Goal: Task Accomplishment & Management: Use online tool/utility

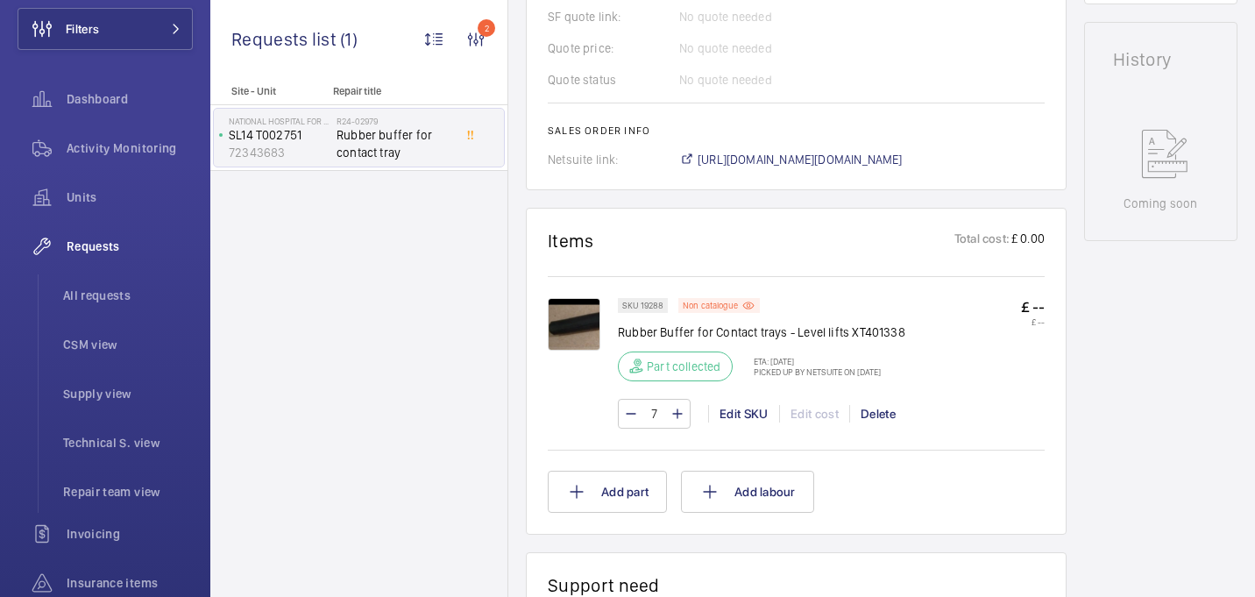
scroll to position [776, 0]
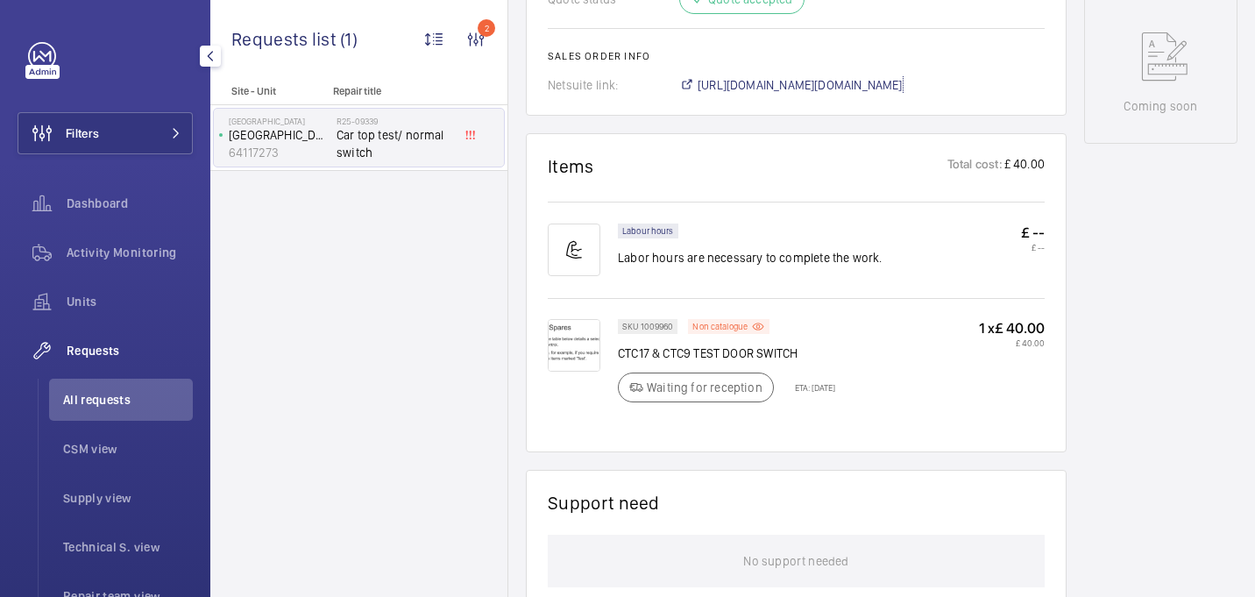
scroll to position [878, 0]
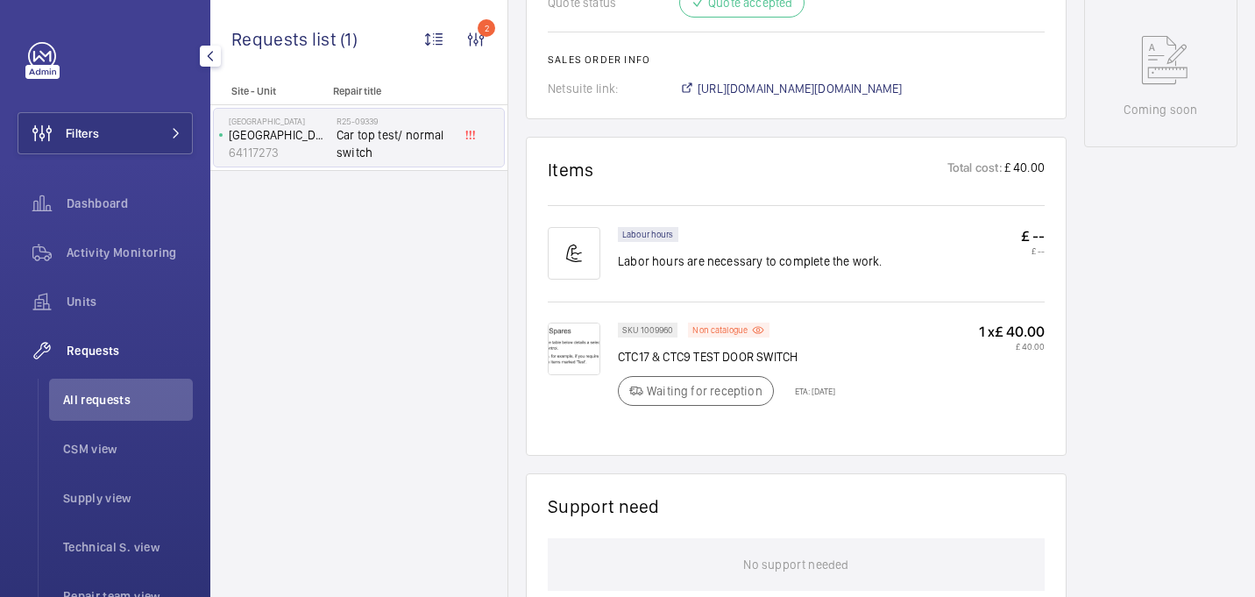
click at [570, 357] on img at bounding box center [574, 349] width 53 height 53
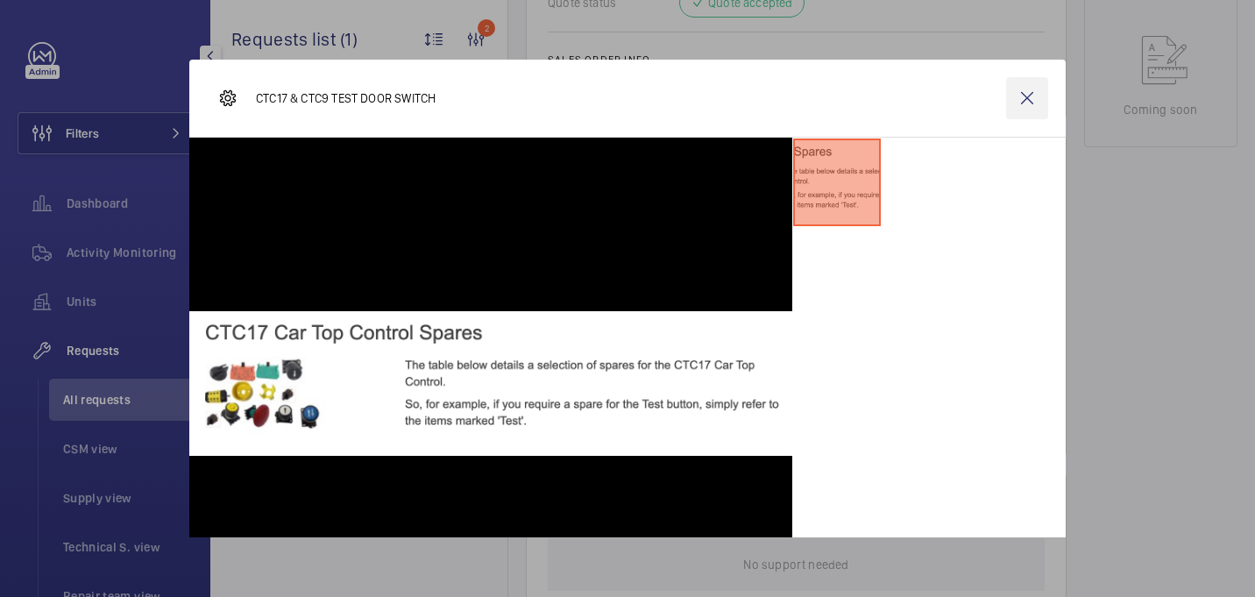
click at [1033, 98] on wm-front-icon-button at bounding box center [1027, 98] width 42 height 42
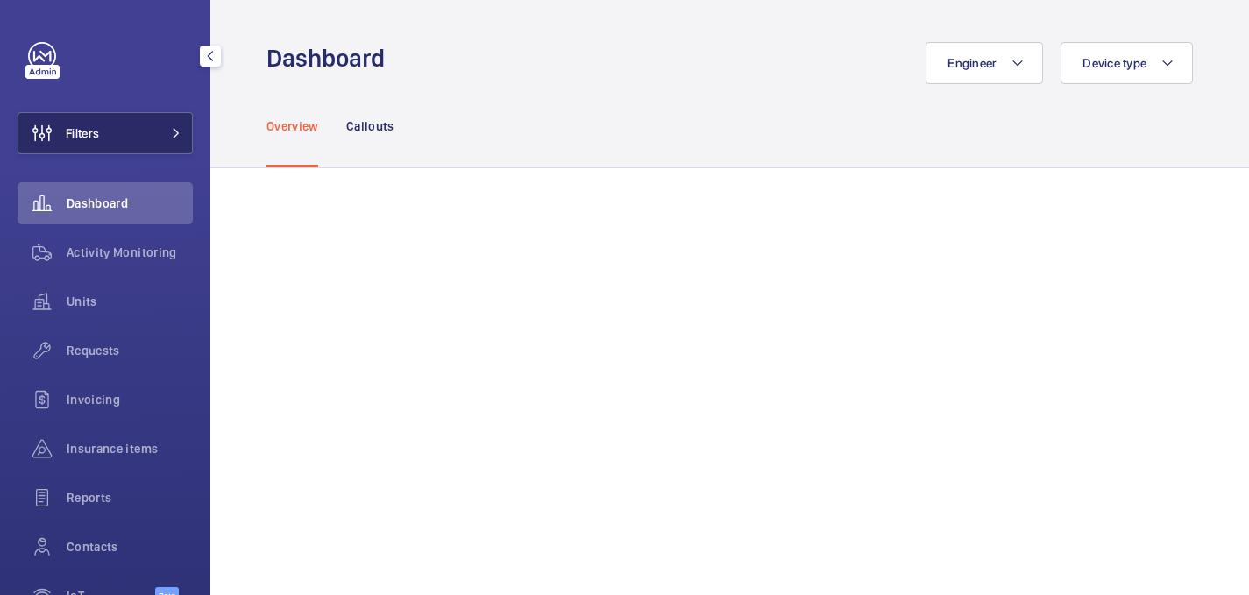
click at [133, 131] on button "Filters" at bounding box center [105, 133] width 175 height 42
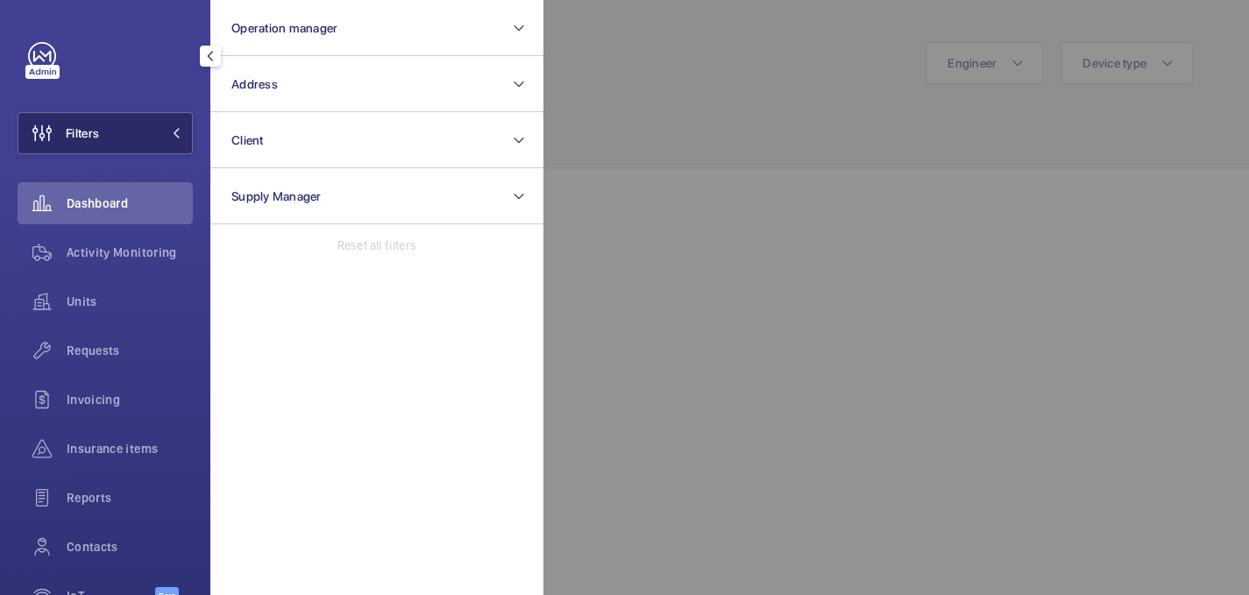
click at [153, 137] on button "Filters" at bounding box center [105, 133] width 175 height 42
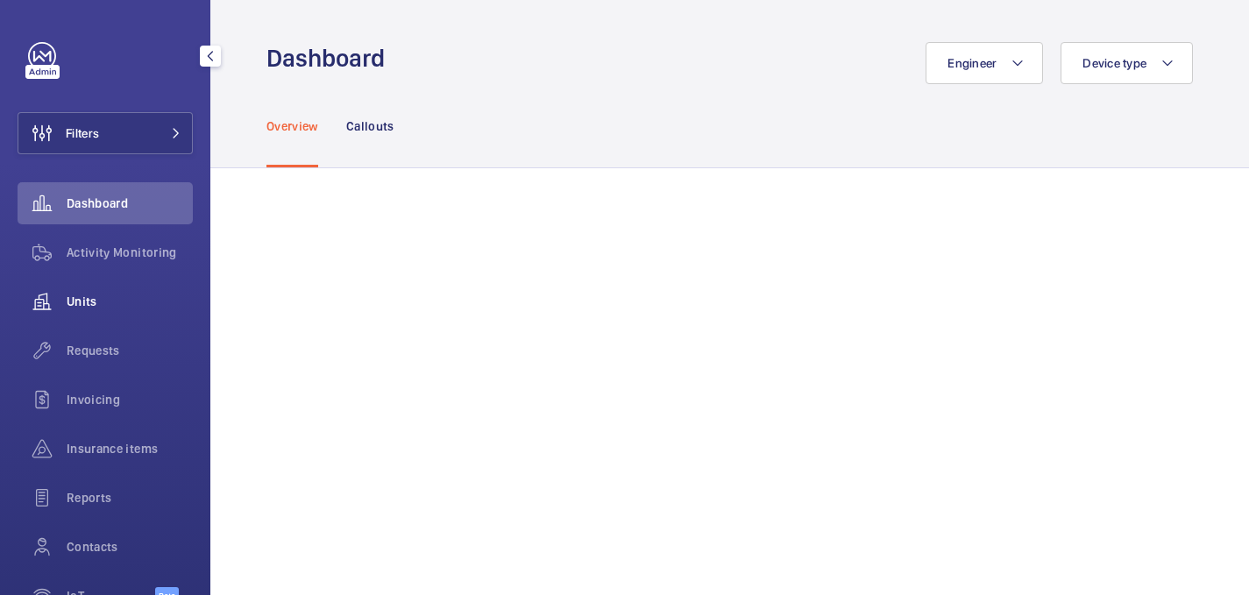
click at [113, 305] on span "Units" at bounding box center [130, 302] width 126 height 18
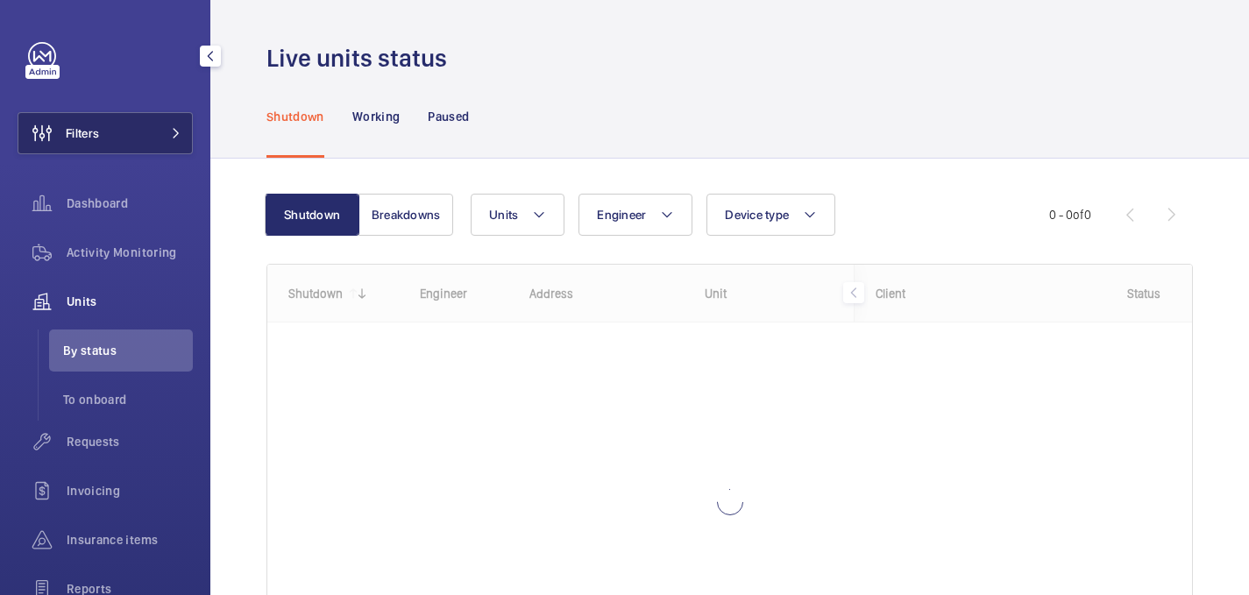
click at [133, 141] on button "Filters" at bounding box center [105, 133] width 175 height 42
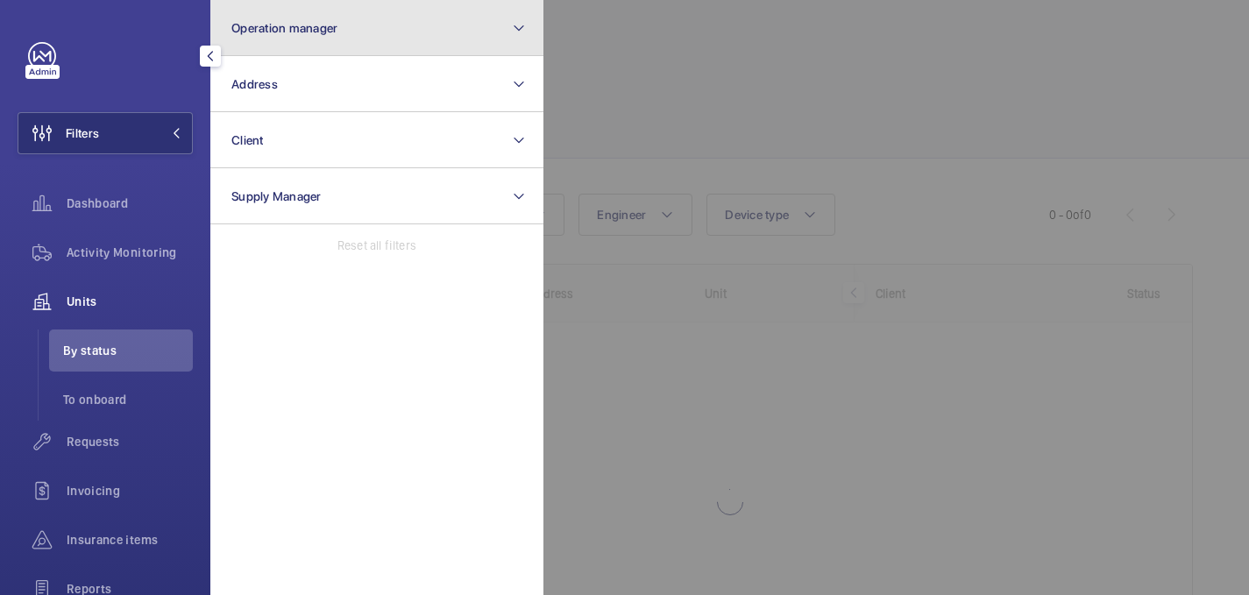
click at [335, 34] on span "Operation manager" at bounding box center [284, 28] width 106 height 14
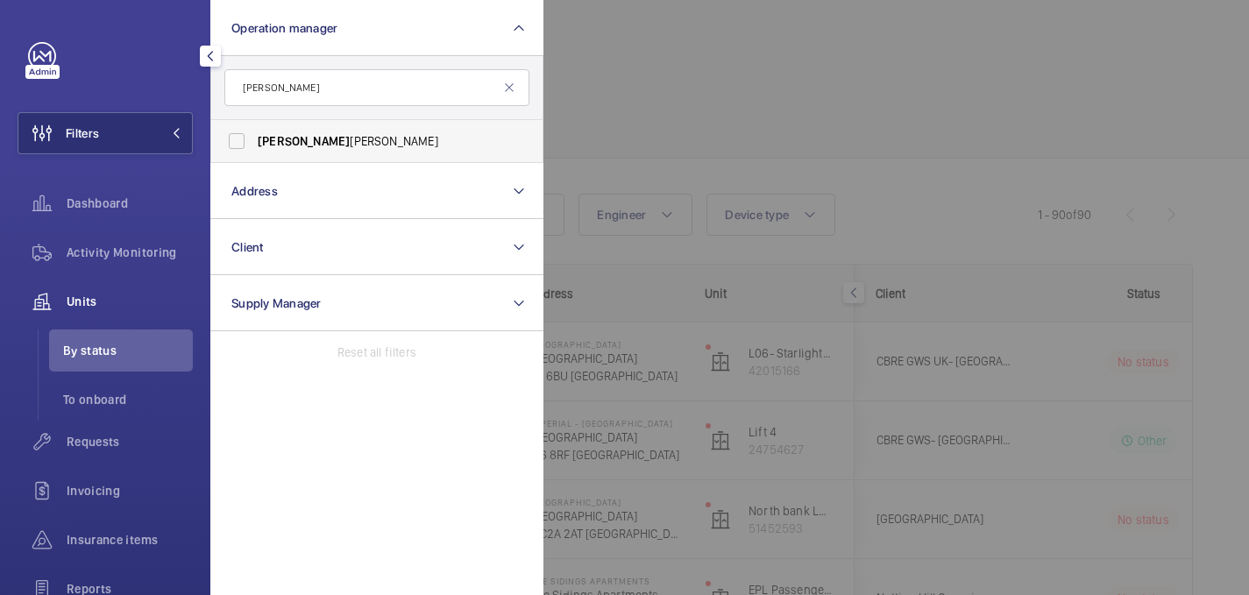
type input "john"
click at [328, 131] on label "John Smith" at bounding box center [363, 141] width 305 height 42
click at [254, 131] on input "John Smith" at bounding box center [236, 141] width 35 height 35
checkbox input "true"
click at [666, 130] on div at bounding box center [1167, 297] width 1249 height 595
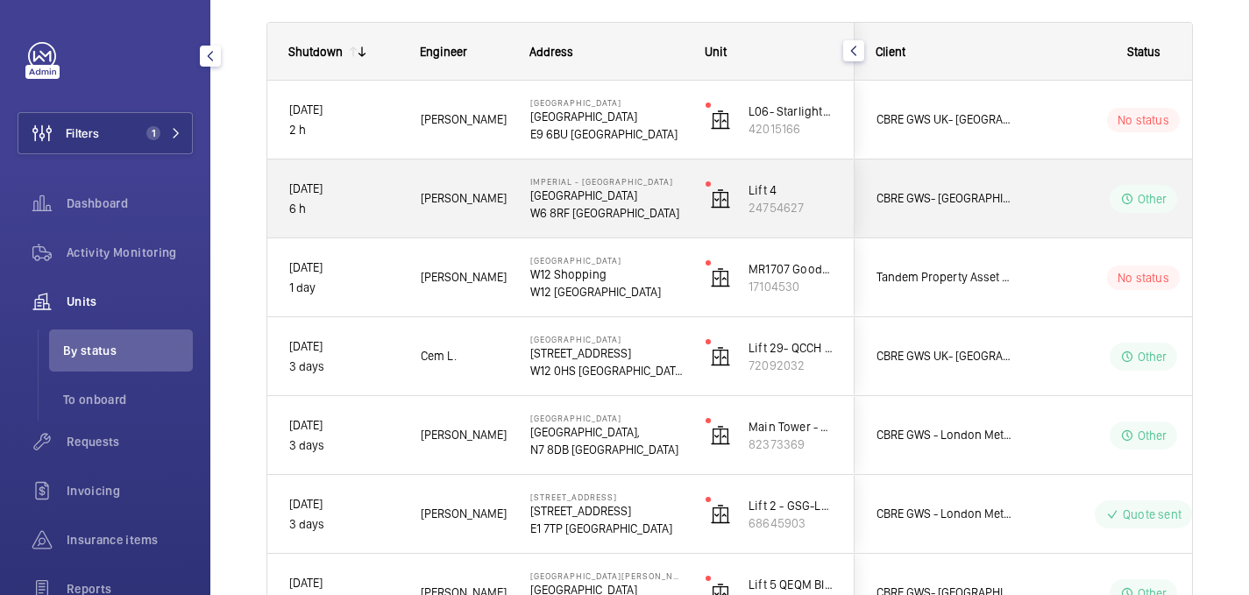
scroll to position [270, 0]
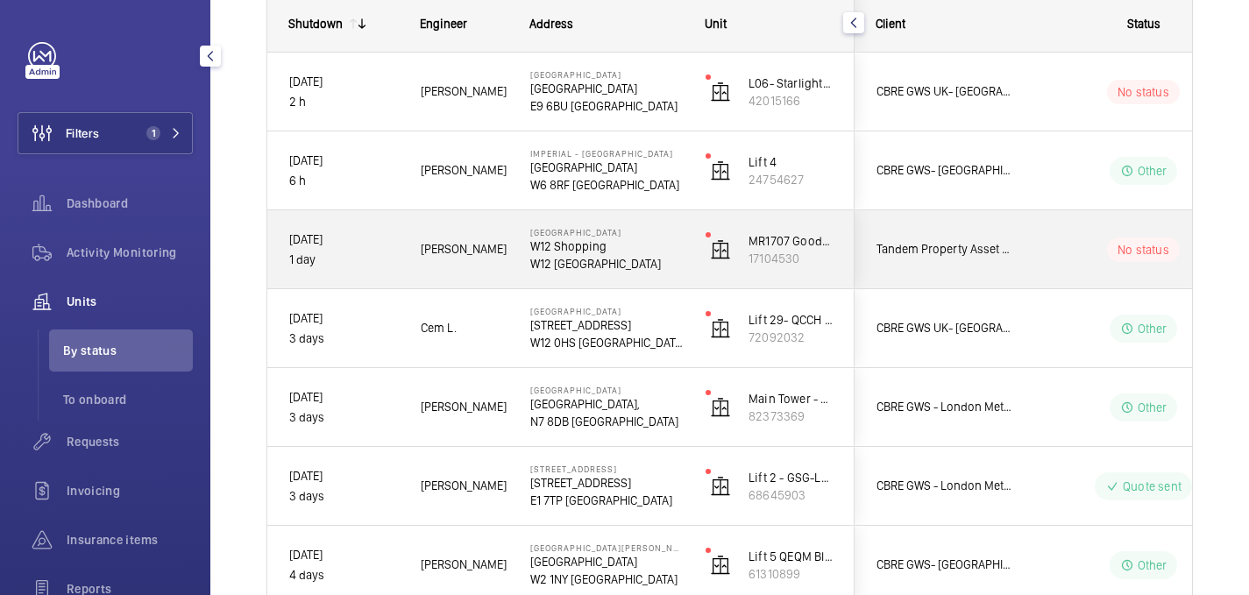
click at [413, 275] on div "Gianluca S." at bounding box center [454, 249] width 108 height 55
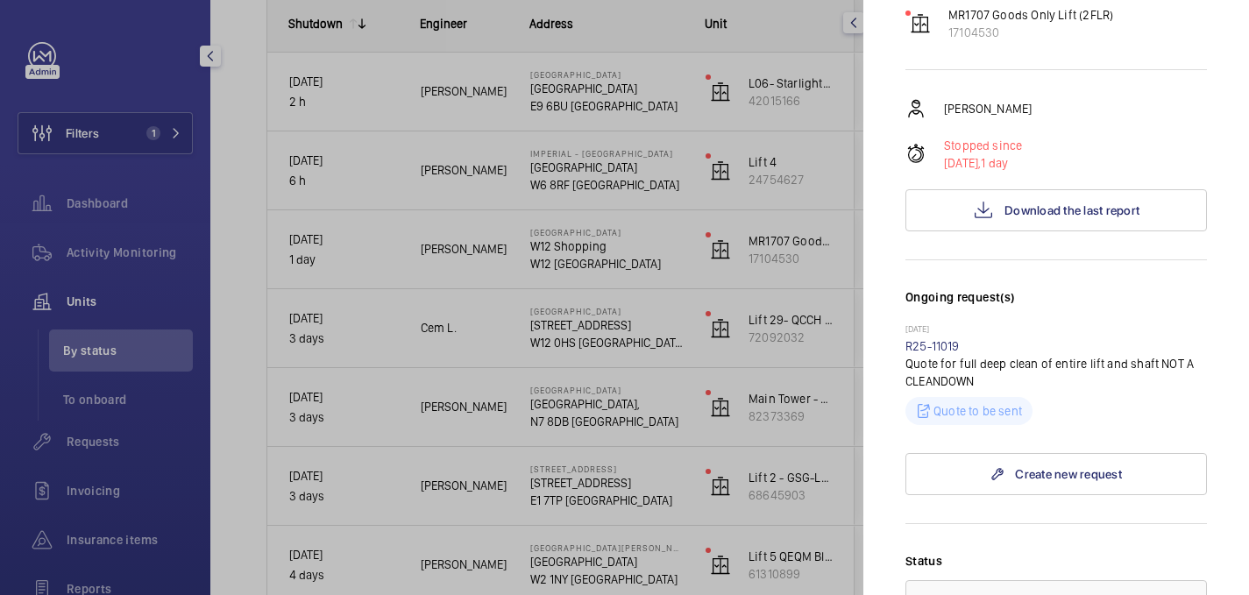
scroll to position [170, 0]
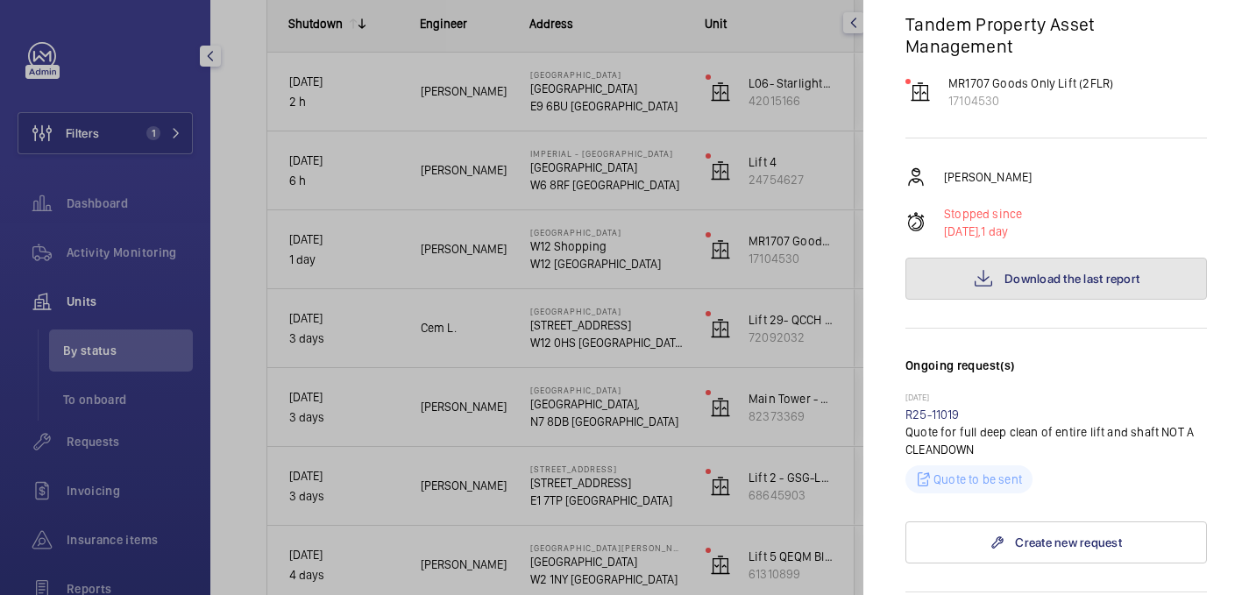
click at [983, 268] on mat-icon at bounding box center [983, 278] width 21 height 21
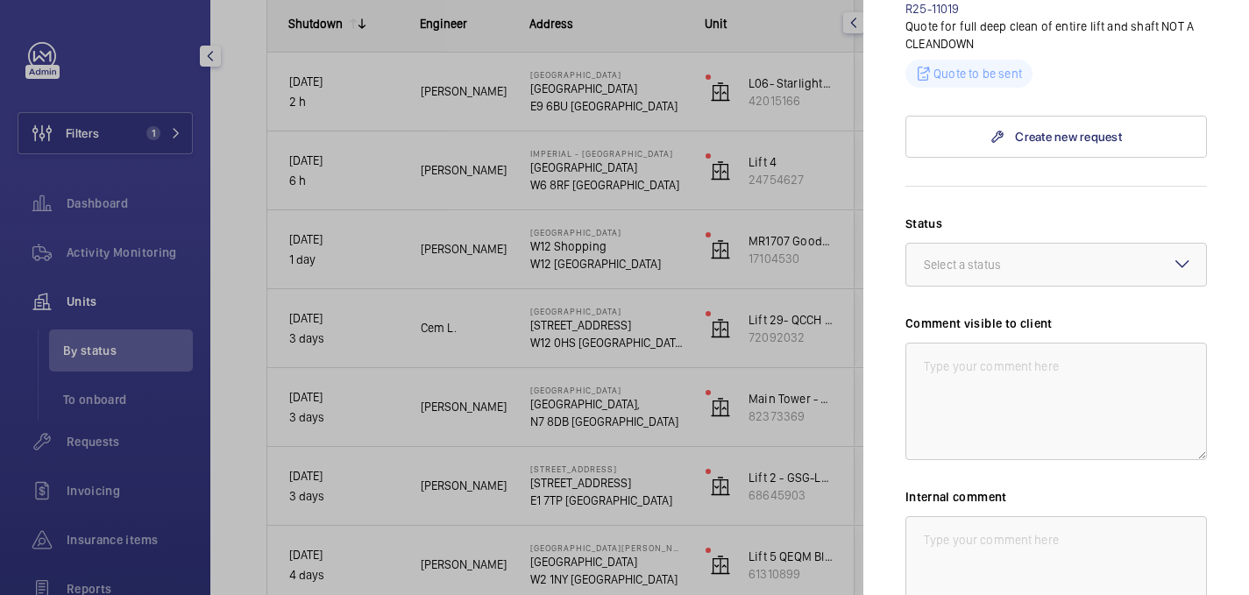
scroll to position [504, 0]
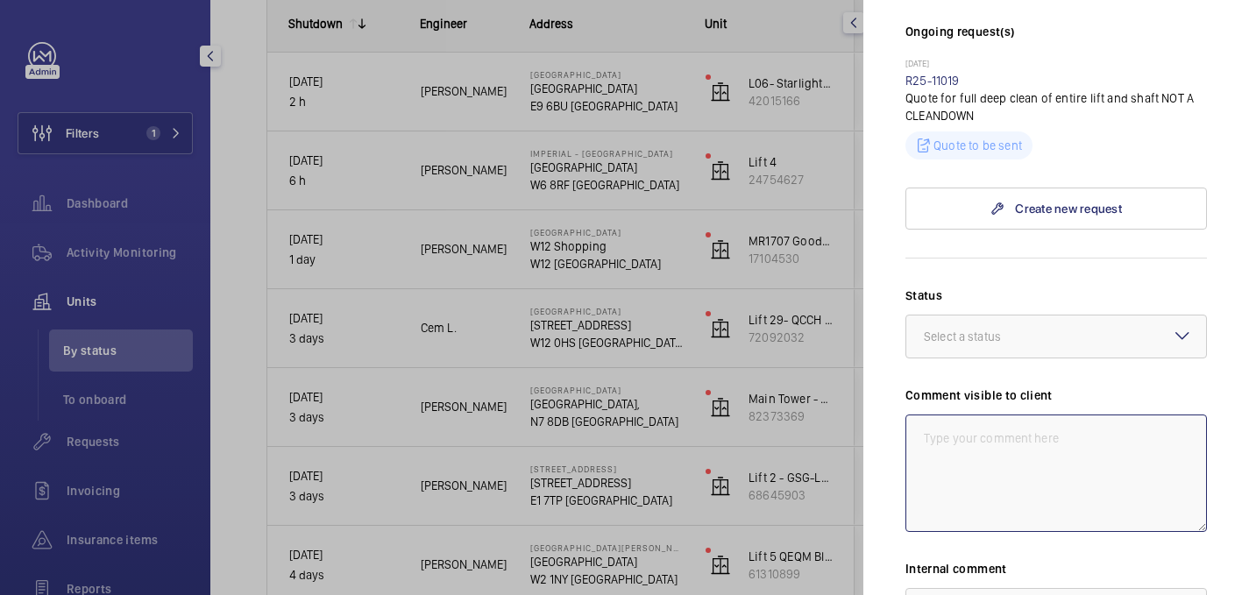
click at [976, 426] on textarea at bounding box center [1056, 473] width 302 height 117
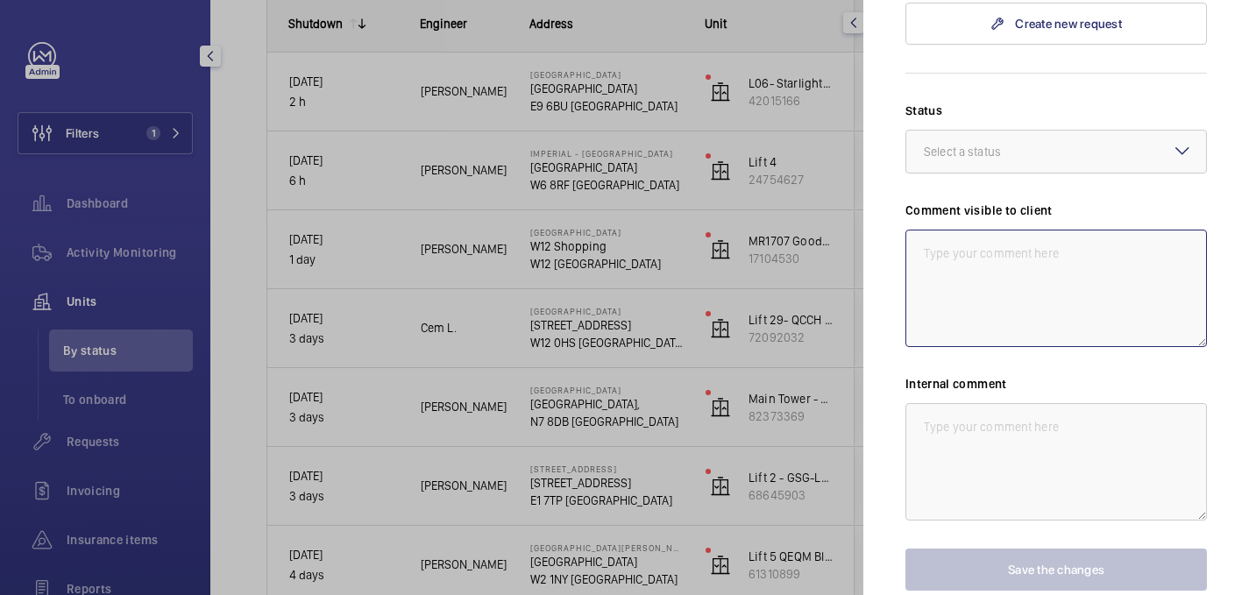
scroll to position [720, 0]
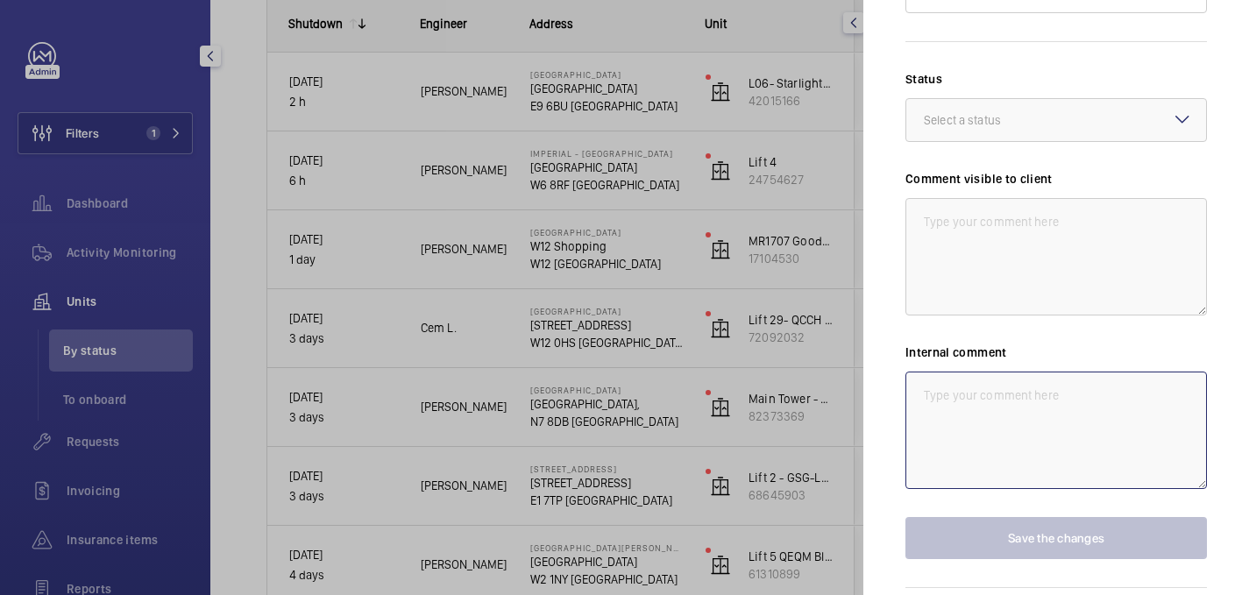
click at [968, 421] on textarea at bounding box center [1056, 430] width 302 height 117
type textarea "v"
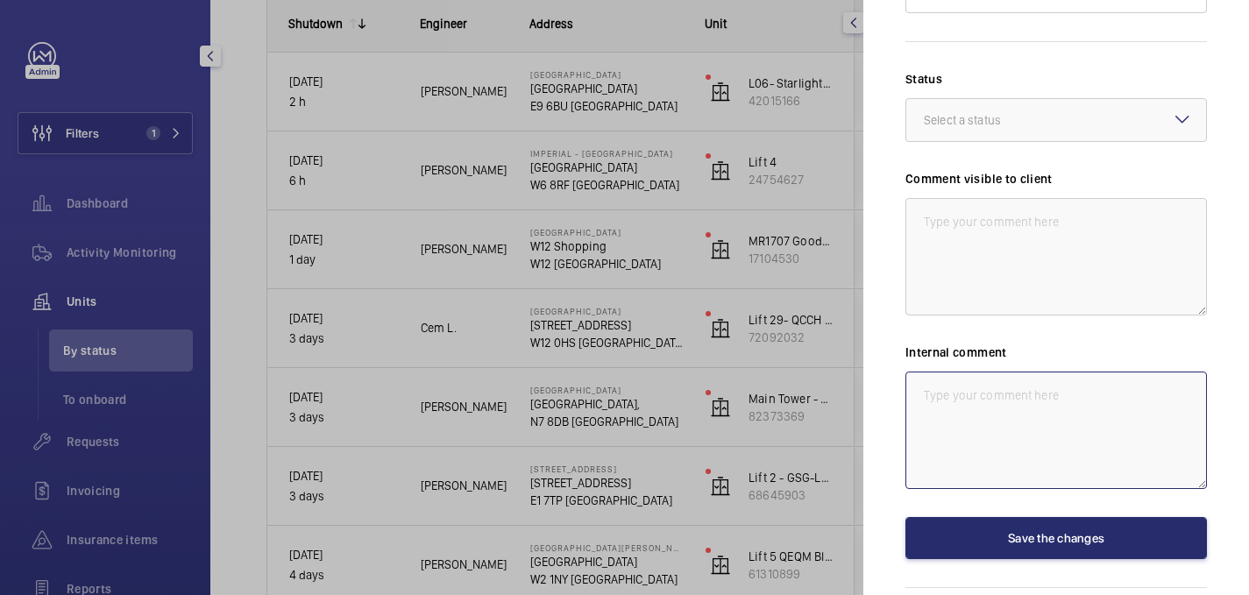
paste textarea "defect is due to external cause"
click at [931, 375] on textarea "defect is due to external cause" at bounding box center [1056, 430] width 302 height 117
click at [967, 376] on textarea "Defect is due to external cause" at bounding box center [1056, 430] width 302 height 117
click at [1085, 374] on textarea "Defect due to external cause" at bounding box center [1056, 430] width 302 height 117
paste textarea "location of the defect cannot be found."
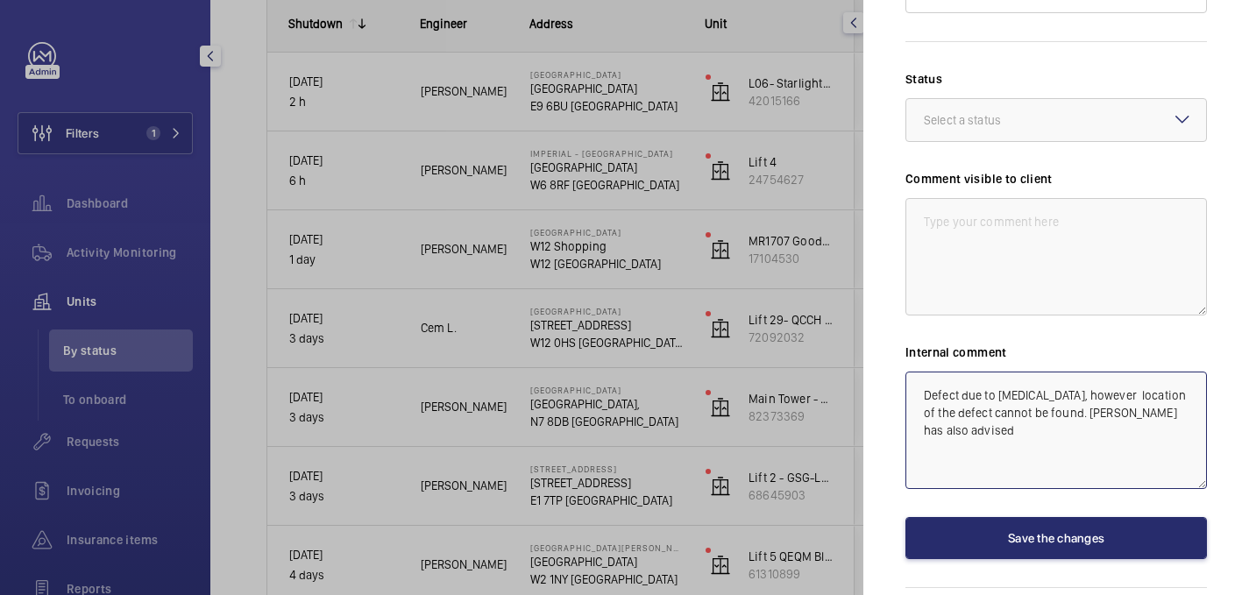
type textarea "Defect due to external cause, however location of the defect cannot be found. M…"
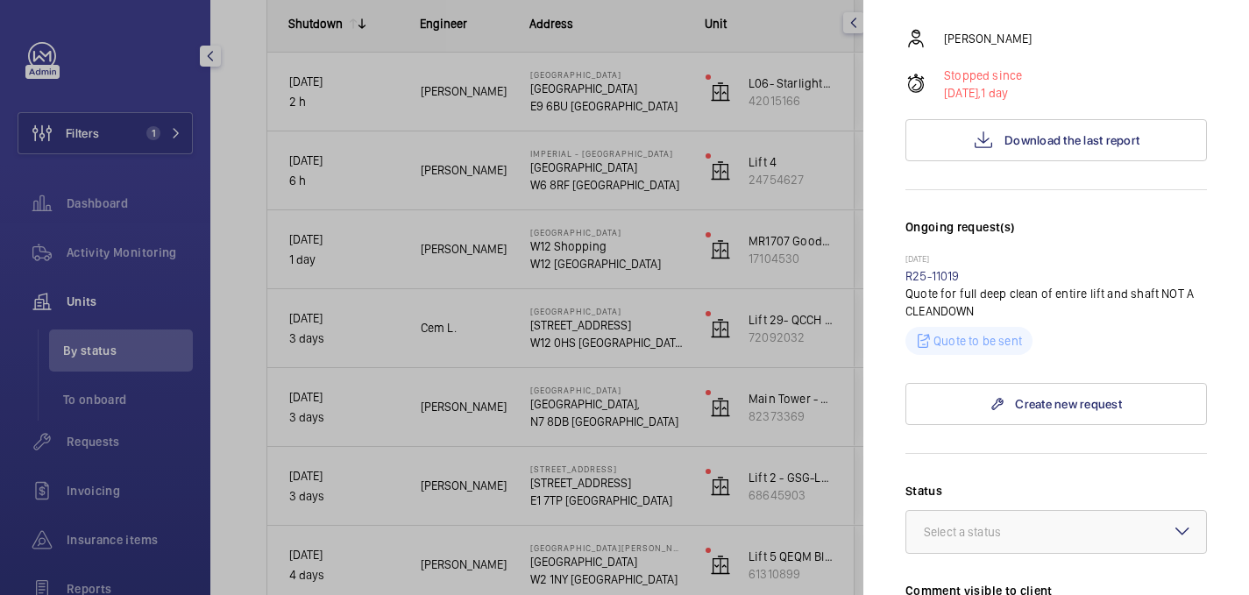
scroll to position [266, 0]
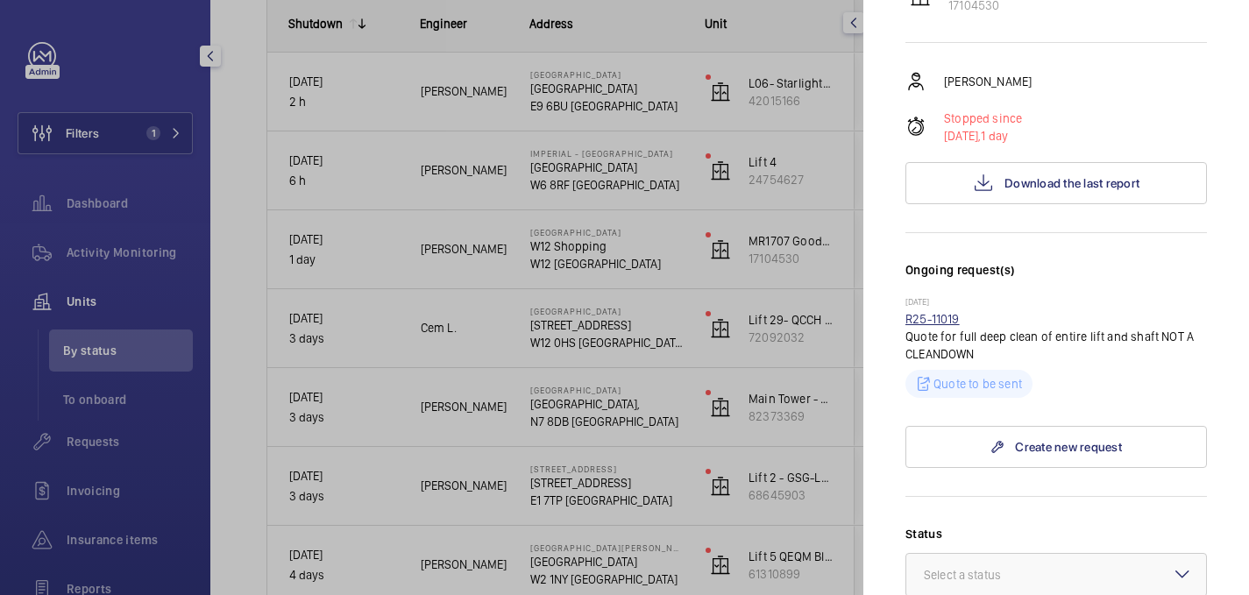
click at [939, 312] on link "R25-11019" at bounding box center [932, 319] width 54 height 14
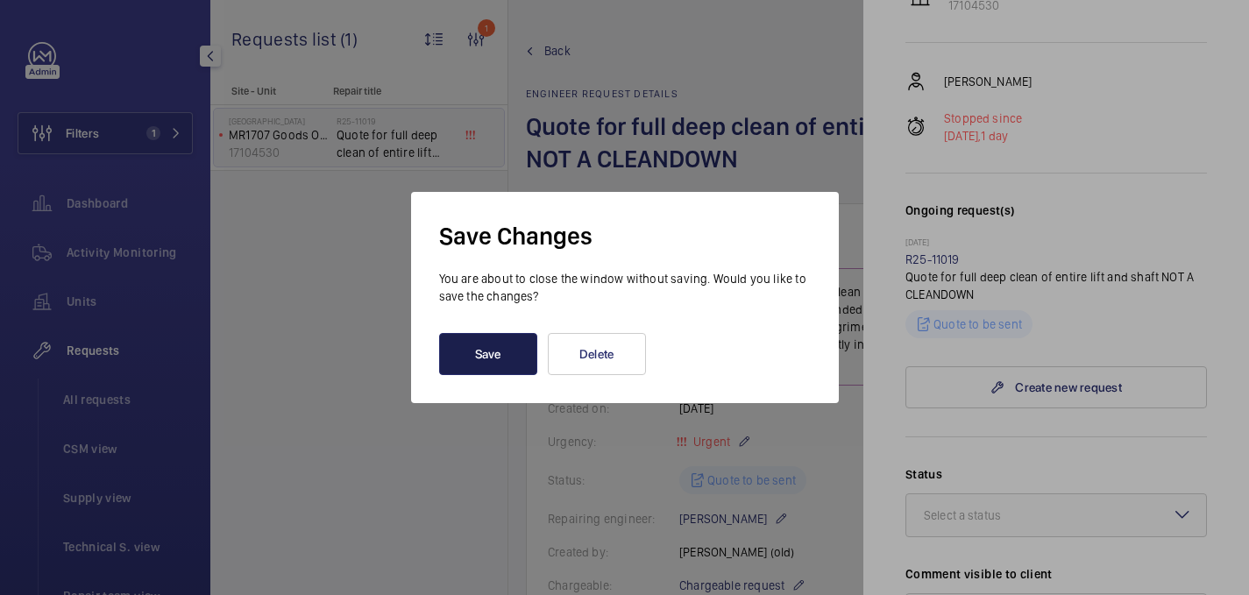
click at [522, 358] on button "Save" at bounding box center [488, 354] width 98 height 42
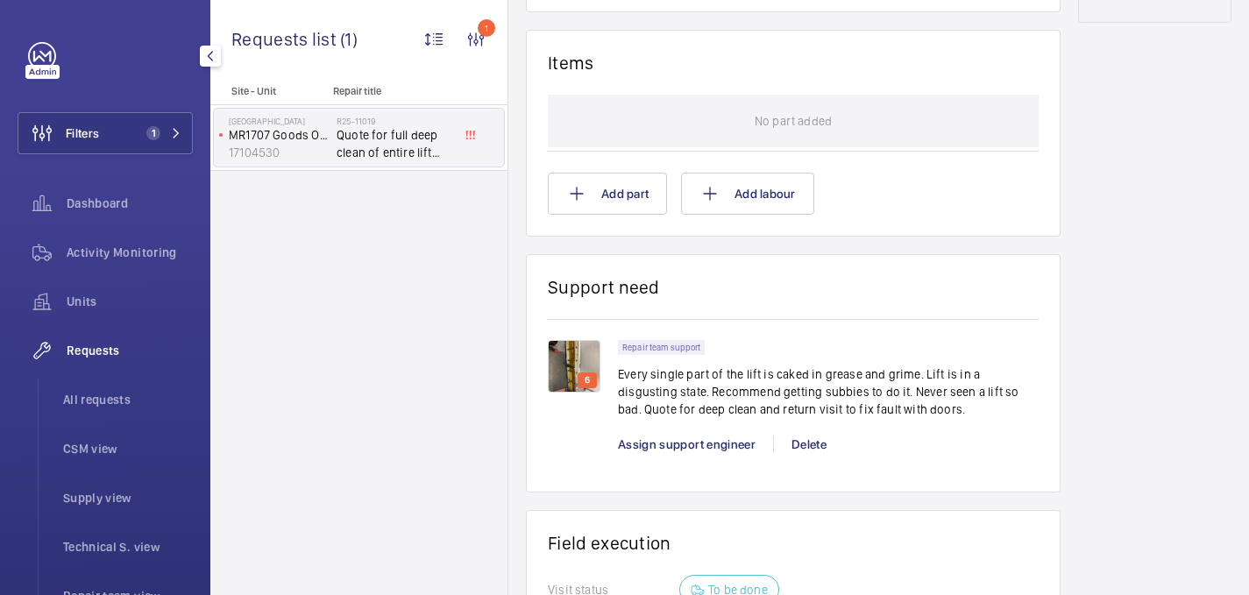
scroll to position [1075, 0]
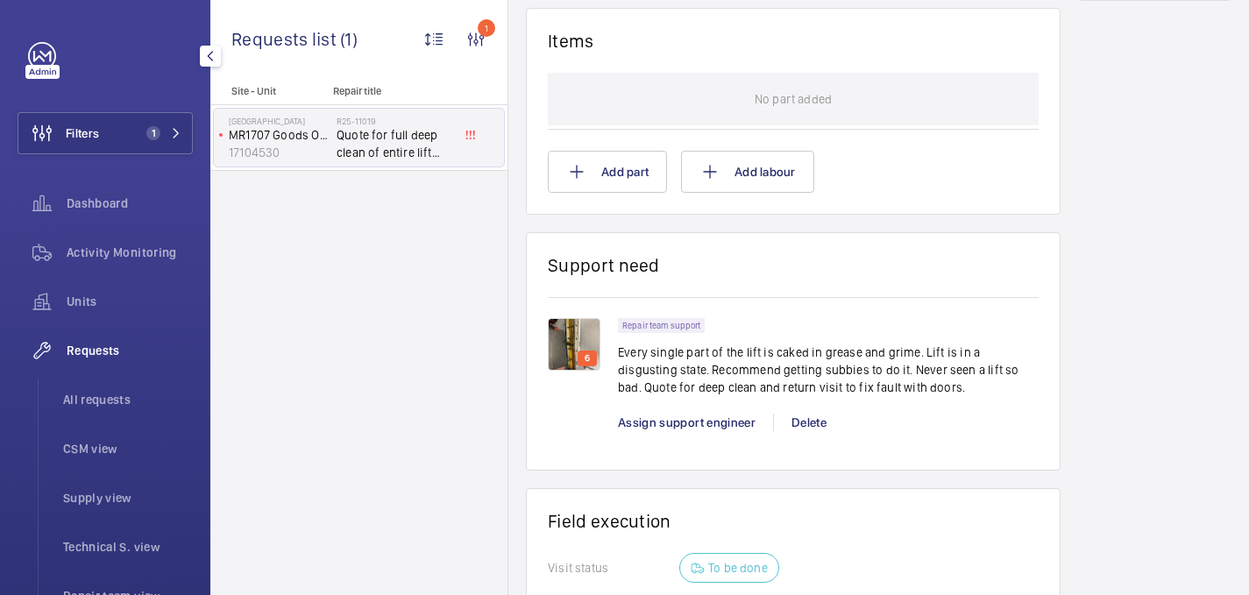
click at [578, 342] on img at bounding box center [574, 344] width 53 height 53
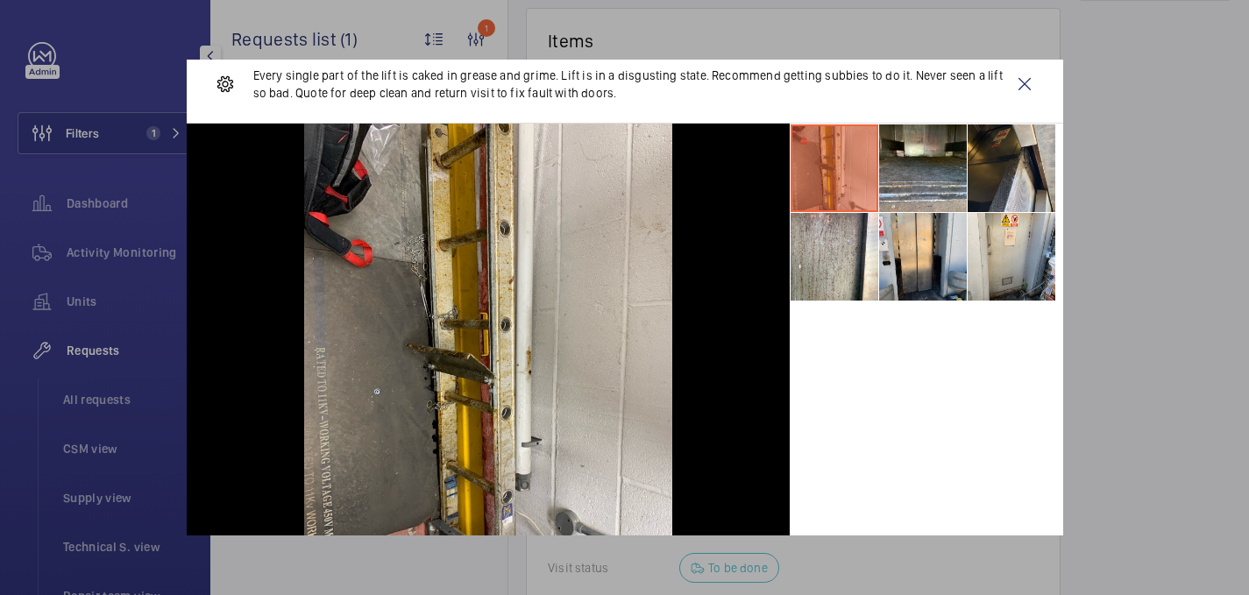
scroll to position [20, 0]
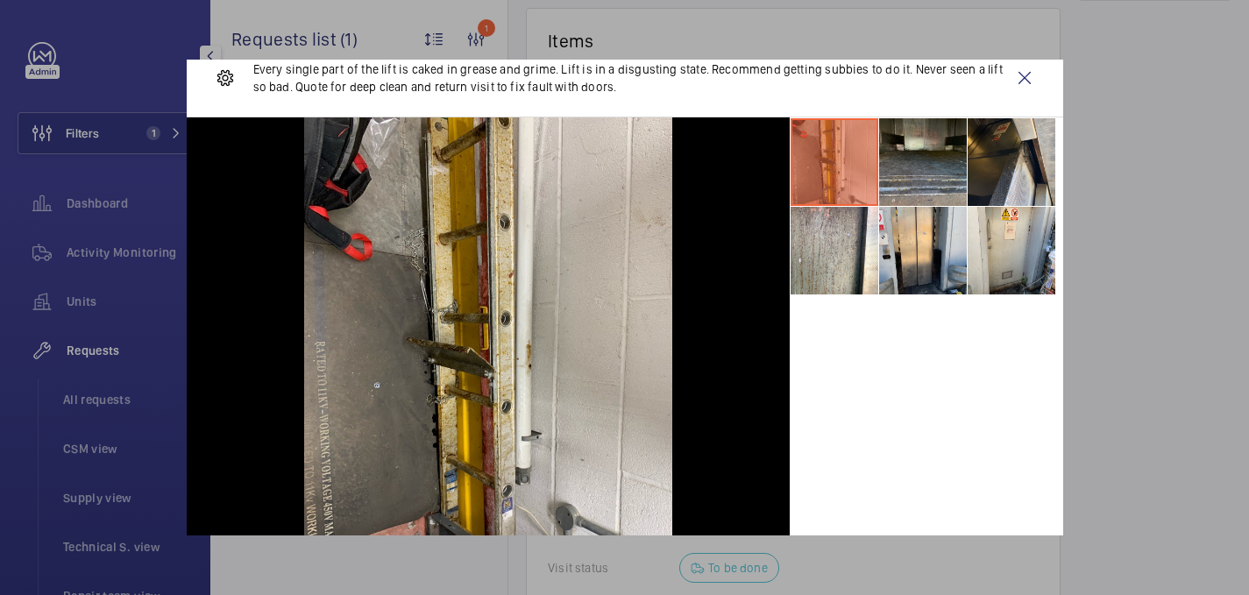
click at [938, 169] on li at bounding box center [923, 162] width 88 height 88
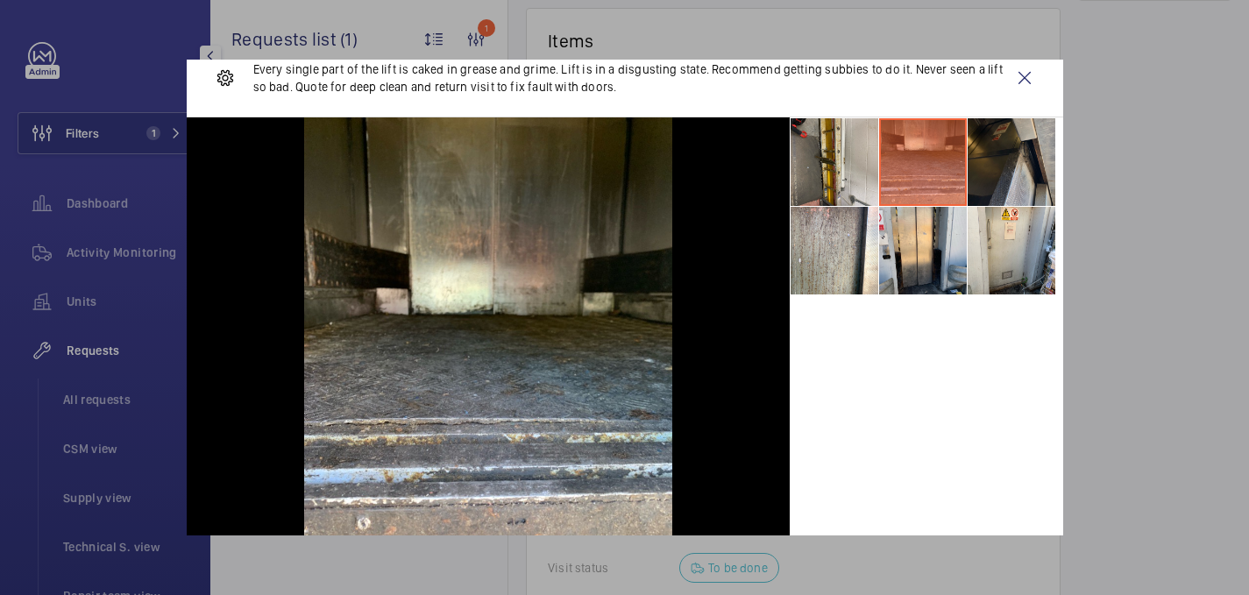
click at [983, 169] on li at bounding box center [1012, 162] width 88 height 88
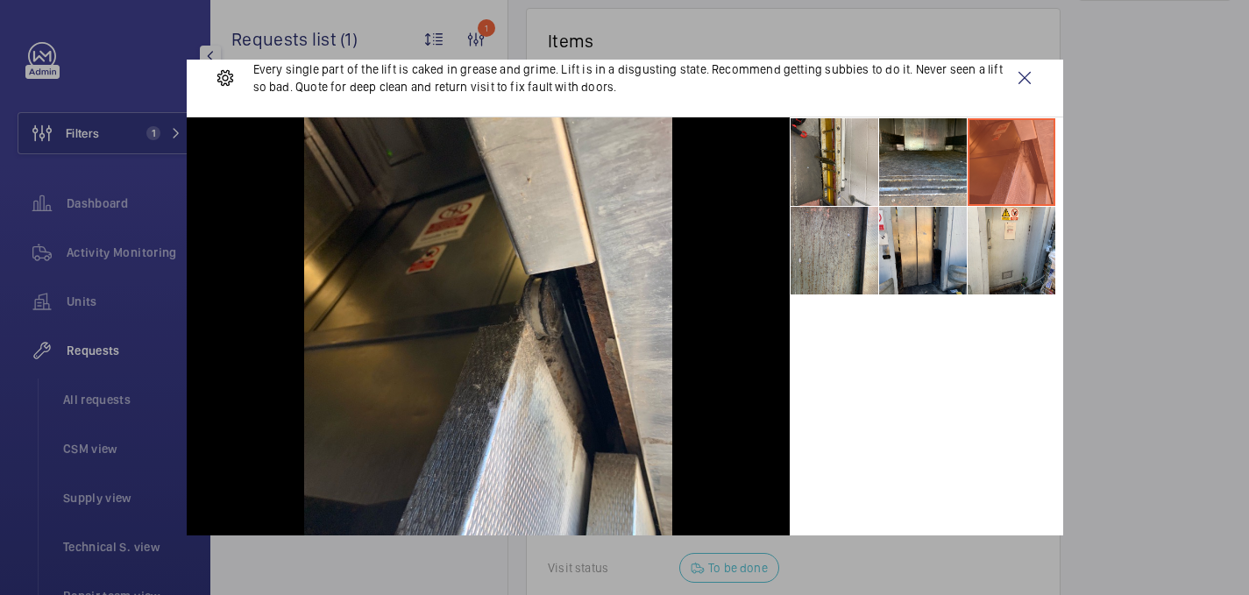
click at [864, 243] on li at bounding box center [835, 251] width 88 height 88
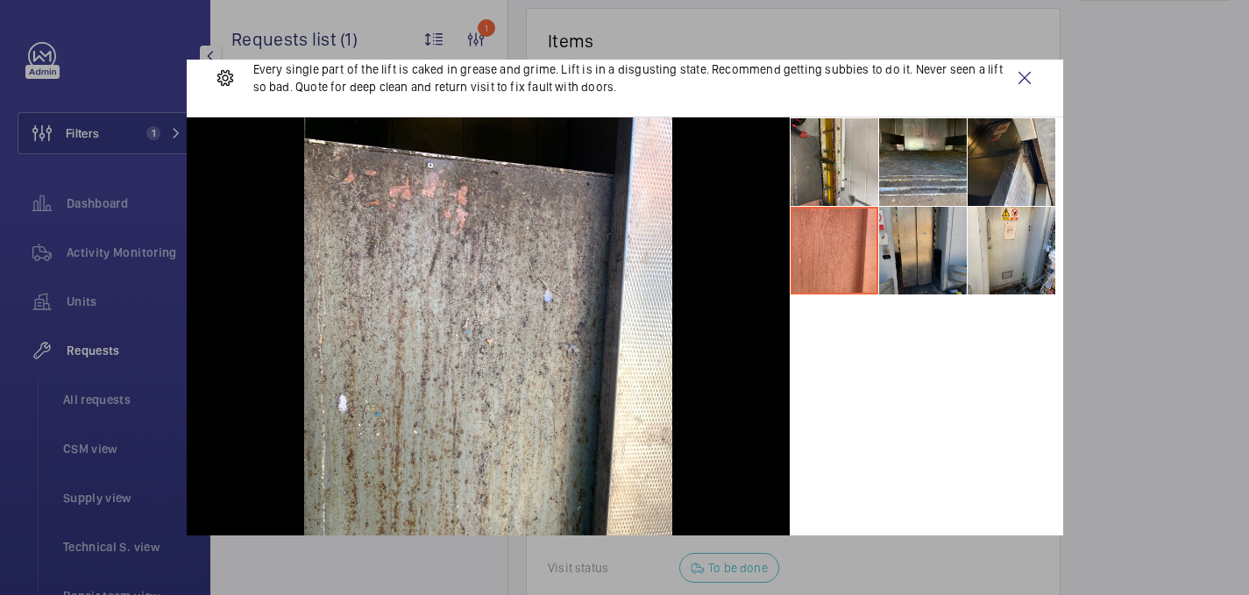
click at [904, 240] on li at bounding box center [923, 251] width 88 height 88
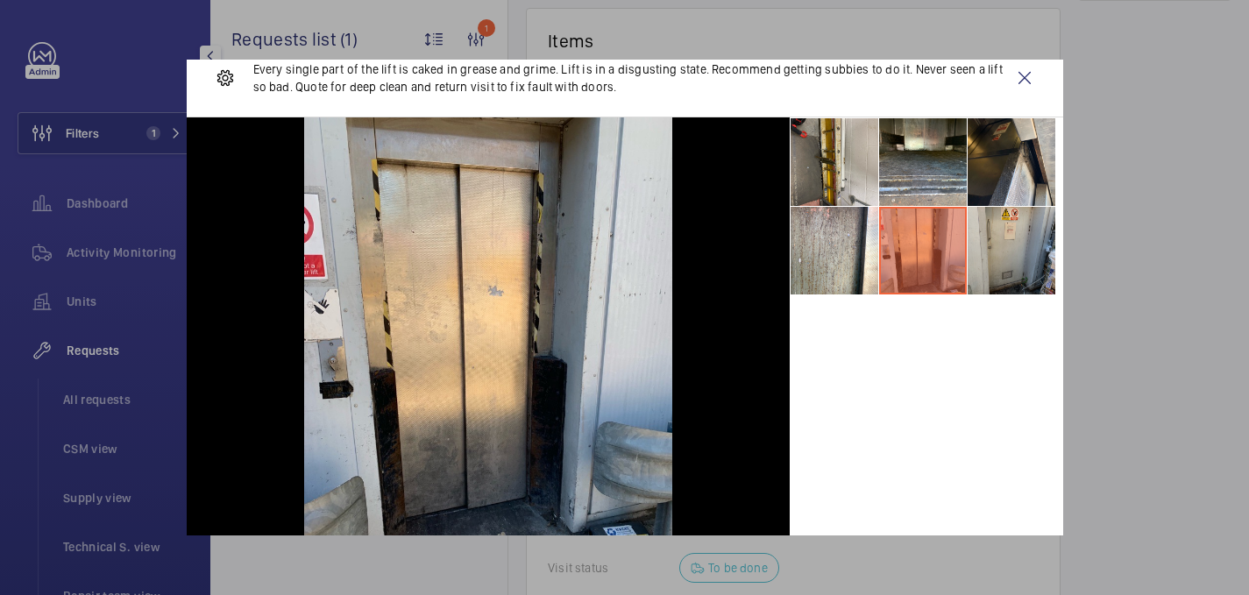
click at [985, 248] on li at bounding box center [1012, 251] width 88 height 88
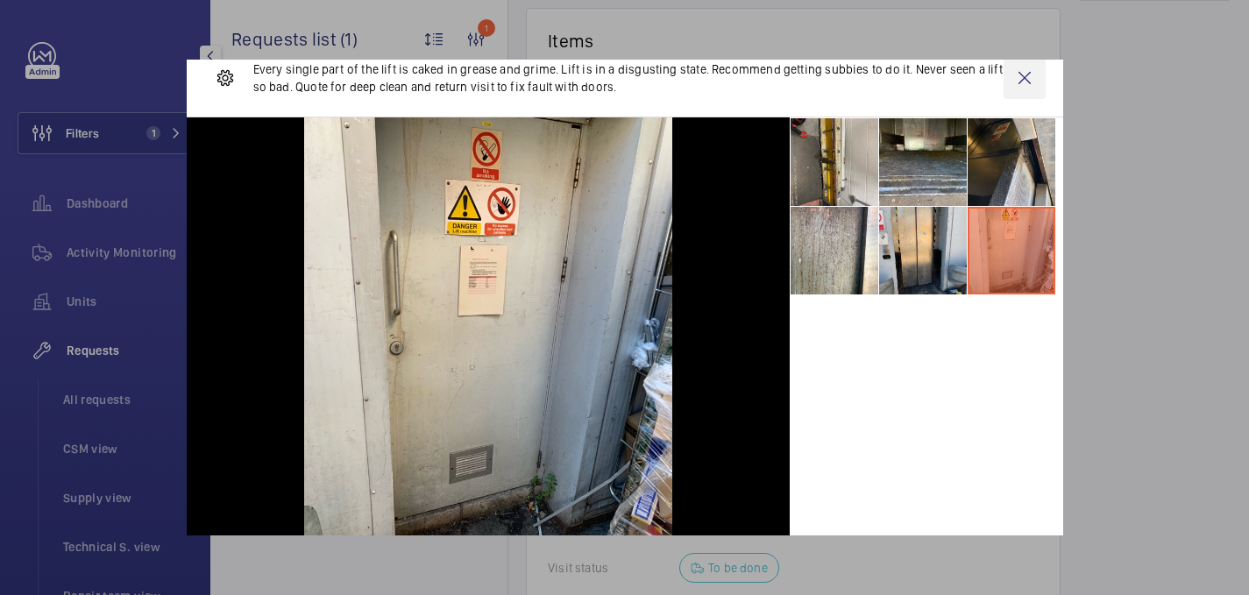
click at [1031, 74] on wm-front-icon-button at bounding box center [1025, 78] width 42 height 42
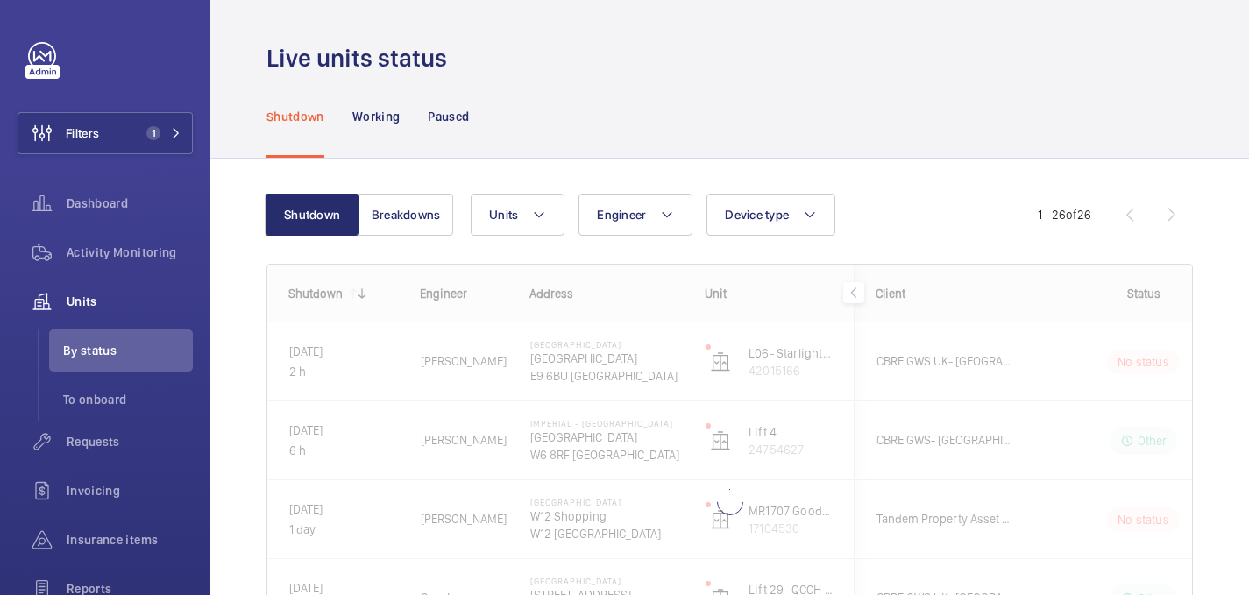
scroll to position [96, 0]
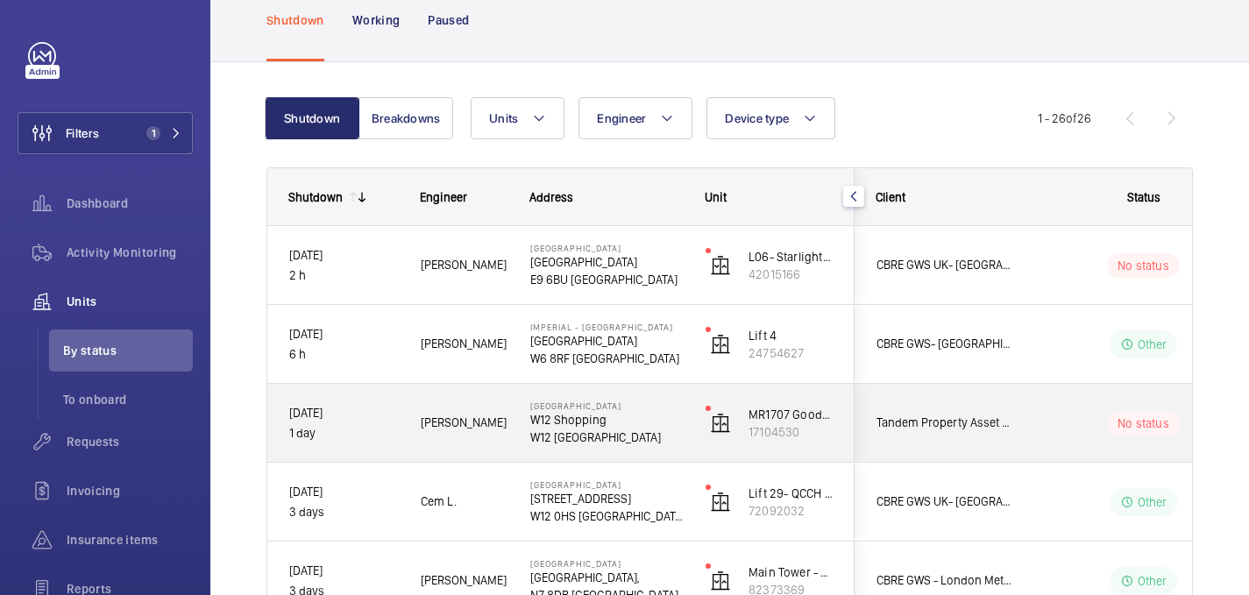
click at [642, 415] on p "W12 Shopping" at bounding box center [606, 420] width 153 height 18
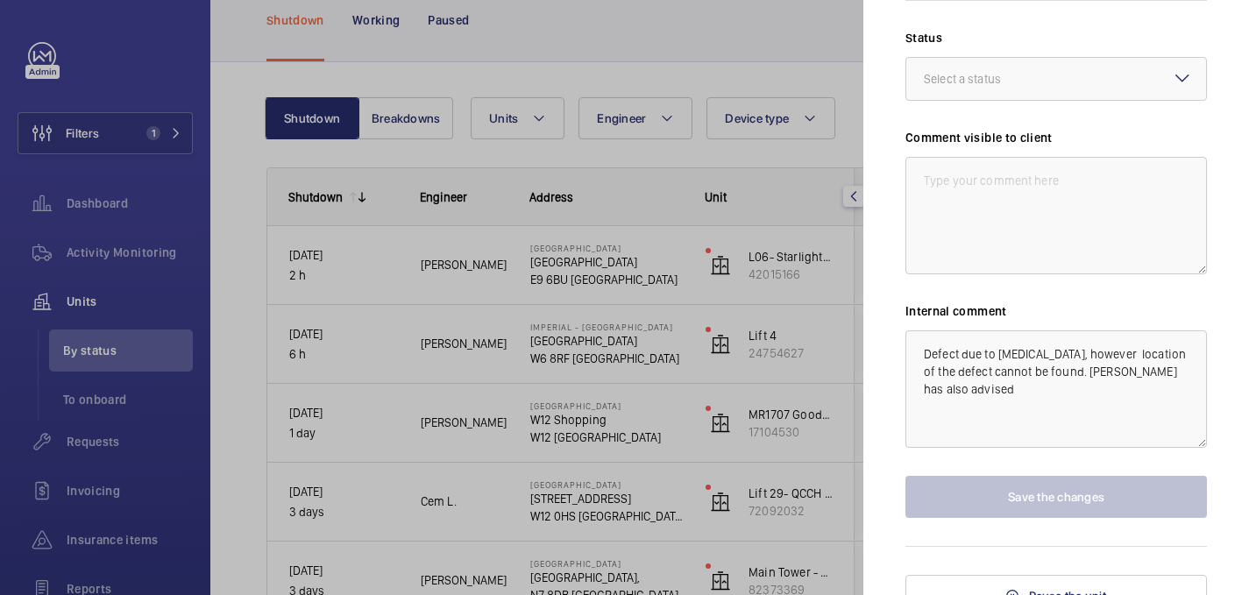
scroll to position [740, 0]
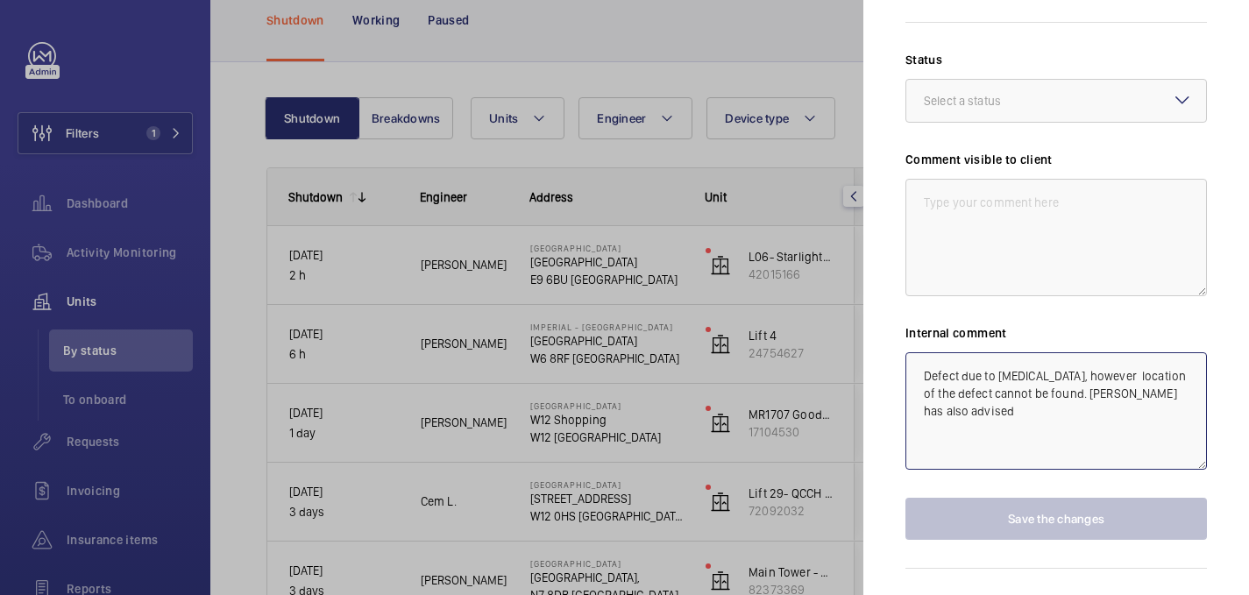
click at [976, 401] on textarea "Defect due to external cause, however location of the defect cannot be found. M…" at bounding box center [1056, 410] width 302 height 117
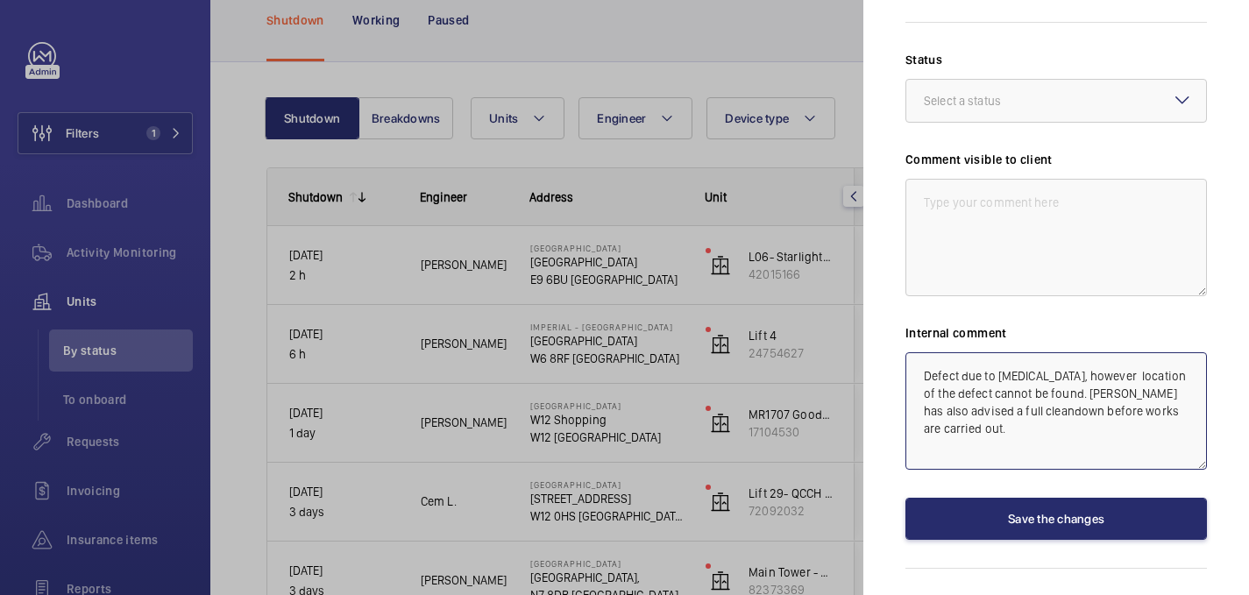
click at [1001, 391] on textarea "Defect due to external cause, however location of the defect cannot be found. M…" at bounding box center [1056, 410] width 302 height 117
type textarea "Defect due to external cause, however location of the defect cannot be found. M…"
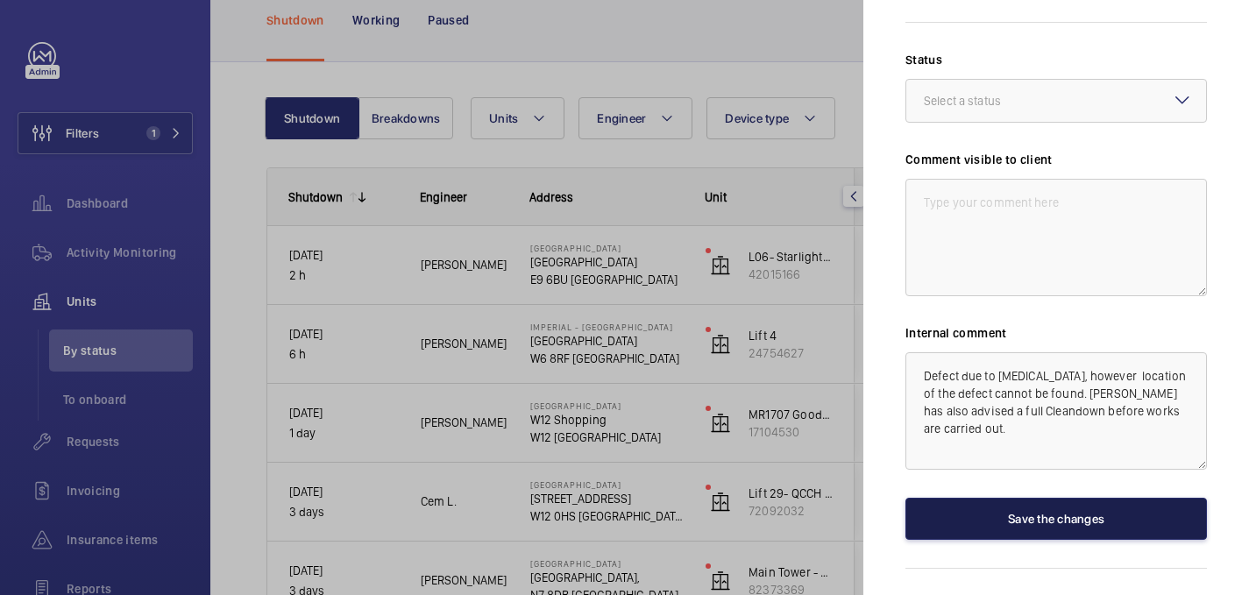
click at [1027, 498] on button "Save the changes" at bounding box center [1056, 519] width 302 height 42
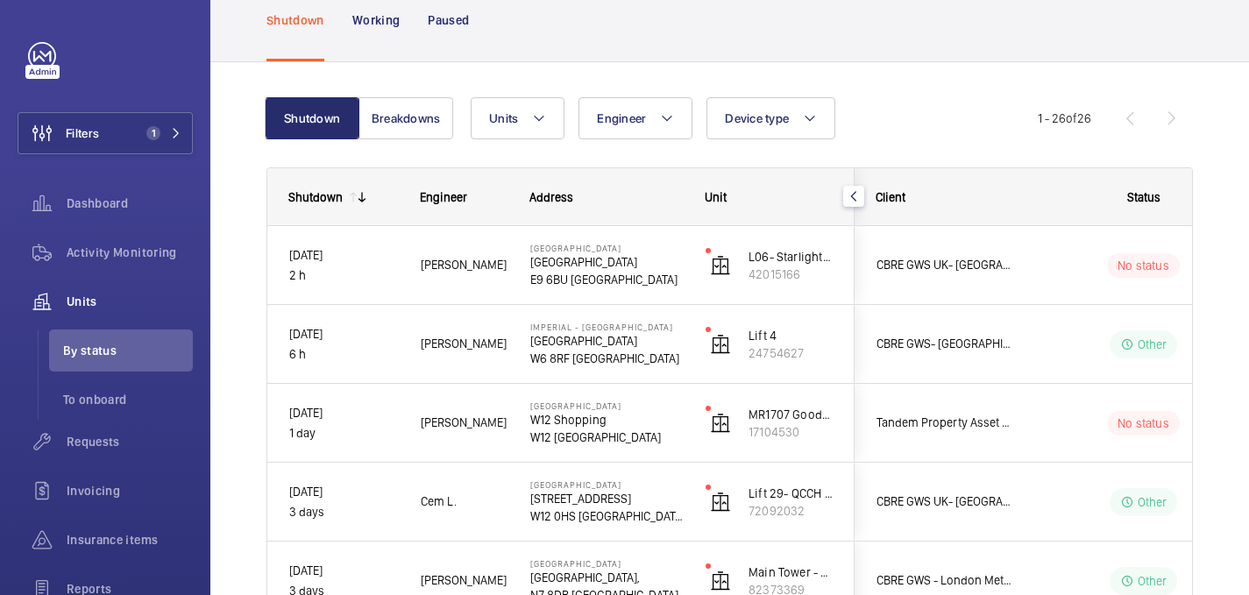
scroll to position [0, 0]
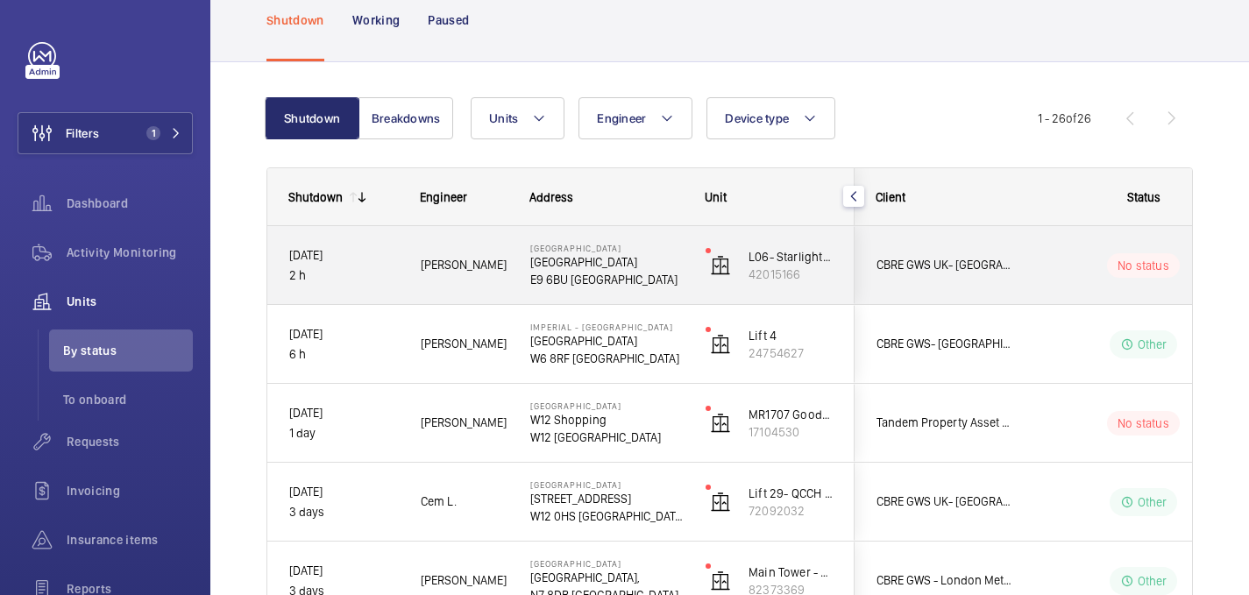
click at [690, 273] on div "L06- Starlight Ward (2FLR) 42015166" at bounding box center [769, 265] width 169 height 79
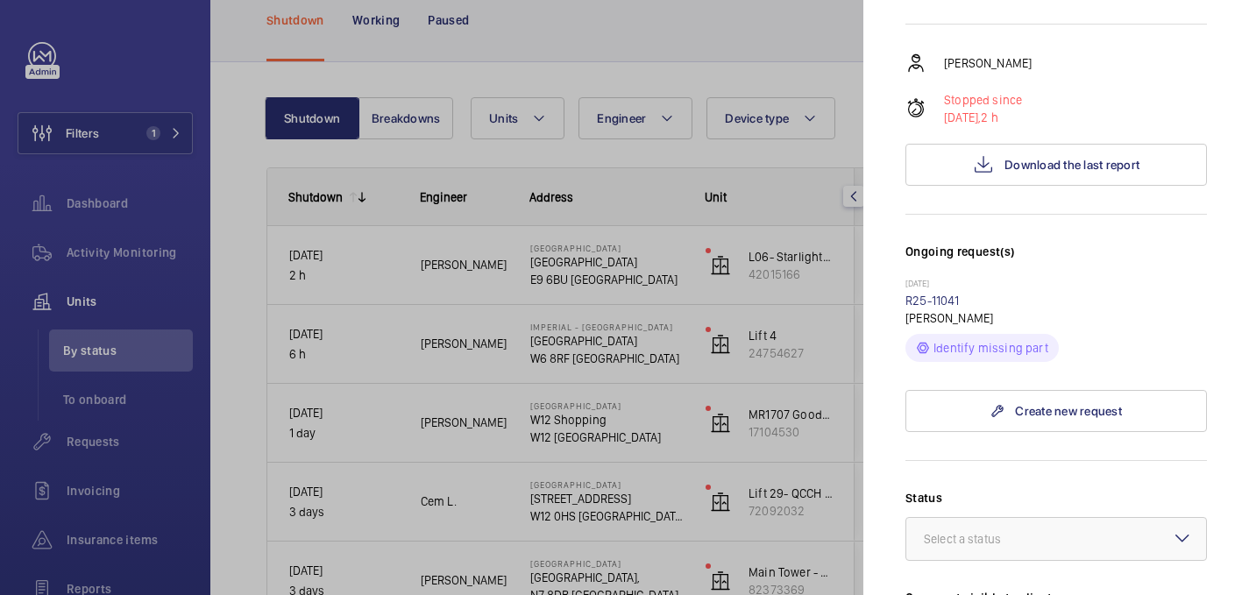
scroll to position [314, 0]
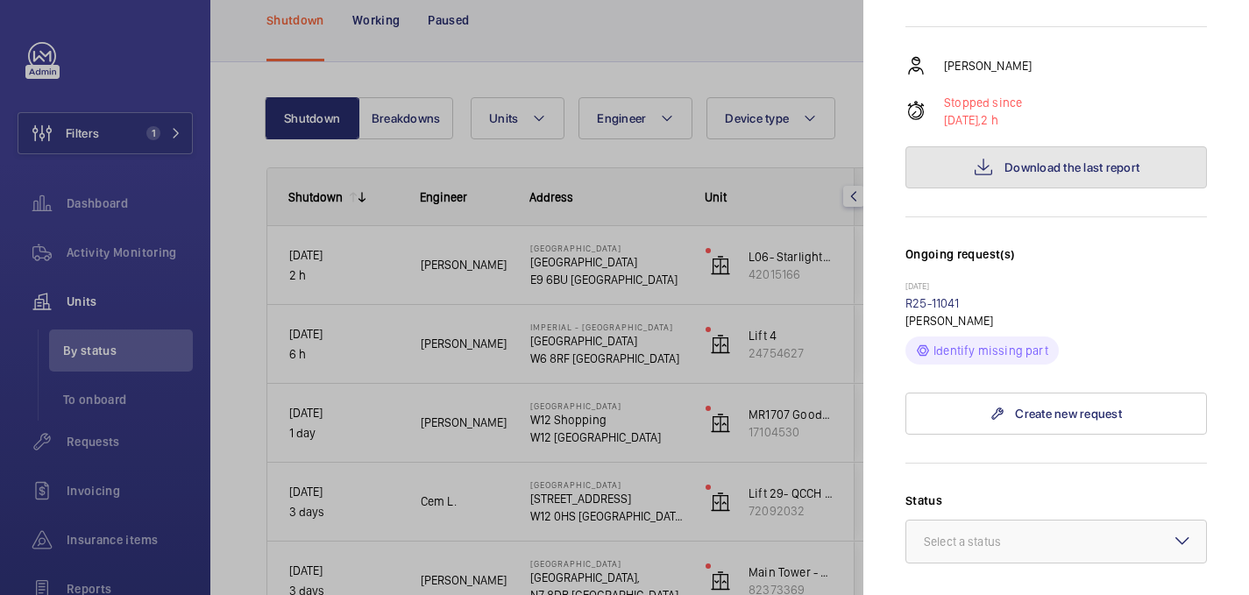
click at [1012, 160] on span "Download the last report" at bounding box center [1071, 167] width 135 height 14
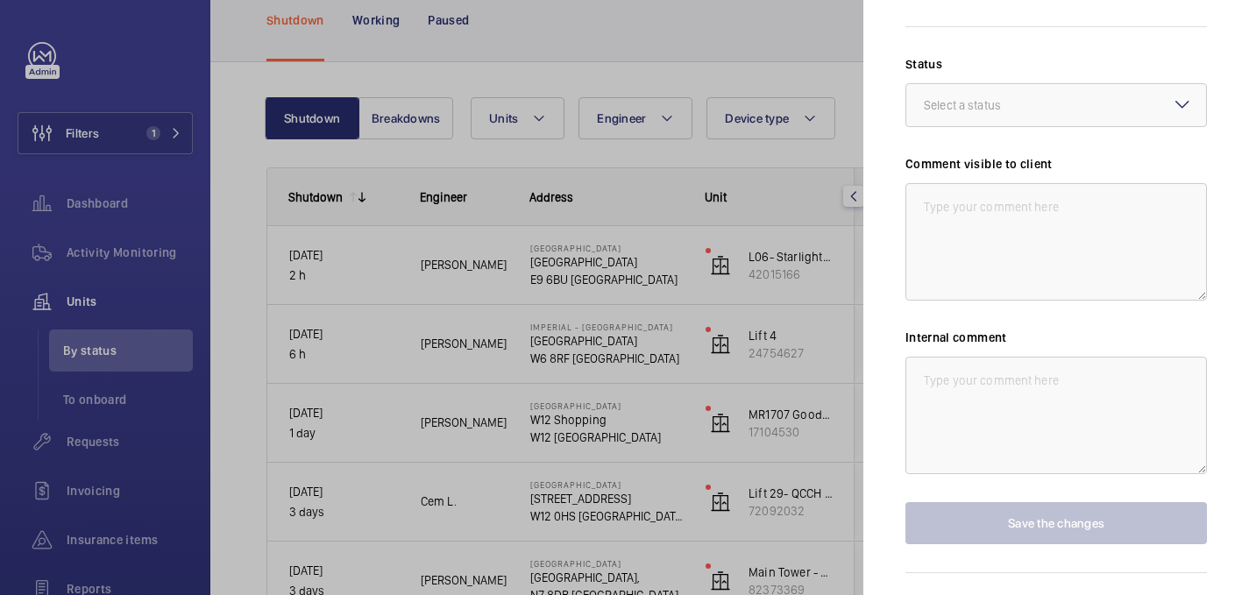
scroll to position [766, 0]
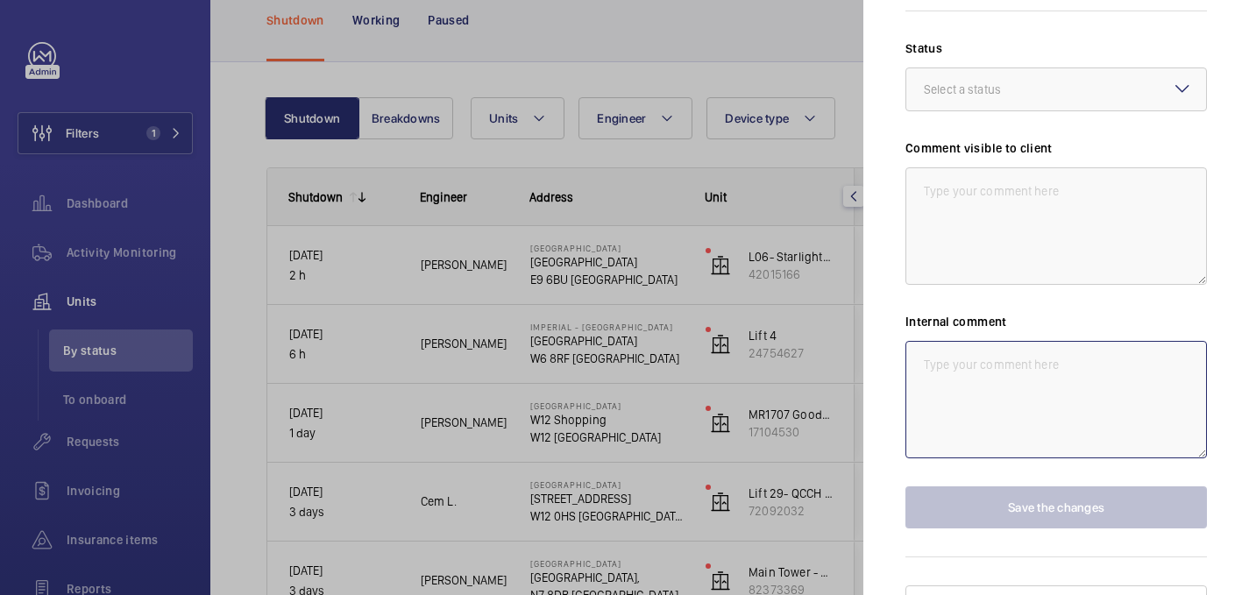
click at [967, 361] on textarea at bounding box center [1056, 399] width 302 height 117
paste textarea "replacement skate d"
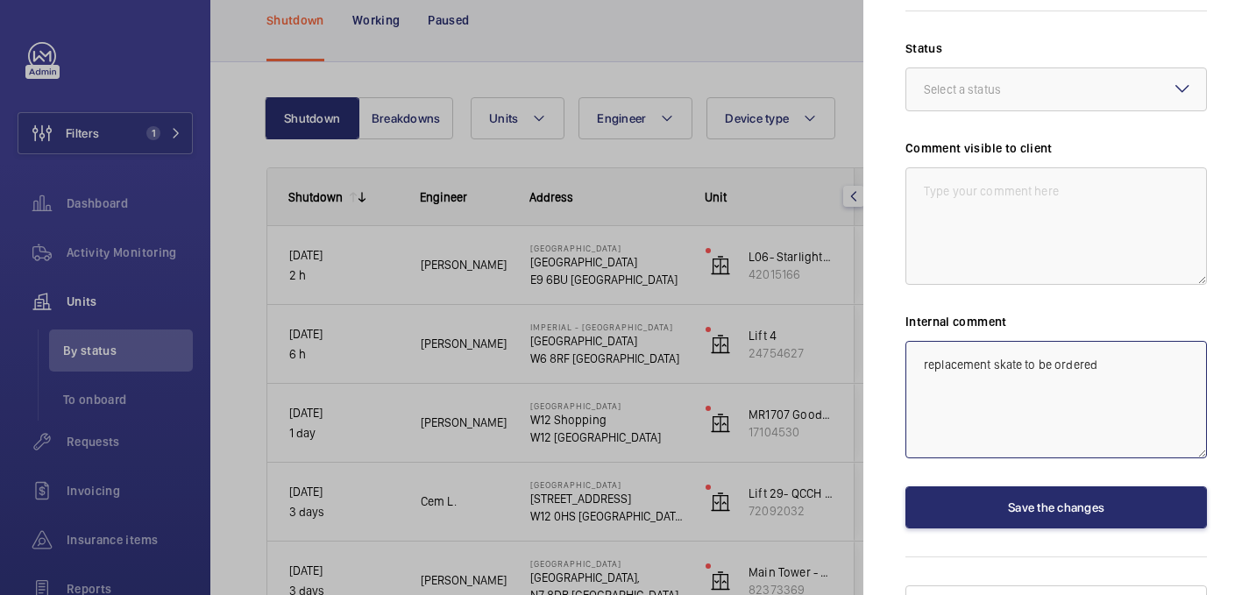
click at [928, 341] on textarea "replacement skate to be ordered" at bounding box center [1056, 399] width 302 height 117
type textarea "Replacement skate to be ordered"
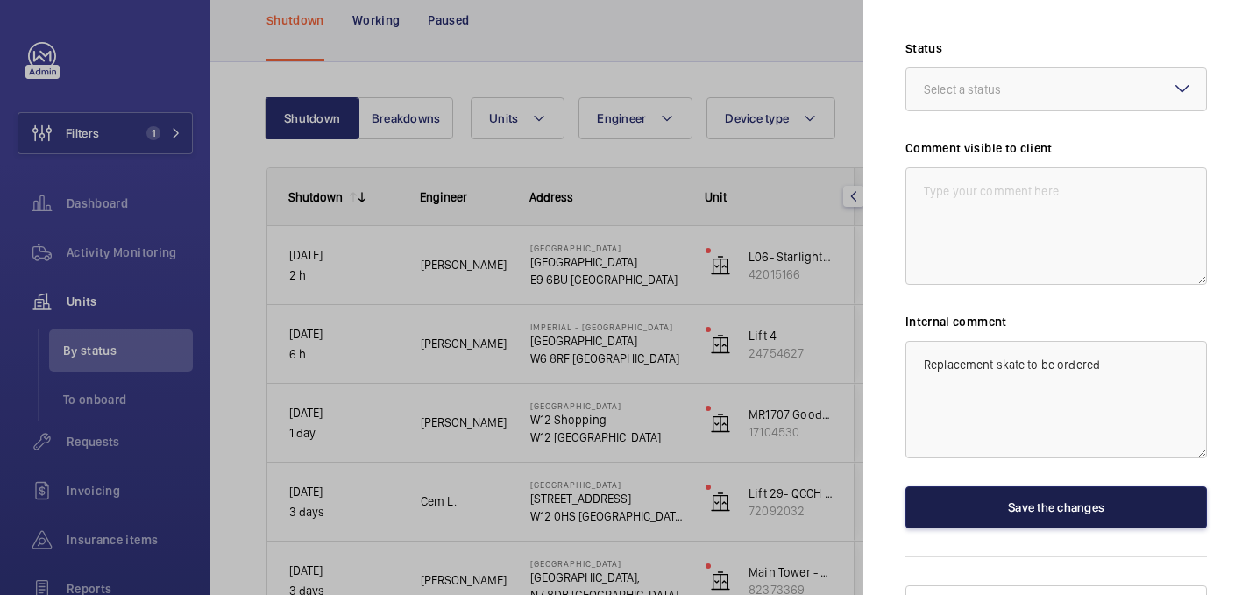
click at [1075, 486] on button "Save the changes" at bounding box center [1056, 507] width 302 height 42
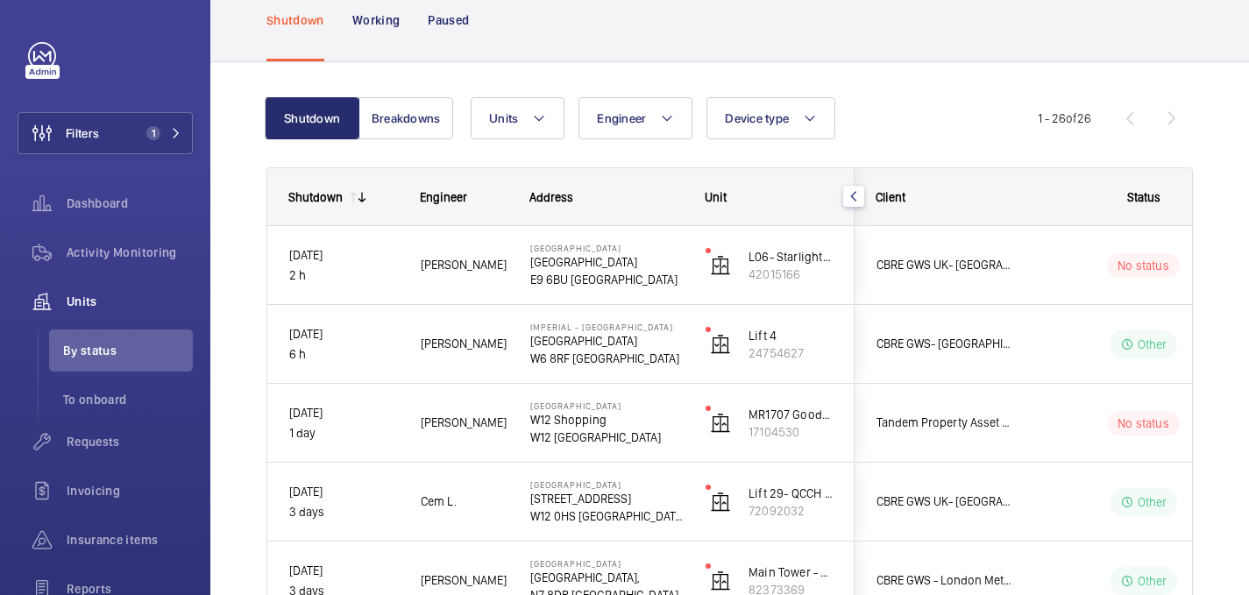
scroll to position [0, 0]
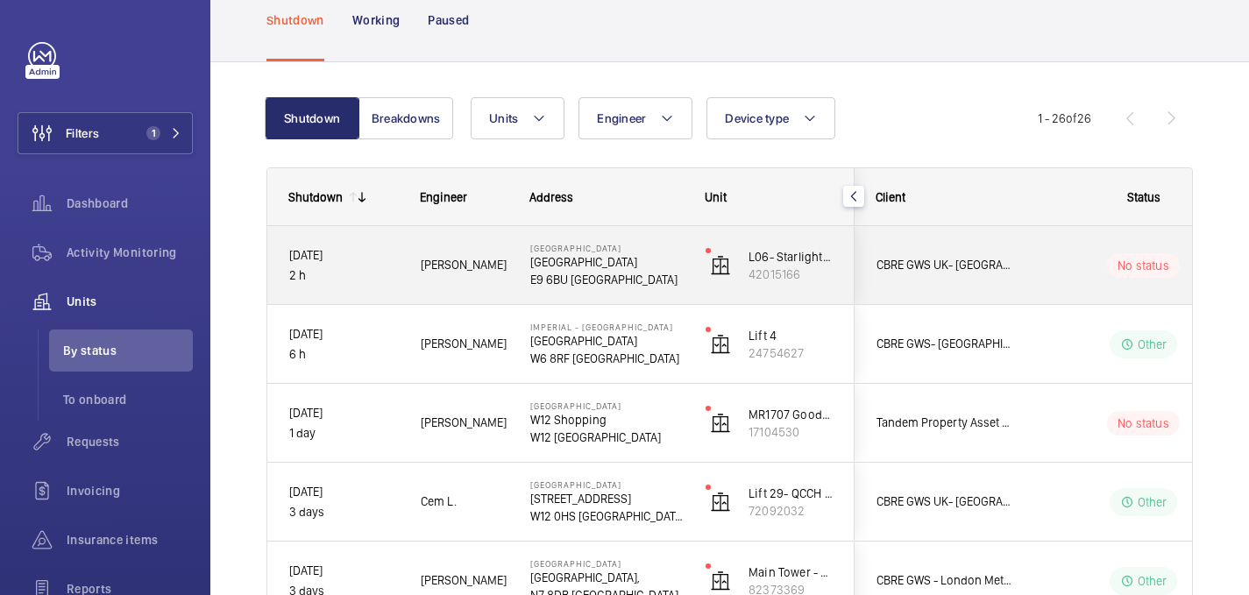
click at [660, 274] on p "E9 6BU LONDON" at bounding box center [606, 280] width 153 height 18
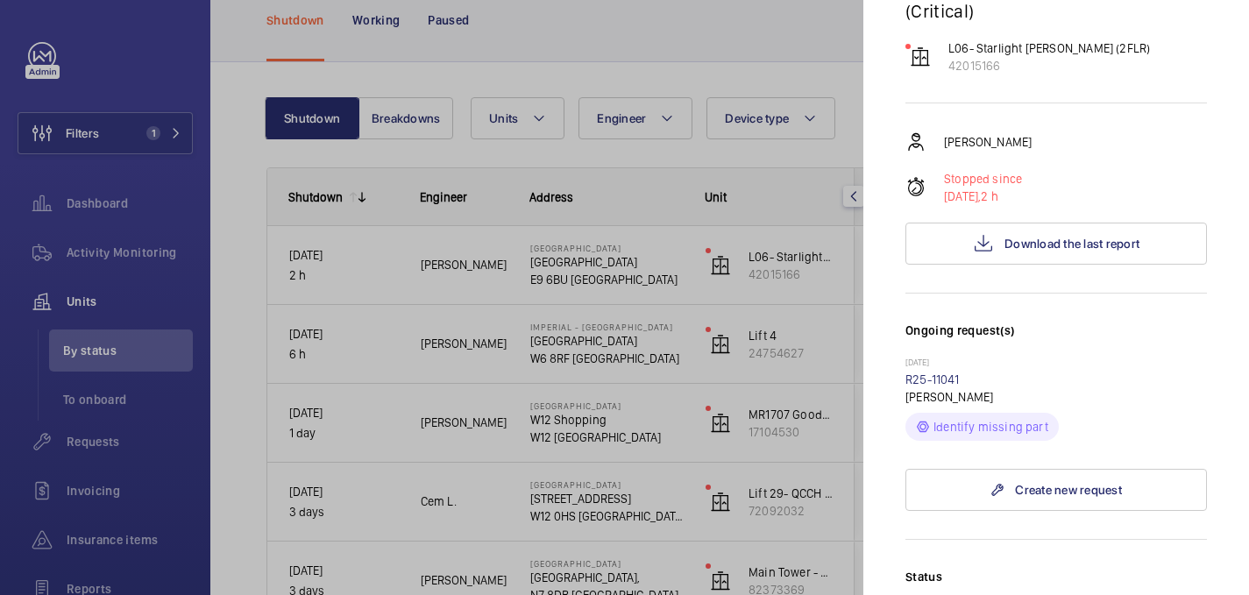
scroll to position [269, 0]
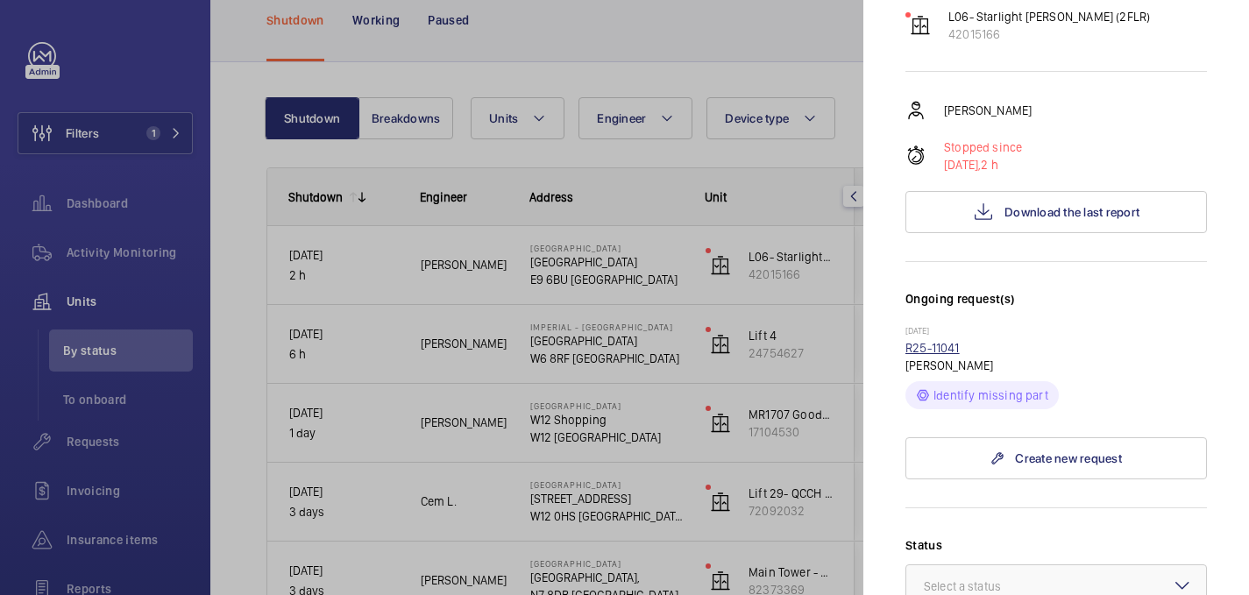
click at [927, 341] on link "R25-11041" at bounding box center [932, 348] width 54 height 14
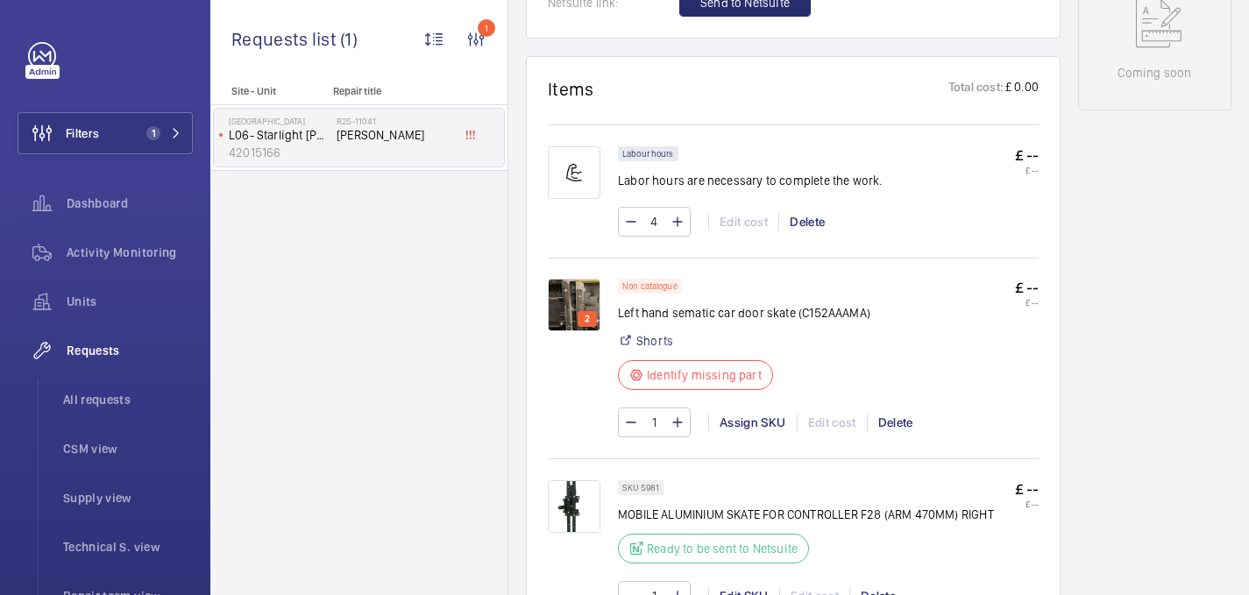
scroll to position [1083, 0]
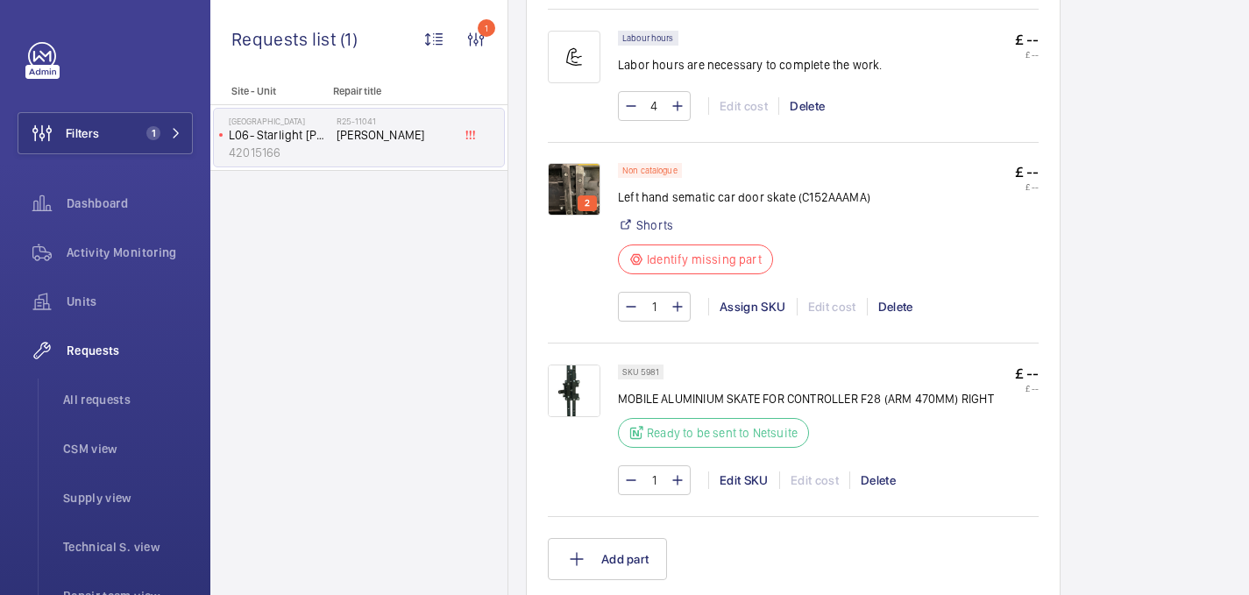
click at [574, 189] on img at bounding box center [574, 189] width 53 height 53
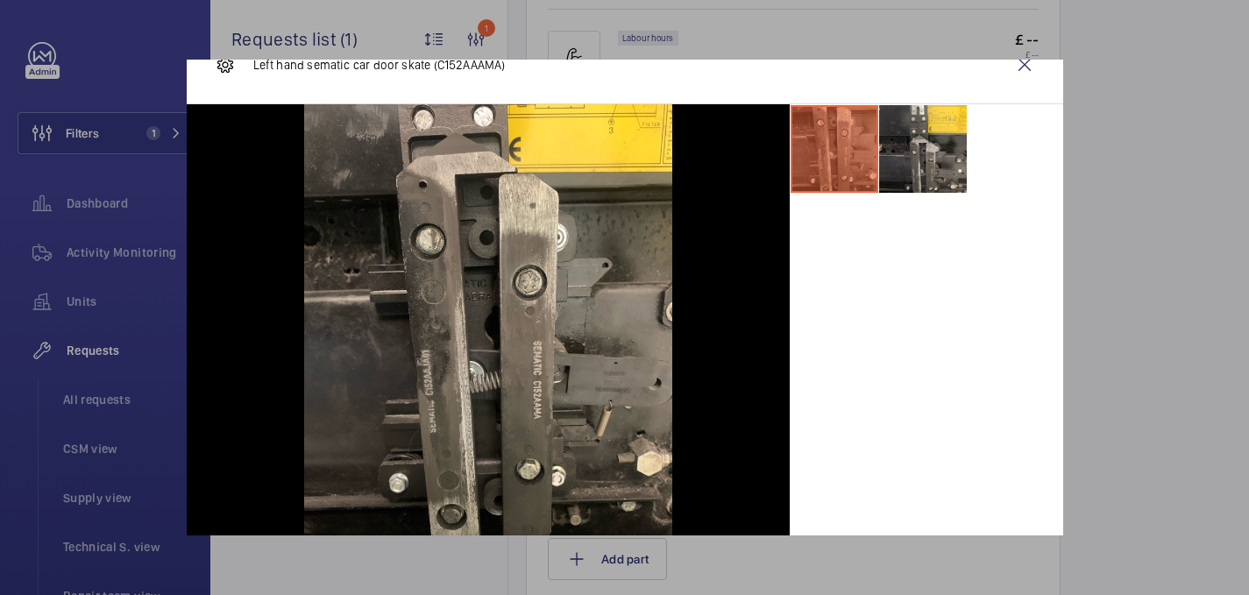
scroll to position [0, 0]
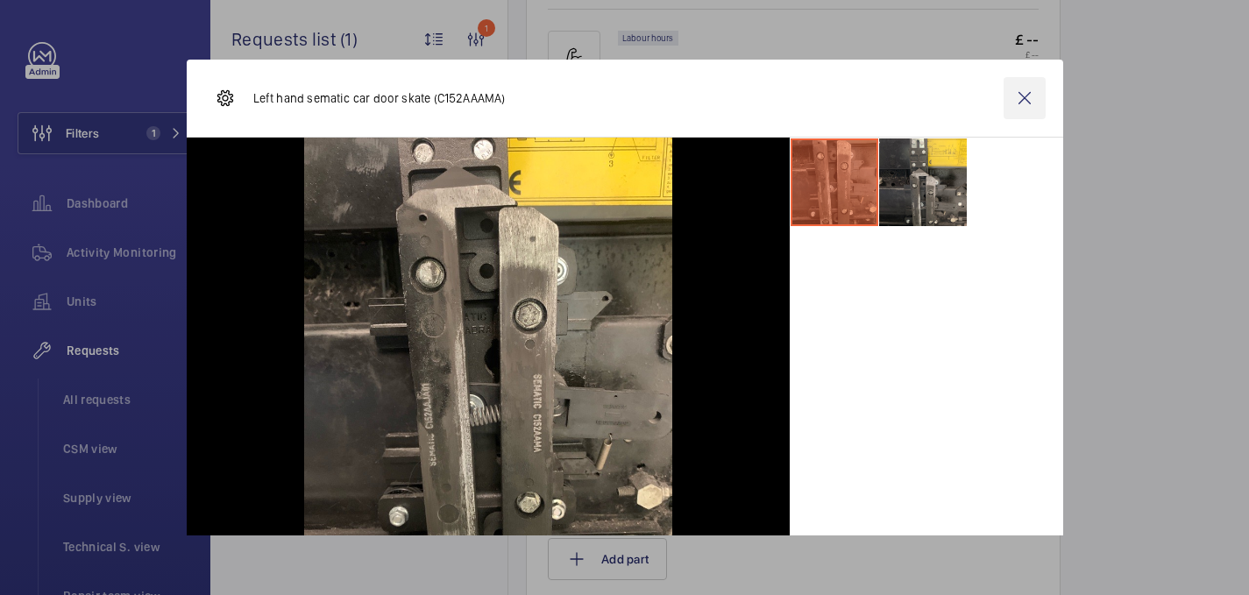
click at [1012, 96] on wm-front-icon-button at bounding box center [1025, 98] width 42 height 42
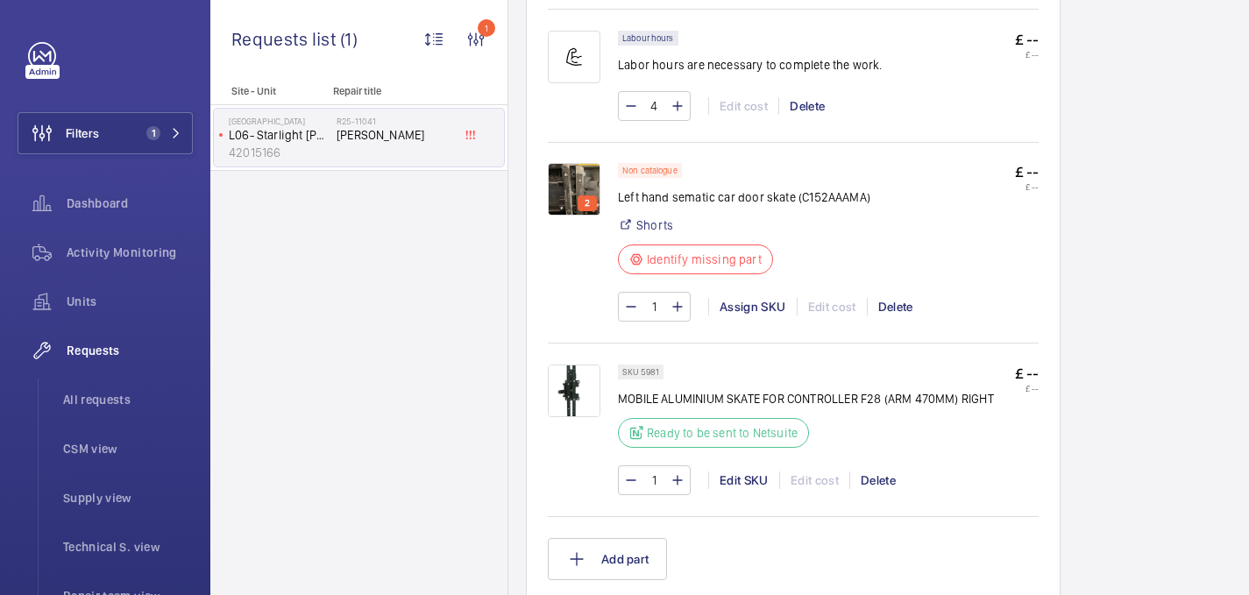
click at [738, 200] on p "Left hand sematic car door skate (C152AAAMA)" at bounding box center [744, 197] width 252 height 18
copy div "Left hand sematic car door skate (C152AAAMA)"
click at [589, 174] on img at bounding box center [574, 189] width 53 height 53
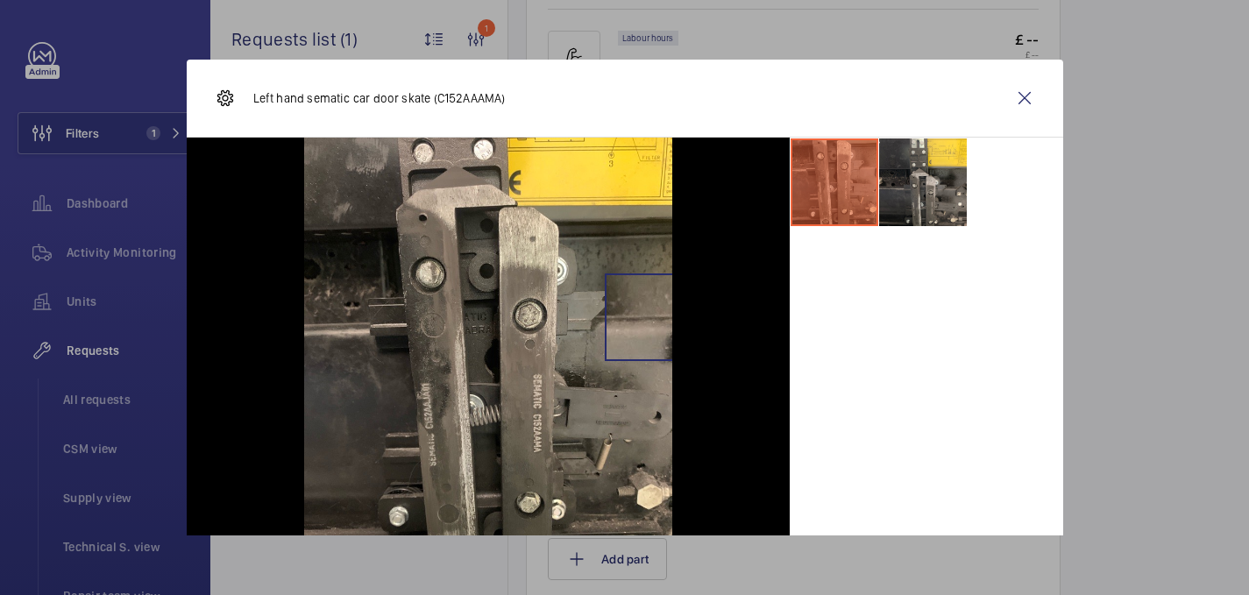
scroll to position [49, 0]
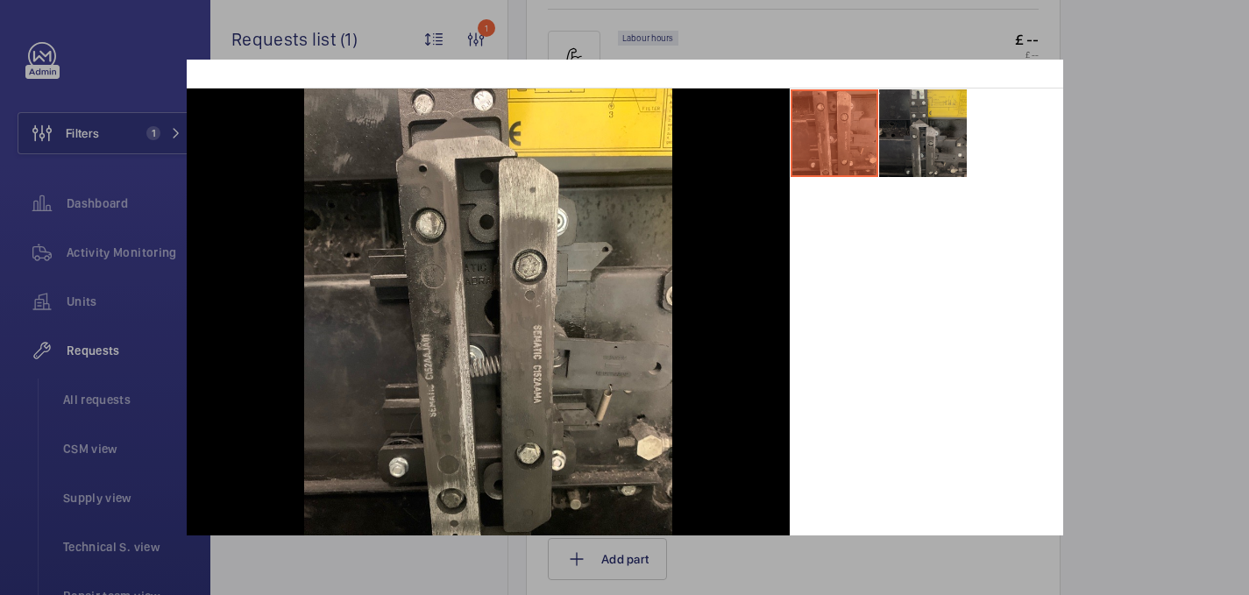
click at [939, 137] on li at bounding box center [923, 133] width 88 height 88
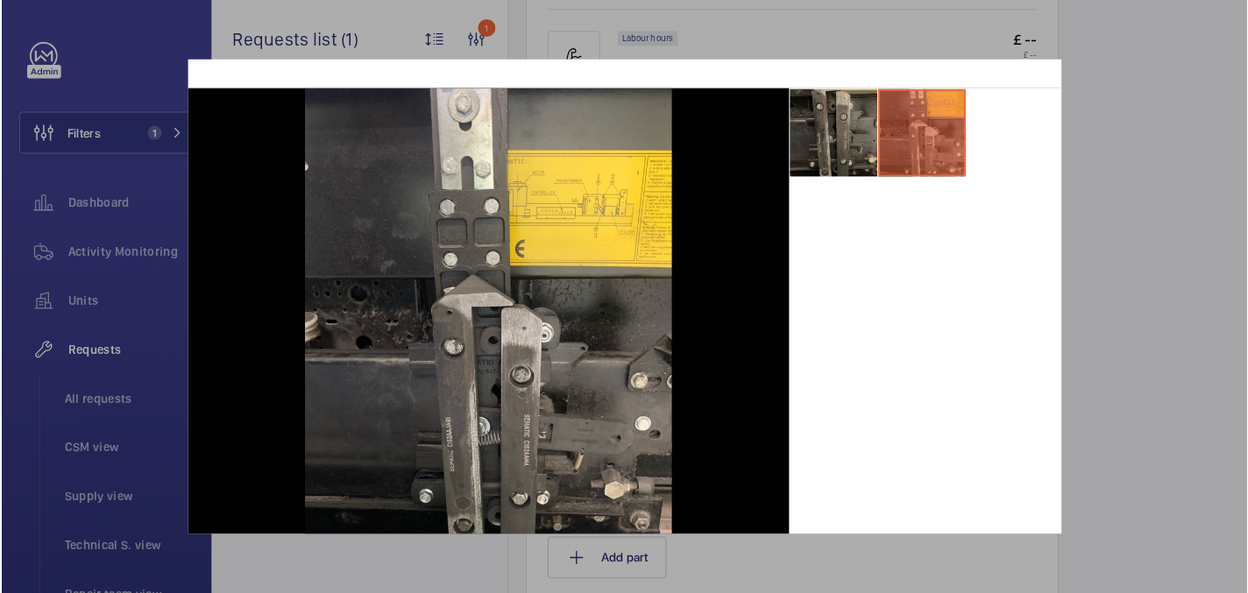
scroll to position [93, 0]
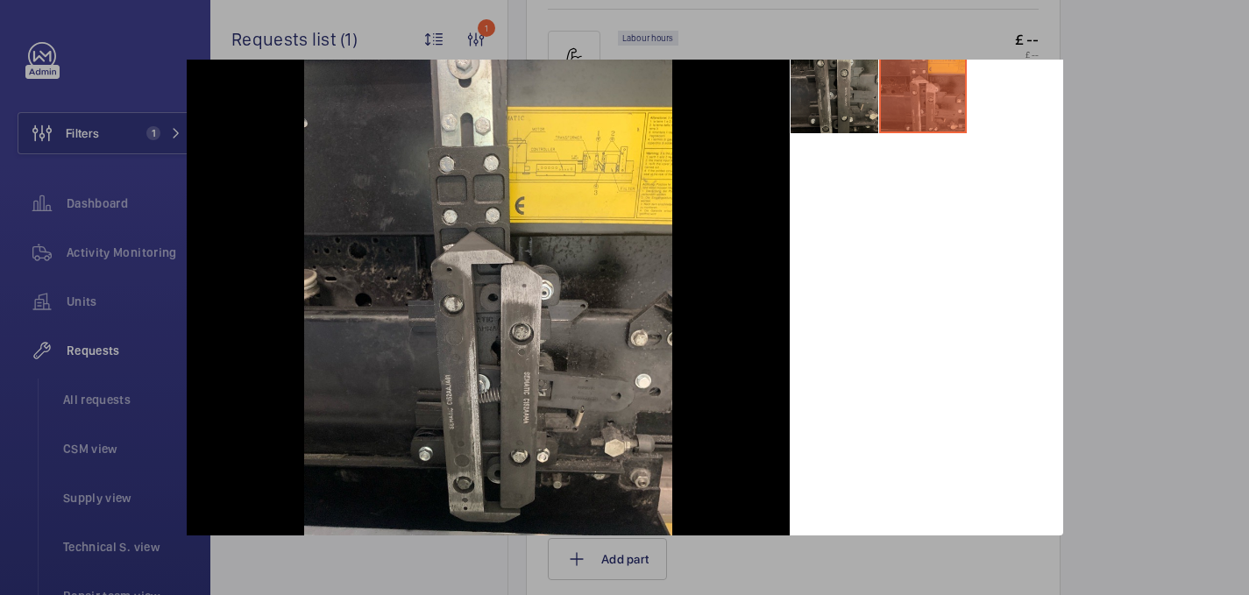
click at [847, 114] on li at bounding box center [835, 90] width 88 height 88
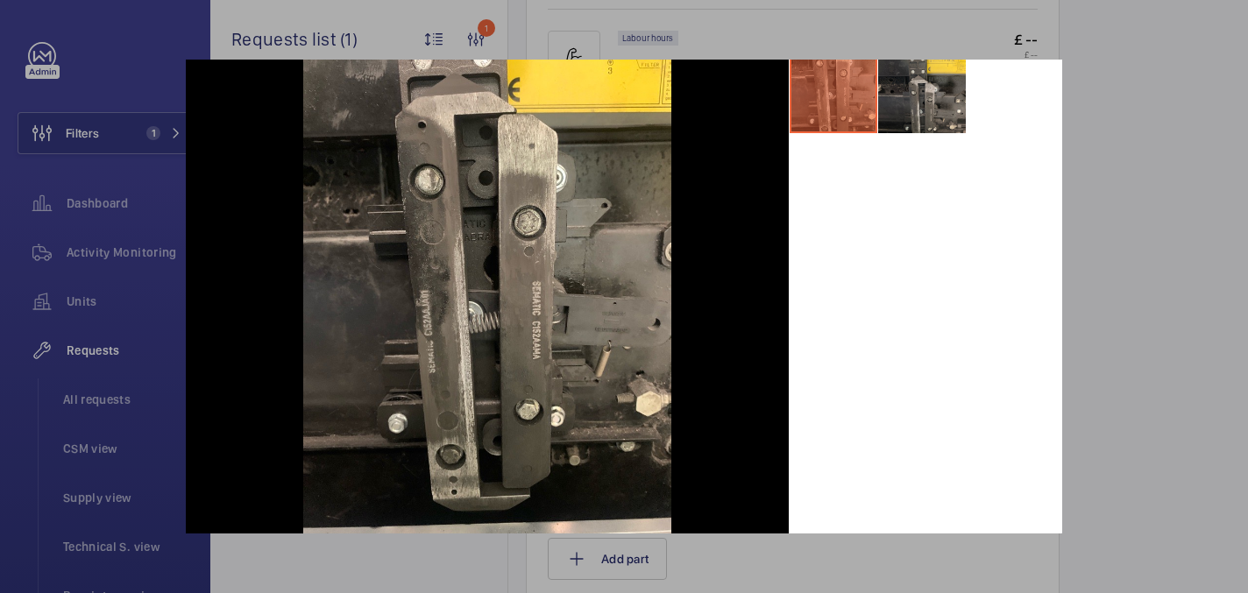
click at [1105, 97] on div at bounding box center [624, 296] width 1248 height 593
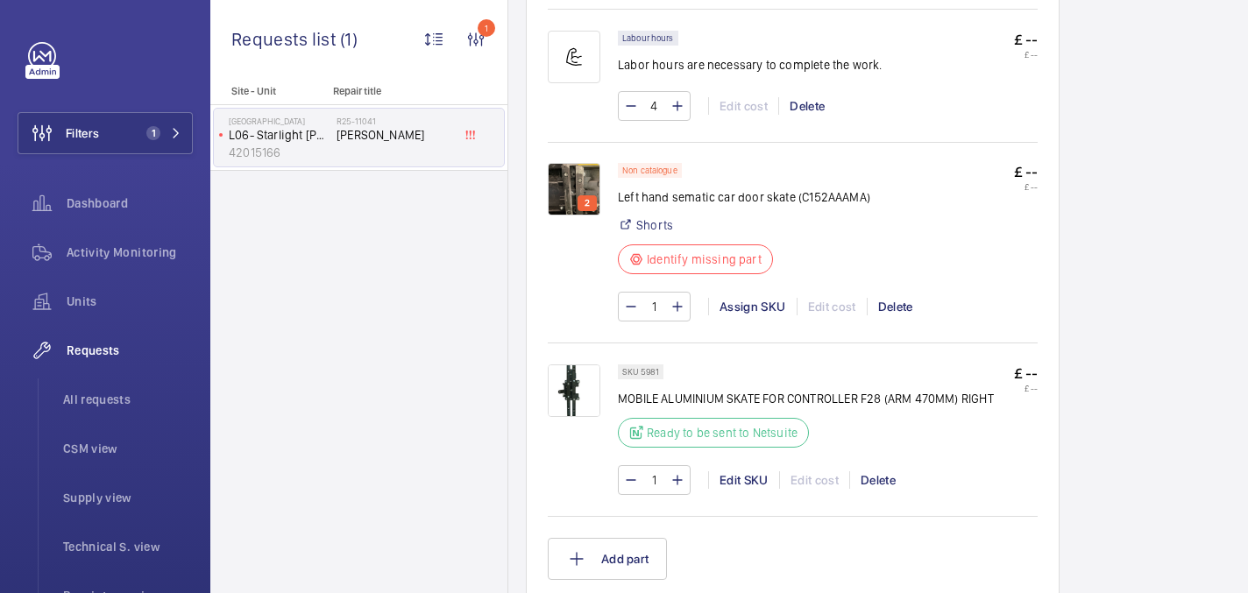
click at [580, 194] on img at bounding box center [574, 189] width 53 height 53
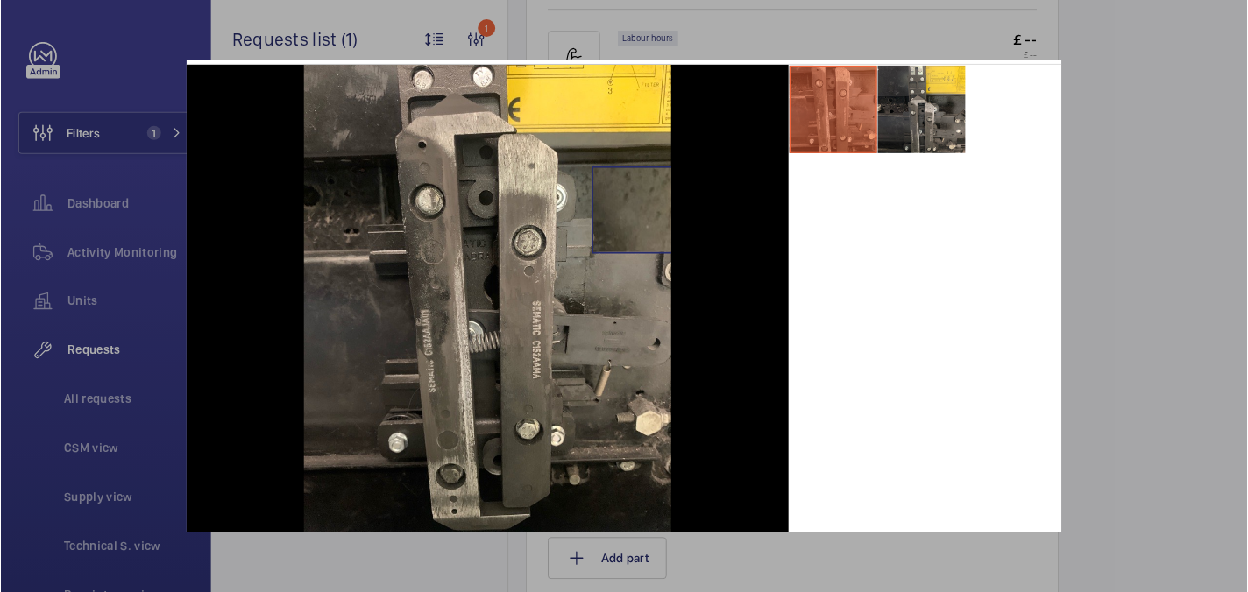
scroll to position [86, 0]
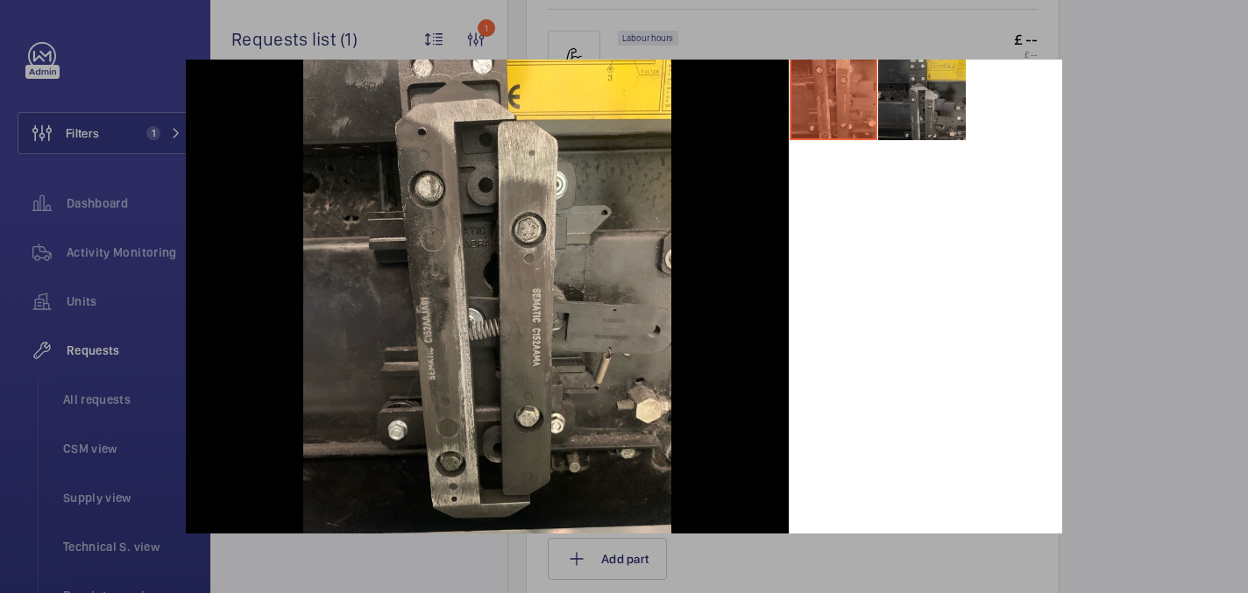
click at [923, 95] on li at bounding box center [922, 97] width 88 height 88
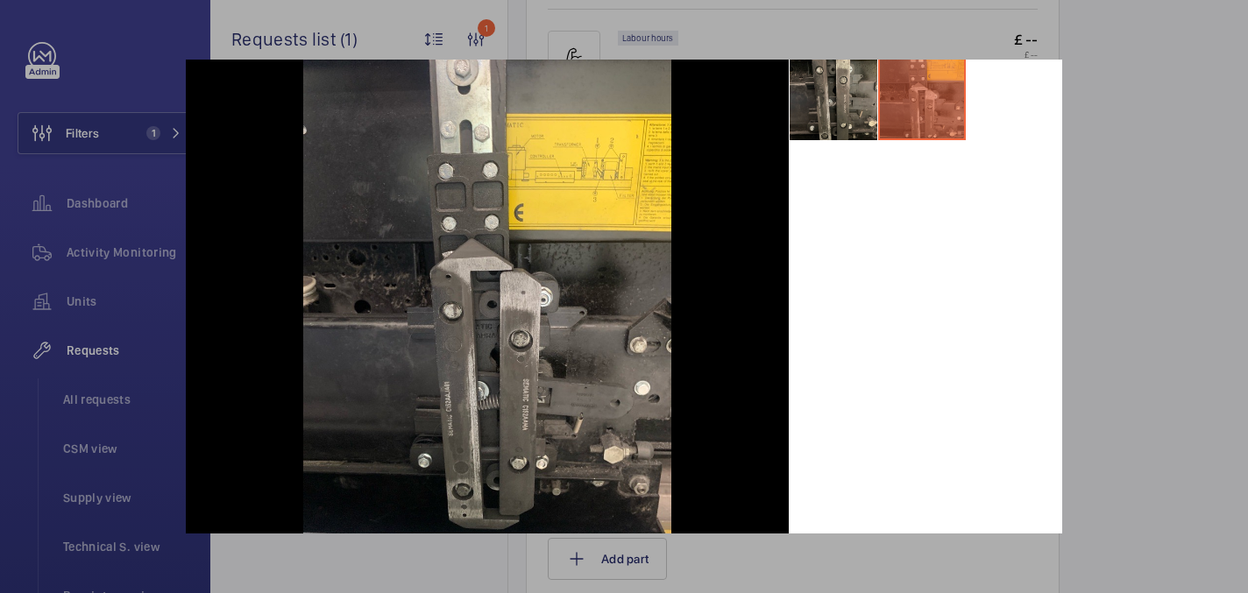
click at [1119, 150] on div at bounding box center [624, 296] width 1248 height 593
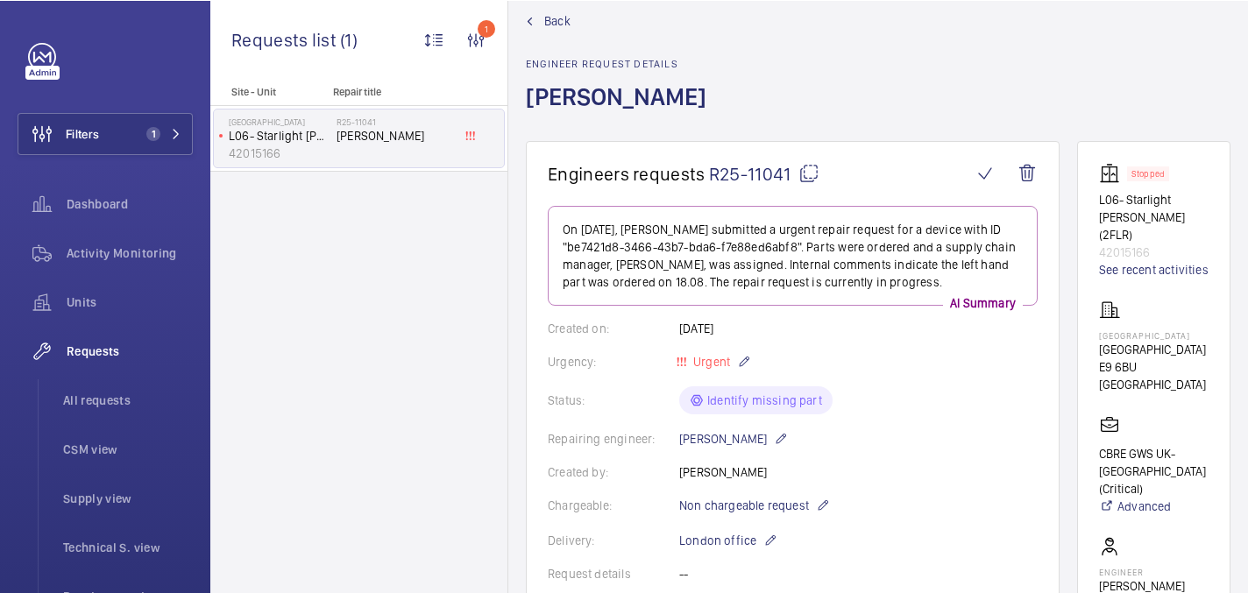
scroll to position [7, 0]
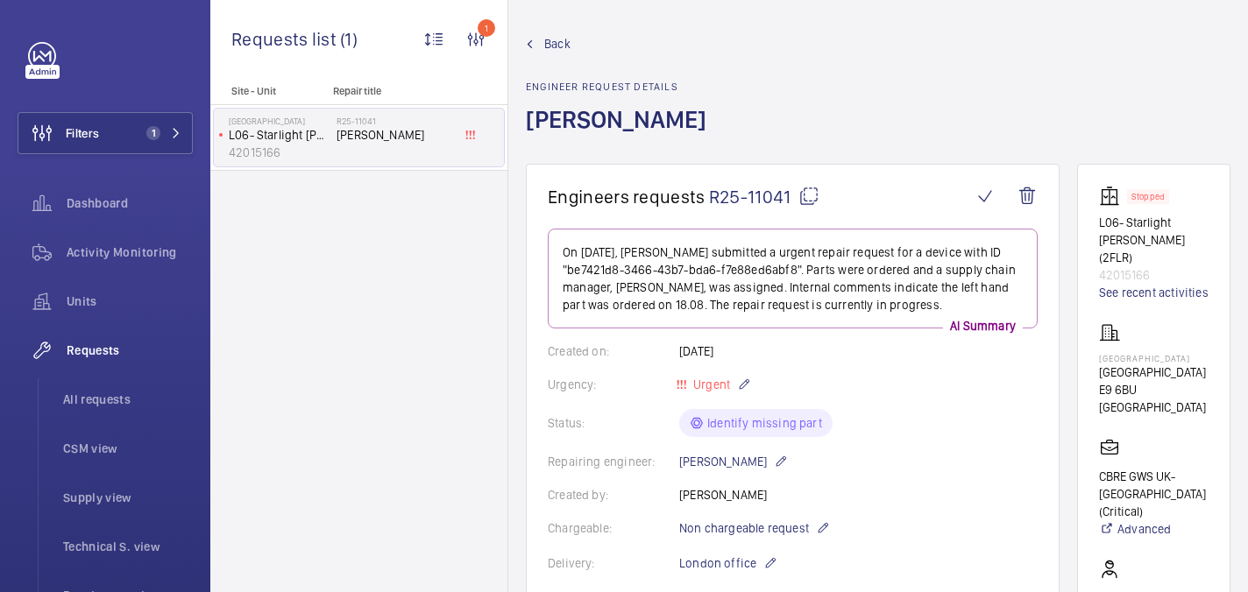
click at [802, 198] on mat-icon at bounding box center [808, 196] width 21 height 21
click at [1119, 353] on p "Homerton Hospital" at bounding box center [1154, 358] width 110 height 11
copy p "Homerton Hospital"
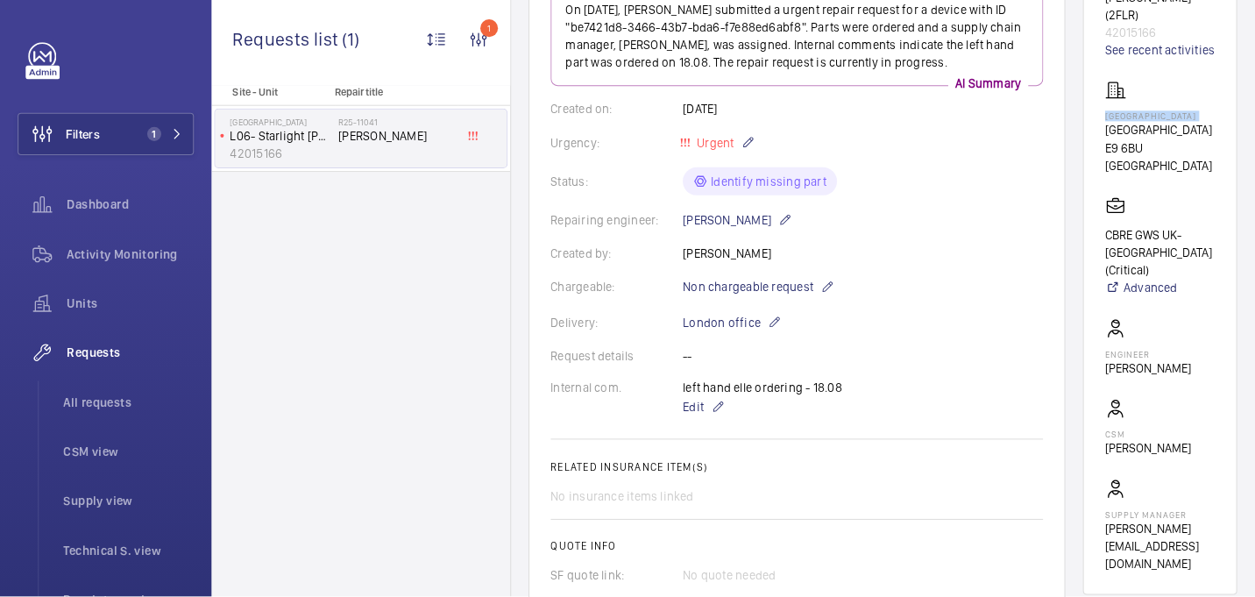
scroll to position [751, 0]
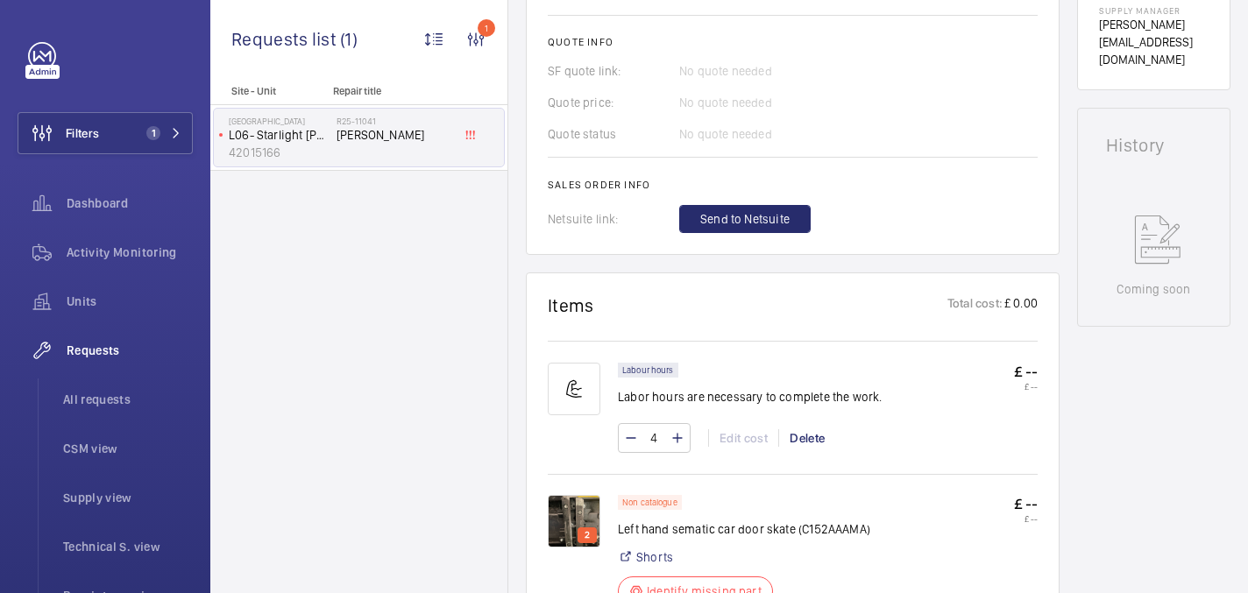
click at [706, 532] on p "Left hand sematic car door skate (C152AAAMA)" at bounding box center [744, 530] width 252 height 18
copy div "Left hand sematic car door skate (C152AAAMA)"
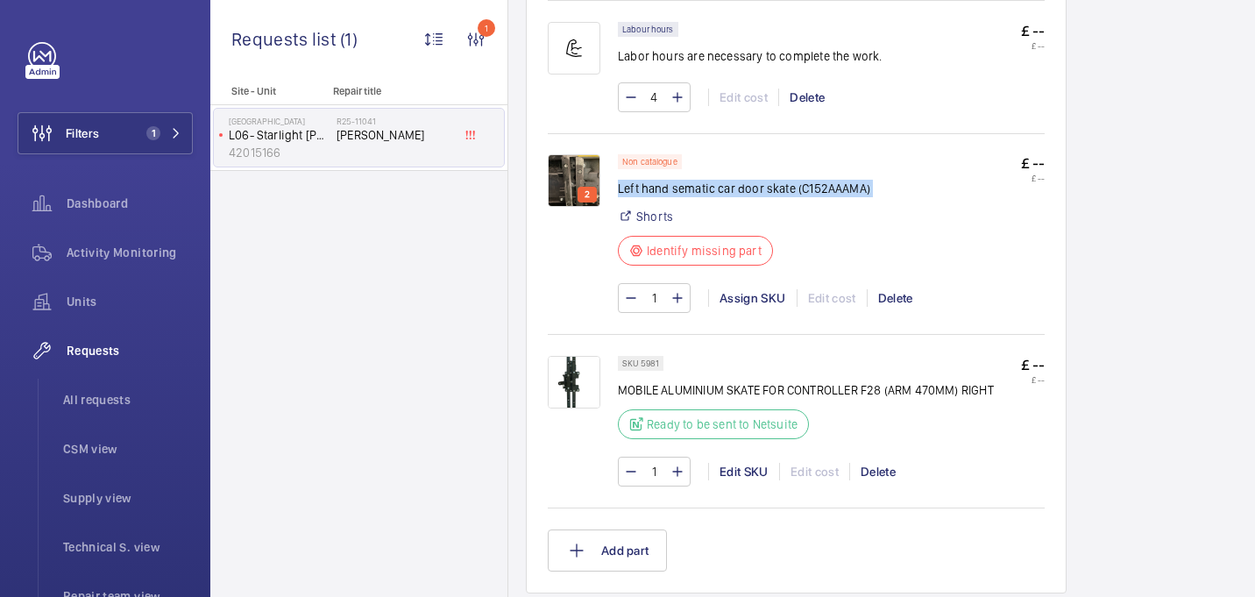
scroll to position [1094, 0]
click at [562, 381] on img at bounding box center [574, 380] width 53 height 53
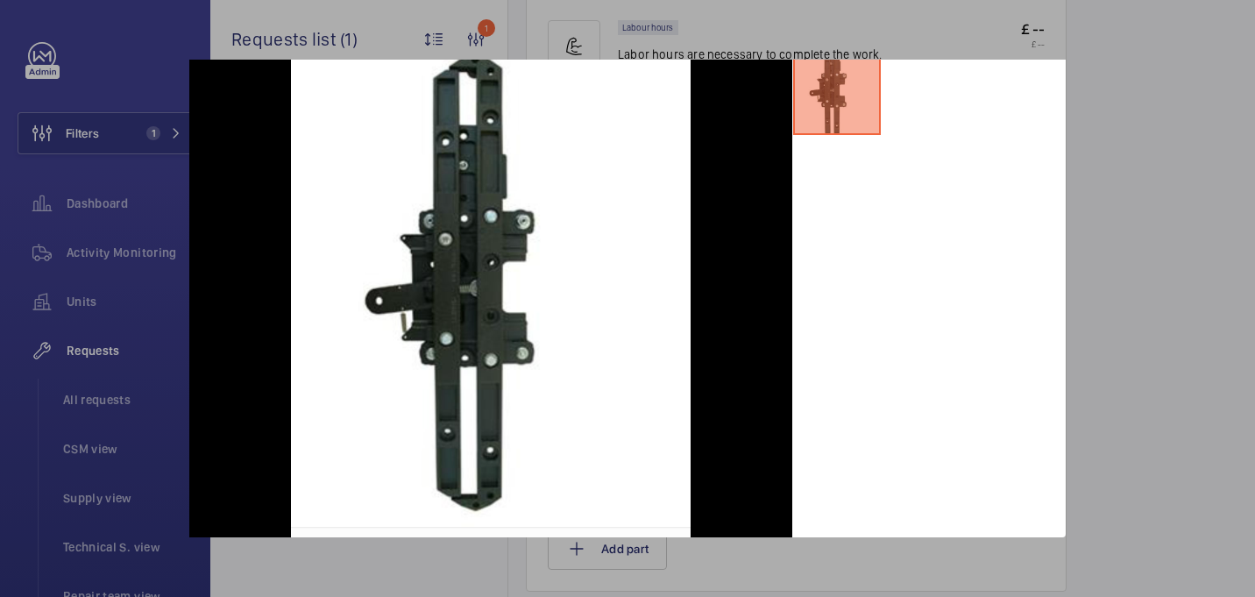
scroll to position [0, 0]
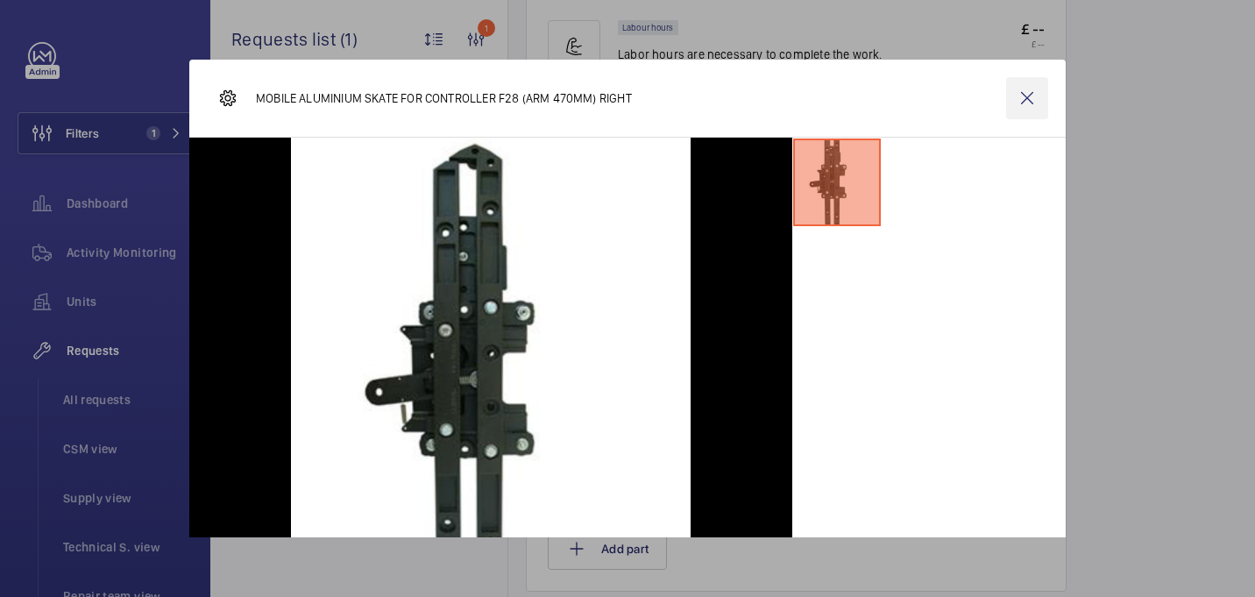
click at [1038, 91] on wm-front-icon-button at bounding box center [1027, 98] width 42 height 42
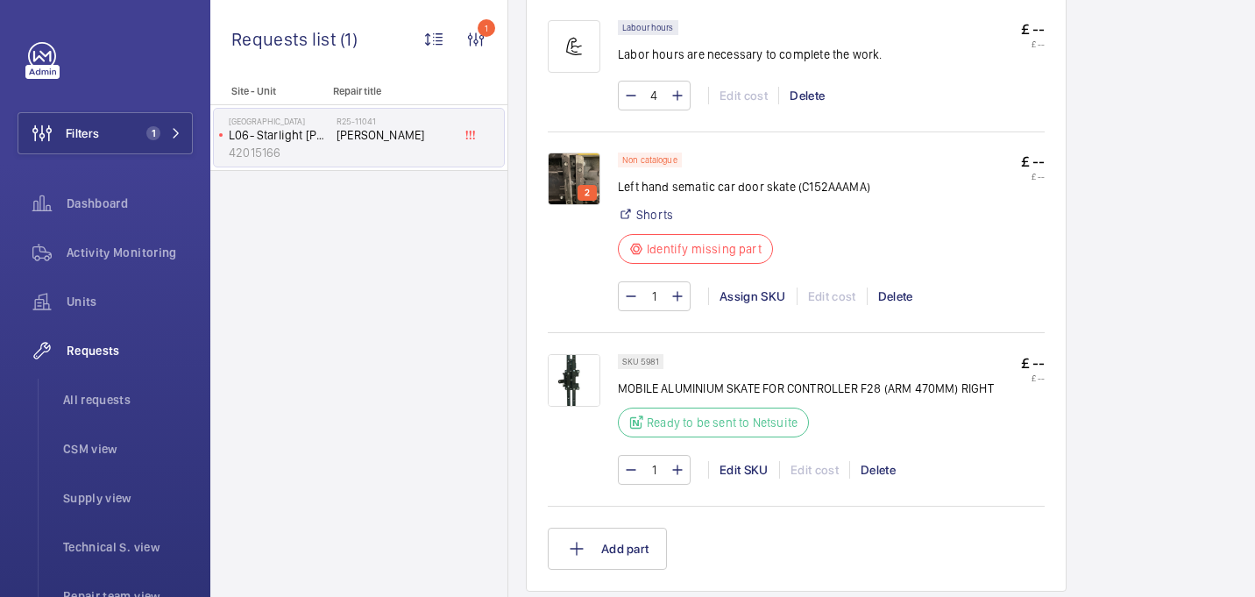
click at [566, 380] on img at bounding box center [574, 380] width 53 height 53
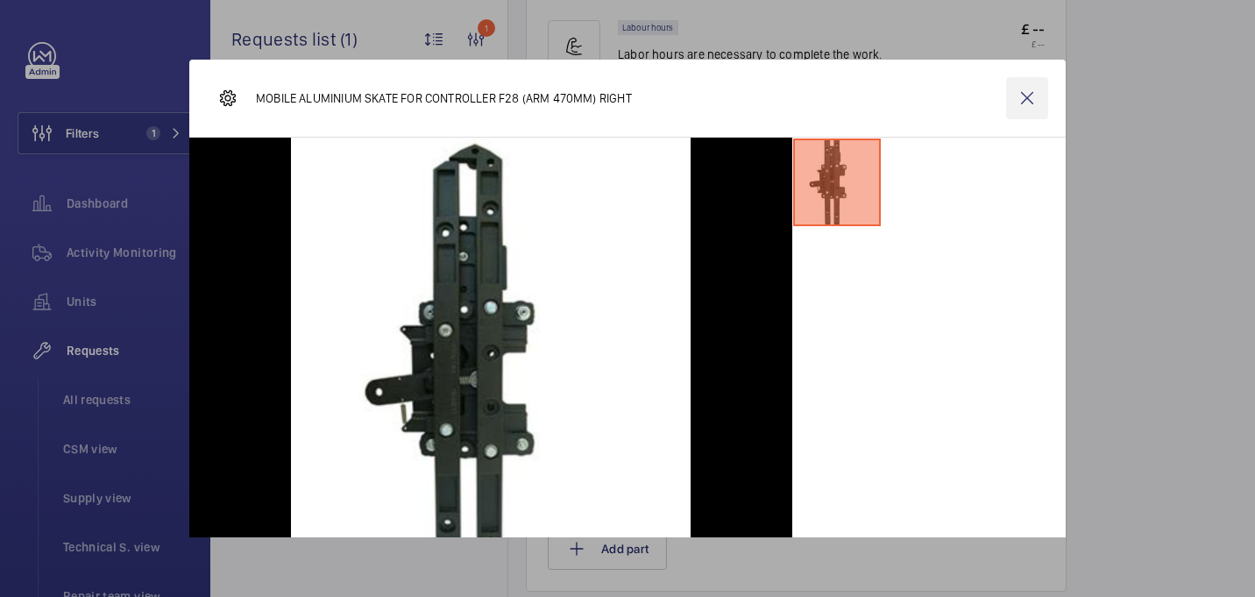
click at [1033, 100] on wm-front-icon-button at bounding box center [1027, 98] width 42 height 42
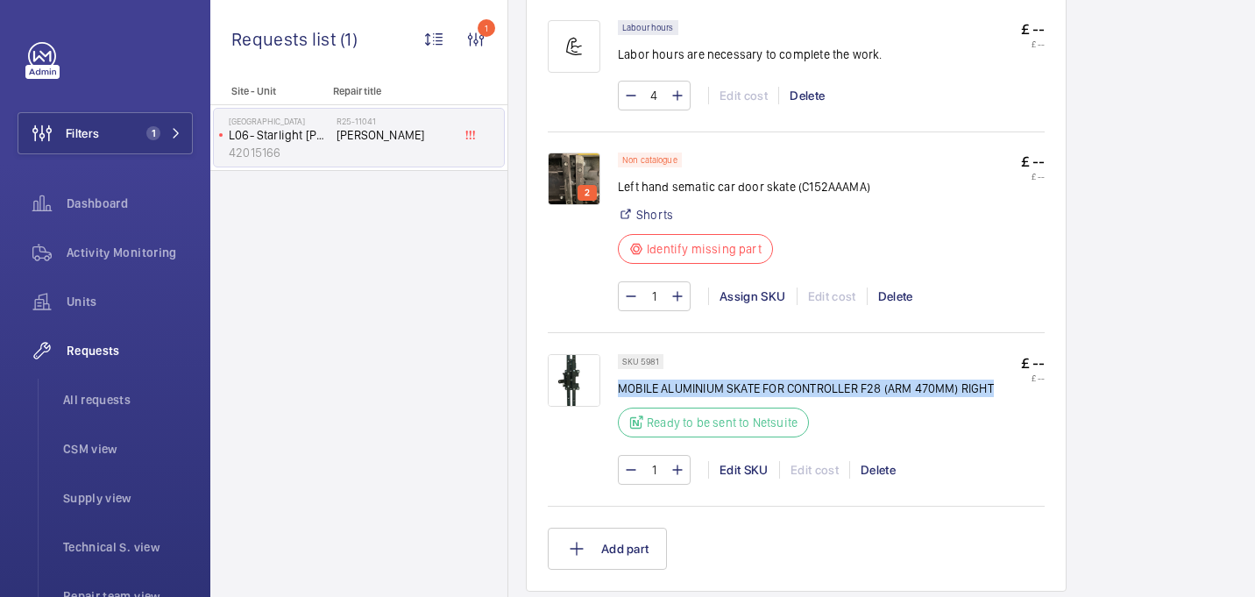
drag, startPoint x: 619, startPoint y: 390, endPoint x: 1002, endPoint y: 391, distance: 383.0
click at [1002, 391] on div "SKU 5981 MOBILE ALUMINIUM SKATE FOR CONTROLLER F28 (ARM 470MM) RIGHT Ready to b…" at bounding box center [831, 401] width 427 height 94
copy p "MOBILE ALUMINIUM SKATE FOR CONTROLLER F28 (ARM 470MM) RIGHT"
click at [562, 372] on img at bounding box center [574, 380] width 53 height 53
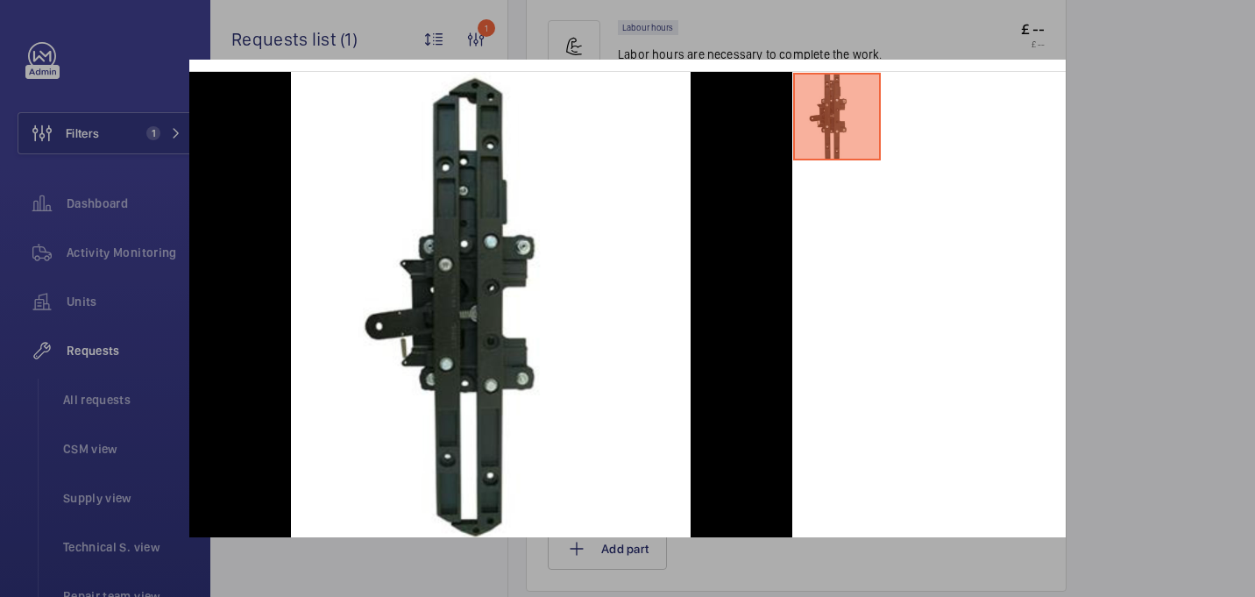
scroll to position [58, 0]
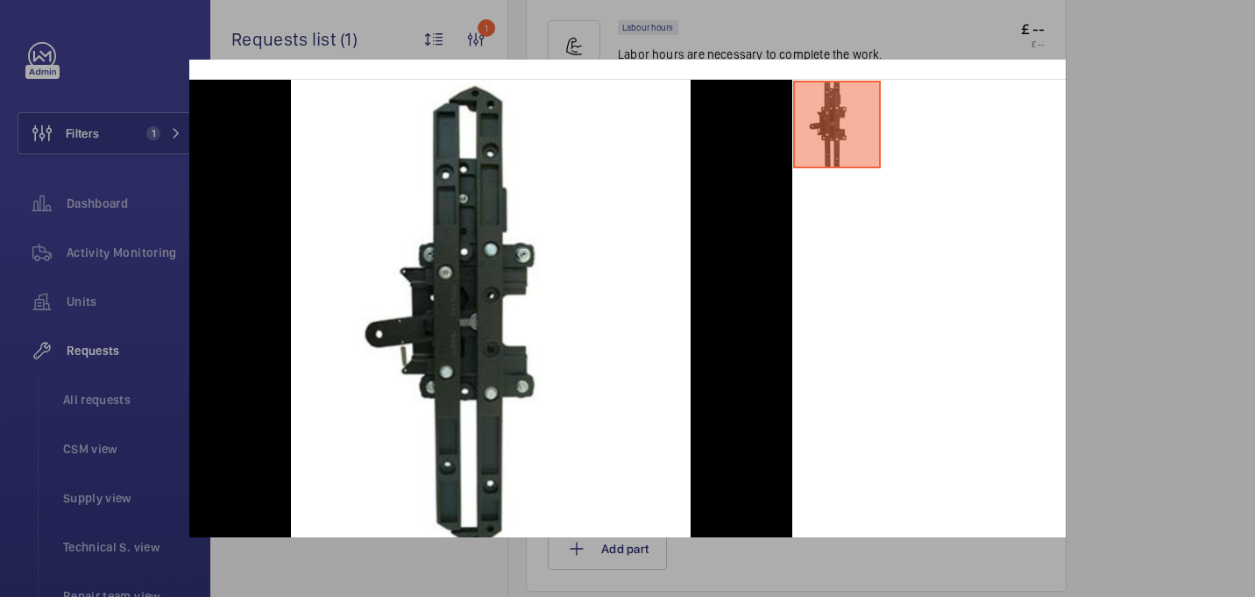
click at [1103, 220] on div at bounding box center [627, 298] width 1255 height 597
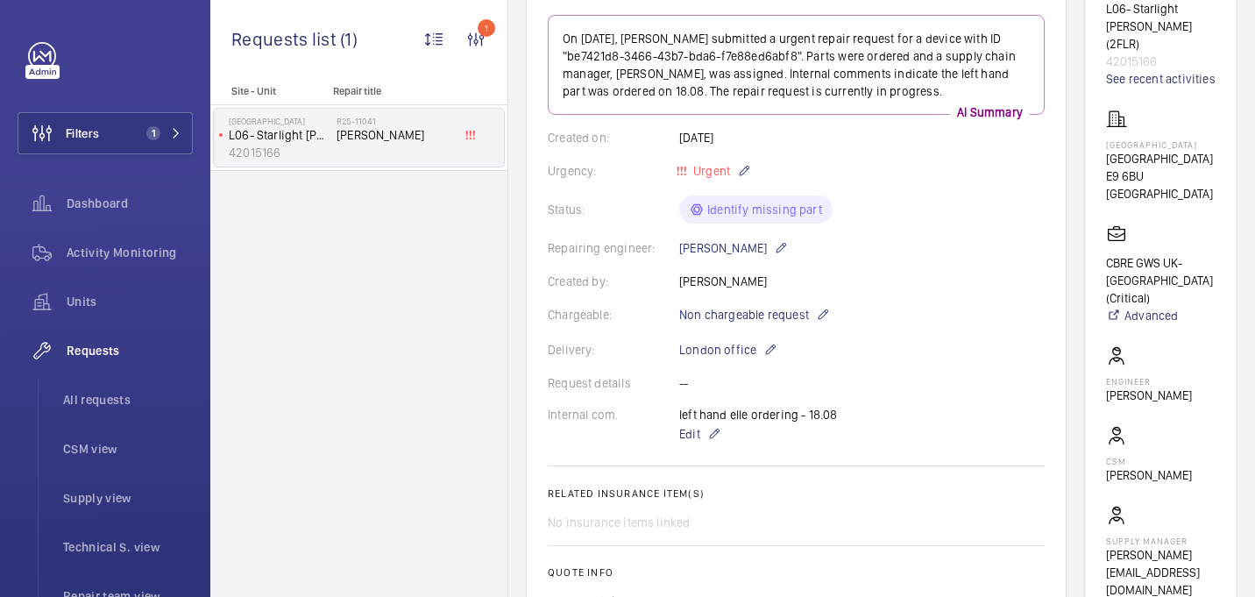
scroll to position [267, 0]
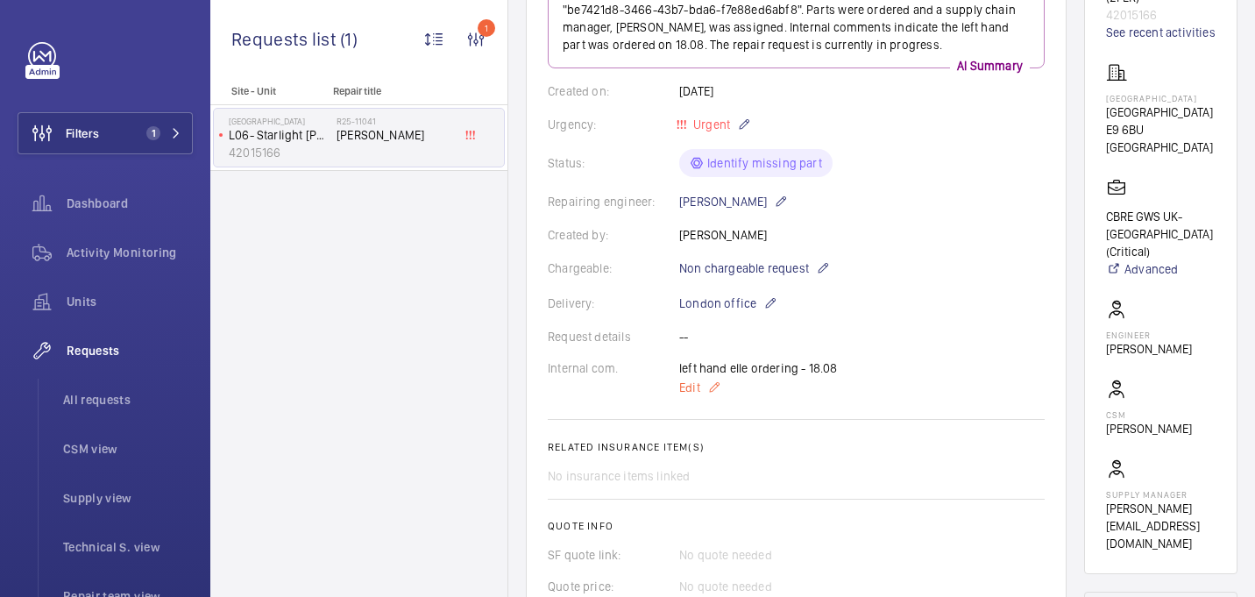
click at [696, 393] on span "Edit" at bounding box center [689, 388] width 21 height 18
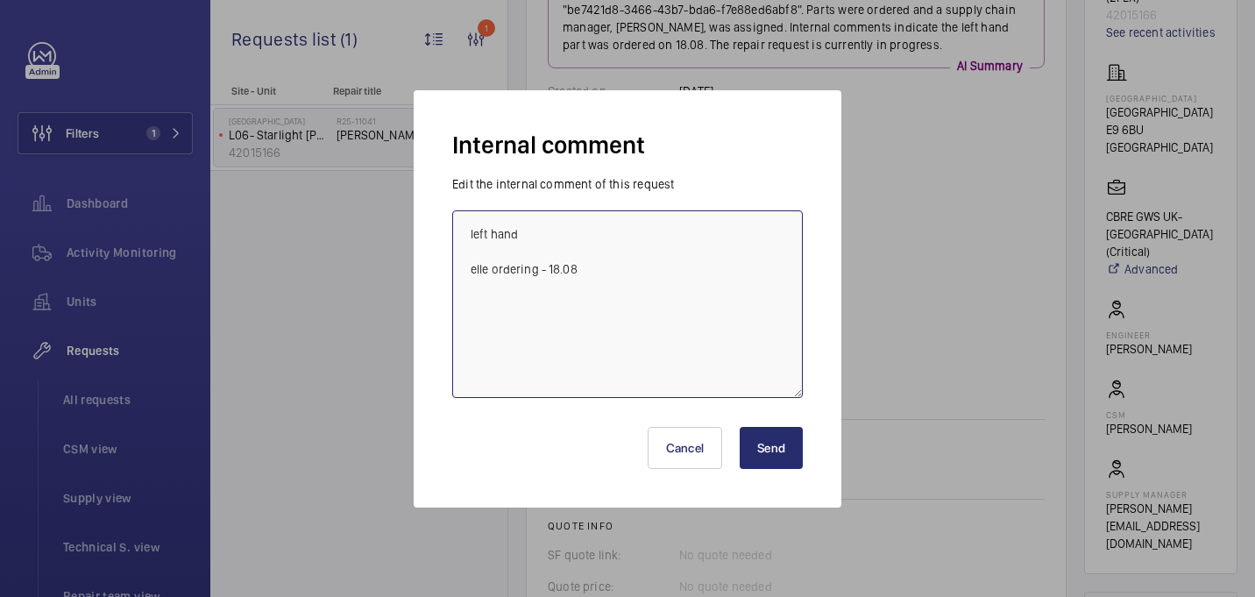
click at [684, 269] on textarea "left hand elle ordering - 18.08" at bounding box center [627, 304] width 351 height 188
click at [509, 306] on textarea "left hand elle ordering - 18.08 sorcing form wittur" at bounding box center [627, 304] width 351 height 188
click at [650, 307] on textarea "left hand elle ordering - 18.08 sourcing form wittur form wittur" at bounding box center [627, 304] width 351 height 188
click at [544, 309] on textarea "left hand elle ordering - 18.08 sourcing form wittur" at bounding box center [627, 304] width 351 height 188
click at [589, 309] on textarea "left hand elle ordering - 18.08 sourcing from wittur" at bounding box center [627, 304] width 351 height 188
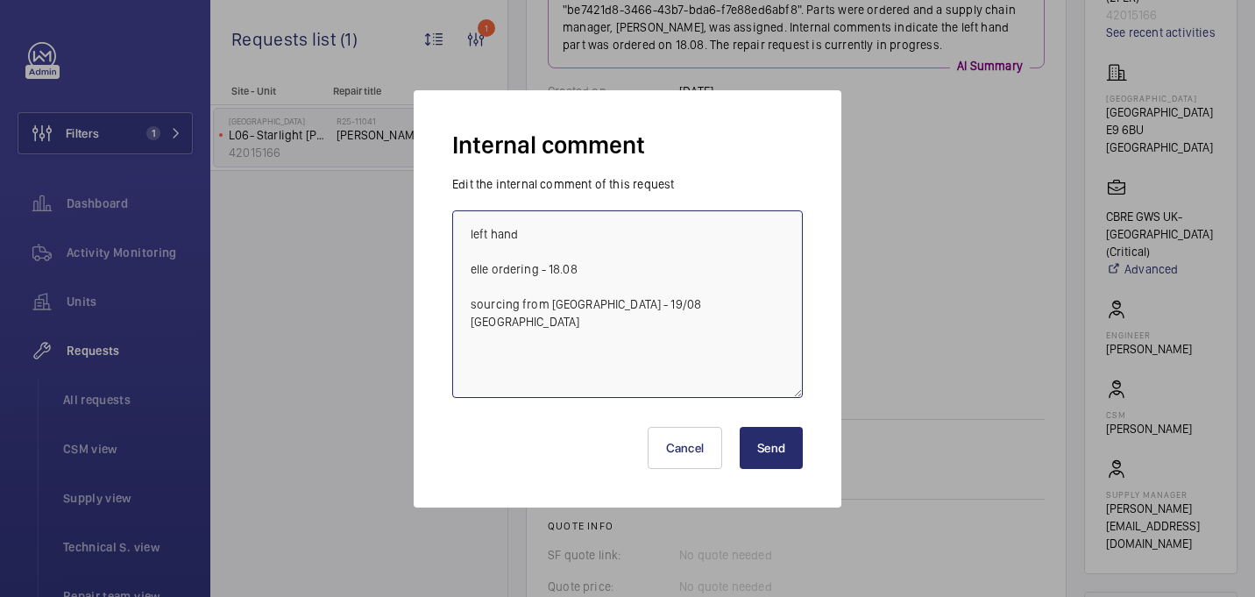
type textarea "left hand elle ordering - 18.08 sourcing from wittur - 19/08 india"
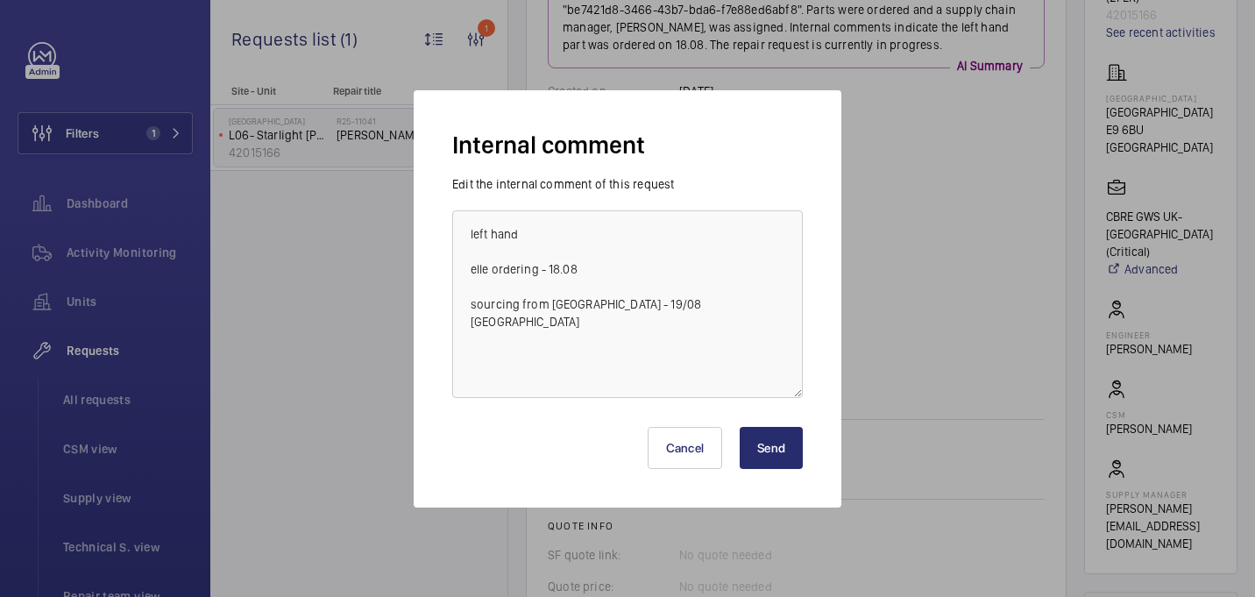
click at [791, 437] on button "Send" at bounding box center [771, 448] width 63 height 42
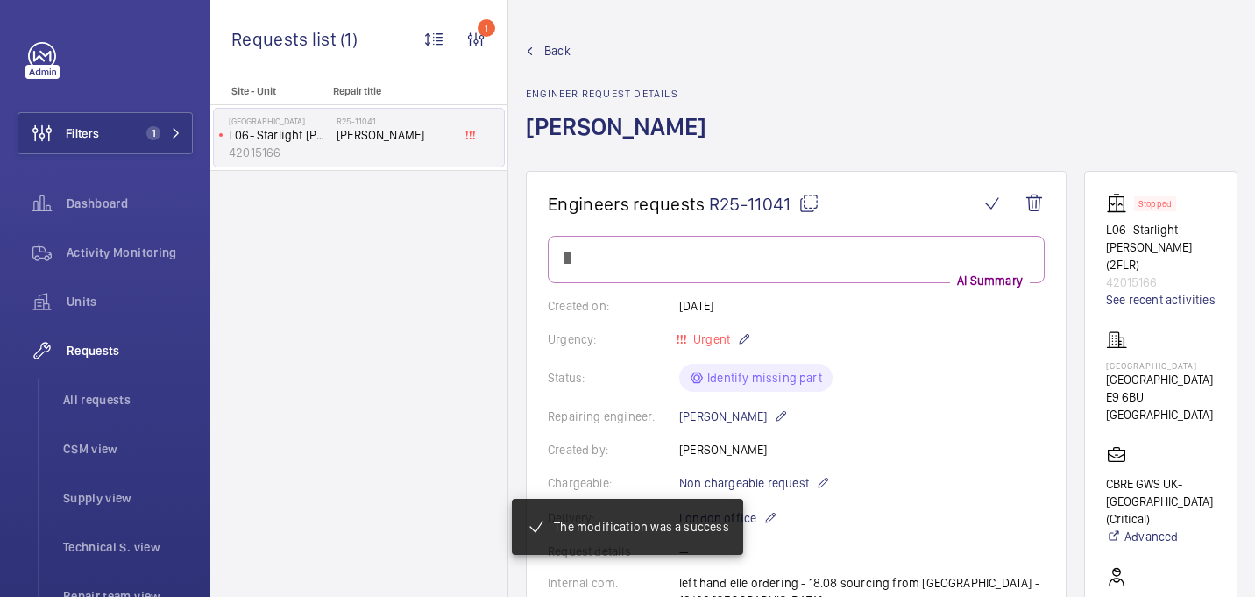
click at [808, 206] on mat-icon at bounding box center [808, 203] width 21 height 21
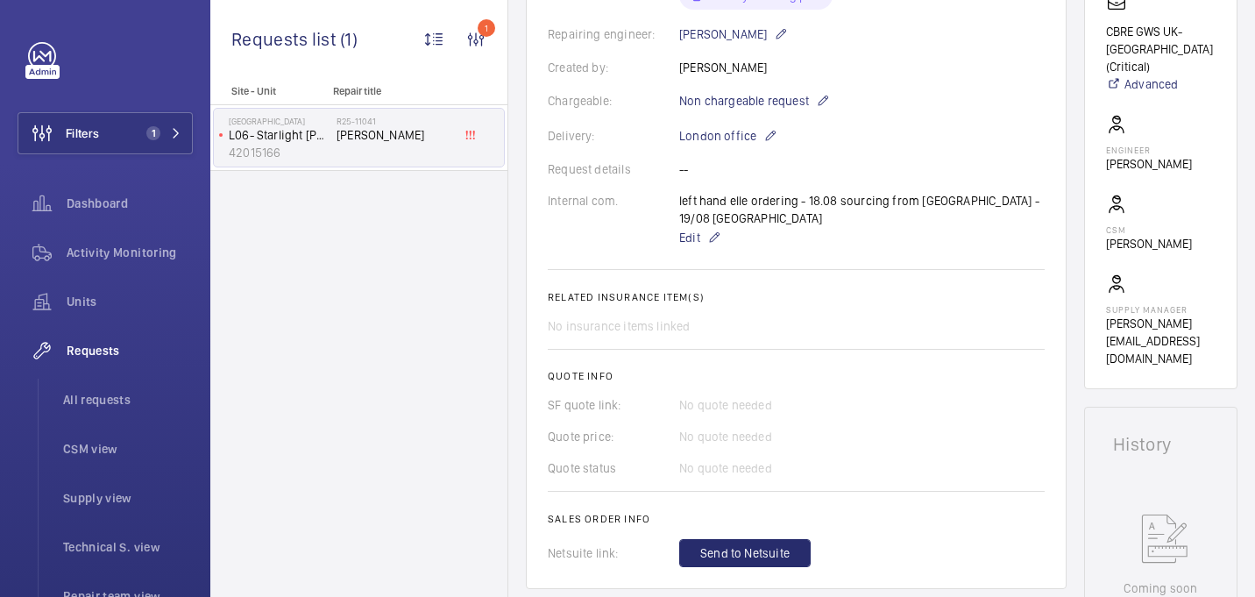
scroll to position [486, 0]
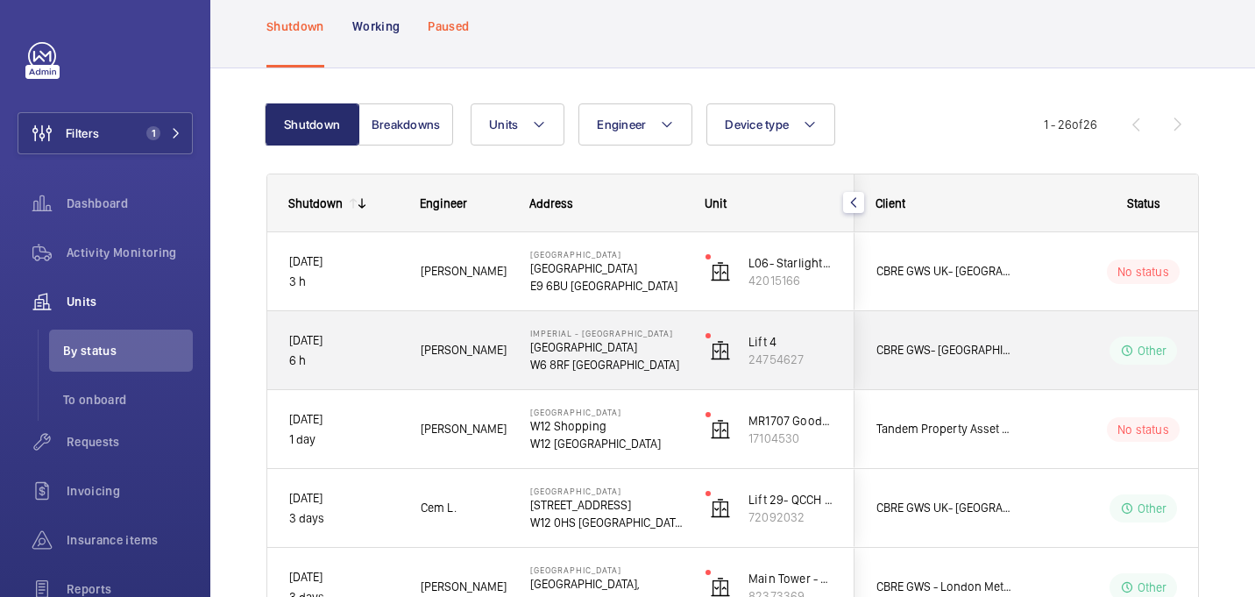
scroll to position [97, 0]
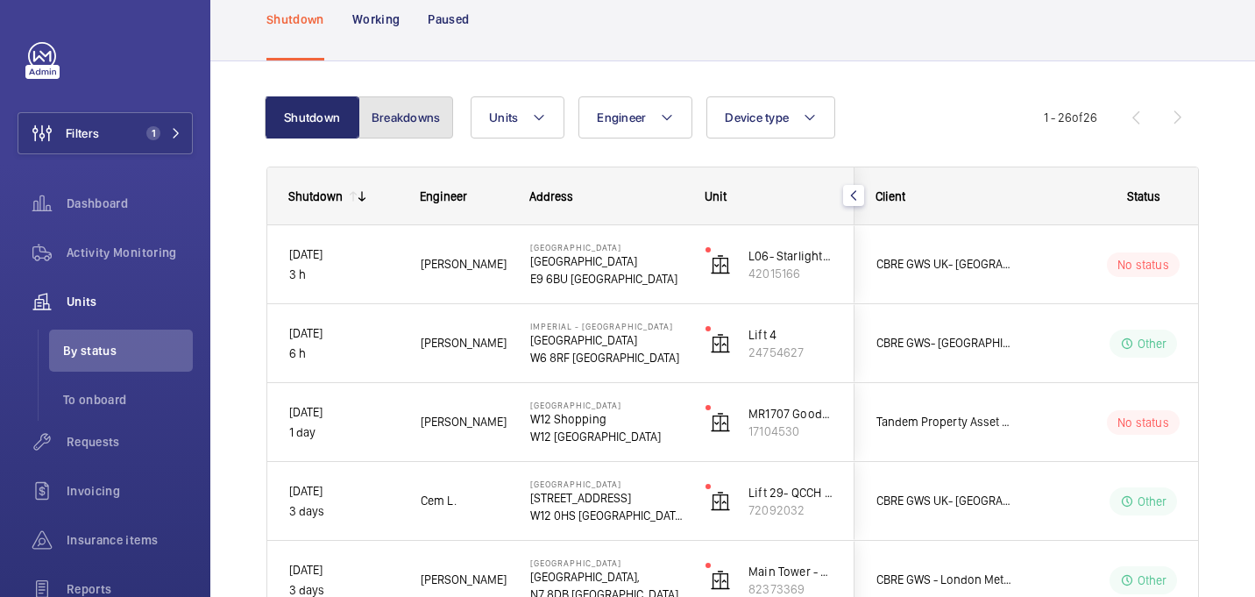
click at [424, 131] on button "Breakdowns" at bounding box center [405, 117] width 95 height 42
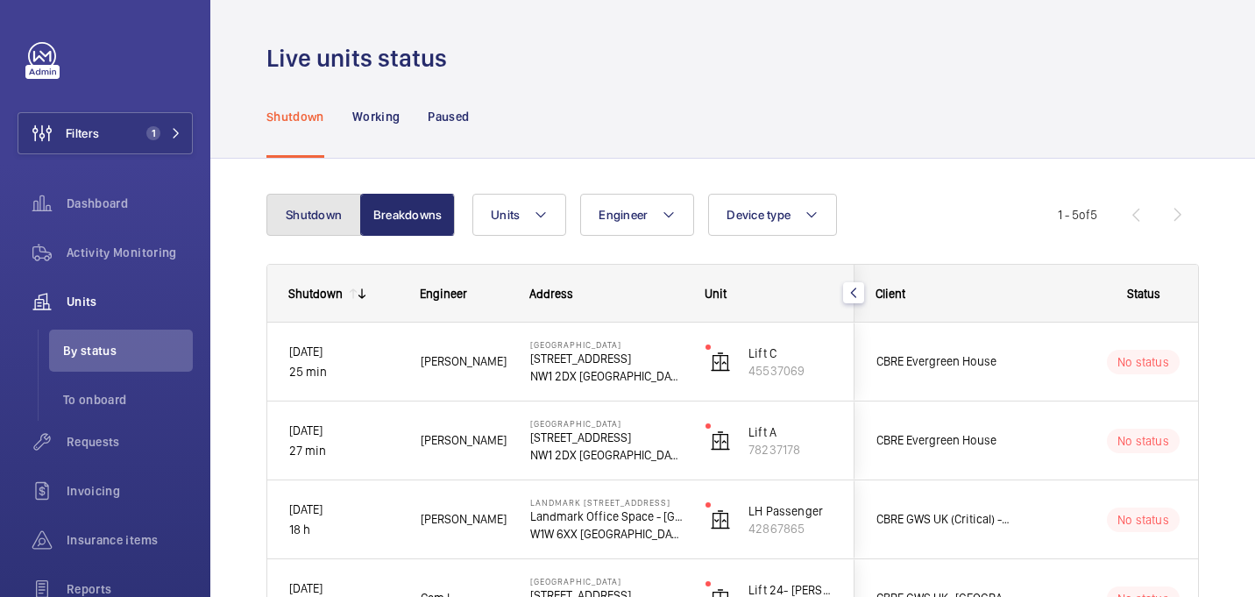
click at [343, 206] on button "Shutdown" at bounding box center [313, 215] width 95 height 42
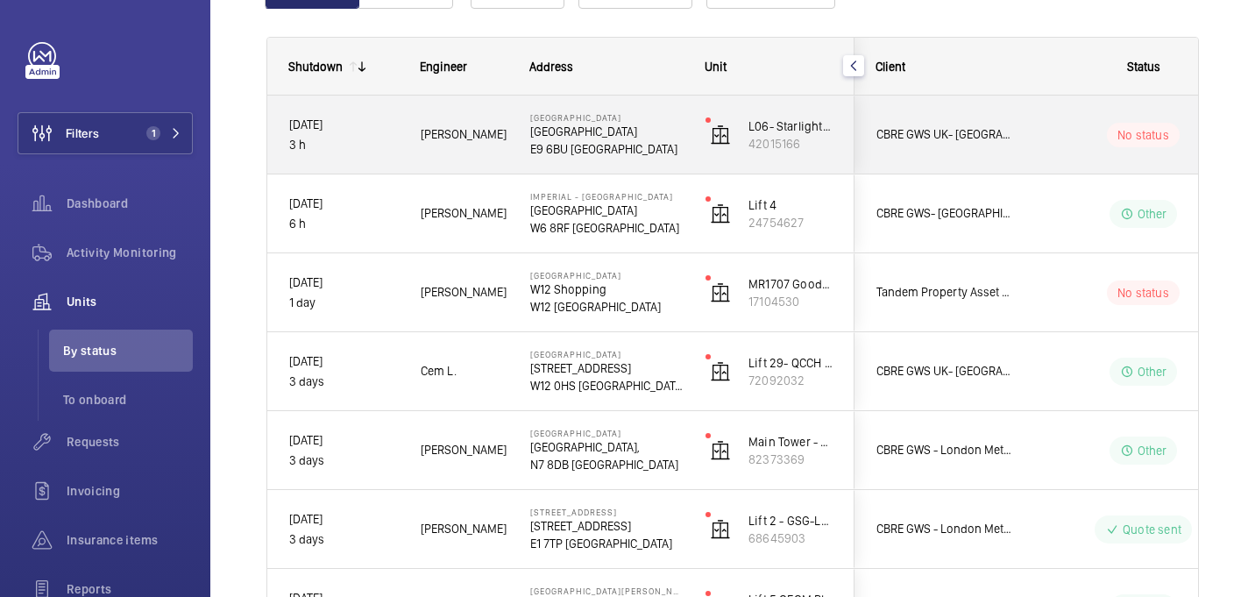
scroll to position [223, 0]
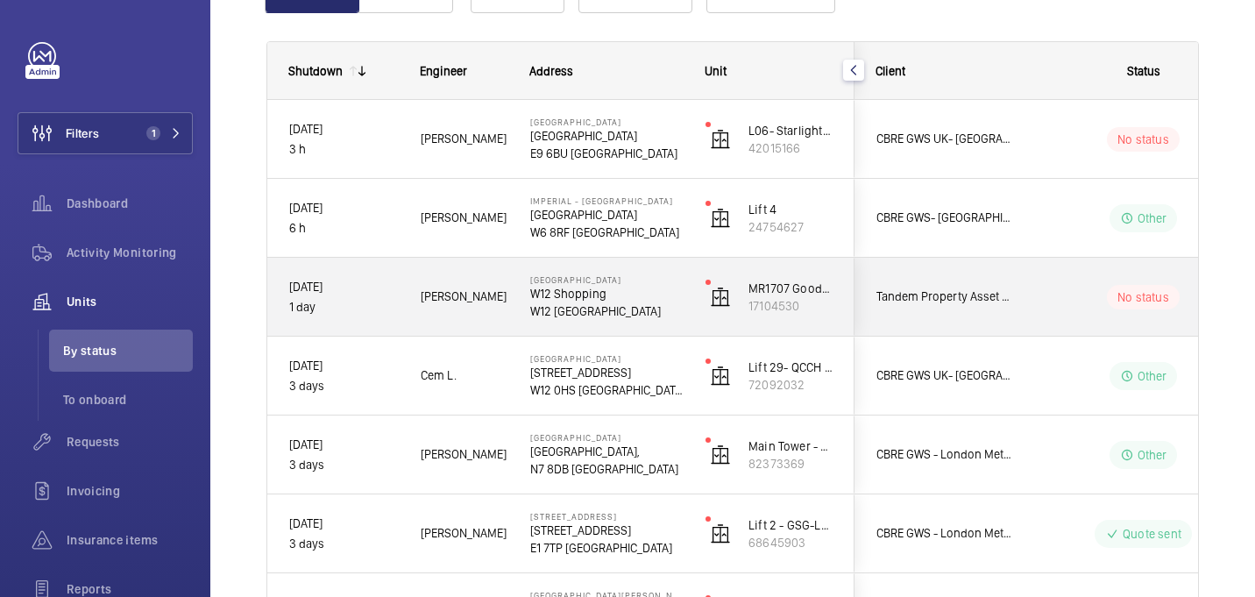
click at [364, 315] on p "1 day" at bounding box center [343, 307] width 109 height 20
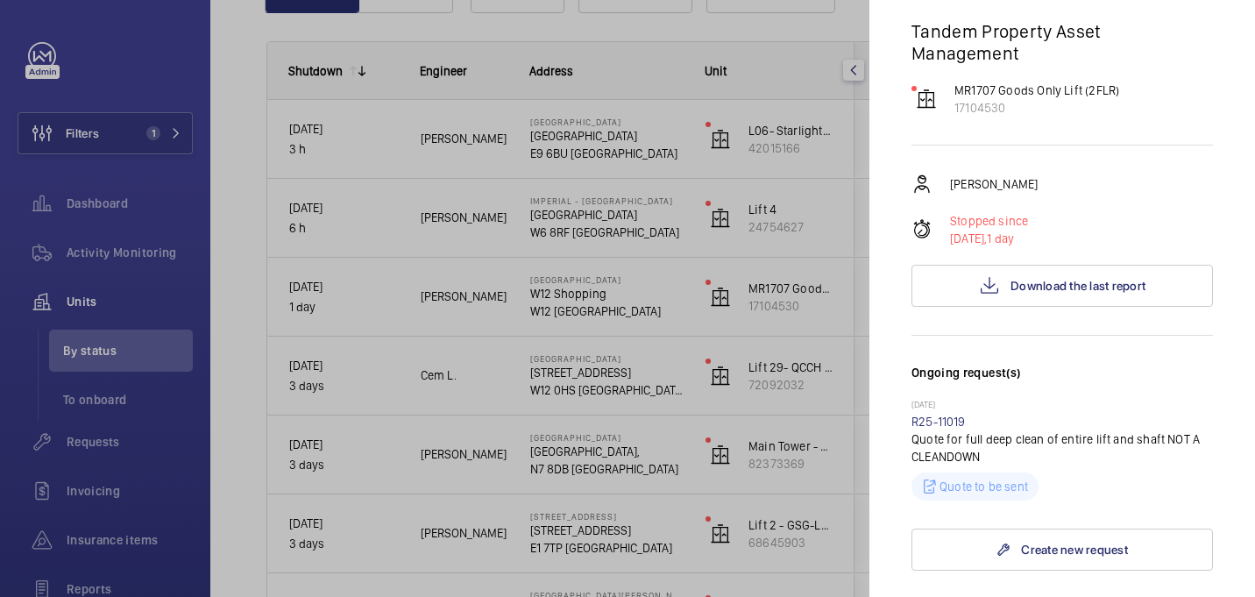
scroll to position [164, 0]
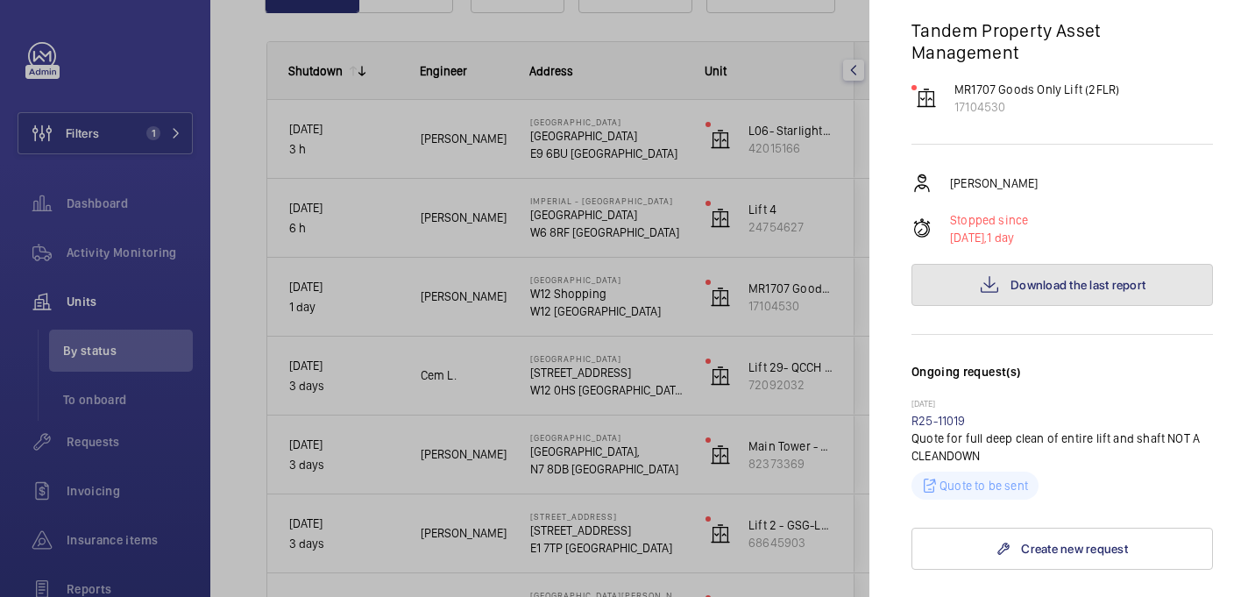
click at [1018, 278] on span "Download the last report" at bounding box center [1078, 285] width 135 height 14
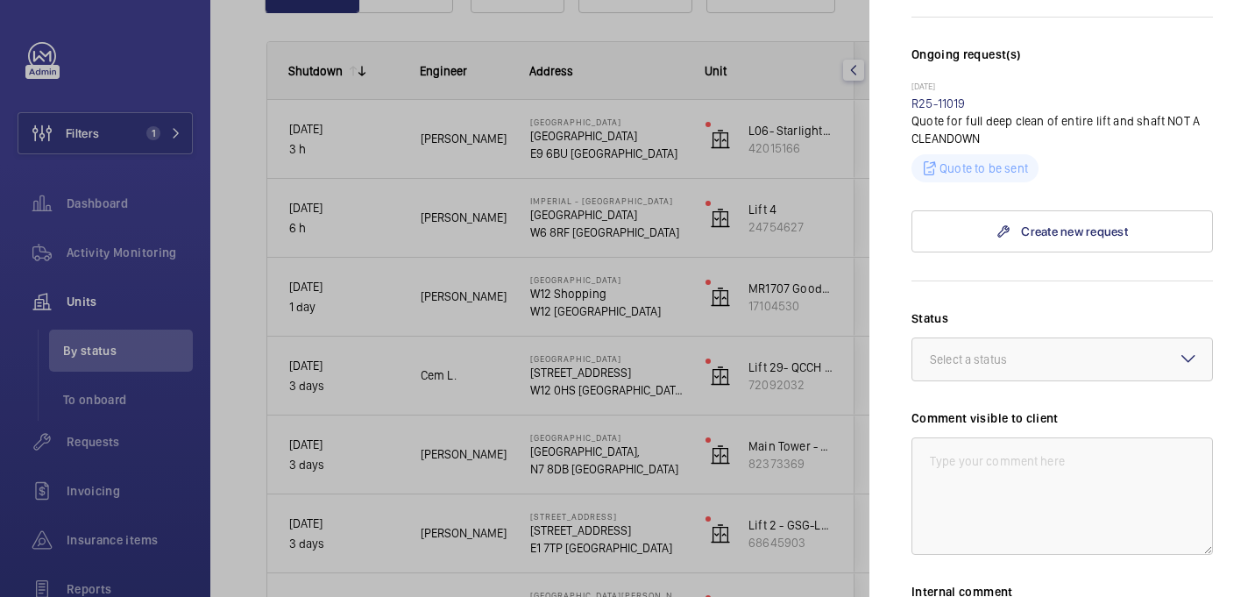
scroll to position [0, 0]
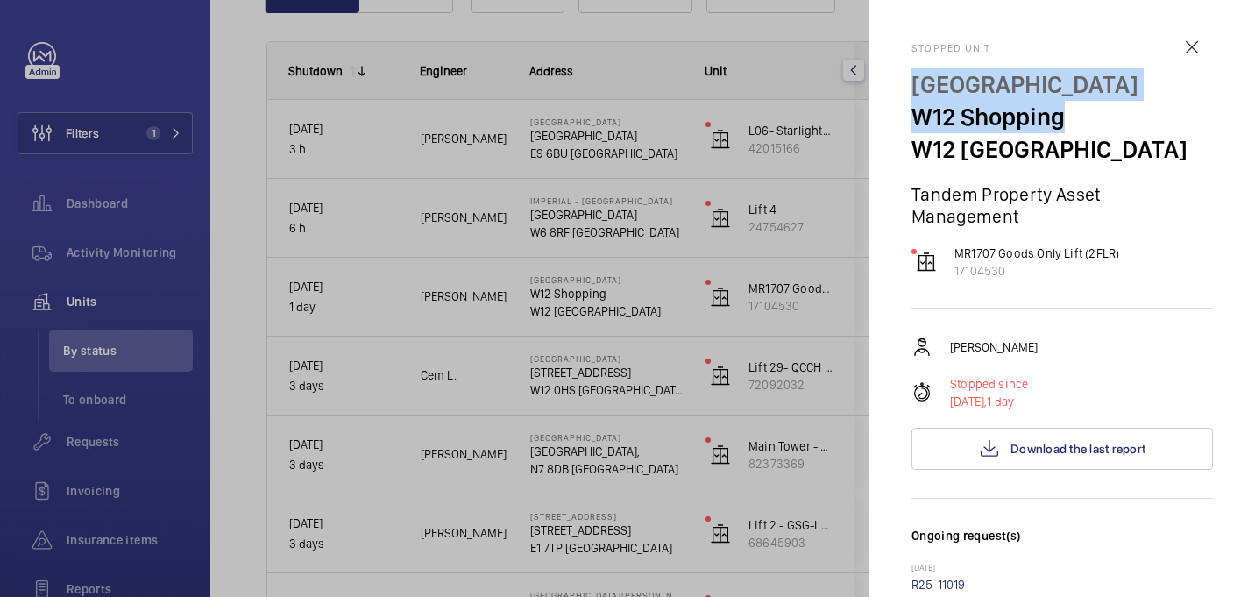
drag, startPoint x: 910, startPoint y: 89, endPoint x: 1146, endPoint y: 106, distance: 236.4
click at [1146, 106] on mat-sidenav "Stopped unit W12 Shopping Centre W12 Shopping W12 8PP LONDON Tandem Property As…" at bounding box center [1062, 298] width 386 height 597
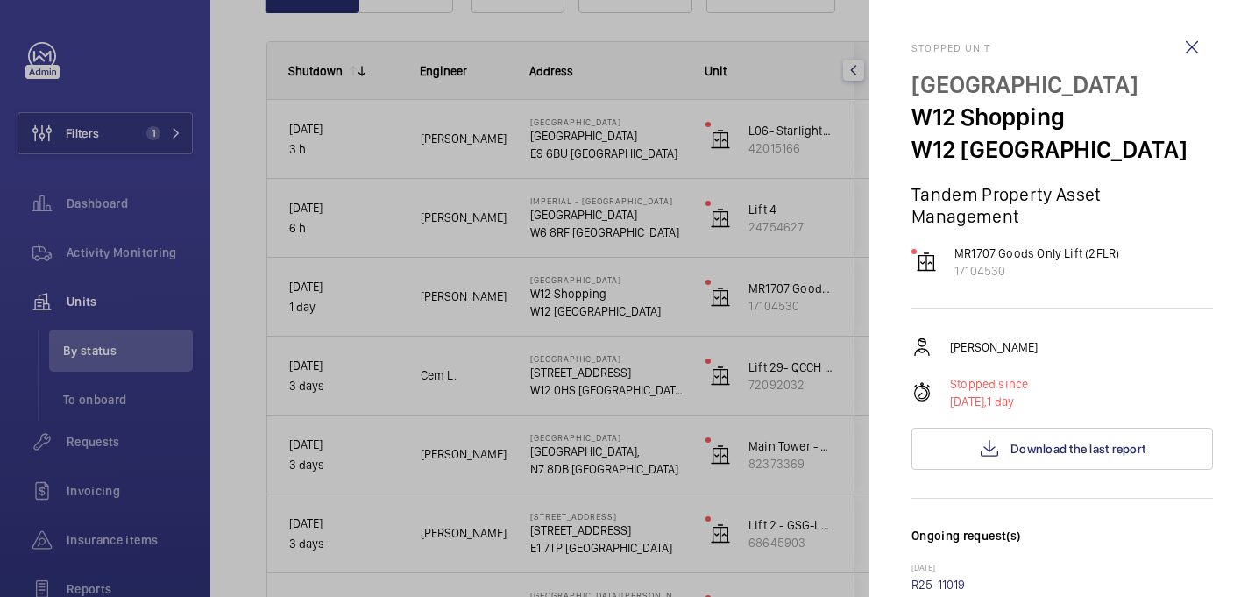
click at [1141, 106] on p "W12 Shopping" at bounding box center [1063, 117] width 302 height 32
drag, startPoint x: 915, startPoint y: 120, endPoint x: 1125, endPoint y: 121, distance: 209.5
click at [1125, 121] on p "W12 Shopping" at bounding box center [1063, 117] width 302 height 32
copy p "W12 Shopping"
drag, startPoint x: 1022, startPoint y: 252, endPoint x: 945, endPoint y: 231, distance: 79.9
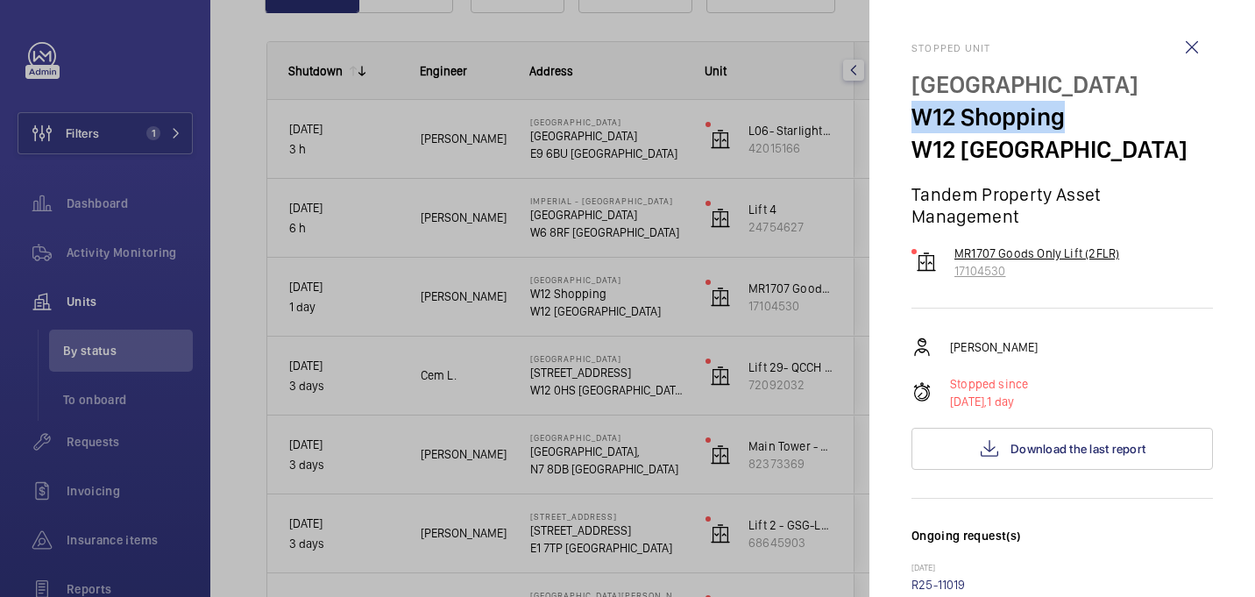
click at [945, 245] on wm-front-device-cell "MR1707 Goods Only Lift (2FLR) 17104530" at bounding box center [1016, 262] width 208 height 35
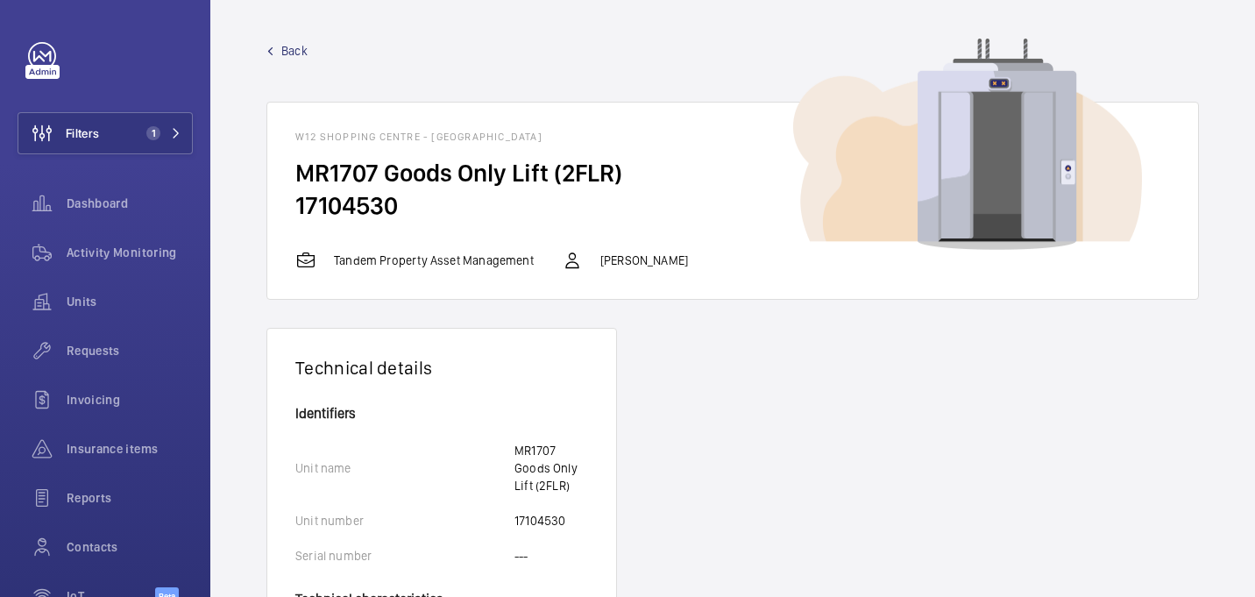
drag, startPoint x: 406, startPoint y: 216, endPoint x: 264, endPoint y: 170, distance: 149.4
copy wm-front-card-body "MR1707 Goods Only Lift (2FLR) 17104530"
click at [302, 54] on span "Back" at bounding box center [294, 51] width 26 height 18
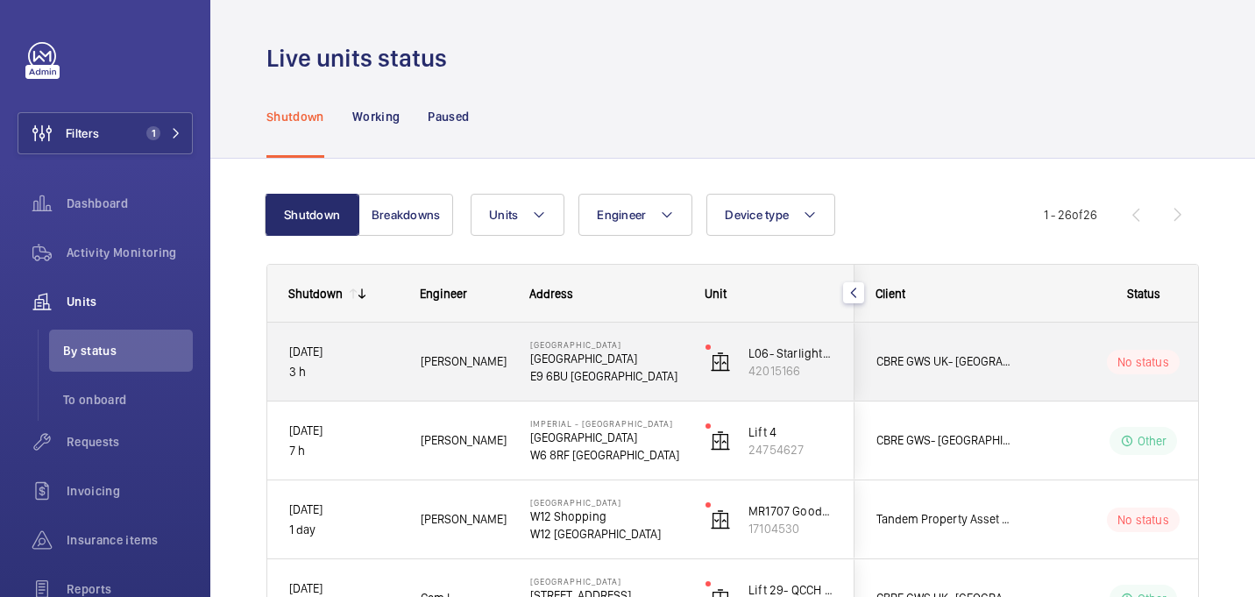
scroll to position [103, 0]
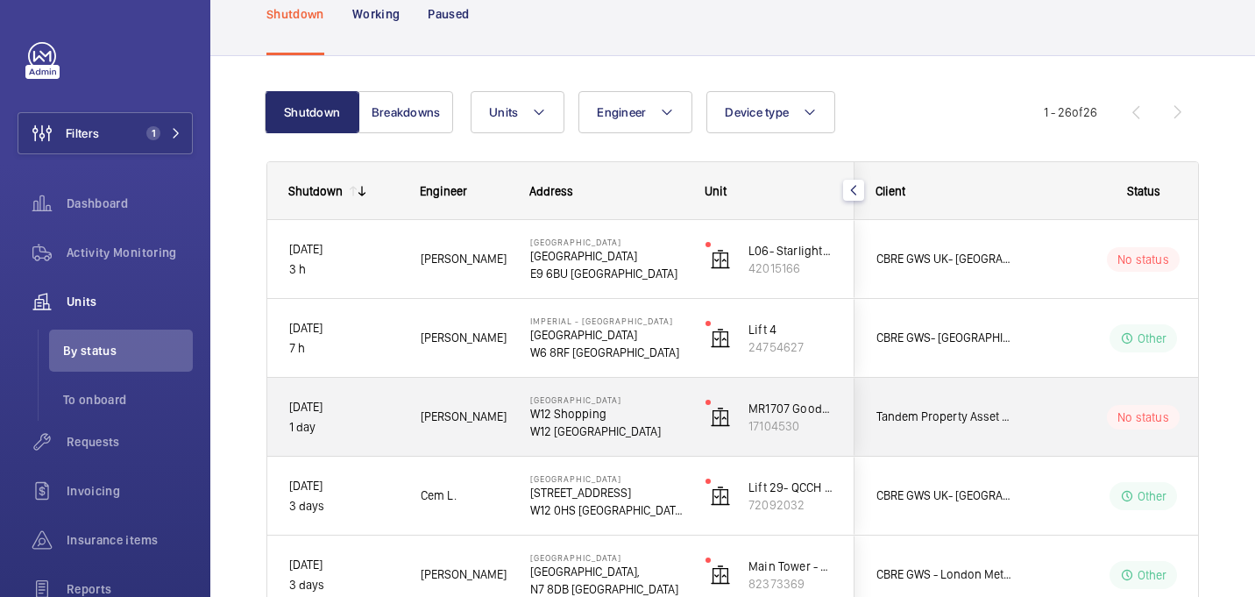
click at [661, 415] on p "W12 Shopping" at bounding box center [606, 414] width 153 height 18
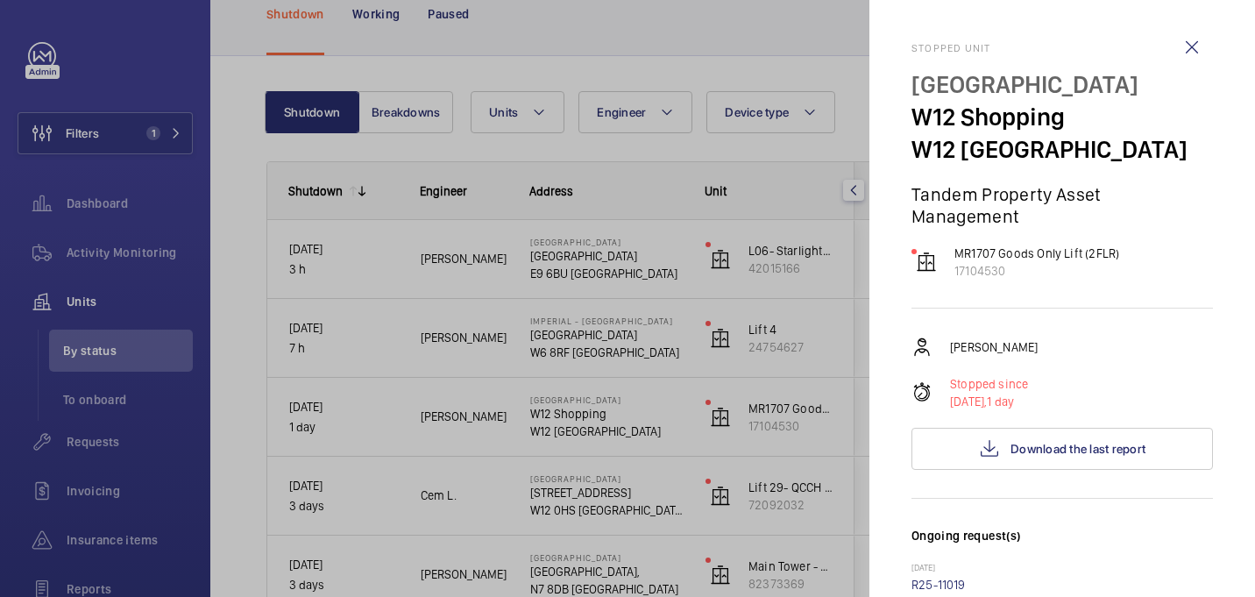
scroll to position [760, 0]
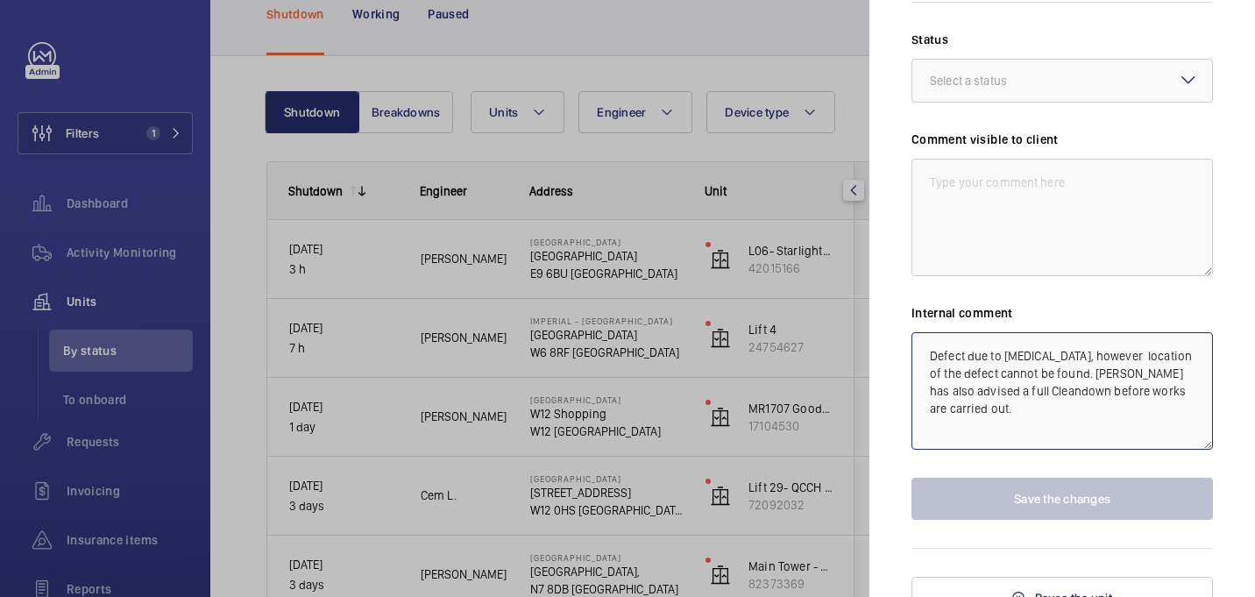
drag, startPoint x: 959, startPoint y: 399, endPoint x: 895, endPoint y: 323, distance: 99.5
click at [895, 323] on mat-sidenav "Stopped unit W12 Shopping Centre W12 Shopping W12 8PP LONDON Tandem Property As…" at bounding box center [1062, 298] width 386 height 597
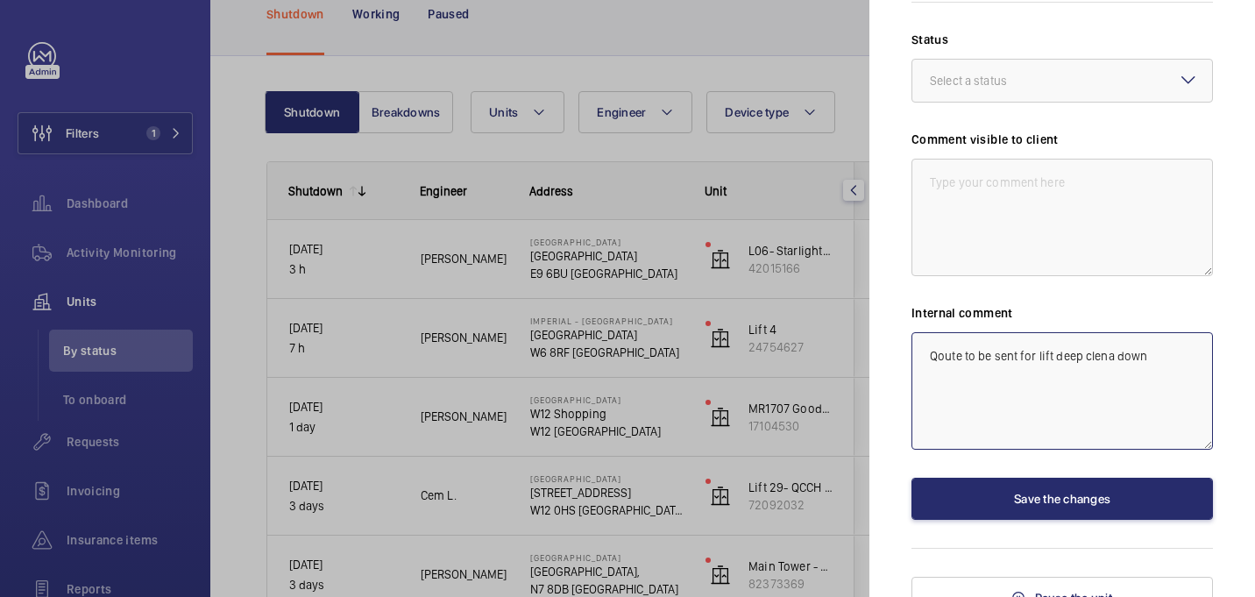
click at [961, 336] on textarea "Qoute to be sent for lift deep clena down" at bounding box center [1063, 390] width 302 height 117
click at [1112, 338] on textarea "Quote to be sent for lift deep clena down" at bounding box center [1063, 390] width 302 height 117
click at [1149, 335] on textarea "Quote to be sent for lift deep clean down" at bounding box center [1063, 390] width 302 height 117
type textarea "Quote to be sent for lift deep clean down."
click at [985, 168] on textarea at bounding box center [1063, 217] width 302 height 117
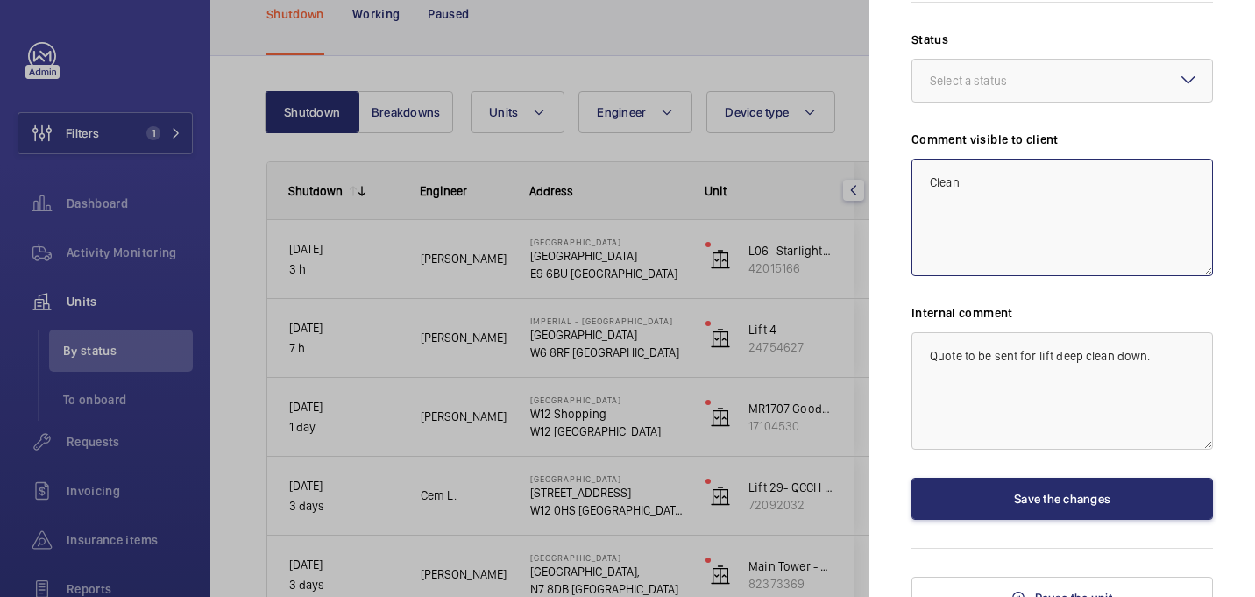
type textarea "Clean"
click at [928, 332] on textarea "Quote to be sent for lift deep clean down." at bounding box center [1063, 390] width 302 height 117
type textarea "Quote to be sent for lift deep clean down."
click at [979, 160] on textarea "Clean" at bounding box center [1063, 217] width 302 height 117
type textarea "C"
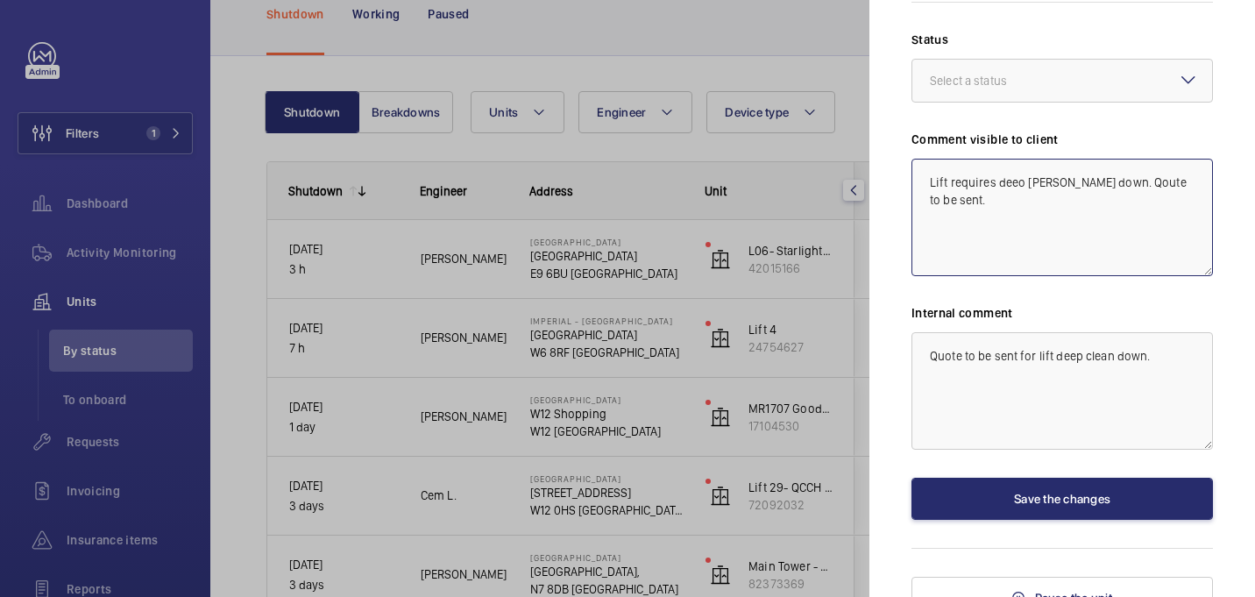
click at [1021, 165] on textarea "Lift requires deeo celan down. Qoute to be sent." at bounding box center [1063, 217] width 302 height 117
click at [1053, 163] on textarea "Lift requires deep celan down. Qoute to be sent." at bounding box center [1063, 217] width 302 height 117
click at [1122, 163] on textarea "Lift requires deep clean down. Qoute to be sent." at bounding box center [1063, 217] width 302 height 117
click at [1158, 334] on textarea "Quote to be sent for lift deep clean down." at bounding box center [1063, 390] width 302 height 117
click at [926, 162] on textarea "Lift requires deep clean down. Quote to be sent." at bounding box center [1063, 217] width 302 height 117
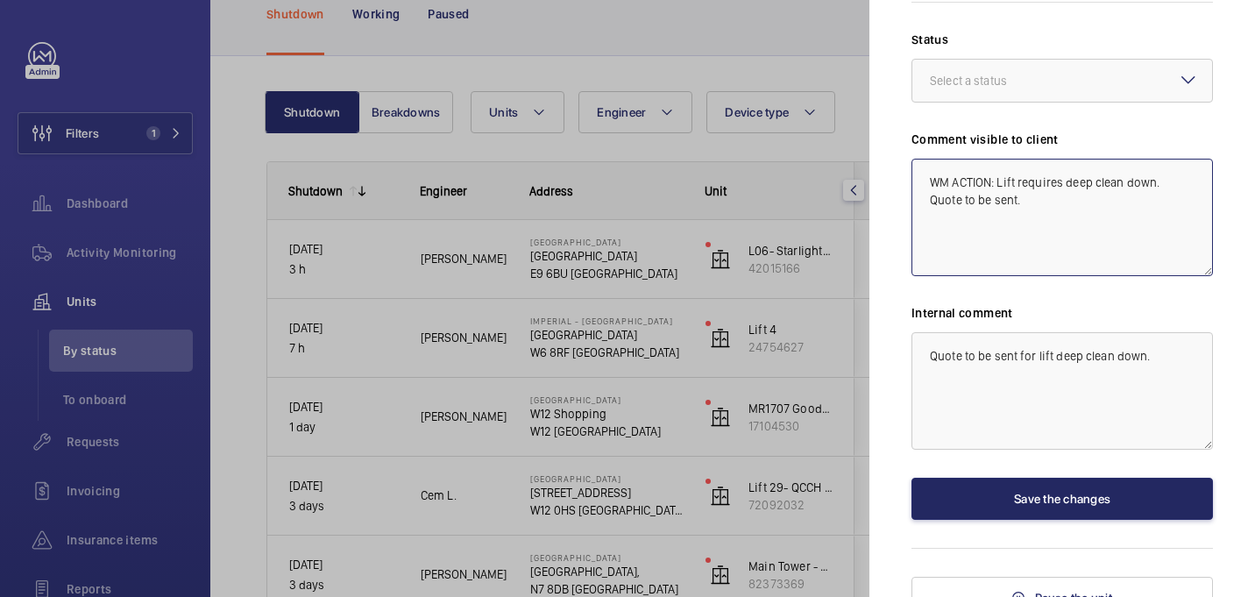
type textarea "WM ACTION: Lift requires deep clean down. Quote to be sent."
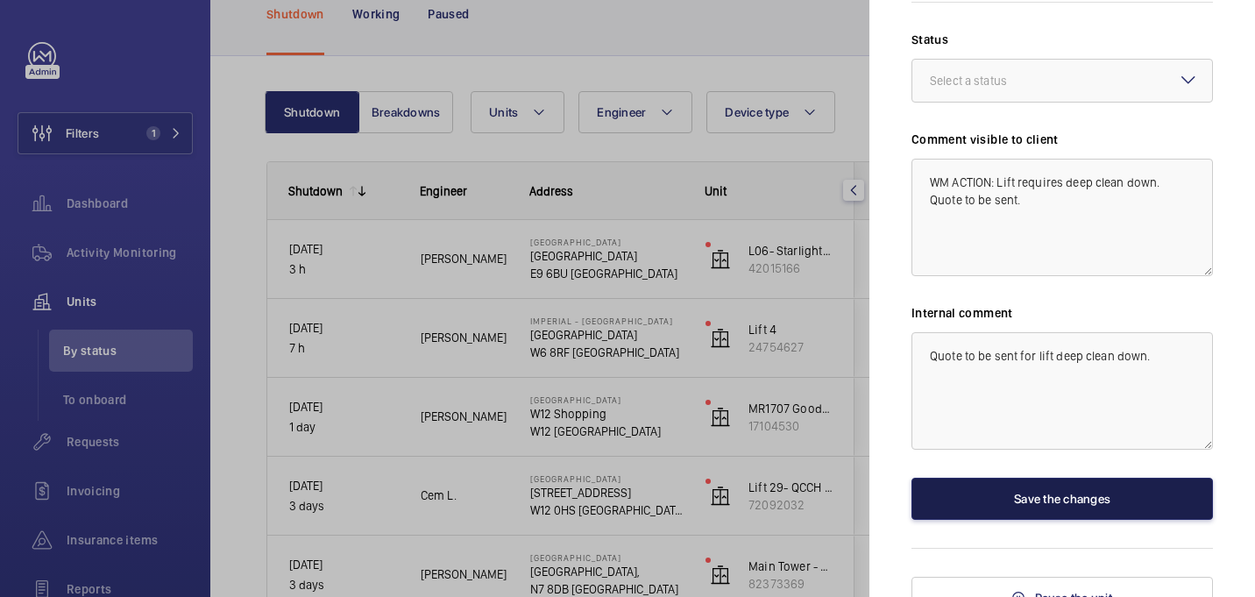
click at [1063, 479] on button "Save the changes" at bounding box center [1063, 499] width 302 height 42
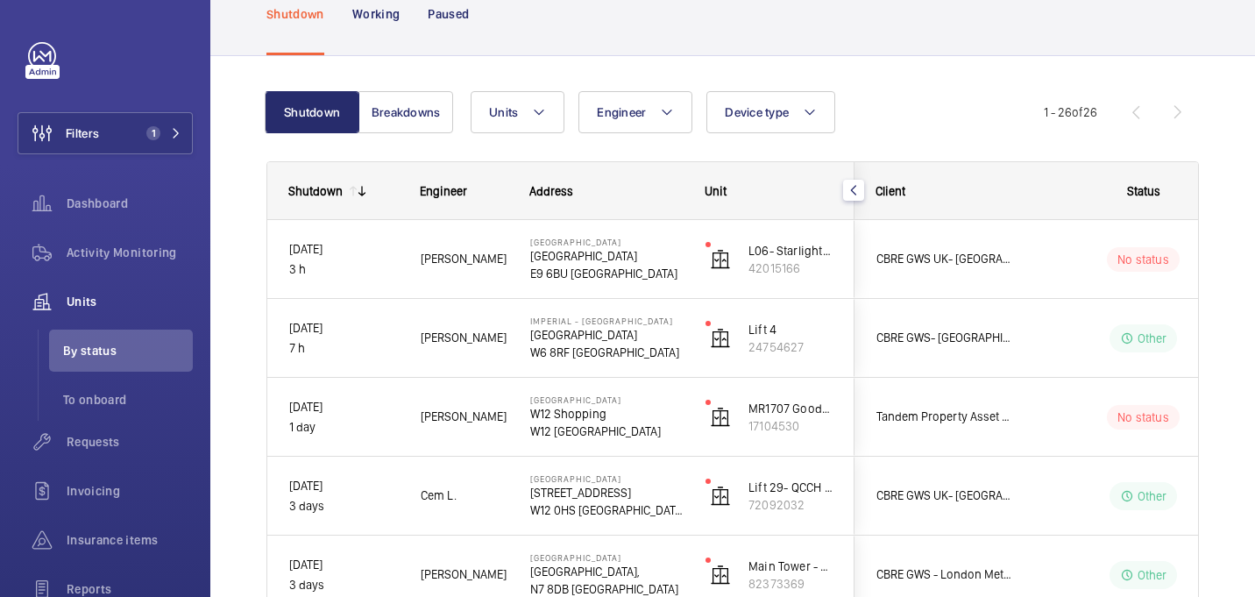
scroll to position [0, 0]
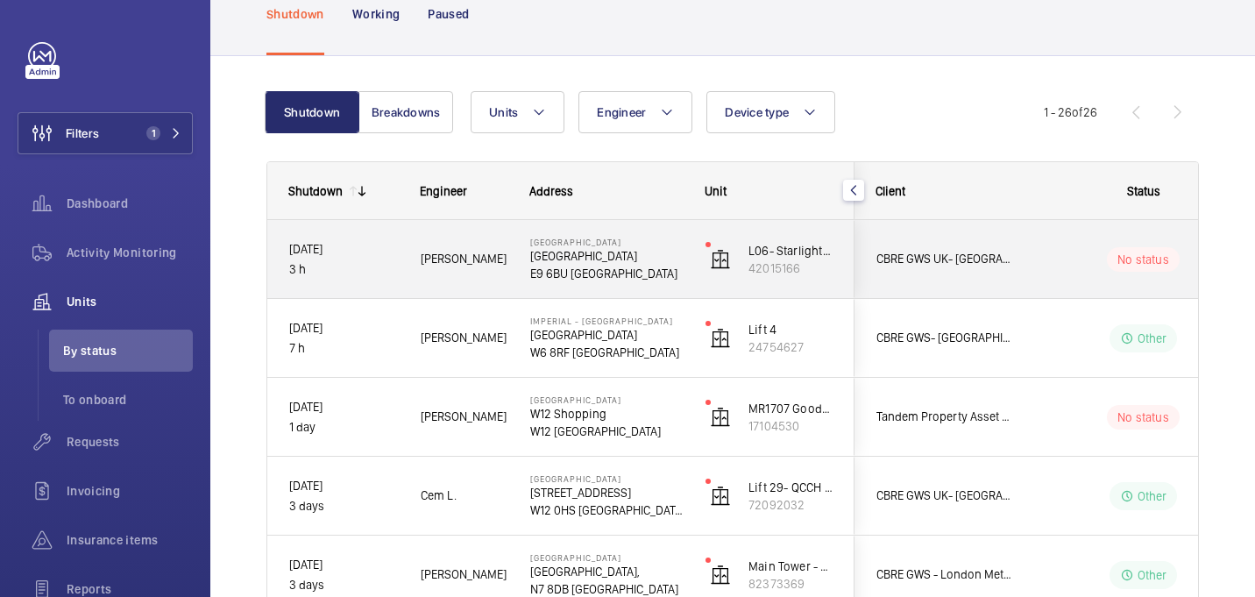
click at [671, 273] on p "E9 6BU LONDON" at bounding box center [606, 274] width 153 height 18
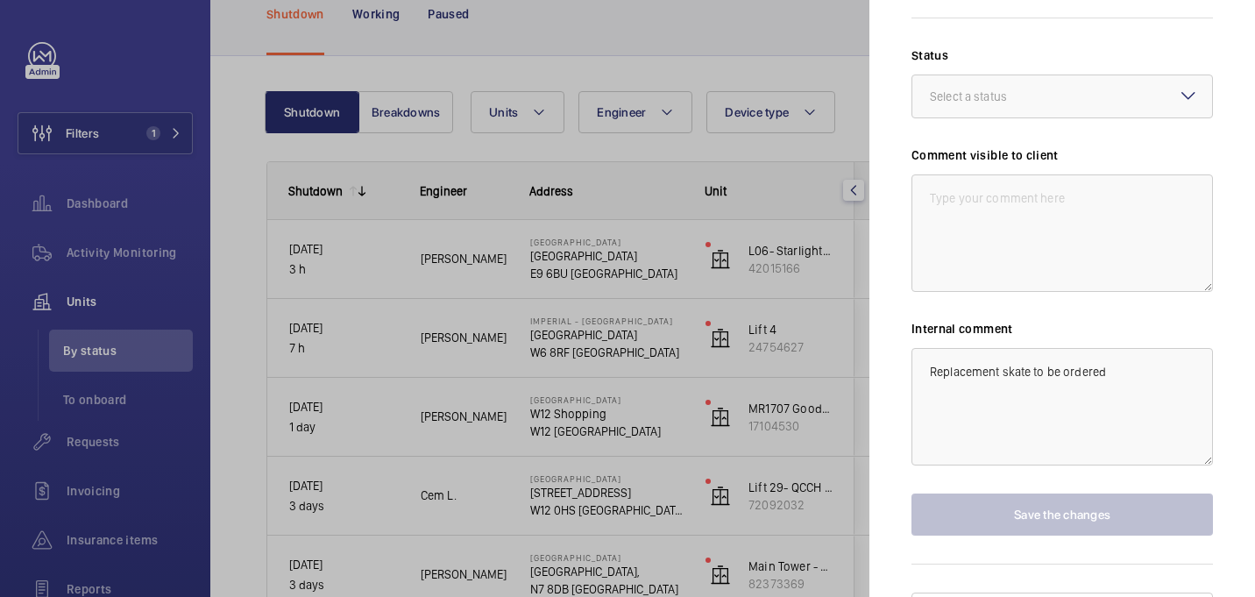
scroll to position [758, 0]
click at [1069, 197] on textarea at bounding box center [1063, 233] width 302 height 117
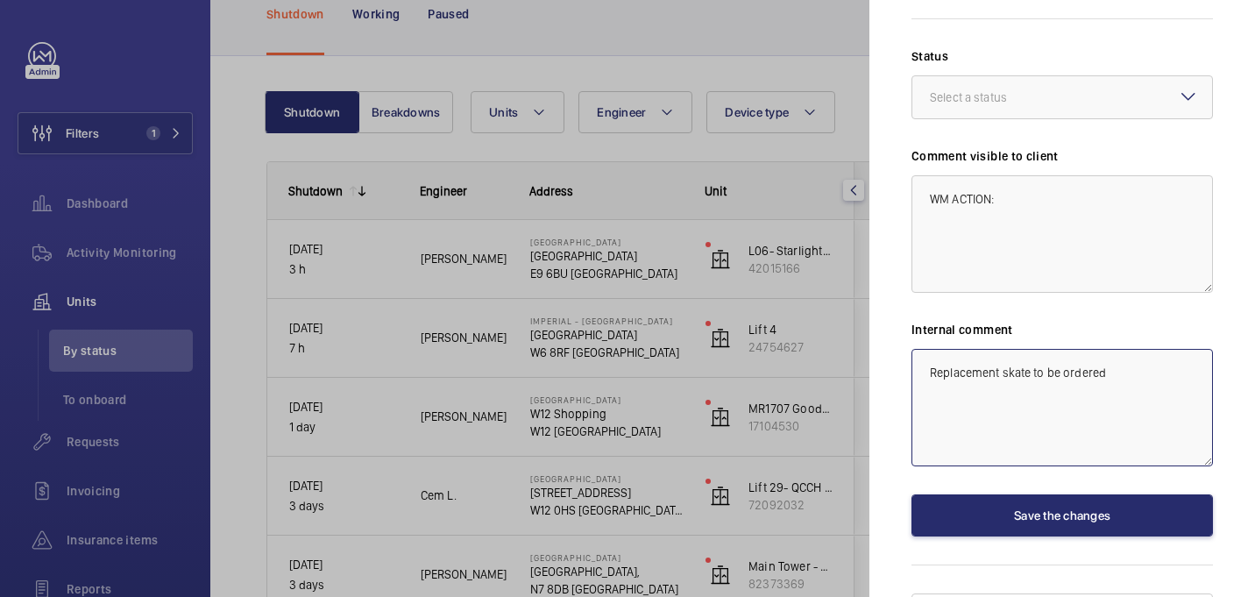
drag, startPoint x: 1104, startPoint y: 336, endPoint x: 869, endPoint y: 323, distance: 236.1
click at [869, 323] on mat-sidenav "Stopped unit Homerton Hospital Homerton Hospital E9 6BU LONDON CBRE GWS UK- Hom…" at bounding box center [1062, 298] width 386 height 597
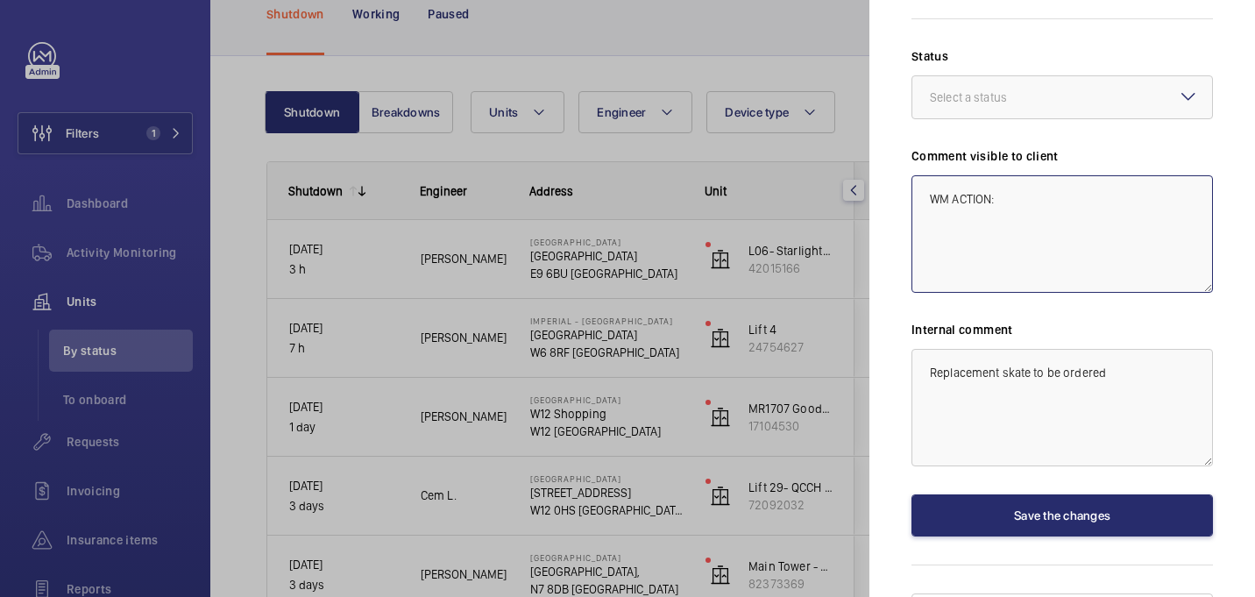
click at [1021, 175] on textarea "WM ACTION:" at bounding box center [1063, 233] width 302 height 117
paste textarea "Replacement skate to be ordered"
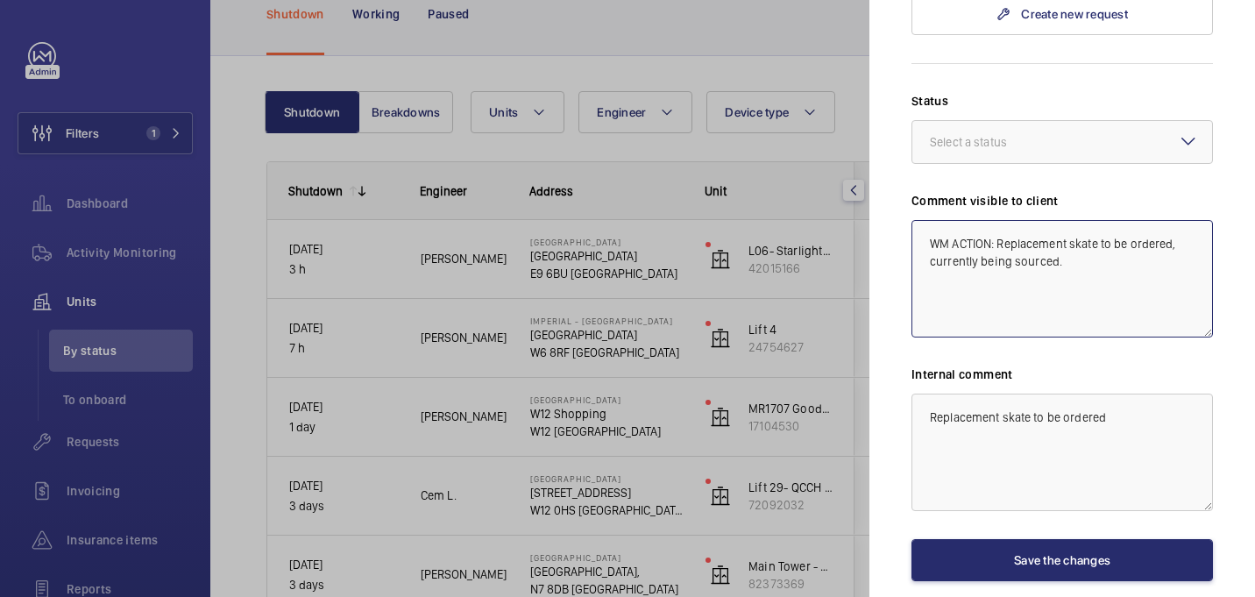
scroll to position [695, 0]
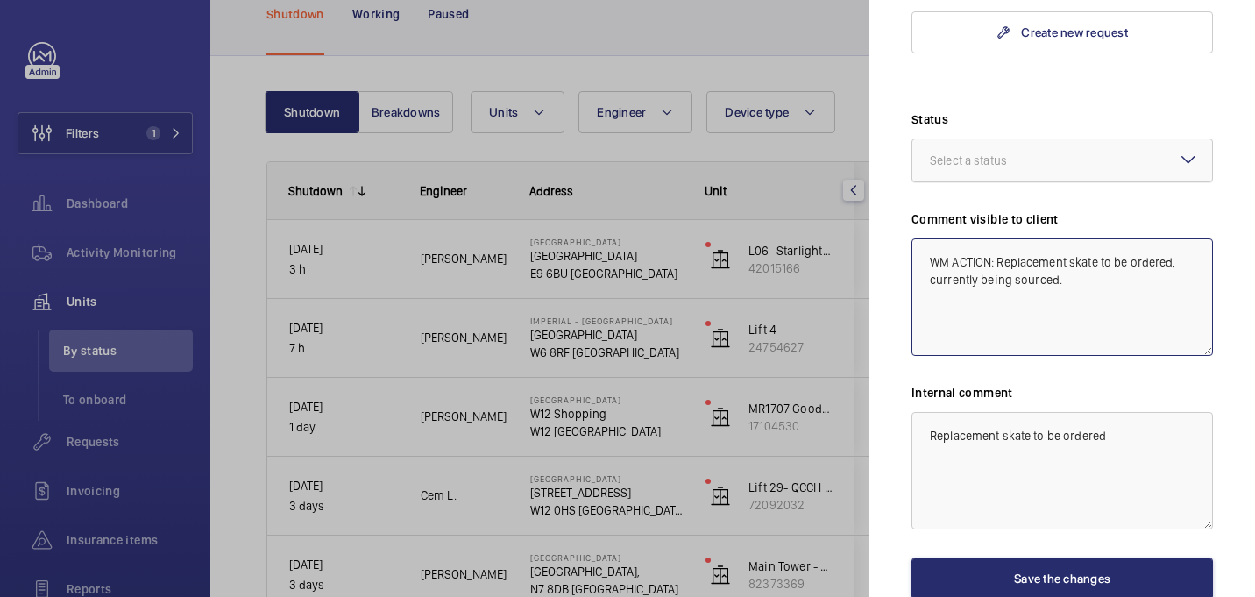
click at [1029, 152] on div "Select a status" at bounding box center [990, 161] width 121 height 18
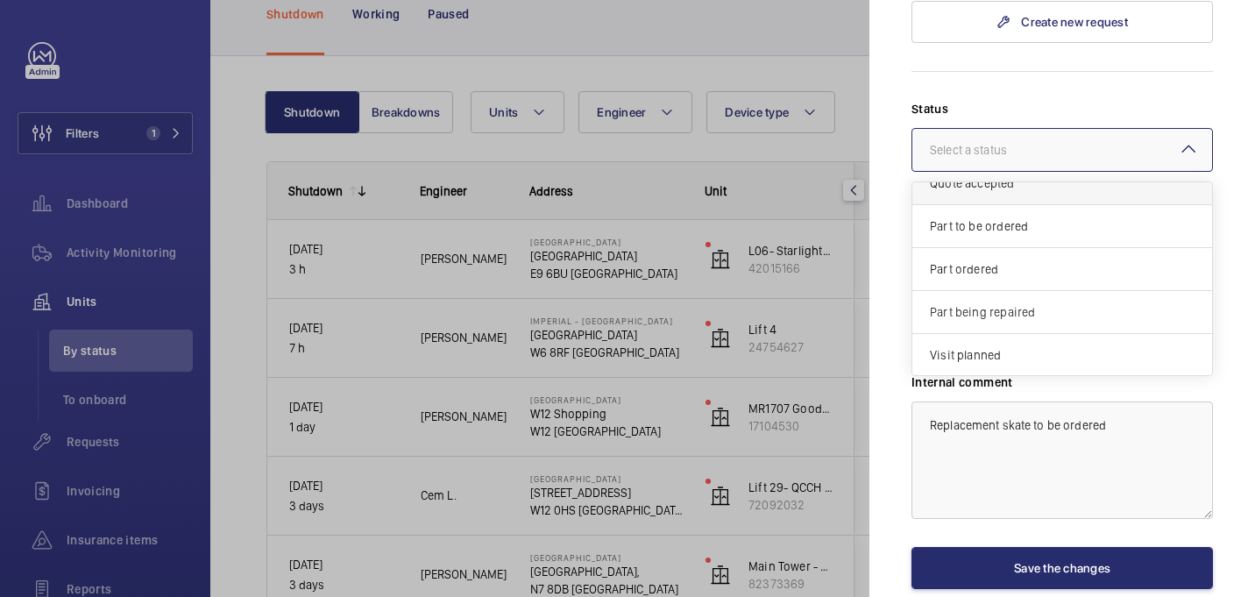
scroll to position [95, 0]
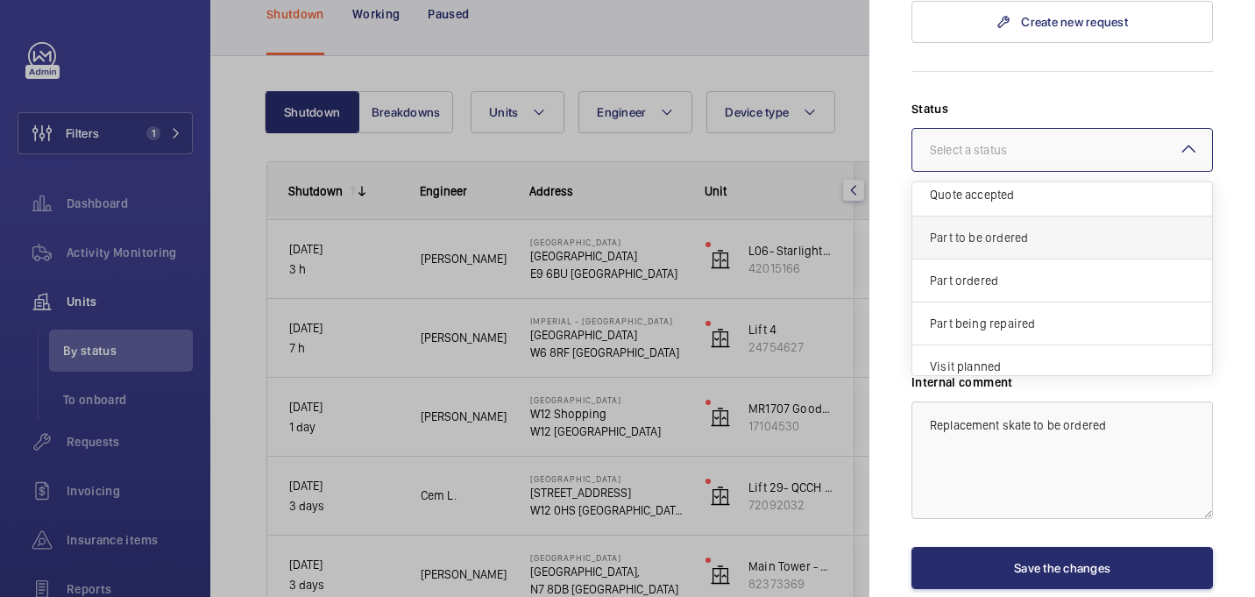
click at [1048, 229] on span "Part to be ordered" at bounding box center [1062, 238] width 265 height 18
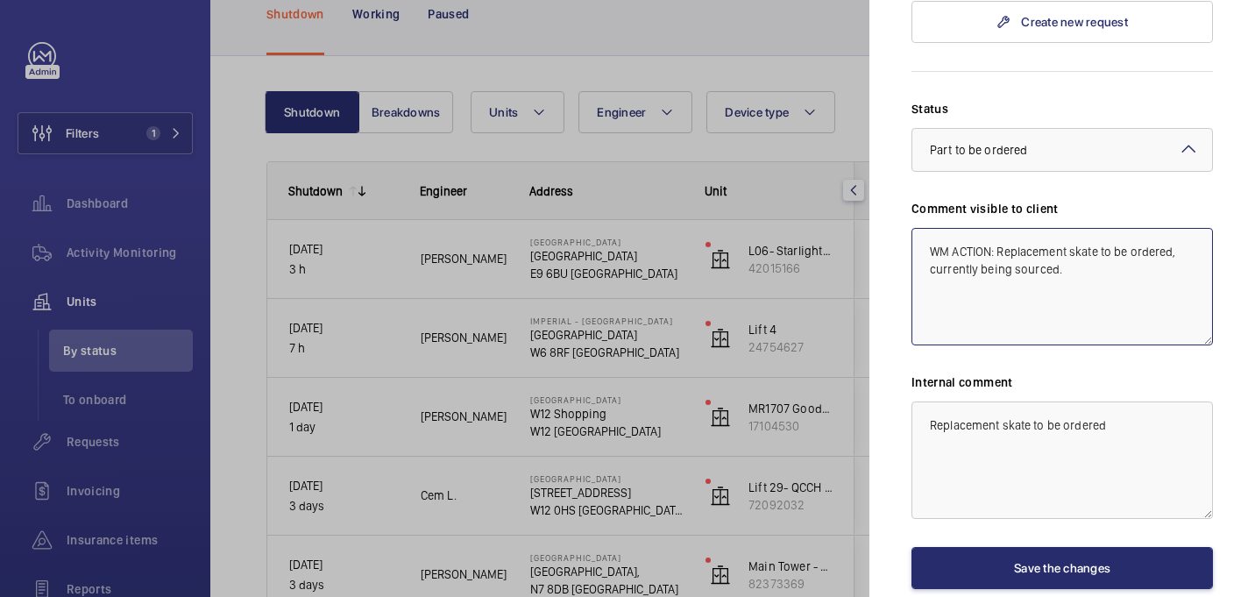
scroll to position [762, 0]
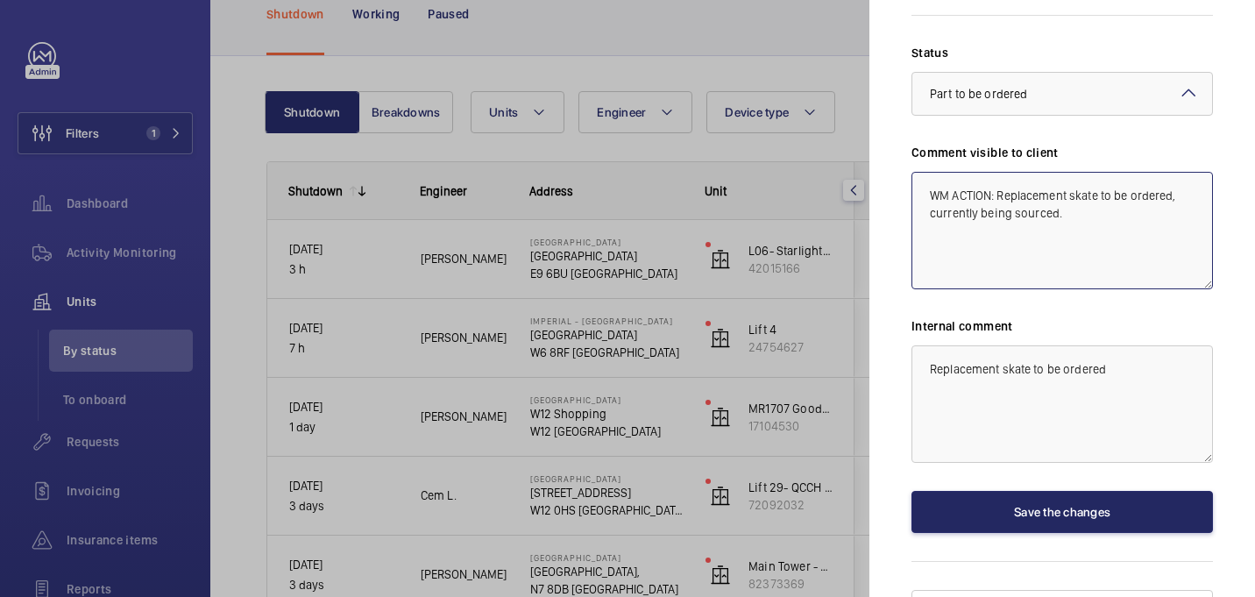
type textarea "WM ACTION: Replacement skate to be ordered, currently being sourced."
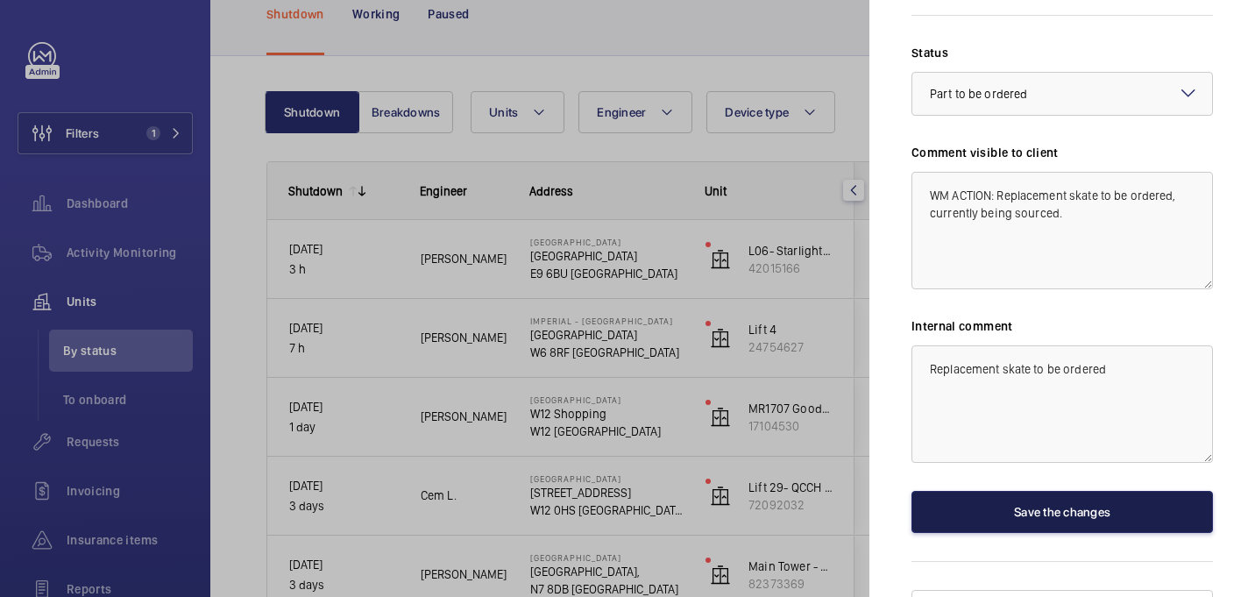
click at [1108, 491] on button "Save the changes" at bounding box center [1063, 512] width 302 height 42
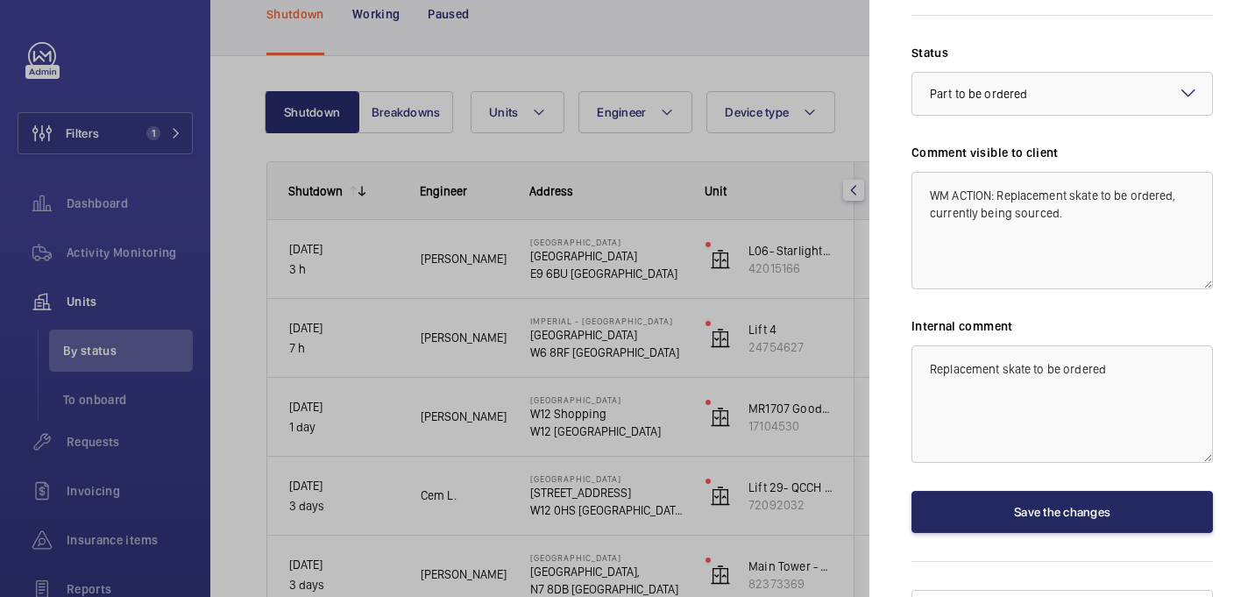
scroll to position [0, 0]
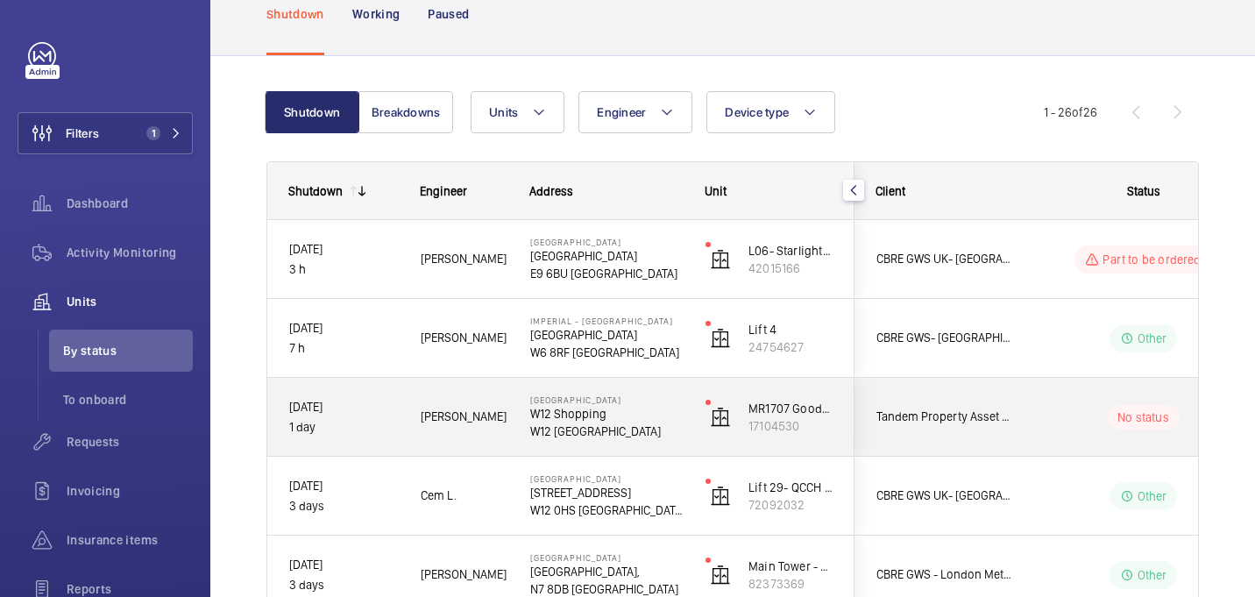
click at [1041, 424] on wm-front-pills-cell "No status" at bounding box center [1143, 417] width 218 height 25
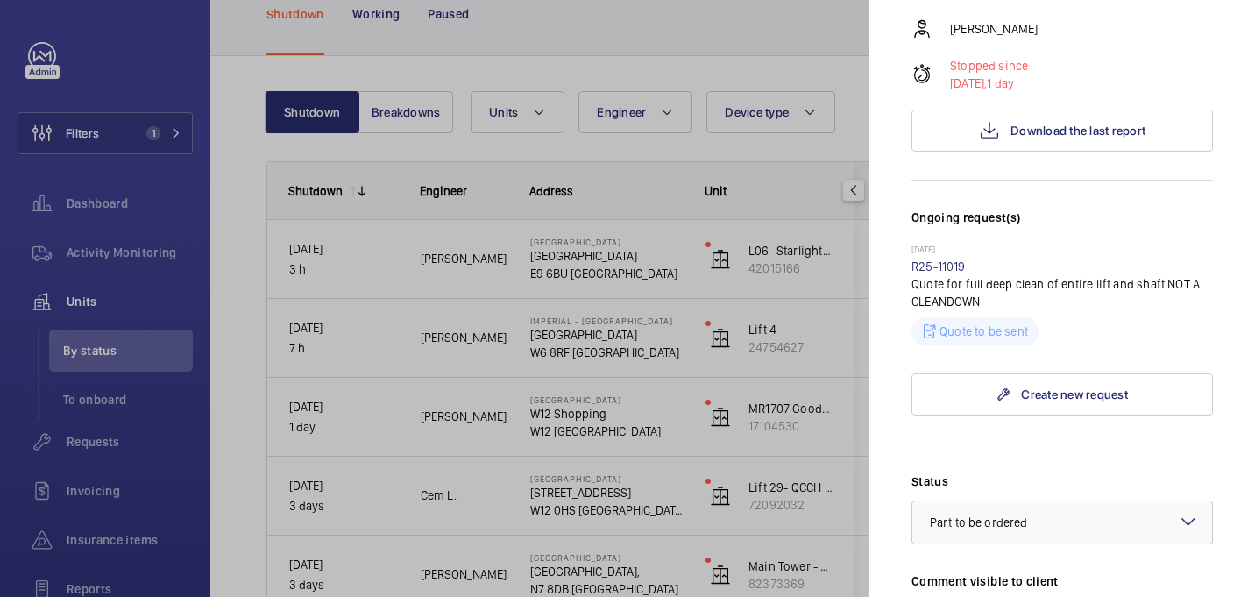
scroll to position [331, 0]
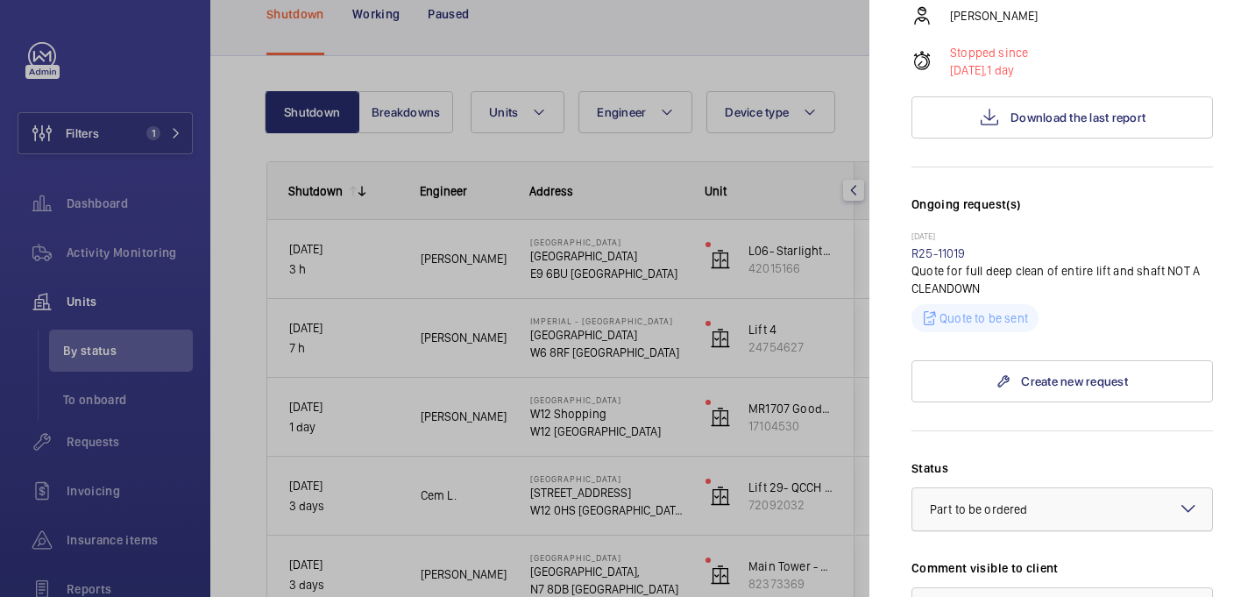
click at [1000, 502] on span "Part to be ordered" at bounding box center [978, 509] width 97 height 14
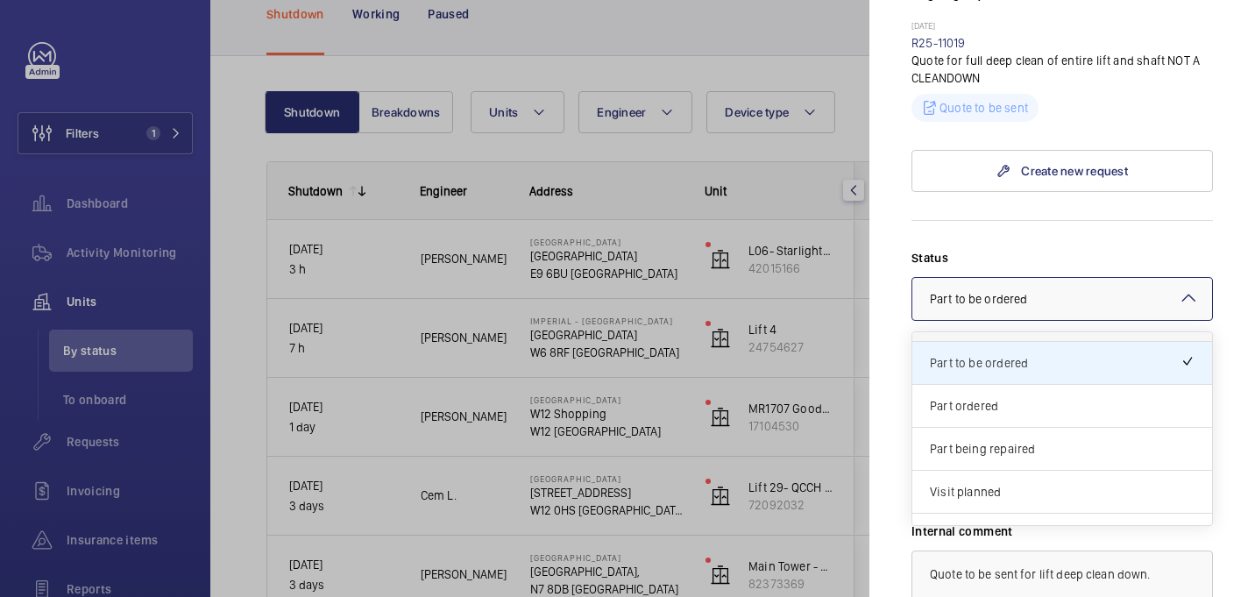
scroll to position [150, 0]
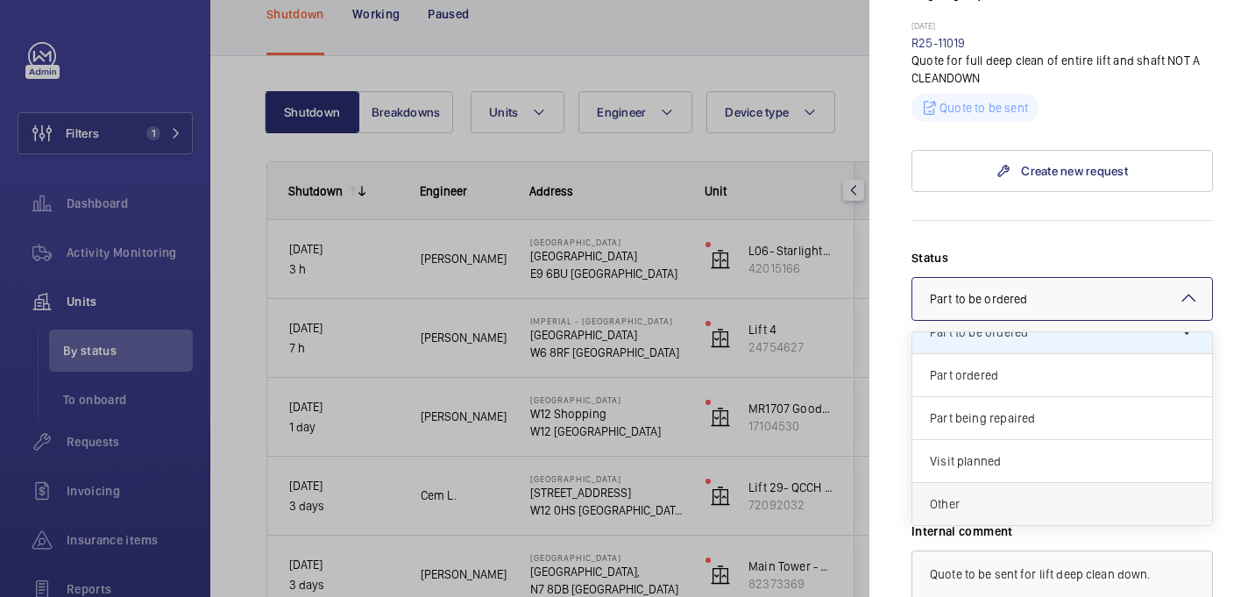
click at [991, 495] on span "Other" at bounding box center [1062, 504] width 265 height 18
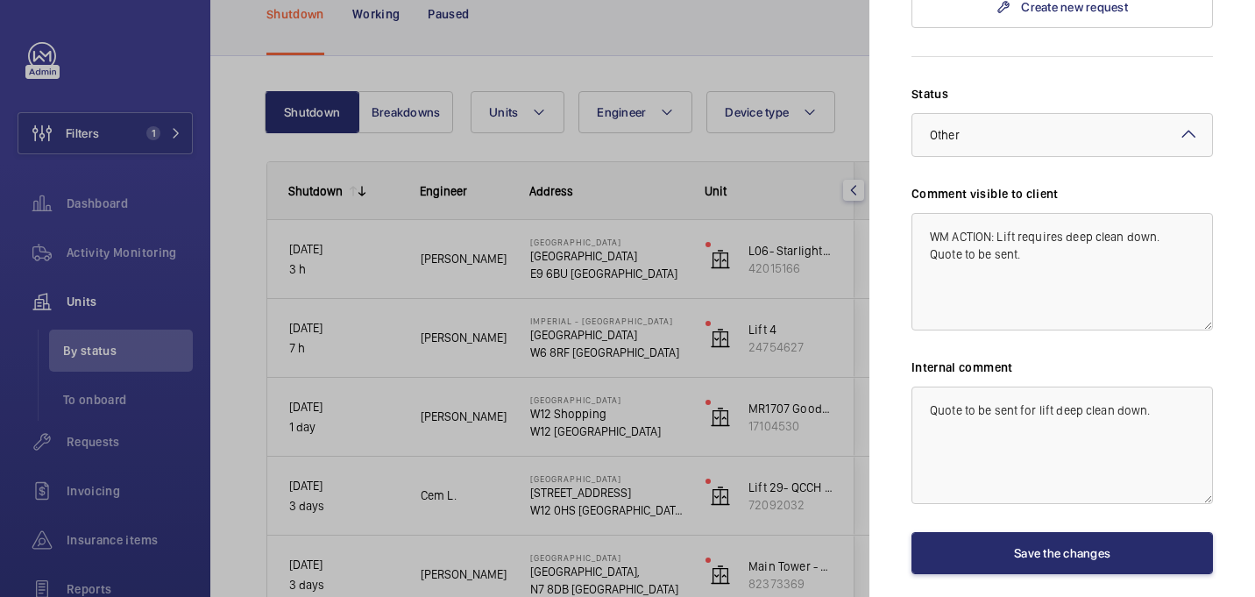
scroll to position [760, 0]
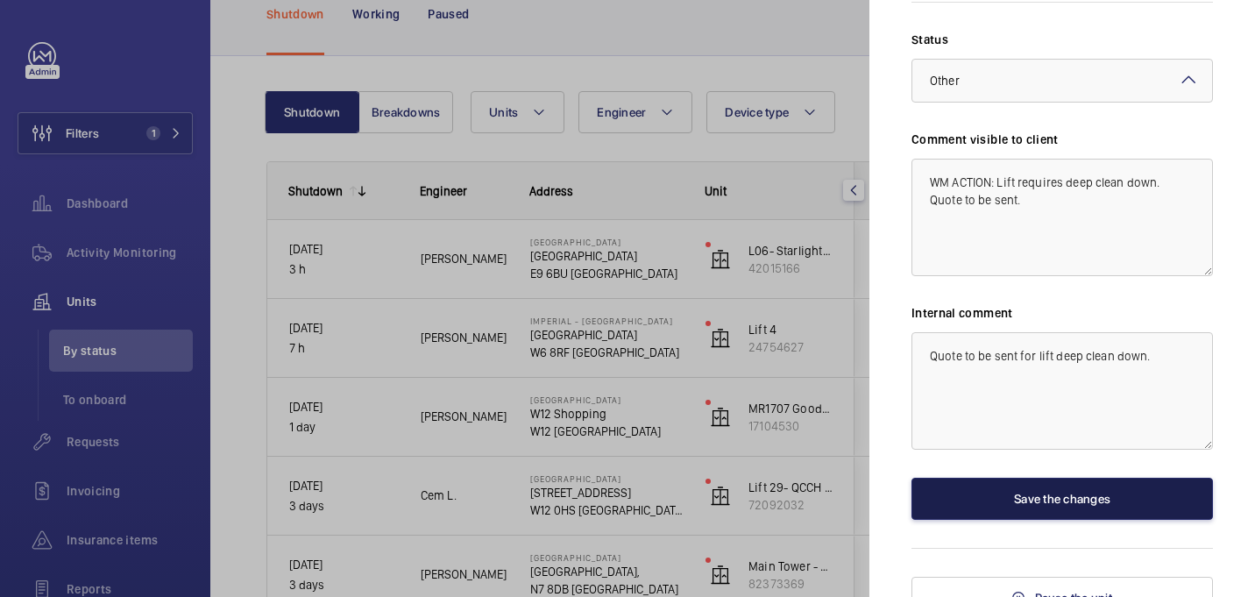
click at [1038, 478] on button "Save the changes" at bounding box center [1063, 499] width 302 height 42
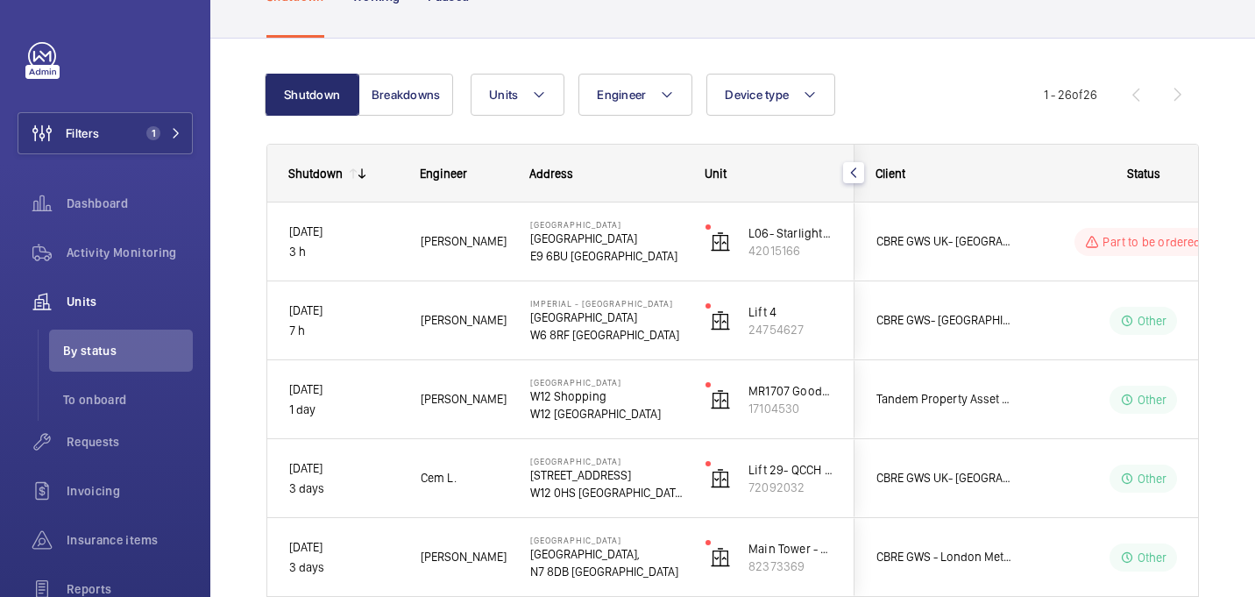
scroll to position [0, 0]
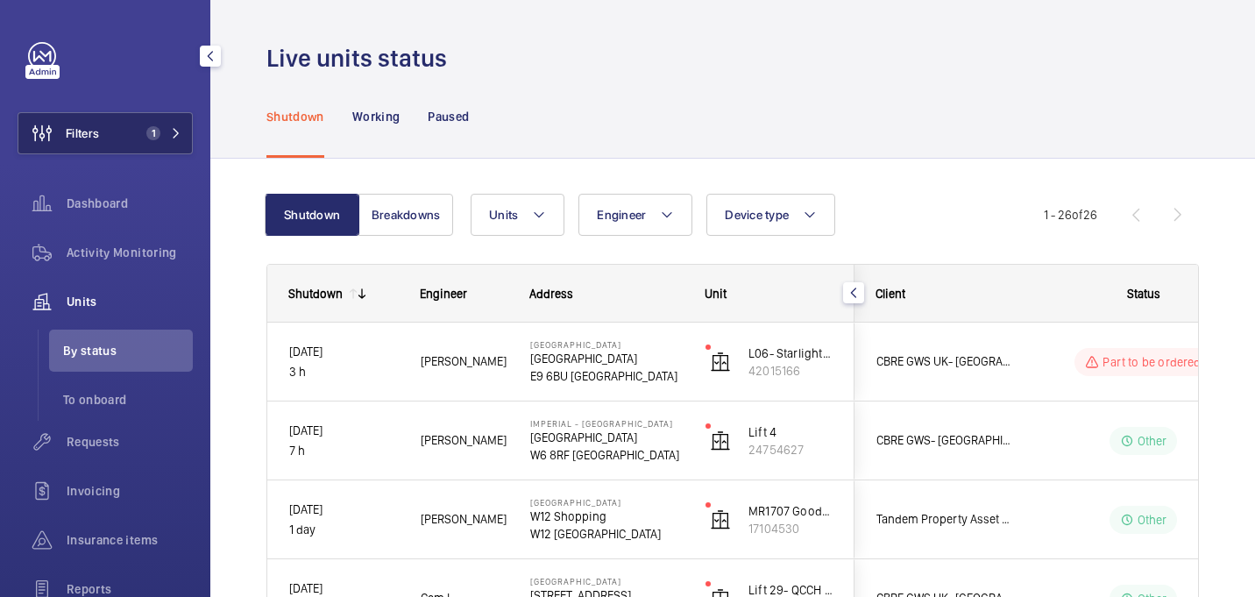
click at [115, 131] on button "Filters 1" at bounding box center [105, 133] width 175 height 42
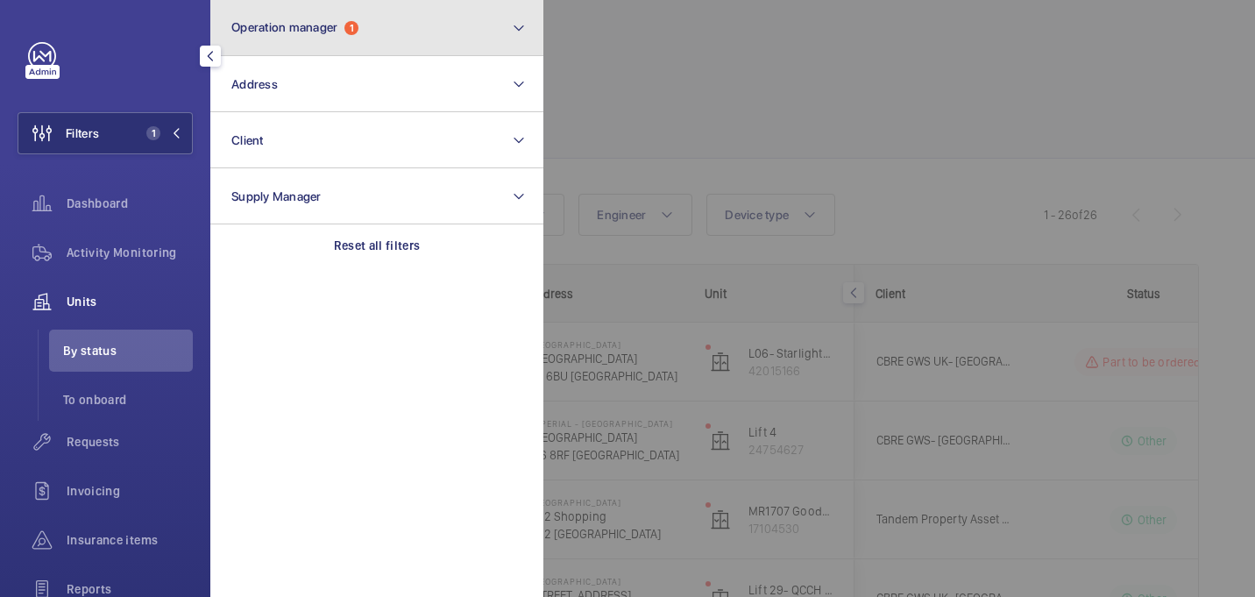
click at [466, 38] on button "Operation manager 1" at bounding box center [376, 28] width 333 height 56
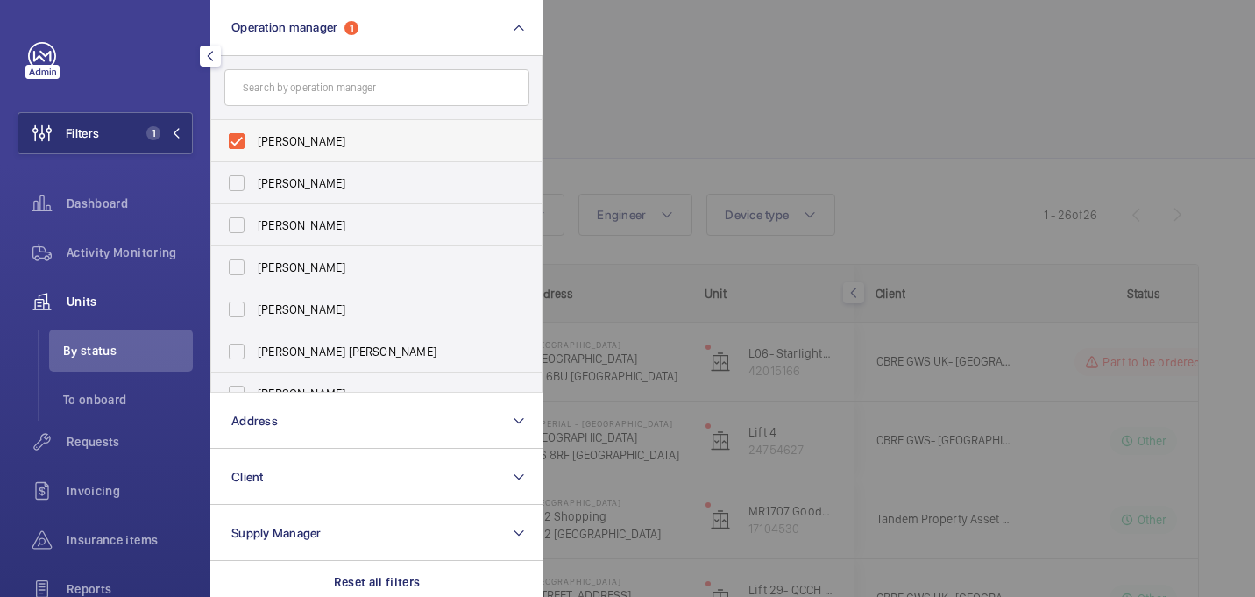
click at [239, 145] on label "[PERSON_NAME]" at bounding box center [363, 141] width 305 height 42
click at [239, 145] on input "[PERSON_NAME]" at bounding box center [236, 141] width 35 height 35
checkbox input "false"
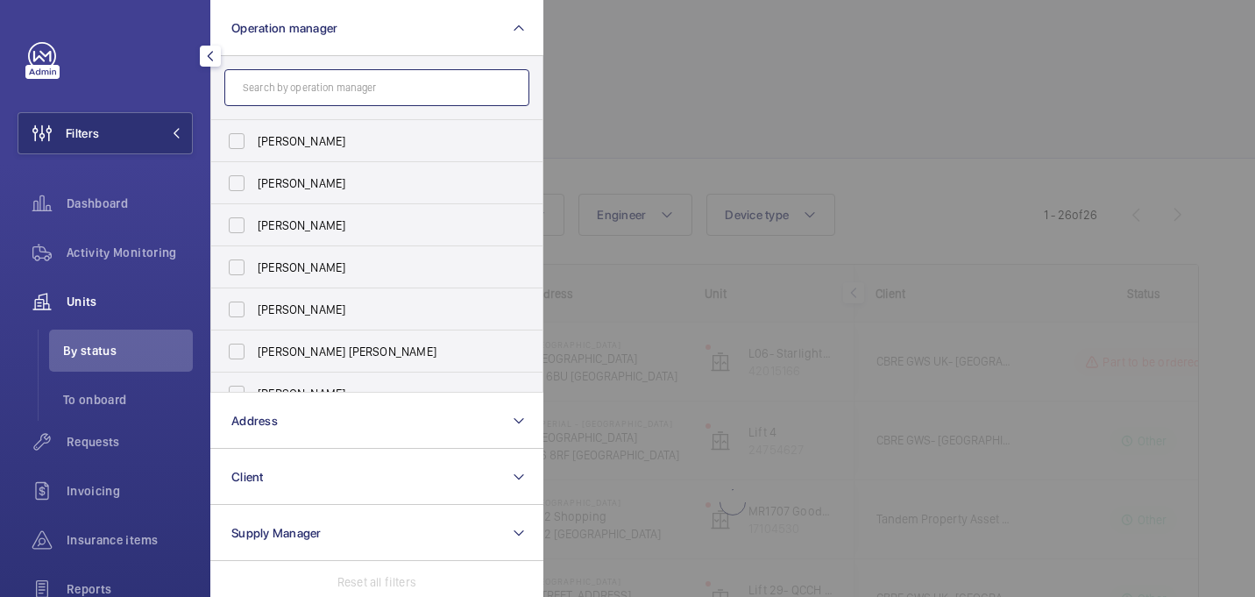
click at [308, 88] on input "text" at bounding box center [376, 87] width 305 height 37
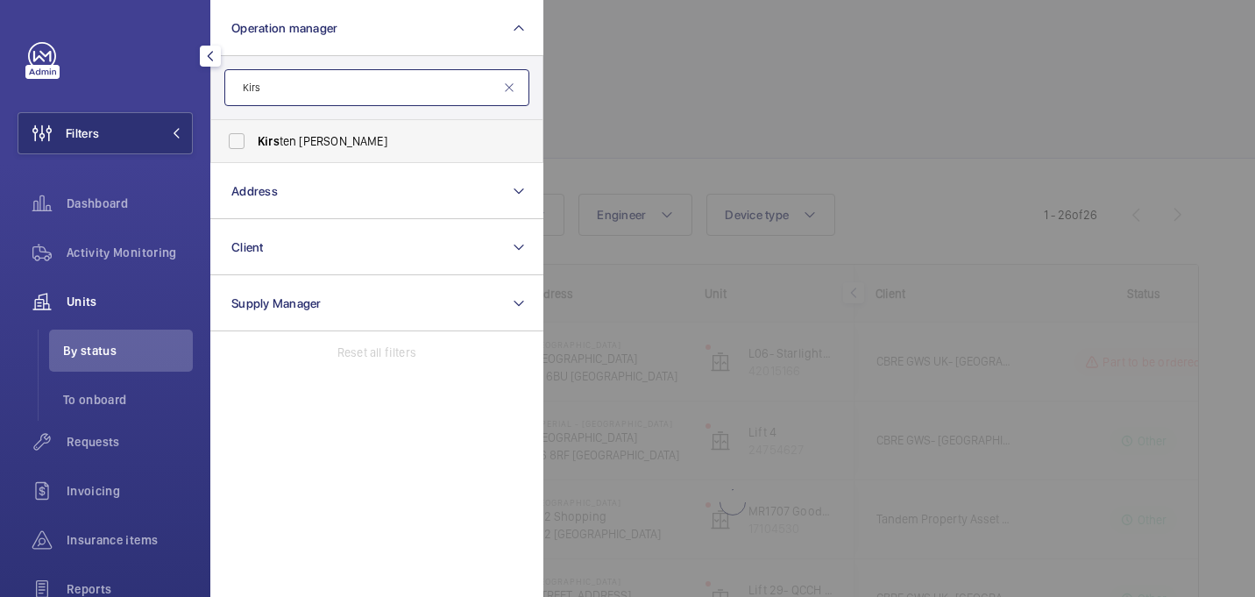
type input "Kirs"
click at [300, 133] on span "Kirs ten Kalaher" at bounding box center [378, 141] width 241 height 18
click at [254, 133] on input "Kirs ten Kalaher" at bounding box center [236, 141] width 35 height 35
checkbox input "true"
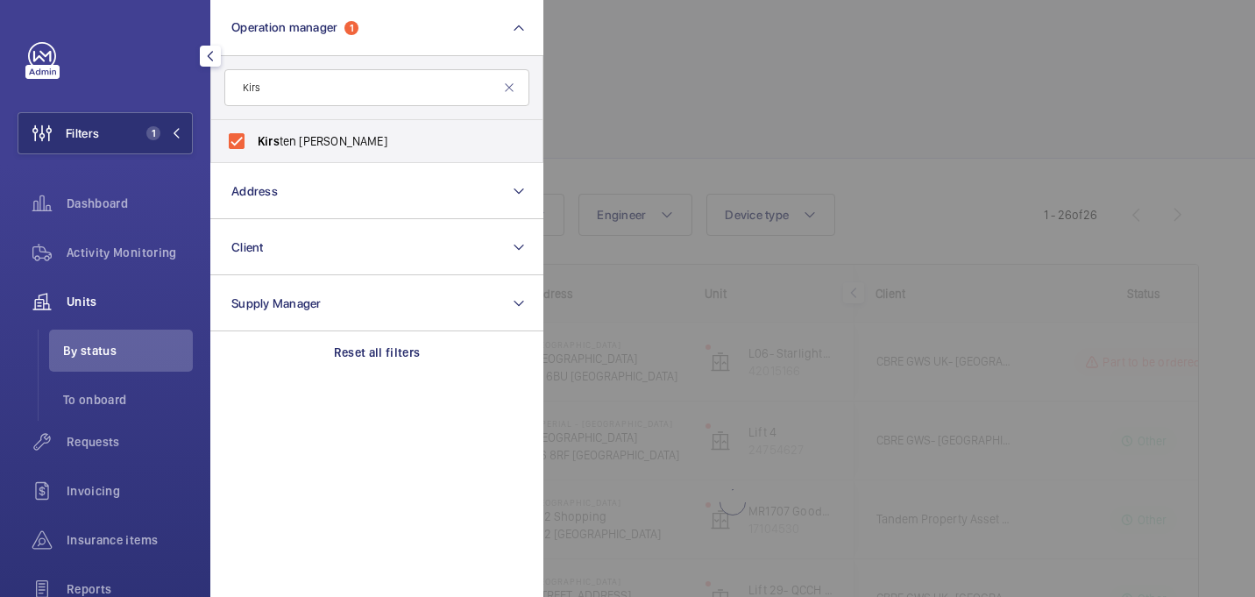
click at [754, 103] on div at bounding box center [1170, 298] width 1255 height 597
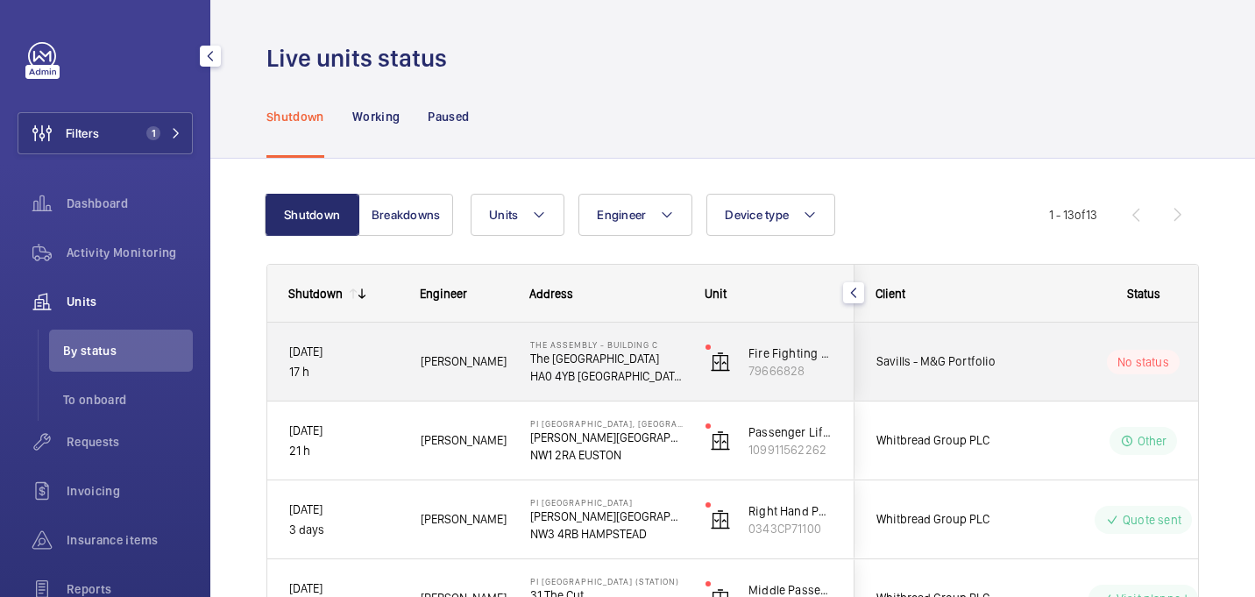
click at [493, 363] on span "John B." at bounding box center [464, 361] width 87 height 20
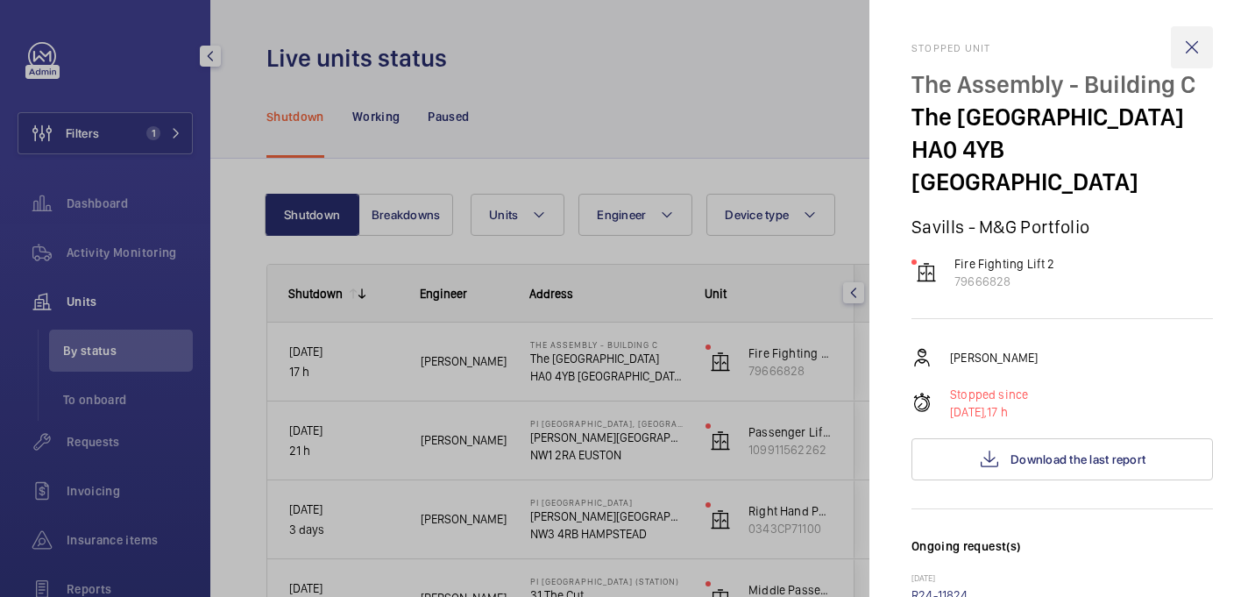
click at [1185, 54] on wm-front-icon-button at bounding box center [1192, 47] width 42 height 42
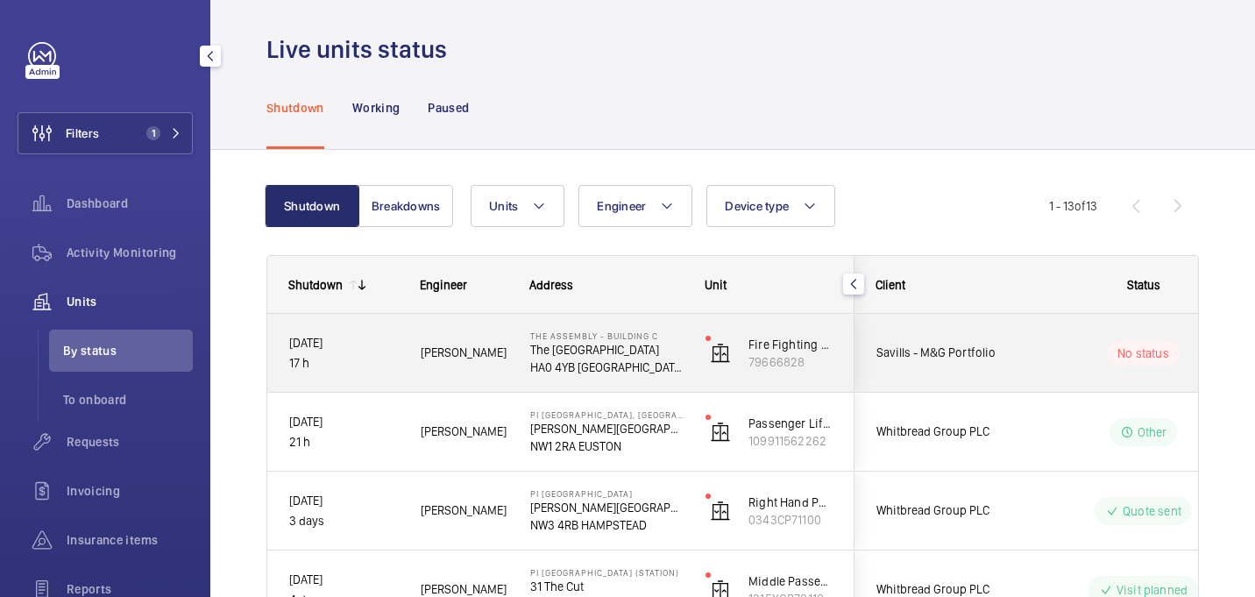
click at [983, 343] on span "Savills - M&G Portfolio" at bounding box center [943, 353] width 135 height 20
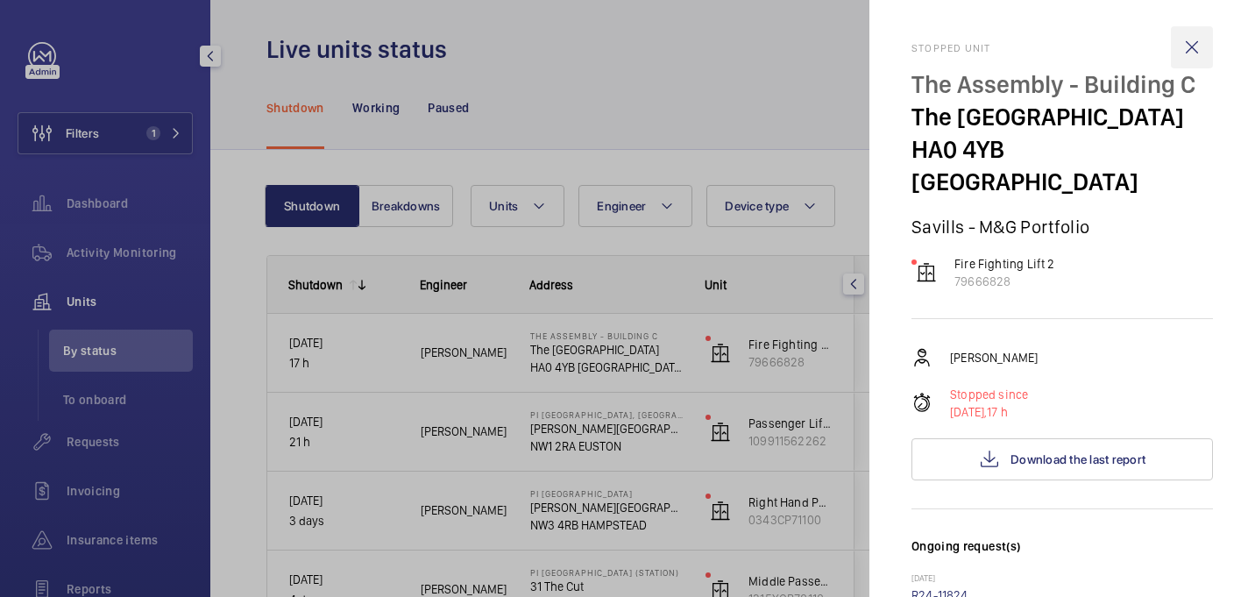
click at [1200, 44] on wm-front-icon-button at bounding box center [1192, 47] width 42 height 42
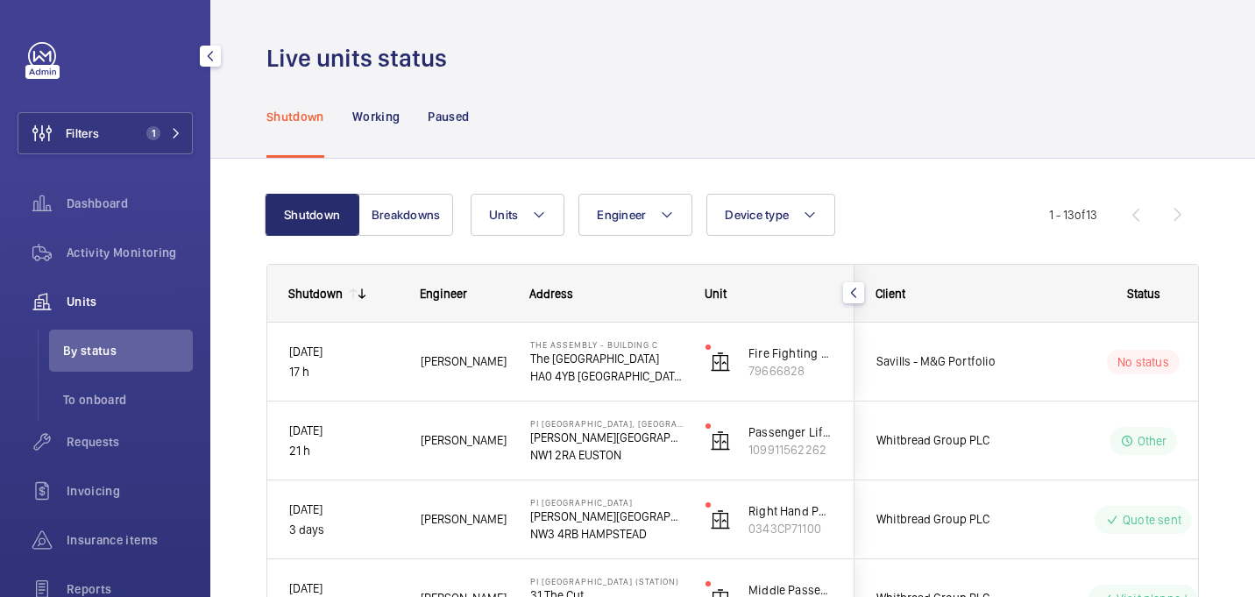
click at [823, 62] on div "Live units status" at bounding box center [732, 58] width 933 height 32
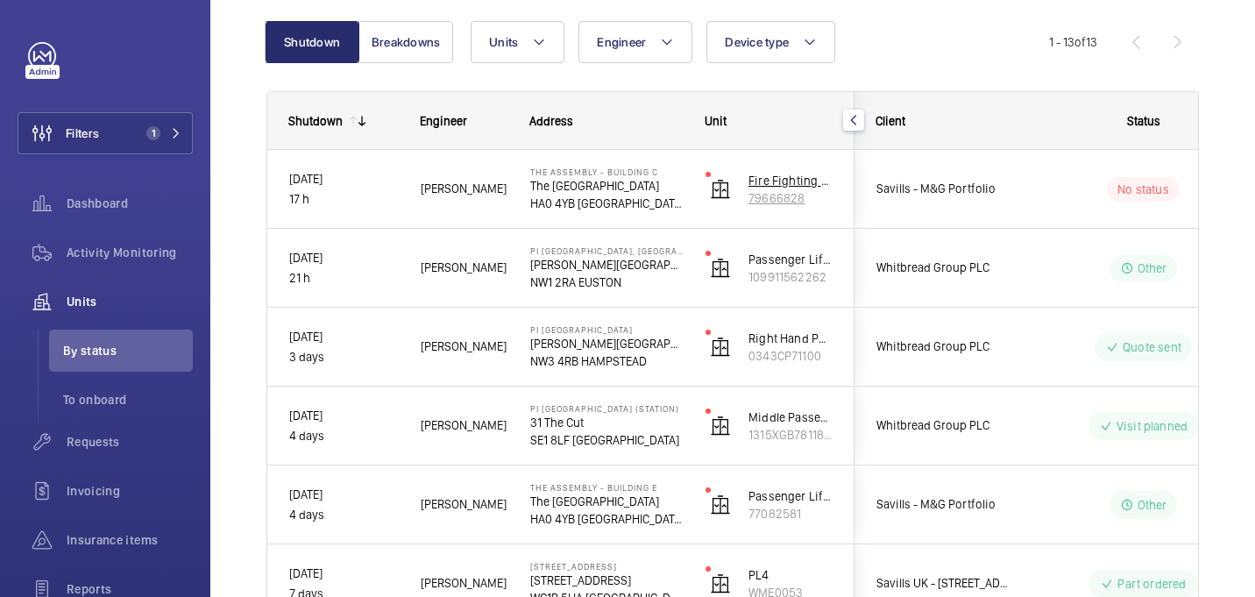
scroll to position [150, 0]
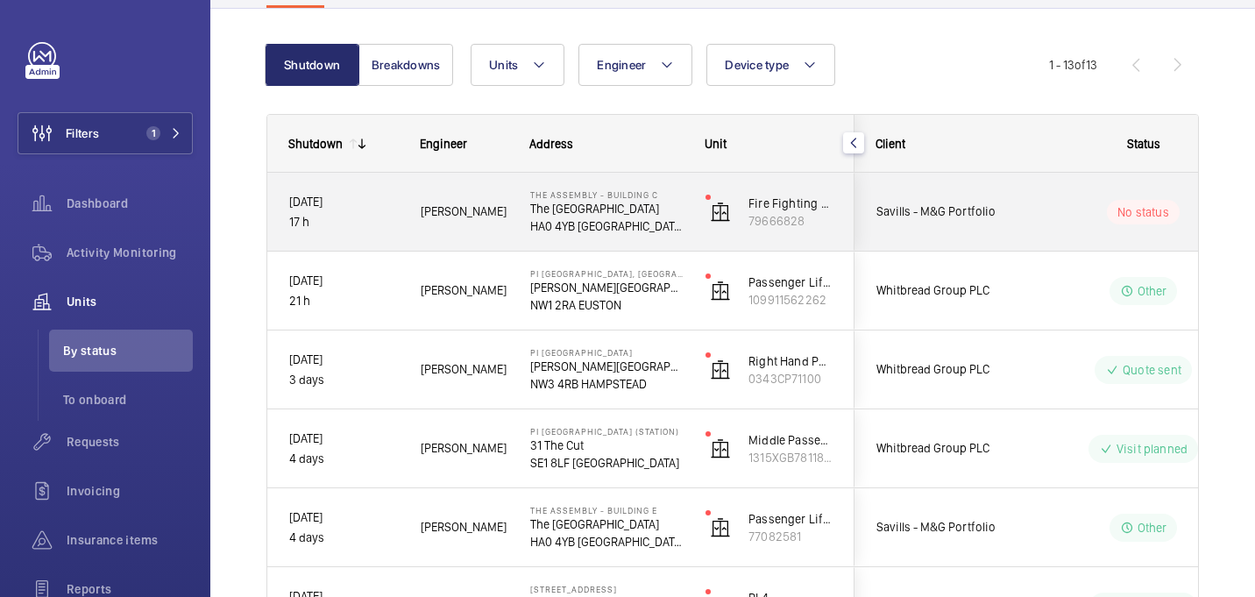
click at [522, 231] on div "The Assembly - Building C The Assembly - Building C, Montrose Crescent HA0 4YB …" at bounding box center [596, 212] width 174 height 79
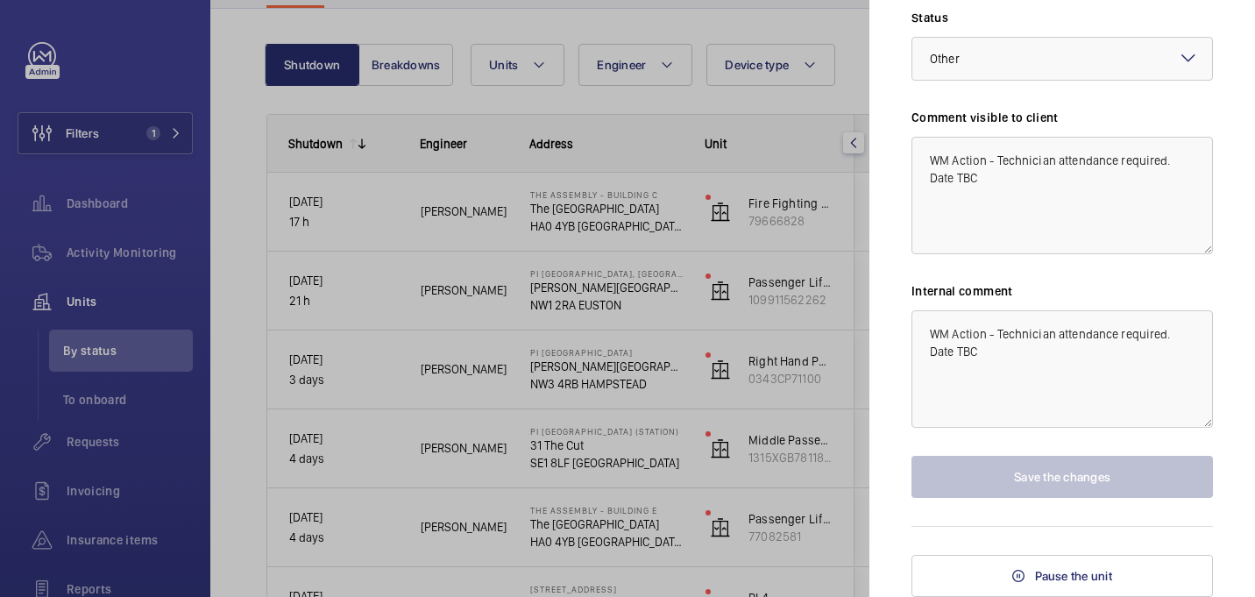
scroll to position [0, 0]
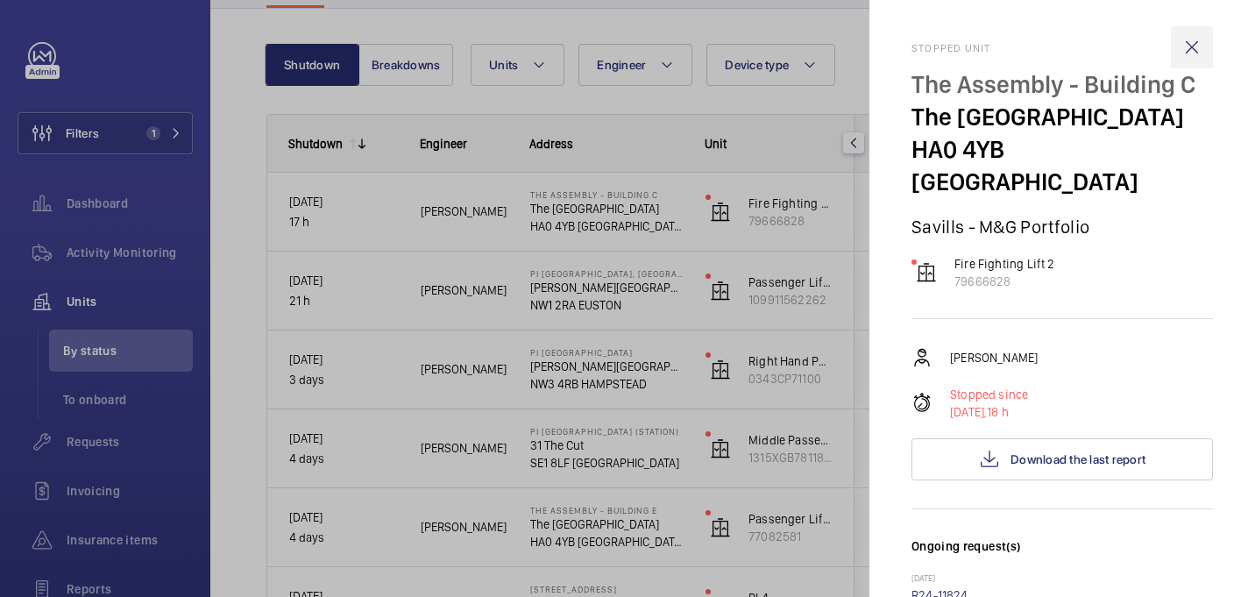
click at [1190, 51] on wm-front-icon-button at bounding box center [1192, 47] width 42 height 42
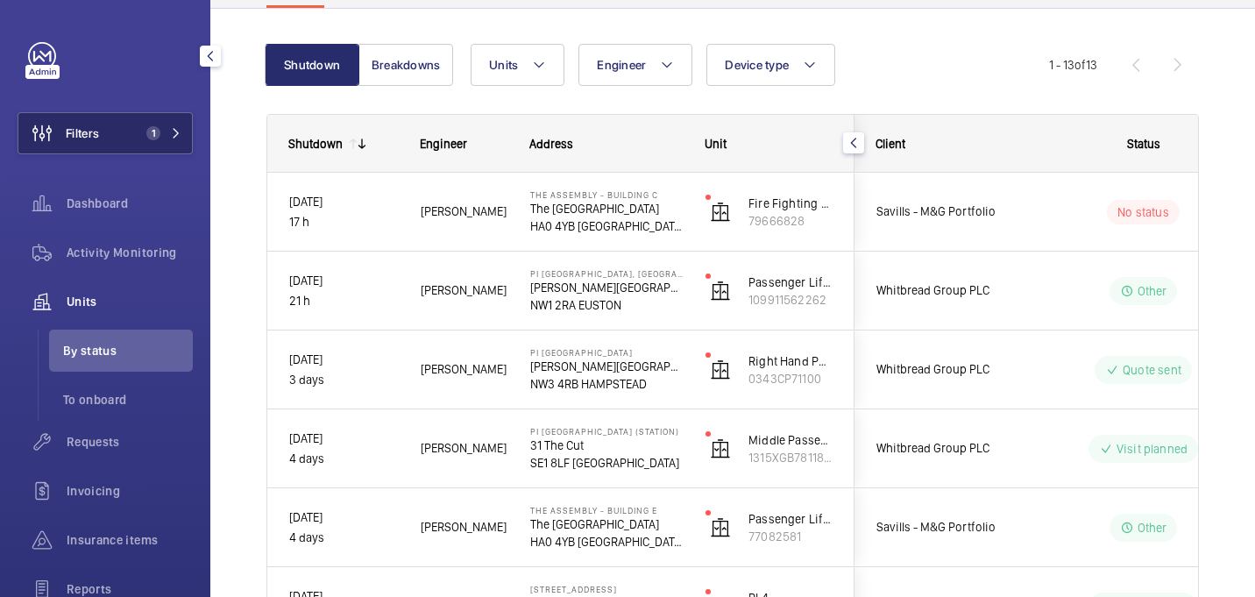
click at [135, 120] on button "Filters 1" at bounding box center [105, 133] width 175 height 42
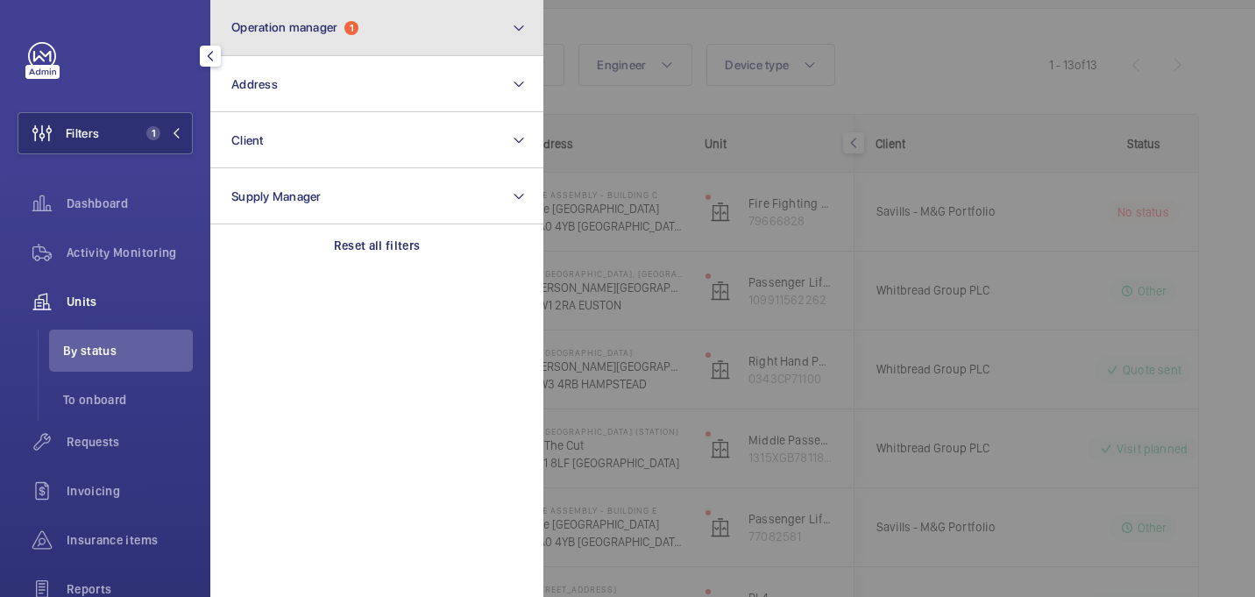
click at [395, 36] on button "Operation manager 1" at bounding box center [376, 28] width 333 height 56
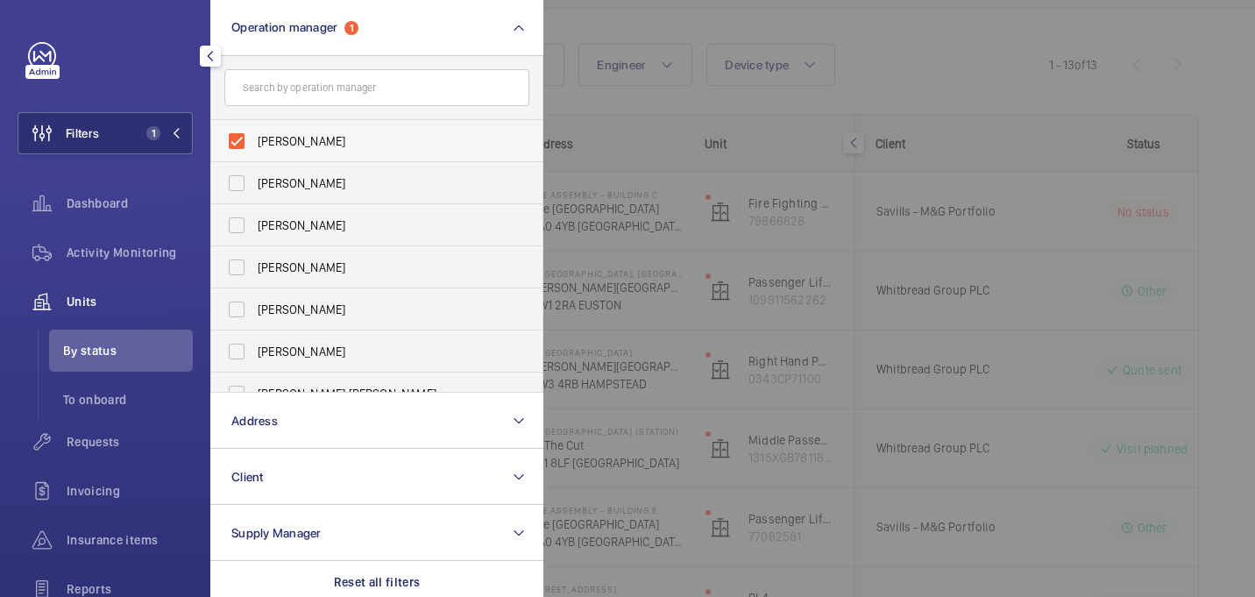
click at [331, 142] on span "Kirsten Kalaher" at bounding box center [378, 141] width 241 height 18
click at [254, 142] on input "Kirsten Kalaher" at bounding box center [236, 141] width 35 height 35
checkbox input "false"
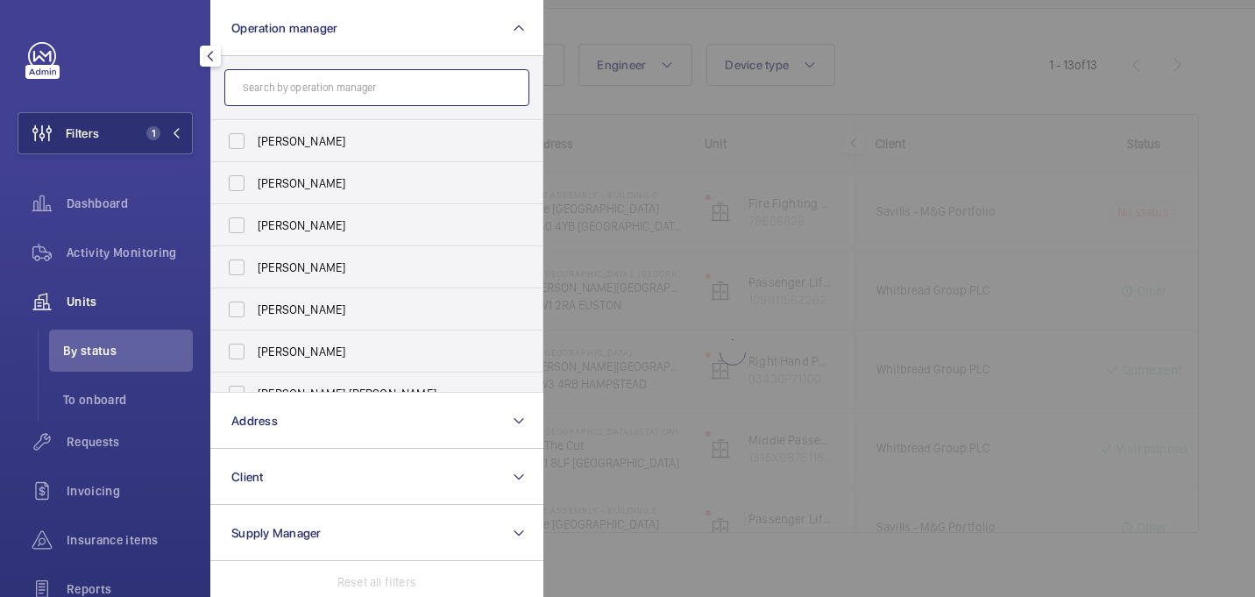
click at [320, 96] on input "text" at bounding box center [376, 87] width 305 height 37
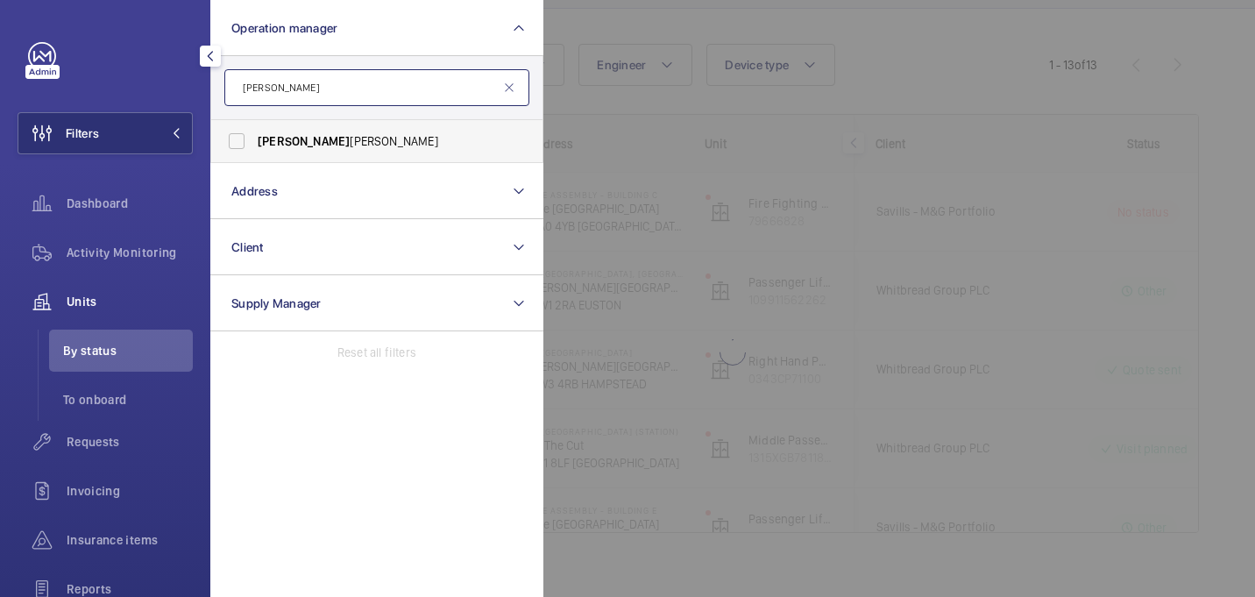
type input "john"
click at [310, 137] on span "John Smith" at bounding box center [378, 141] width 241 height 18
click at [254, 137] on input "John Smith" at bounding box center [236, 141] width 35 height 35
checkbox input "true"
click at [729, 103] on div at bounding box center [1170, 298] width 1255 height 597
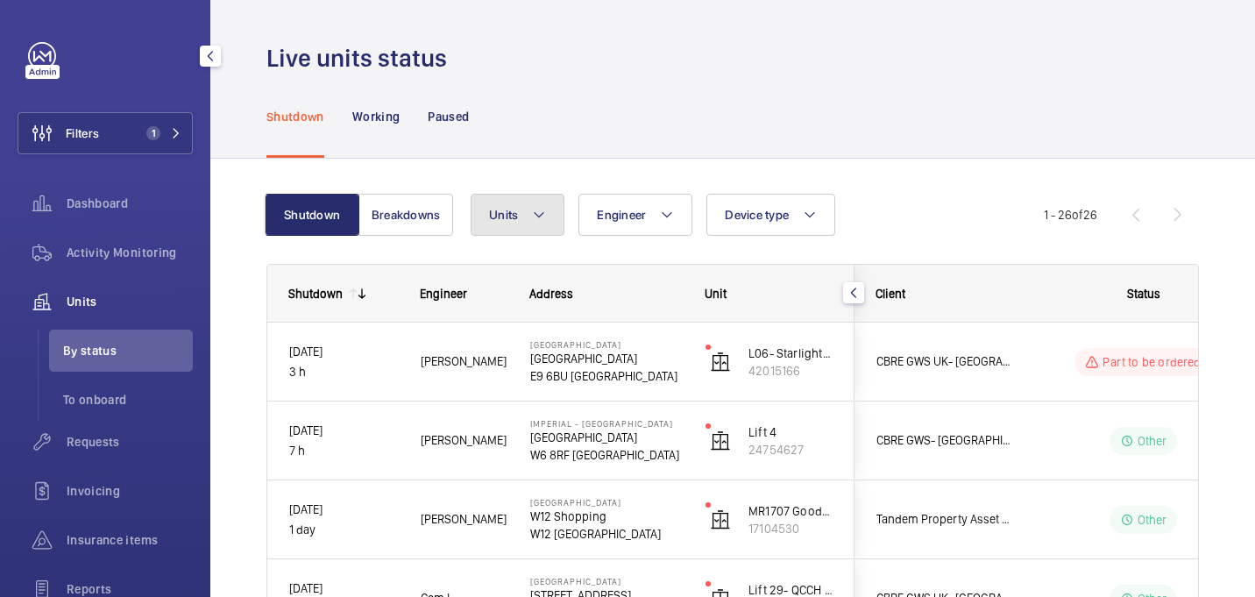
click at [538, 209] on mat-icon at bounding box center [539, 214] width 14 height 21
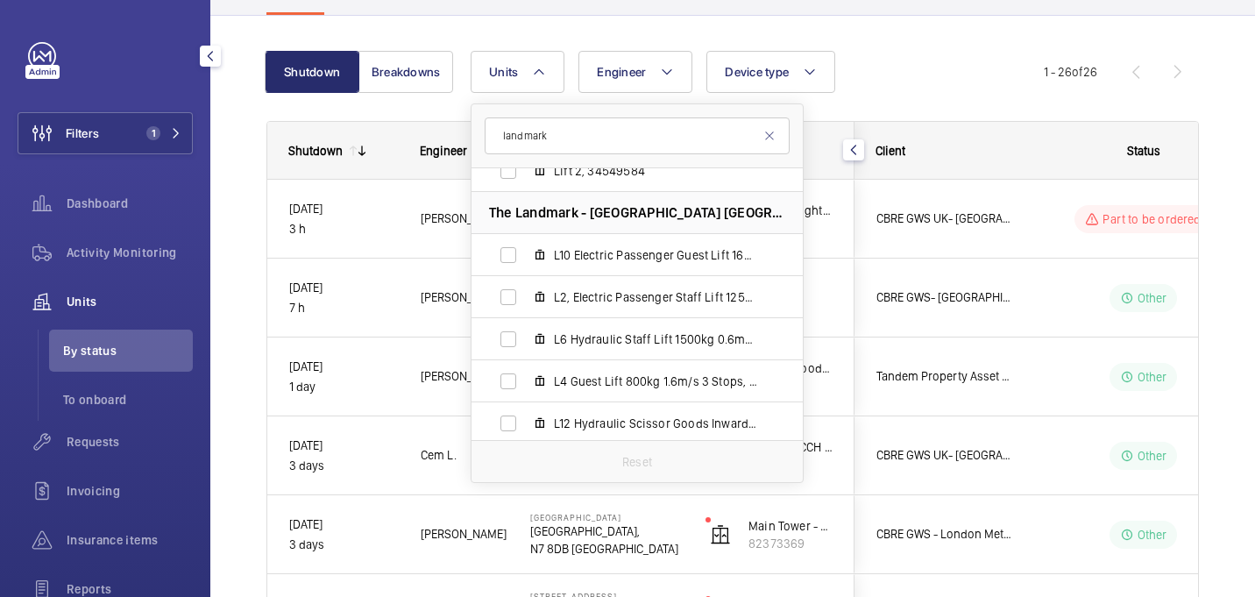
scroll to position [160, 0]
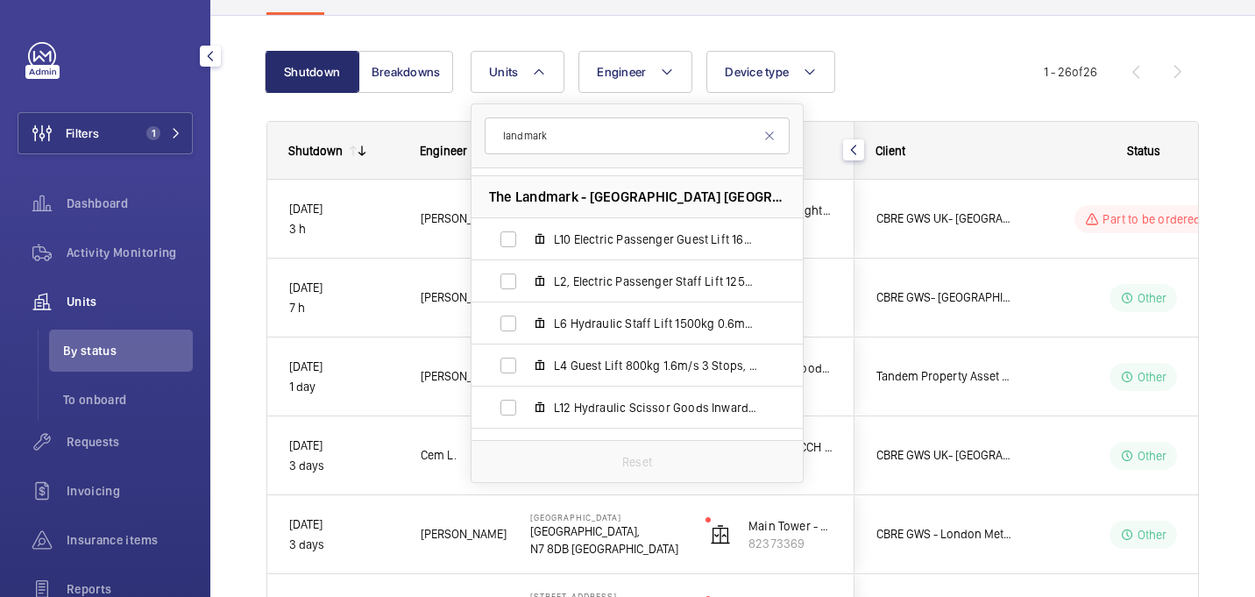
type input "landmark"
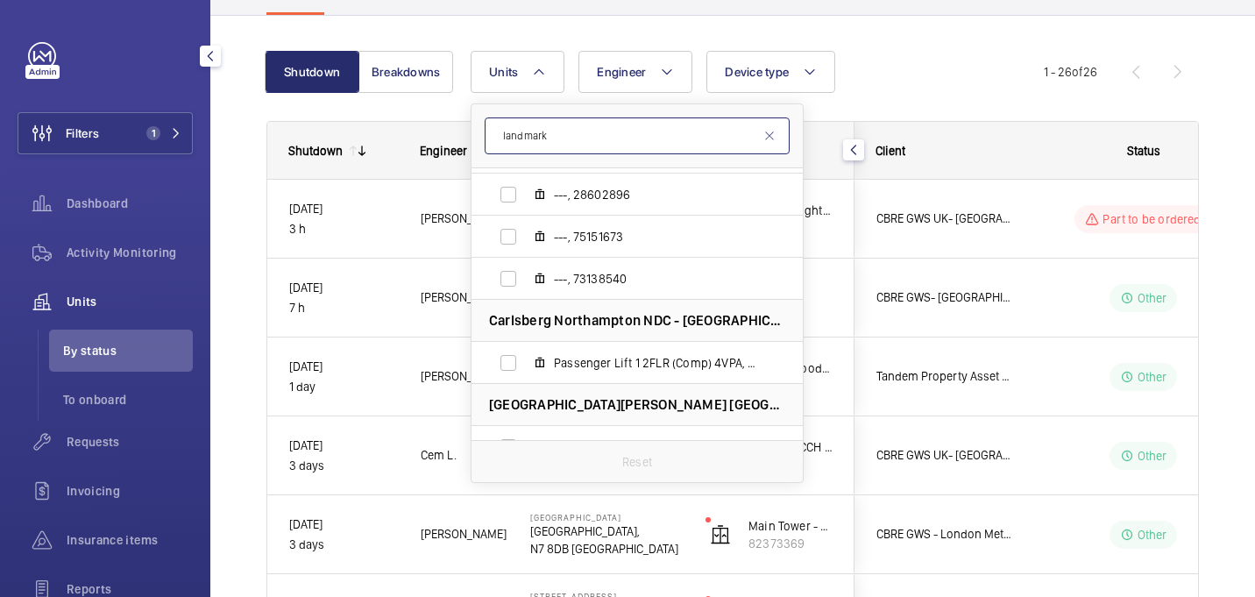
scroll to position [812, 0]
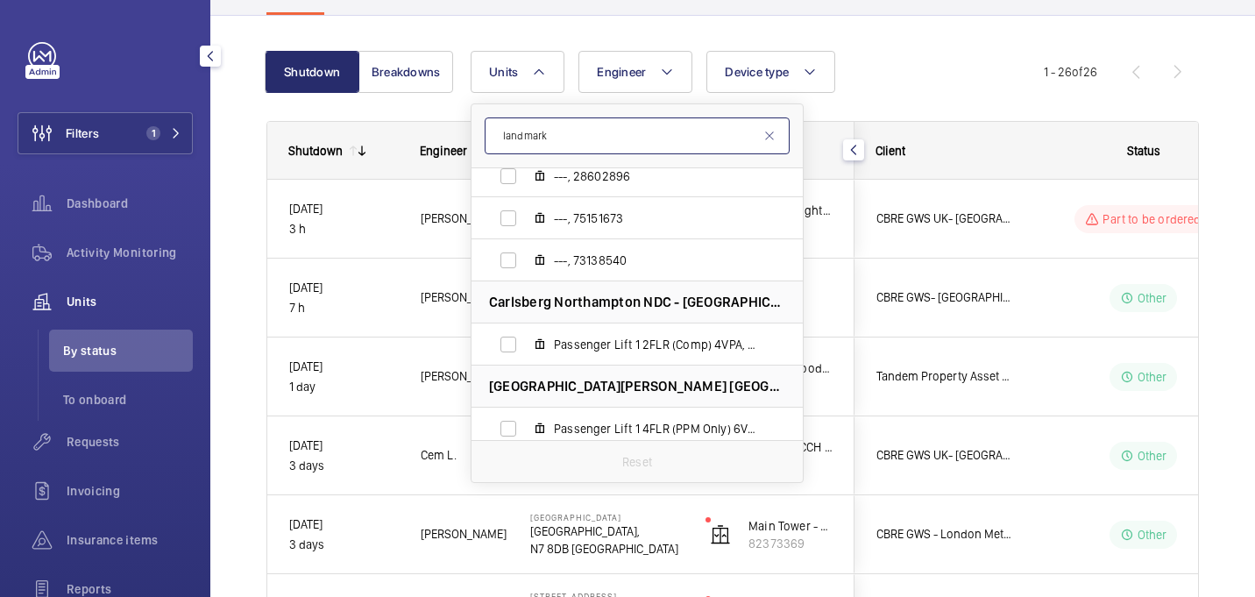
click at [643, 129] on input "landmark" at bounding box center [637, 135] width 305 height 37
paste input "36373434"
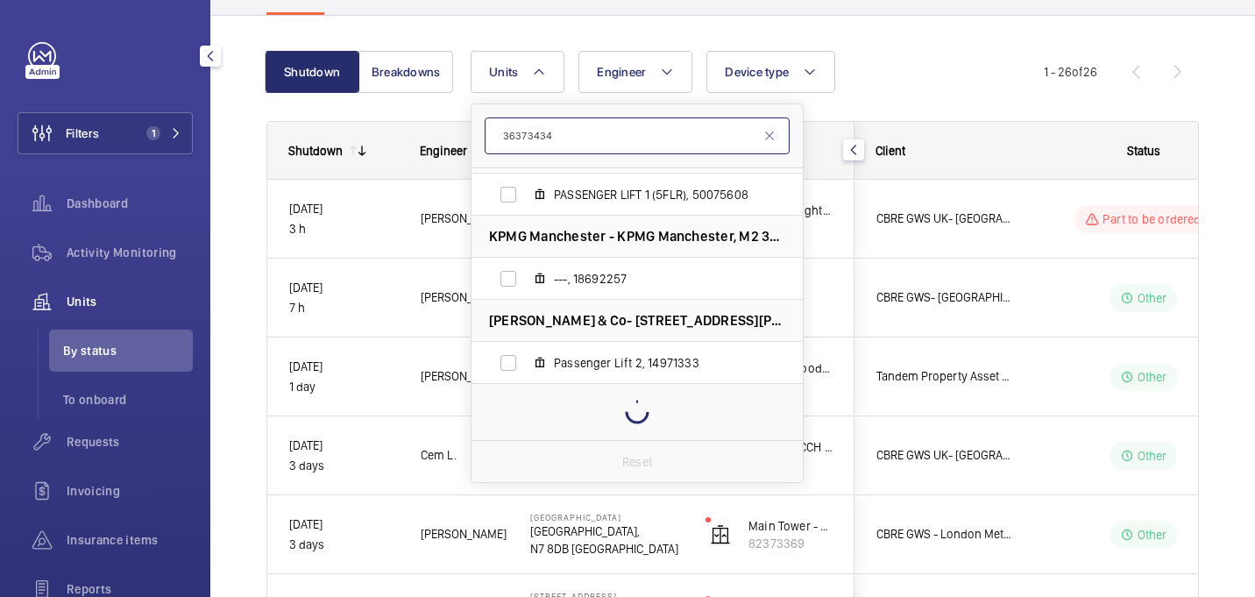
scroll to position [0, 0]
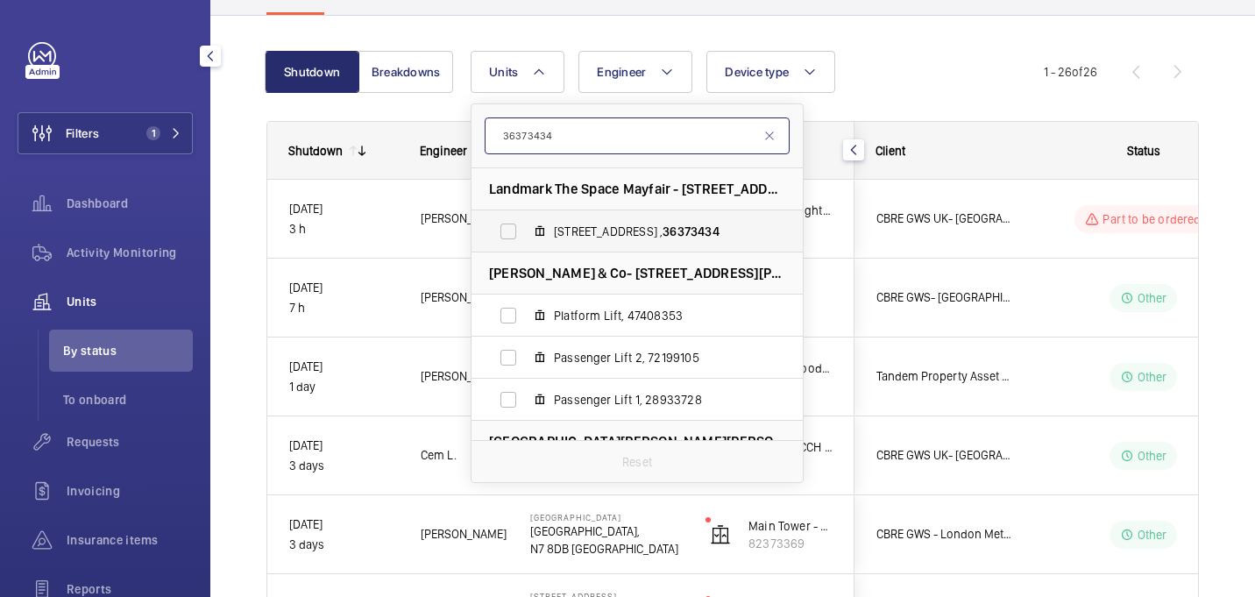
type input "36373434"
click at [617, 228] on span "49 Grosvenor Street , 36373434" at bounding box center [655, 232] width 203 height 18
click at [526, 228] on input "49 Grosvenor Street , 36373434" at bounding box center [508, 231] width 35 height 35
checkbox input "true"
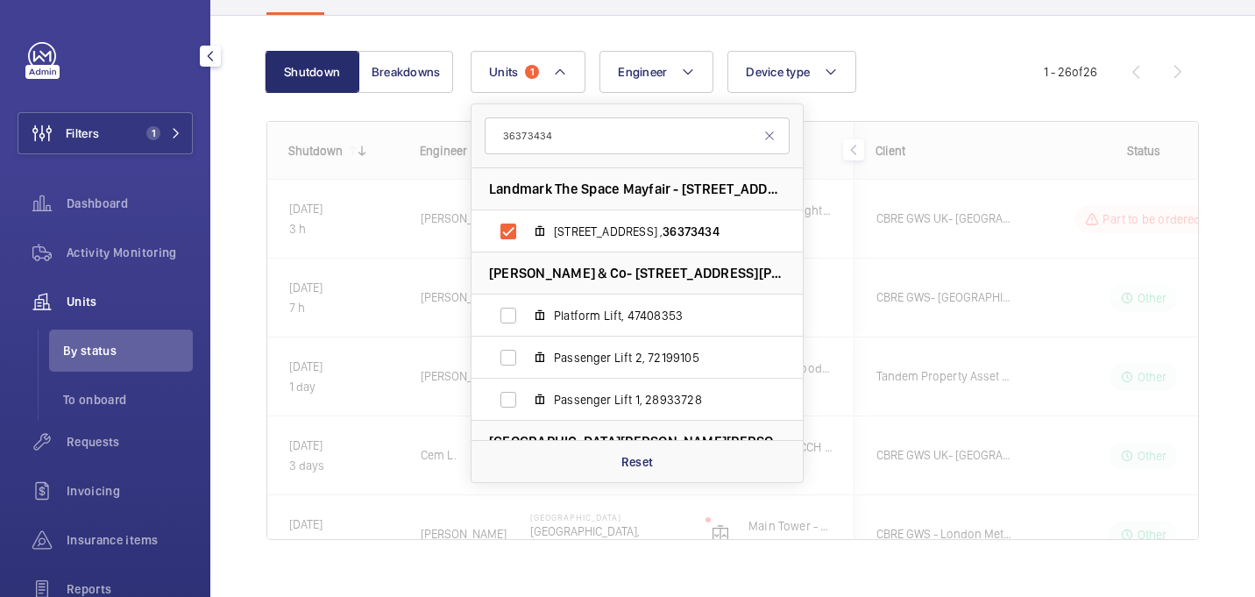
click at [955, 92] on div "Units 1 36373434 Landmark The Space Mayfair - 49 Grosvenor St, W1K 3HP LONDON 4…" at bounding box center [757, 72] width 573 height 42
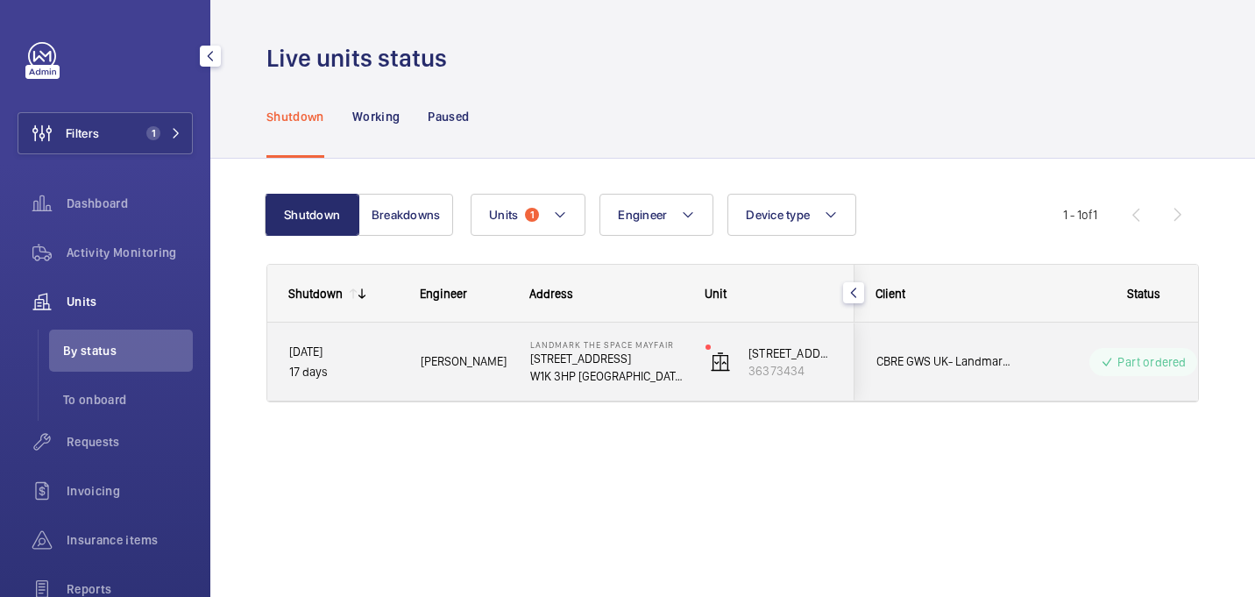
click at [496, 365] on span "David H." at bounding box center [464, 361] width 87 height 20
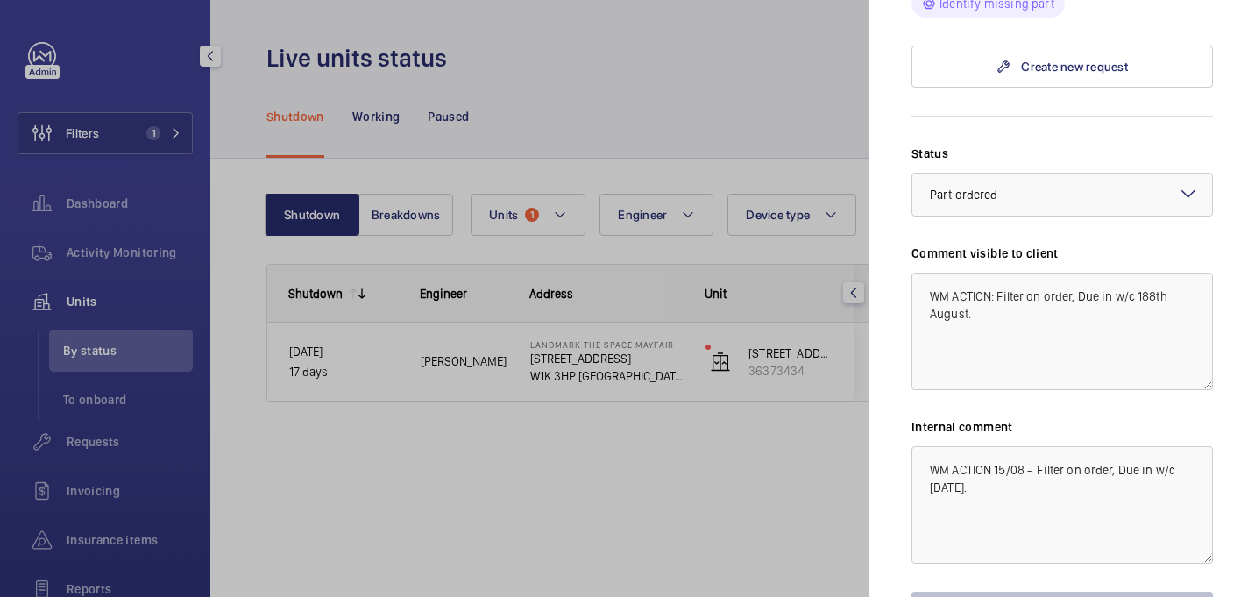
scroll to position [1192, 0]
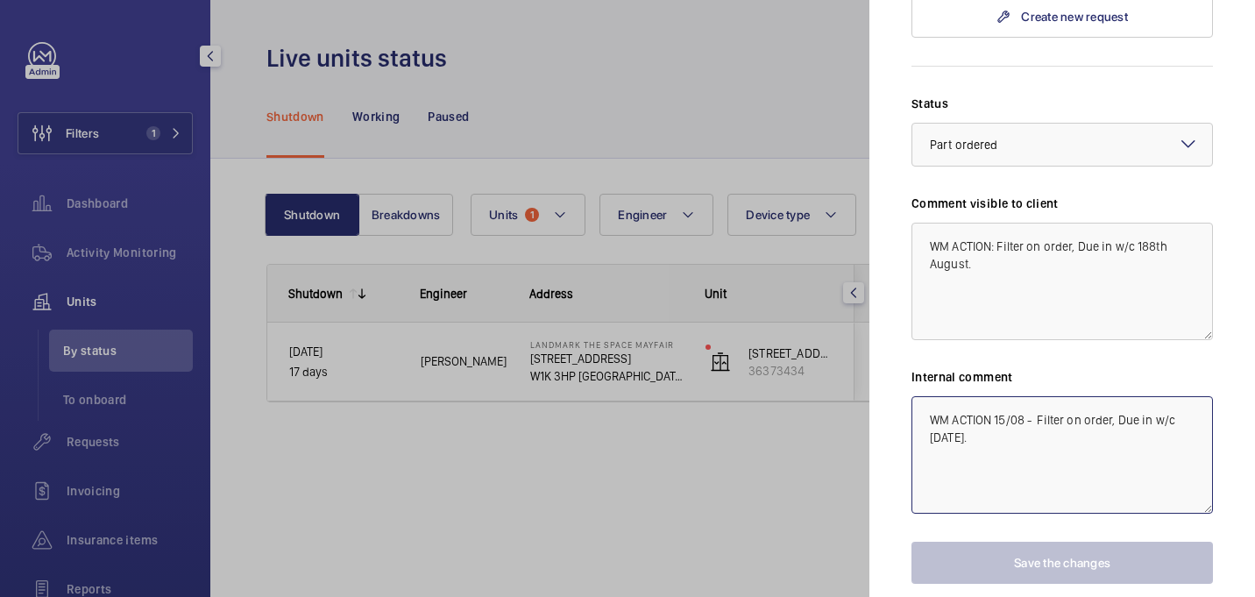
click at [1013, 410] on textarea "WM ACTION 15/08 - Filter on order, Due in w/c 18th August." at bounding box center [1063, 454] width 302 height 117
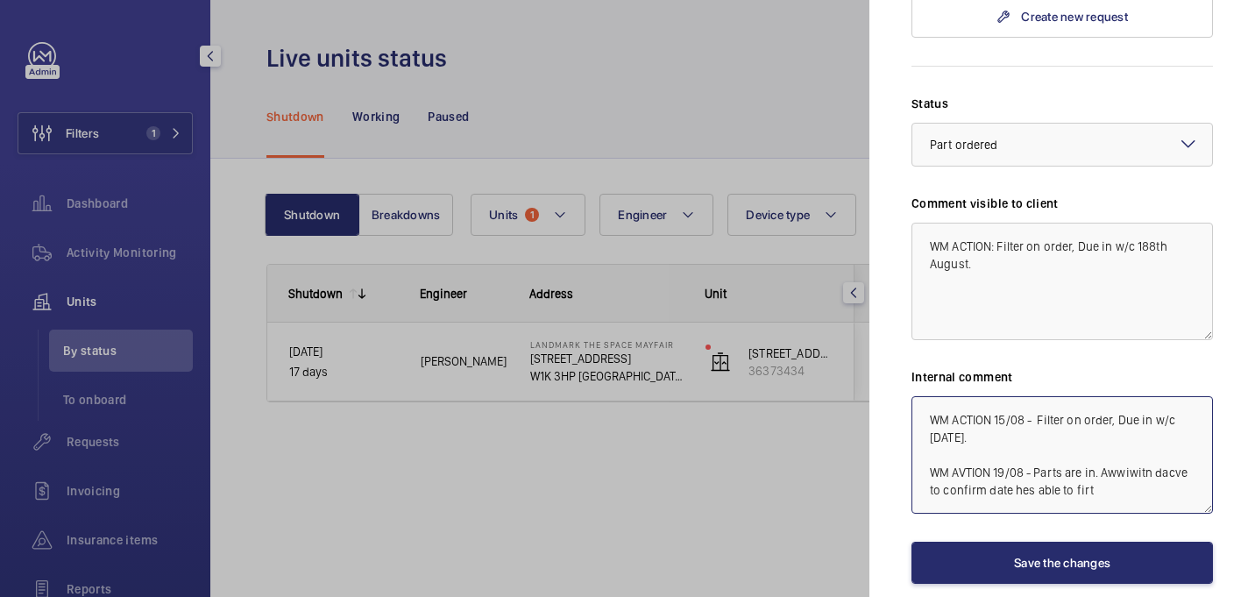
click at [1149, 444] on textarea "WM ACTION 15/08 - Filter on order, Due in w/c 18th August. WM AVTION 19/08 - Pa…" at bounding box center [1063, 454] width 302 height 117
click at [1179, 439] on textarea "WM ACTION 15/08 - Filter on order, Due in w/c 18th August. WM AVTION 19/08 - Pa…" at bounding box center [1063, 454] width 302 height 117
click at [1014, 462] on textarea "WM ACTION 15/08 - Filter on order, Due in w/c 18th August. WM AVTION 19/08 - Pa…" at bounding box center [1063, 454] width 302 height 117
click at [1085, 464] on textarea "WM ACTION 15/08 - Filter on order, Due in w/c 18th August. WM AVTION 19/08 - Pa…" at bounding box center [1063, 454] width 302 height 117
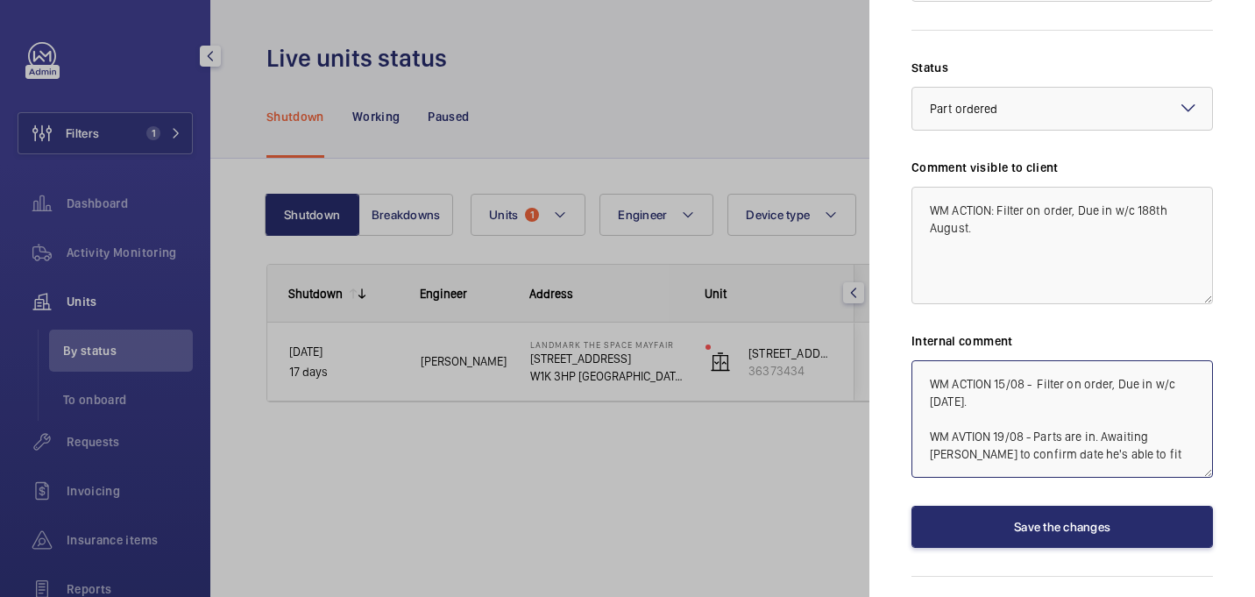
scroll to position [1245, 0]
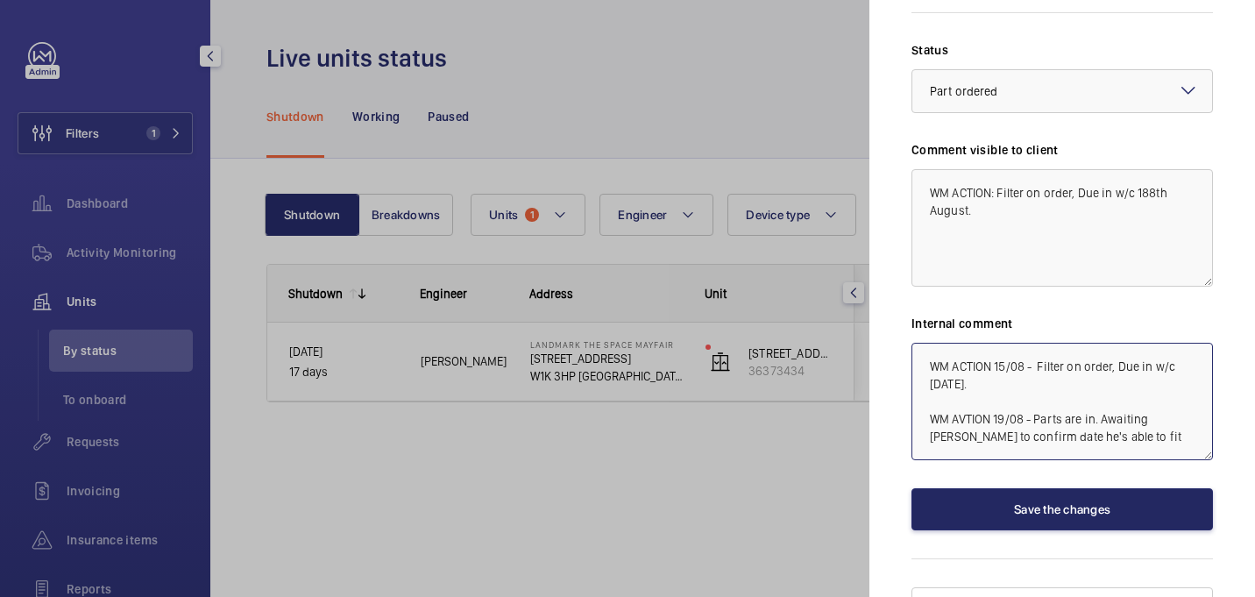
type textarea "WM ACTION 15/08 - Filter on order, Due in w/c 18th August. WM AVTION 19/08 - Pa…"
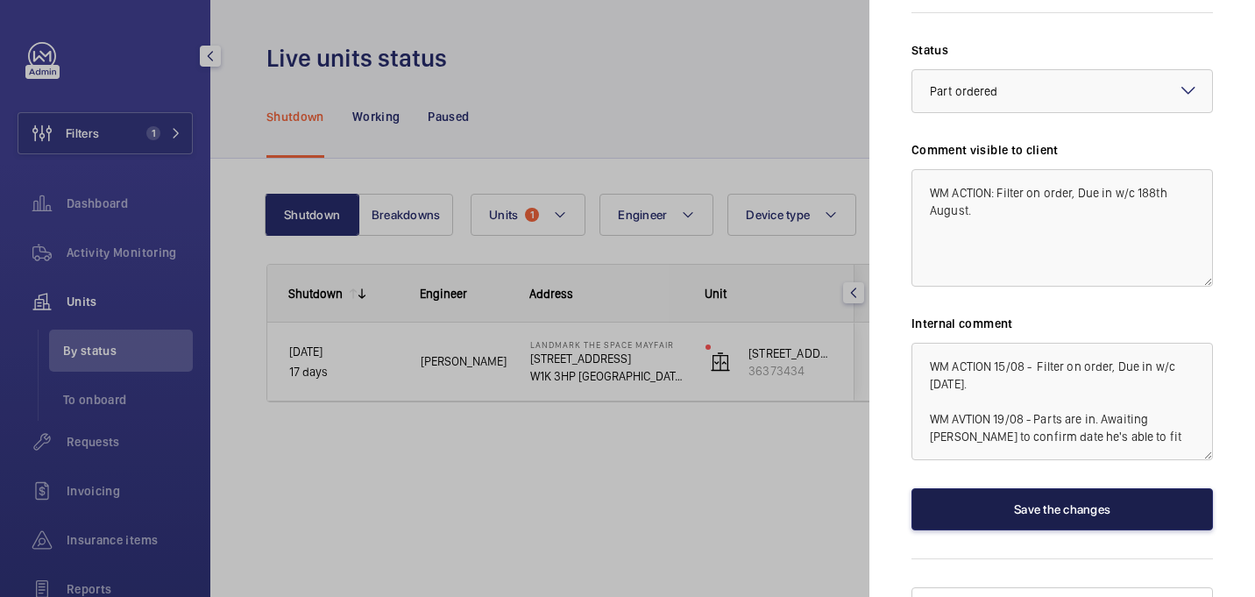
click at [1007, 488] on button "Save the changes" at bounding box center [1063, 509] width 302 height 42
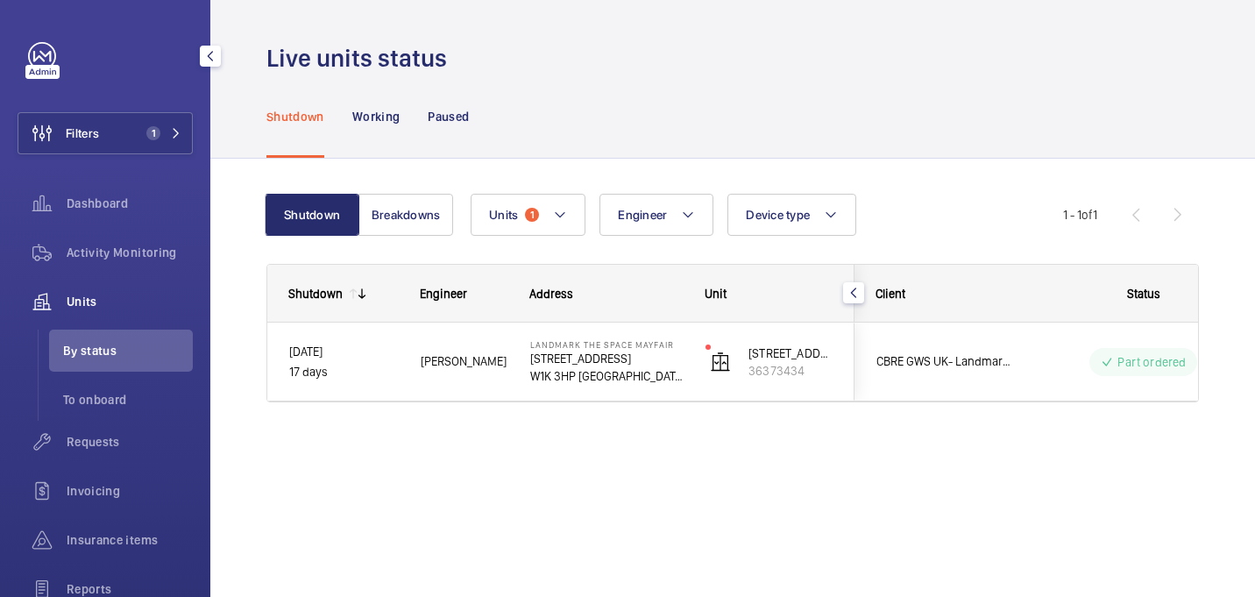
scroll to position [0, 0]
click at [147, 122] on button "Filters 1" at bounding box center [105, 133] width 175 height 42
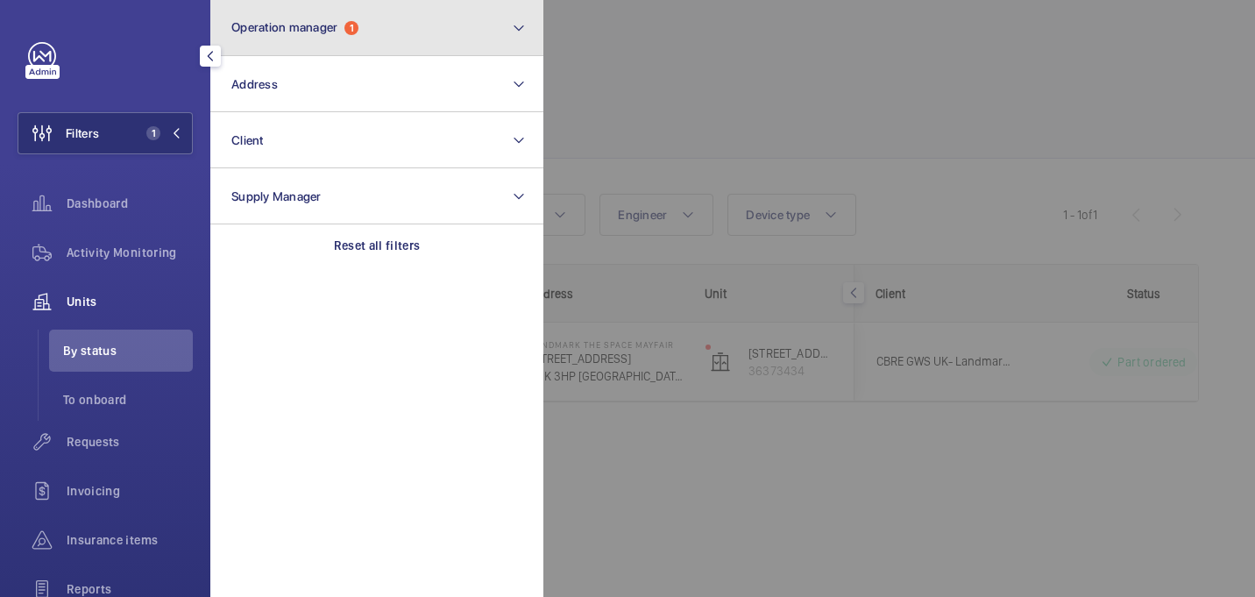
click at [321, 32] on span "Operation manager" at bounding box center [284, 27] width 106 height 14
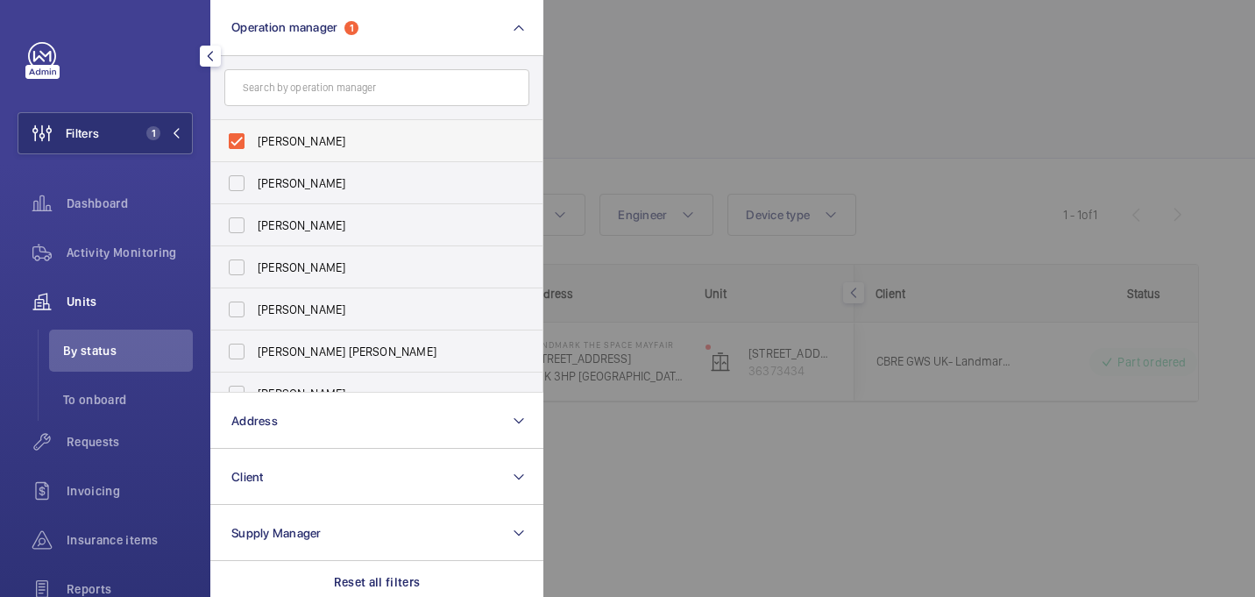
click at [303, 141] on span "[PERSON_NAME]" at bounding box center [378, 141] width 241 height 18
click at [254, 141] on input "[PERSON_NAME]" at bounding box center [236, 141] width 35 height 35
checkbox input "false"
click at [649, 109] on div at bounding box center [1170, 298] width 1255 height 597
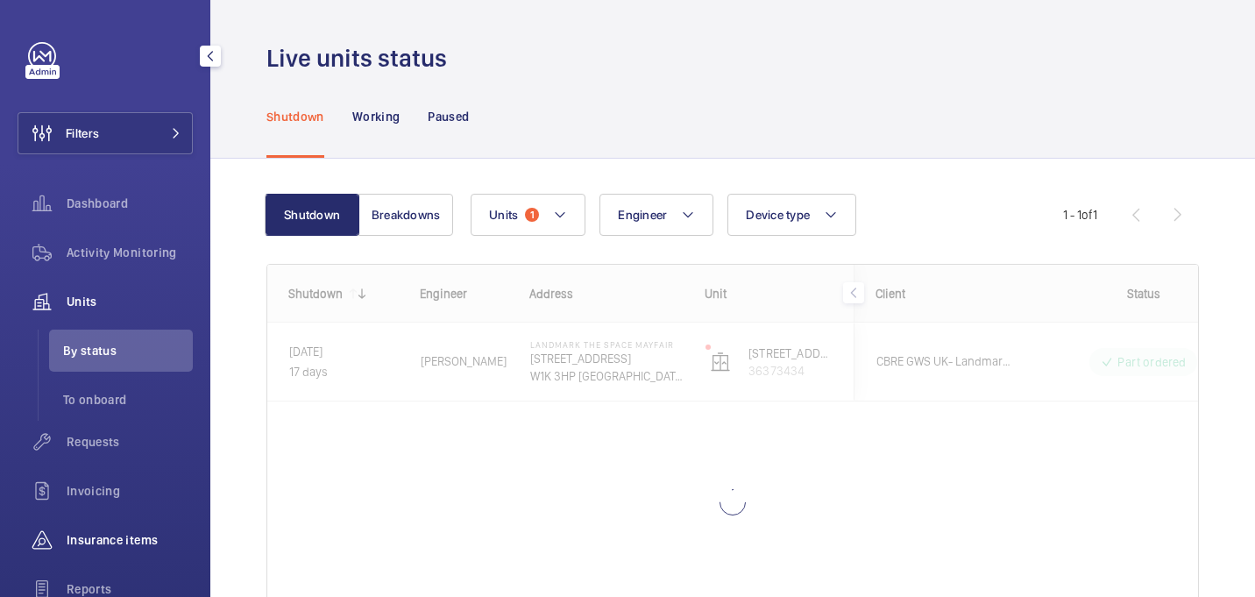
click at [133, 534] on span "Insurance items" at bounding box center [130, 540] width 126 height 18
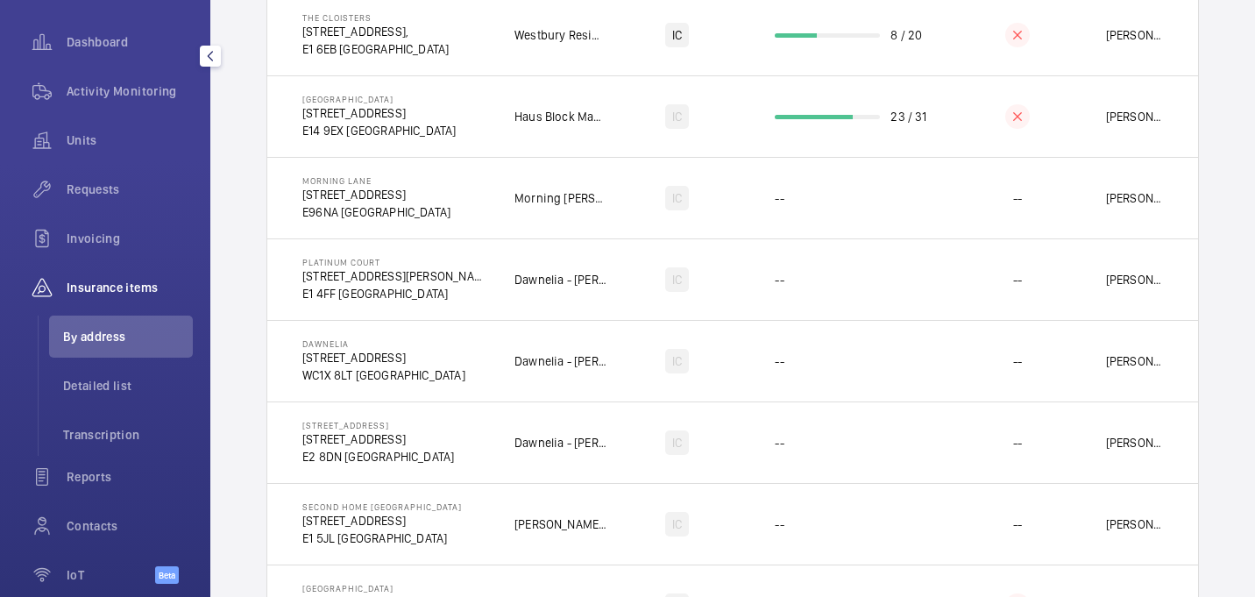
scroll to position [163, 0]
click at [125, 435] on span "Transcription" at bounding box center [128, 433] width 130 height 18
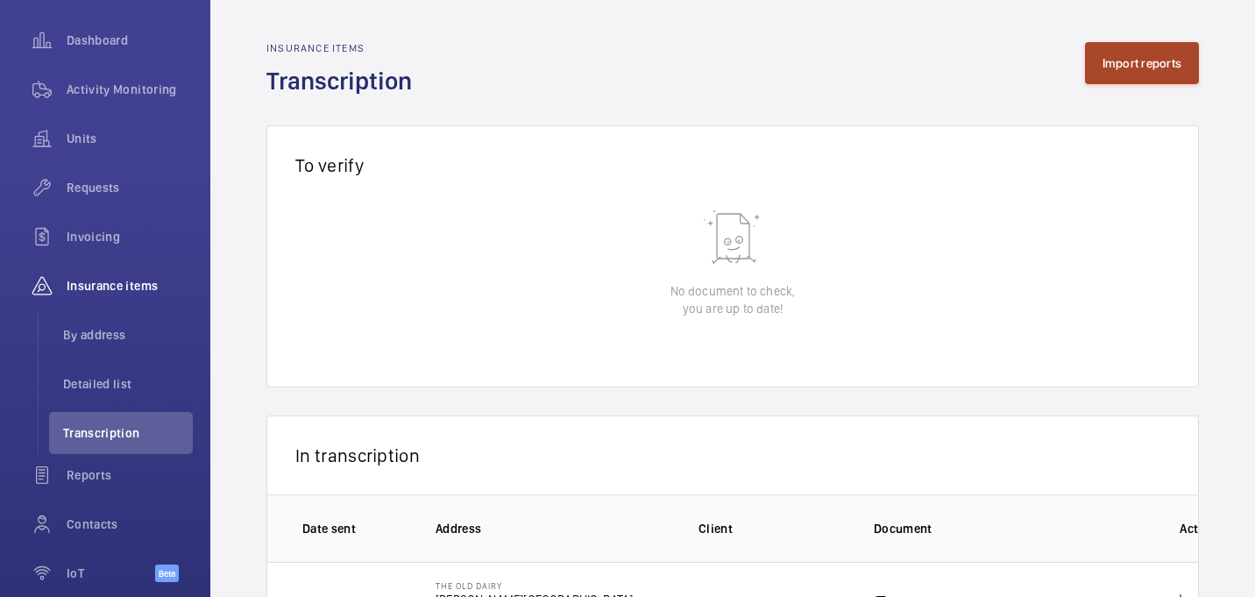
click at [1150, 70] on button "Import reports" at bounding box center [1142, 63] width 115 height 42
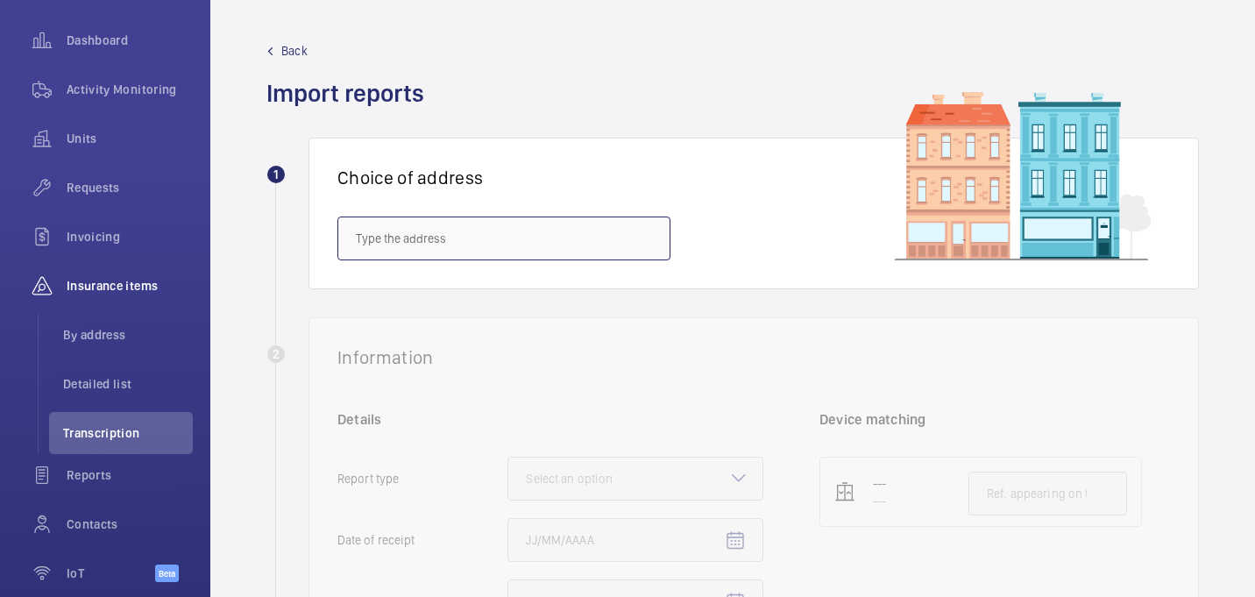
click at [440, 244] on input "text" at bounding box center [503, 238] width 333 height 44
click at [495, 227] on input "text" at bounding box center [503, 238] width 333 height 44
paste input "H6462"
type input "H6462"
click at [470, 238] on input "H6462" at bounding box center [503, 238] width 333 height 44
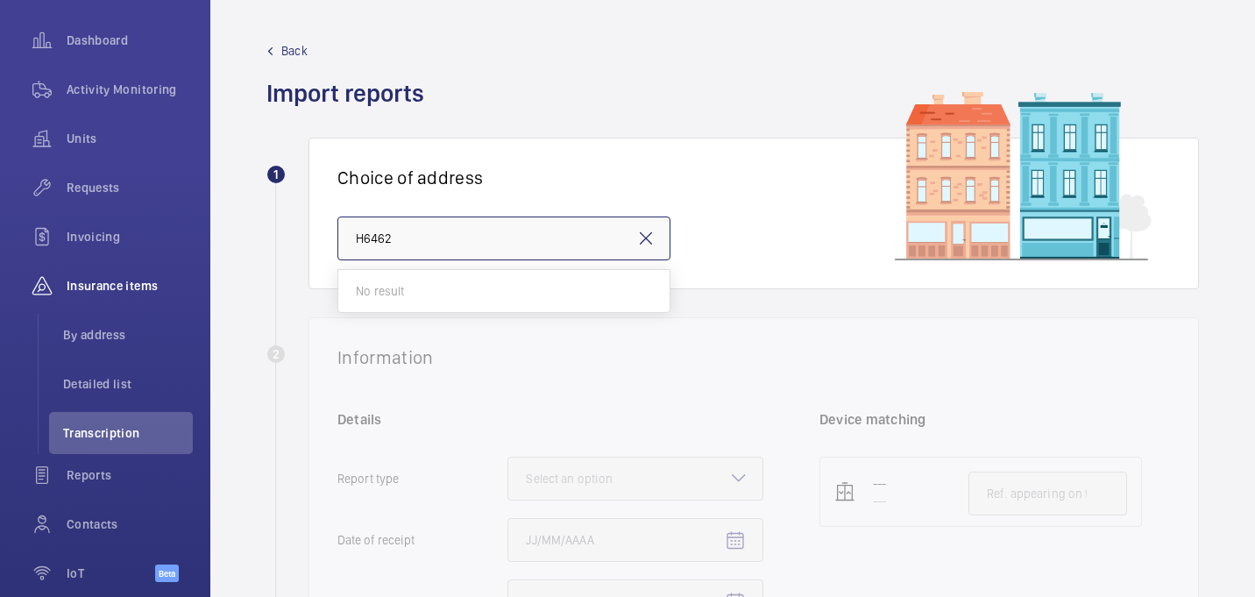
click at [470, 238] on input "H6462" at bounding box center [503, 238] width 333 height 44
paste input "IBIS BUDGET PORTSMOUTH"
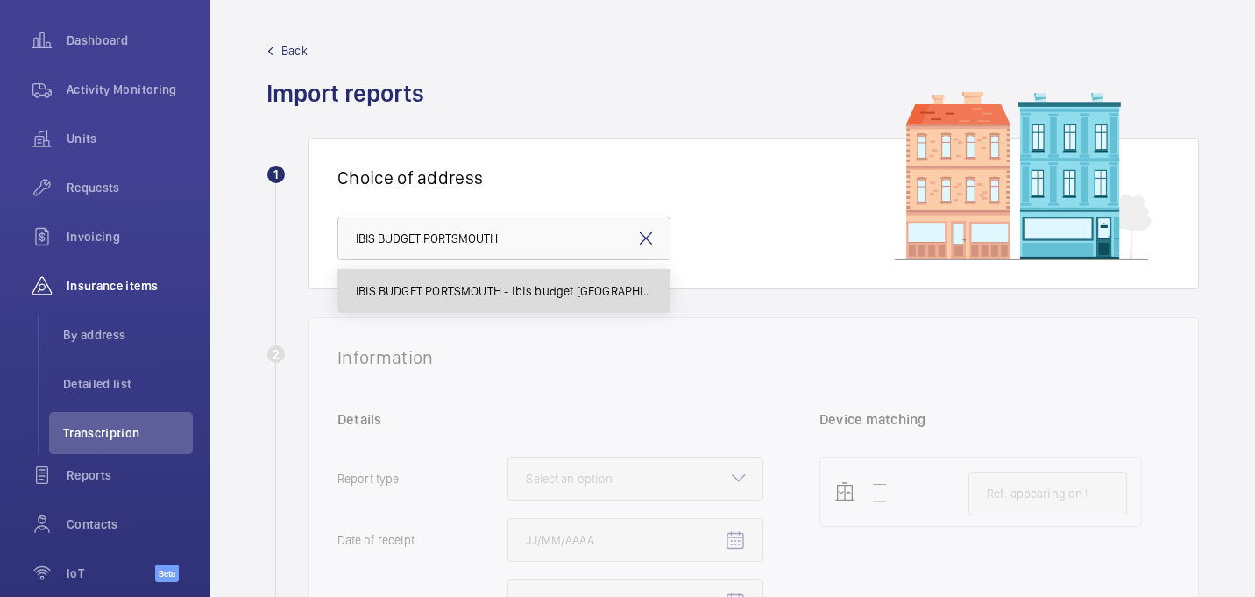
click at [504, 294] on span "IBIS BUDGET PORTSMOUTH - ibis budget Portsmouth, SOUTHSEA PO4 8SL" at bounding box center [504, 291] width 296 height 18
type input "IBIS BUDGET PORTSMOUTH - ibis budget Portsmouth, SOUTHSEA PO4 8SL"
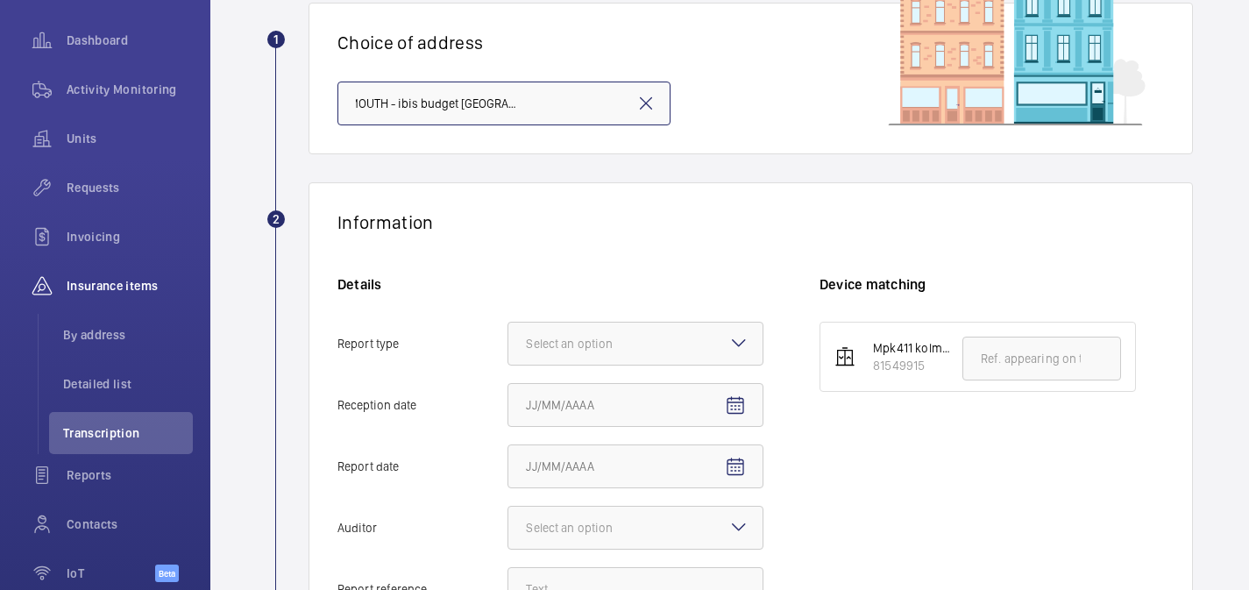
scroll to position [138, 0]
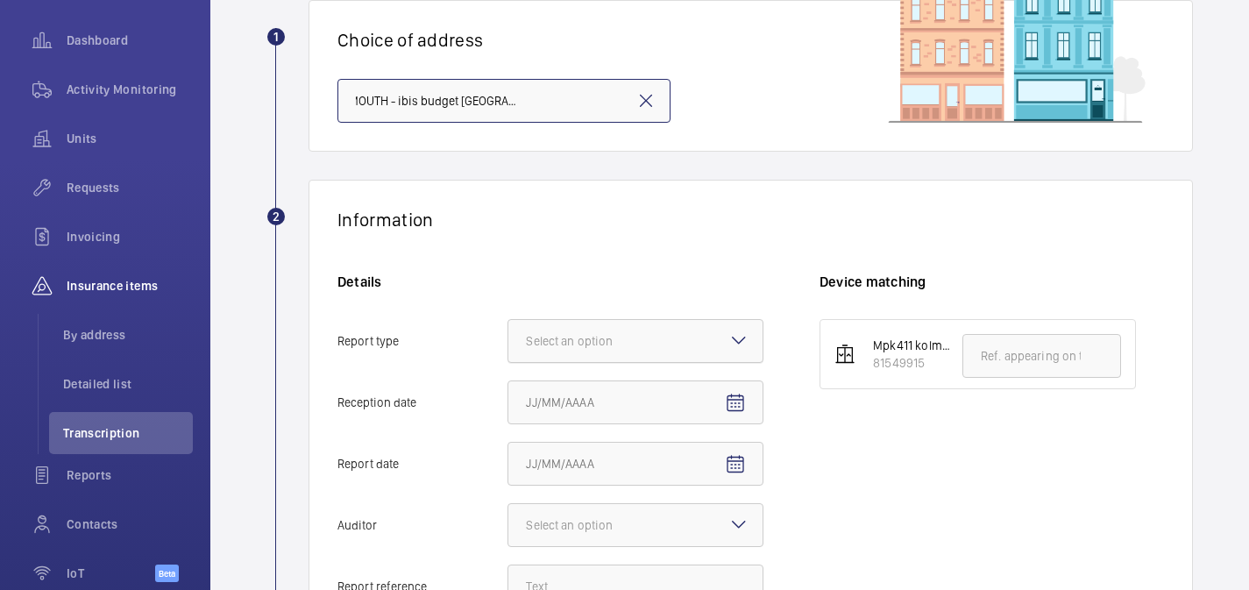
click at [744, 352] on div at bounding box center [635, 341] width 254 height 42
click at [508, 352] on input "Report type Select an option" at bounding box center [508, 341] width 0 height 42
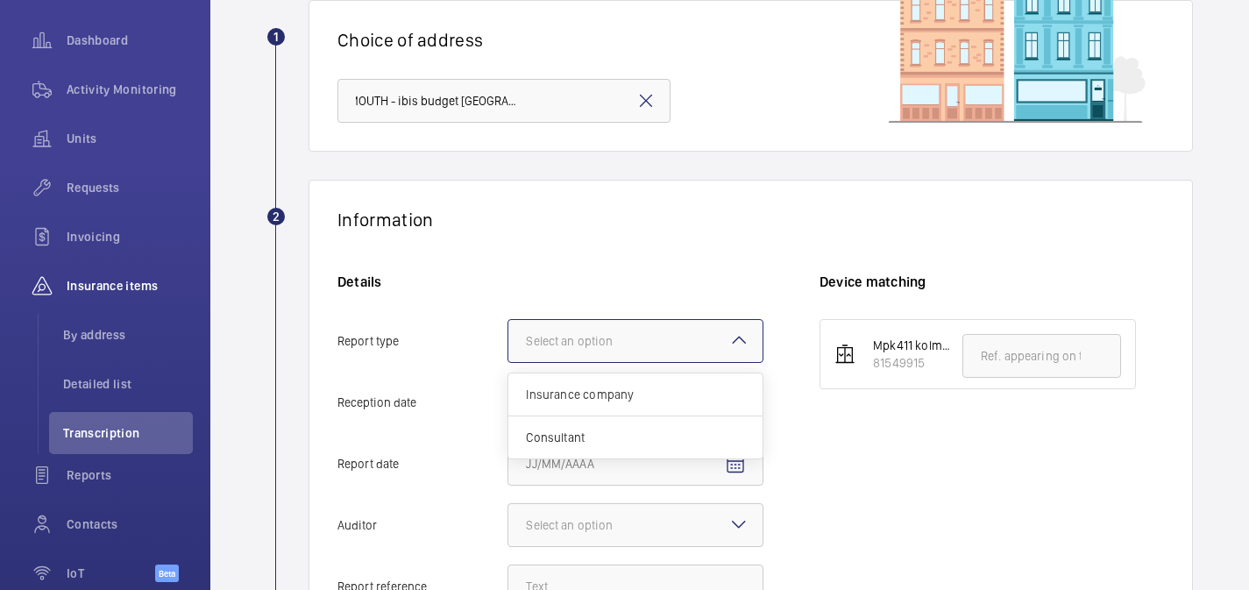
scroll to position [0, 0]
click at [700, 395] on span "Insurance company" at bounding box center [635, 395] width 219 height 18
click at [508, 362] on input "Report type Select an option Insurance company Consultant" at bounding box center [508, 341] width 0 height 42
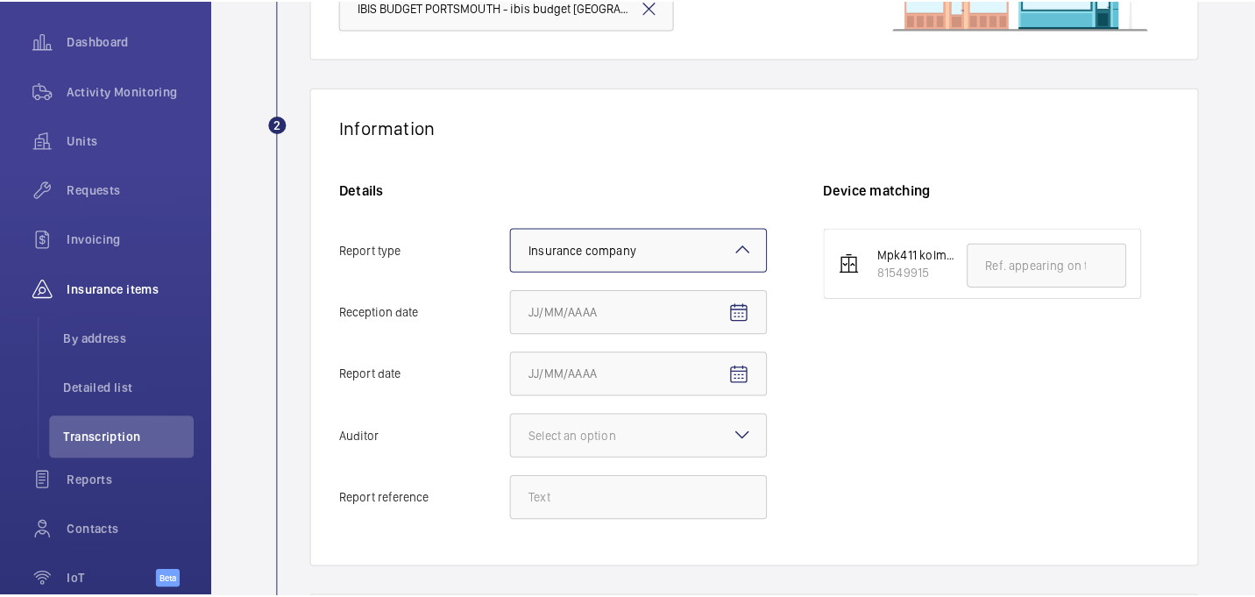
scroll to position [248, 0]
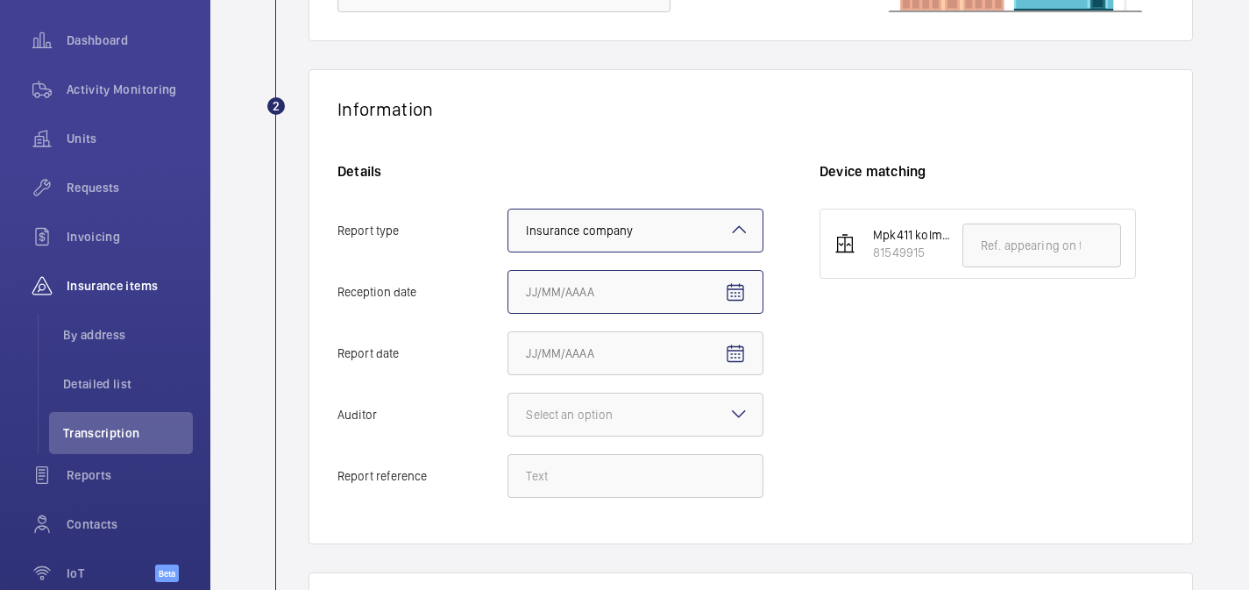
click at [529, 290] on input "Reception date" at bounding box center [635, 292] width 256 height 44
click at [727, 292] on mat-icon "Open calendar" at bounding box center [735, 292] width 21 height 21
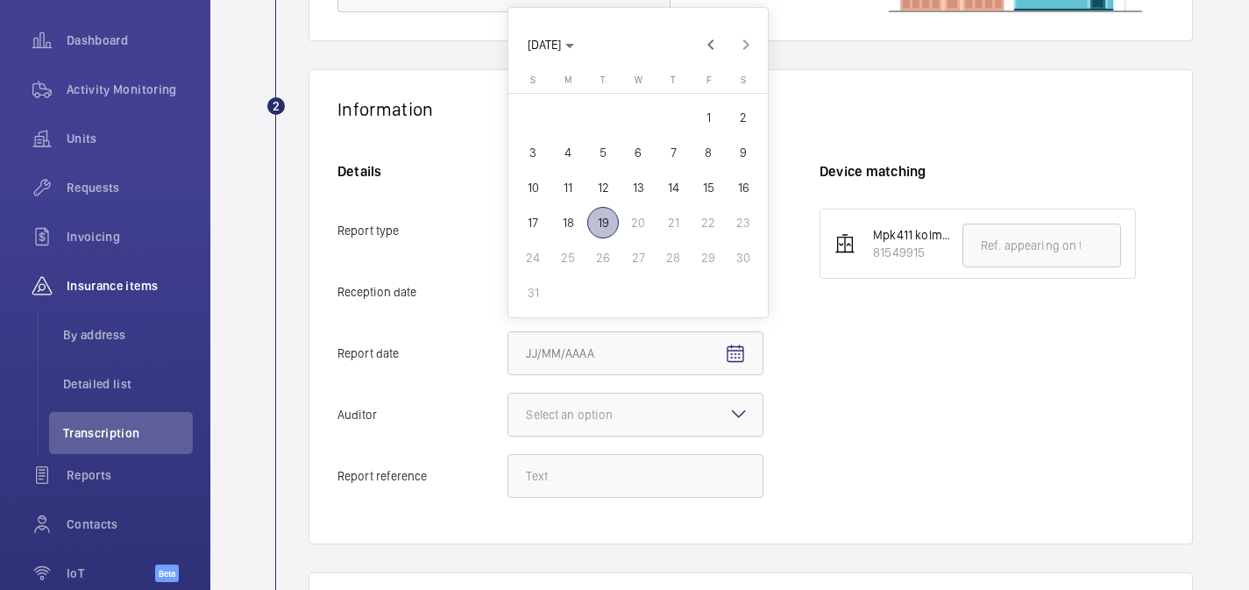
click at [609, 222] on span "19" at bounding box center [603, 223] width 32 height 32
type input "8/19/2025"
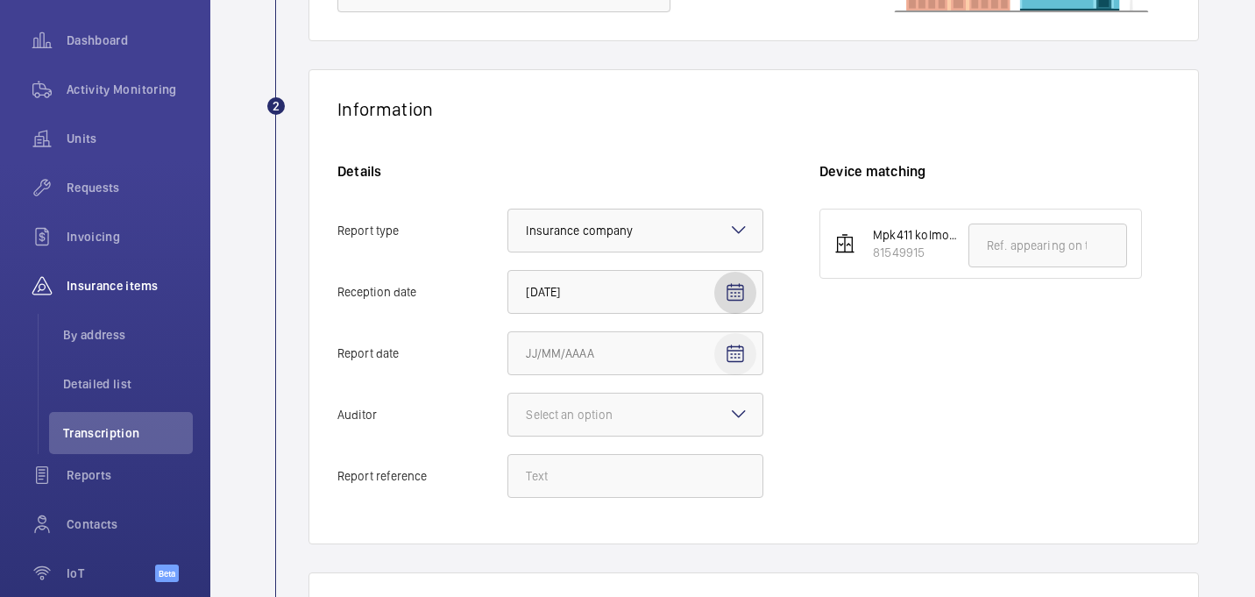
click at [739, 344] on mat-icon "Open calendar" at bounding box center [735, 354] width 21 height 21
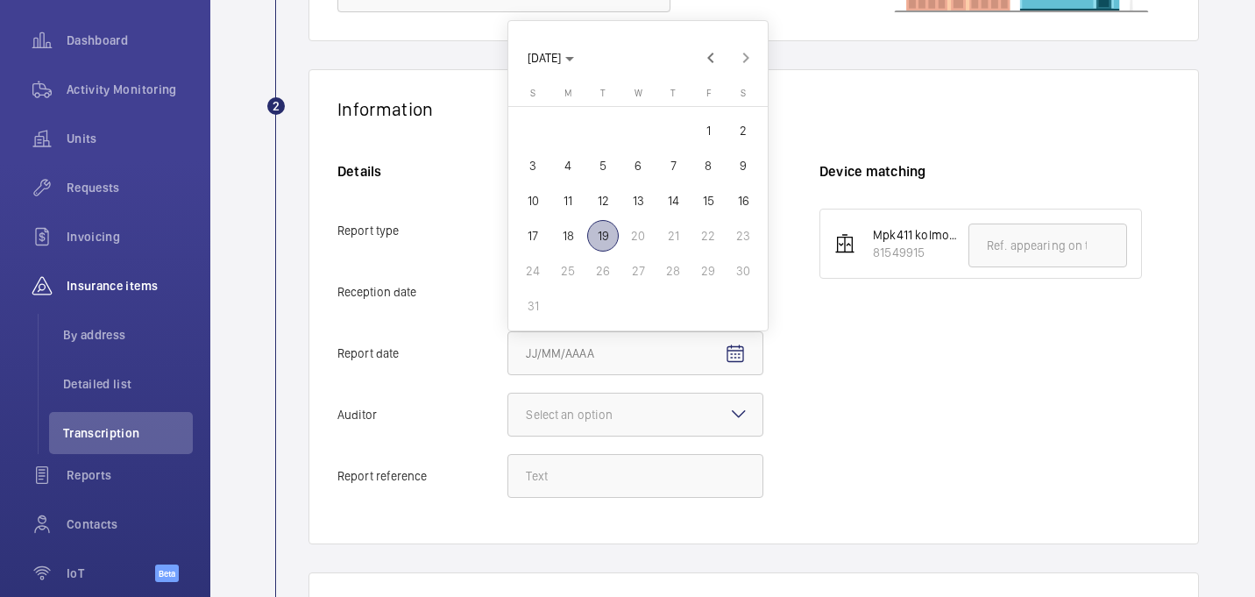
click at [642, 202] on span "13" at bounding box center [638, 201] width 32 height 32
type input "8/13/2025"
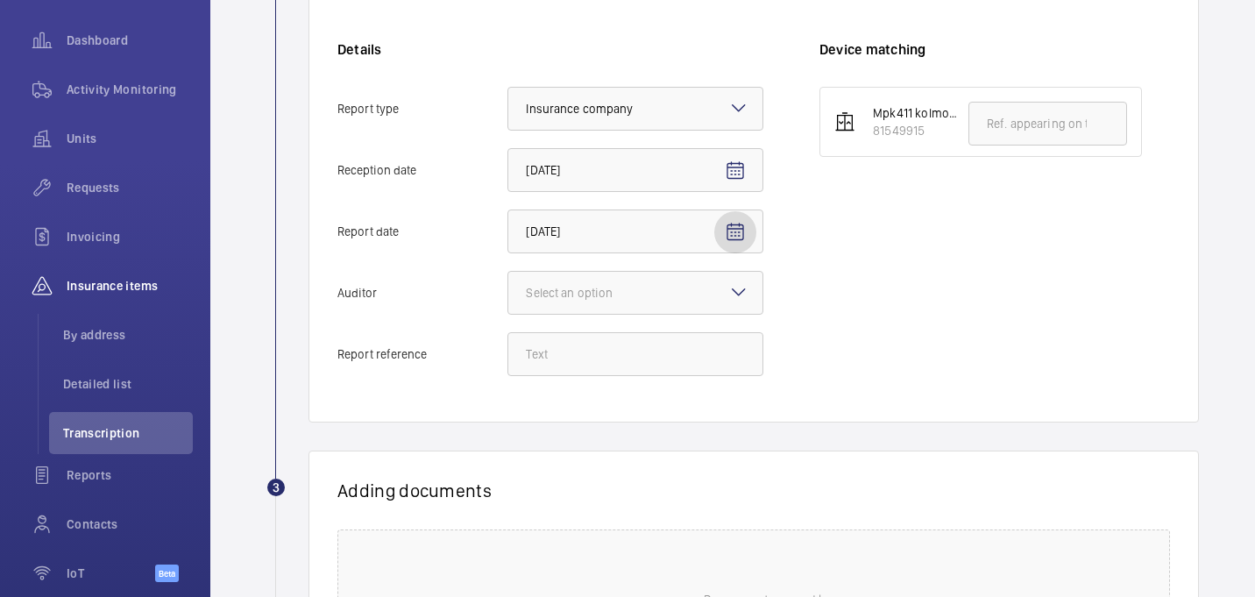
scroll to position [371, 0]
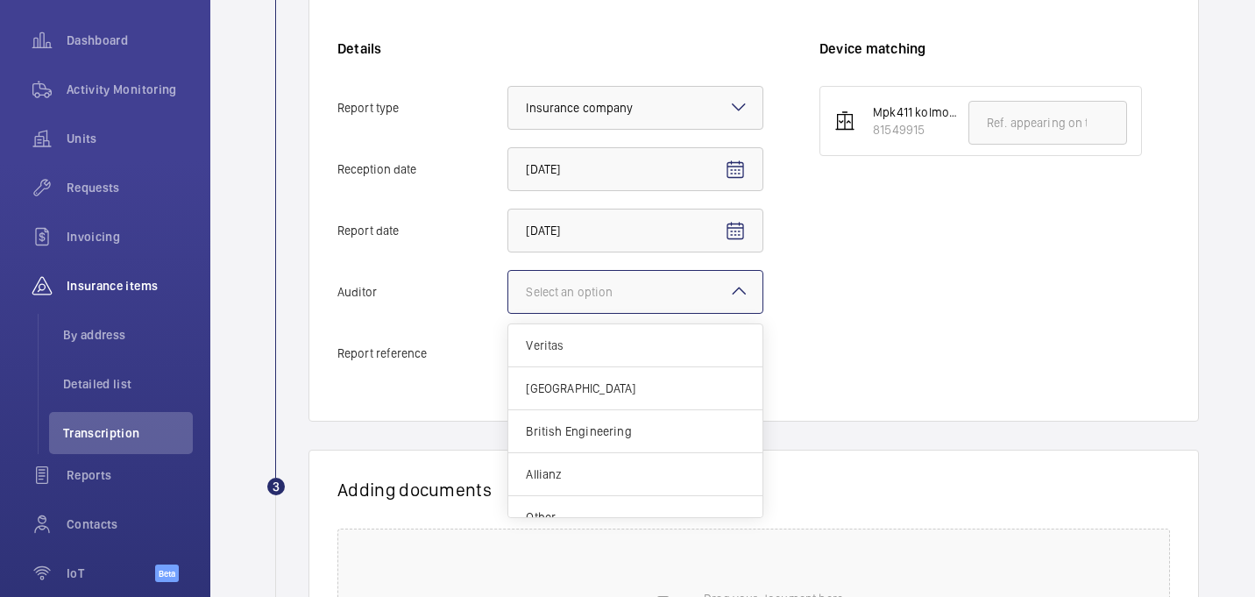
click at [735, 285] on mat-icon at bounding box center [738, 290] width 21 height 21
click at [508, 285] on input "Auditor Select an option Veritas Zurich British Engineering Allianz Other" at bounding box center [508, 292] width 0 height 42
click at [602, 471] on span "Allianz" at bounding box center [635, 474] width 219 height 18
click at [508, 313] on input "Auditor Select an option Veritas Zurich British Engineering Allianz Other" at bounding box center [508, 292] width 0 height 42
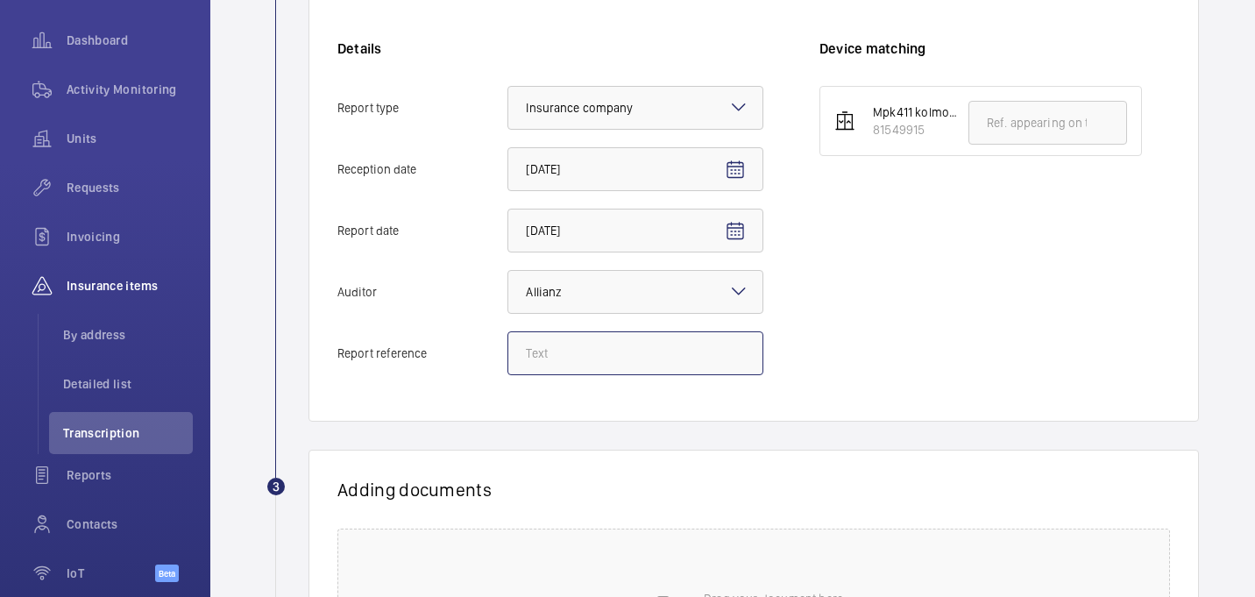
click at [569, 360] on input "Report reference" at bounding box center [635, 353] width 256 height 44
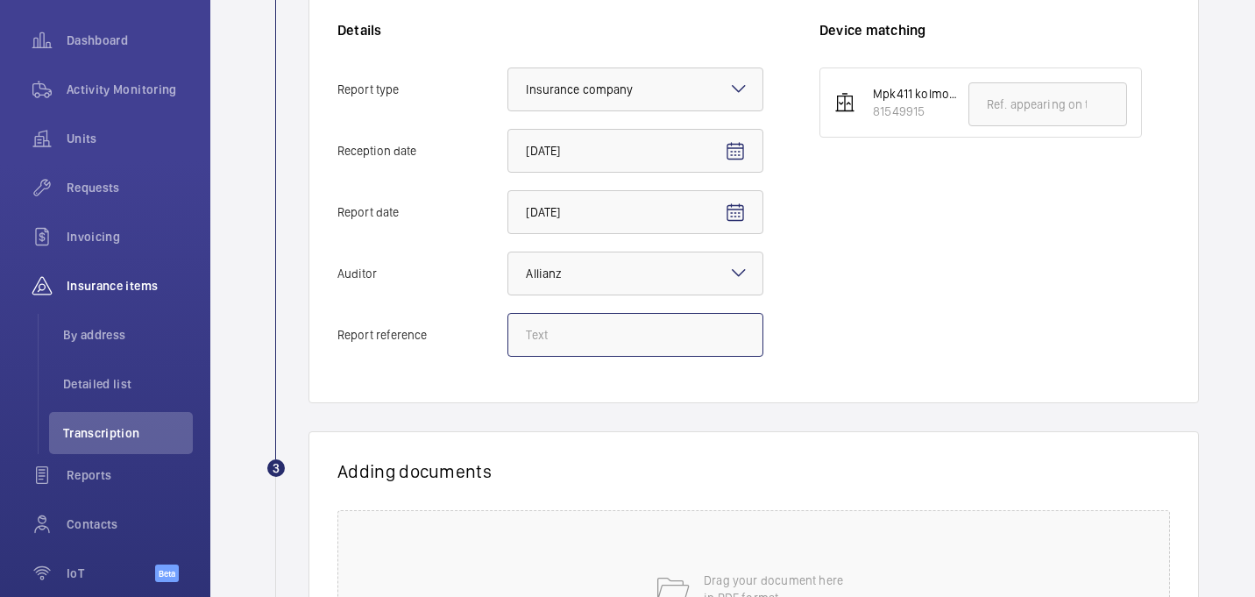
click at [618, 341] on input "Report reference" at bounding box center [635, 335] width 256 height 44
paste input "E50333006147"
type input "E50333006147"
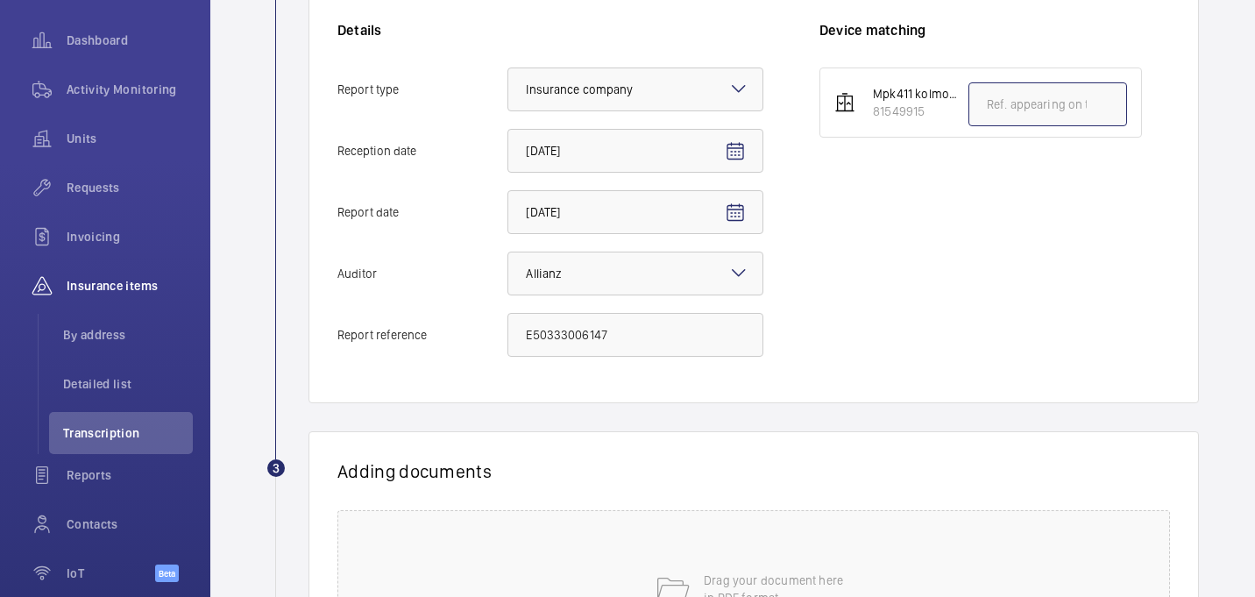
click at [991, 106] on input "text" at bounding box center [1048, 104] width 159 height 44
paste input "E50333006147"
type input "E50333006147"
click at [884, 344] on div "Mpk411 kolmorgan 81549915 E50333006147" at bounding box center [995, 220] width 351 height 307
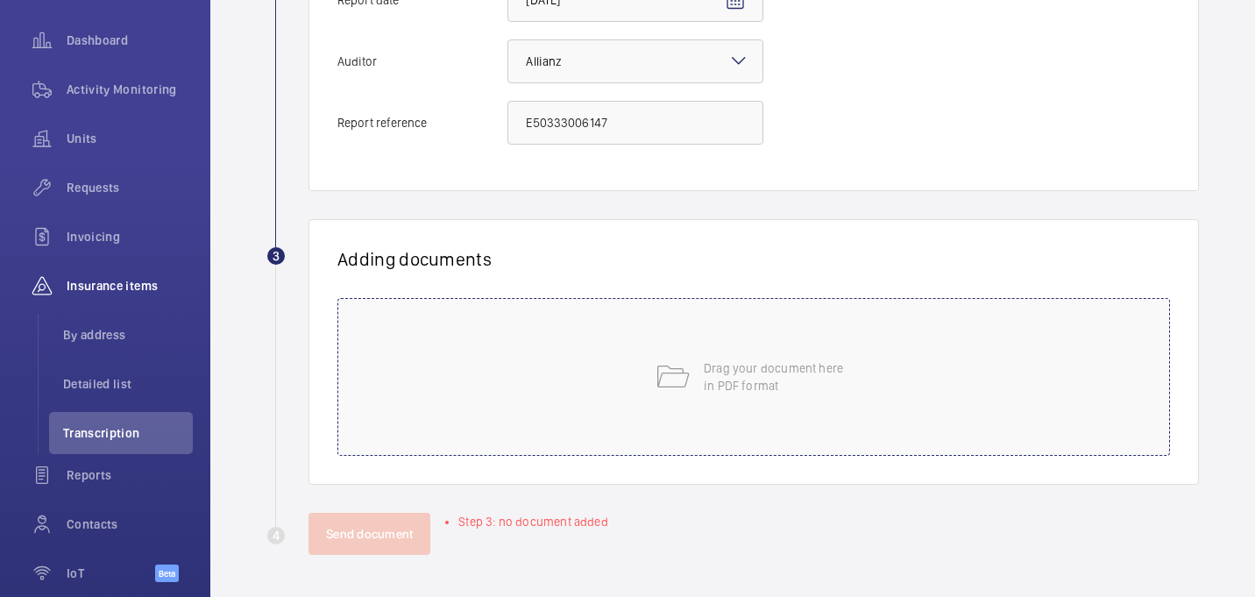
click at [692, 394] on div "Drag your document here in PDF format" at bounding box center [753, 377] width 833 height 158
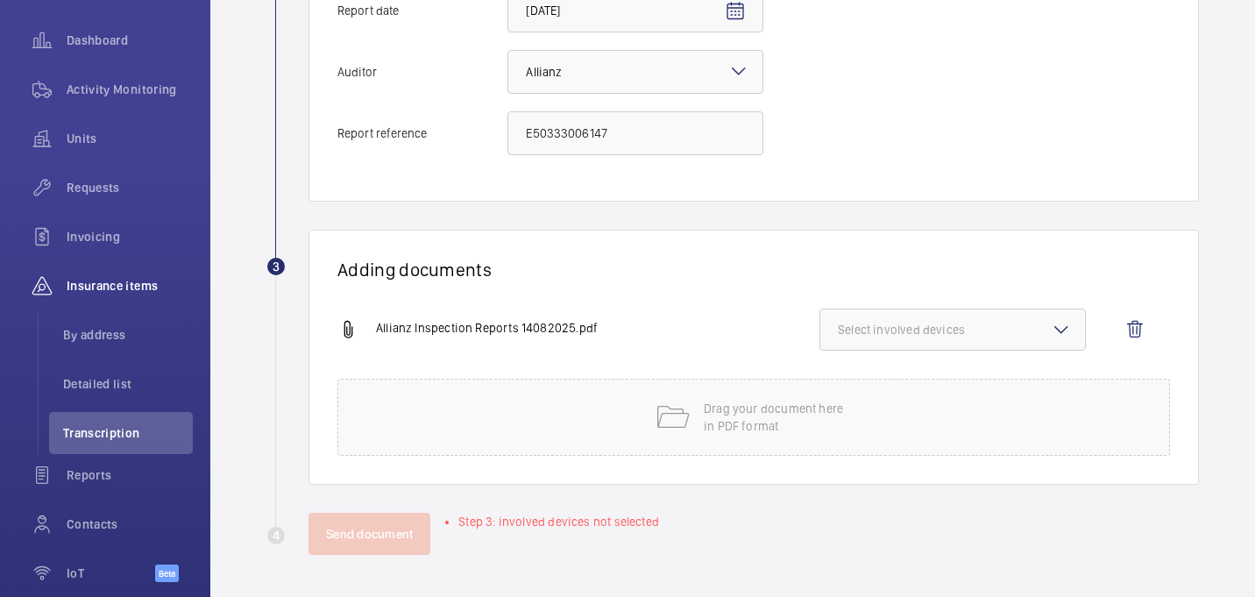
click at [1061, 332] on mat-icon at bounding box center [1061, 329] width 21 height 21
click at [876, 388] on span "81549915" at bounding box center [954, 385] width 174 height 18
click at [863, 388] on input "81549915" at bounding box center [845, 384] width 35 height 35
checkbox input "true"
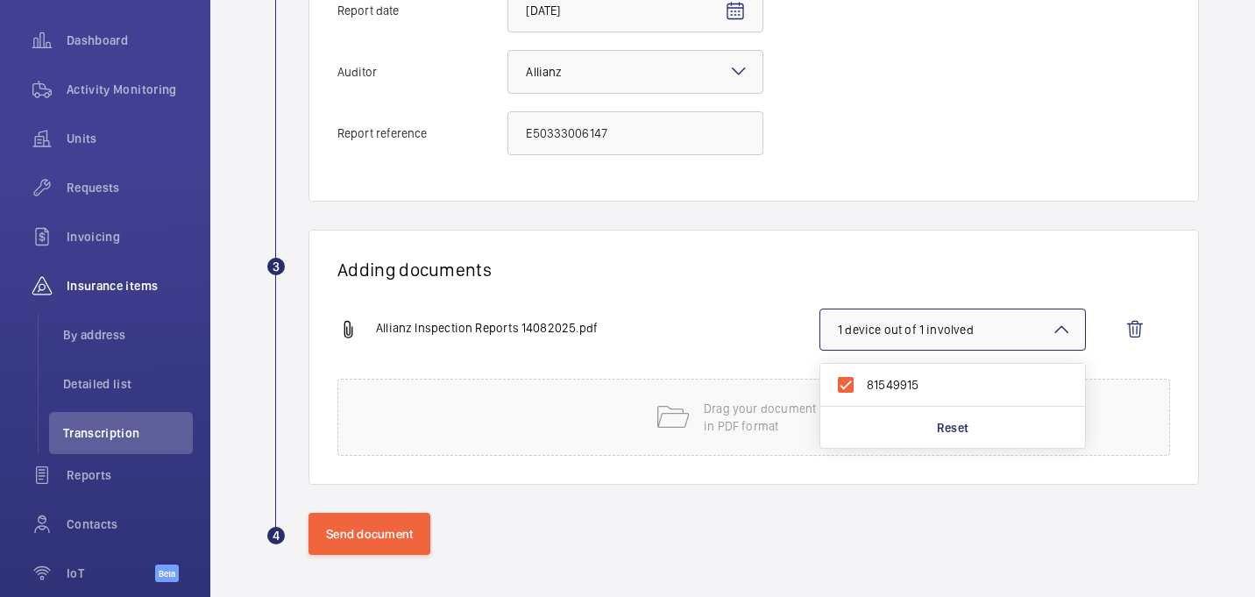
click at [698, 525] on div "Send document" at bounding box center [754, 534] width 890 height 42
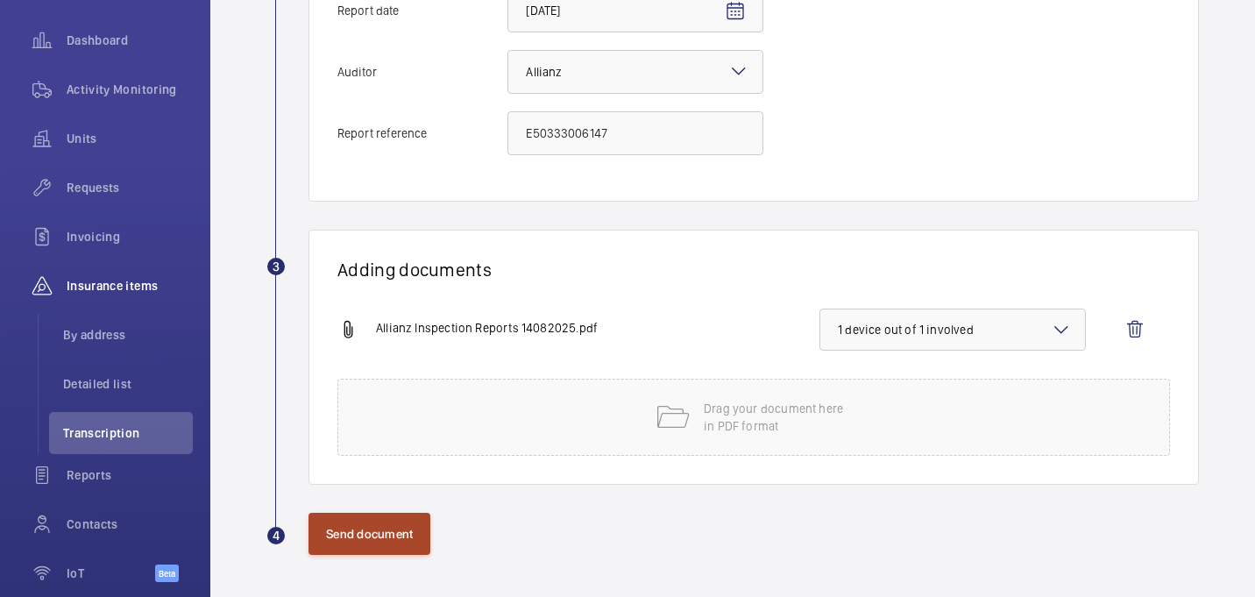
click at [377, 532] on button "Send document" at bounding box center [370, 534] width 122 height 42
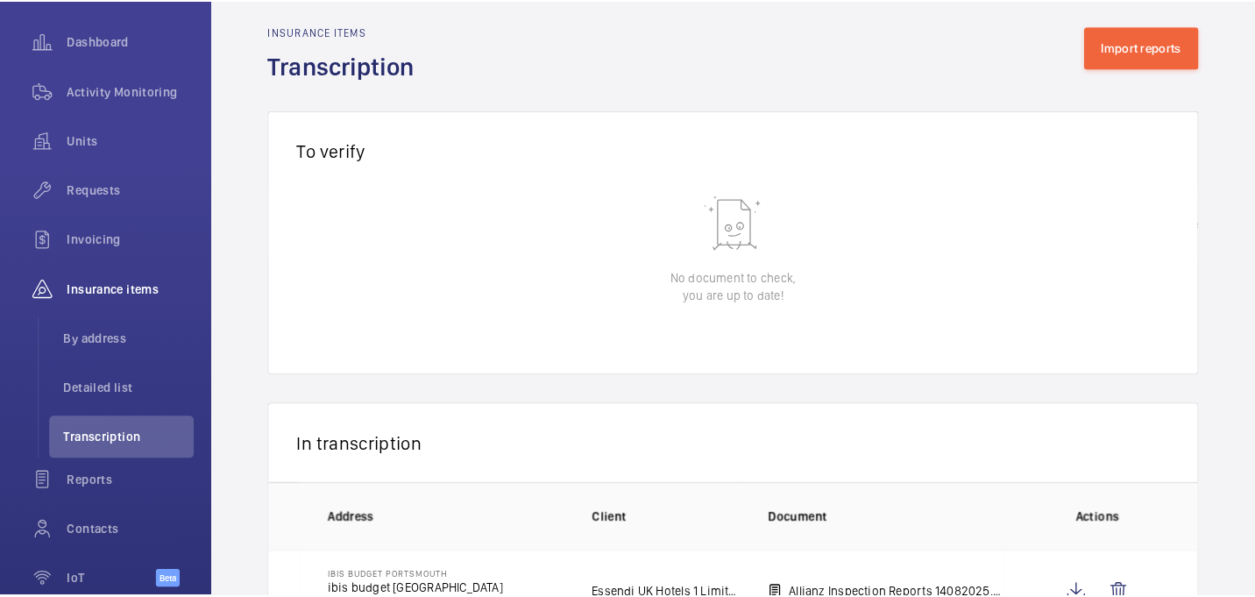
scroll to position [0, 103]
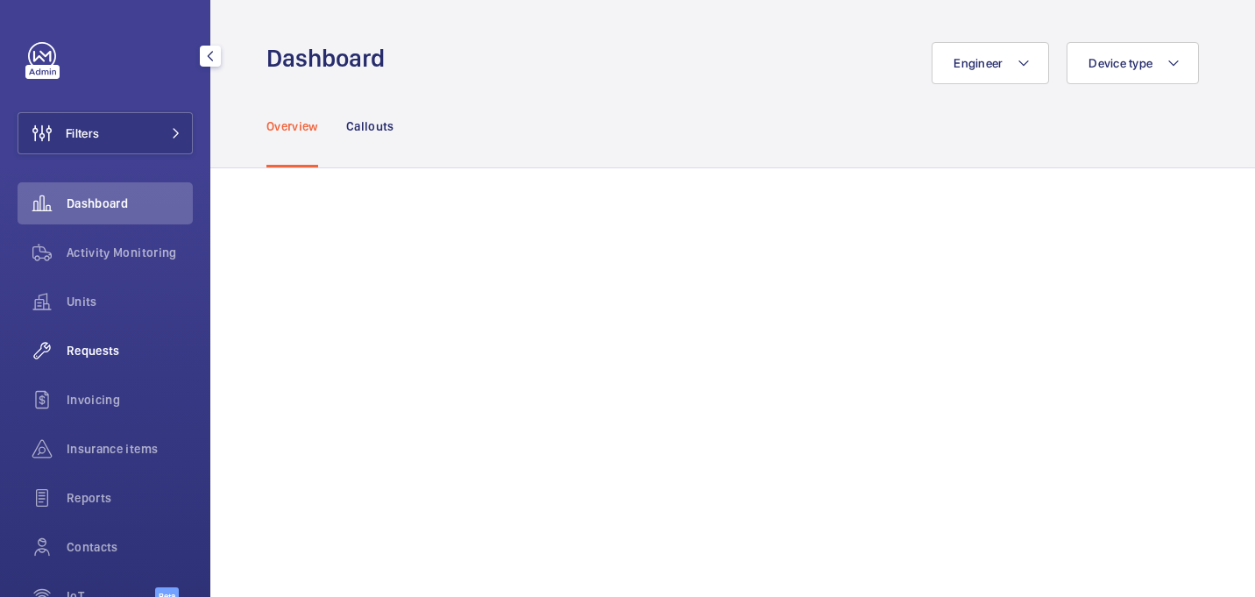
click at [99, 330] on div "Requests" at bounding box center [105, 351] width 175 height 42
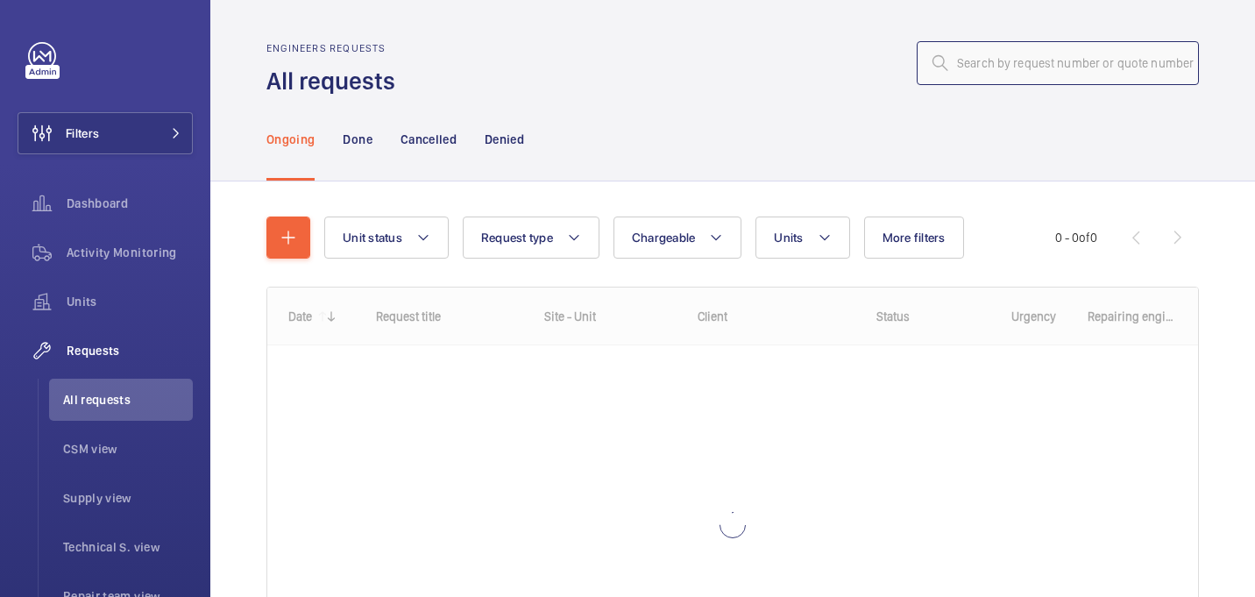
click at [1082, 61] on input "text" at bounding box center [1058, 63] width 282 height 44
paste input "R25-10612"
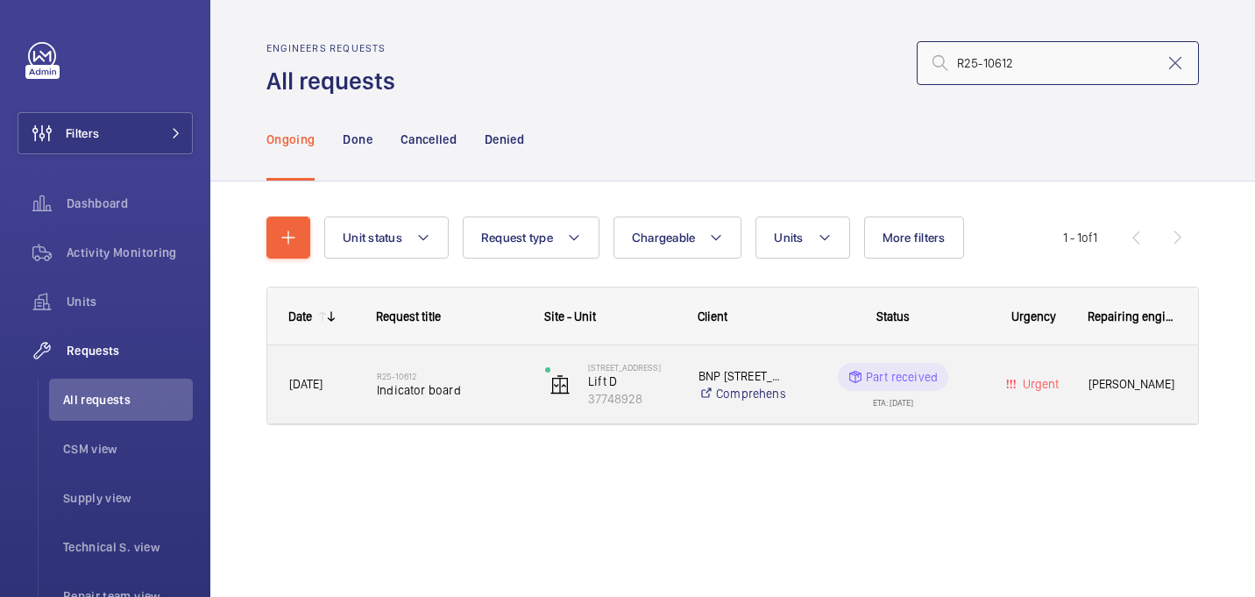
type input "R25-10612"
click at [454, 379] on h2 "R25-10612" at bounding box center [449, 376] width 145 height 11
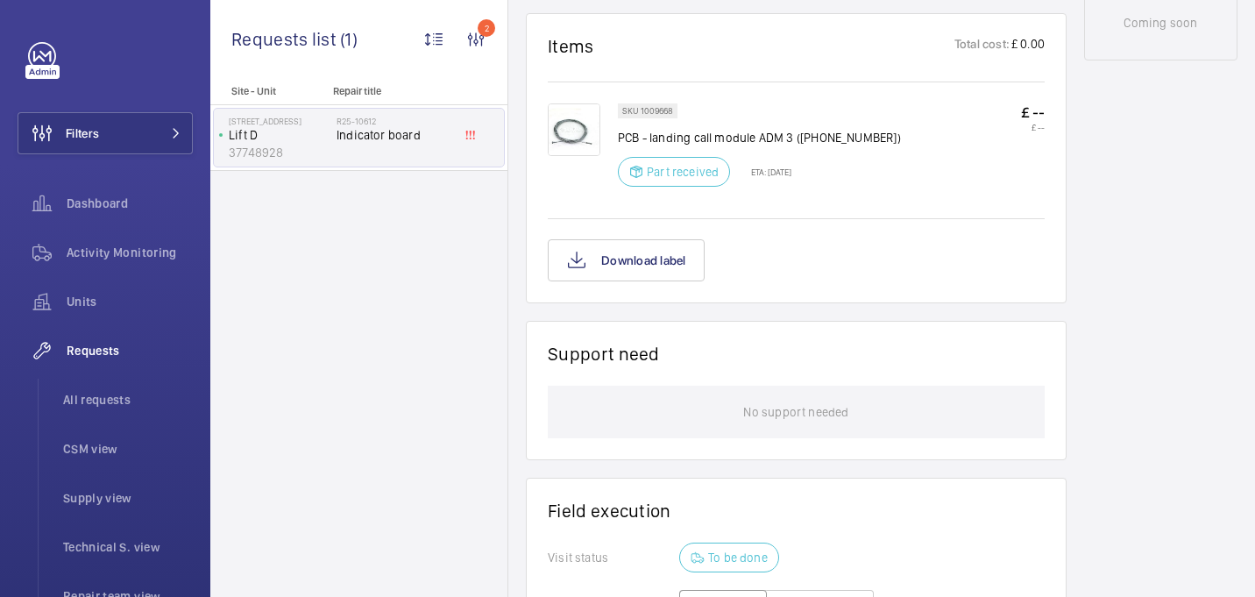
scroll to position [1016, 0]
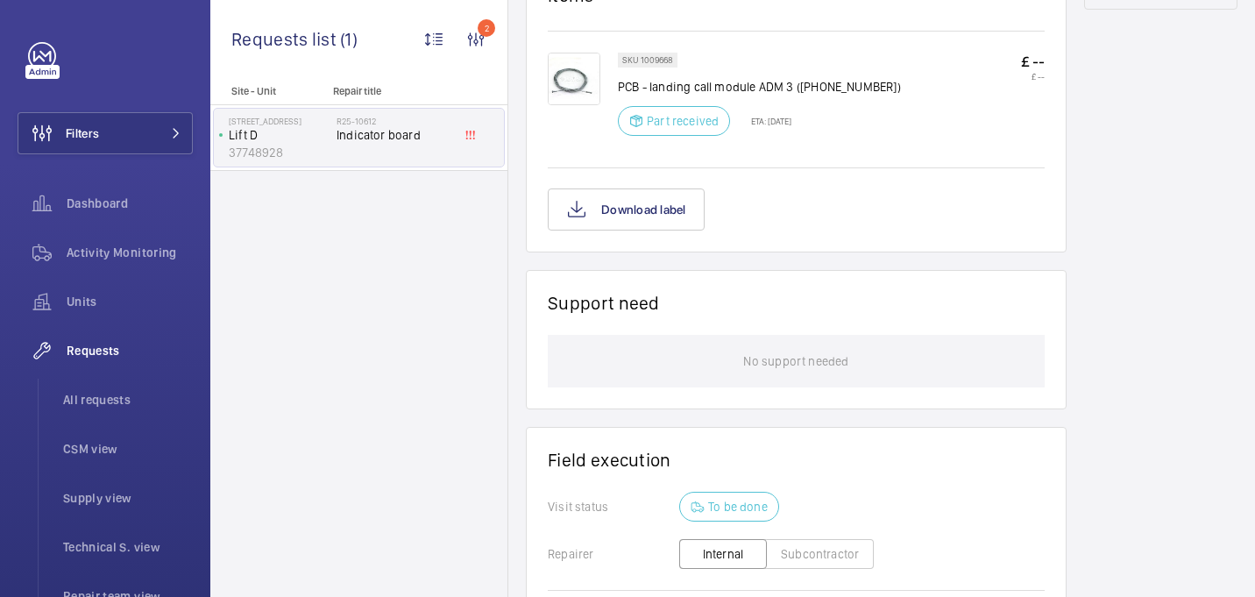
click at [578, 85] on img at bounding box center [574, 79] width 53 height 53
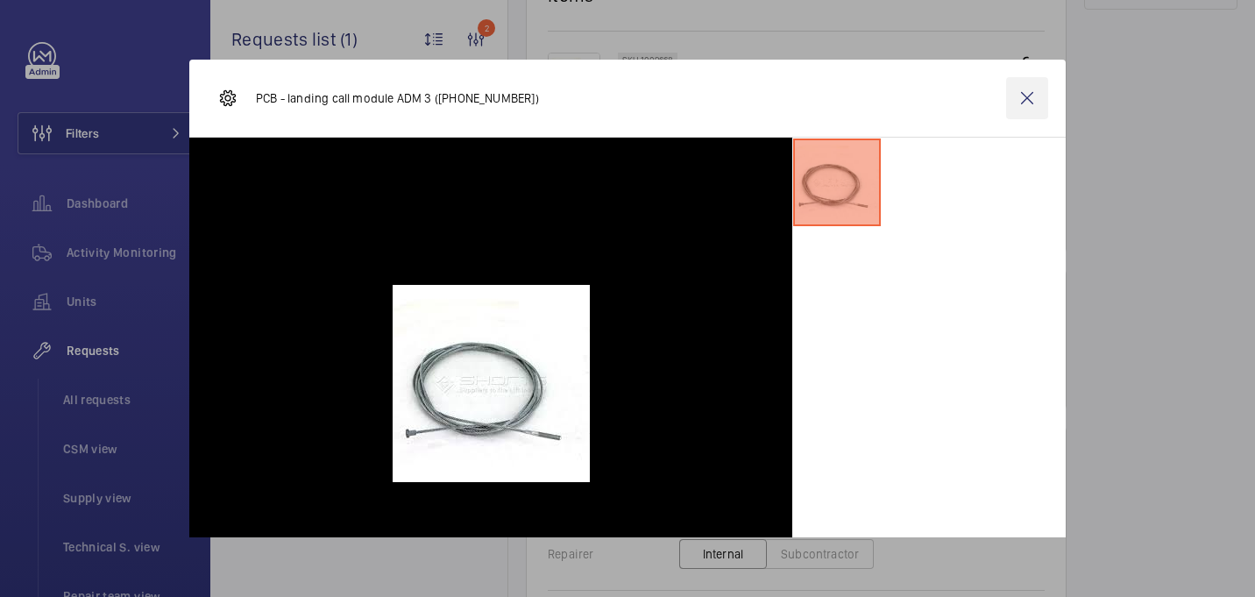
click at [1017, 117] on wm-front-icon-button at bounding box center [1027, 98] width 42 height 42
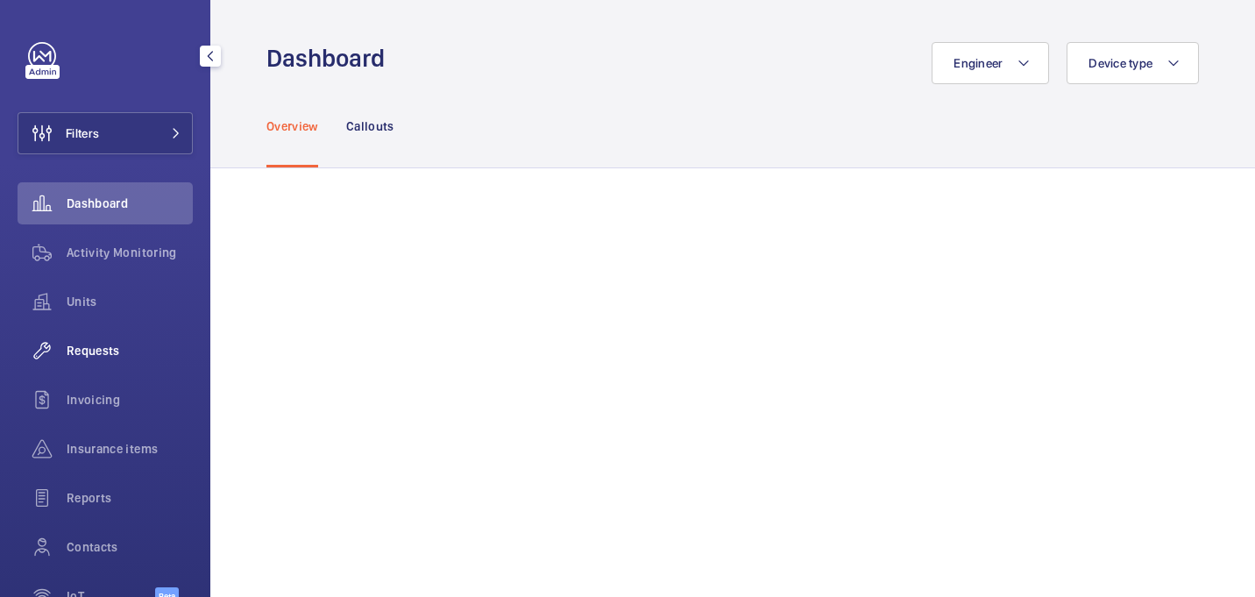
click at [103, 357] on span "Requests" at bounding box center [130, 351] width 126 height 18
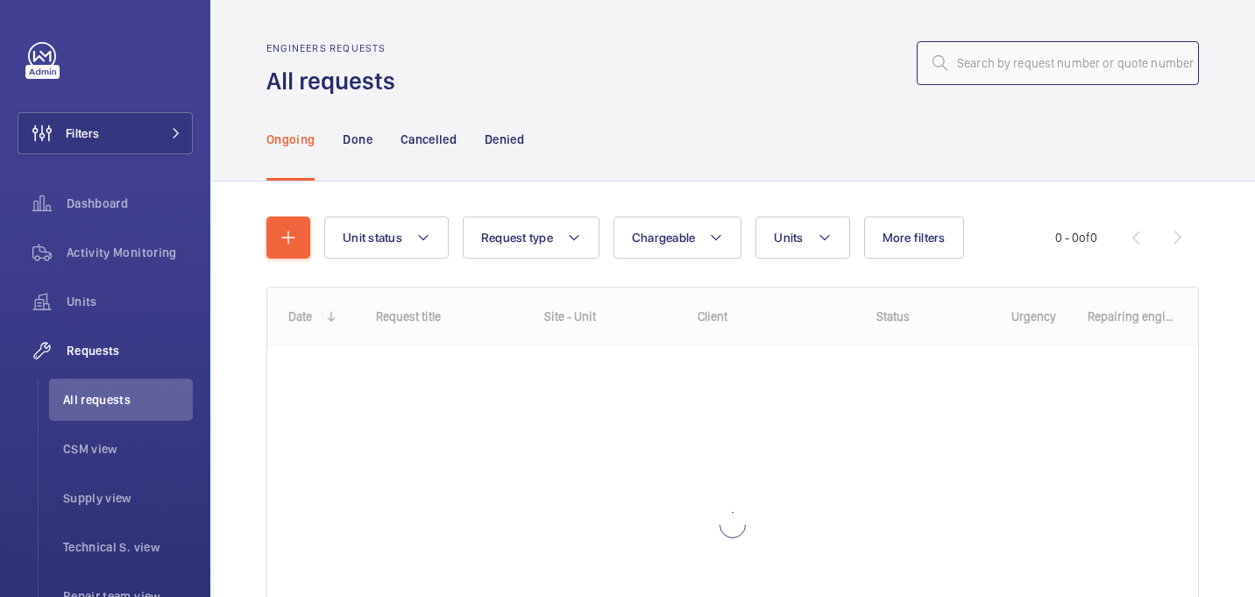
click at [1006, 58] on input "text" at bounding box center [1058, 63] width 282 height 44
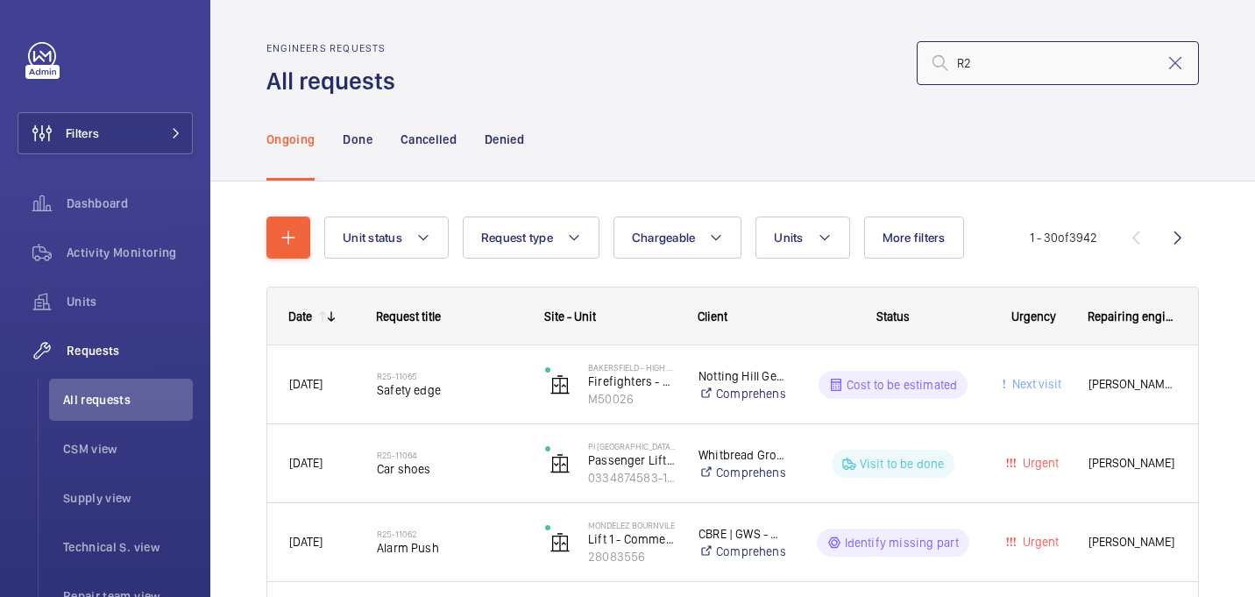
type input "R"
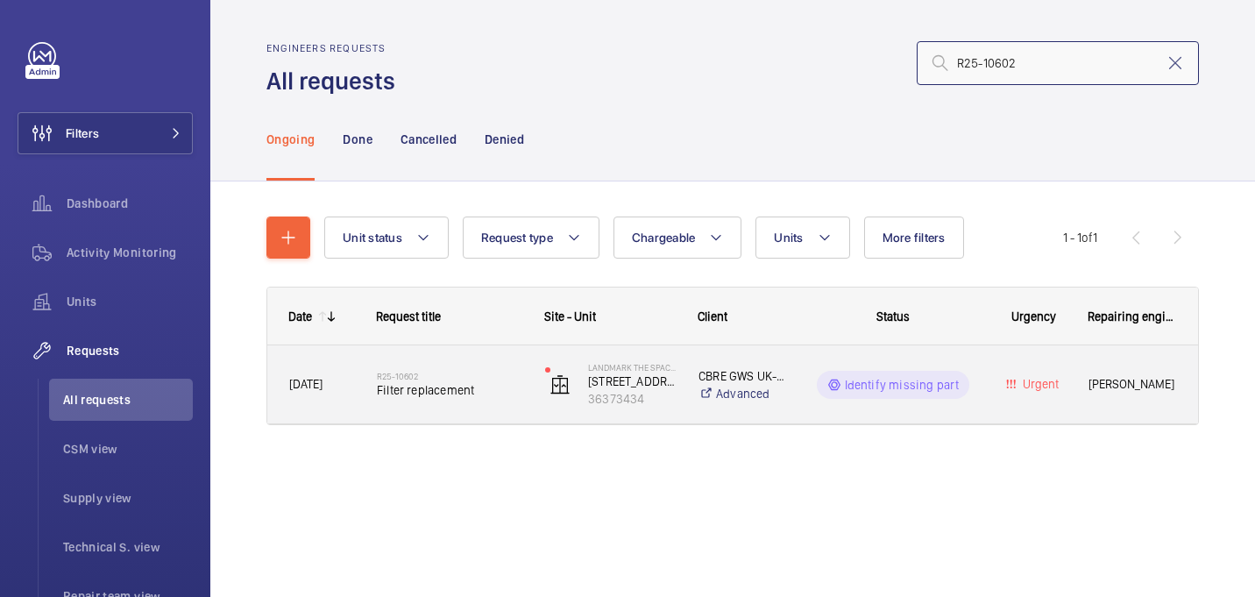
type input "R25-10602"
click at [506, 384] on span "Filter replacement" at bounding box center [449, 390] width 145 height 18
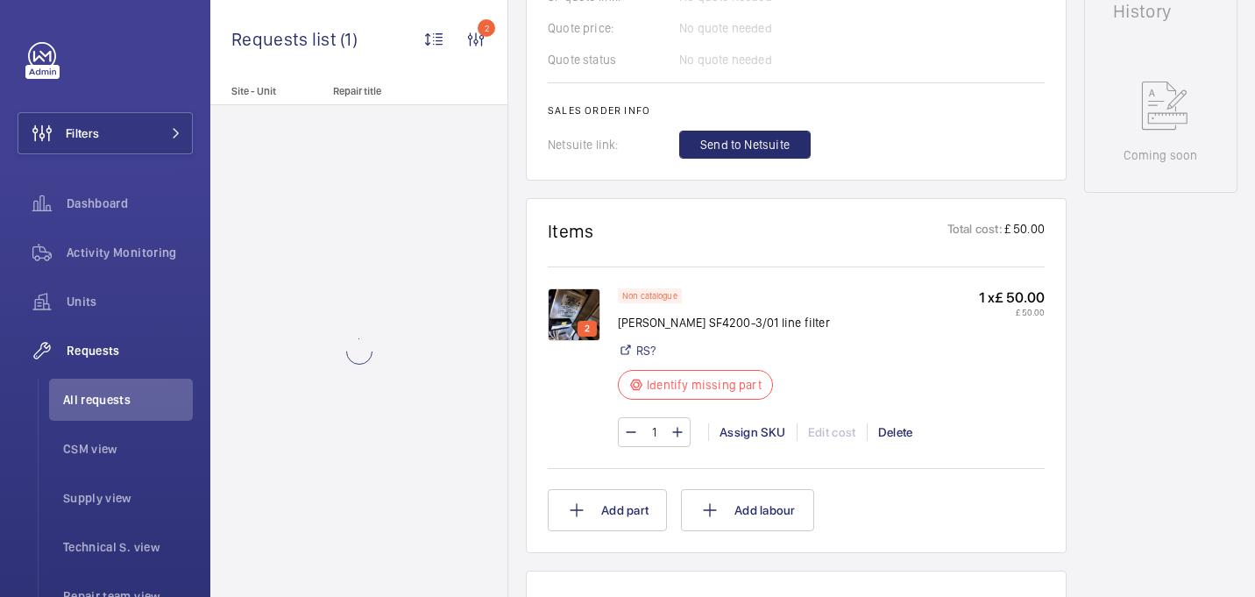
scroll to position [908, 0]
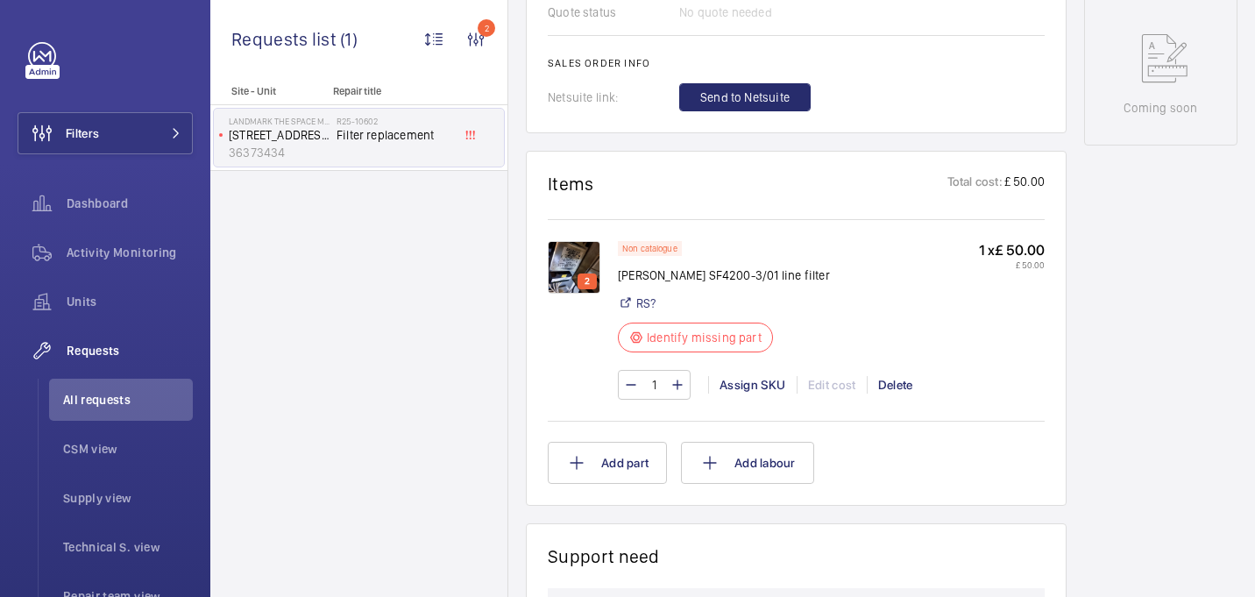
click at [574, 259] on img at bounding box center [574, 267] width 53 height 53
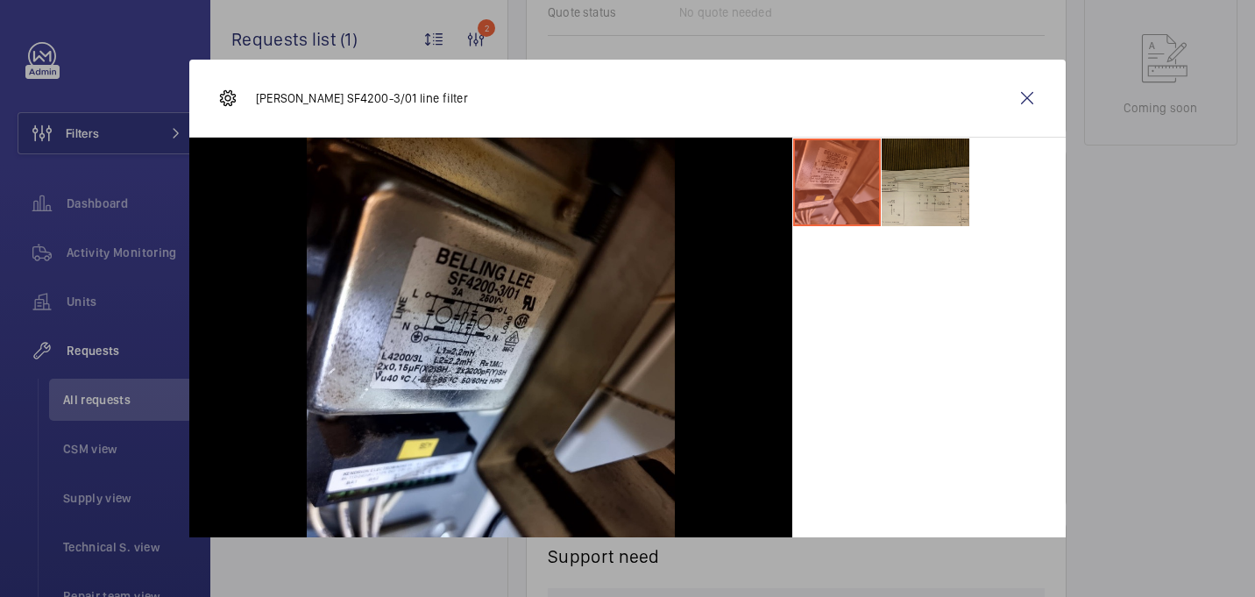
click at [926, 166] on li at bounding box center [926, 182] width 88 height 88
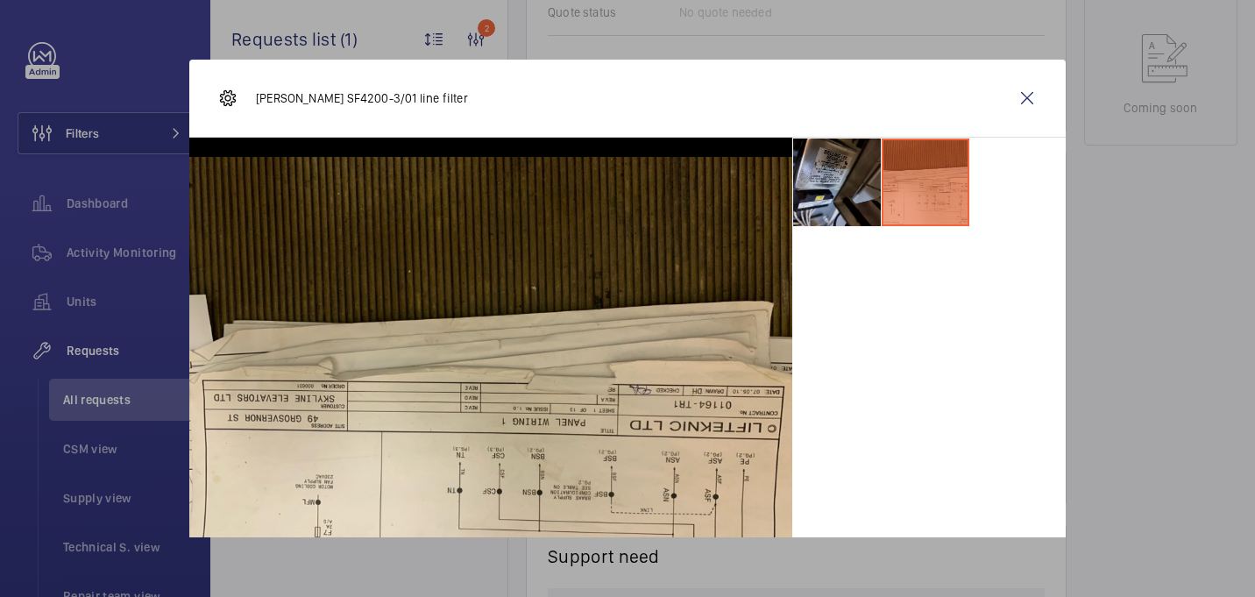
click at [849, 164] on li at bounding box center [837, 182] width 88 height 88
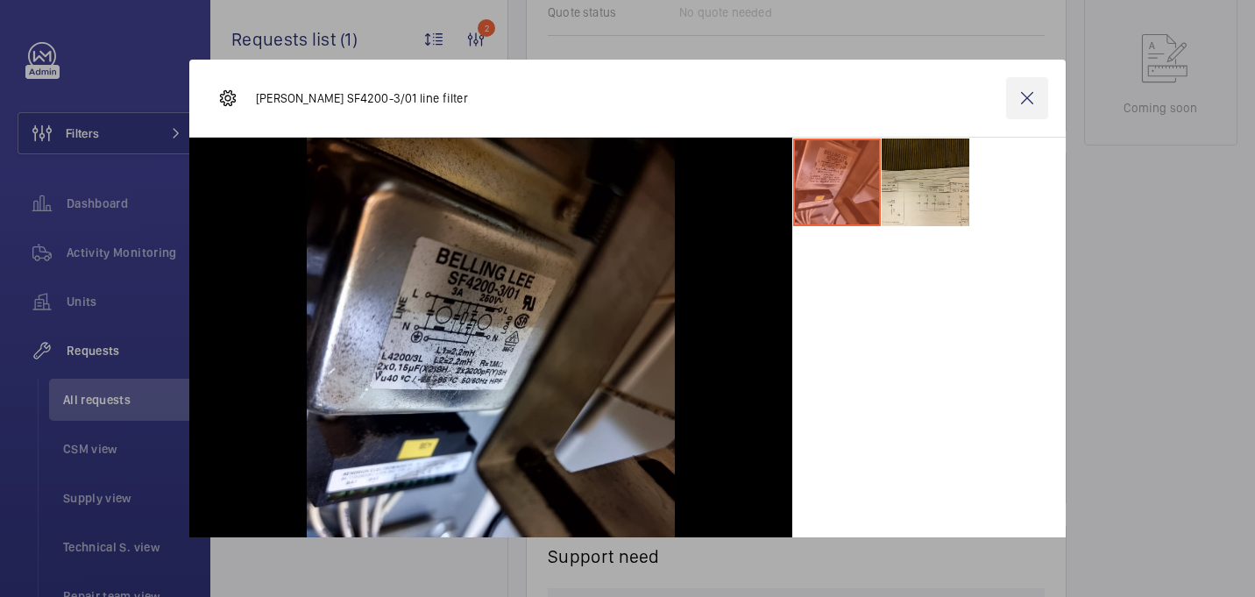
click at [1035, 109] on wm-front-icon-button at bounding box center [1027, 98] width 42 height 42
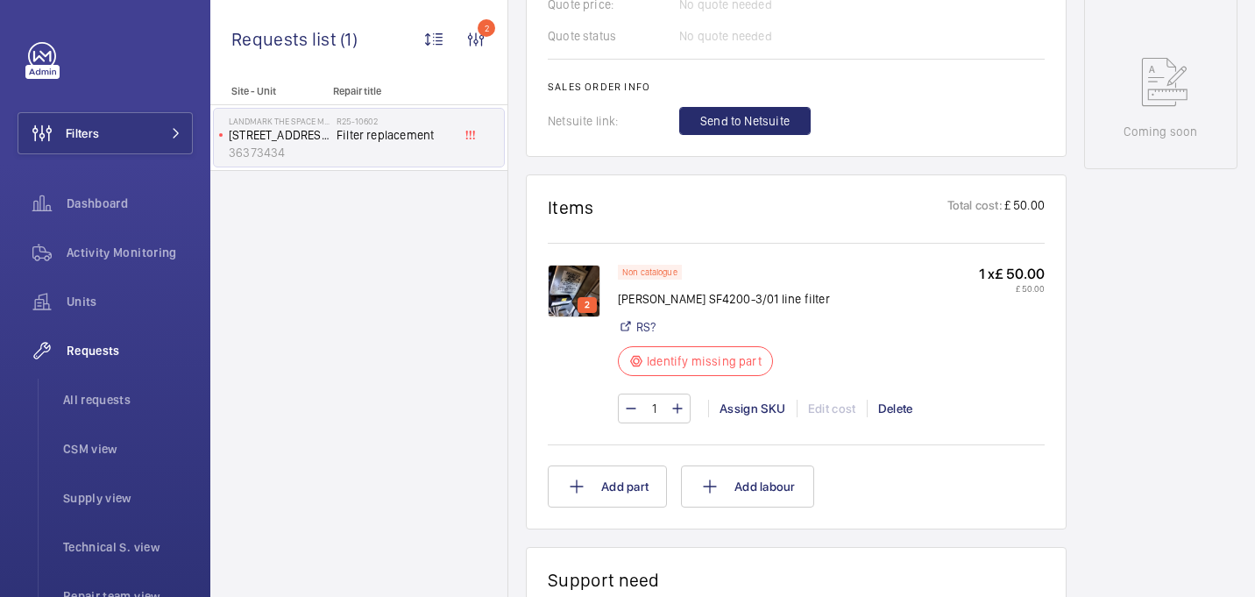
scroll to position [887, 0]
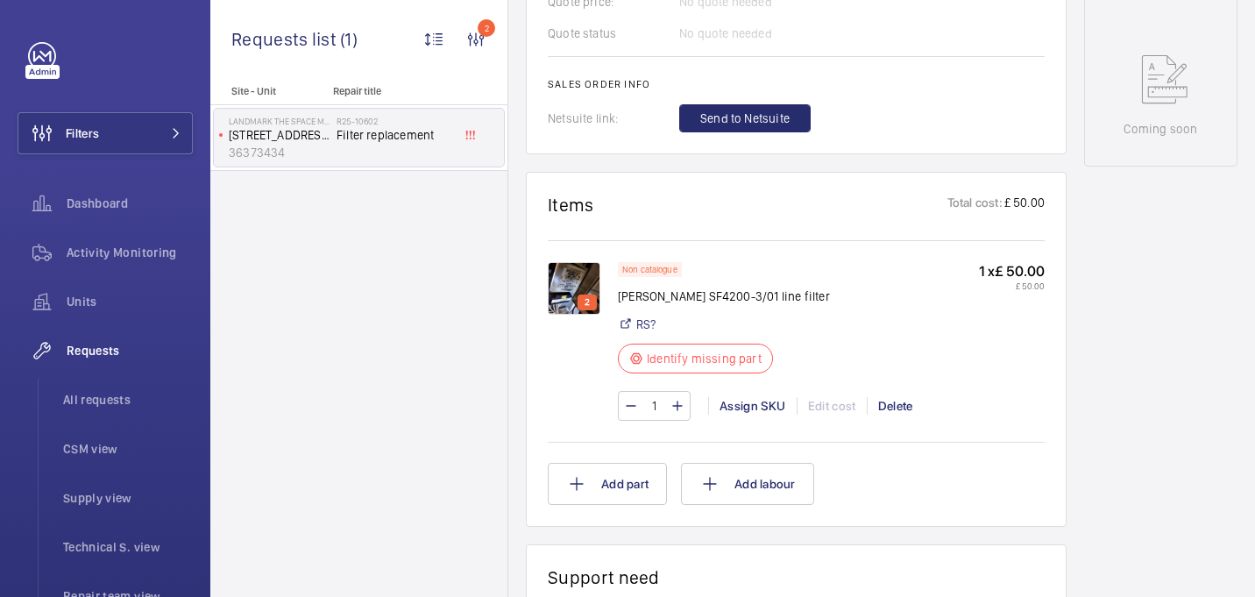
click at [644, 302] on p "Belling Lee SF4200-3/01 line filter" at bounding box center [724, 296] width 212 height 18
copy div "Belling Lee SF4200-3/01 line filter"
click at [582, 290] on img at bounding box center [574, 288] width 53 height 53
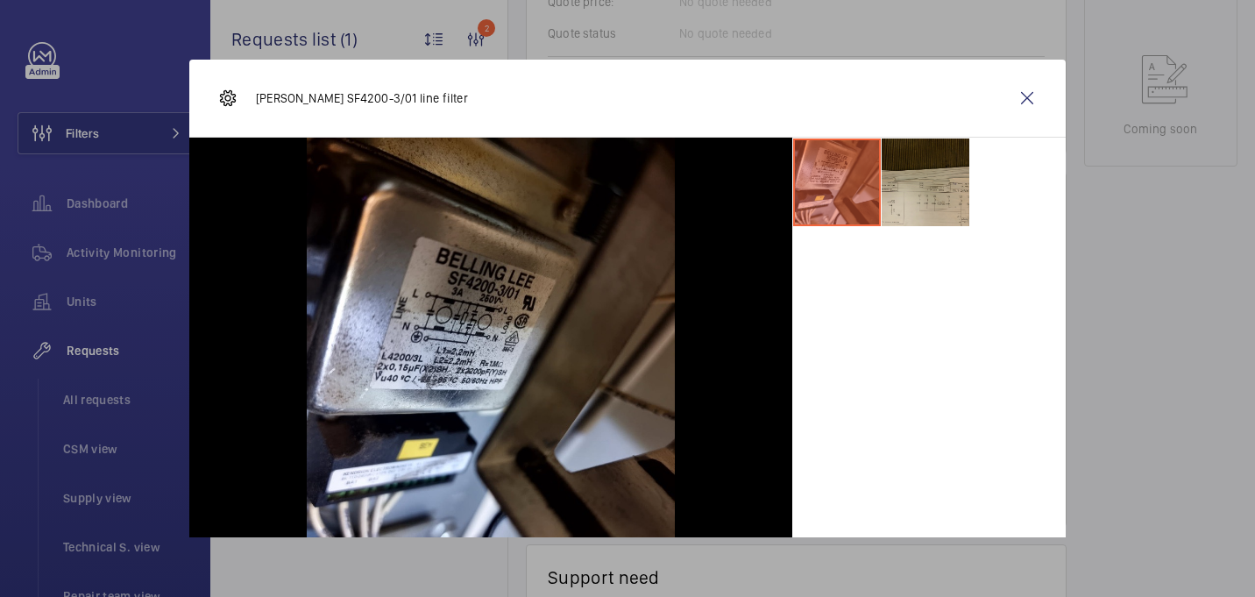
click at [905, 174] on li at bounding box center [926, 182] width 88 height 88
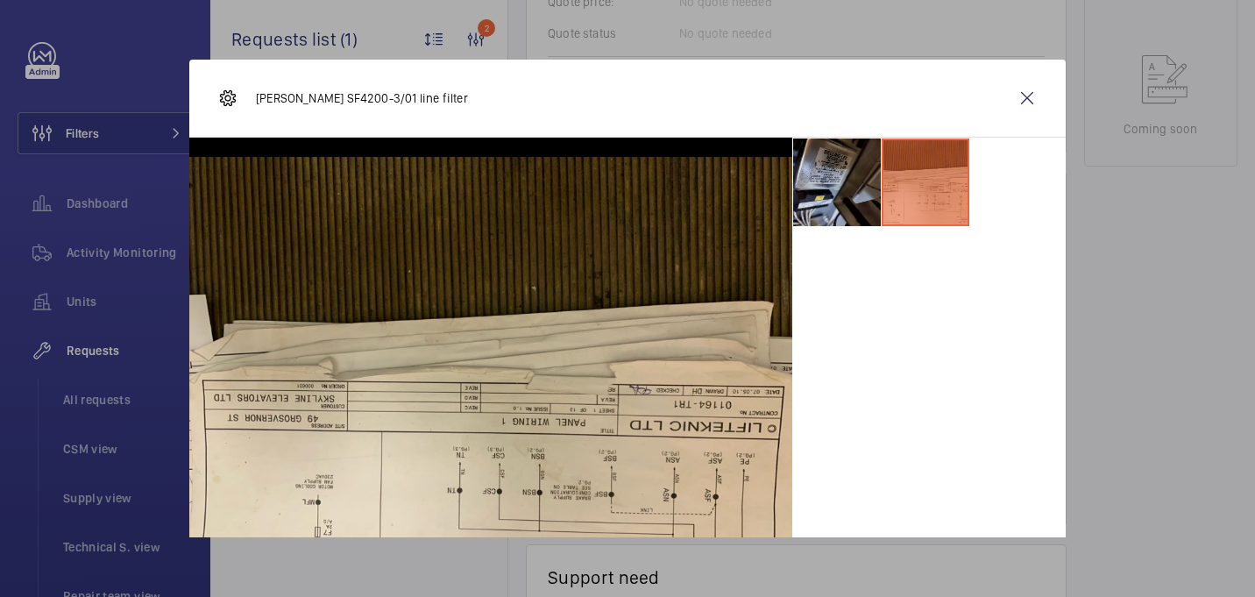
click at [853, 194] on li at bounding box center [837, 182] width 88 height 88
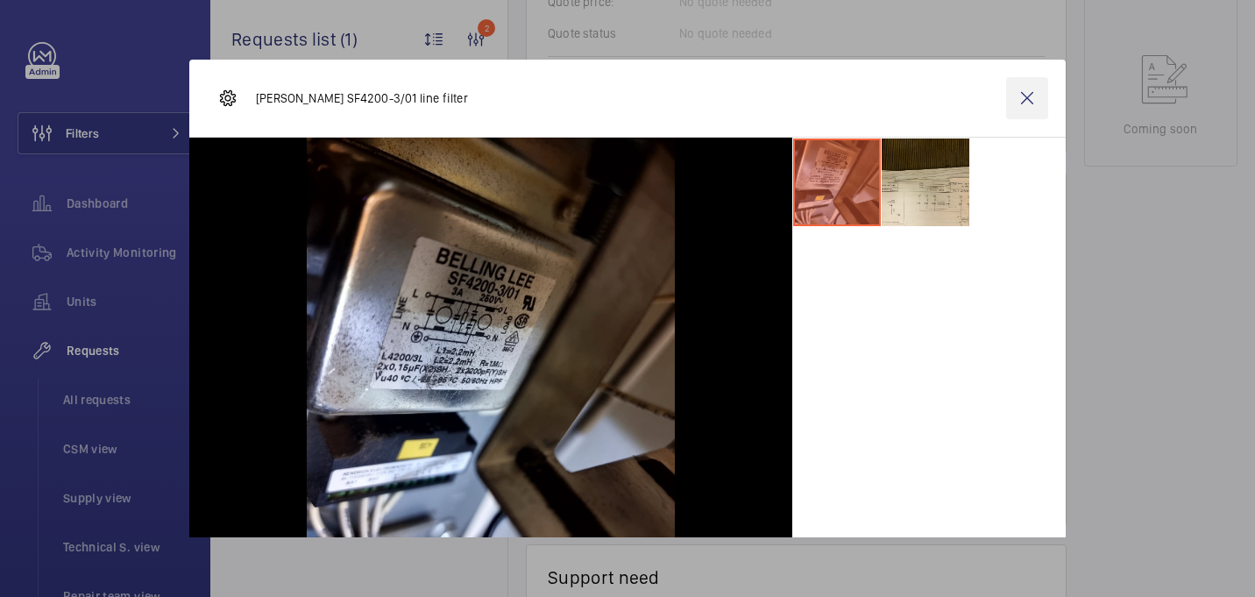
click at [1020, 97] on wm-front-icon-button at bounding box center [1027, 98] width 42 height 42
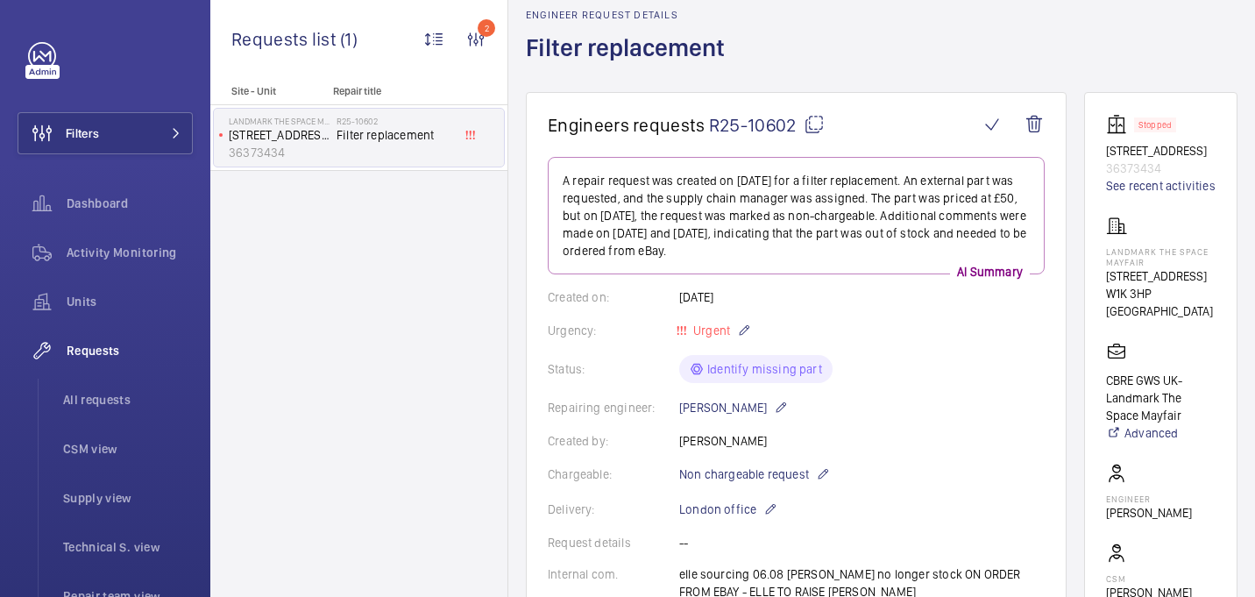
scroll to position [78, 0]
click at [810, 127] on mat-icon at bounding box center [814, 125] width 21 height 21
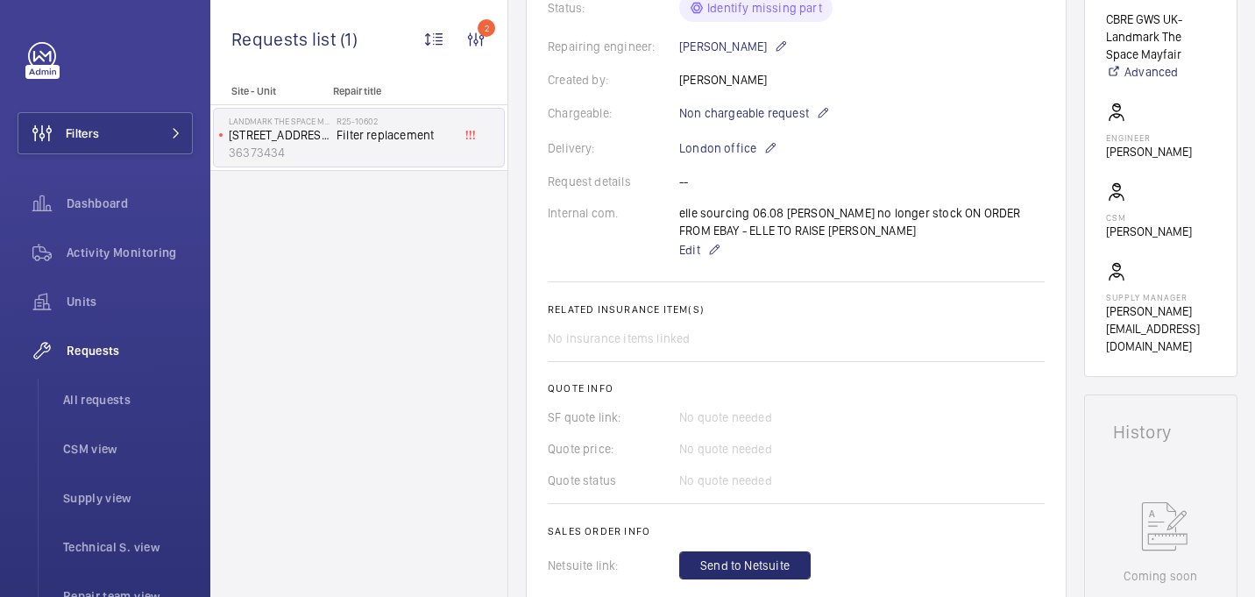
scroll to position [436, 0]
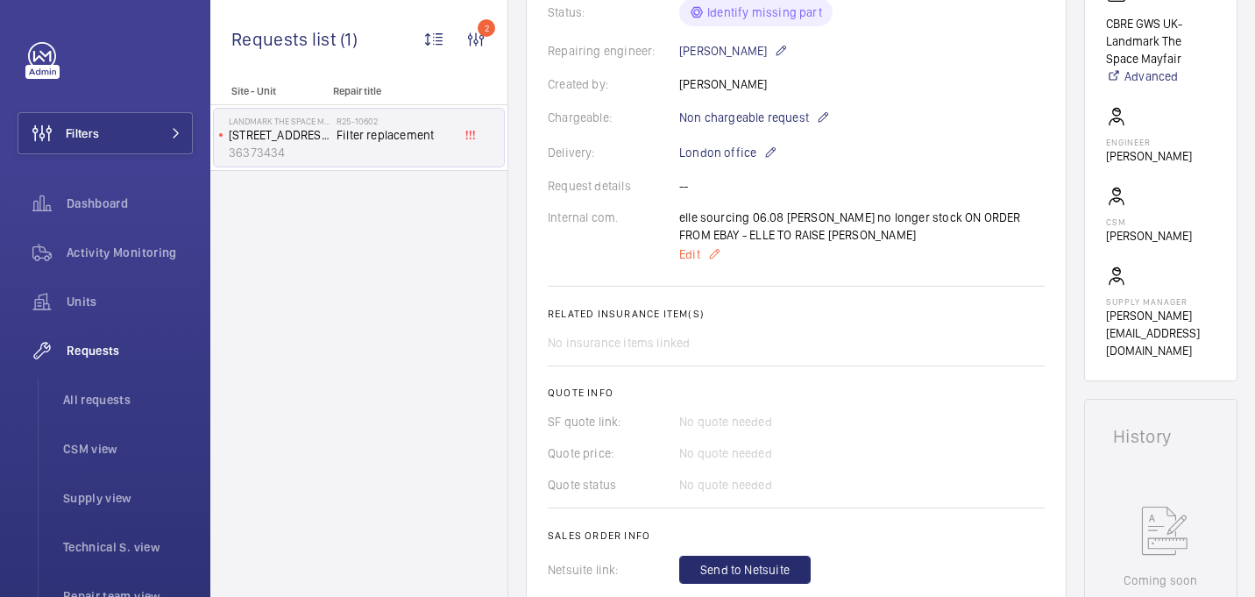
click at [692, 260] on span "Edit" at bounding box center [689, 254] width 21 height 18
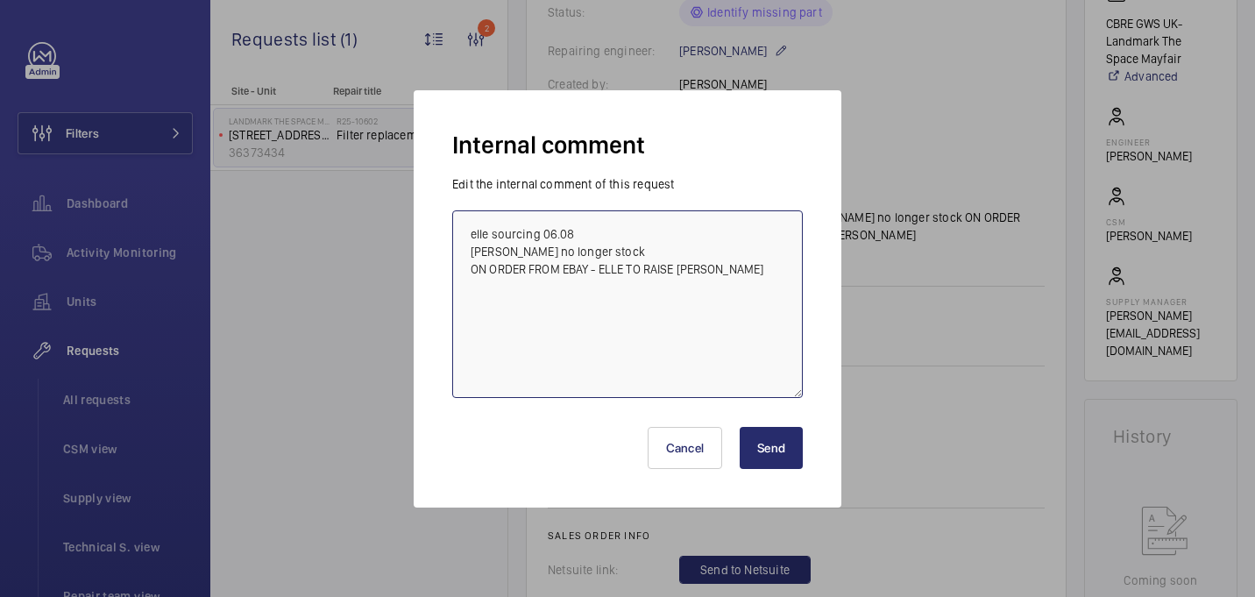
click at [719, 272] on textarea "elle sourcing 06.08 farnell no longer stock ON ORDER FROM EBAY - ELLE TO RAISE …" at bounding box center [627, 304] width 351 height 188
type textarea "elle sourcing 06.08 farnell no longer stock ON ORDER FROM EBAY - ELLE TO RAISE …"
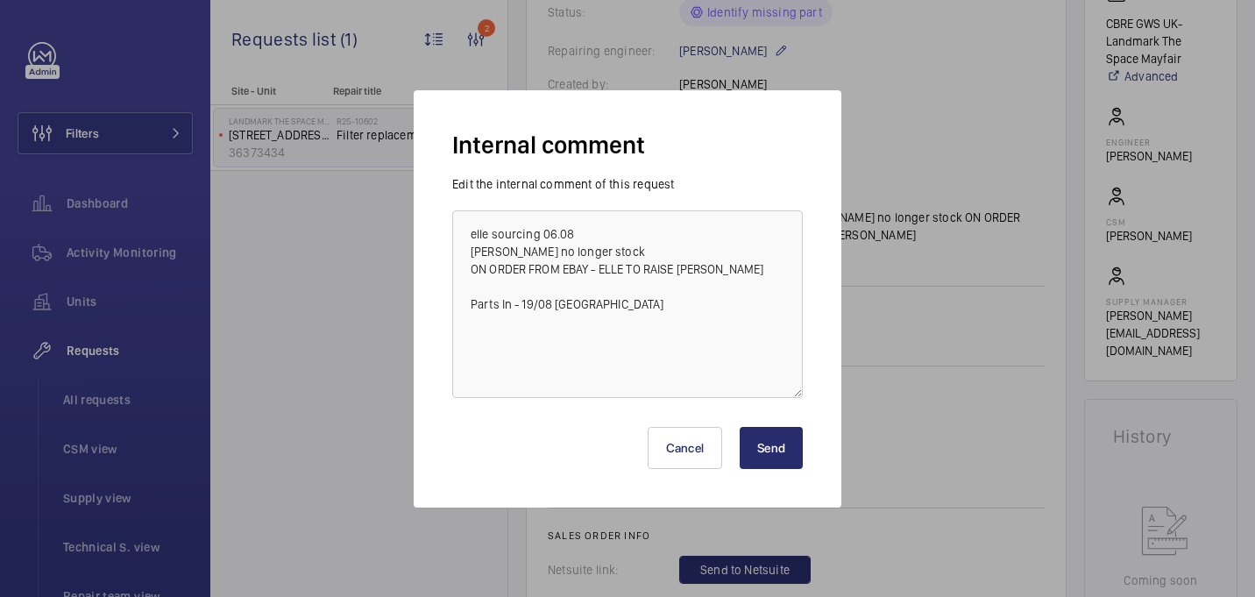
click at [771, 452] on button "Send" at bounding box center [771, 448] width 63 height 42
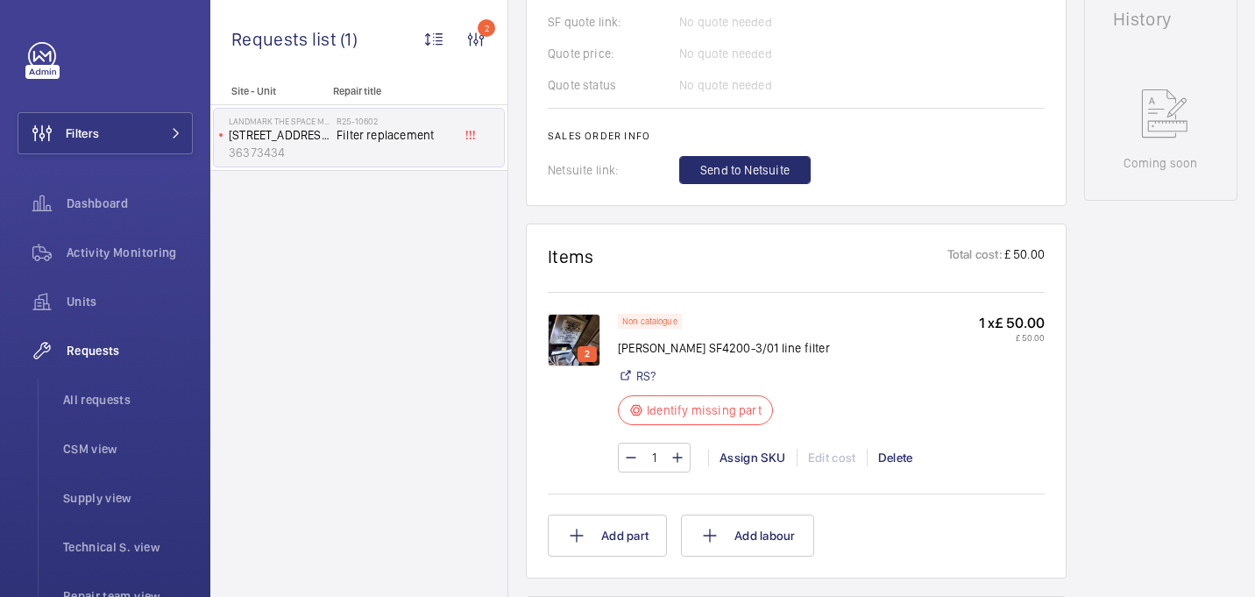
scroll to position [841, 0]
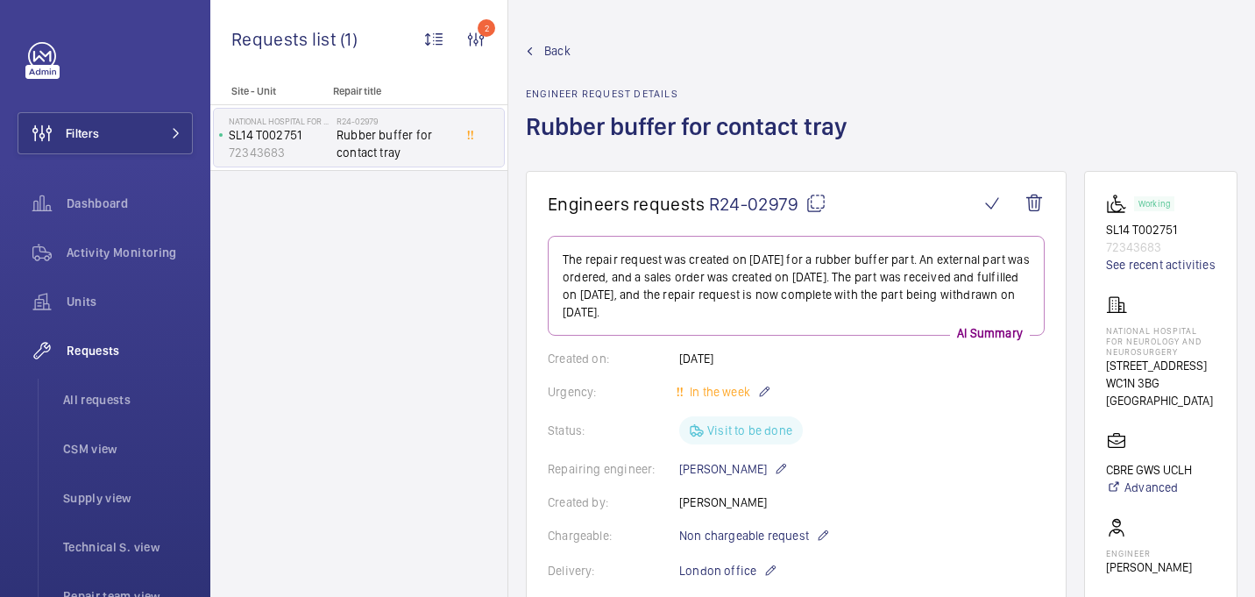
scroll to position [776, 0]
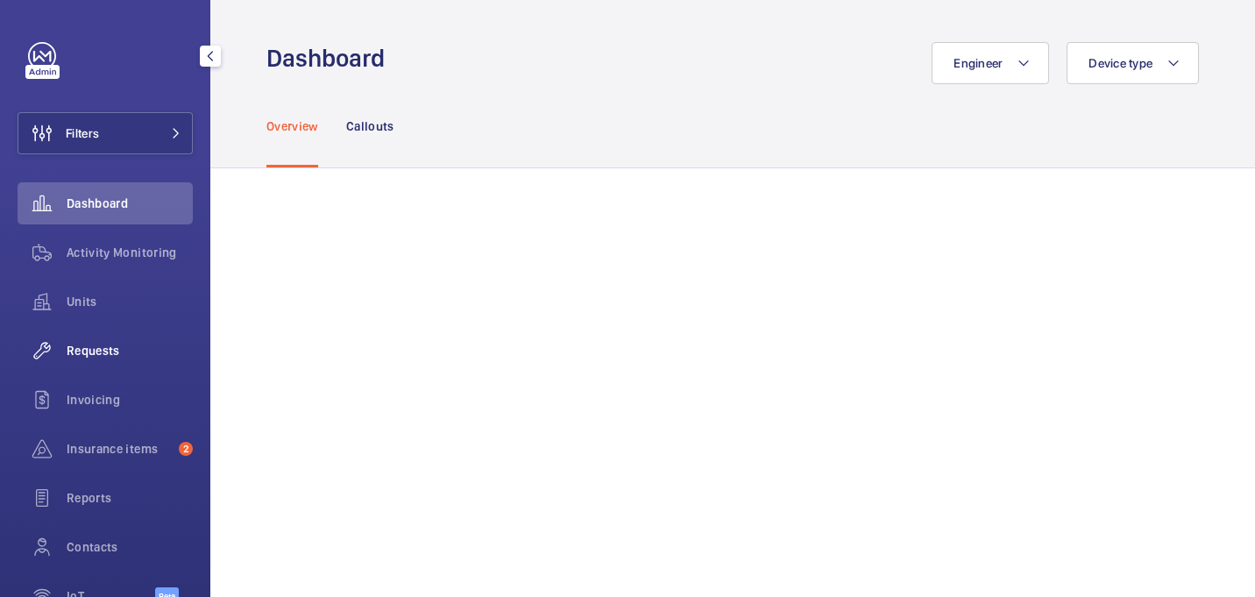
click at [98, 358] on span "Requests" at bounding box center [130, 351] width 126 height 18
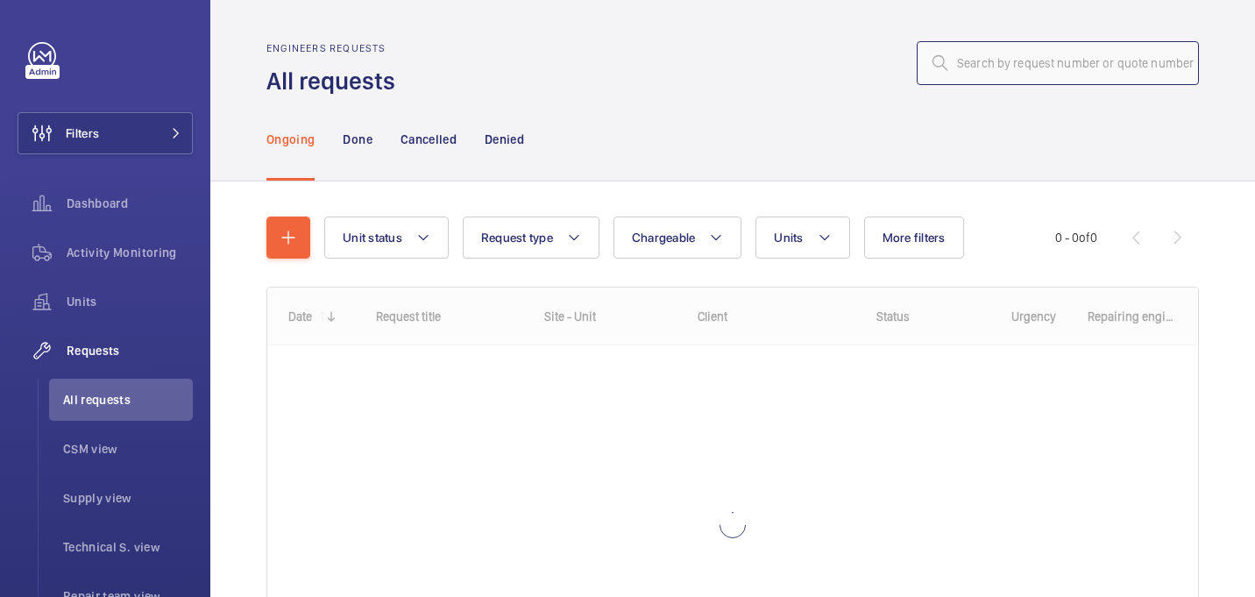
click at [1025, 81] on input "text" at bounding box center [1058, 63] width 282 height 44
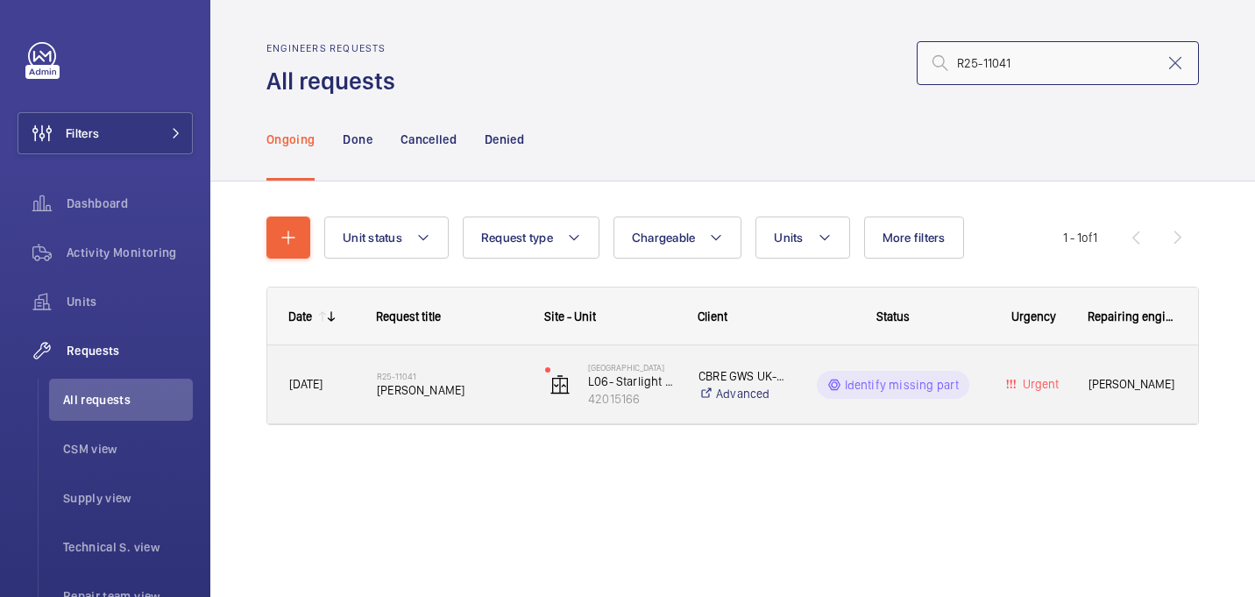
type input "R25-11041"
click at [479, 392] on span "[PERSON_NAME]" at bounding box center [449, 390] width 145 height 18
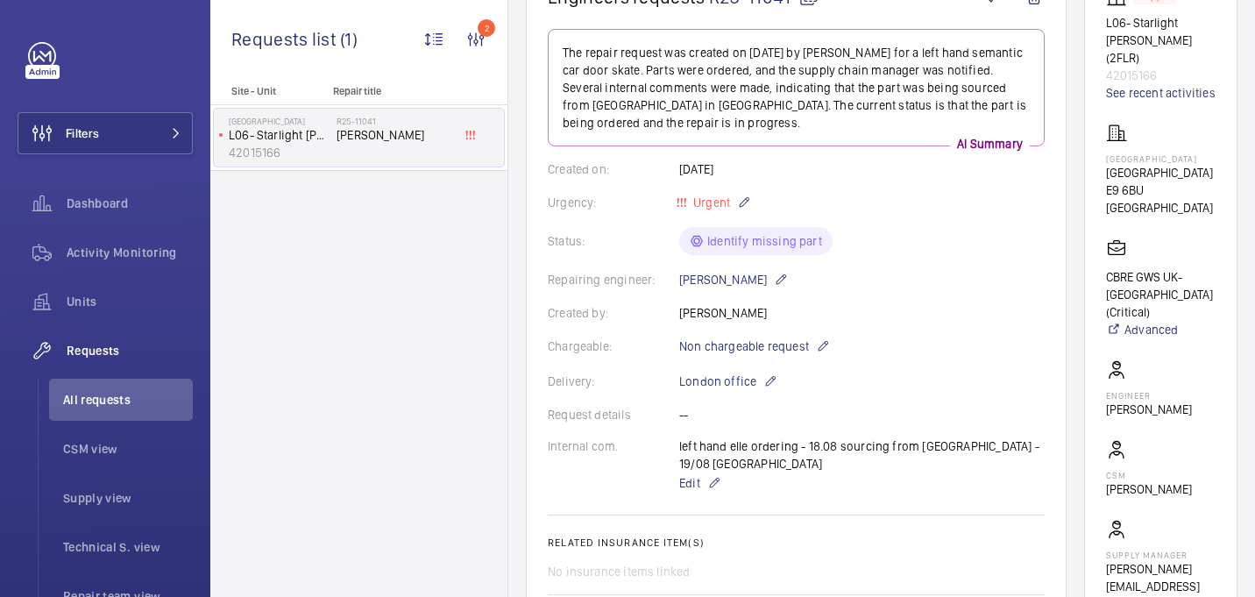
scroll to position [185, 0]
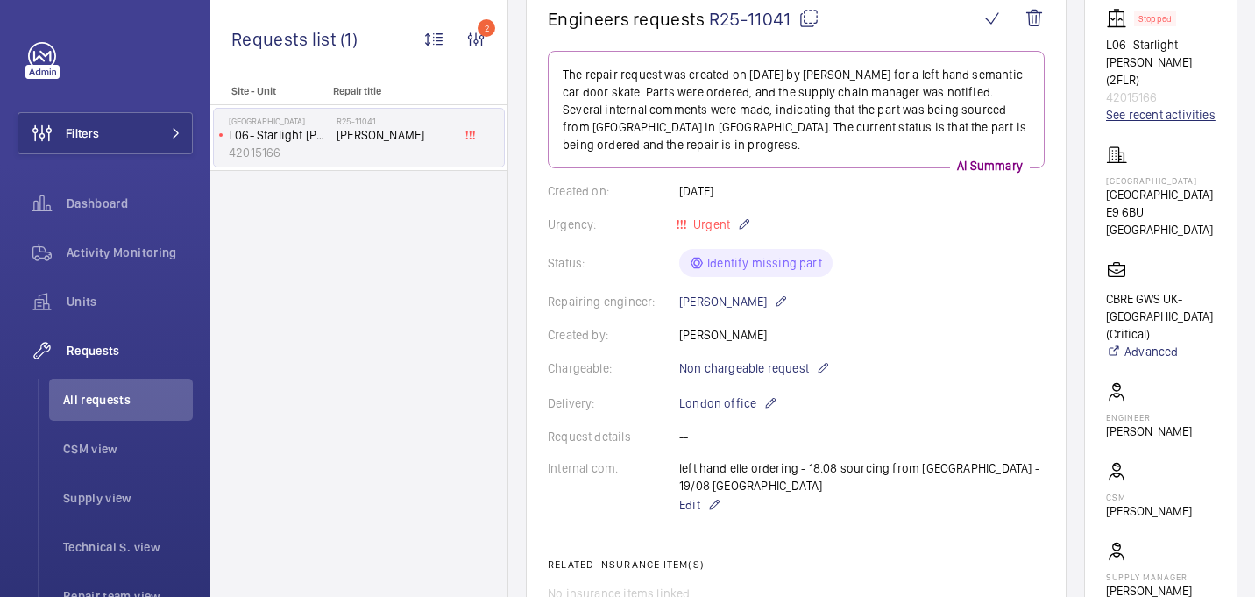
click at [1131, 106] on link "See recent activities" at bounding box center [1161, 115] width 110 height 18
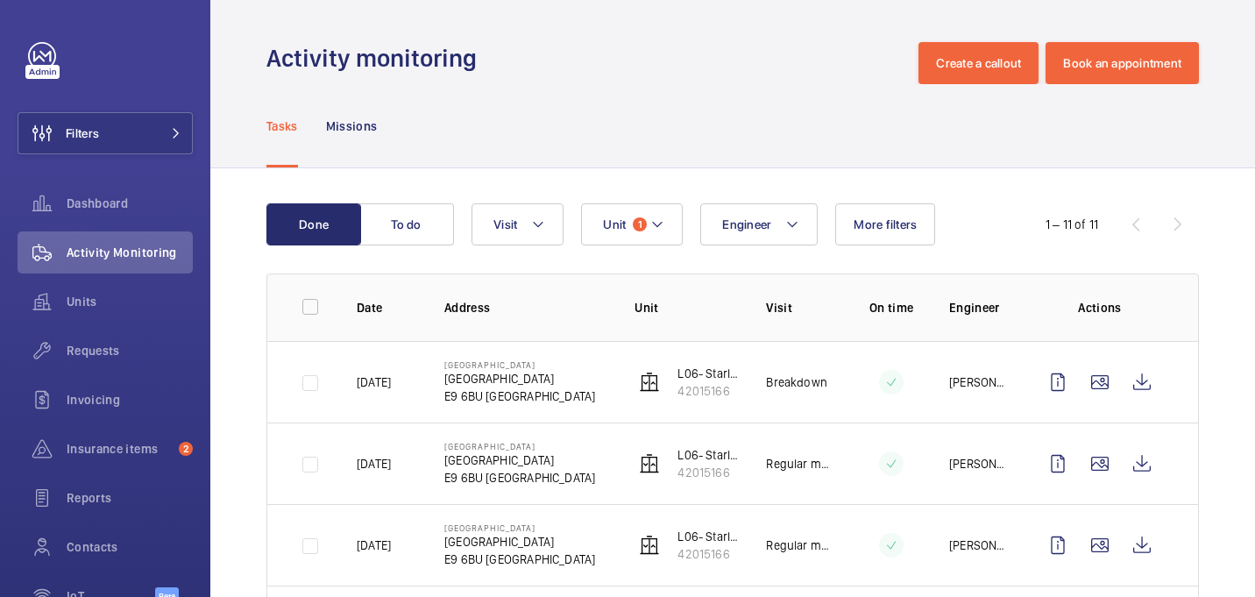
scroll to position [64, 0]
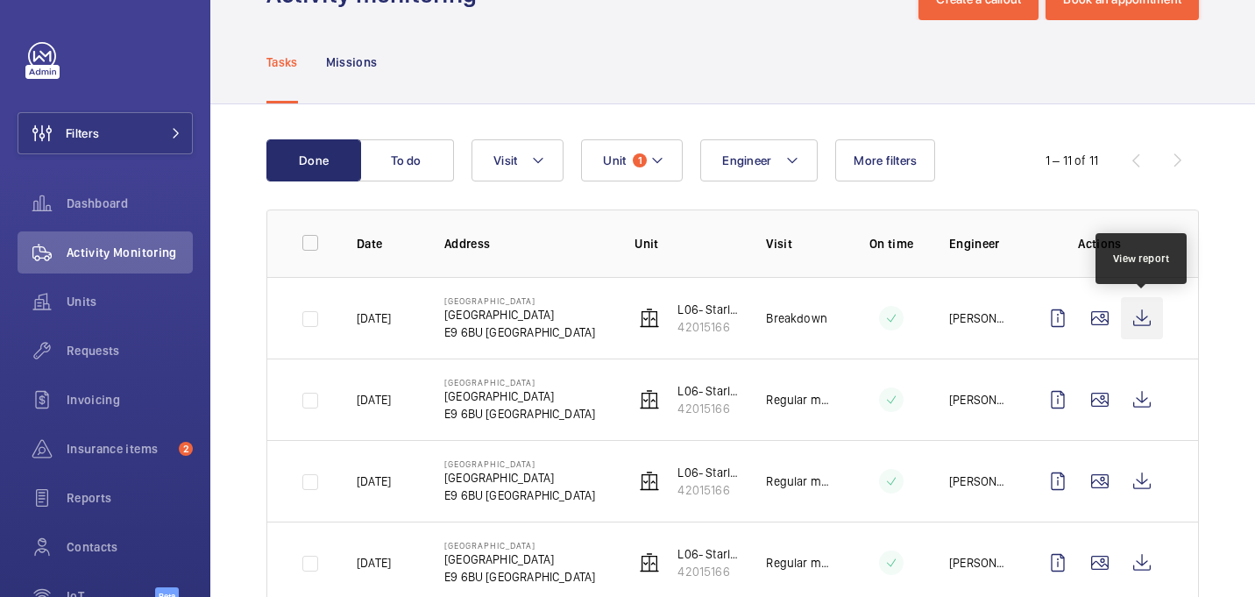
click at [1151, 319] on wm-front-icon-button at bounding box center [1142, 318] width 42 height 42
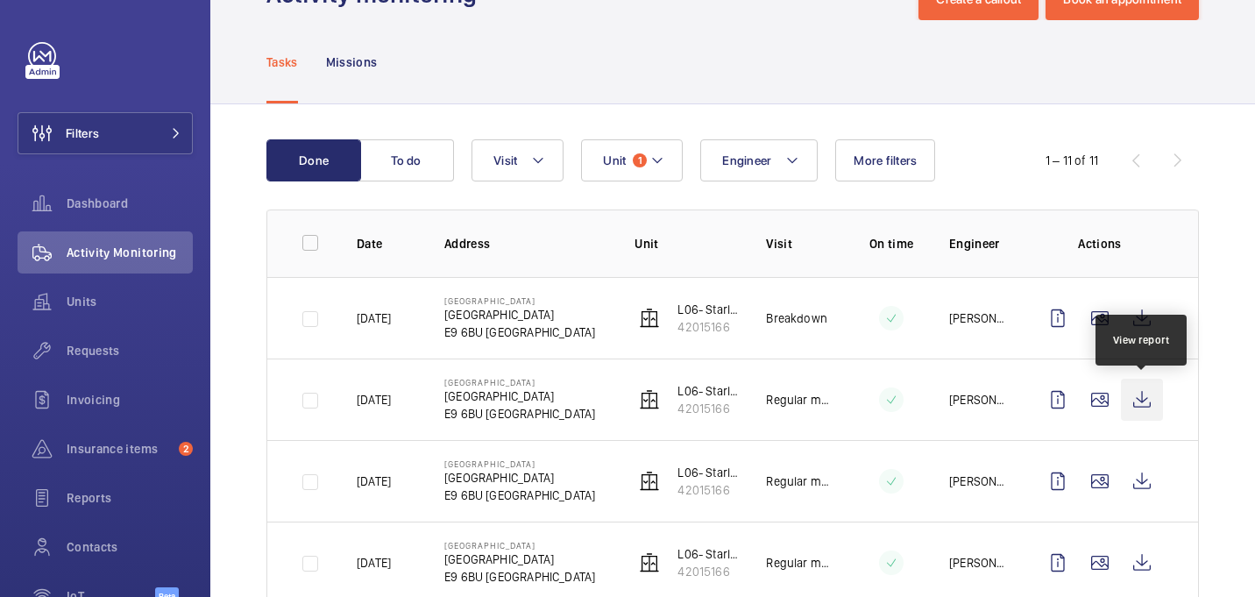
click at [1133, 393] on wm-front-icon-button at bounding box center [1142, 400] width 42 height 42
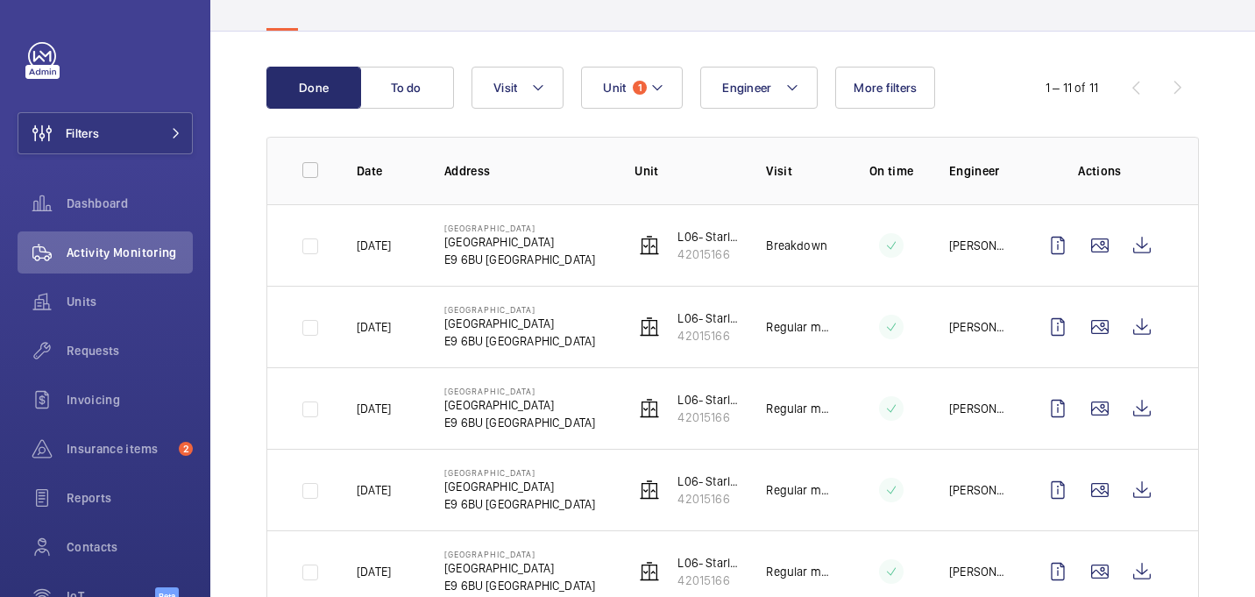
scroll to position [140, 0]
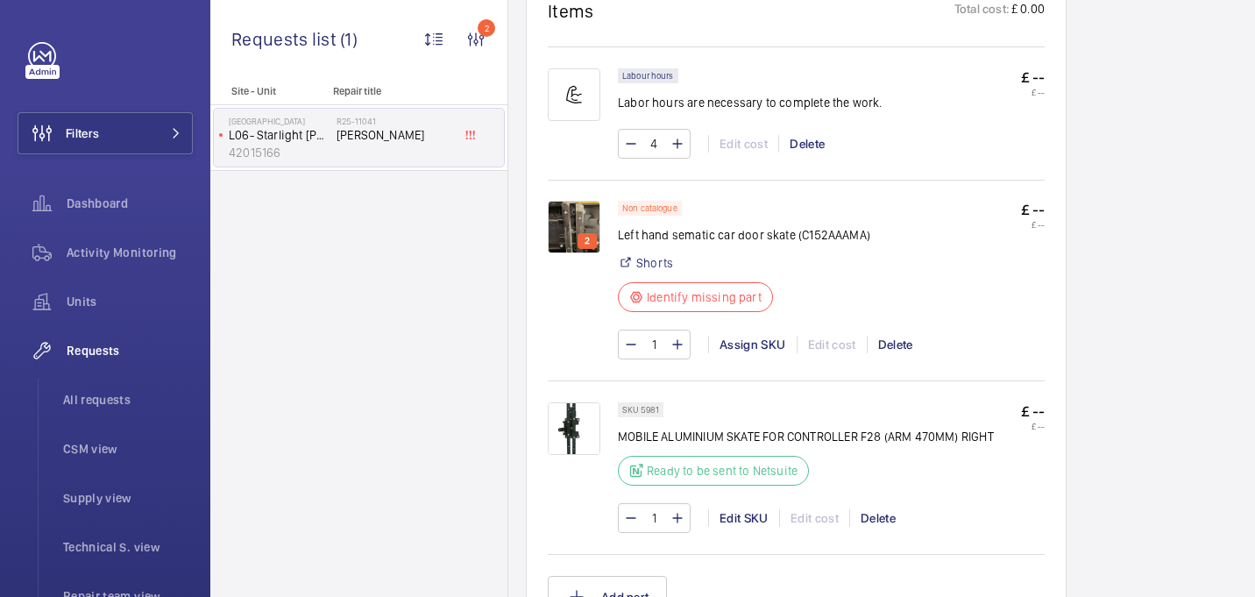
scroll to position [1079, 0]
click at [571, 410] on img at bounding box center [574, 430] width 53 height 53
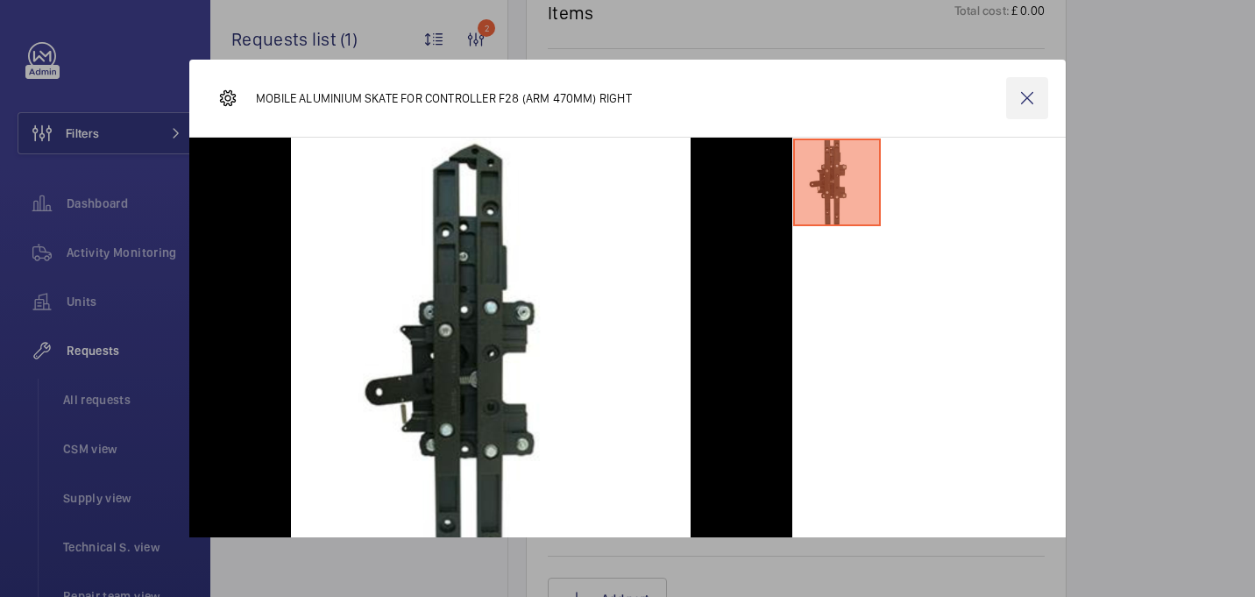
click at [1013, 98] on wm-front-icon-button at bounding box center [1027, 98] width 42 height 42
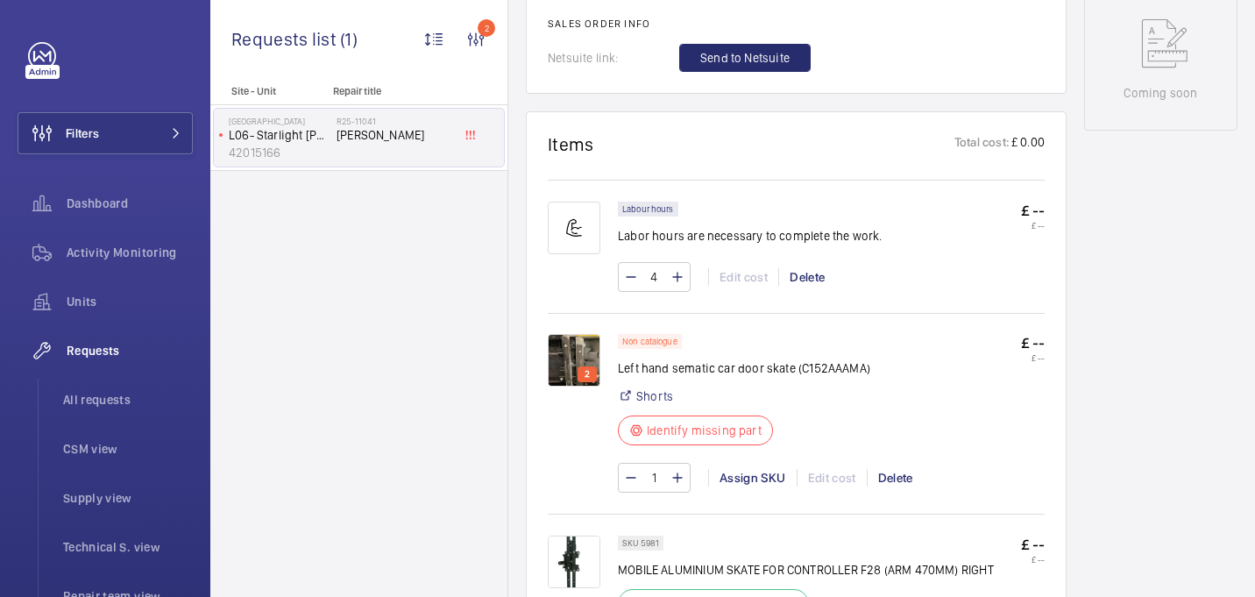
scroll to position [966, 0]
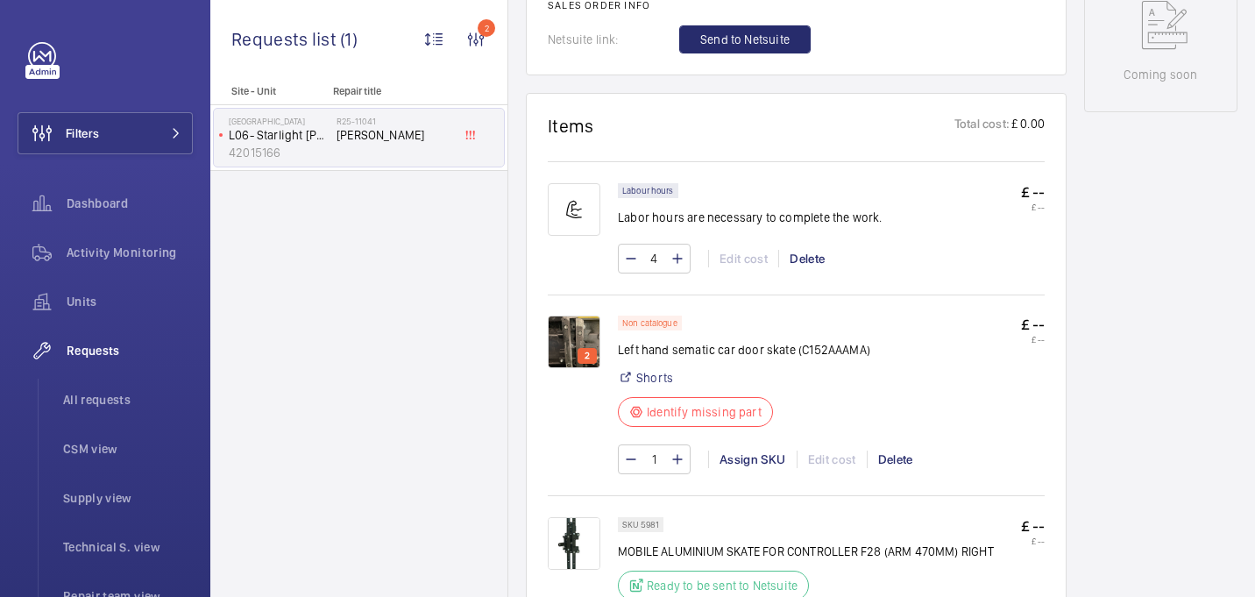
click at [572, 332] on img at bounding box center [574, 342] width 53 height 53
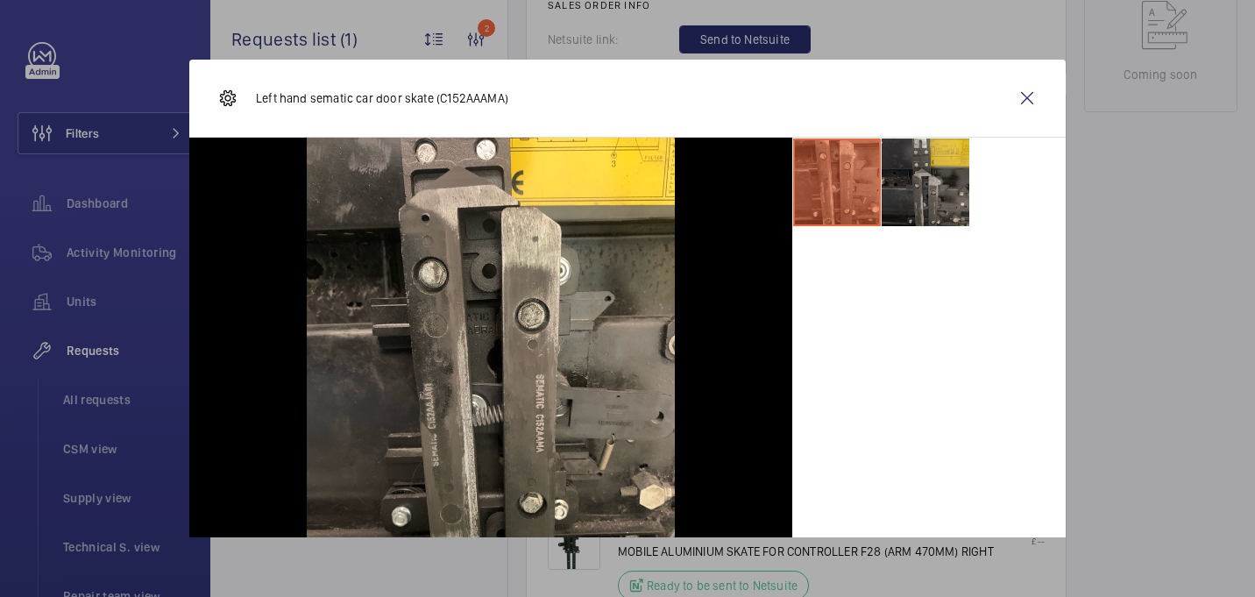
click at [920, 186] on li at bounding box center [926, 182] width 88 height 88
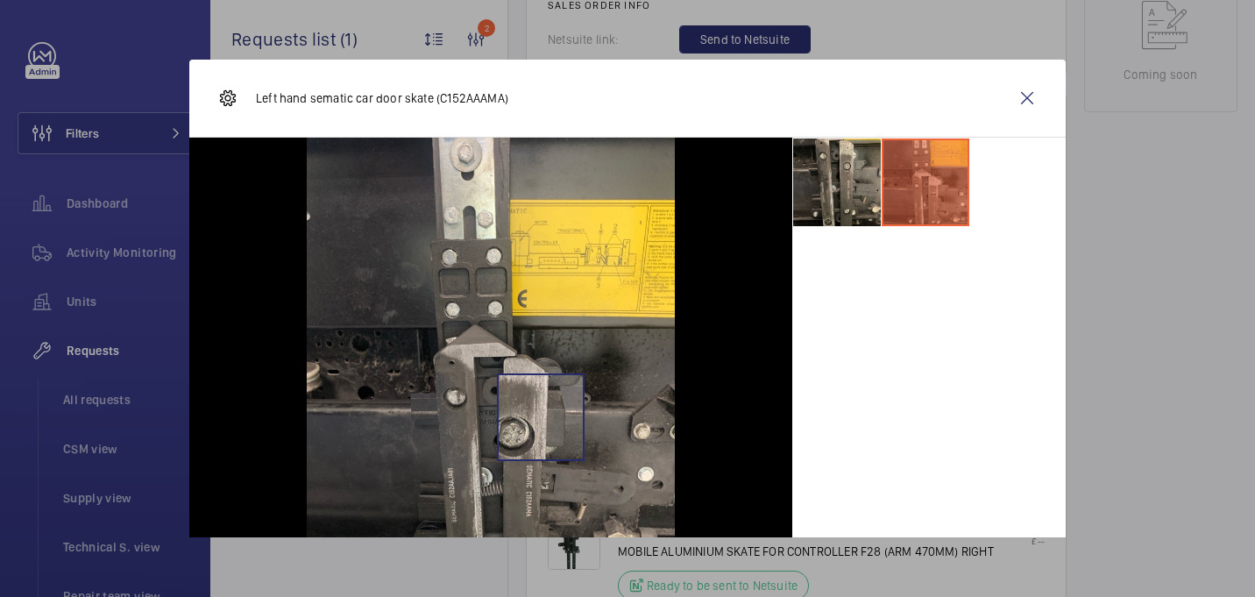
scroll to position [91, 0]
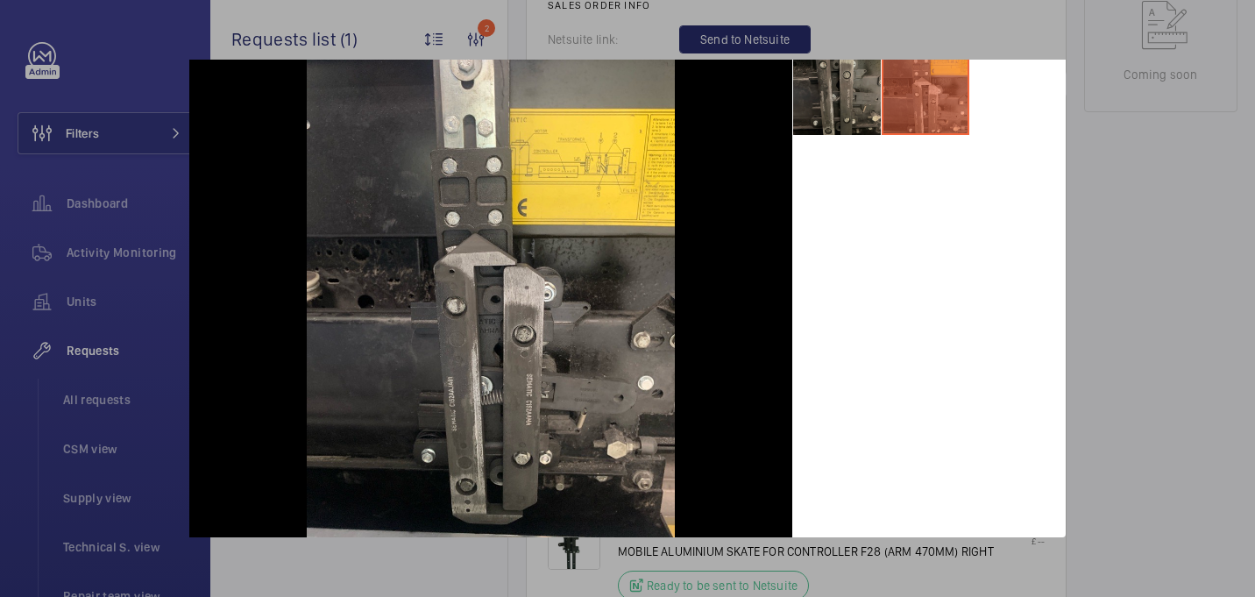
click at [856, 115] on li at bounding box center [837, 91] width 88 height 88
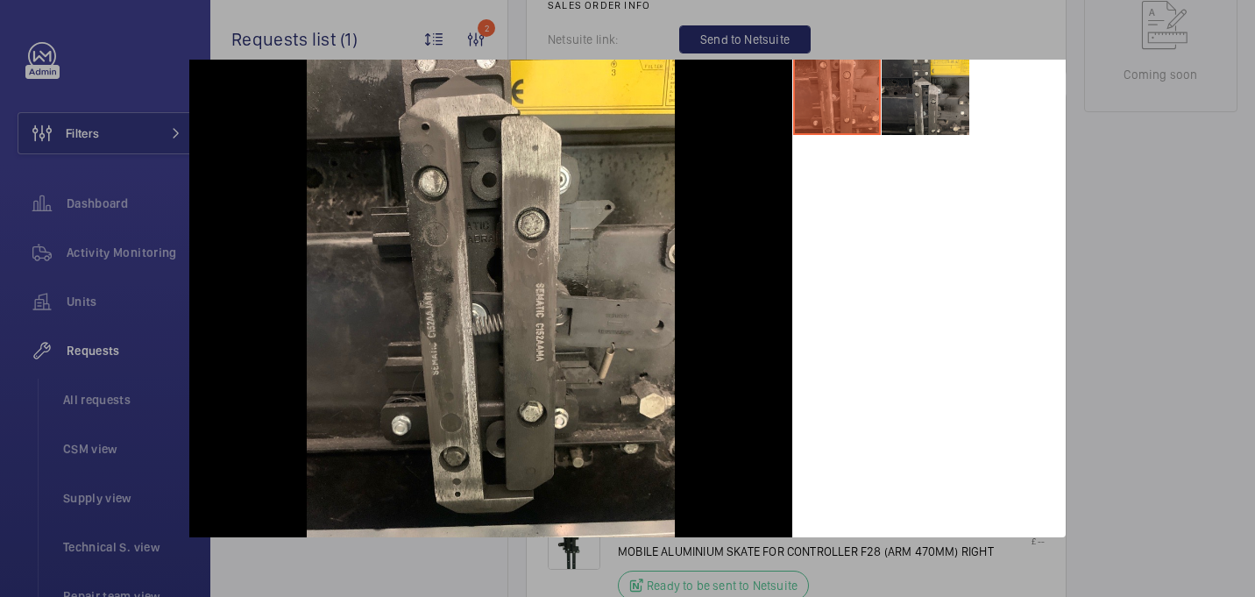
scroll to position [0, 0]
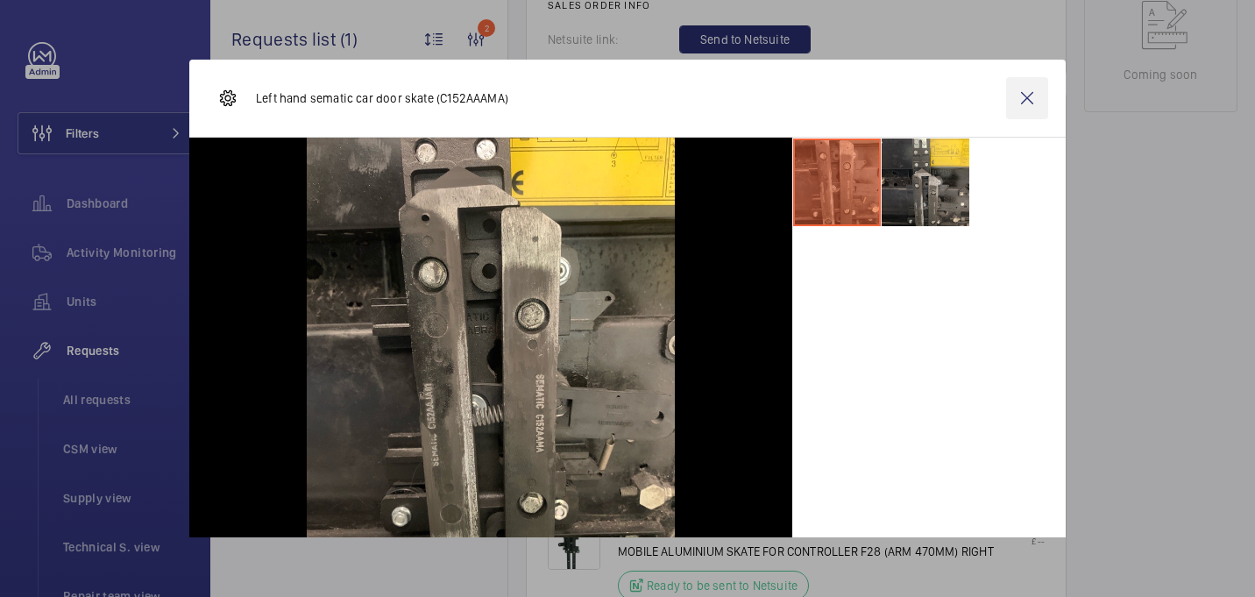
click at [1039, 90] on wm-front-icon-button at bounding box center [1027, 98] width 42 height 42
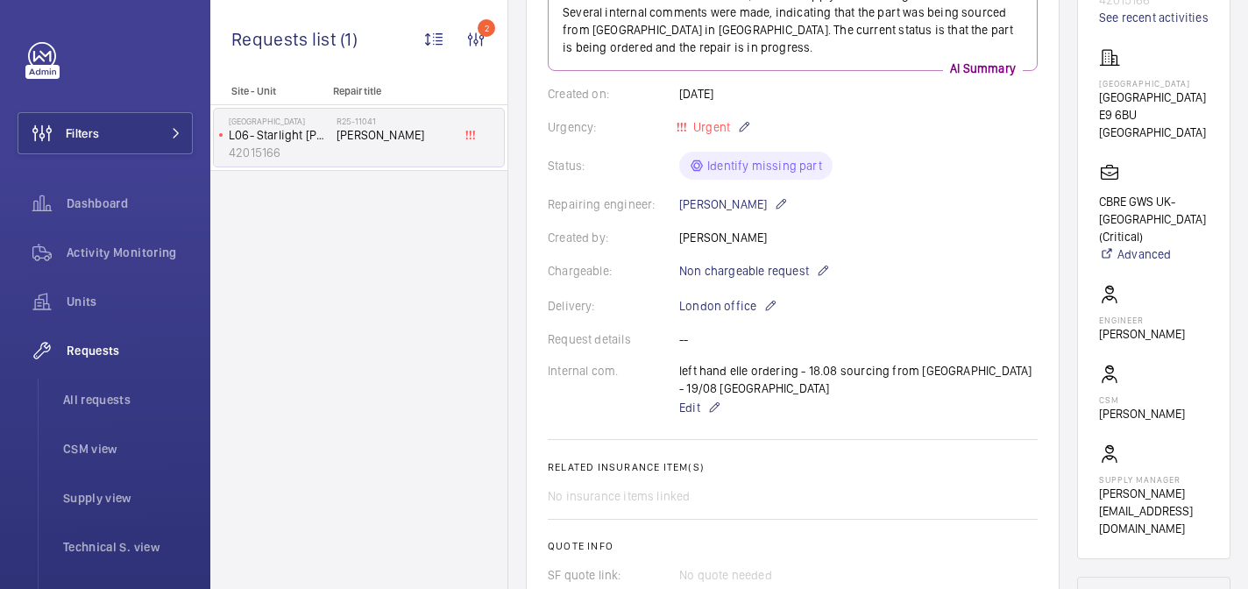
scroll to position [25, 0]
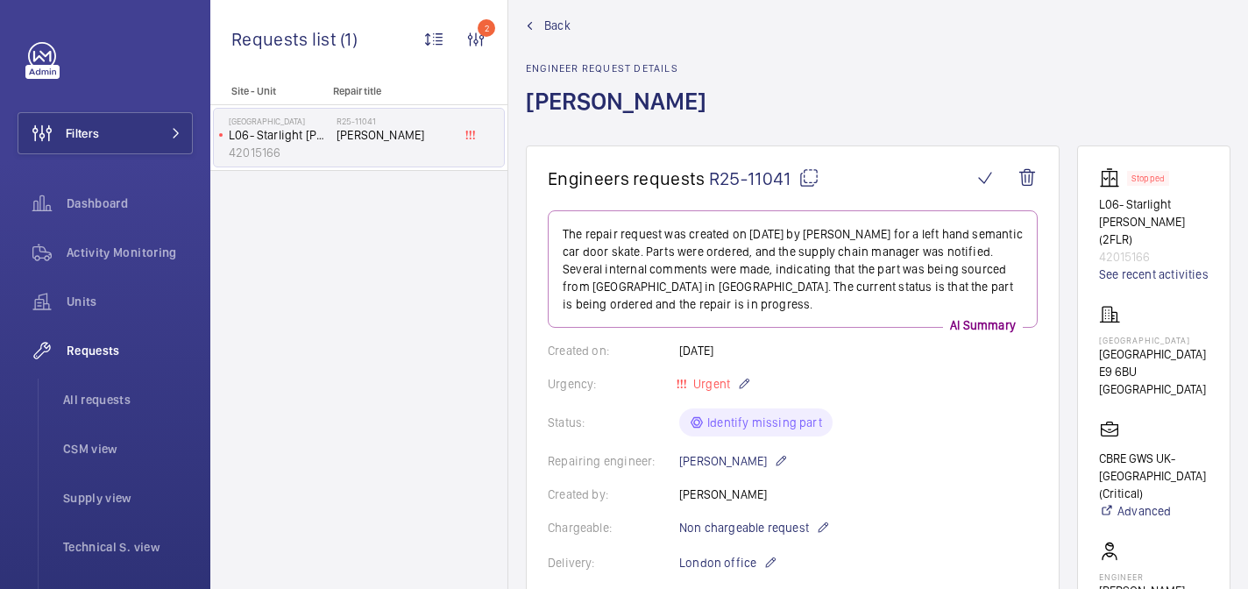
click at [1110, 335] on p "Homerton Hospital" at bounding box center [1154, 340] width 110 height 11
copy p "Homerton Hospital"
drag, startPoint x: 1088, startPoint y: 209, endPoint x: 1166, endPoint y: 238, distance: 83.2
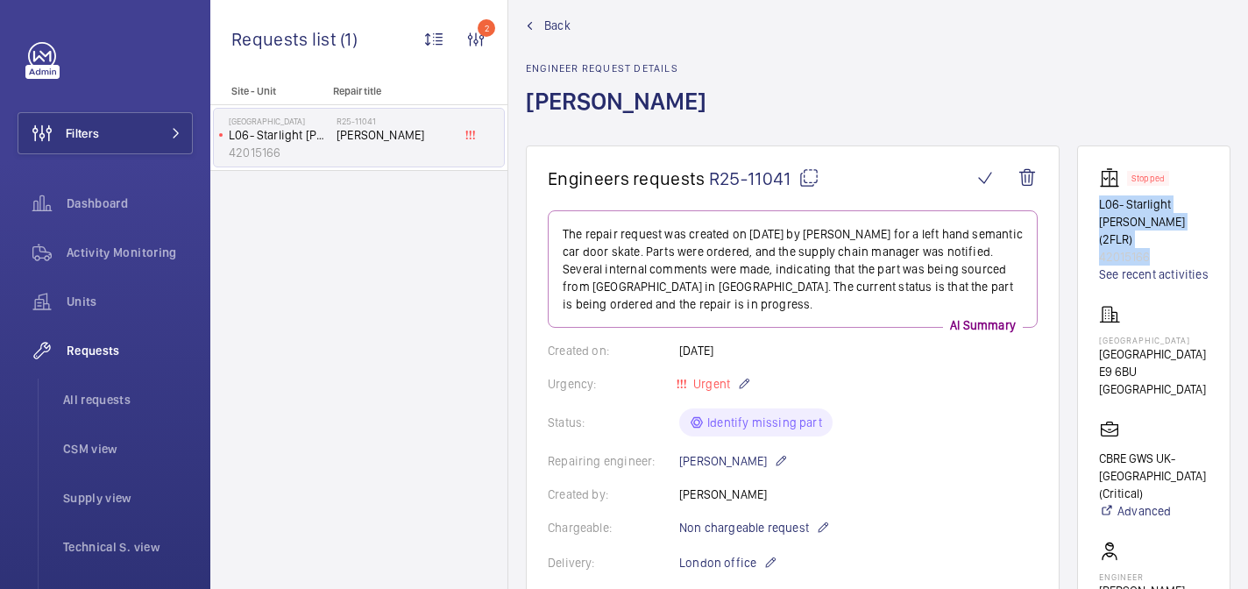
click at [1166, 238] on wm-front-card "Stopped L06- Starlight Ward (2FLR) 42015166 See recent activities Homerton Hosp…" at bounding box center [1153, 480] width 153 height 671
copy div "L06- Starlight Ward (2FLR) 42015166"
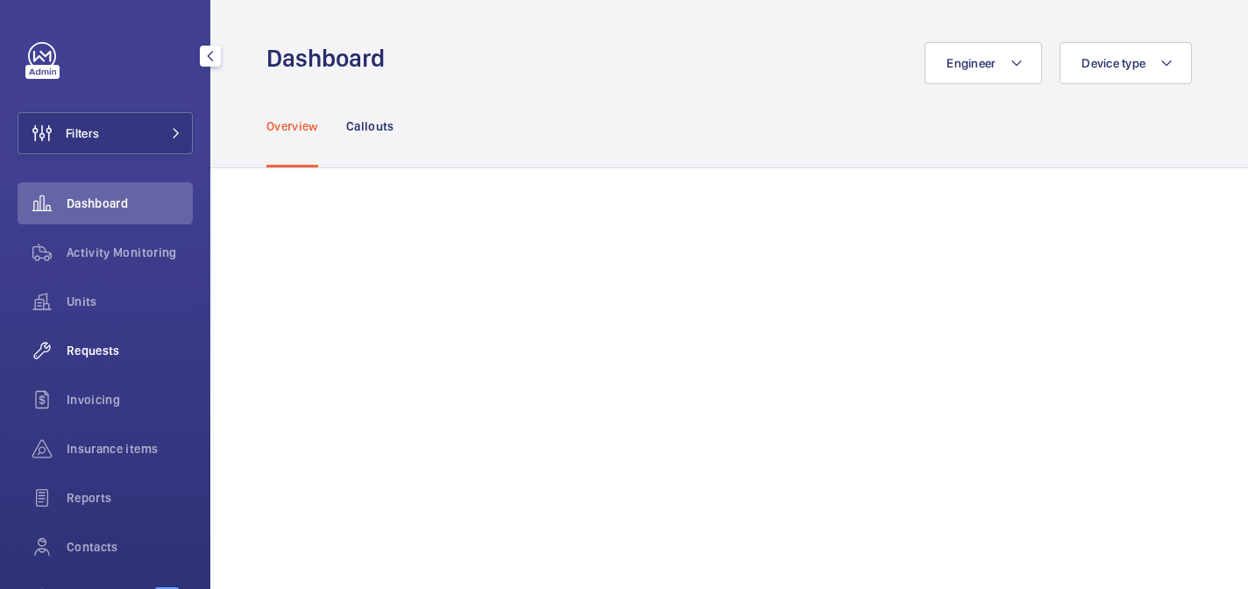
click at [78, 352] on span "Requests" at bounding box center [130, 351] width 126 height 18
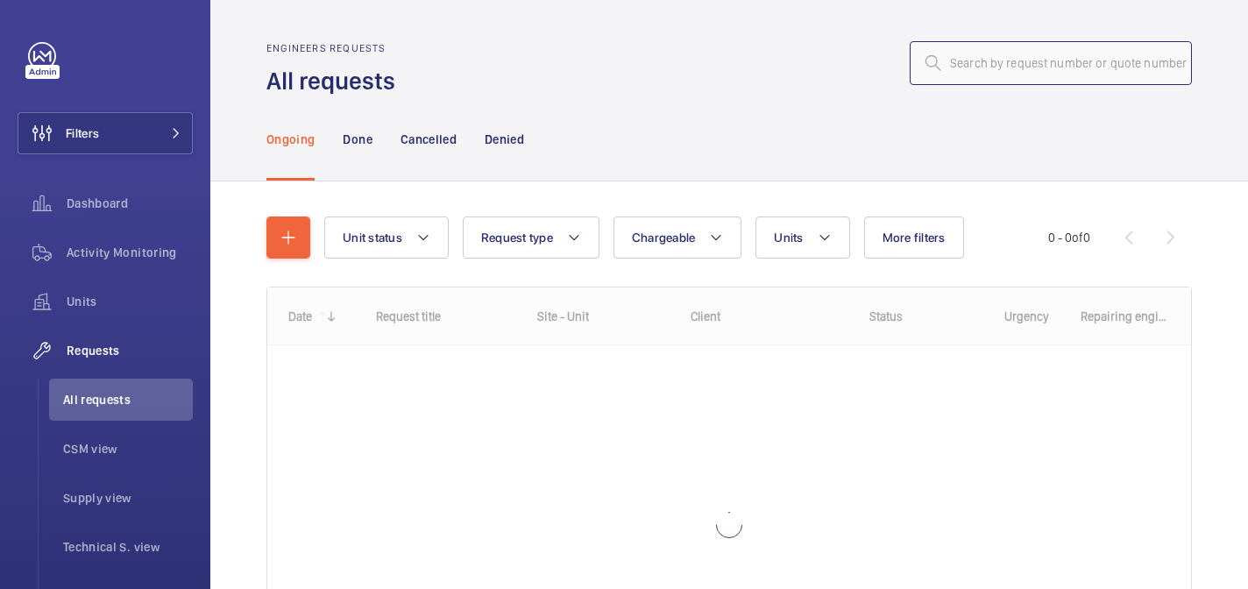
click at [1069, 53] on input "text" at bounding box center [1051, 63] width 282 height 44
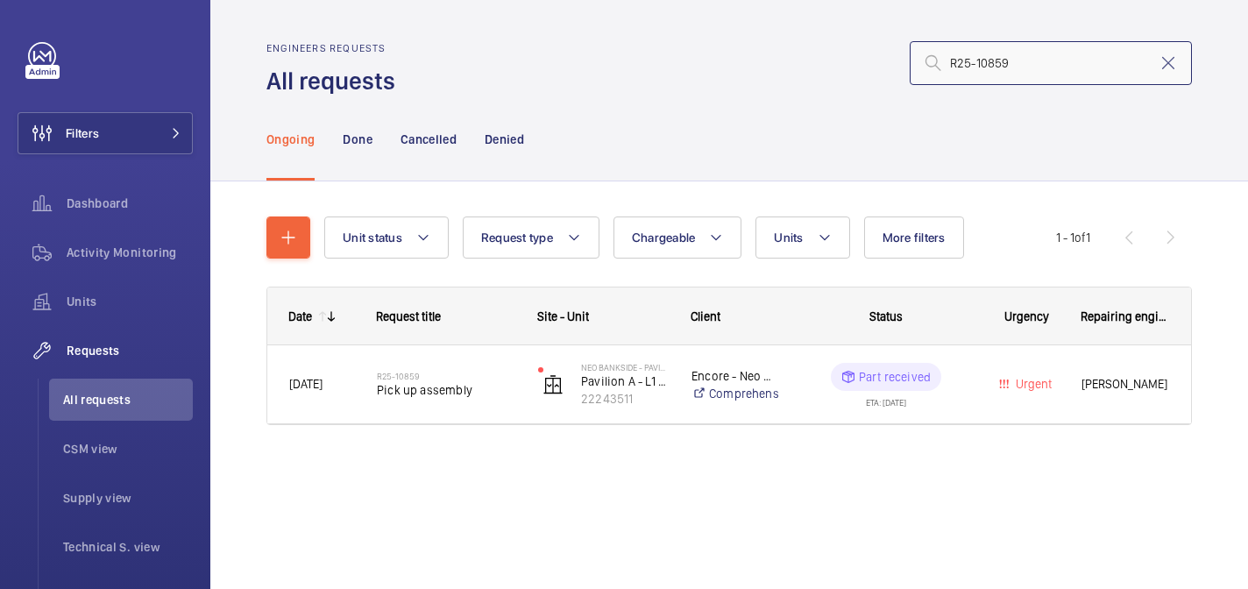
type input "R25-10859"
click at [440, 394] on span "Pick up assembly" at bounding box center [446, 390] width 138 height 18
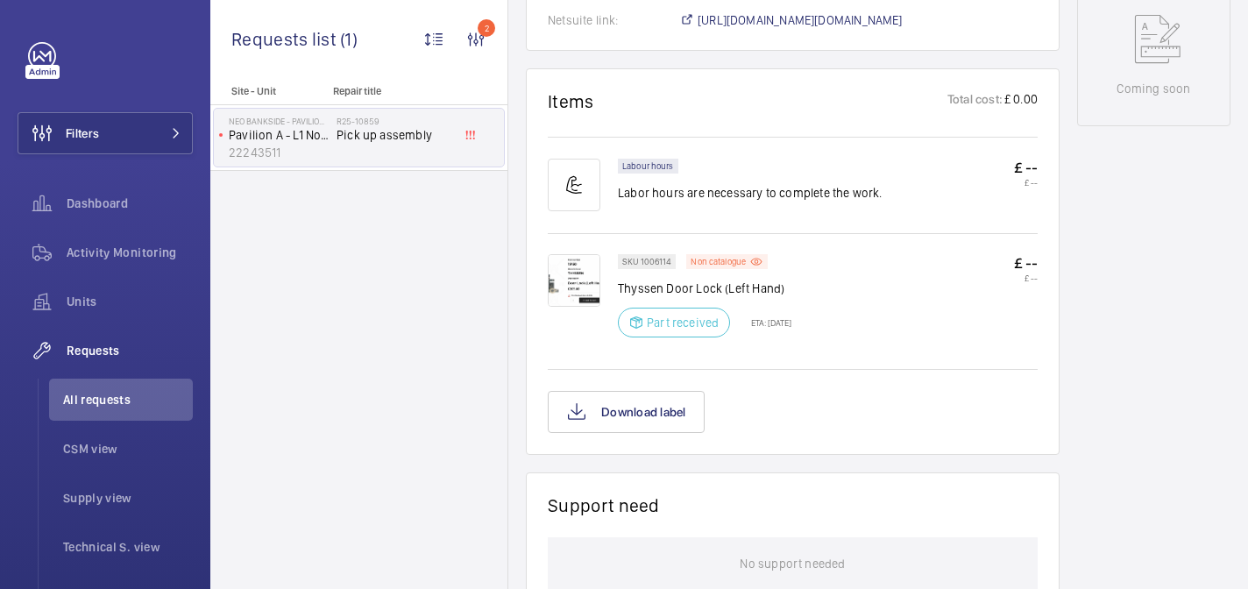
scroll to position [911, 0]
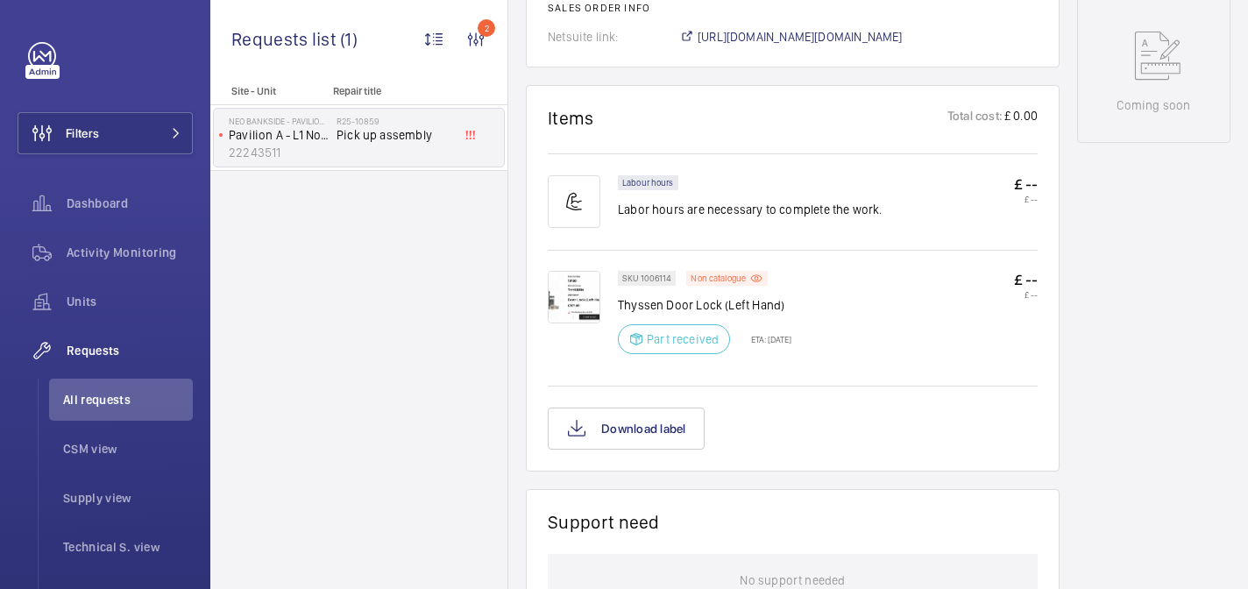
click at [565, 298] on img at bounding box center [574, 297] width 53 height 53
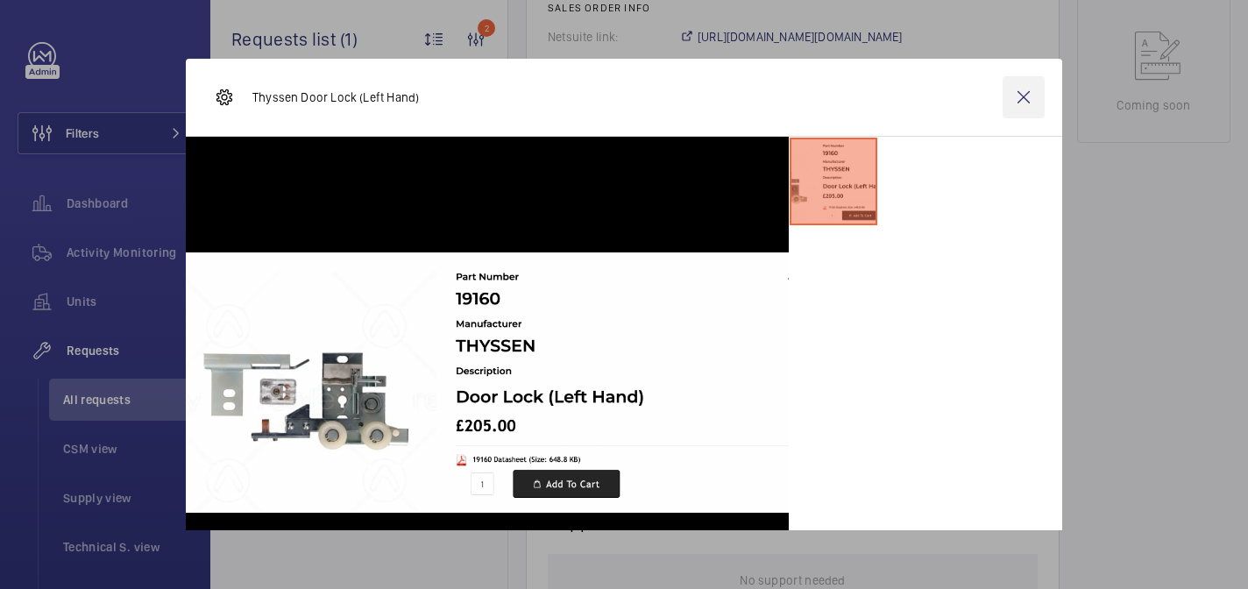
click at [1039, 92] on wm-front-icon-button at bounding box center [1024, 97] width 42 height 42
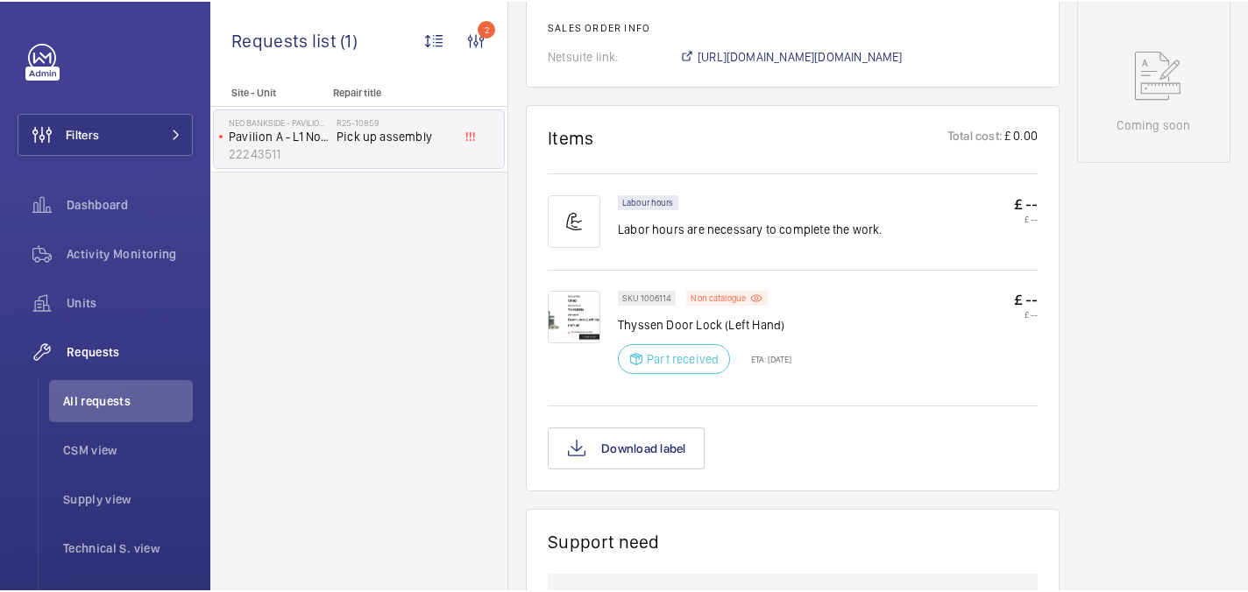
scroll to position [889, 0]
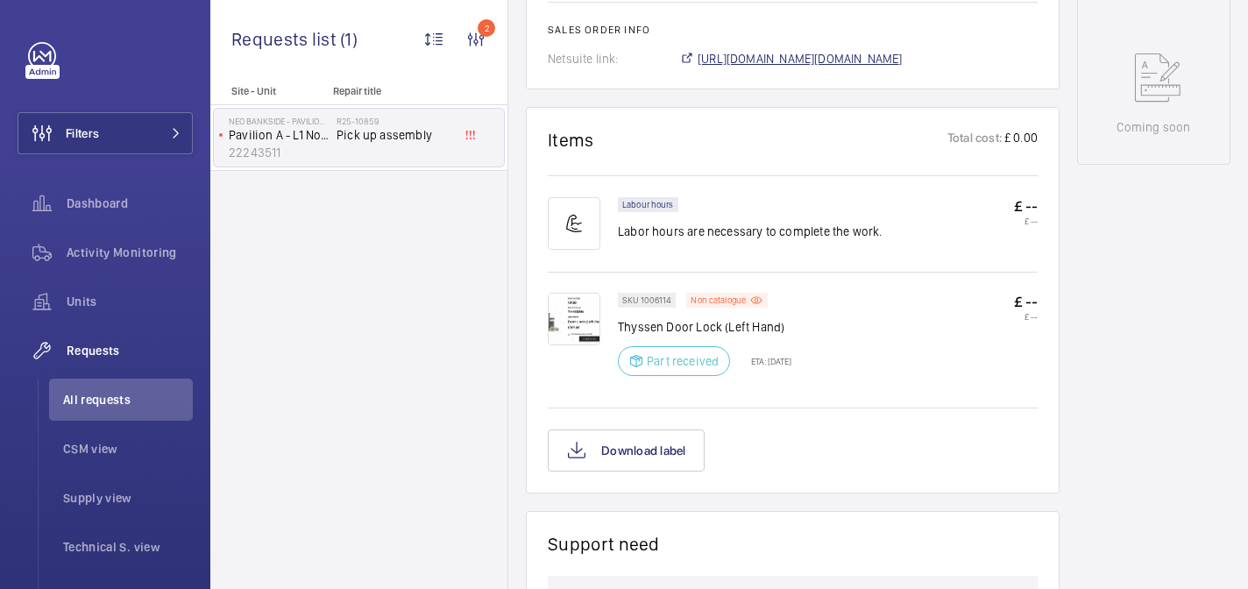
click at [796, 60] on span "[URL][DOMAIN_NAME][DOMAIN_NAME]" at bounding box center [800, 59] width 205 height 18
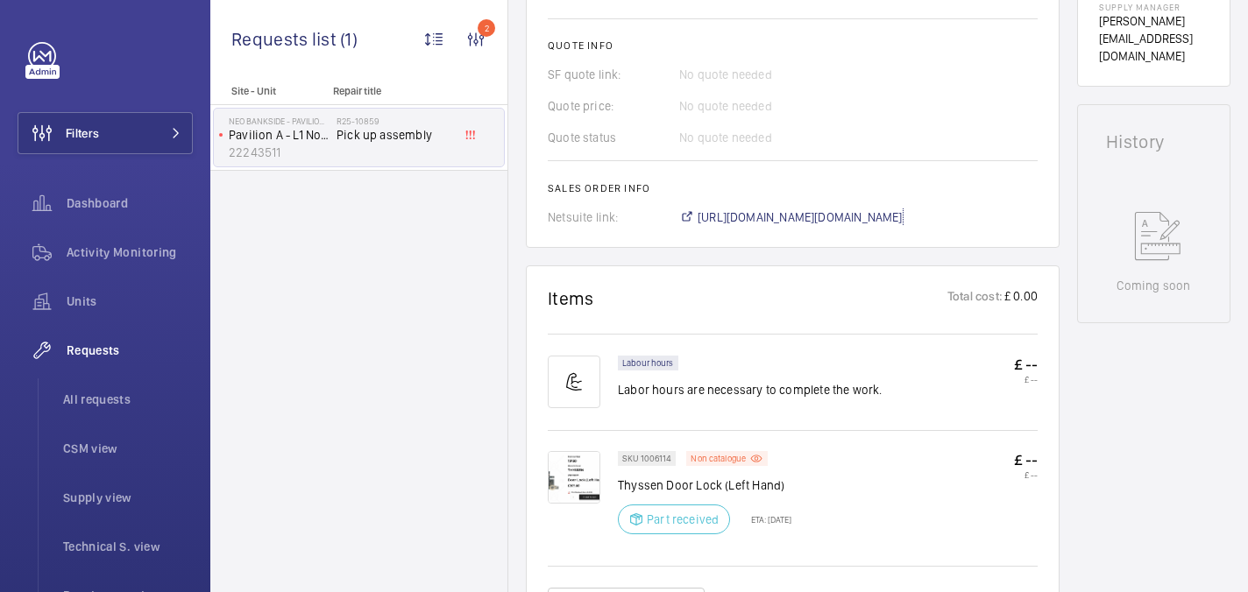
scroll to position [260, 0]
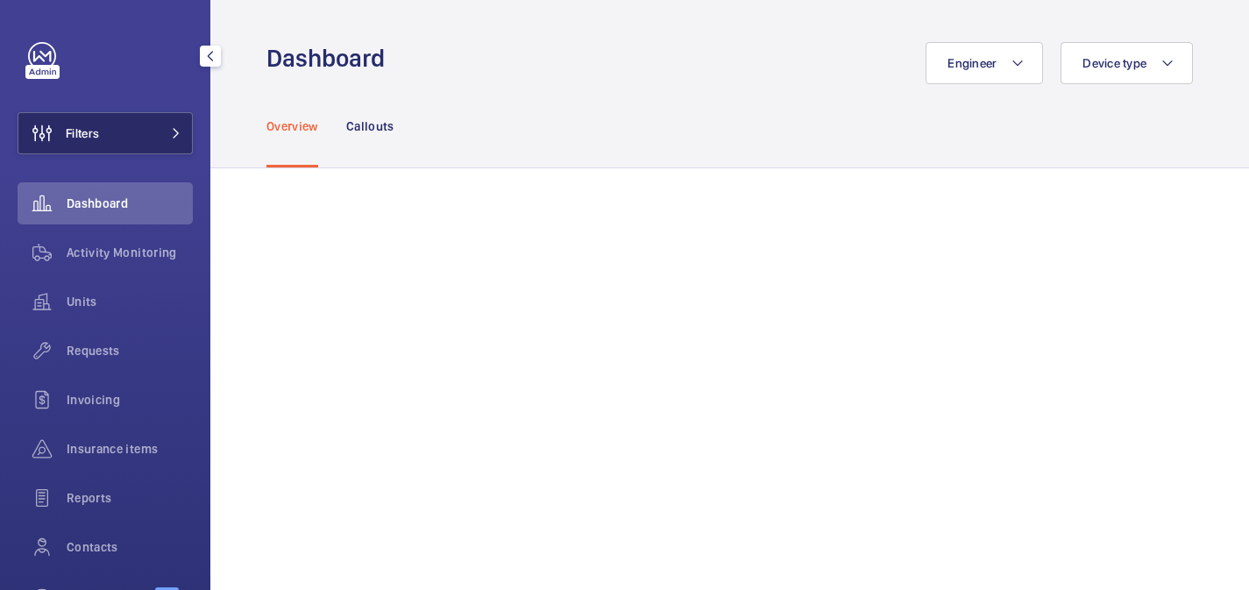
click at [134, 125] on button "Filters" at bounding box center [105, 133] width 175 height 42
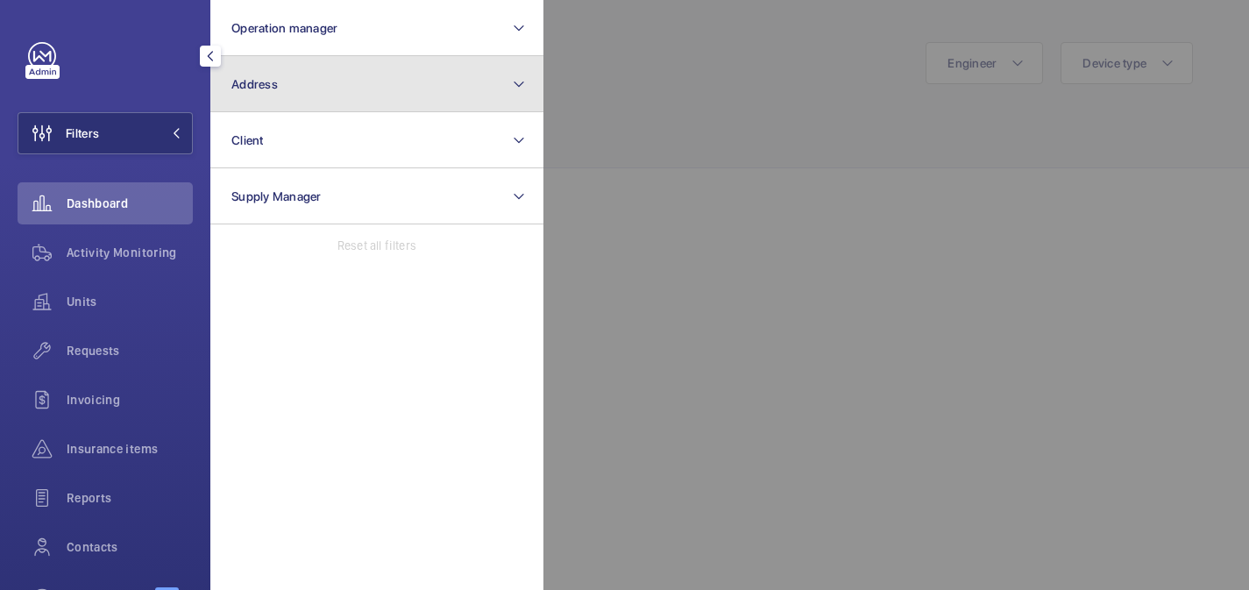
click at [329, 91] on button "Address" at bounding box center [376, 84] width 333 height 56
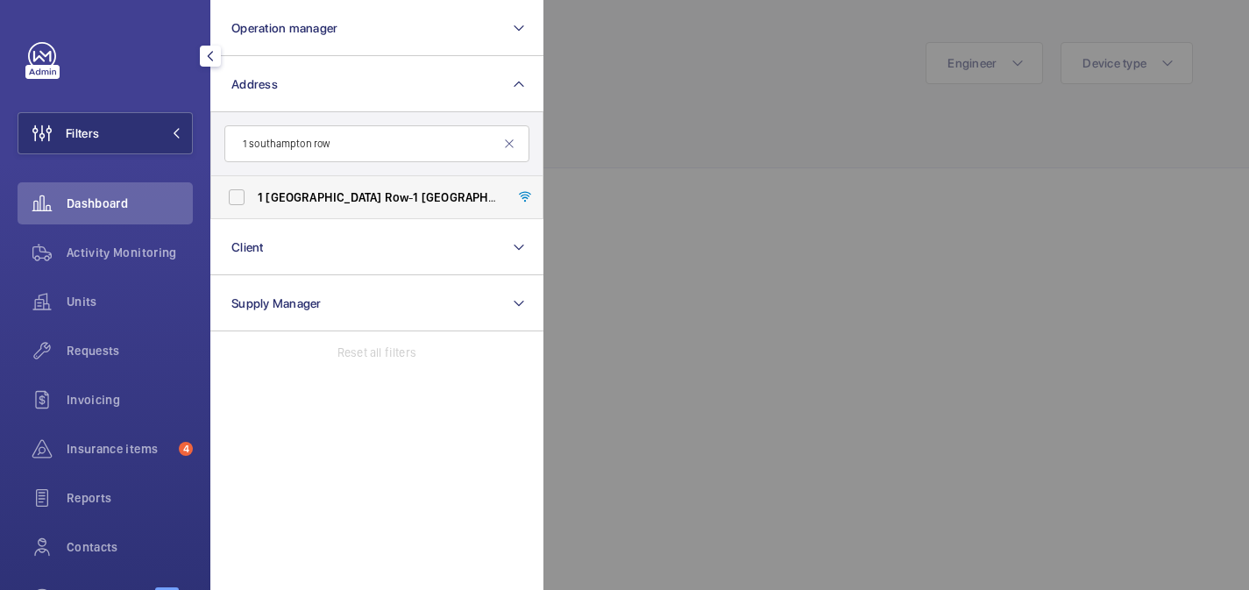
type input "1 southampton row"
click at [385, 194] on span "Row" at bounding box center [397, 197] width 25 height 14
click at [254, 194] on input "[STREET_ADDRESS]" at bounding box center [236, 197] width 35 height 35
checkbox input "true"
click at [730, 96] on div at bounding box center [1167, 295] width 1249 height 590
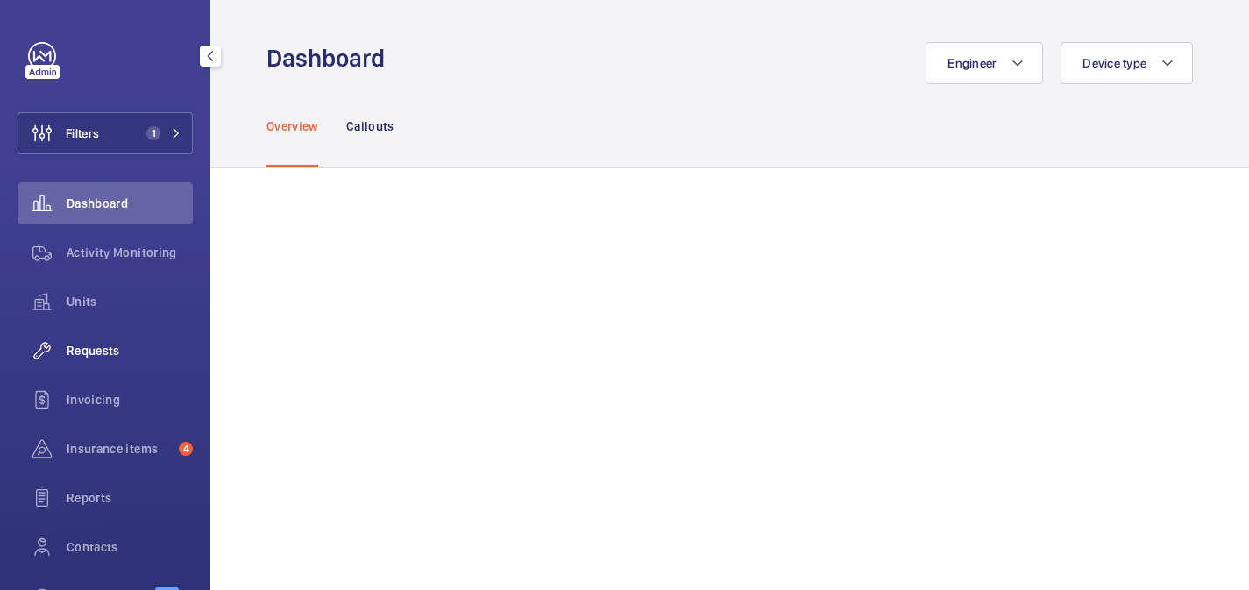
click at [143, 343] on span "Requests" at bounding box center [130, 351] width 126 height 18
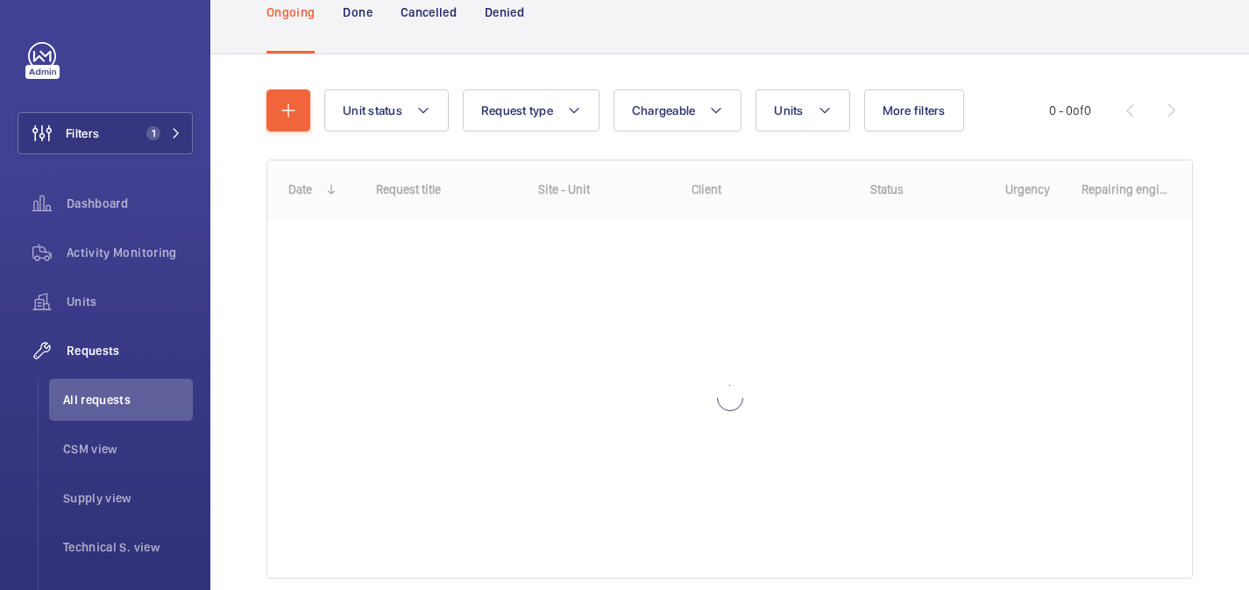
scroll to position [164, 0]
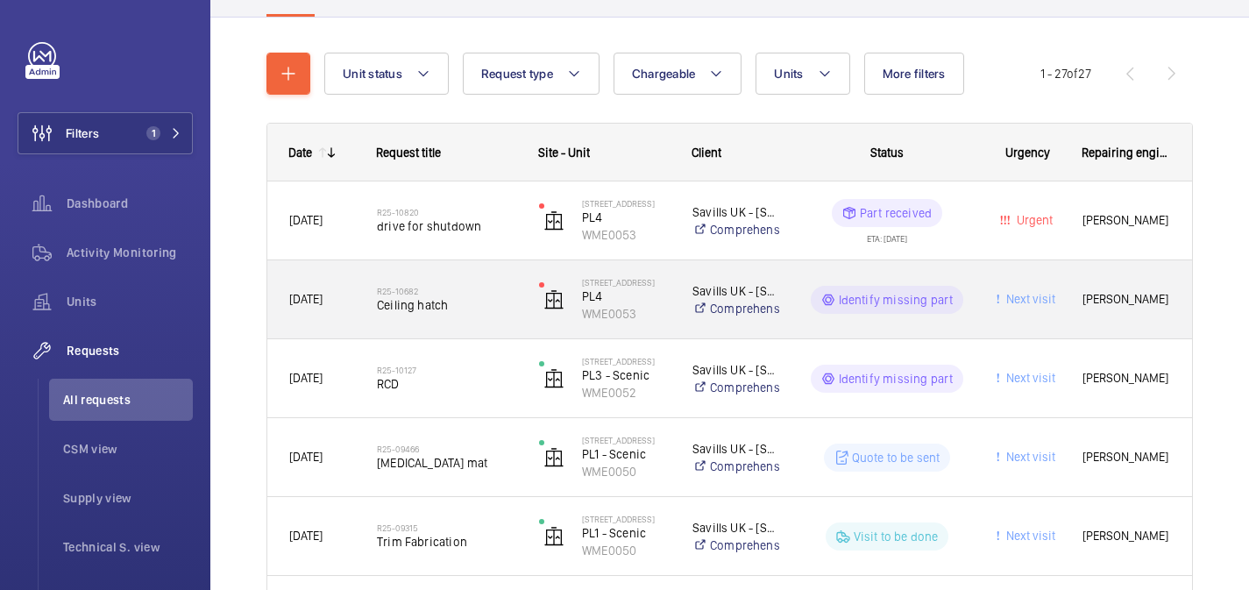
click at [494, 305] on span "Ceiling hatch" at bounding box center [446, 305] width 139 height 18
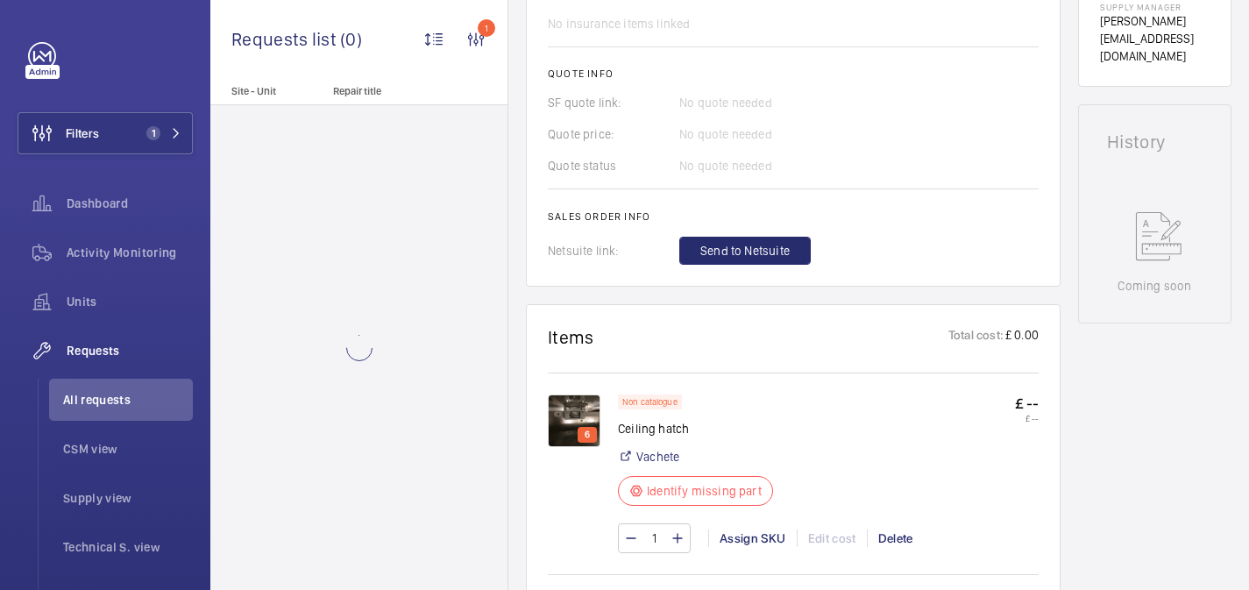
scroll to position [934, 0]
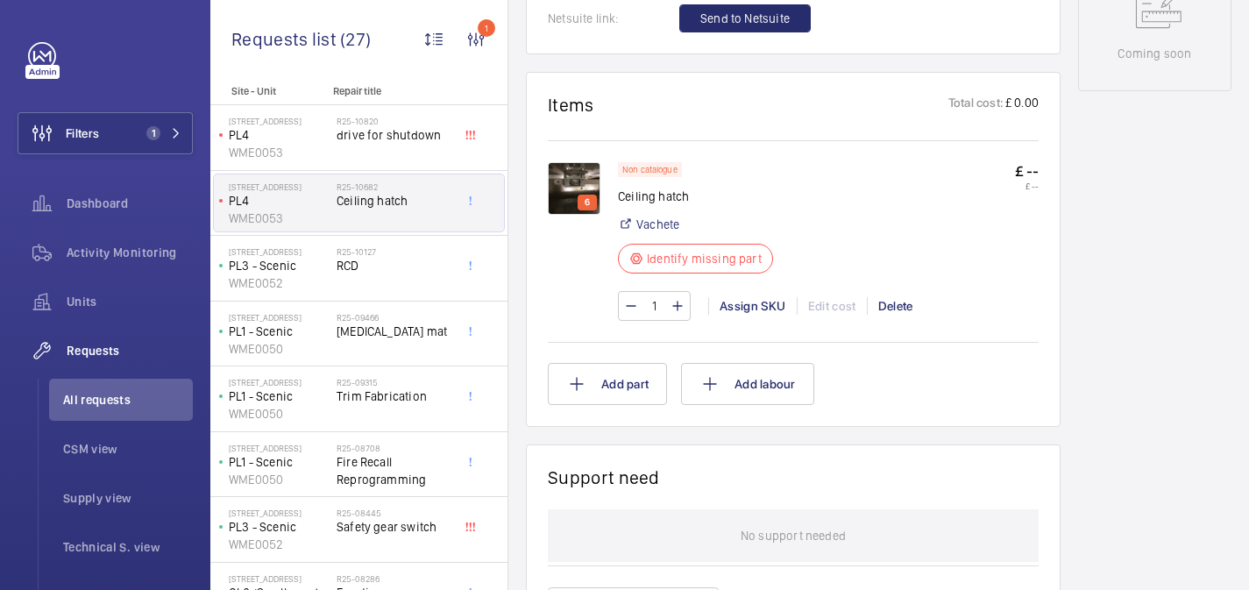
click at [556, 187] on img at bounding box center [574, 188] width 53 height 53
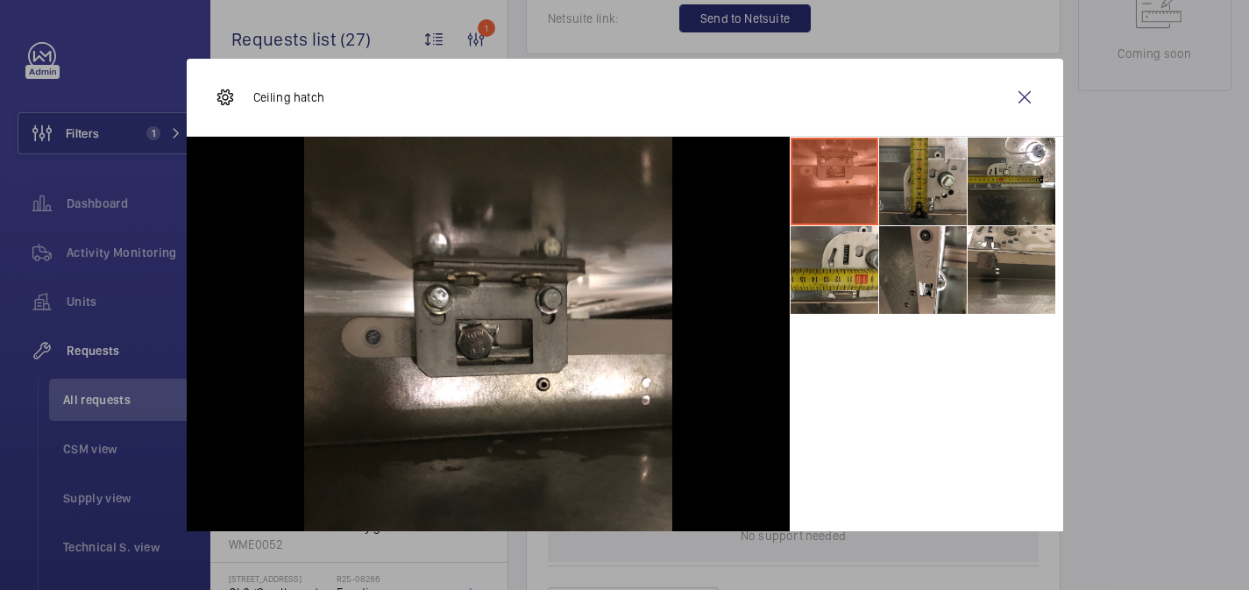
click at [930, 174] on li at bounding box center [923, 182] width 88 height 88
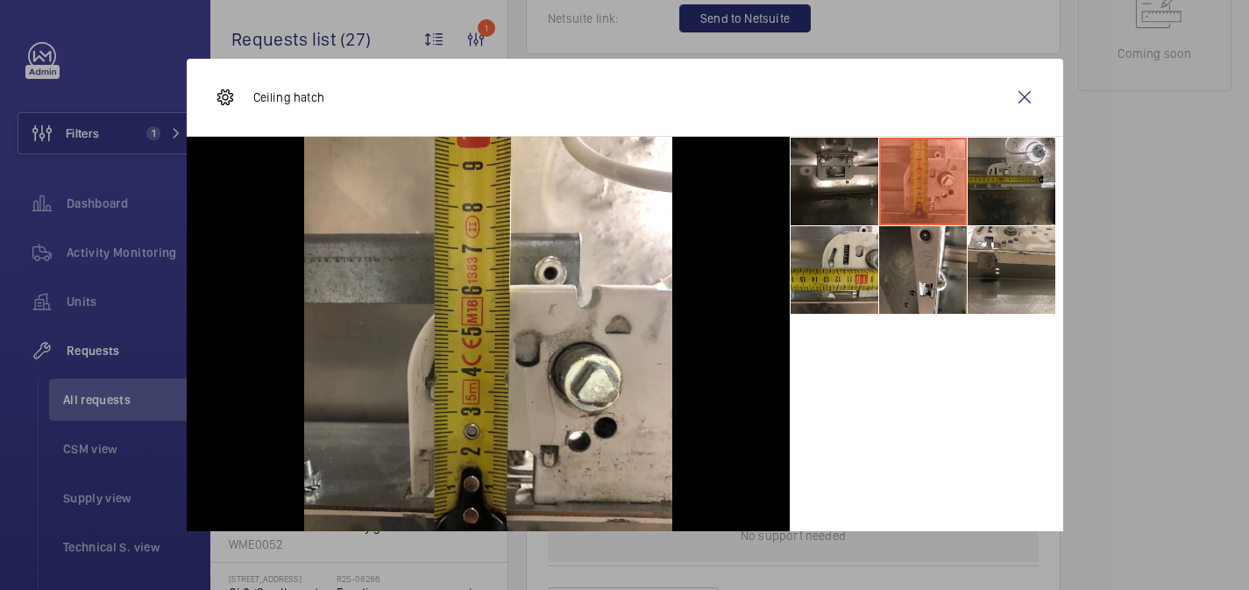
click at [1030, 177] on li at bounding box center [1012, 182] width 88 height 88
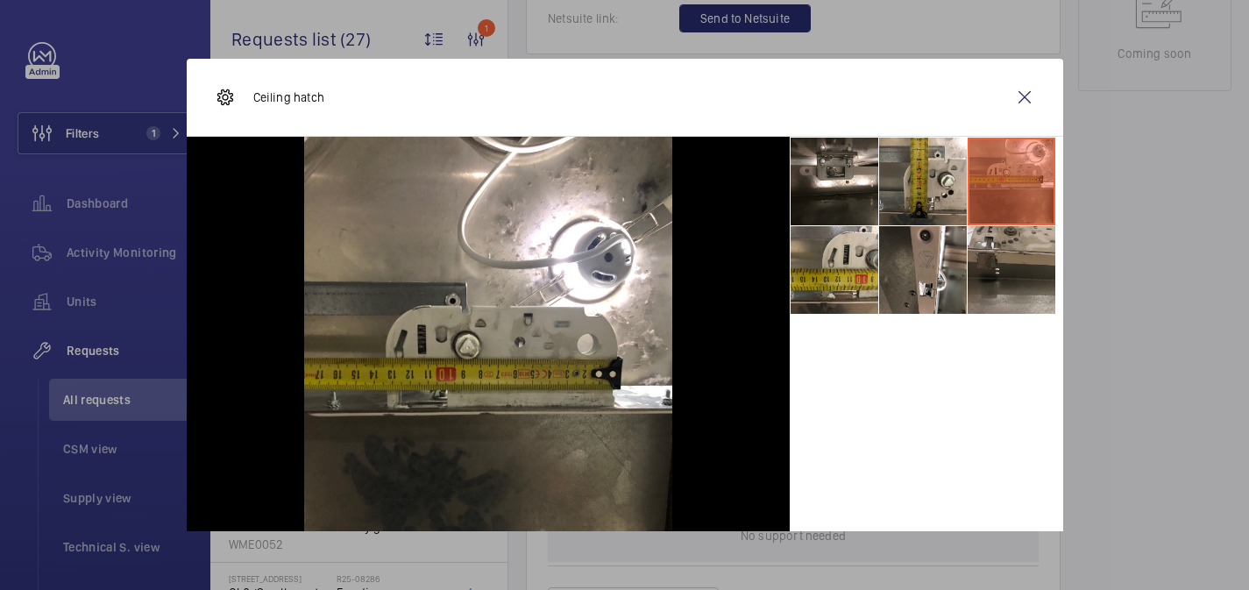
click at [1025, 252] on li at bounding box center [1012, 270] width 88 height 88
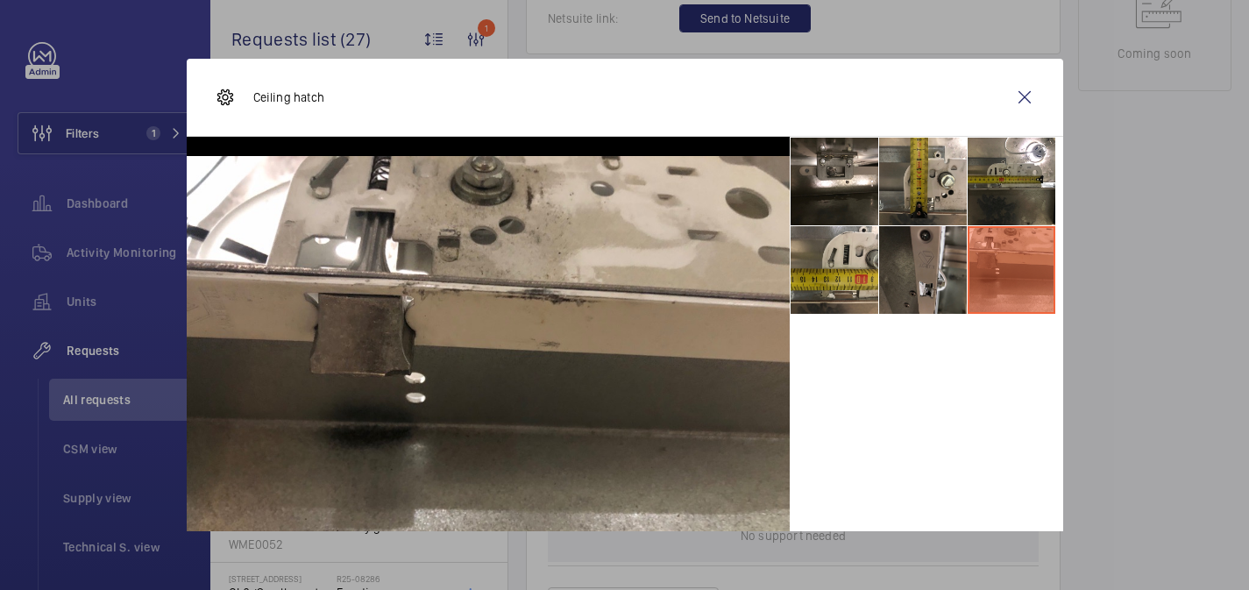
click at [912, 254] on li at bounding box center [923, 270] width 88 height 88
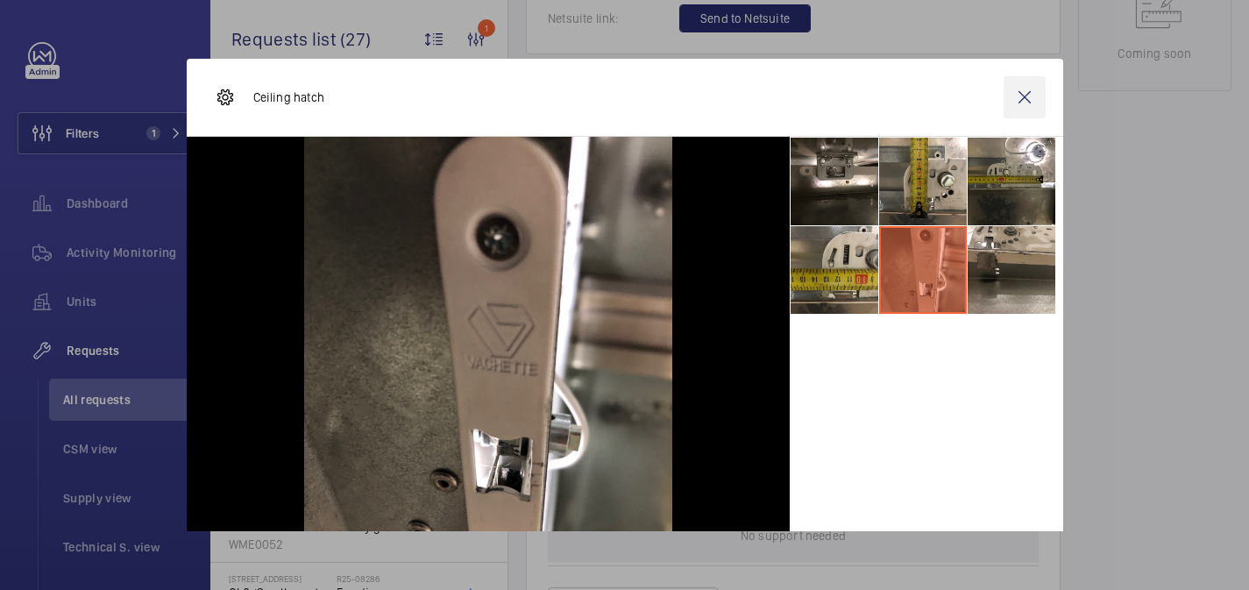
click at [1039, 95] on wm-front-icon-button at bounding box center [1025, 97] width 42 height 42
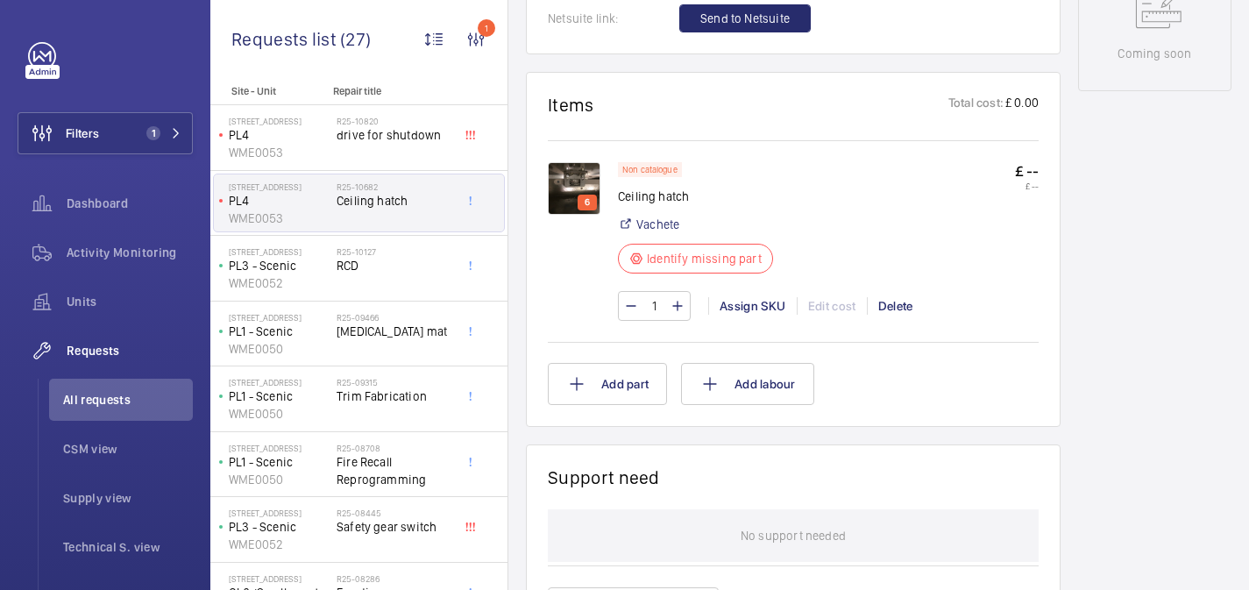
click at [575, 173] on img at bounding box center [574, 188] width 53 height 53
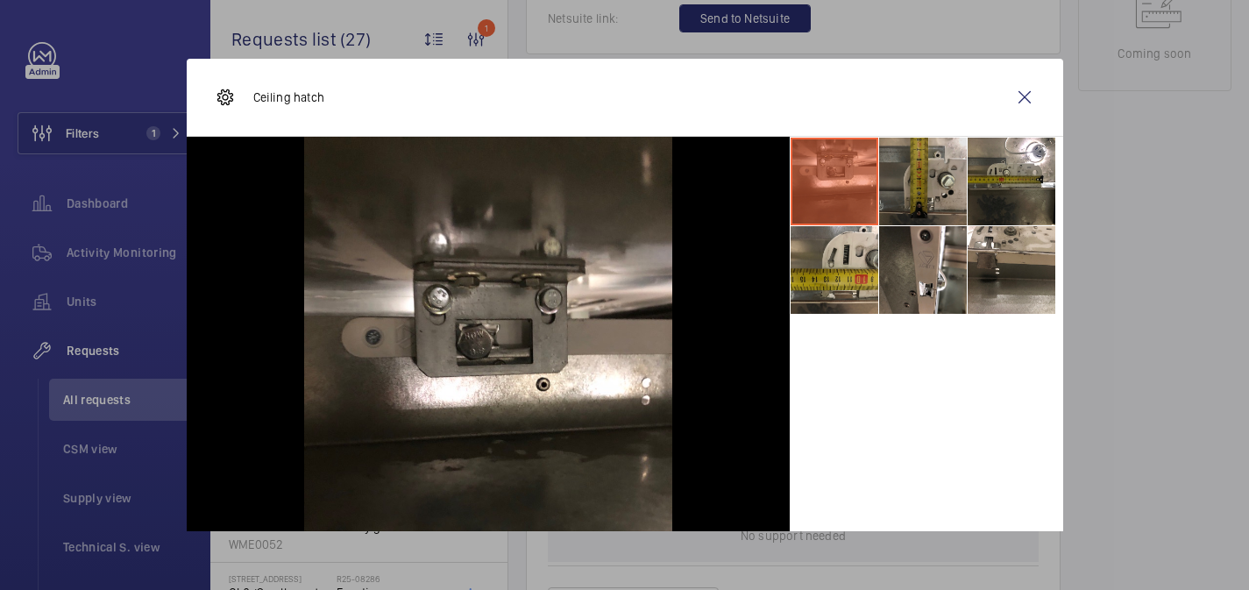
click at [904, 195] on li at bounding box center [923, 182] width 88 height 88
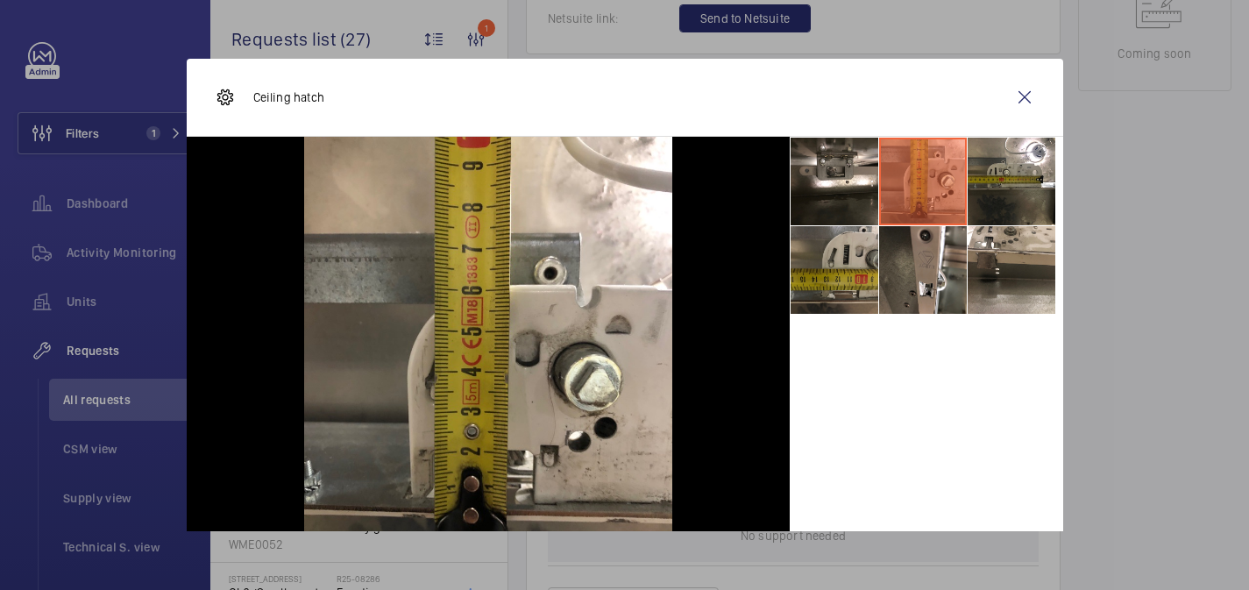
click at [841, 273] on li at bounding box center [835, 270] width 88 height 88
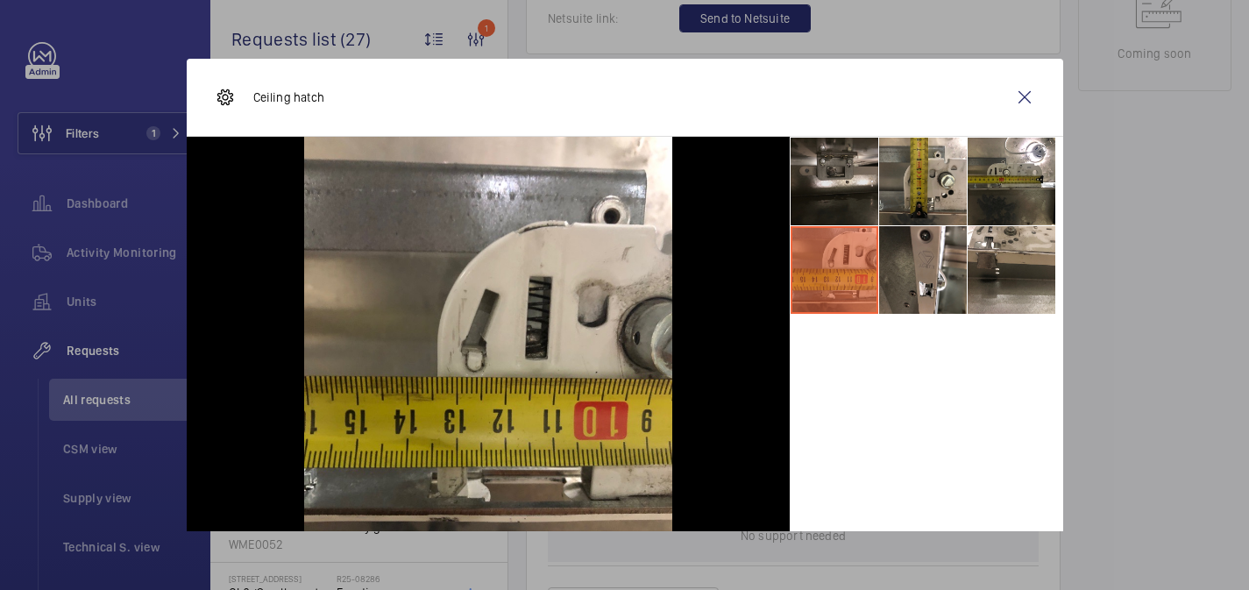
click at [848, 192] on li at bounding box center [835, 182] width 88 height 88
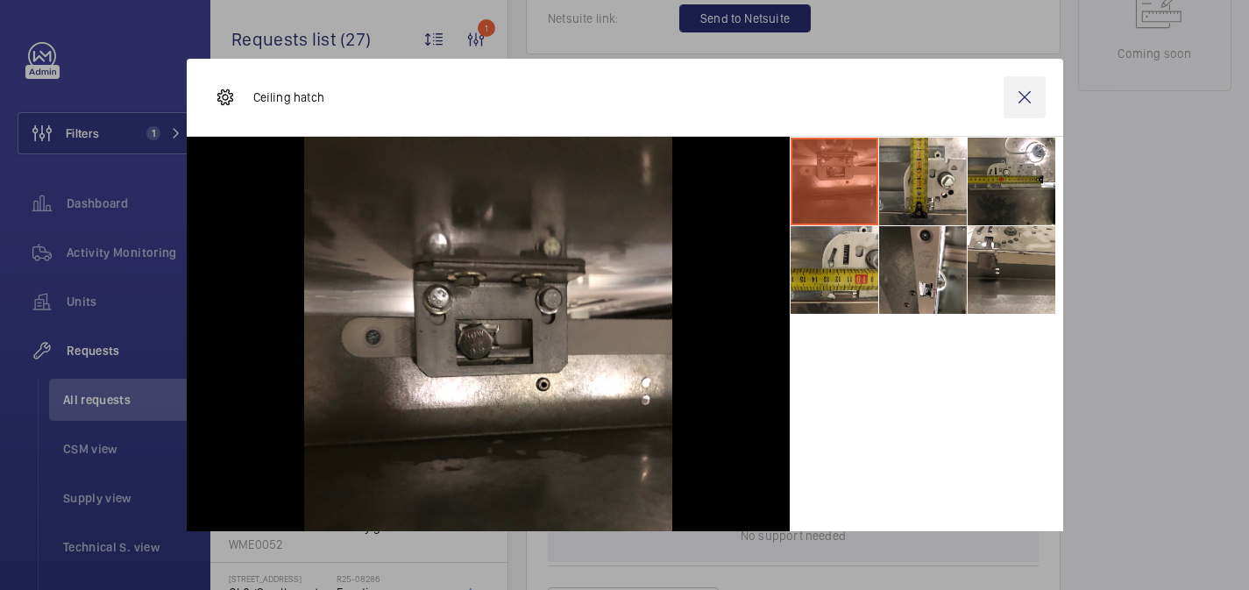
click at [1034, 81] on wm-front-icon-button at bounding box center [1025, 97] width 42 height 42
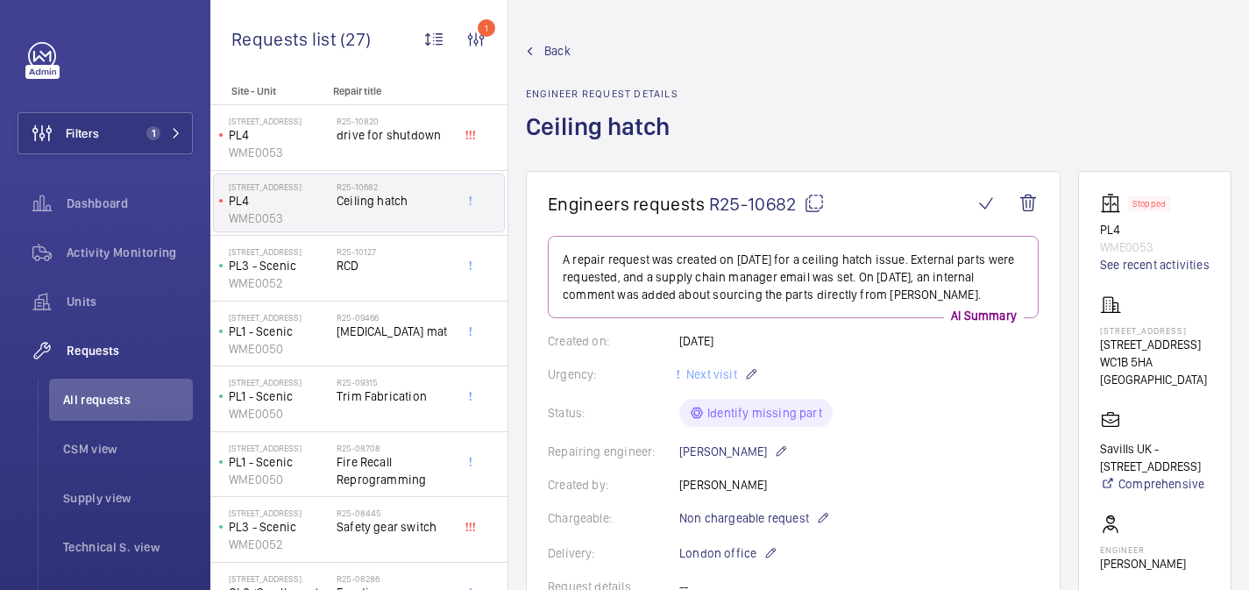
click at [814, 201] on mat-icon at bounding box center [814, 203] width 21 height 21
click at [1128, 331] on p "1 Southampton Row" at bounding box center [1155, 330] width 110 height 11
copy p "1 Southampton Row"
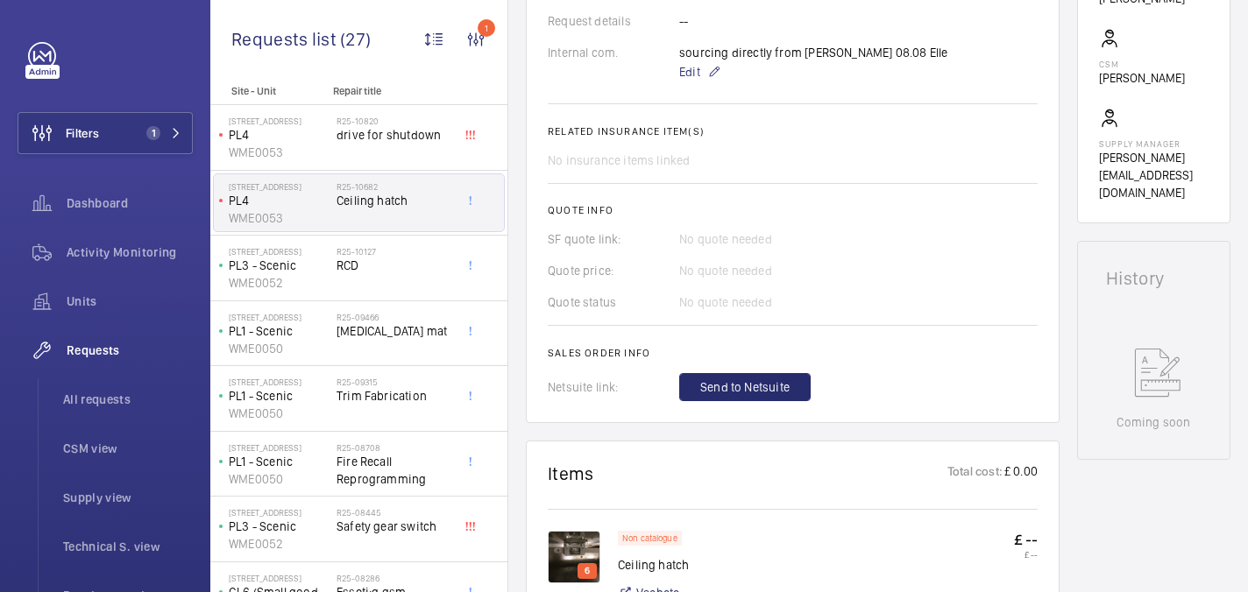
scroll to position [332, 0]
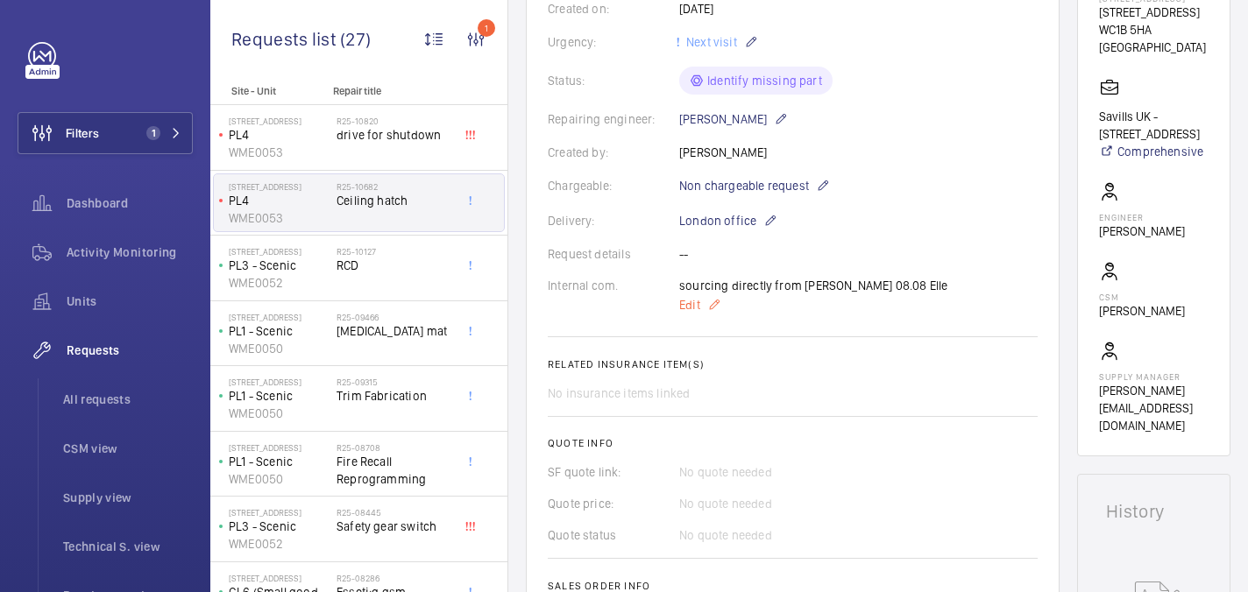
click at [698, 306] on span "Edit" at bounding box center [689, 305] width 21 height 18
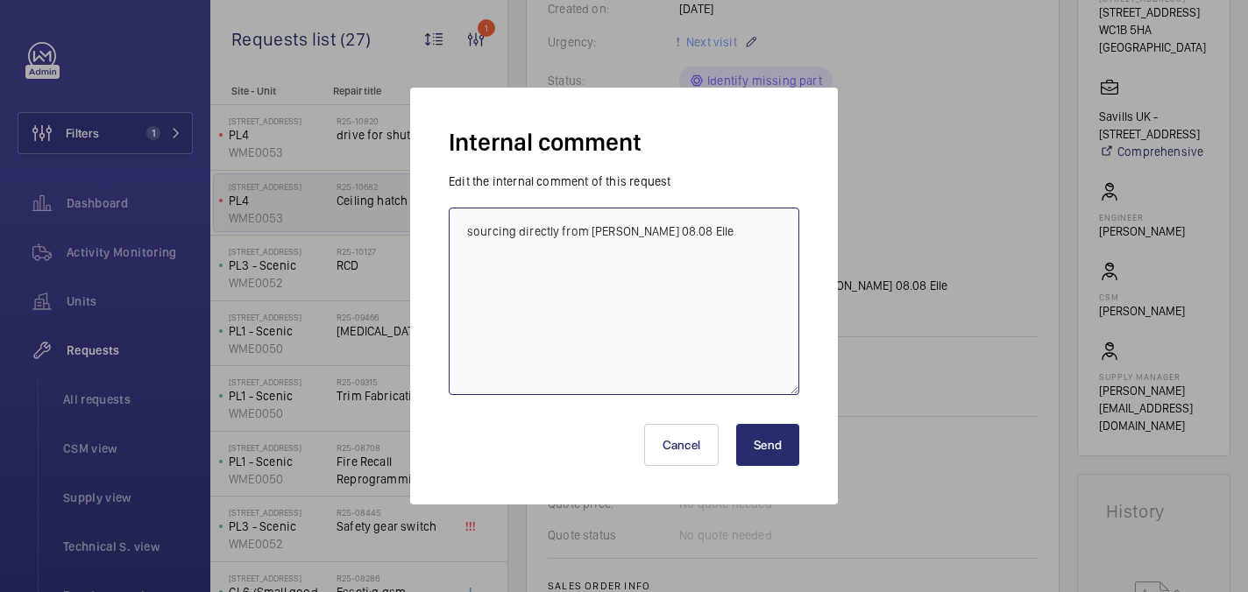
click at [719, 238] on textarea "sourcing directly from schindler 08.08 Elle" at bounding box center [624, 302] width 351 height 188
type textarea "sourcing directly from schindler 08.08 Elle sourcing from kris and shorts - 19.…"
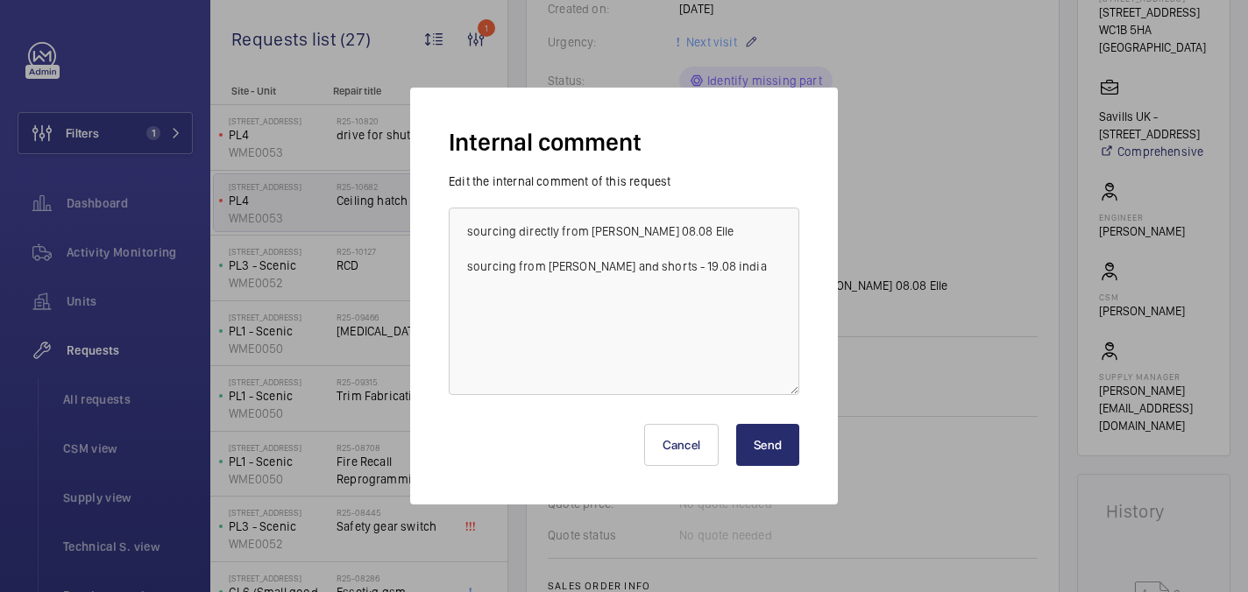
click at [762, 450] on button "Send" at bounding box center [767, 445] width 63 height 42
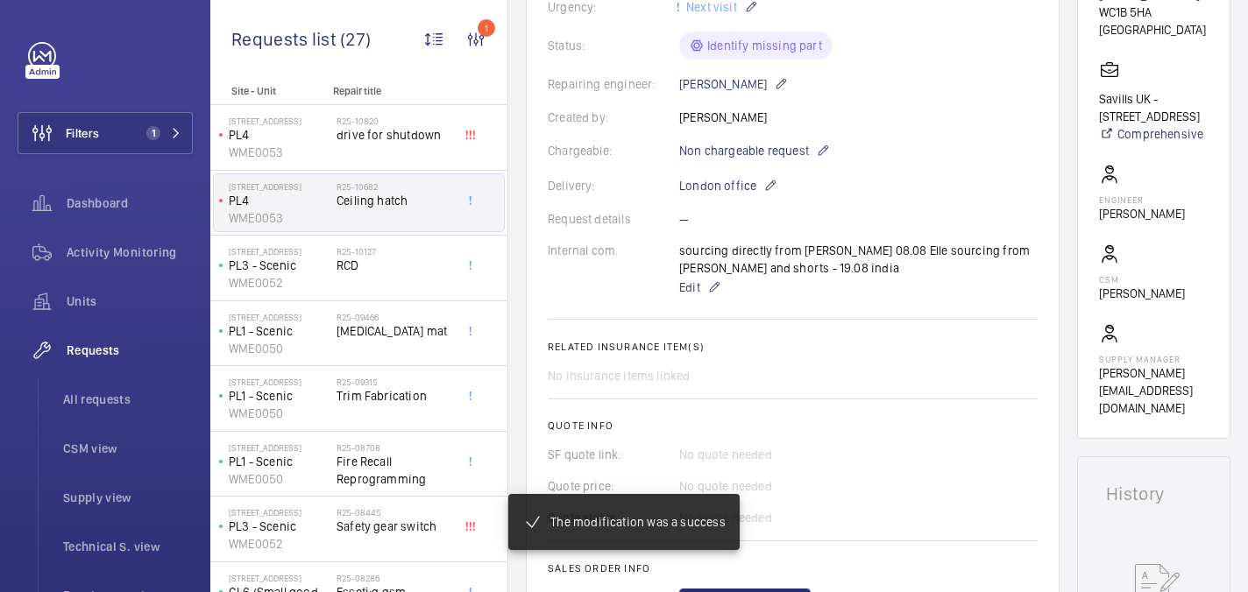
scroll to position [367, 0]
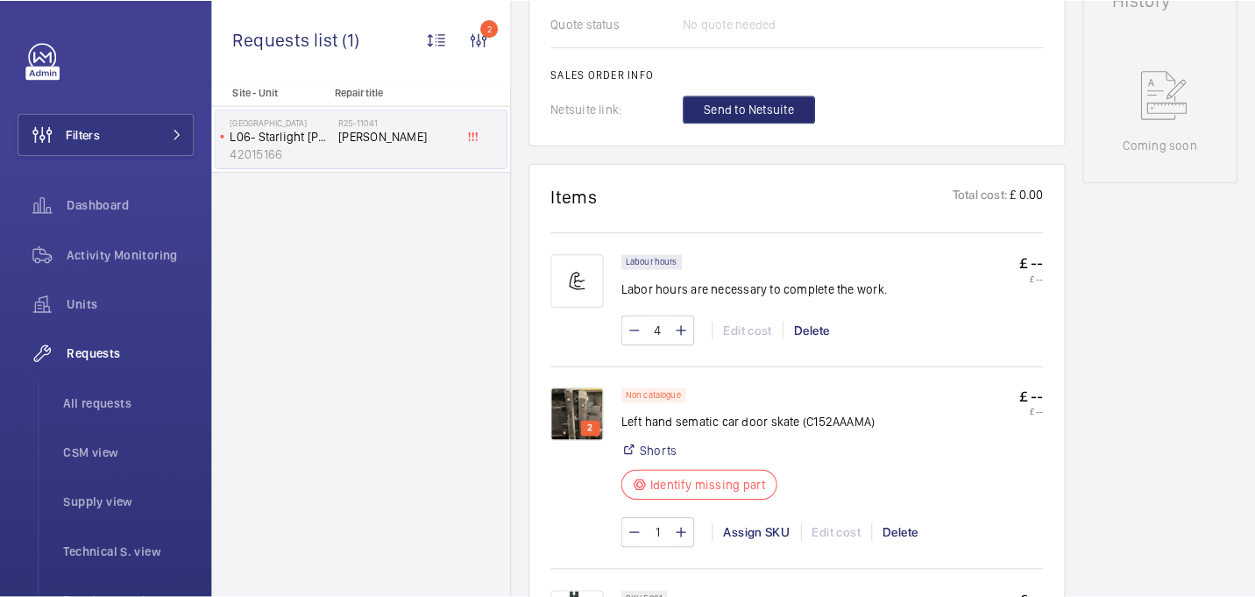
scroll to position [396, 0]
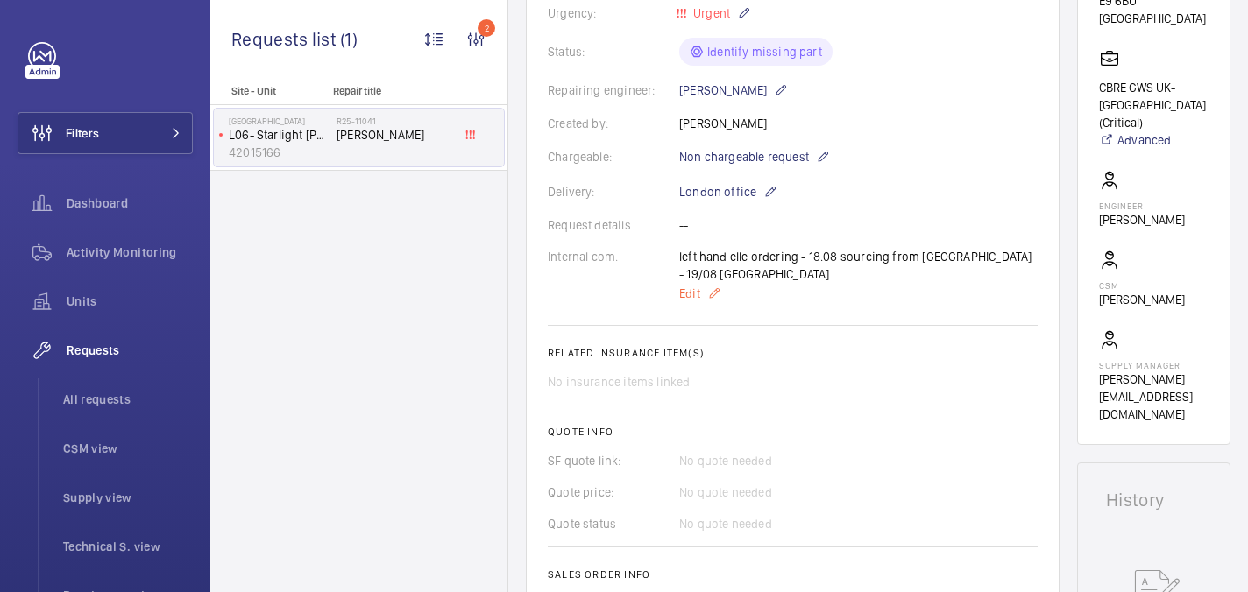
click at [693, 285] on span "Edit" at bounding box center [689, 294] width 21 height 18
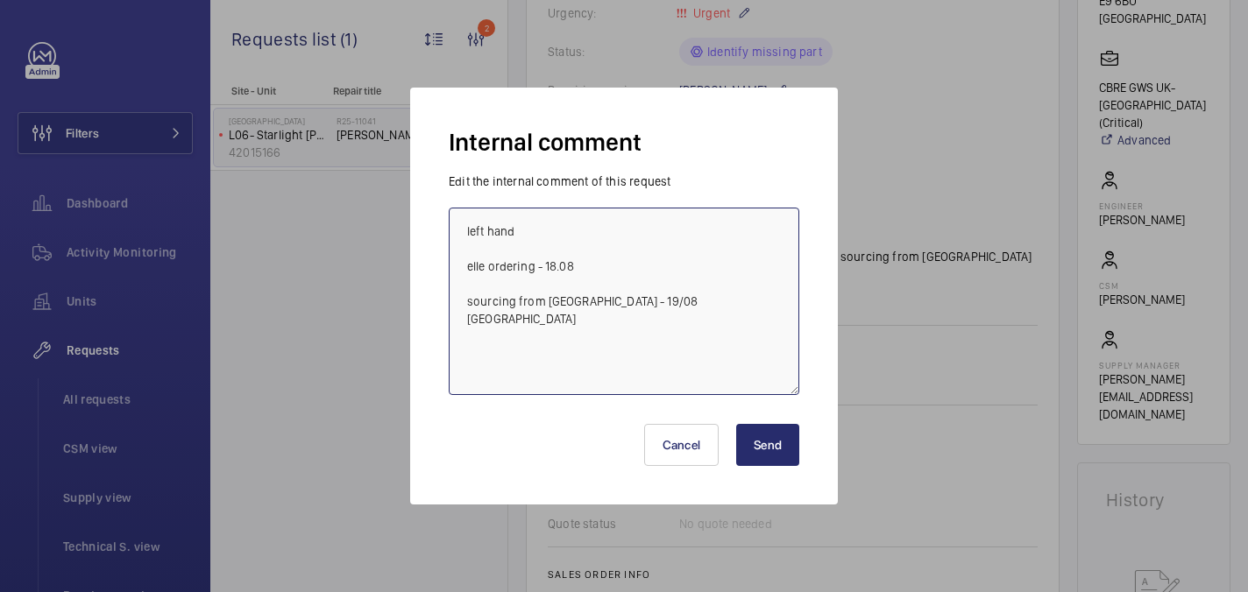
click at [695, 304] on textarea "left hand elle ordering - 18.08 sourcing from [GEOGRAPHIC_DATA] - 19/08 [GEOGRA…" at bounding box center [624, 302] width 351 height 188
click at [592, 346] on textarea "left hand elle ordering - 18.08 sourcing from [GEOGRAPHIC_DATA] - 19/08 [GEOGRA…" at bounding box center [624, 302] width 351 height 188
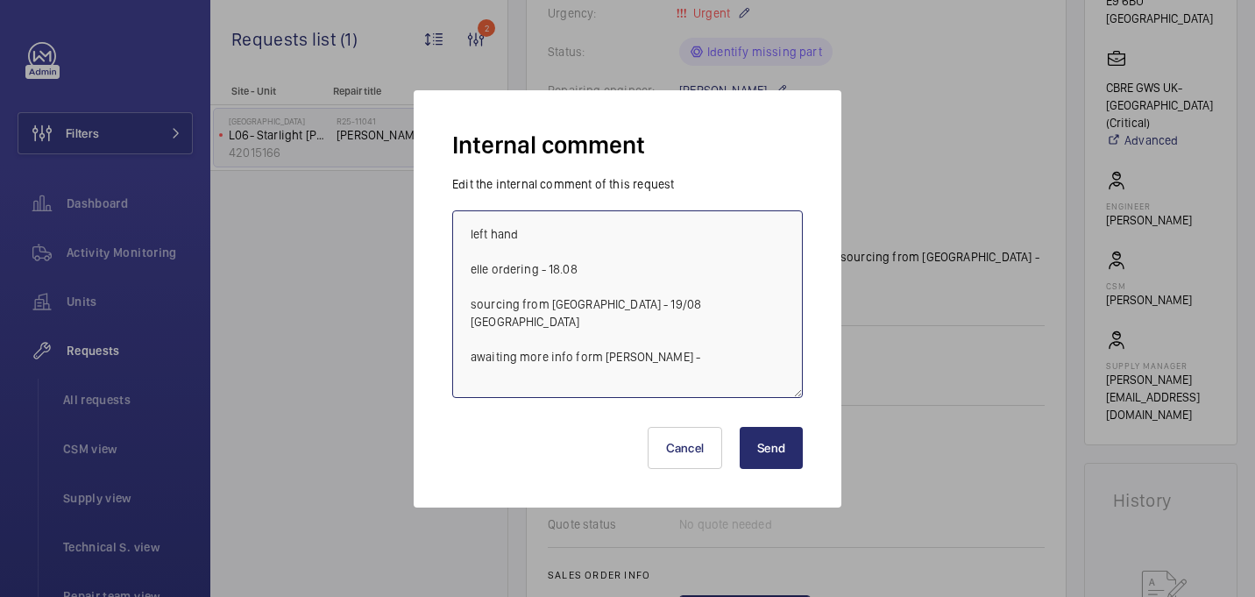
type textarea "left hand elle ordering - 18.08 sourcing from [GEOGRAPHIC_DATA] - 19/08 [GEOGRA…"
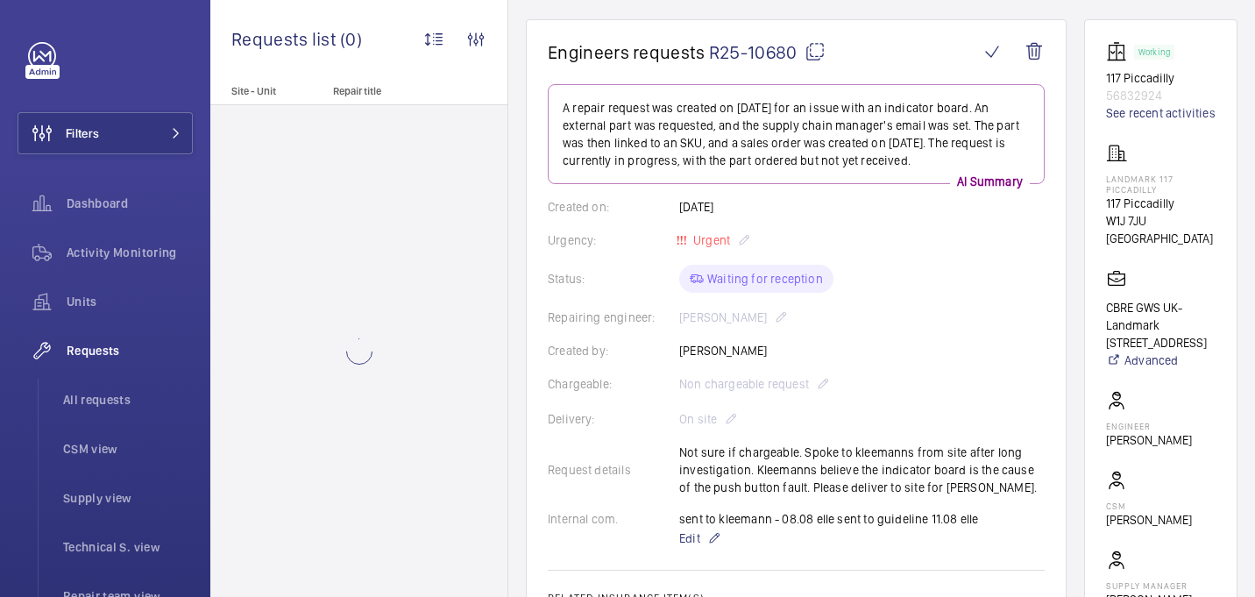
scroll to position [154, 0]
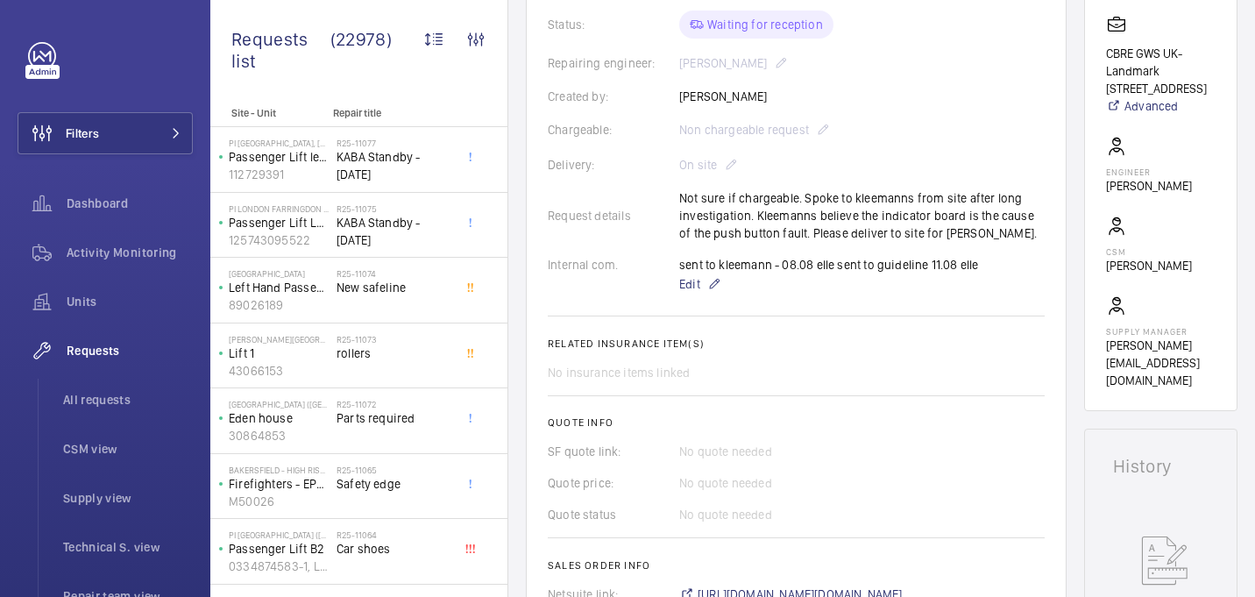
scroll to position [399, 0]
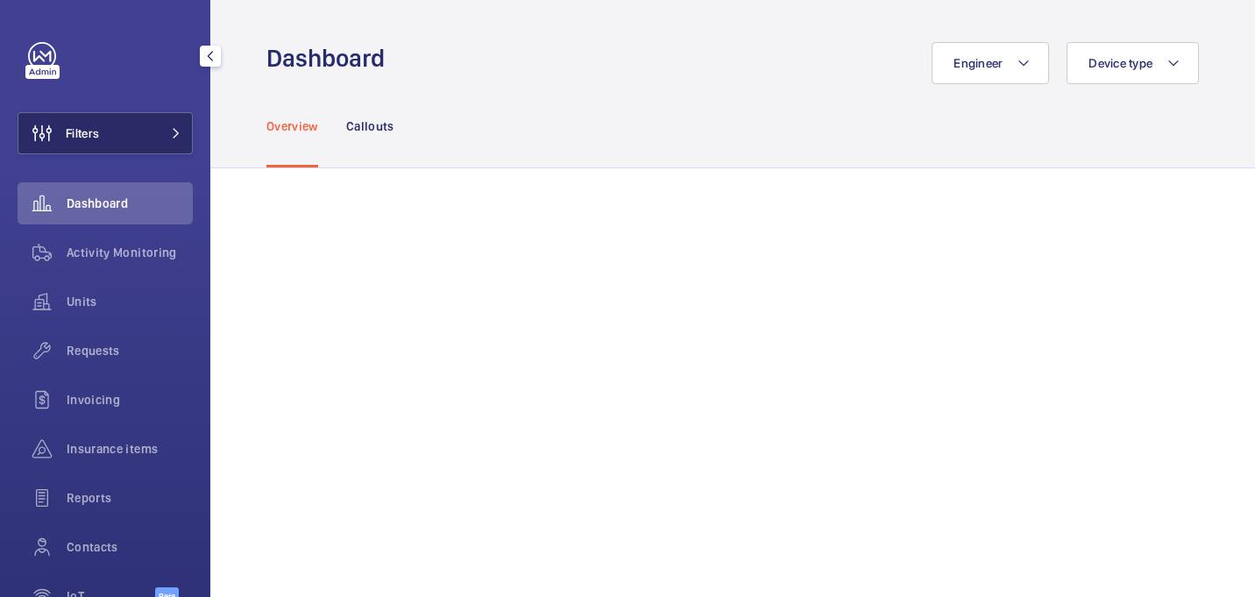
click at [91, 146] on span "Filters" at bounding box center [58, 133] width 81 height 42
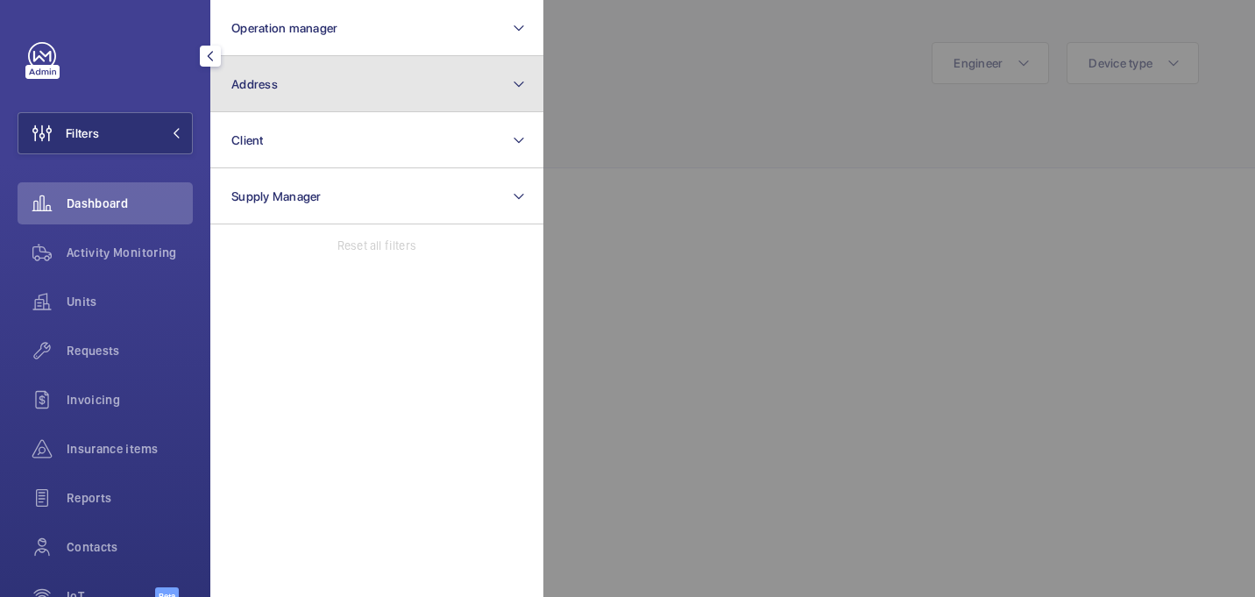
click at [413, 58] on button "Address" at bounding box center [376, 84] width 333 height 56
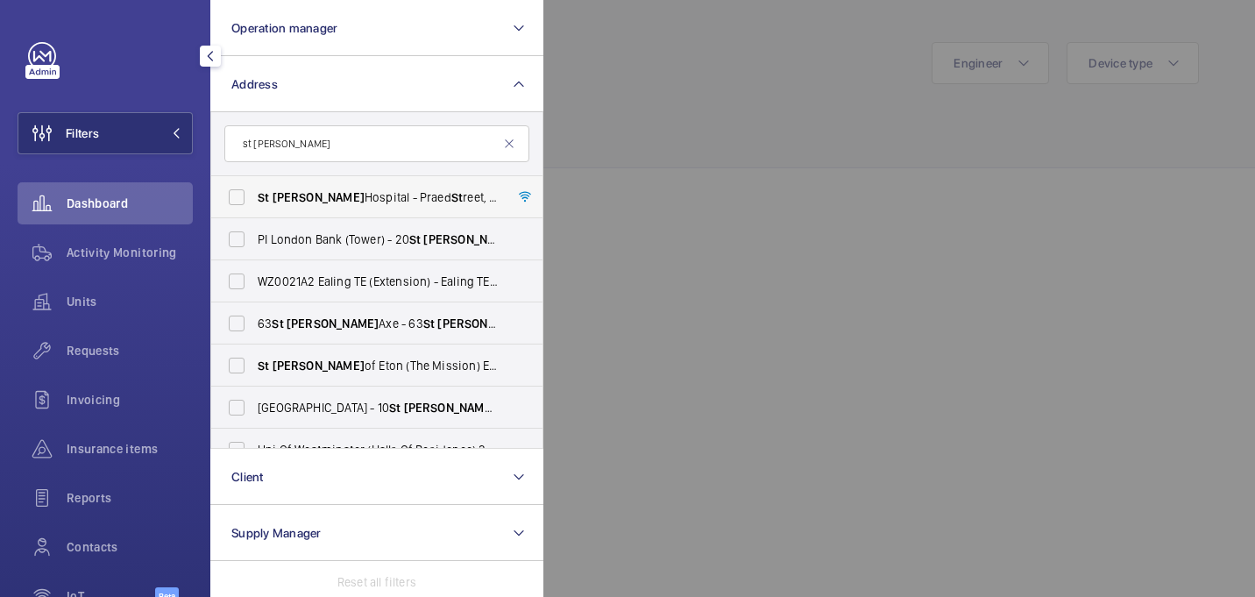
type input "st mary"
click at [419, 197] on span "St Mary Hospital - Praed St reet, LONDON W2 1NY" at bounding box center [378, 197] width 241 height 18
click at [254, 197] on input "St Mary Hospital - Praed St reet, LONDON W2 1NY" at bounding box center [236, 197] width 35 height 35
checkbox input "true"
click at [660, 88] on div at bounding box center [1170, 298] width 1255 height 597
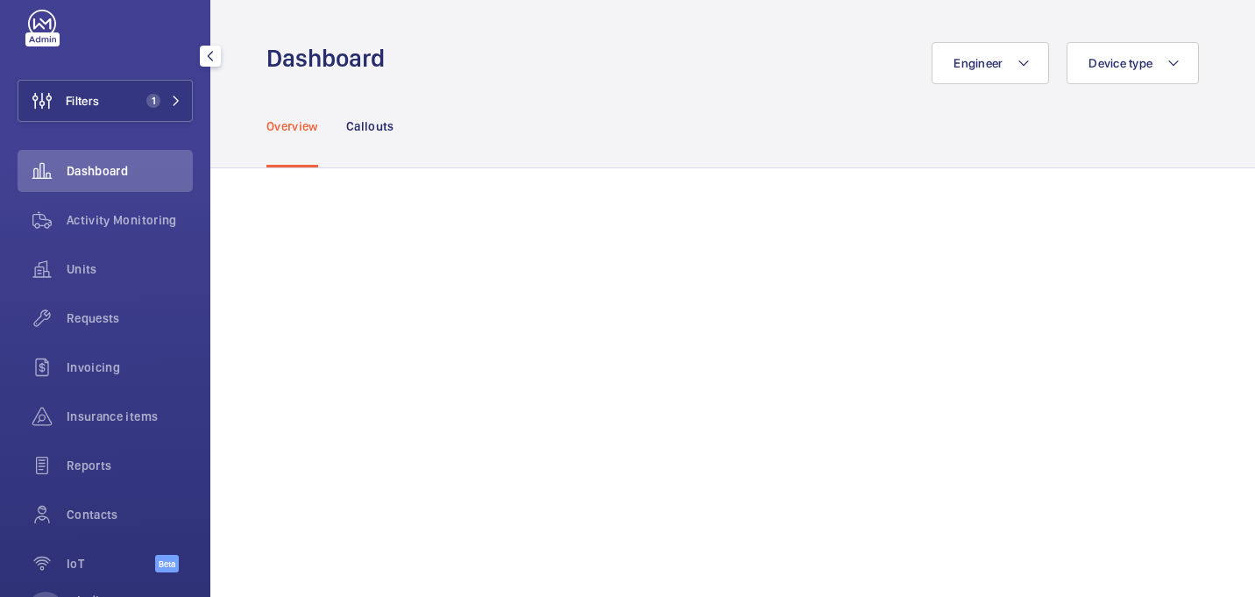
scroll to position [39, 0]
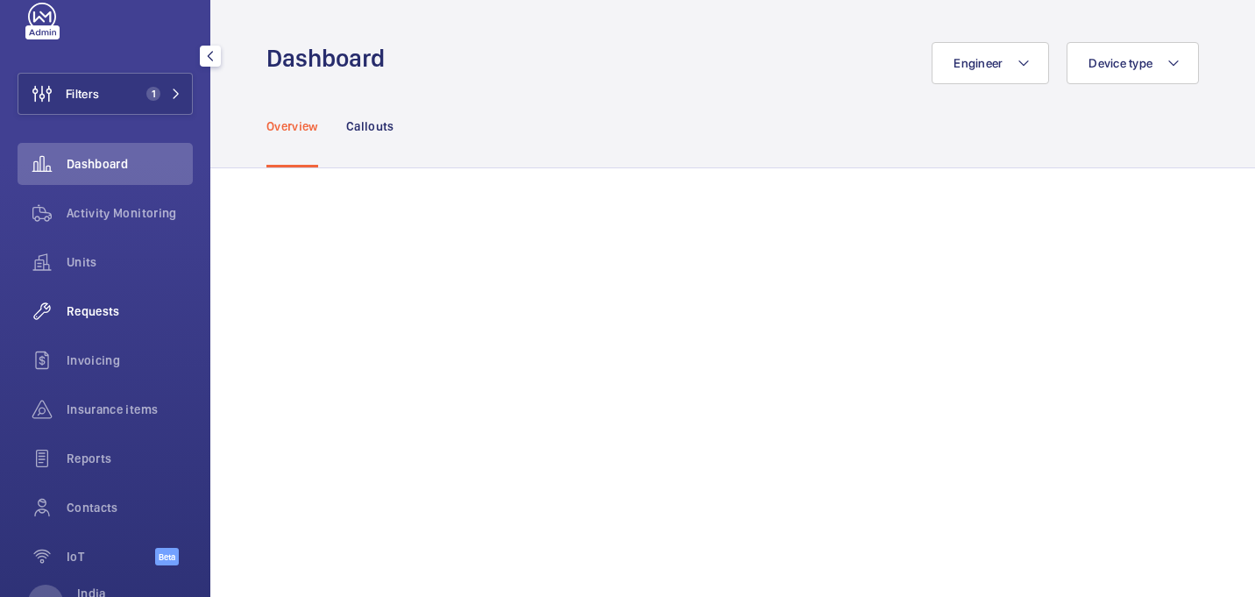
click at [106, 318] on span "Requests" at bounding box center [130, 311] width 126 height 18
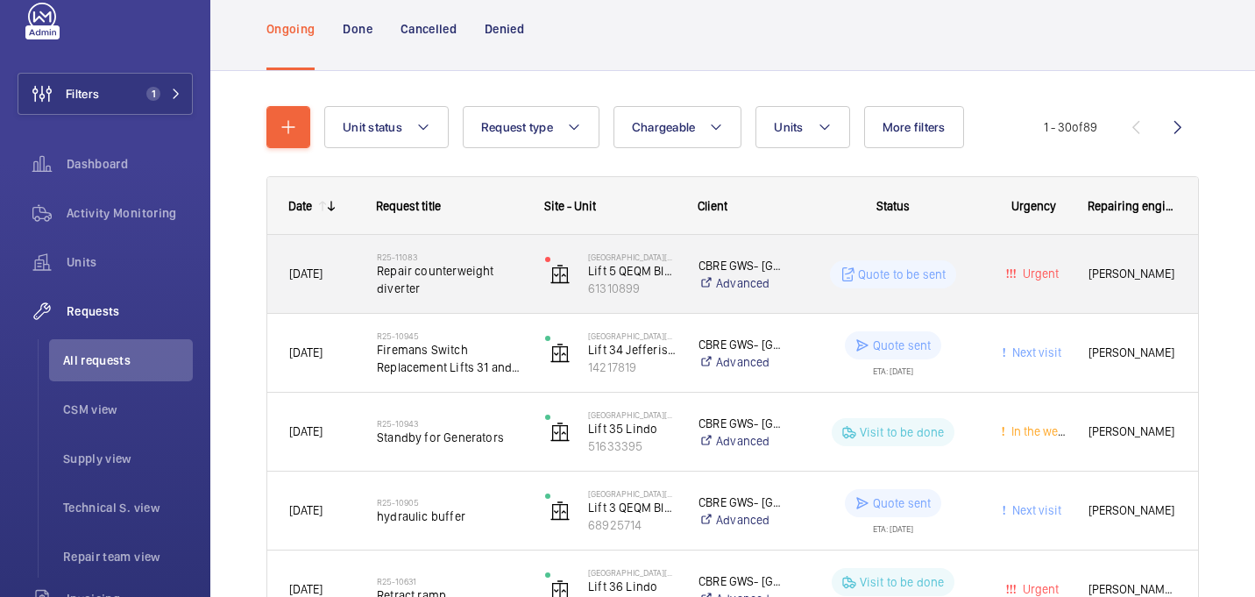
scroll to position [98, 0]
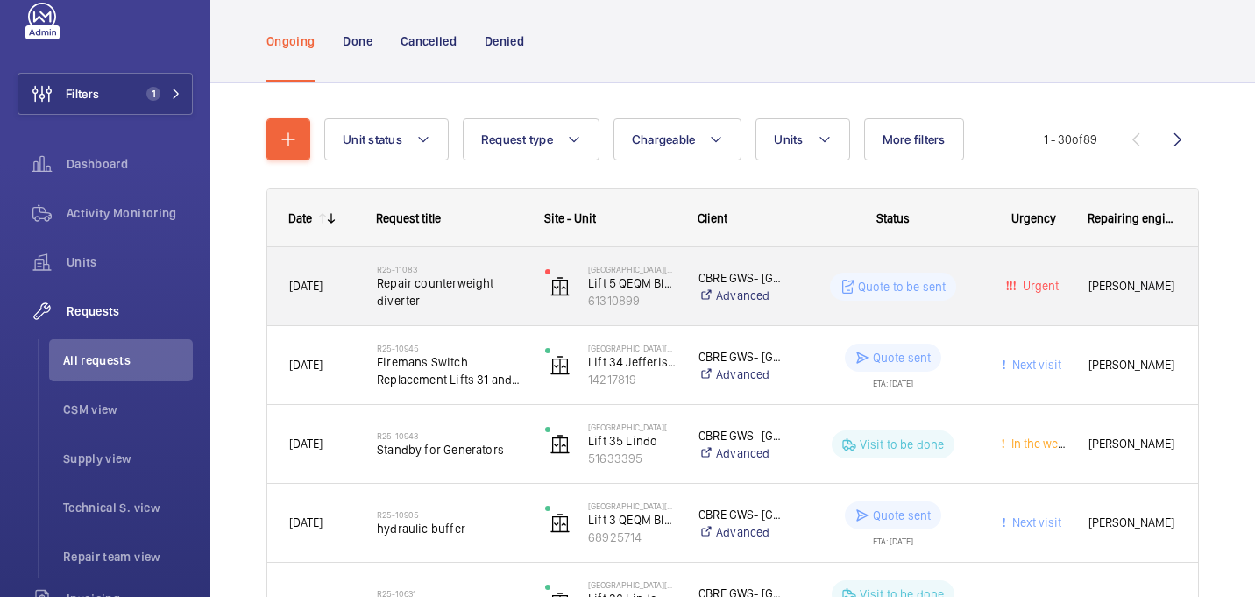
click at [468, 281] on span "Repair counterweight diverter" at bounding box center [449, 291] width 145 height 35
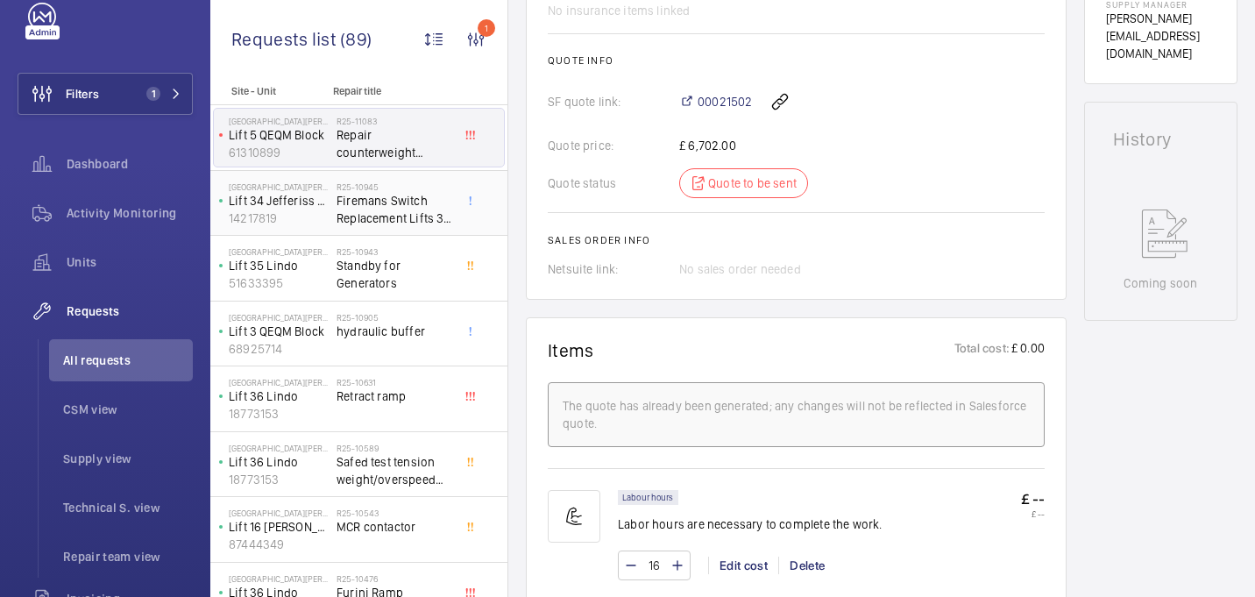
scroll to position [768, 0]
click at [336, 189] on div "St Mary Hospital Lift 34 Jefferiss Wing 14217819" at bounding box center [275, 203] width 123 height 58
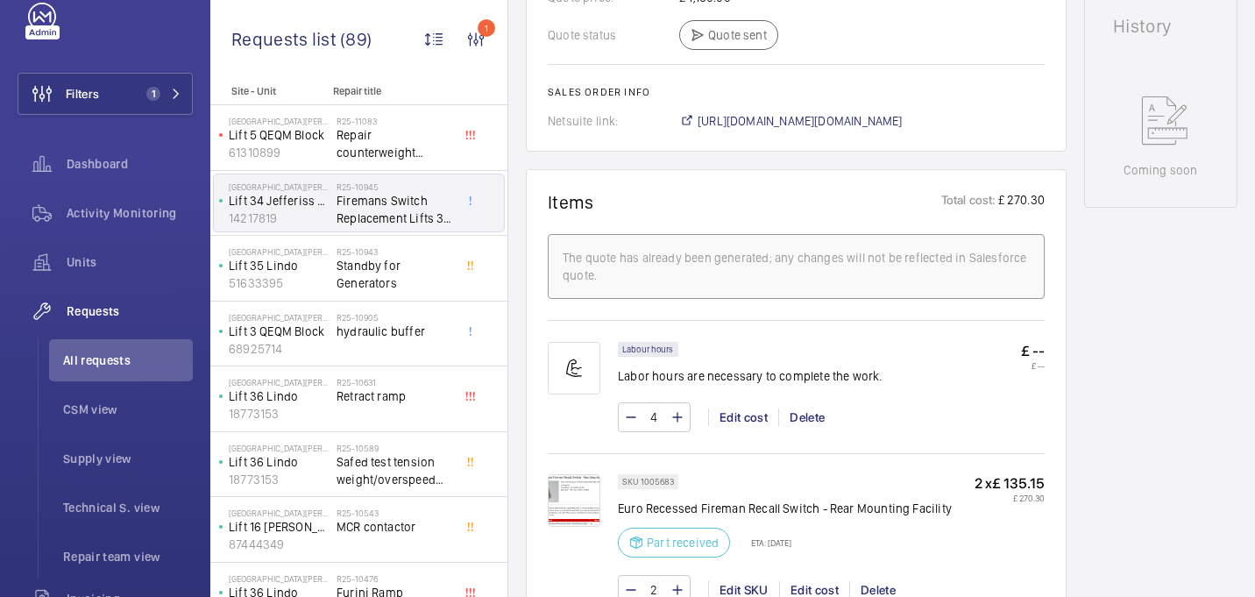
scroll to position [930, 0]
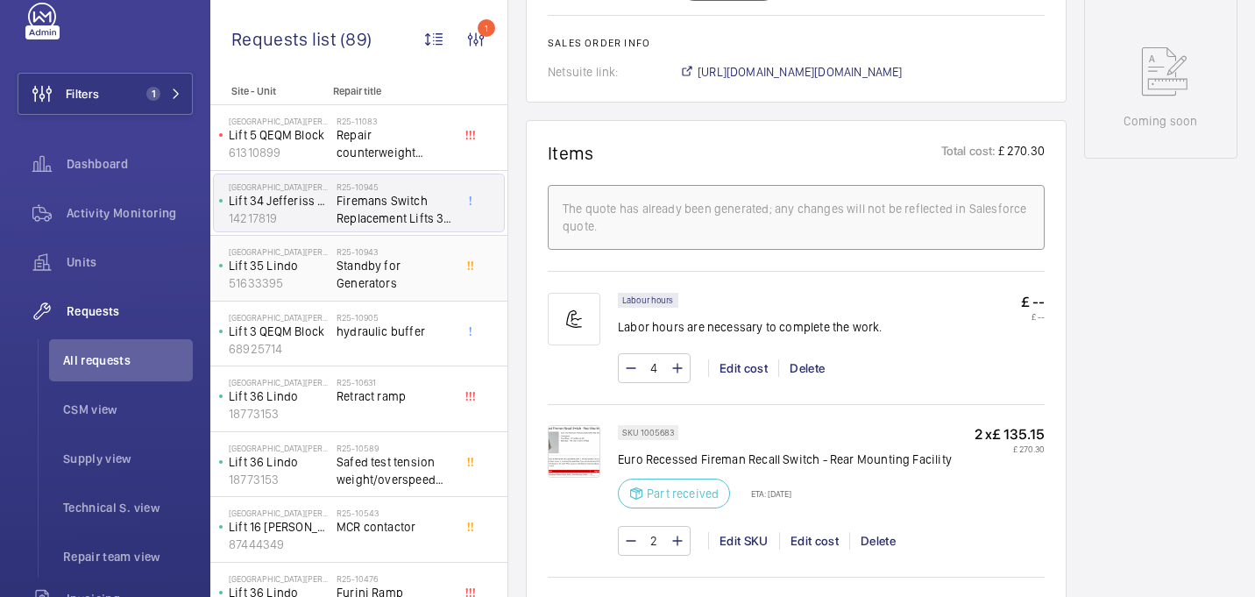
click at [388, 278] on span "Standby for Generators" at bounding box center [395, 274] width 116 height 35
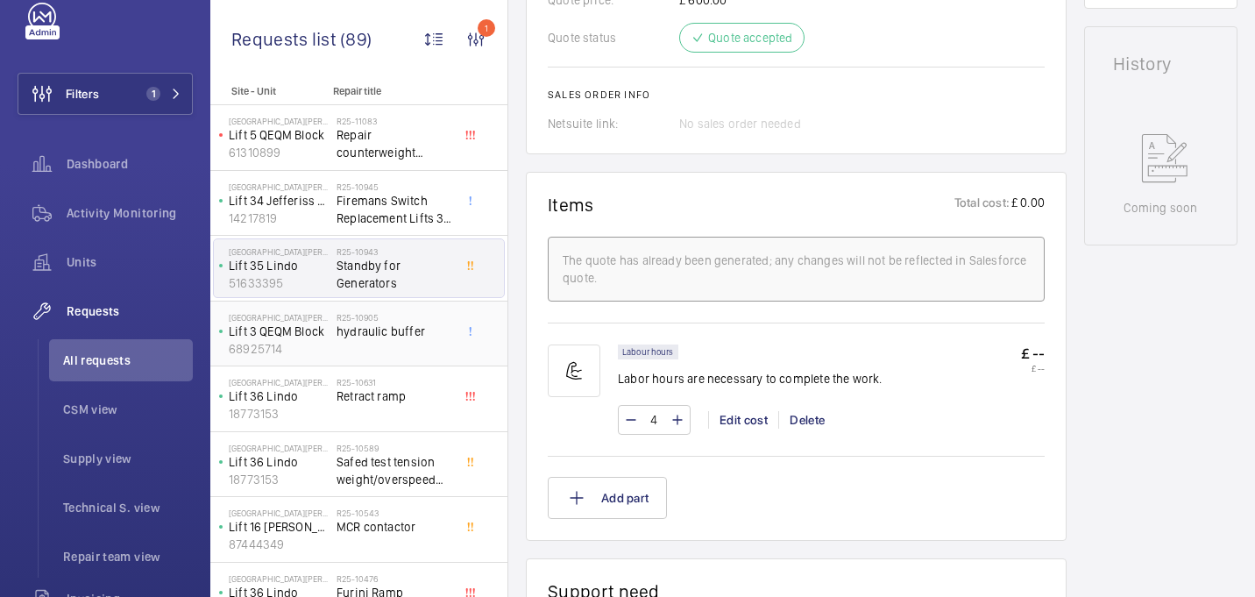
scroll to position [843, 0]
click at [387, 351] on div "R25-10905 hydraulic buffer" at bounding box center [395, 337] width 116 height 51
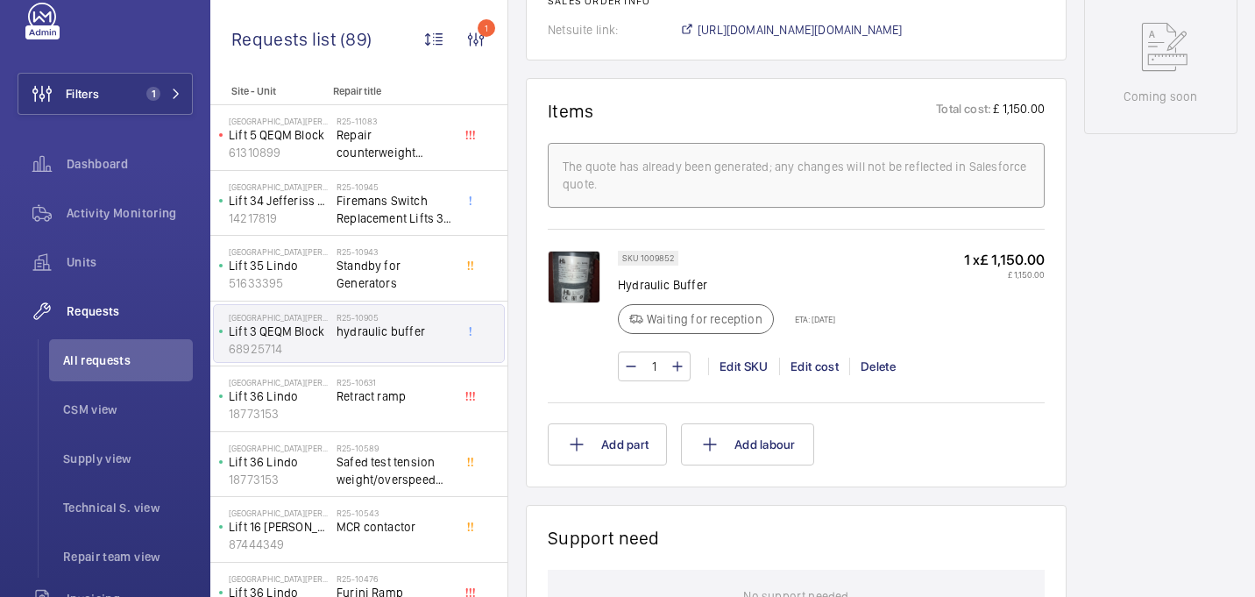
scroll to position [988, 0]
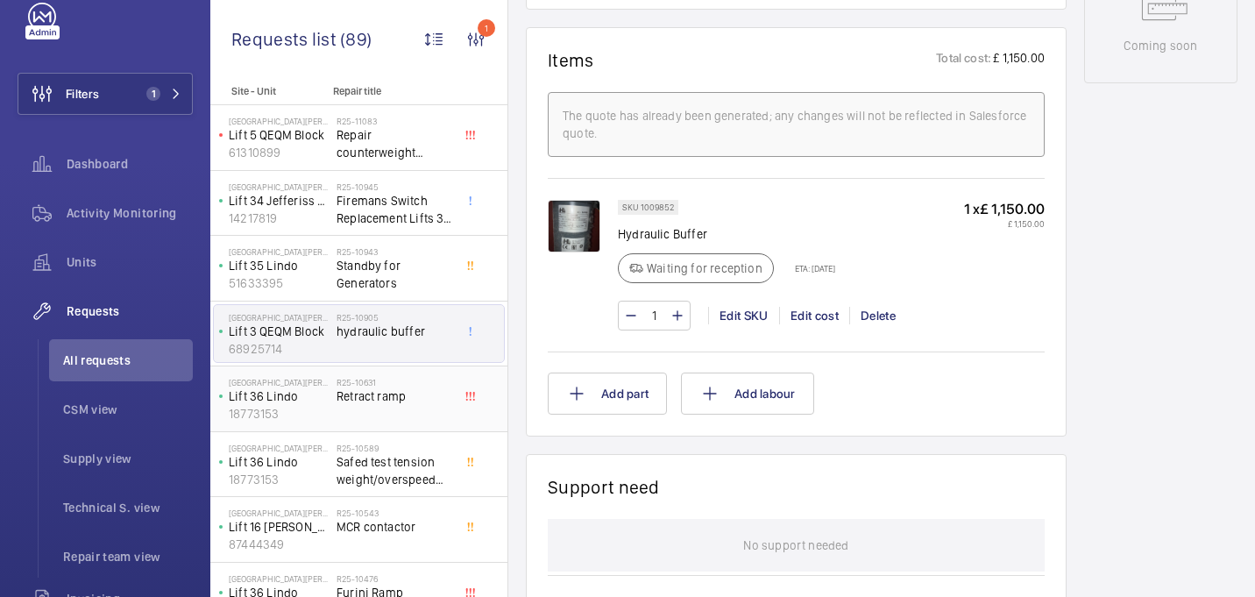
click at [366, 427] on div "R25-10631 Retract ramp" at bounding box center [395, 402] width 116 height 51
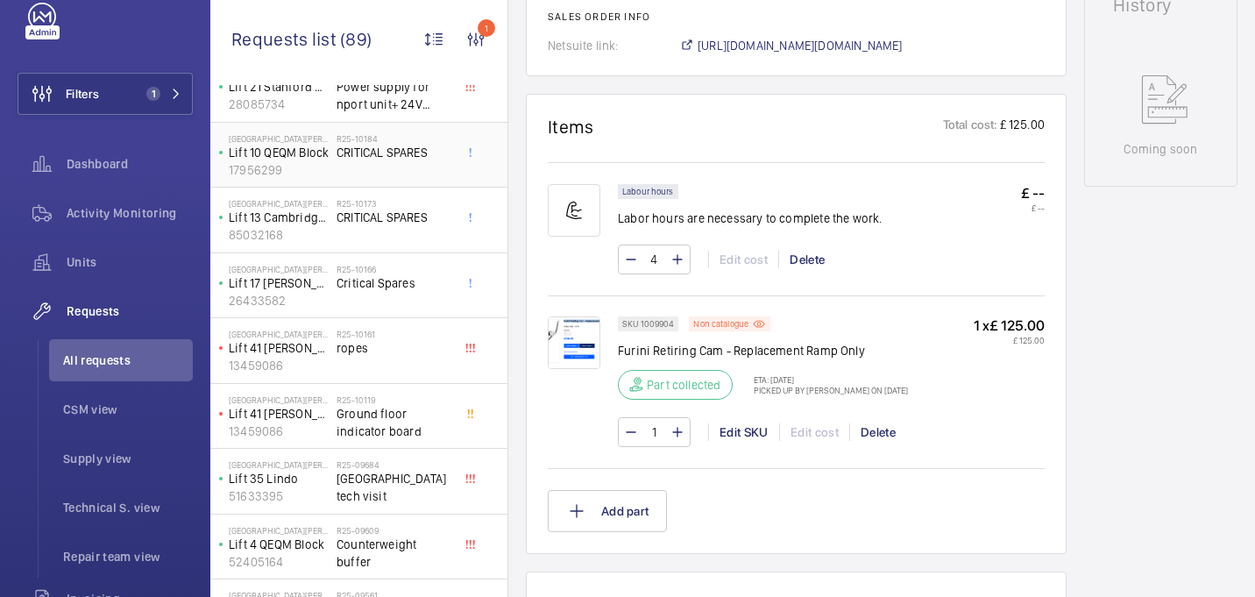
scroll to position [702, 0]
click at [425, 429] on span "Ground floor indicator board" at bounding box center [395, 421] width 116 height 35
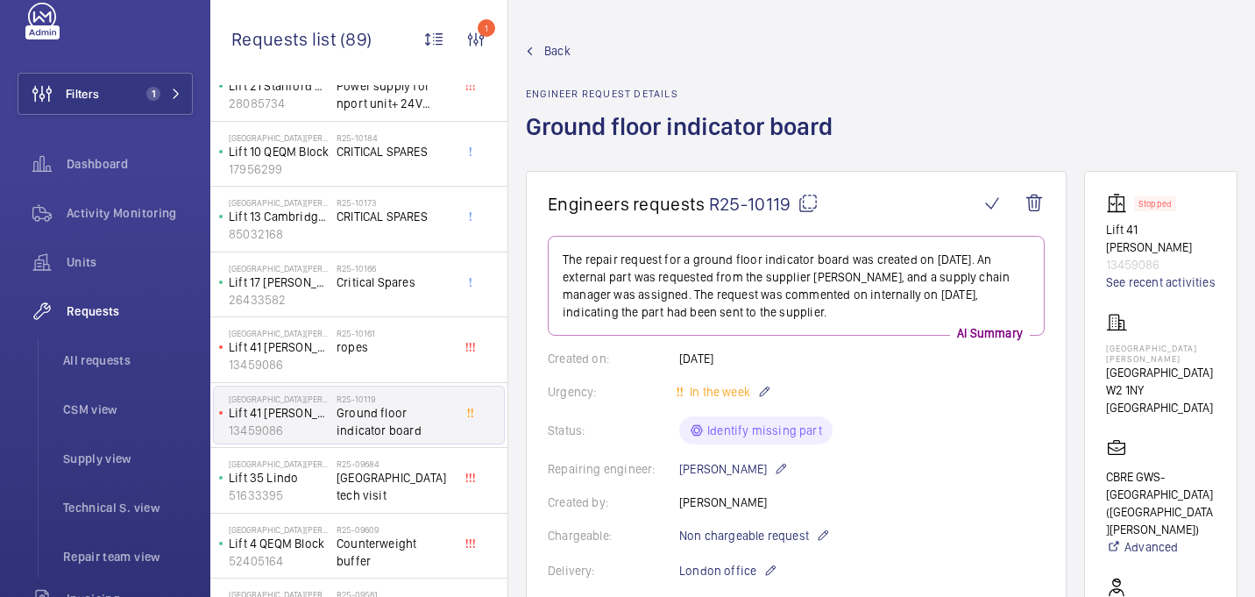
click at [812, 207] on mat-icon at bounding box center [808, 203] width 21 height 21
click at [1140, 344] on p "[GEOGRAPHIC_DATA][PERSON_NAME]" at bounding box center [1161, 353] width 110 height 21
copy p "[GEOGRAPHIC_DATA][PERSON_NAME]"
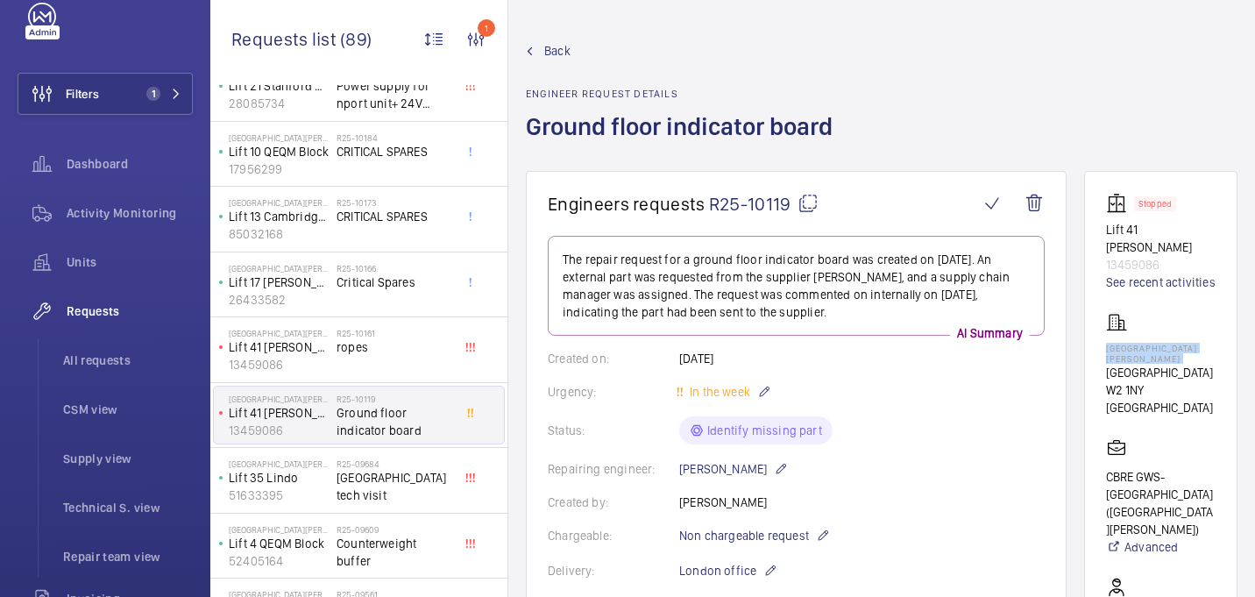
click at [814, 195] on mat-icon at bounding box center [808, 203] width 21 height 21
copy p "[GEOGRAPHIC_DATA][PERSON_NAME]"
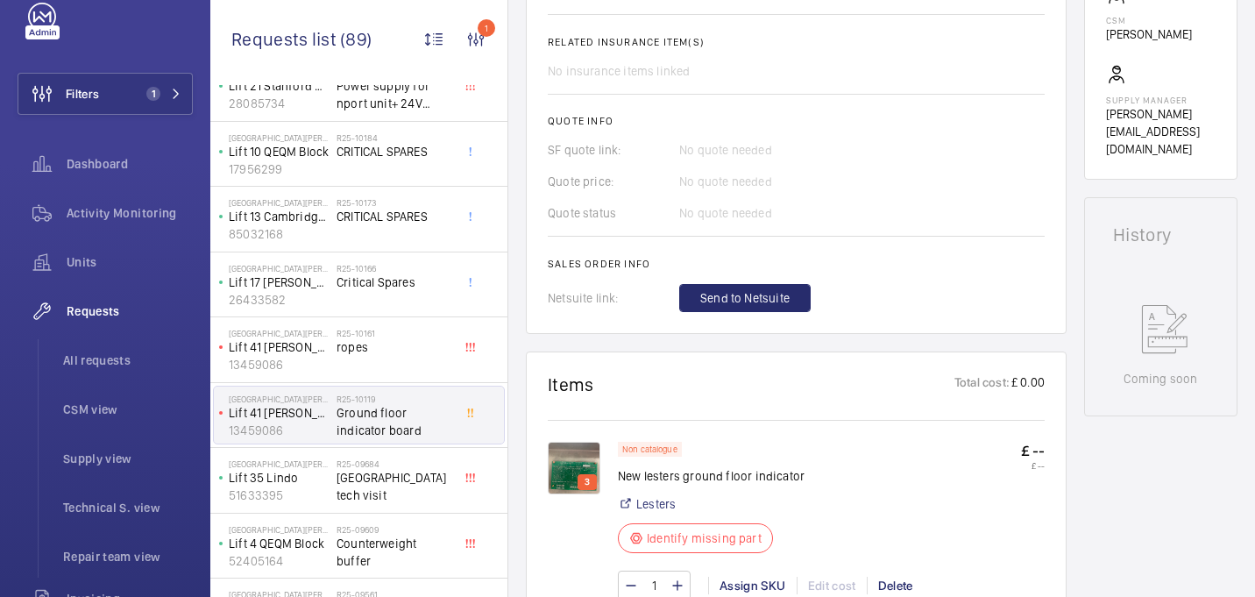
scroll to position [808, 0]
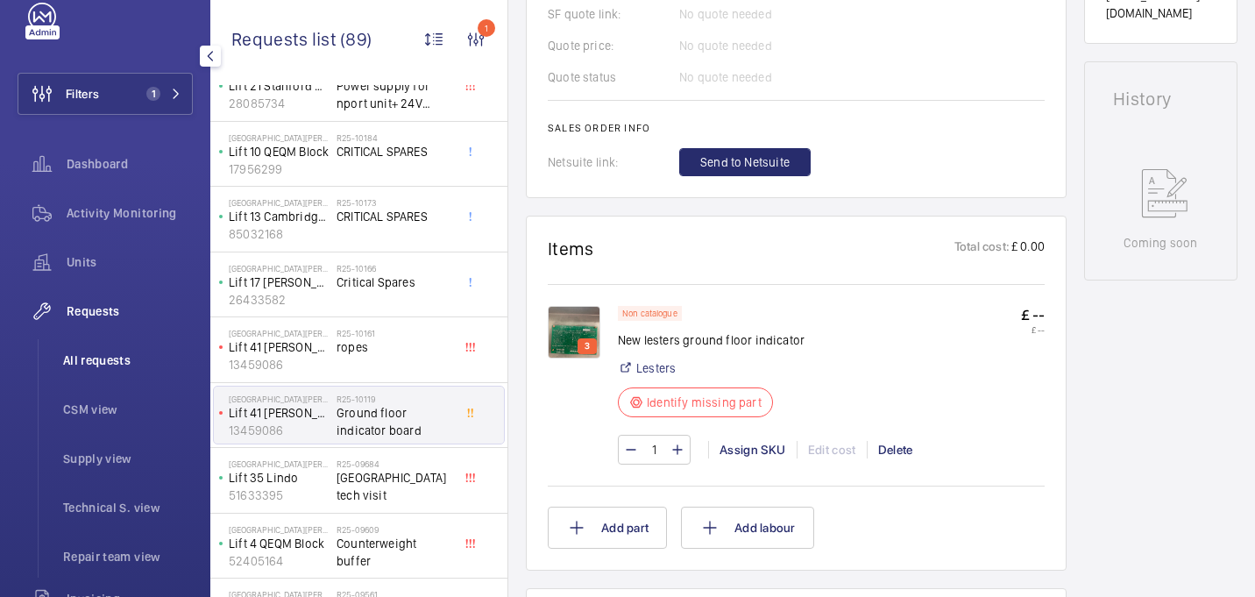
click at [115, 369] on li "All requests" at bounding box center [121, 360] width 144 height 42
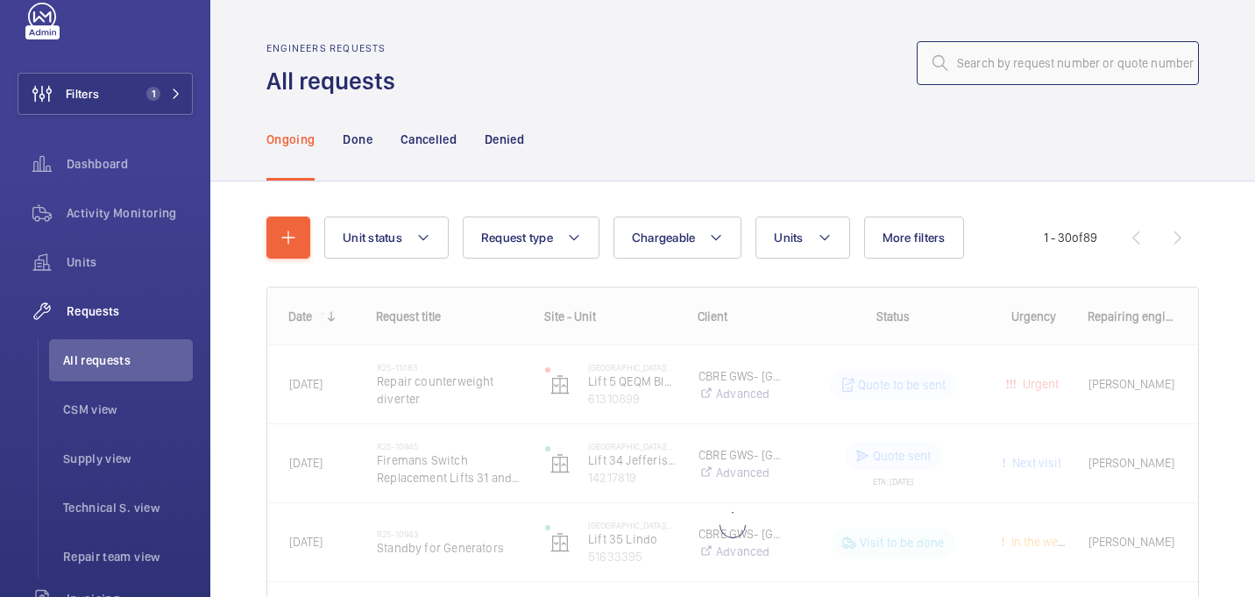
click at [1115, 75] on input "text" at bounding box center [1058, 63] width 282 height 44
paste input "R25-09315"
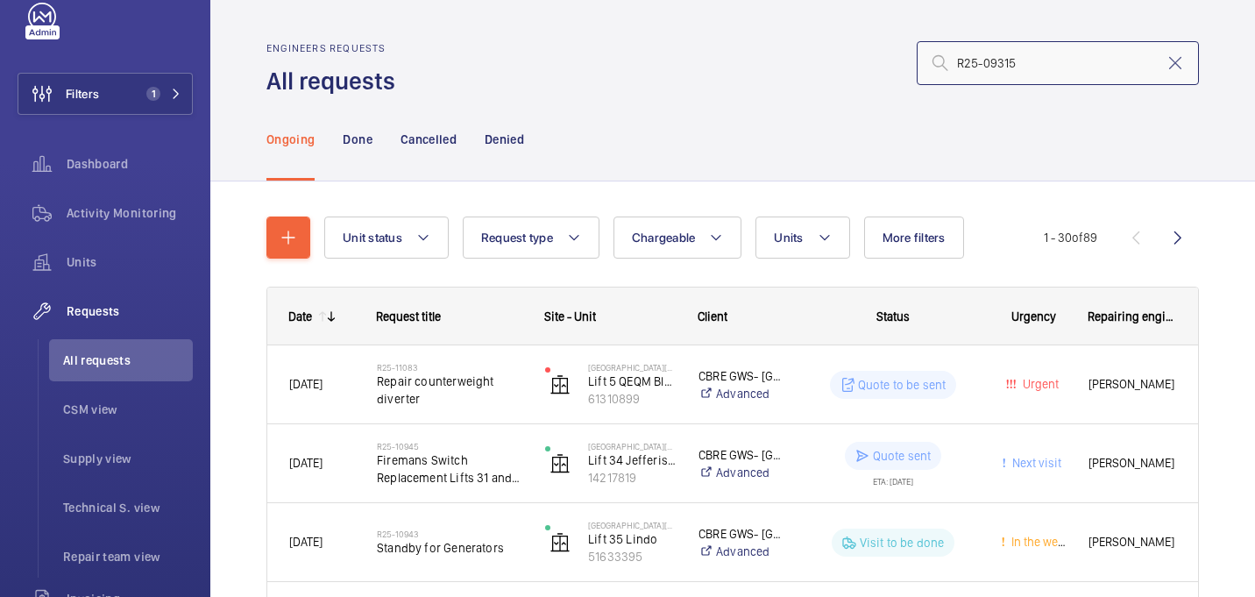
click at [957, 58] on input "R25-09315" at bounding box center [1058, 63] width 282 height 44
click at [1049, 59] on input "R25-09315" at bounding box center [1058, 63] width 282 height 44
type input "R25-09315"
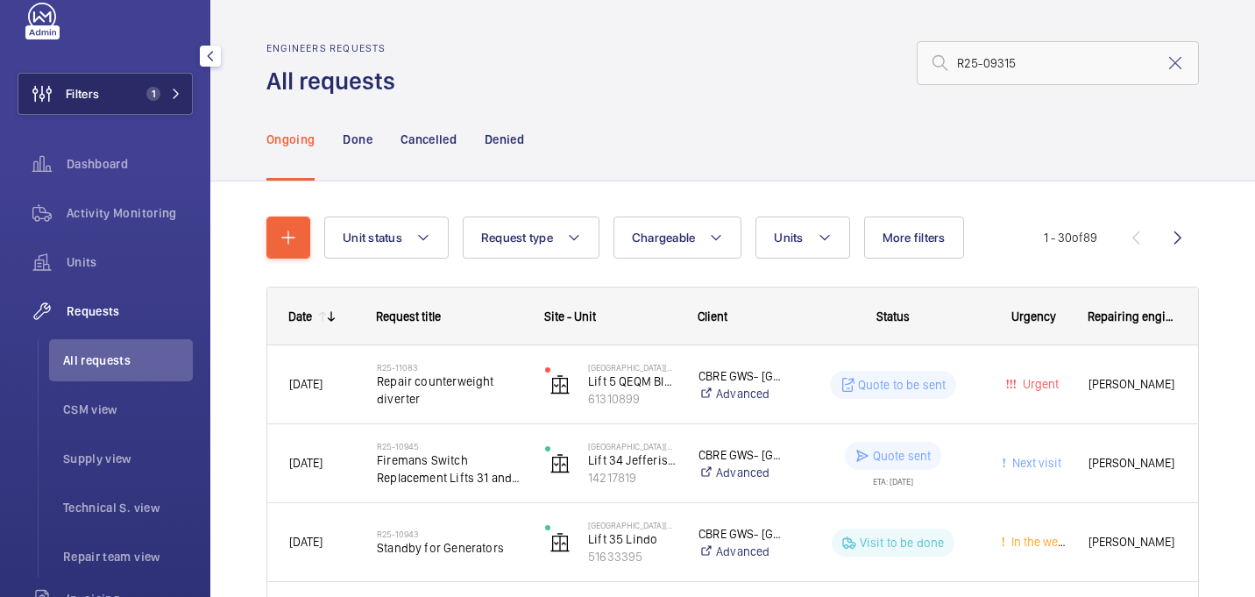
click at [77, 84] on span "Filters" at bounding box center [58, 94] width 81 height 42
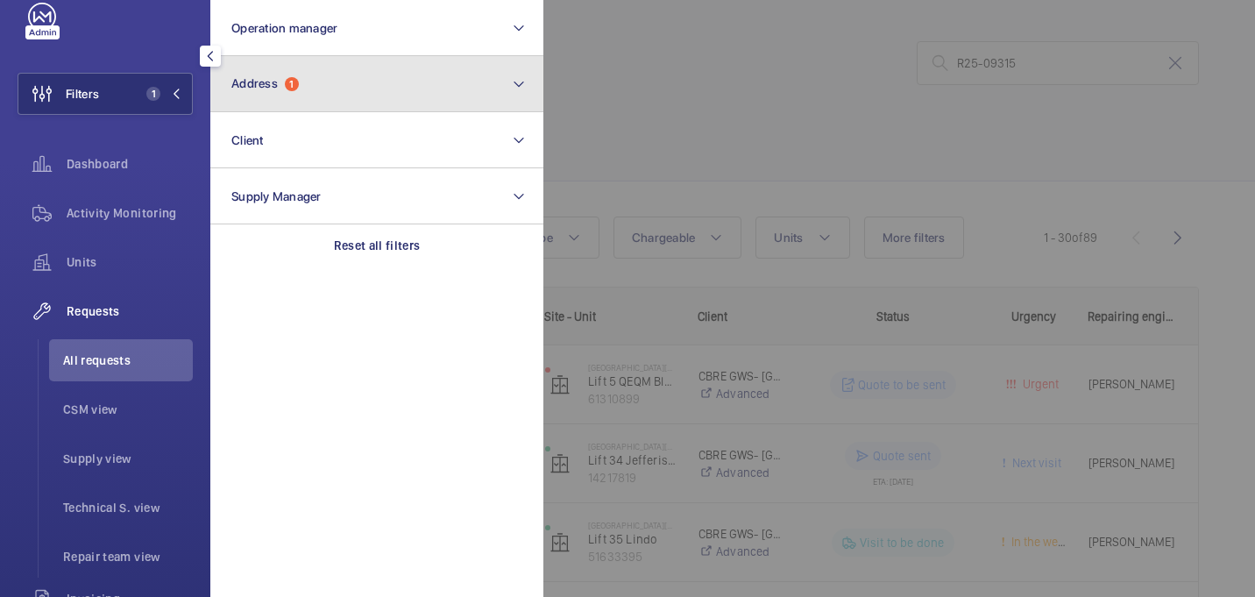
click at [435, 78] on button "Address 1" at bounding box center [376, 84] width 333 height 56
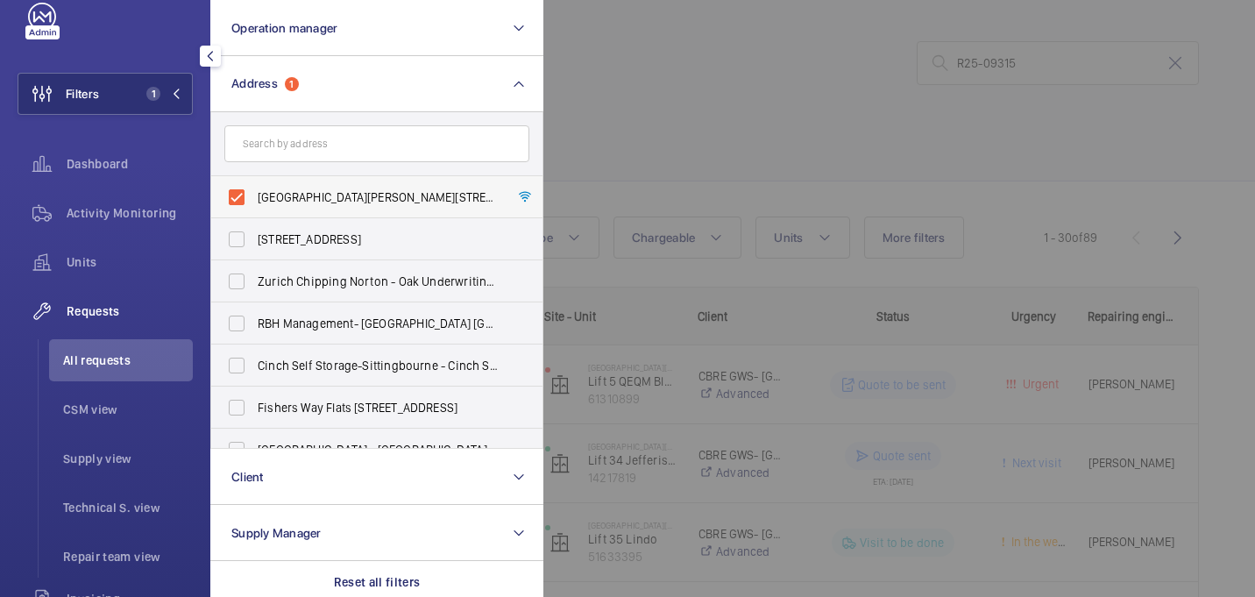
click at [323, 201] on span "St Mary Hospital - Praed Street, LONDON W2 1NY" at bounding box center [378, 197] width 241 height 18
click at [254, 201] on input "St Mary Hospital - Praed Street, LONDON W2 1NY" at bounding box center [236, 197] width 35 height 35
checkbox input "false"
click at [658, 141] on div at bounding box center [1170, 298] width 1255 height 597
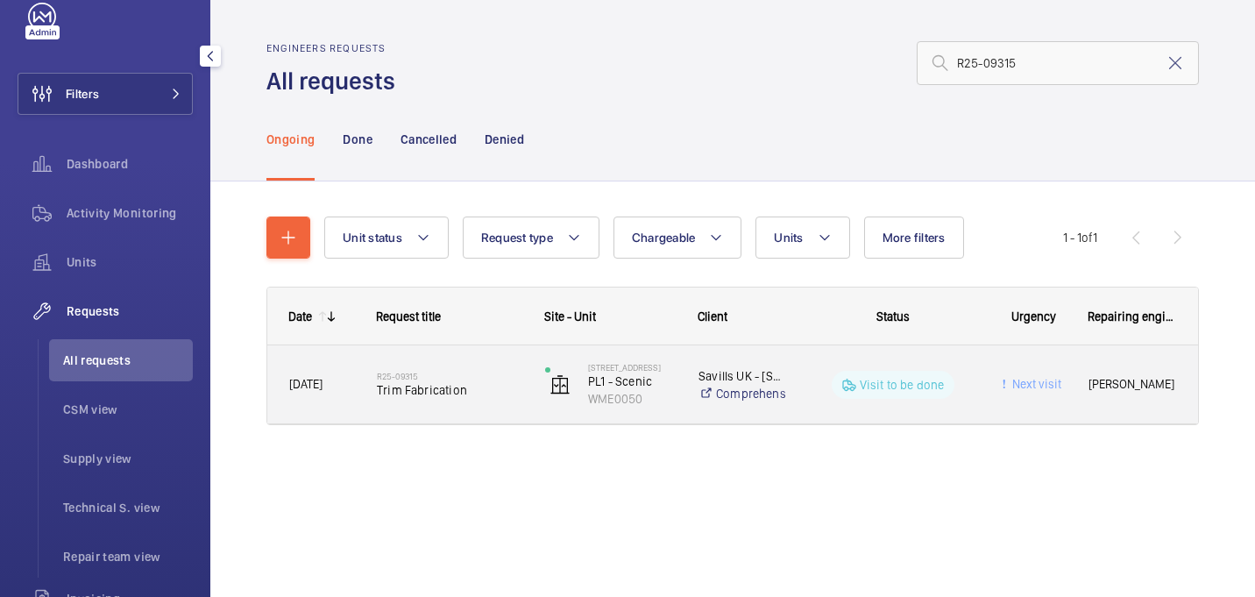
click at [466, 361] on div "R25-09315 Trim Fabrication" at bounding box center [449, 384] width 145 height 51
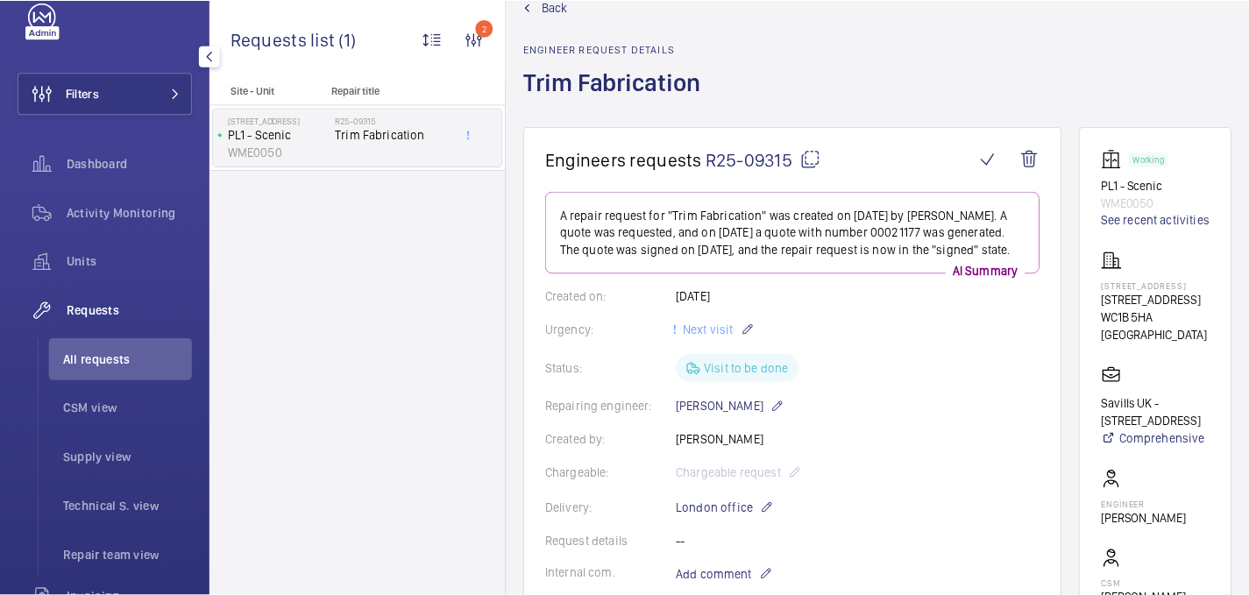
scroll to position [43, 0]
click at [601, 89] on h1 "Trim Fabrication" at bounding box center [620, 97] width 188 height 60
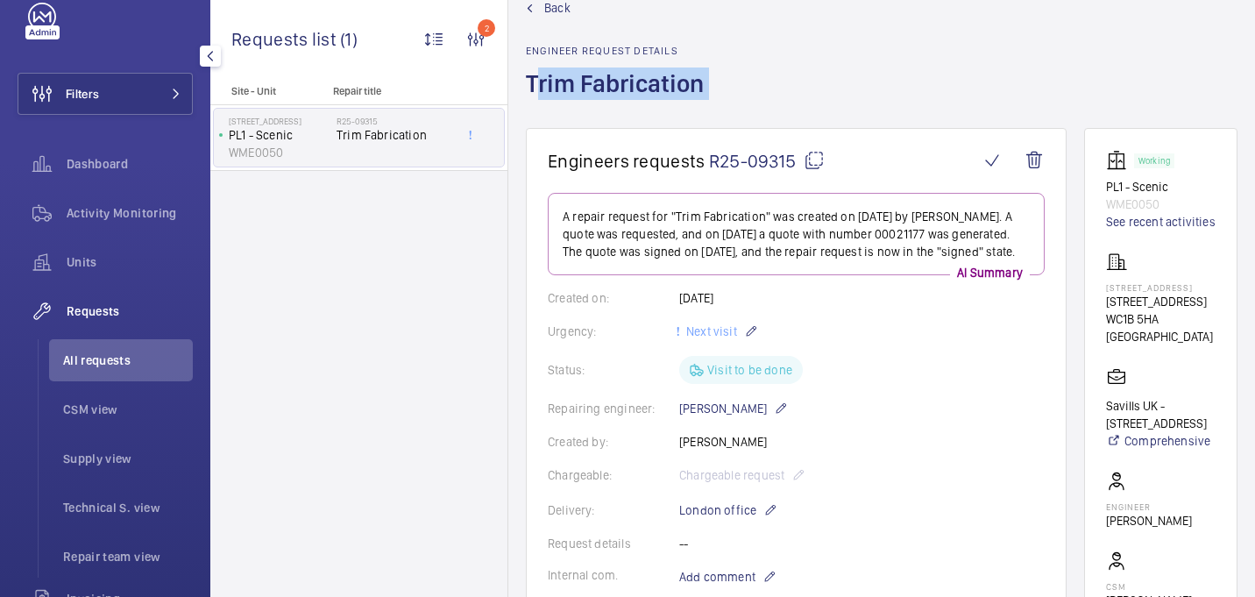
click at [601, 89] on h1 "Trim Fabrication" at bounding box center [620, 97] width 188 height 60
copy h1 "Trim Fabrication"
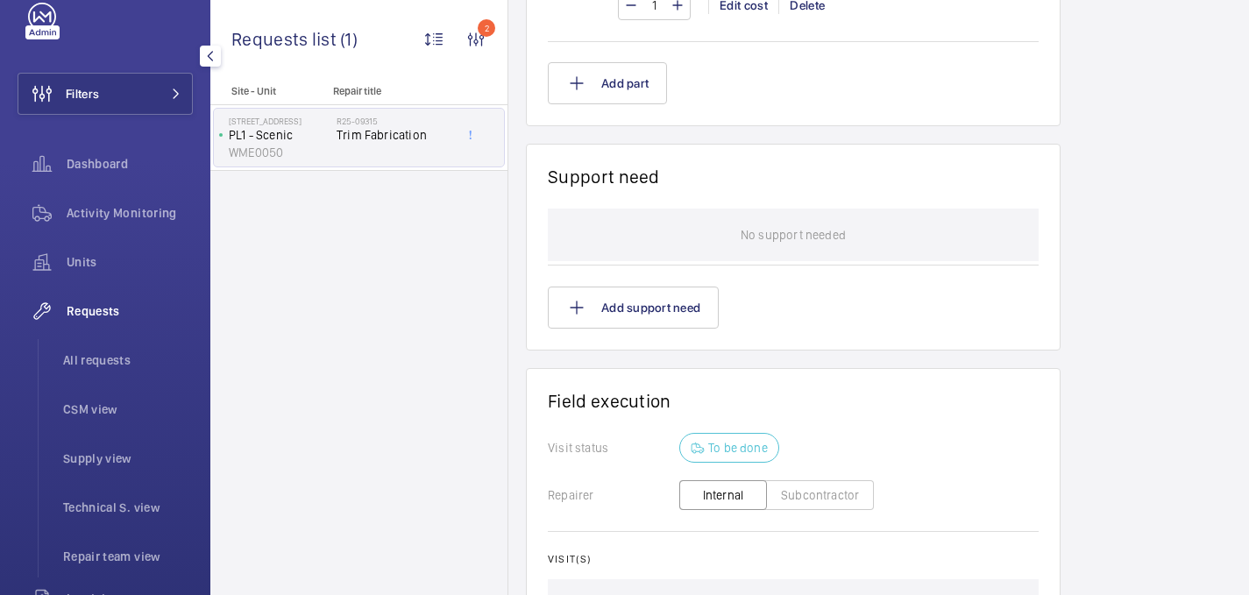
scroll to position [1257, 0]
click at [642, 105] on button "Add part" at bounding box center [607, 84] width 119 height 42
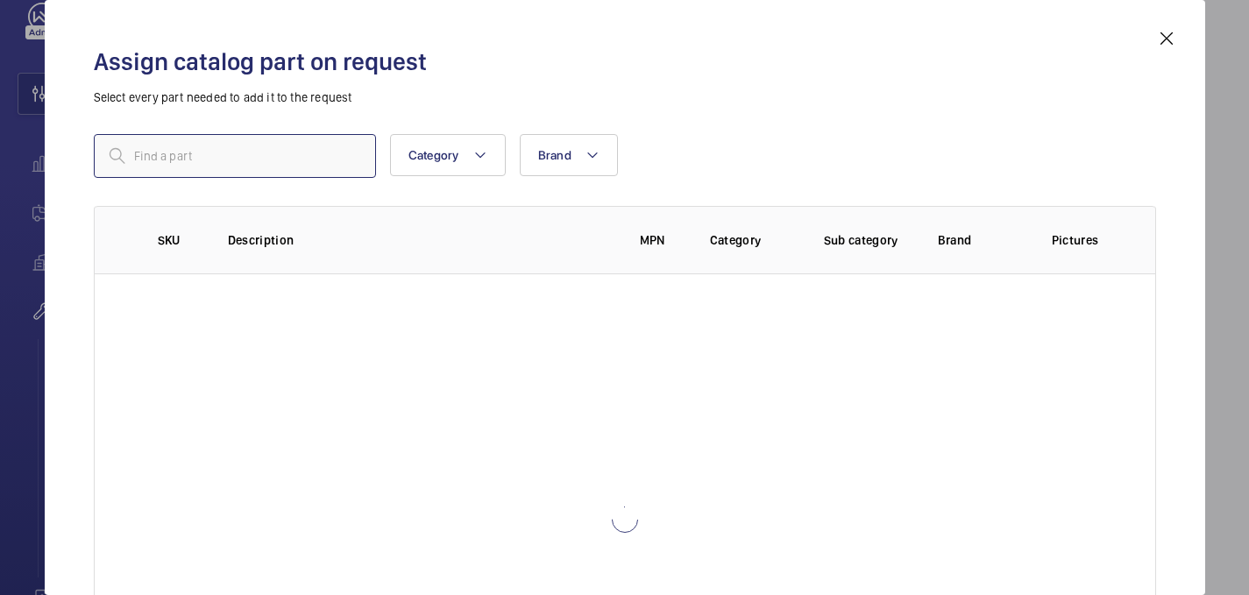
click at [231, 163] on input "text" at bounding box center [235, 156] width 282 height 44
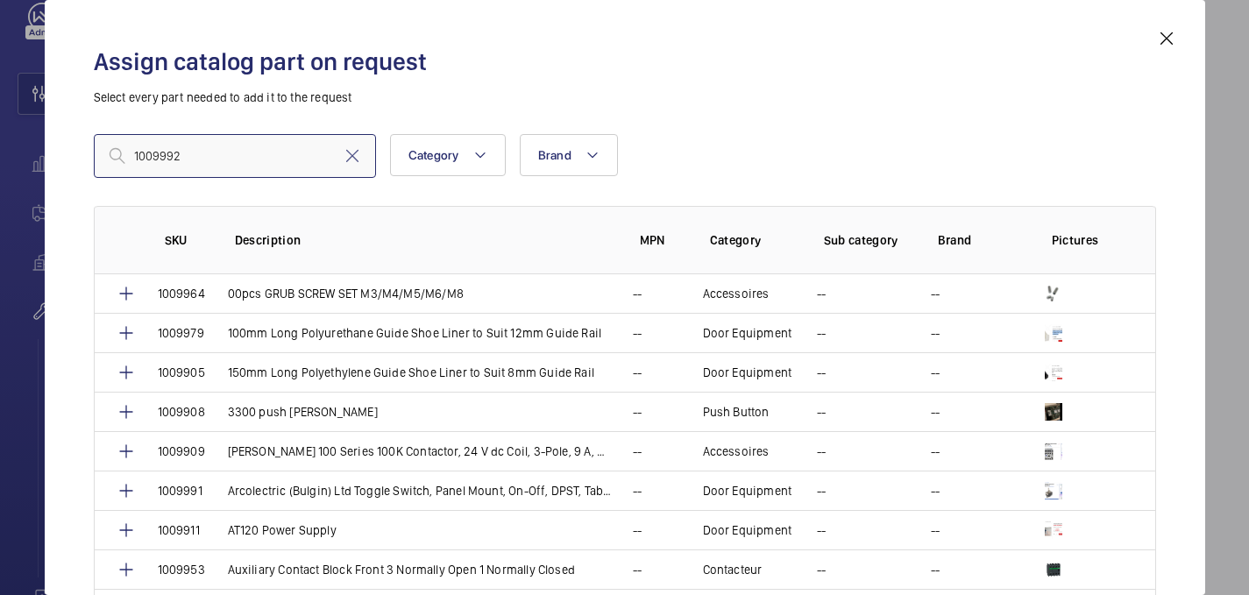
click at [140, 155] on input "1009992" at bounding box center [235, 156] width 282 height 44
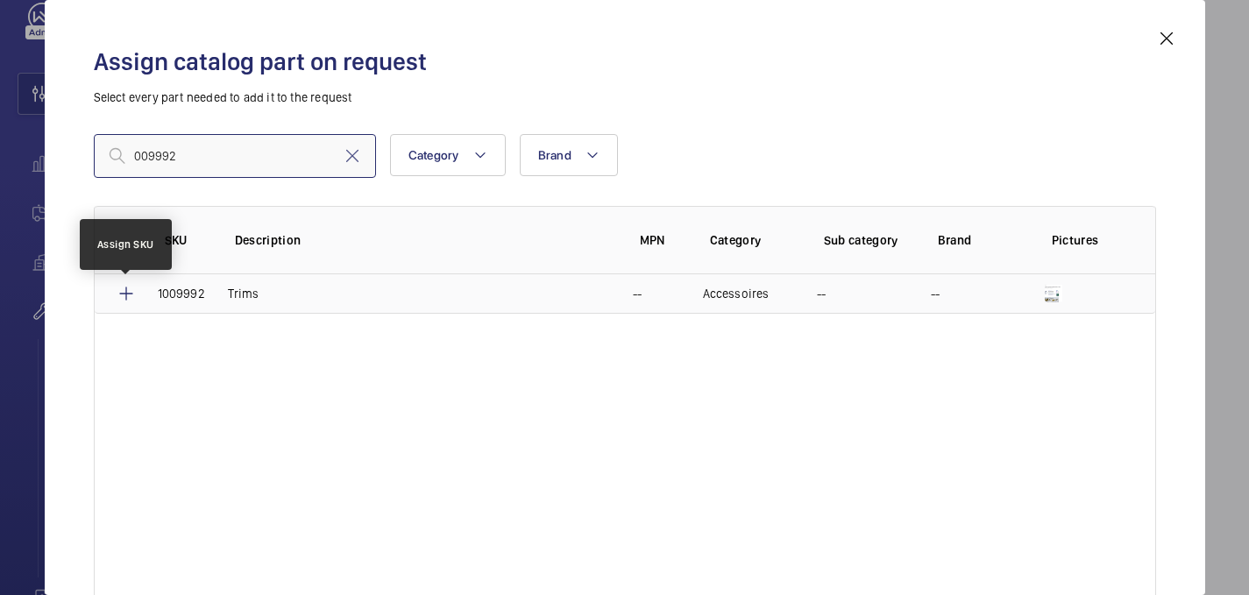
type input "009992"
click at [134, 290] on mat-icon at bounding box center [126, 293] width 21 height 21
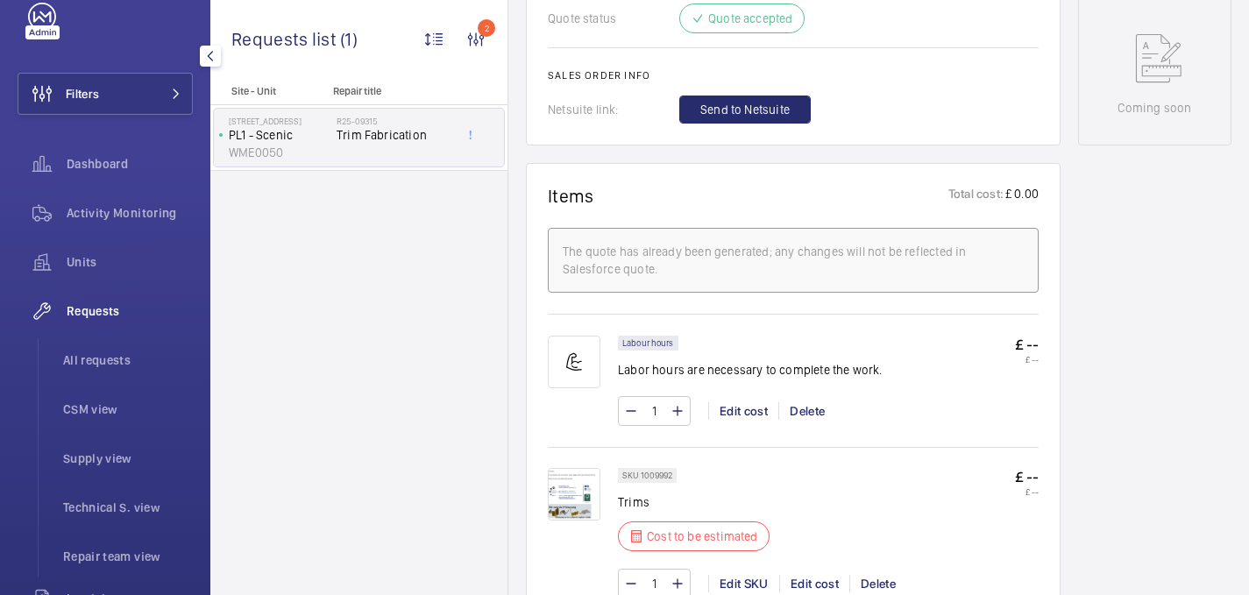
scroll to position [862, 0]
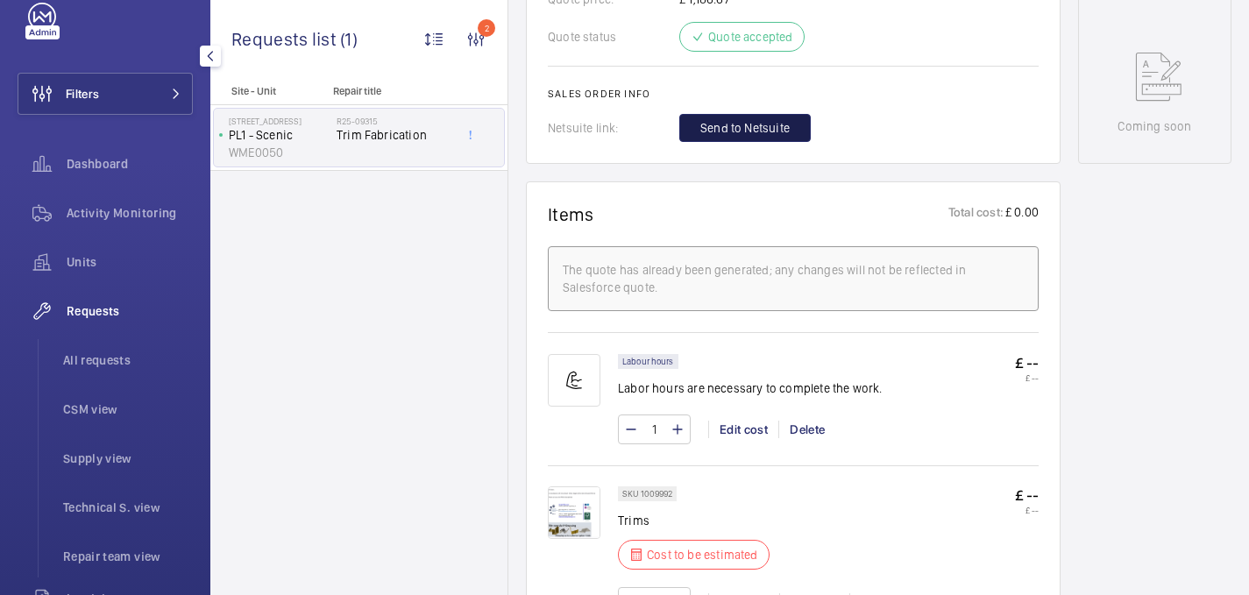
click at [766, 142] on button "Send to Netsuite" at bounding box center [744, 128] width 131 height 28
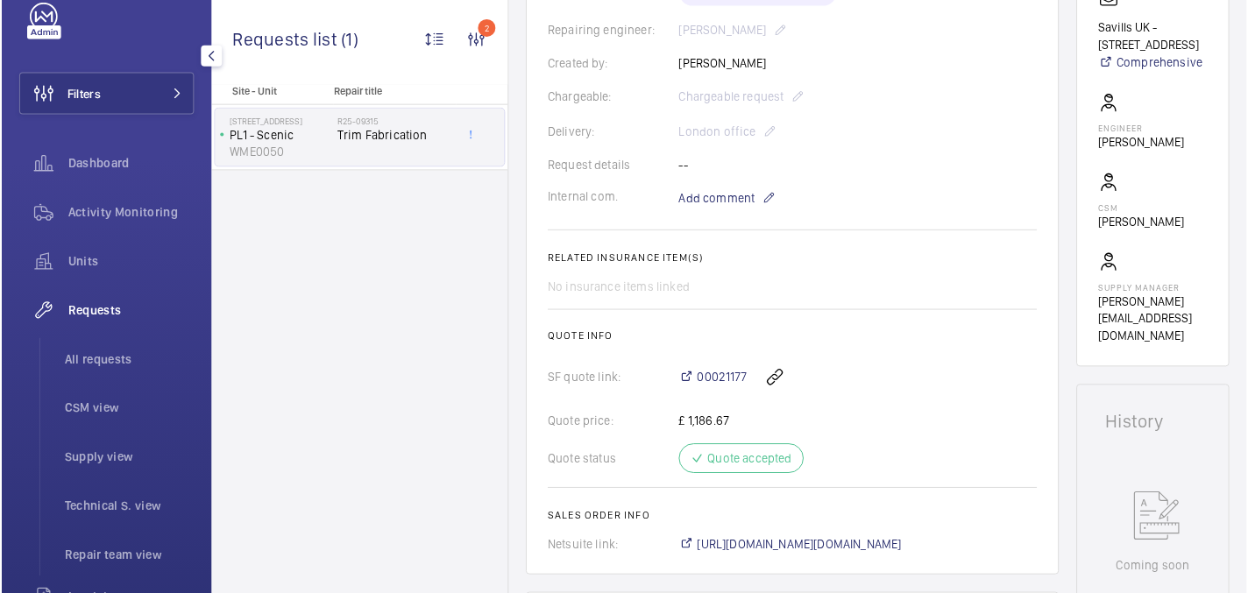
scroll to position [604, 0]
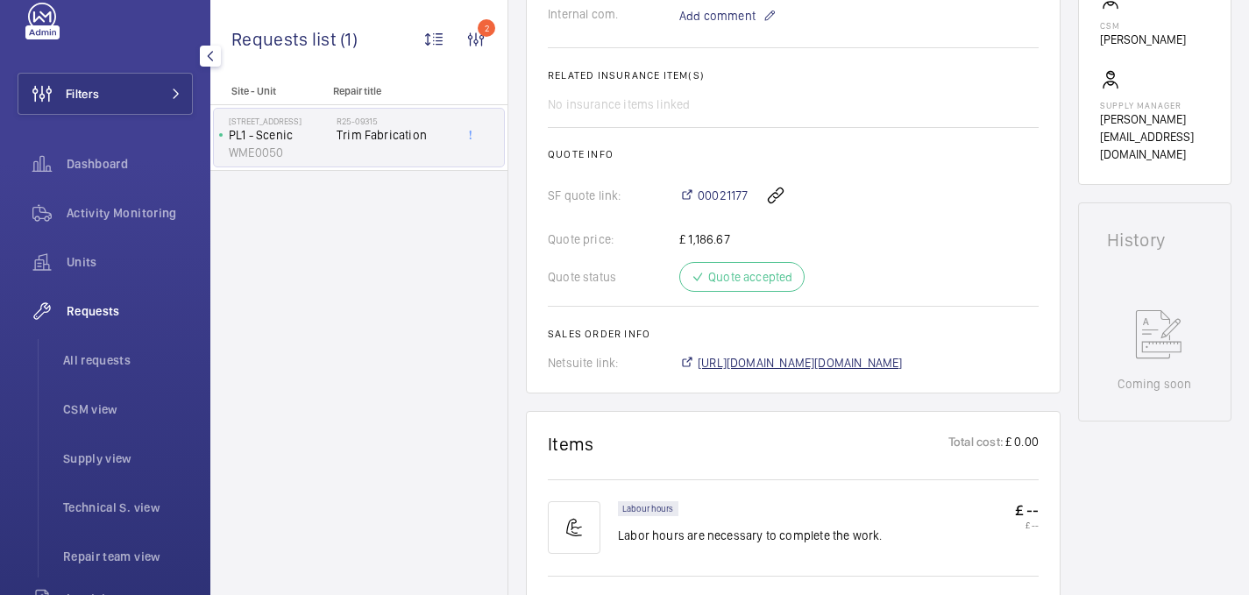
click at [822, 358] on span "https://6461500.app.netsuite.com/app/accounting/transactions/salesord.nl?id=292…" at bounding box center [800, 363] width 205 height 18
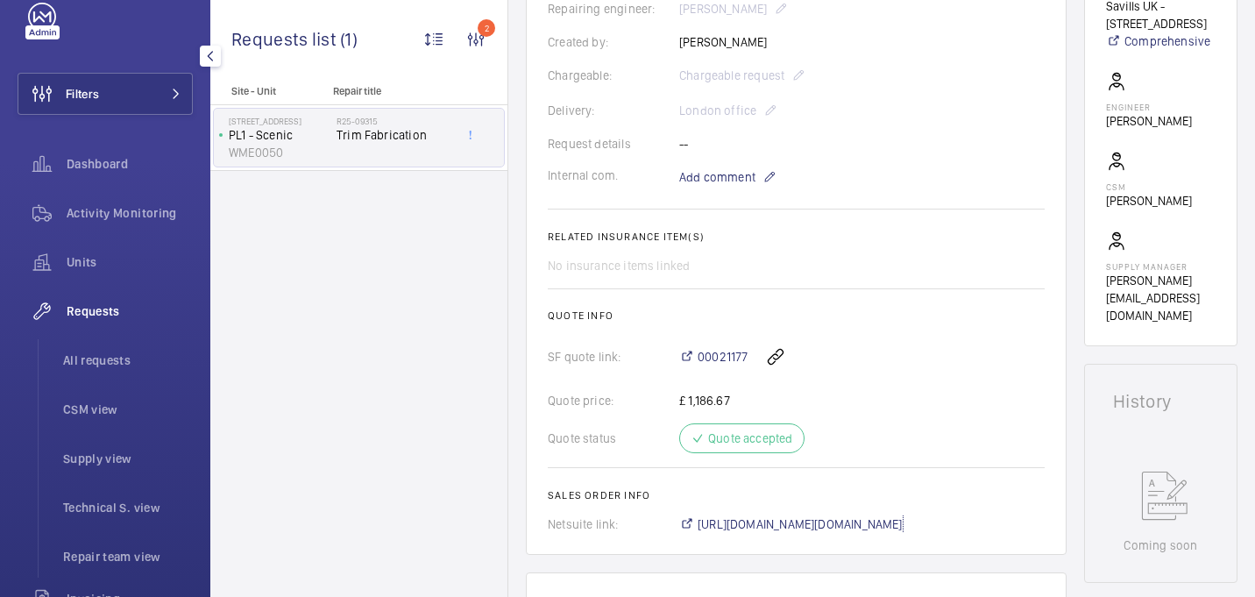
scroll to position [372, 0]
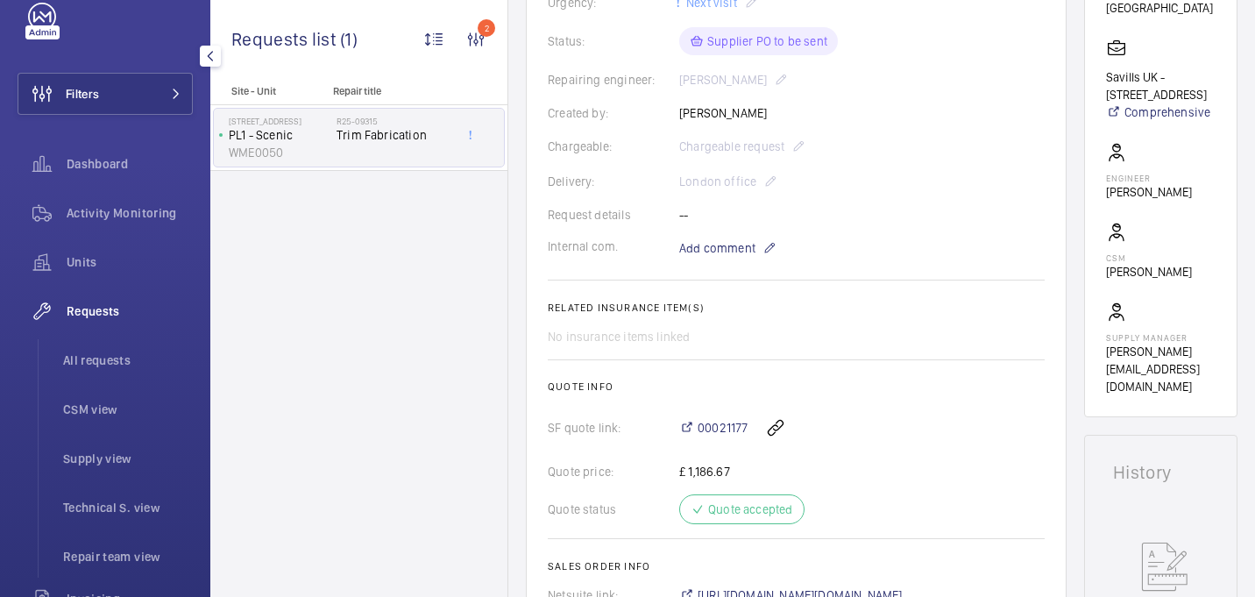
click at [1138, 201] on p "Sam Hares" at bounding box center [1149, 192] width 86 height 18
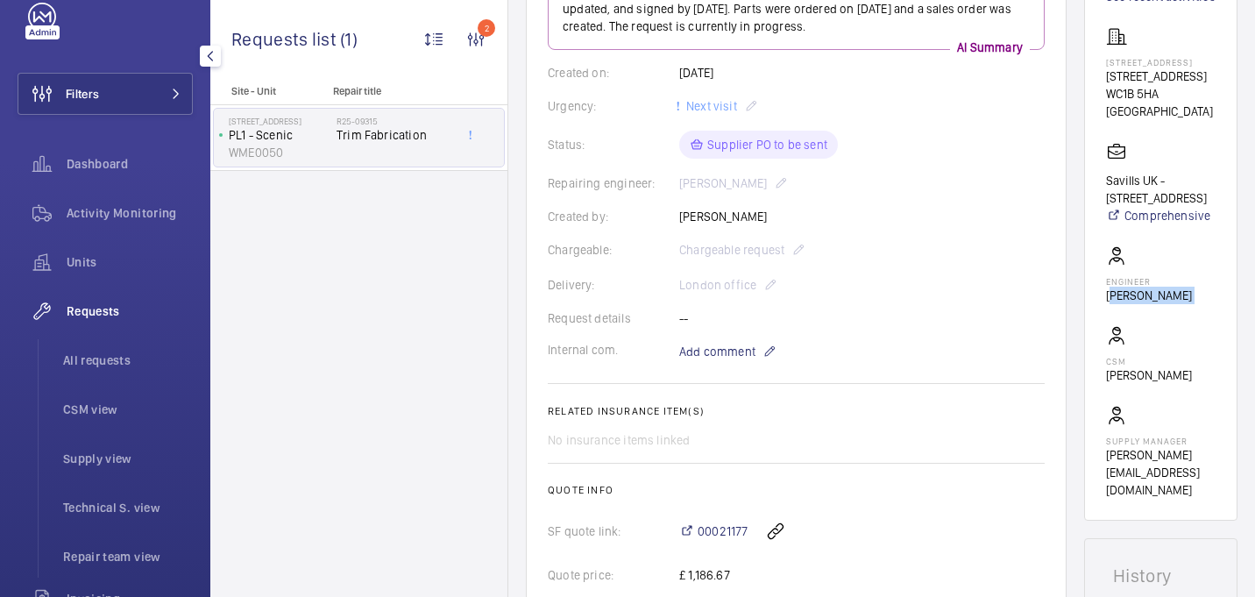
scroll to position [77, 0]
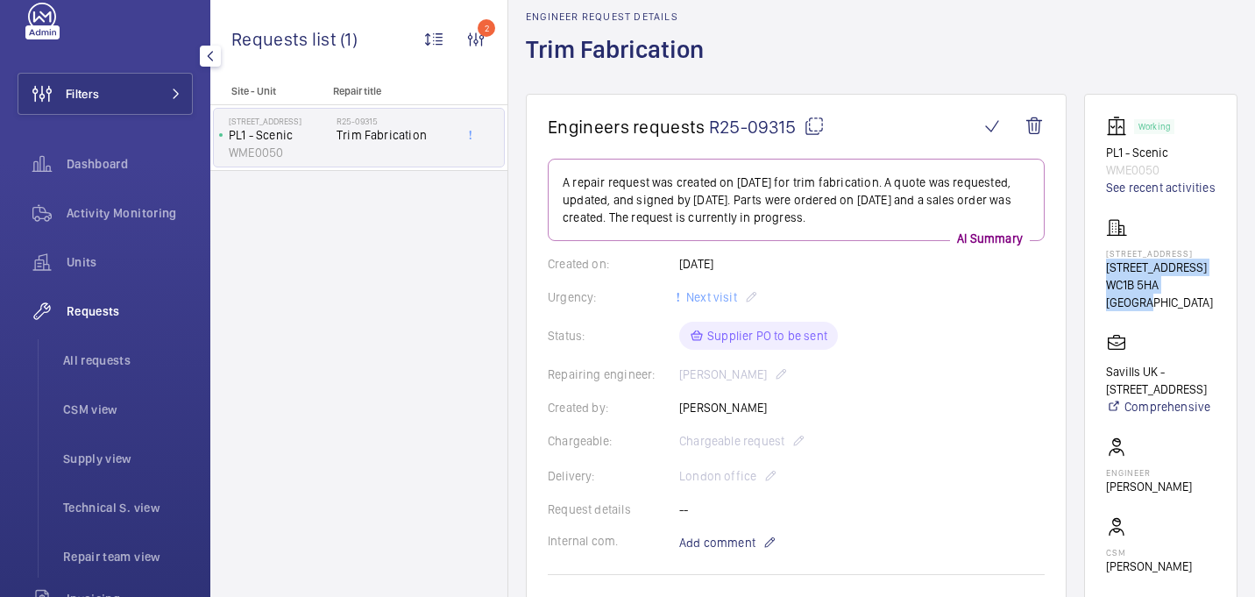
drag, startPoint x: 1114, startPoint y: 286, endPoint x: 1167, endPoint y: 339, distance: 75.0
click at [1167, 339] on wm-front-card "Working PL1 - Scenic WME0050 See recent activities 1 Southampton Row 1 Southamp…" at bounding box center [1160, 403] width 153 height 618
copy div "1 Southampton Row WC1B 5HA LONDON"
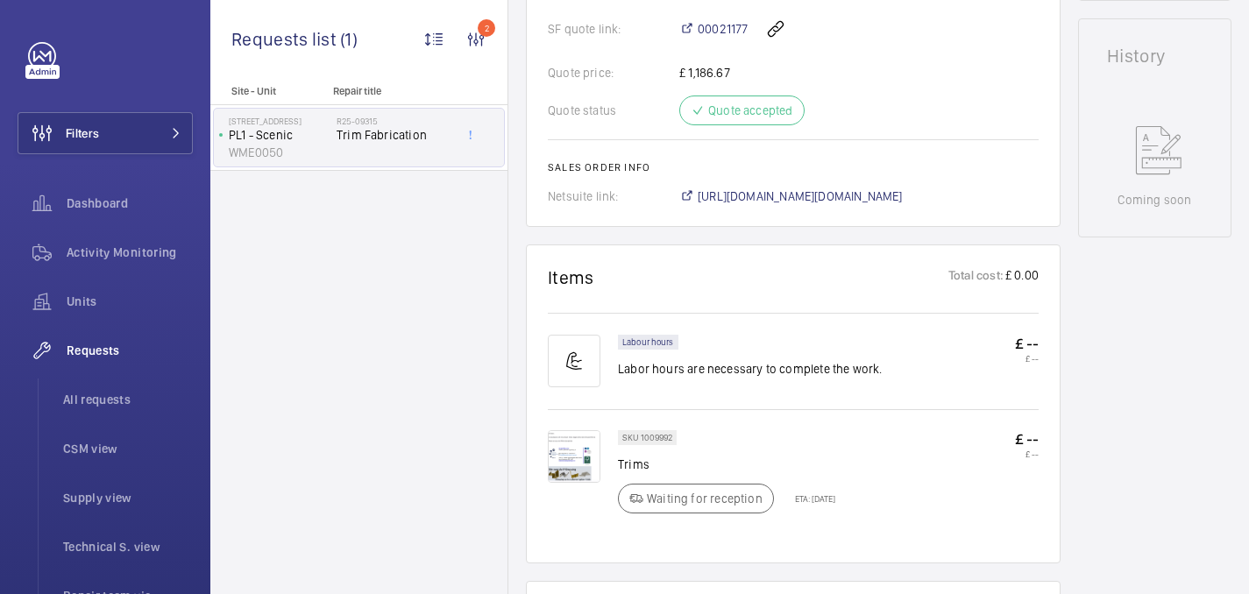
scroll to position [512, 0]
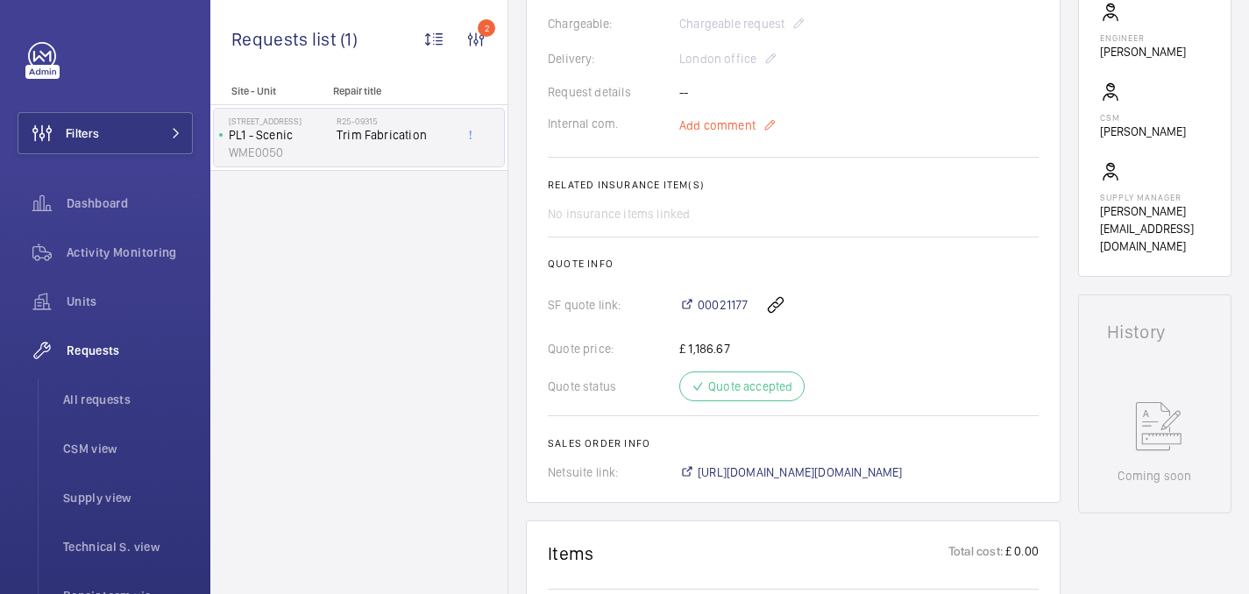
click at [716, 123] on span "Add comment" at bounding box center [717, 126] width 76 height 18
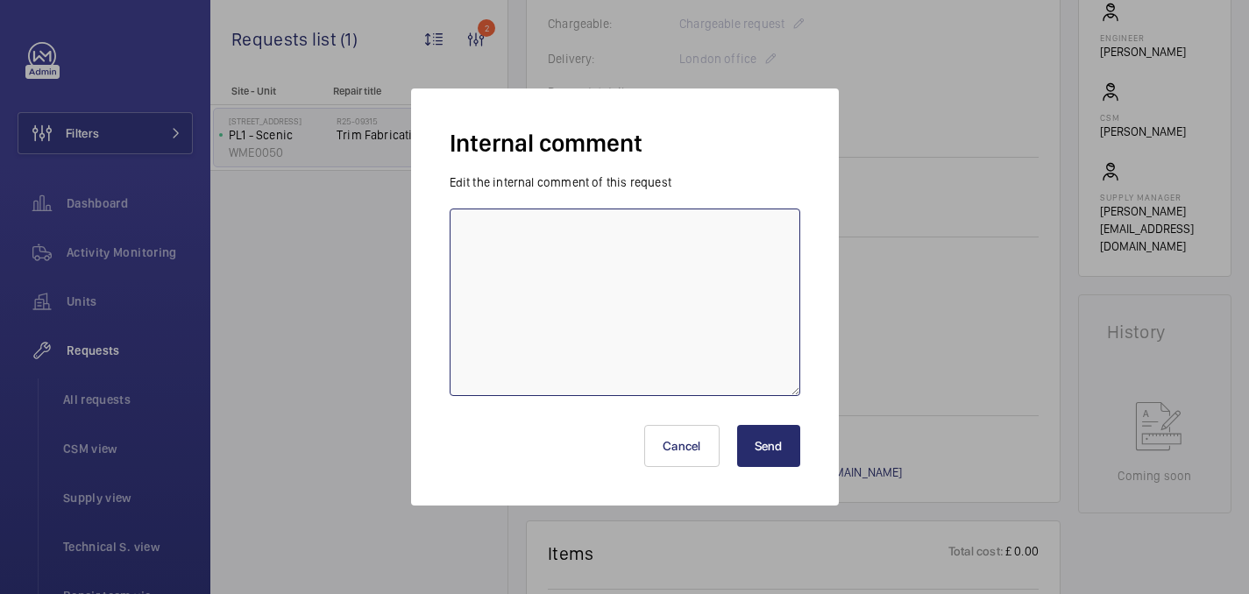
click at [711, 245] on textarea at bounding box center [625, 303] width 351 height 188
type textarea "PO sen to supplier - 19/08 india"
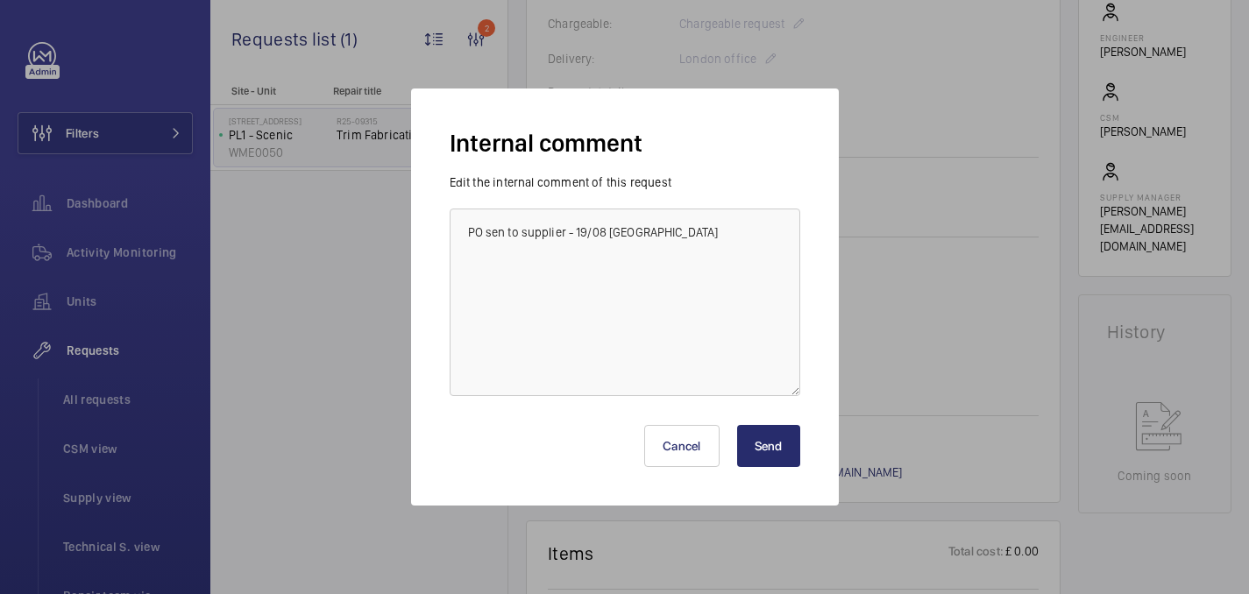
click at [760, 435] on button "Send" at bounding box center [768, 446] width 63 height 42
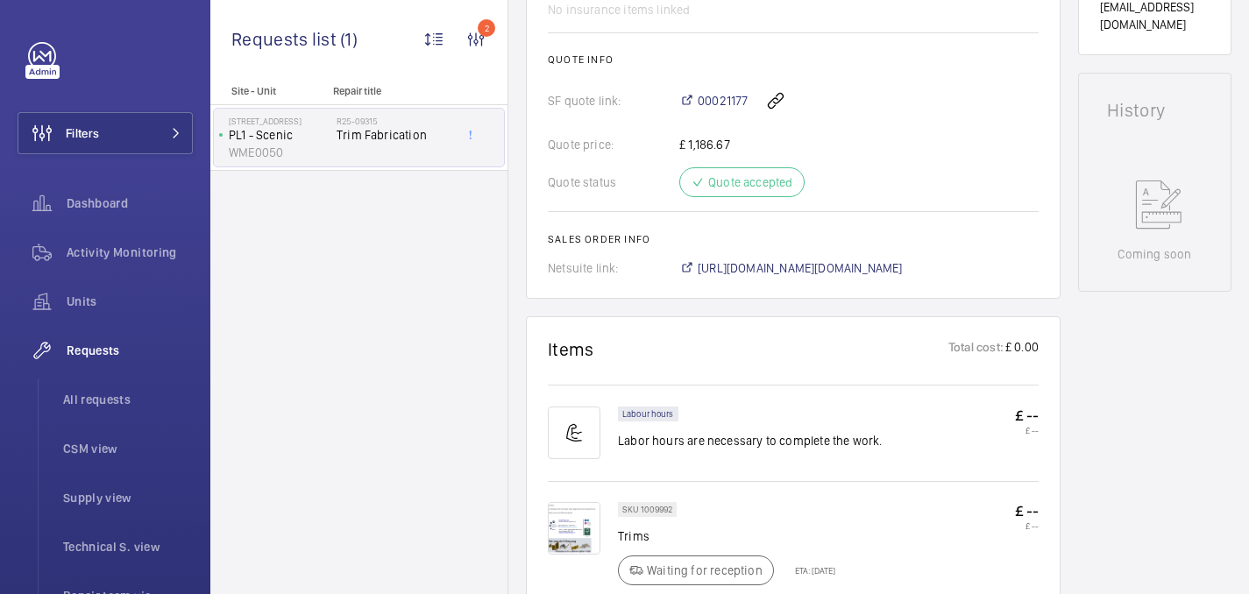
scroll to position [632, 0]
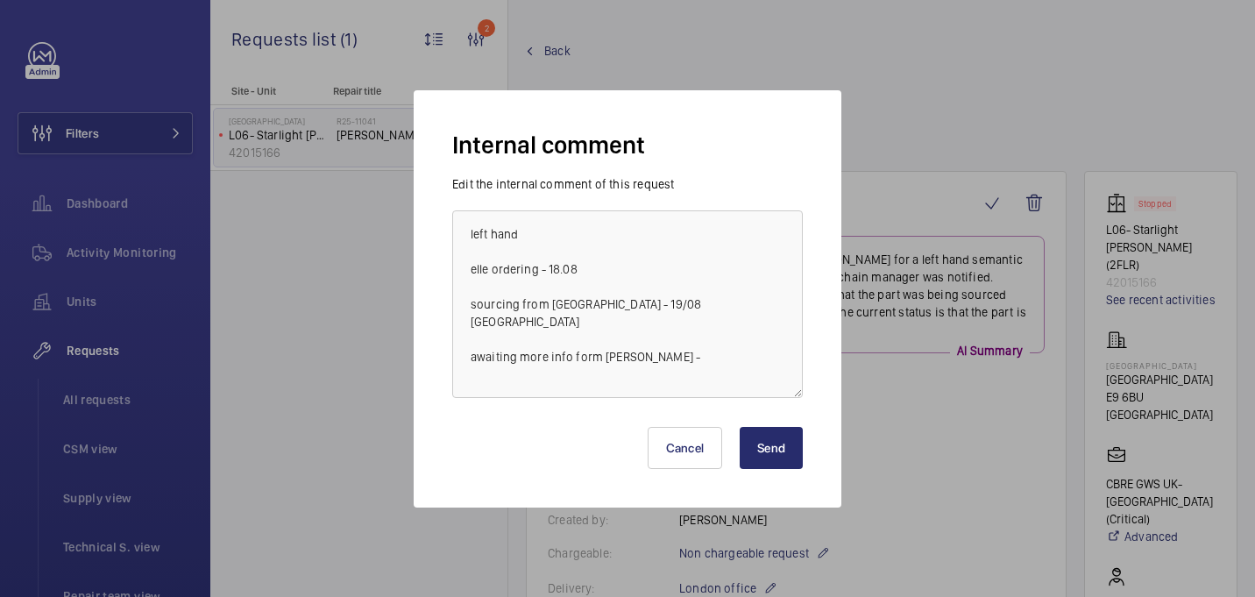
scroll to position [396, 0]
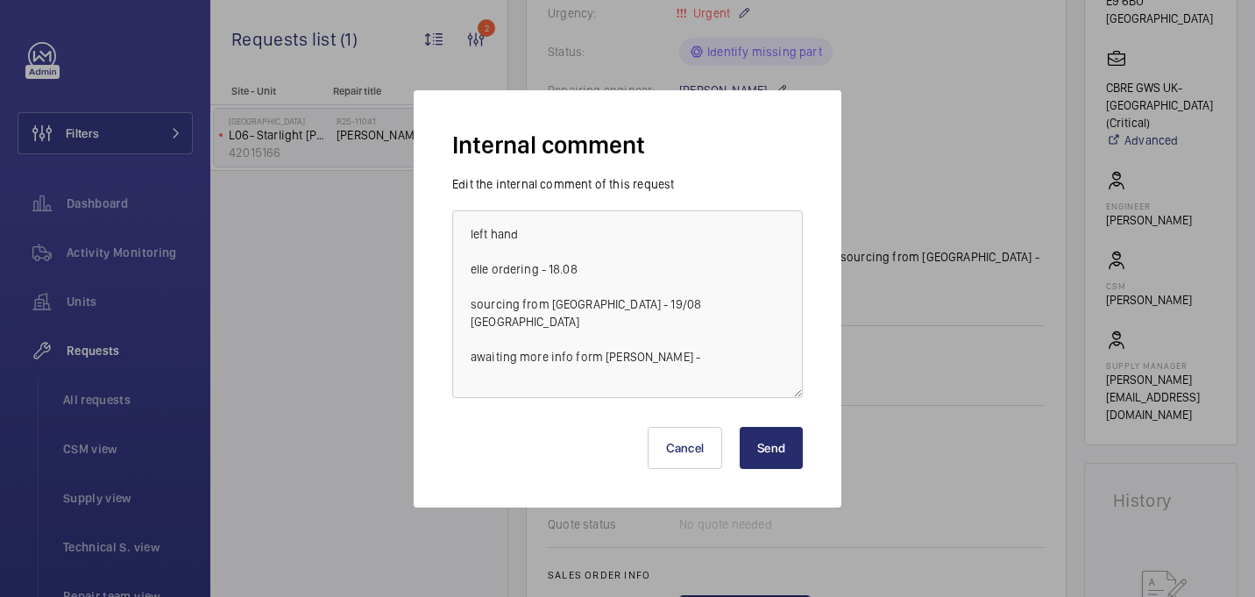
click at [598, 340] on textarea "left hand elle ordering - 18.08 sourcing from wittur - 19/08 india awaiting mor…" at bounding box center [627, 304] width 351 height 188
click at [650, 343] on textarea "left hand elle ordering - 18.08 sourcing from wittur - 19/08 india awaiting mor…" at bounding box center [627, 304] width 351 height 188
type textarea "left hand elle ordering - 18.08 sourcing from wittur - 19/08 india awaiting mor…"
click at [770, 477] on div "Cancel Send" at bounding box center [627, 441] width 351 height 84
click at [771, 456] on button "Send" at bounding box center [771, 448] width 63 height 42
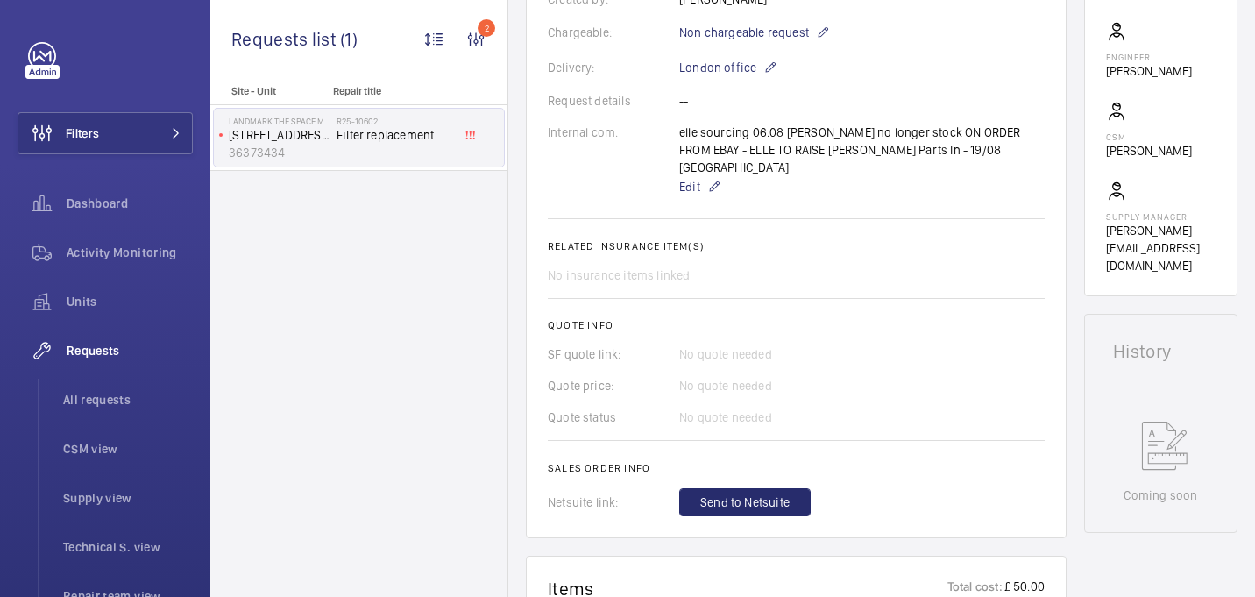
scroll to position [926, 0]
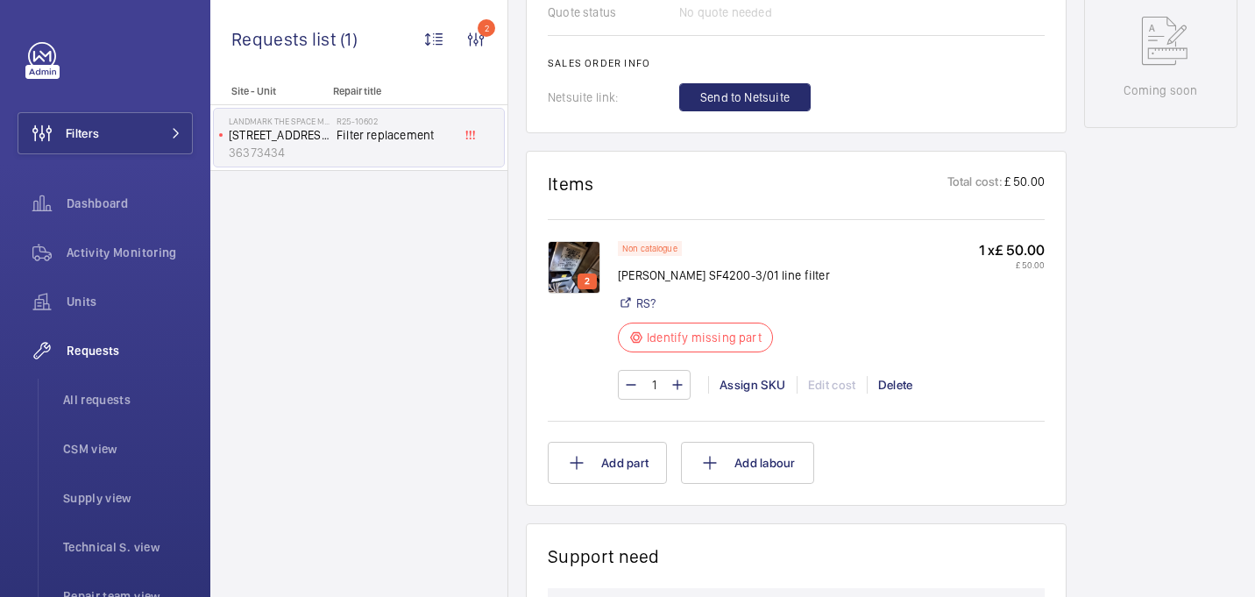
click at [659, 266] on p "[PERSON_NAME] SF4200-3/01 line filter" at bounding box center [724, 275] width 212 height 18
copy div "[PERSON_NAME] SF4200-3/01 line filter"
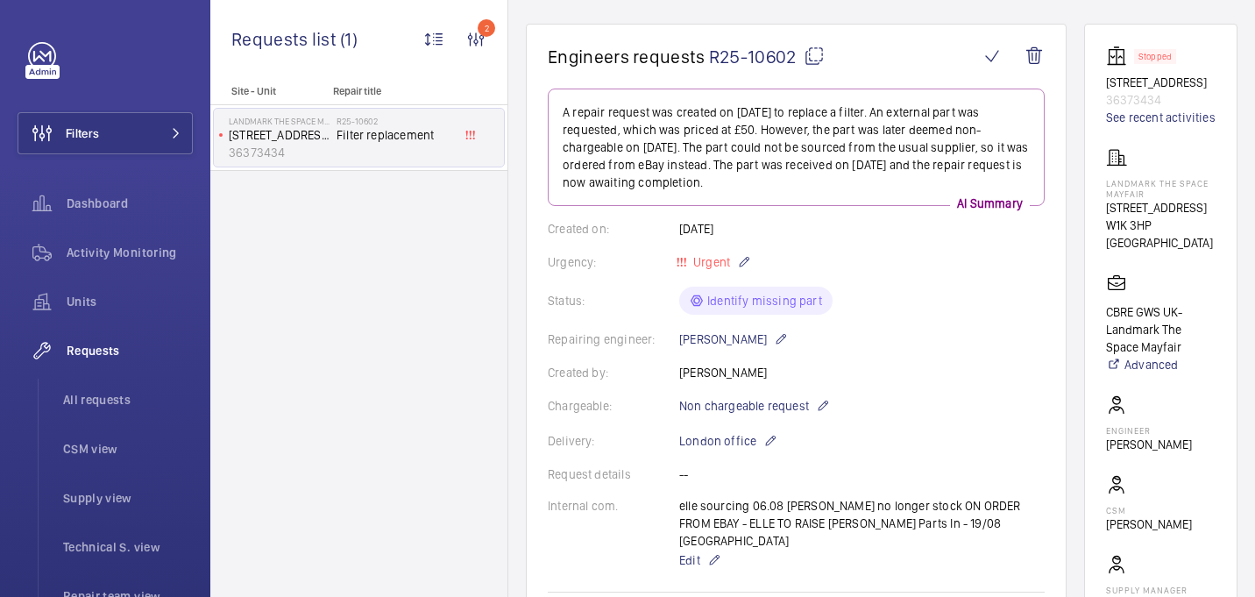
scroll to position [2, 0]
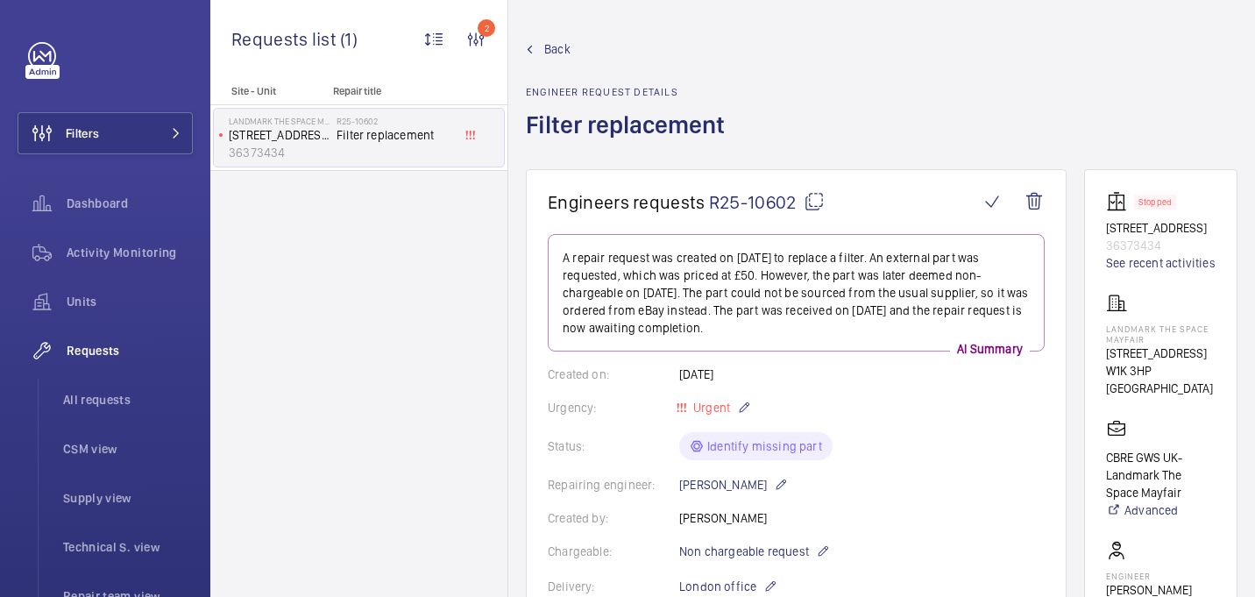
click at [1112, 330] on p "Landmark The Space Mayfair" at bounding box center [1161, 333] width 110 height 21
copy p "Landmark The Space Mayfair"
click at [810, 200] on mat-icon at bounding box center [814, 201] width 21 height 21
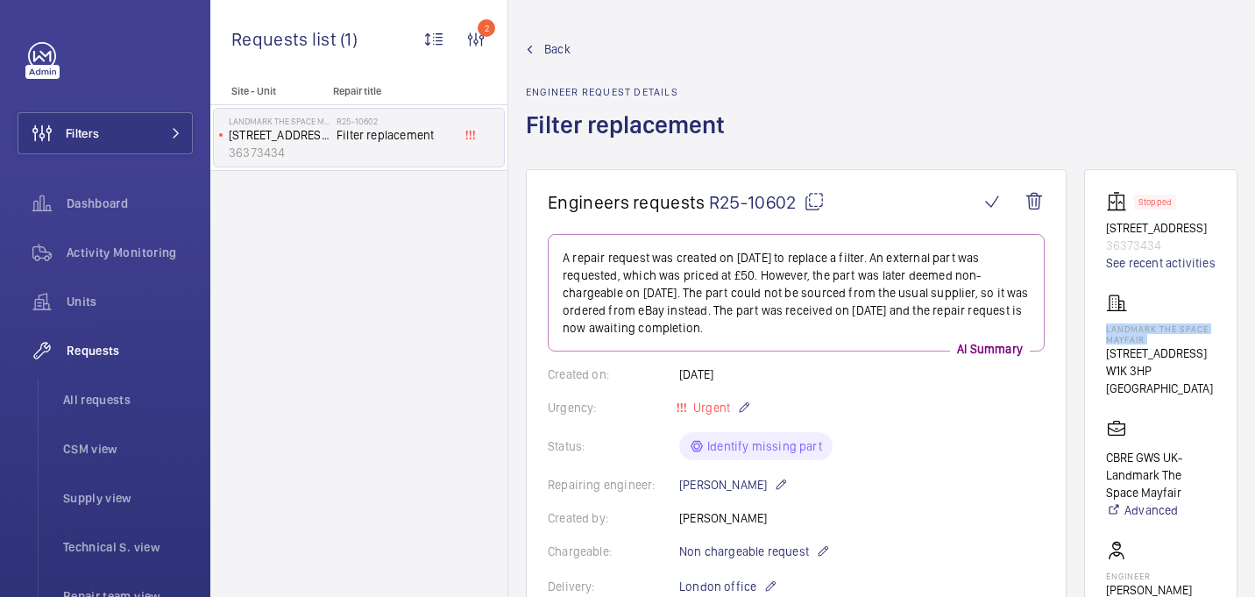
copy p "Landmark The Space Mayfair"
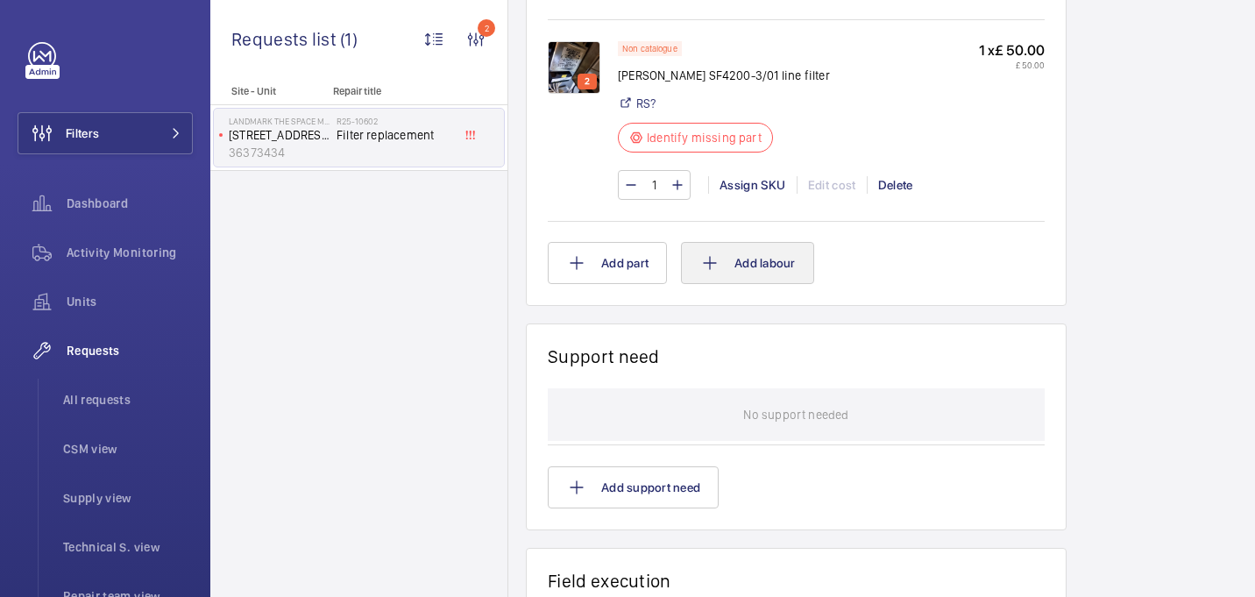
scroll to position [852, 0]
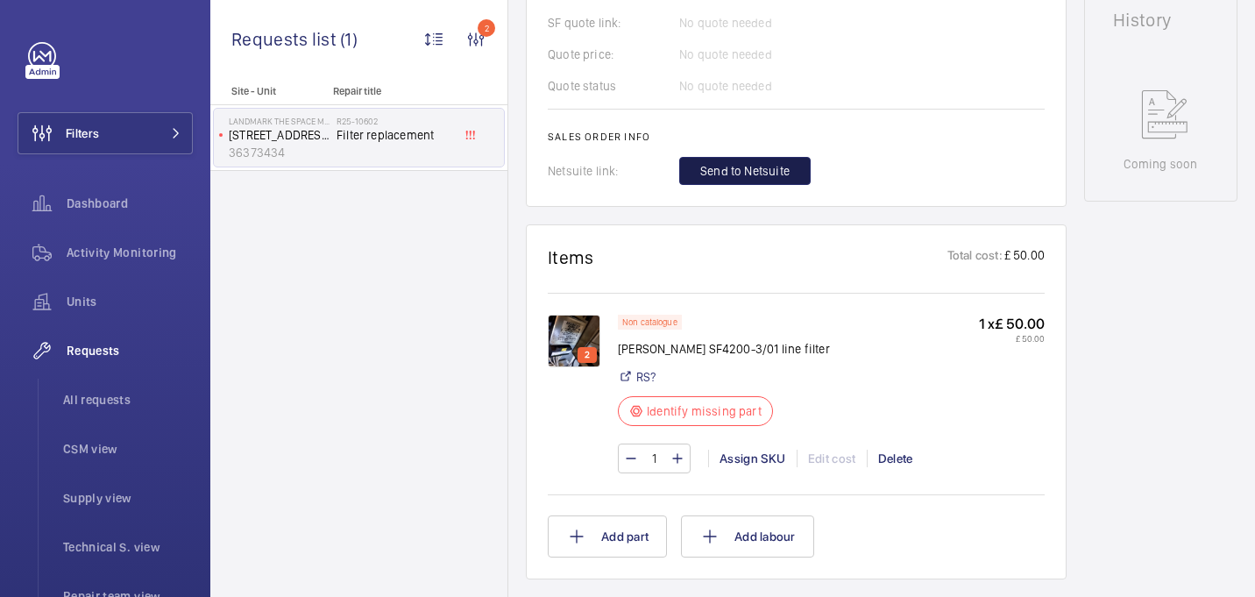
click at [767, 162] on span "Send to Netsuite" at bounding box center [744, 171] width 89 height 18
click at [954, 224] on wm-front-card "Items Total cost: £ 50.00 2 Non catalogue [PERSON_NAME] SF4200-3/01 line filter…" at bounding box center [796, 401] width 541 height 355
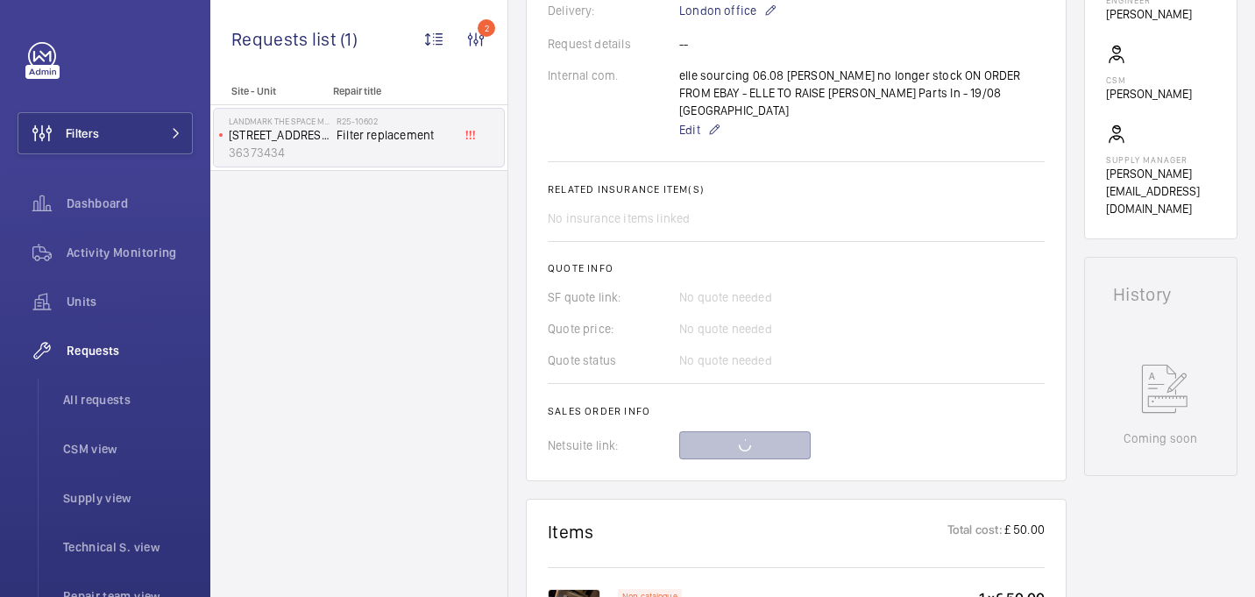
scroll to position [553, 0]
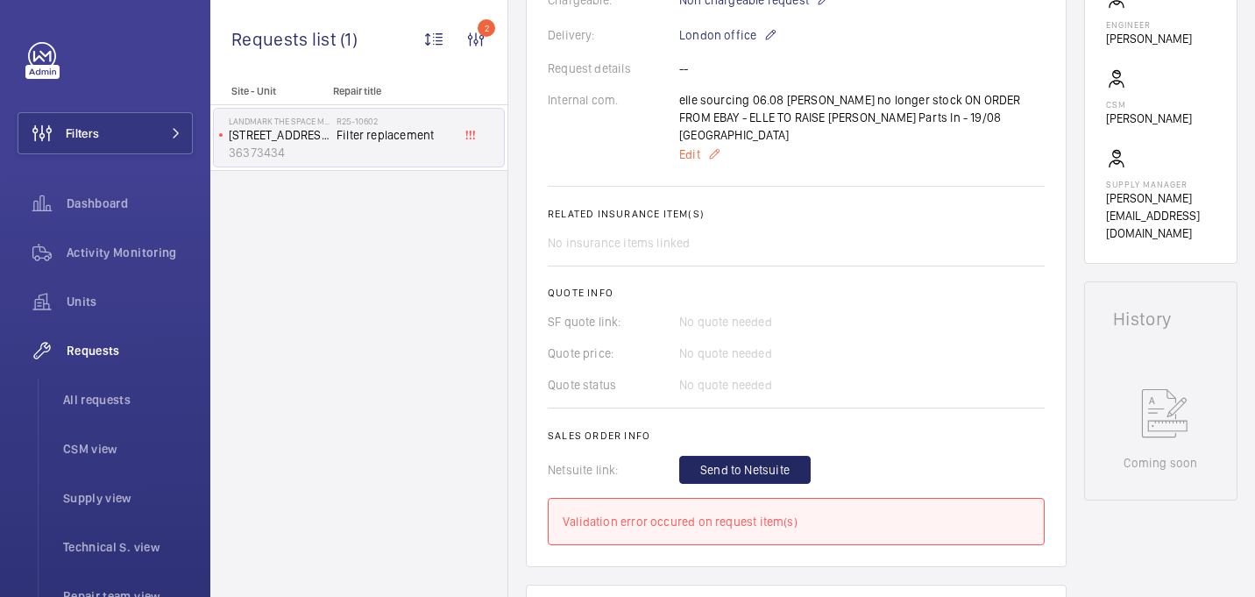
click at [697, 145] on span "Edit" at bounding box center [689, 154] width 21 height 18
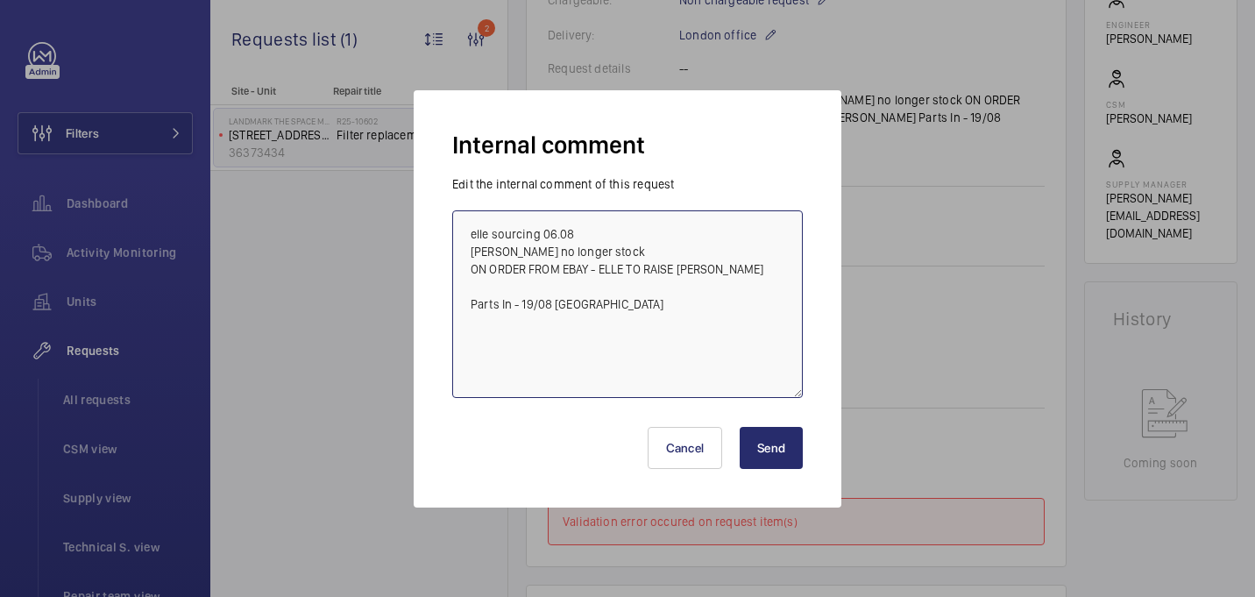
drag, startPoint x: 582, startPoint y: 306, endPoint x: 455, endPoint y: 295, distance: 127.5
click at [455, 295] on textarea "elle sourcing 06.08 [PERSON_NAME] no longer stock ON ORDER FROM EBAY - ELLE TO …" at bounding box center [627, 304] width 351 height 188
type textarea "elle sourcing 06.08 [PERSON_NAME] no longer stock ON ORDER FROM EBAY - ELLE TO …"
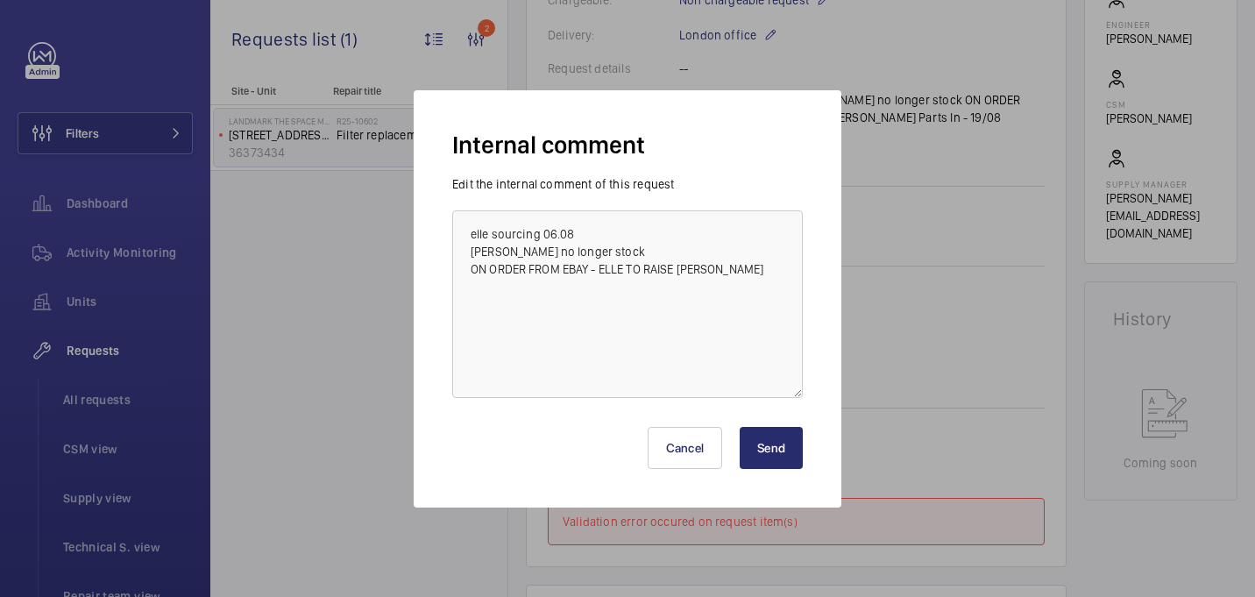
click at [770, 455] on button "Send" at bounding box center [771, 448] width 63 height 42
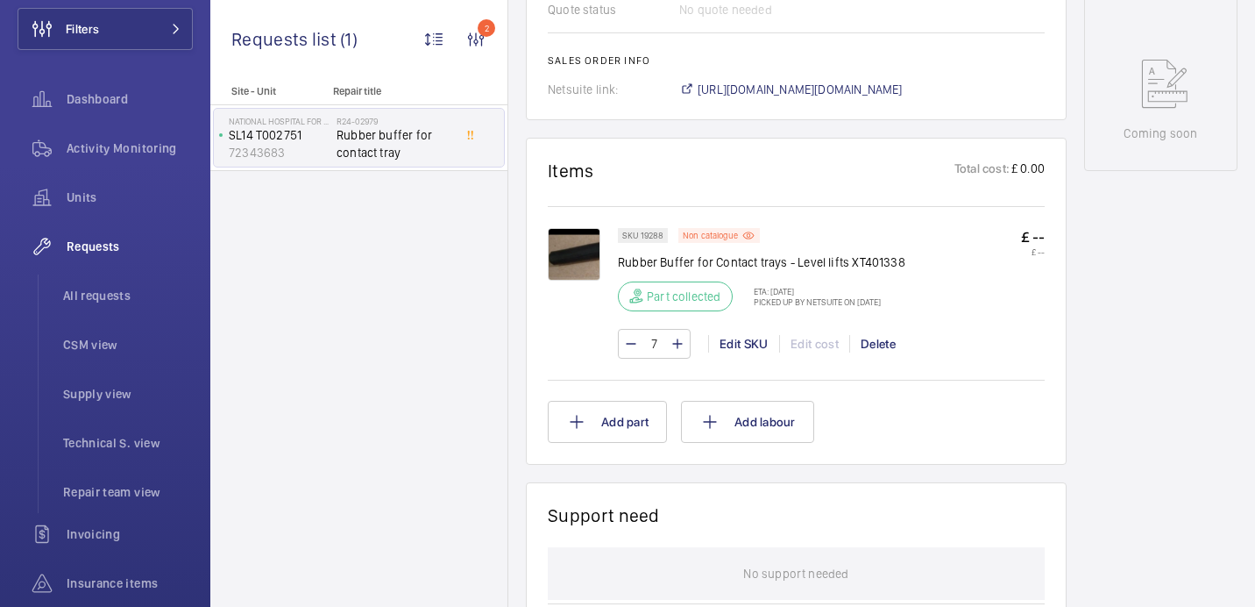
scroll to position [896, 0]
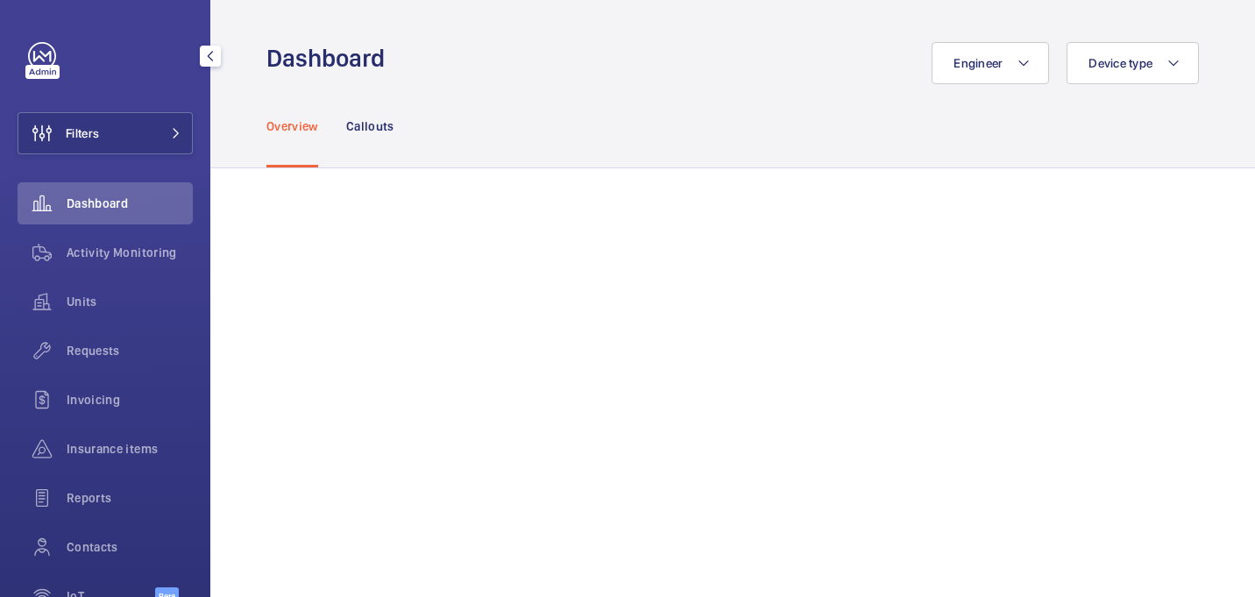
click at [117, 101] on div "Filters Dashboard Activity Monitoring Units Requests Invoicing Insurance items …" at bounding box center [105, 333] width 175 height 582
click at [117, 144] on button "Filters" at bounding box center [105, 133] width 175 height 42
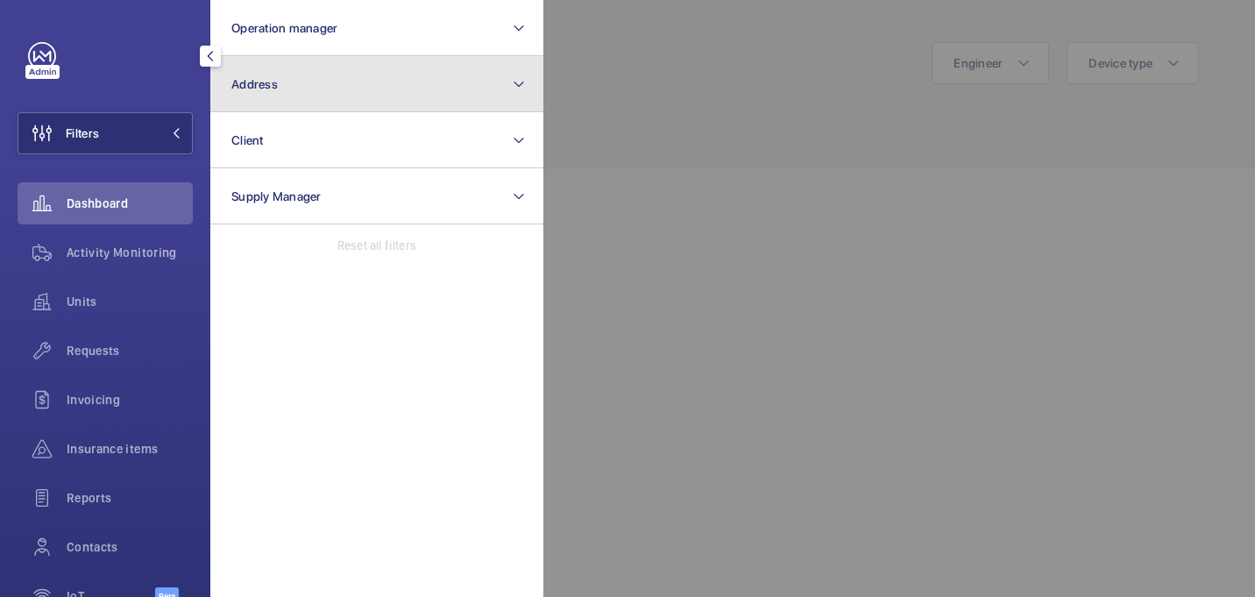
click at [309, 92] on button "Address" at bounding box center [376, 84] width 333 height 56
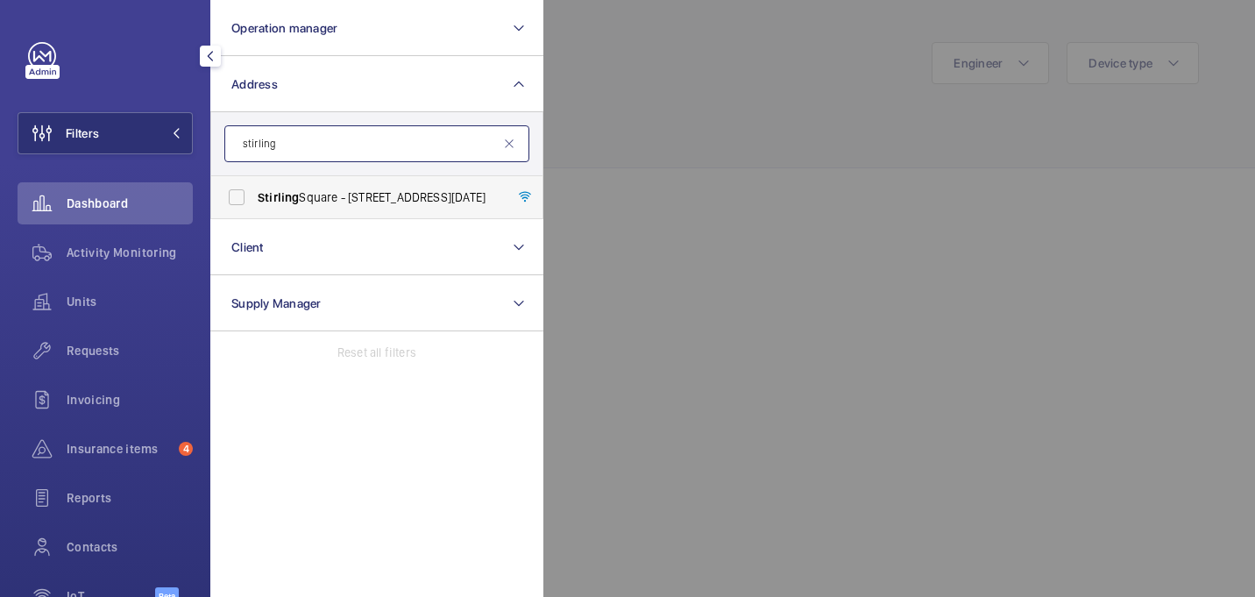
type input "stirling"
click at [346, 205] on span "[GEOGRAPHIC_DATA] - [STREET_ADDRESS][DATE]" at bounding box center [378, 197] width 241 height 18
click at [254, 205] on input "Stirling Square - 6 Carlton Gardens, LONDON SW1Y 5AD" at bounding box center [236, 197] width 35 height 35
checkbox input "true"
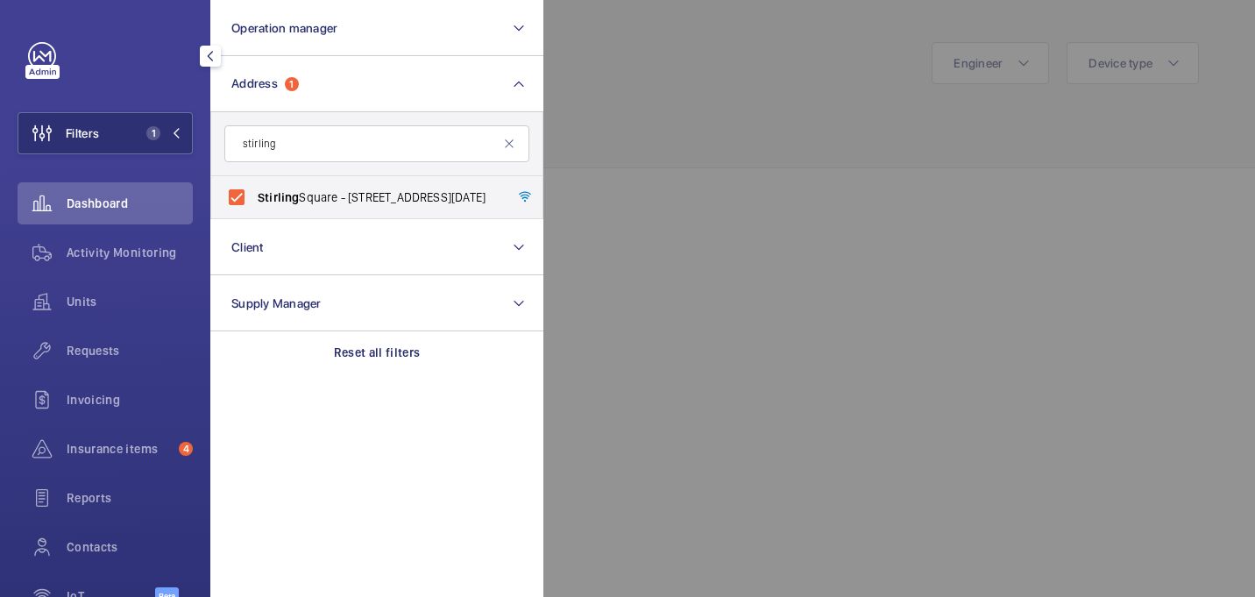
click at [826, 117] on div at bounding box center [1170, 298] width 1255 height 597
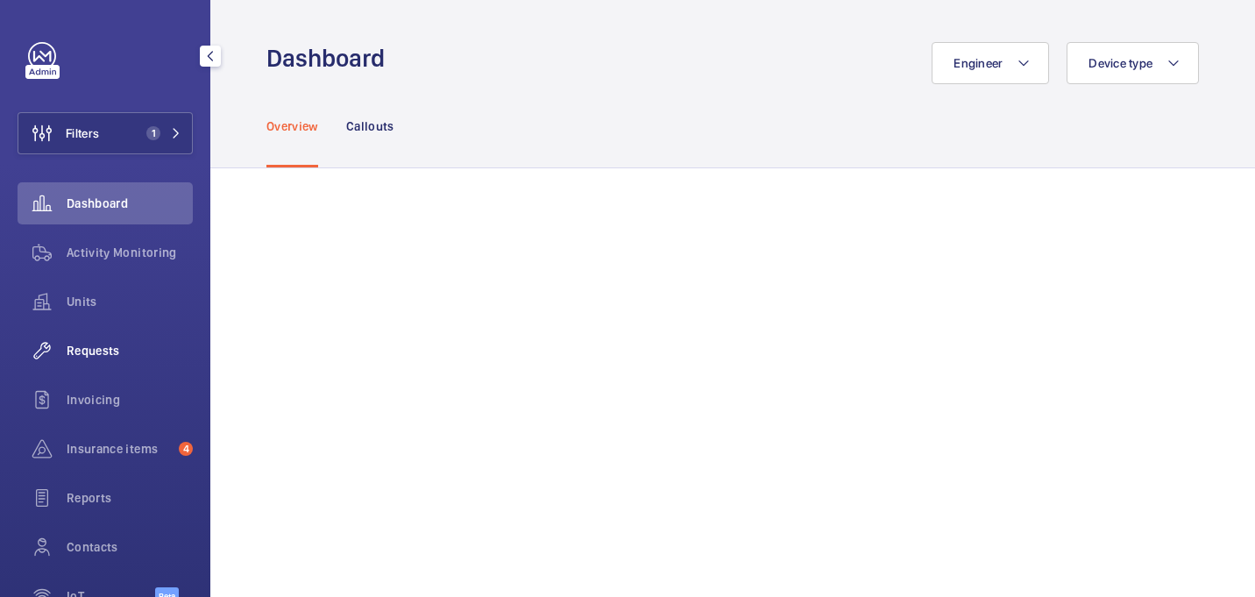
click at [102, 346] on span "Requests" at bounding box center [130, 351] width 126 height 18
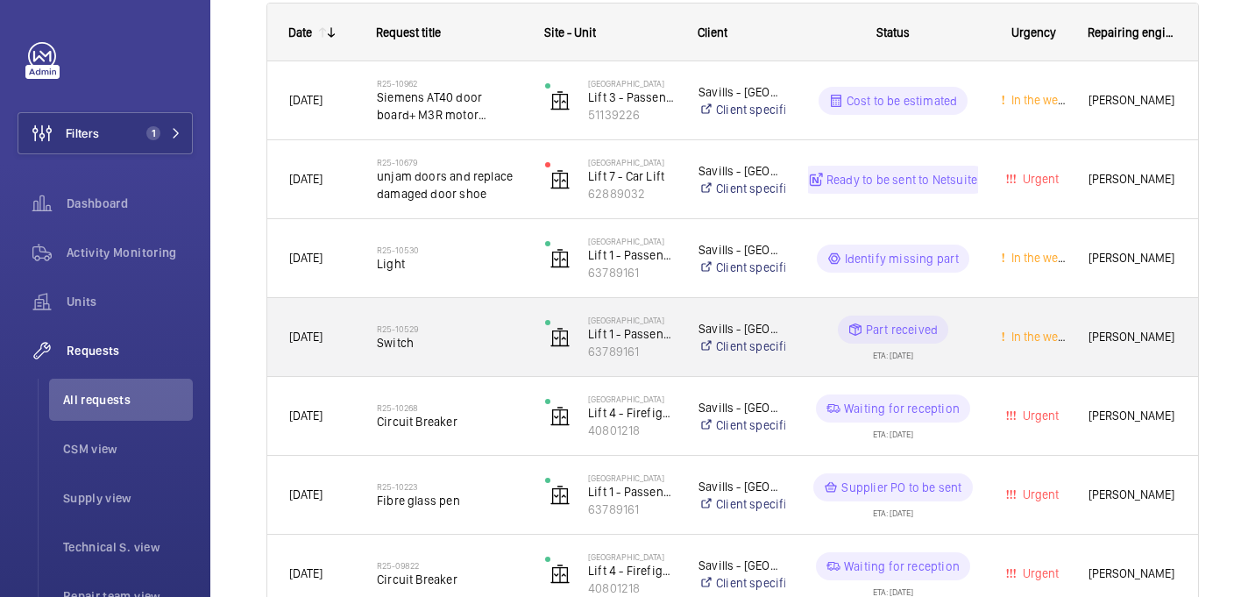
scroll to position [285, 0]
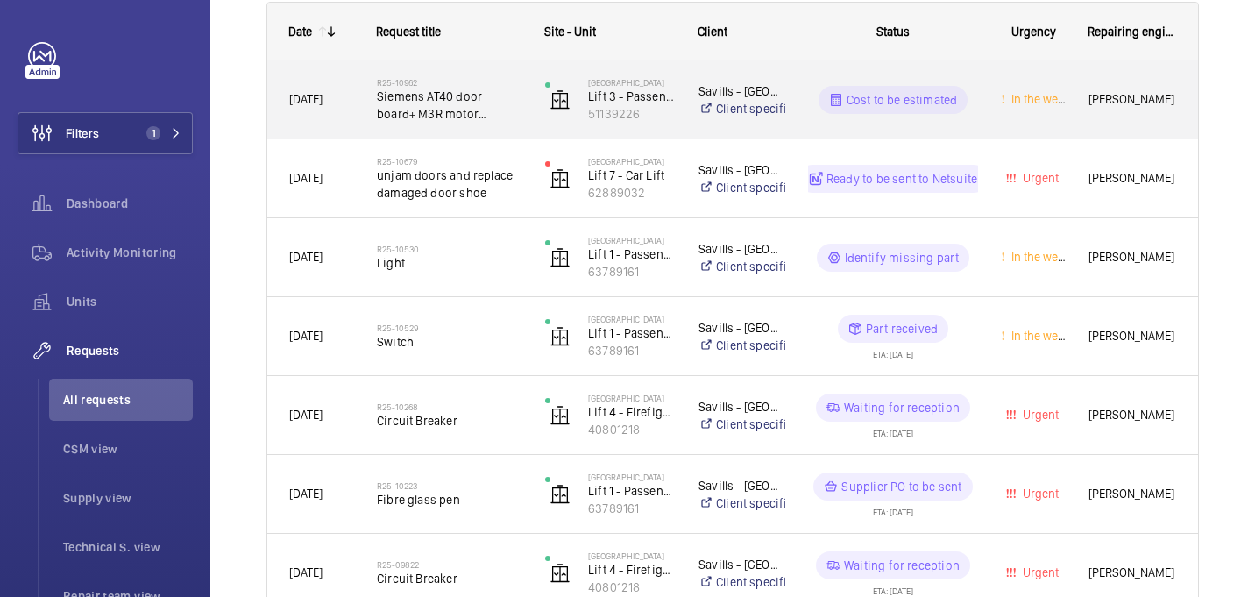
click at [499, 124] on div "R25-10962 Siemens AT40 door board+ M3R motor (PLEASE DELIVER TO SITE)" at bounding box center [449, 100] width 145 height 51
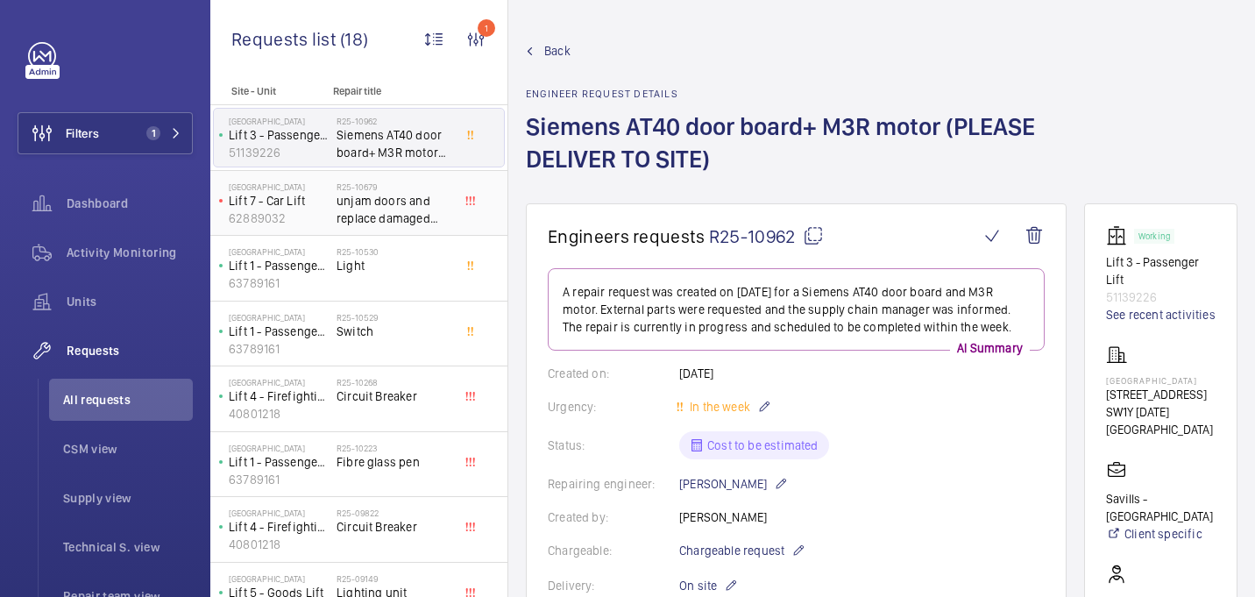
click at [391, 203] on span "unjam doors and replace damaged door shoe" at bounding box center [395, 209] width 116 height 35
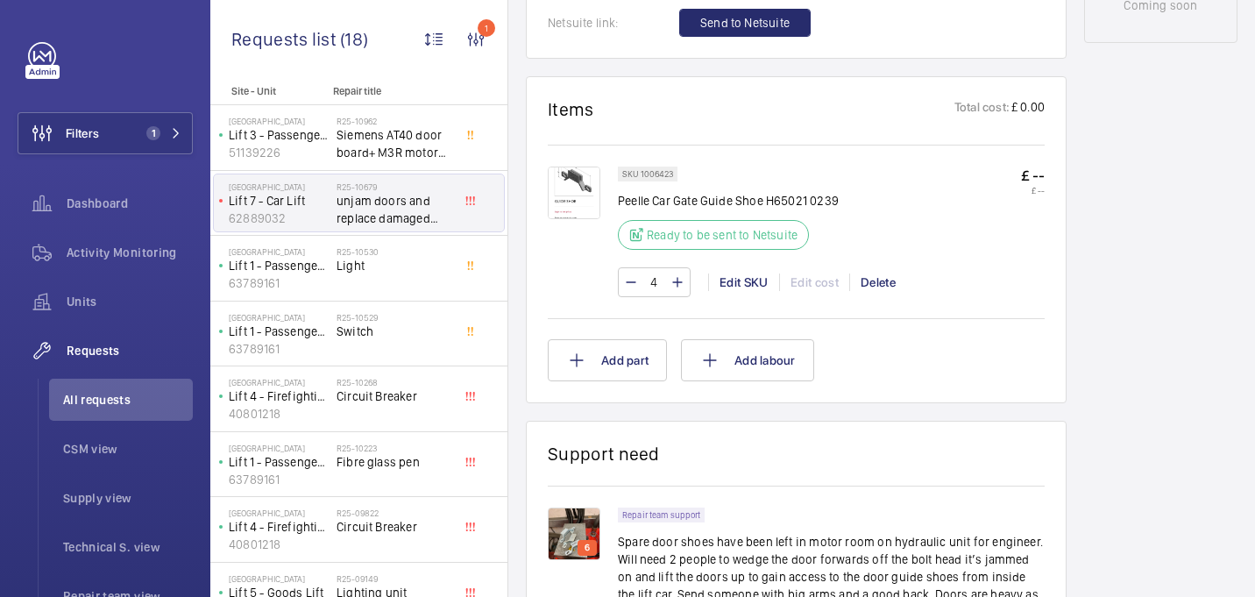
scroll to position [997, 0]
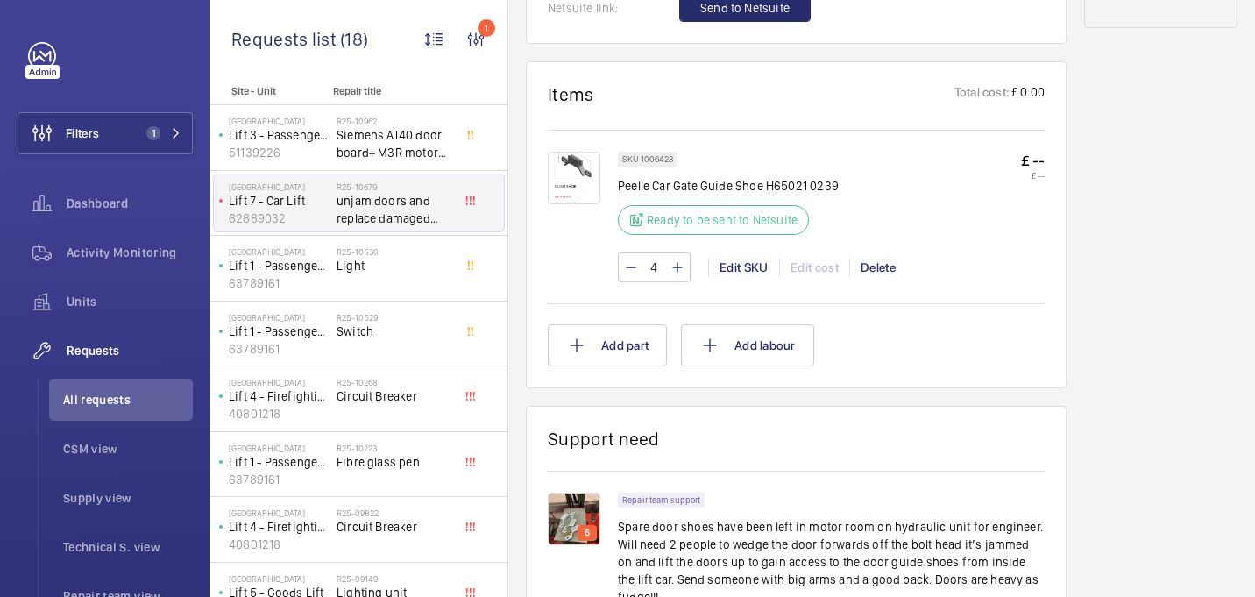
click at [581, 182] on img at bounding box center [574, 178] width 53 height 53
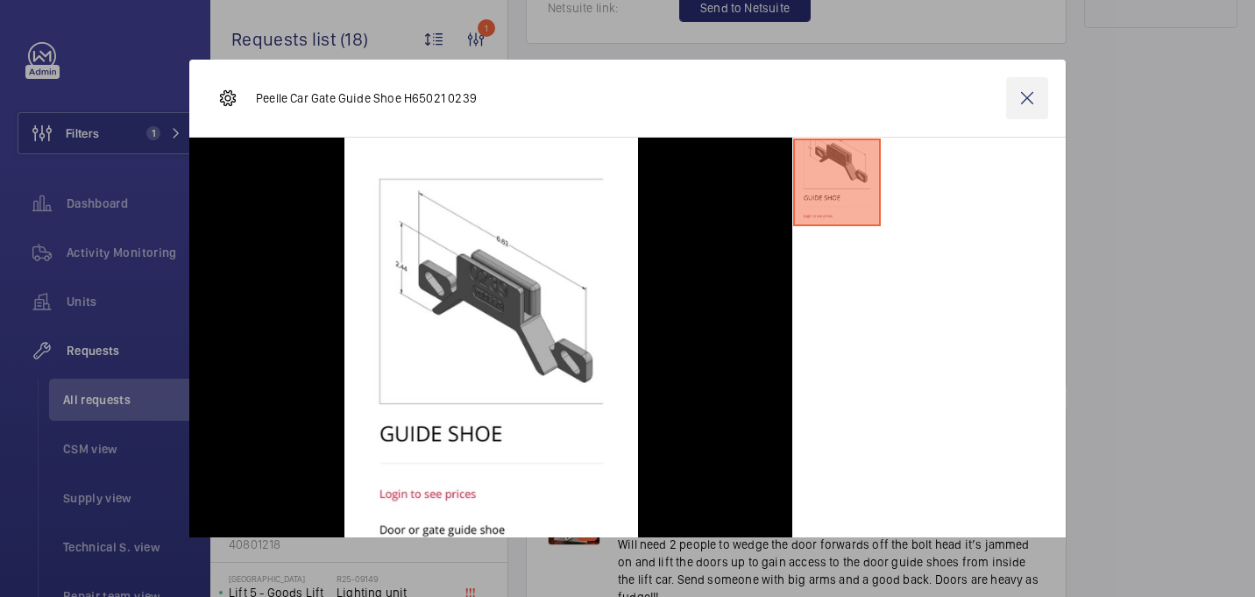
click at [1018, 103] on wm-front-icon-button at bounding box center [1027, 98] width 42 height 42
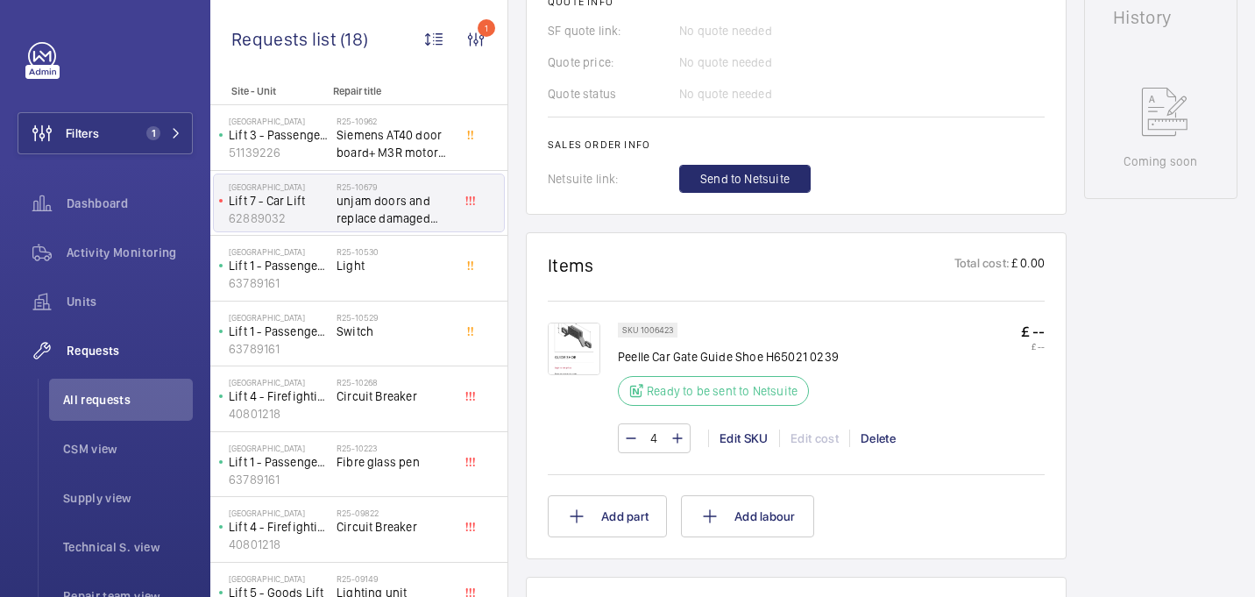
scroll to position [824, 0]
click at [579, 352] on img at bounding box center [574, 351] width 53 height 53
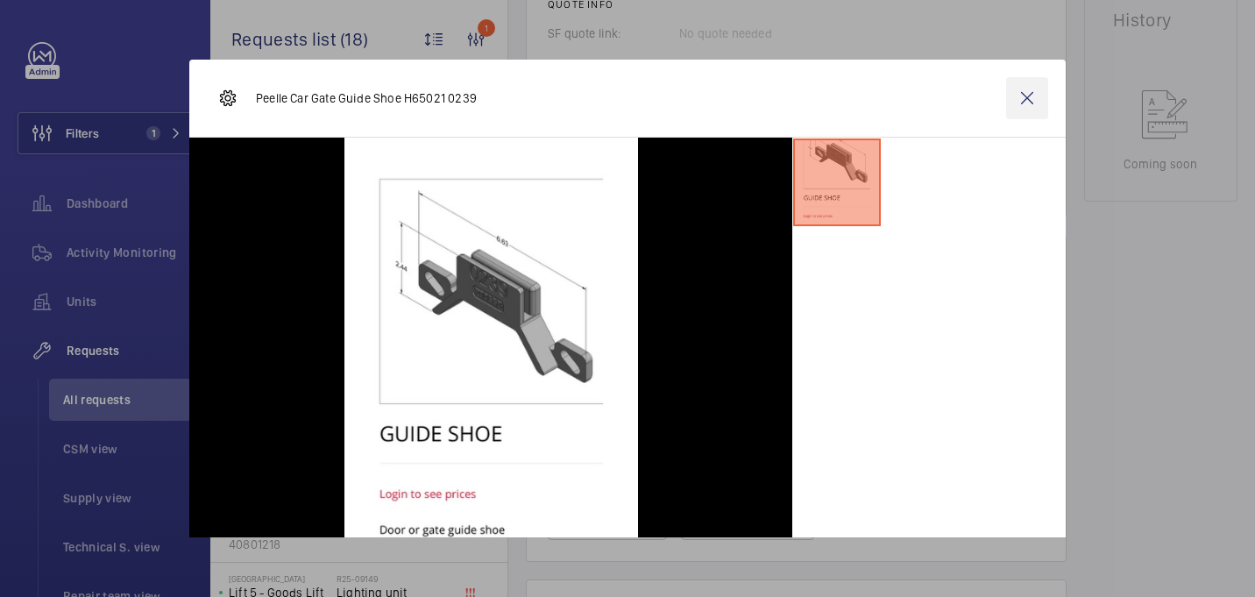
click at [1012, 107] on wm-front-icon-button at bounding box center [1027, 98] width 42 height 42
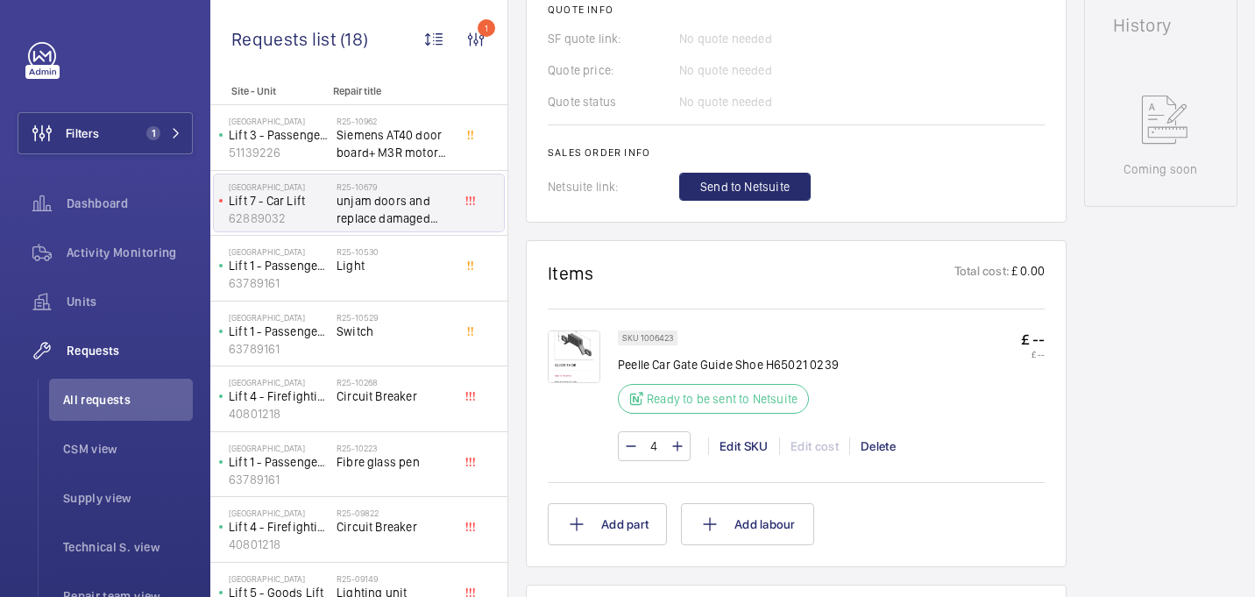
scroll to position [861, 0]
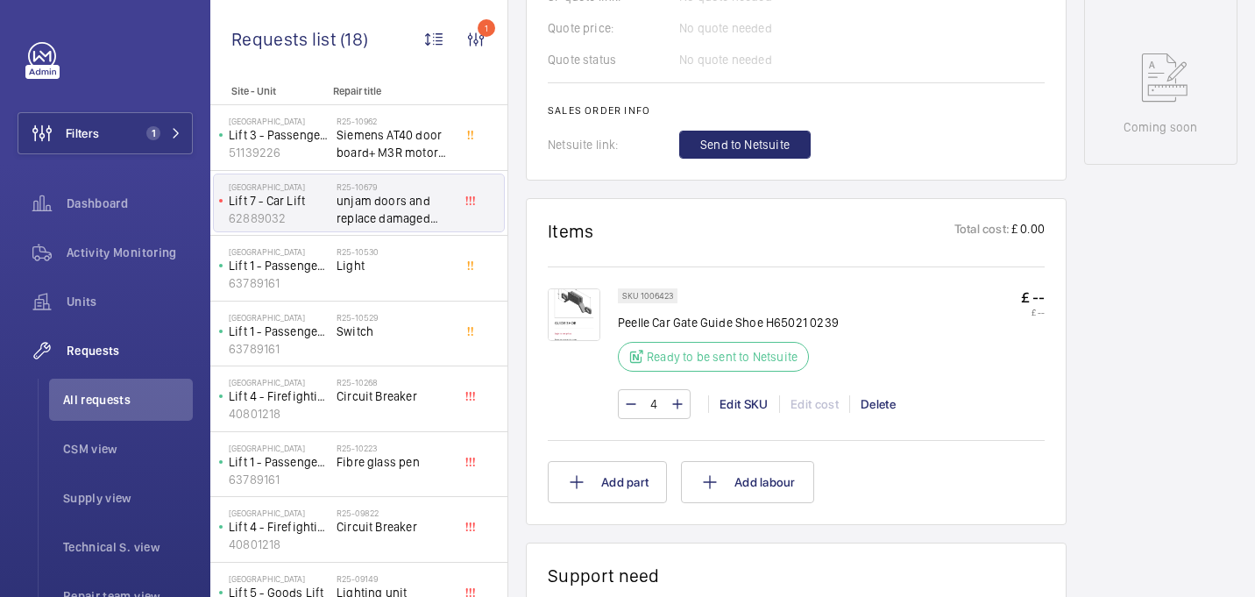
click at [589, 302] on img at bounding box center [574, 314] width 53 height 53
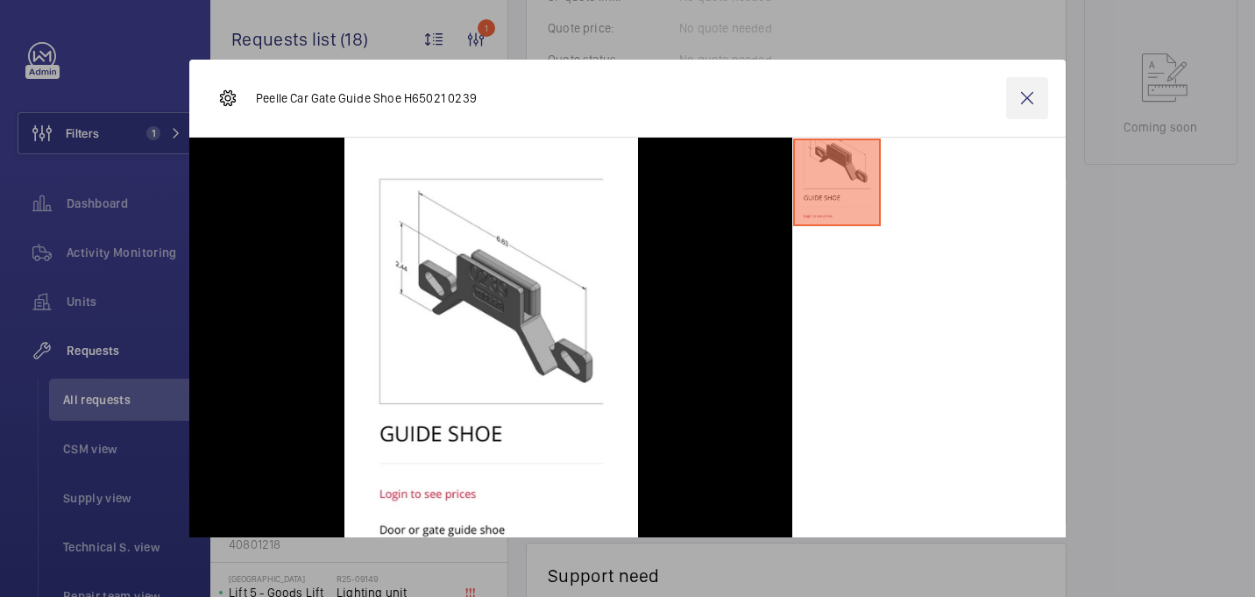
click at [1037, 96] on wm-front-icon-button at bounding box center [1027, 98] width 42 height 42
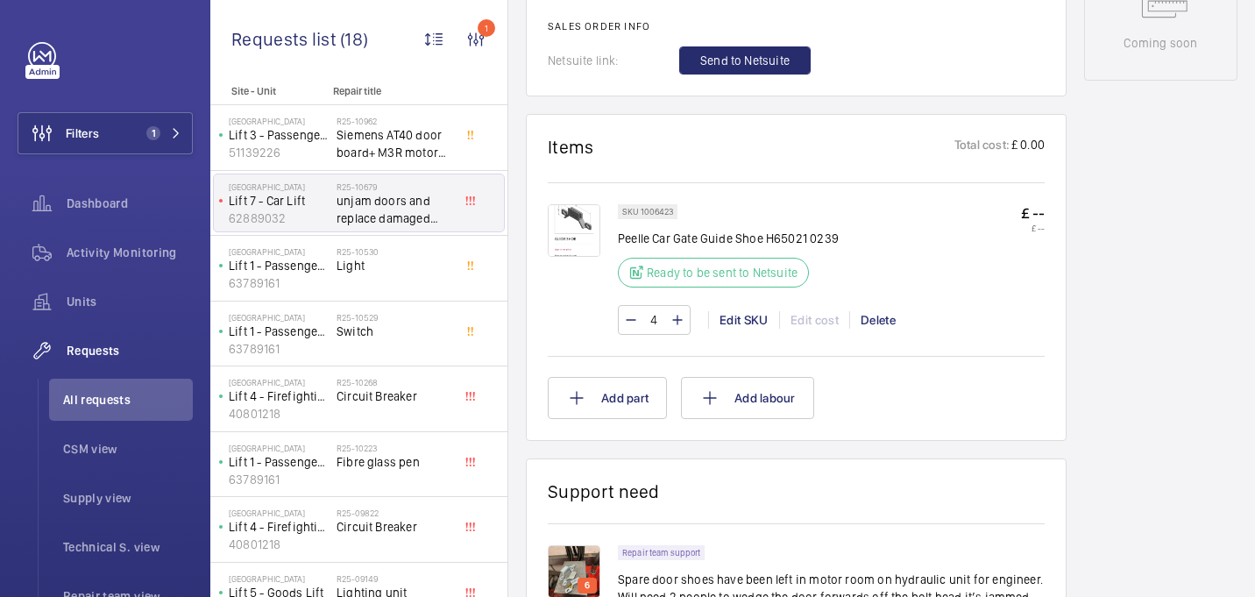
scroll to position [953, 0]
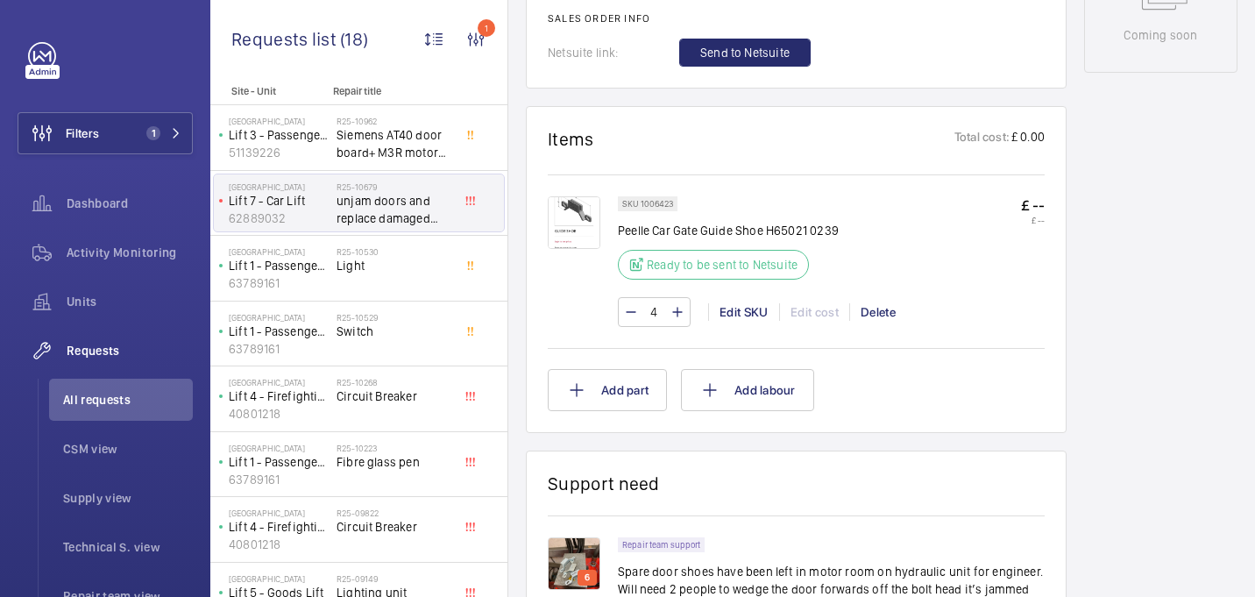
click at [585, 229] on img at bounding box center [574, 222] width 53 height 53
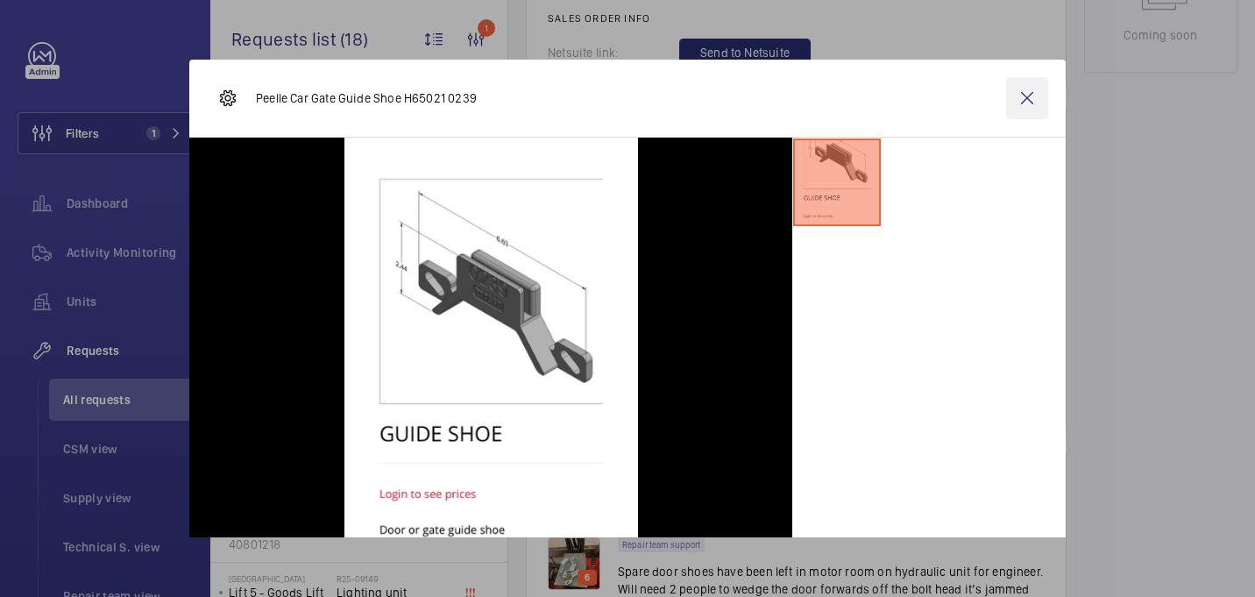
click at [1018, 99] on wm-front-icon-button at bounding box center [1027, 98] width 42 height 42
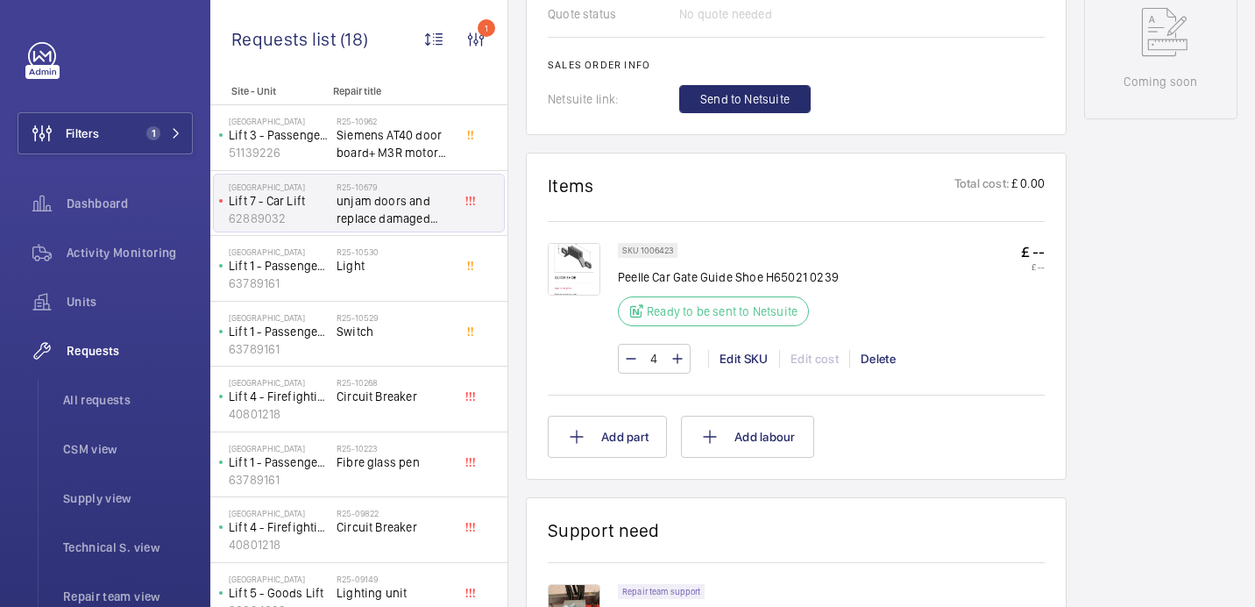
scroll to position [935, 0]
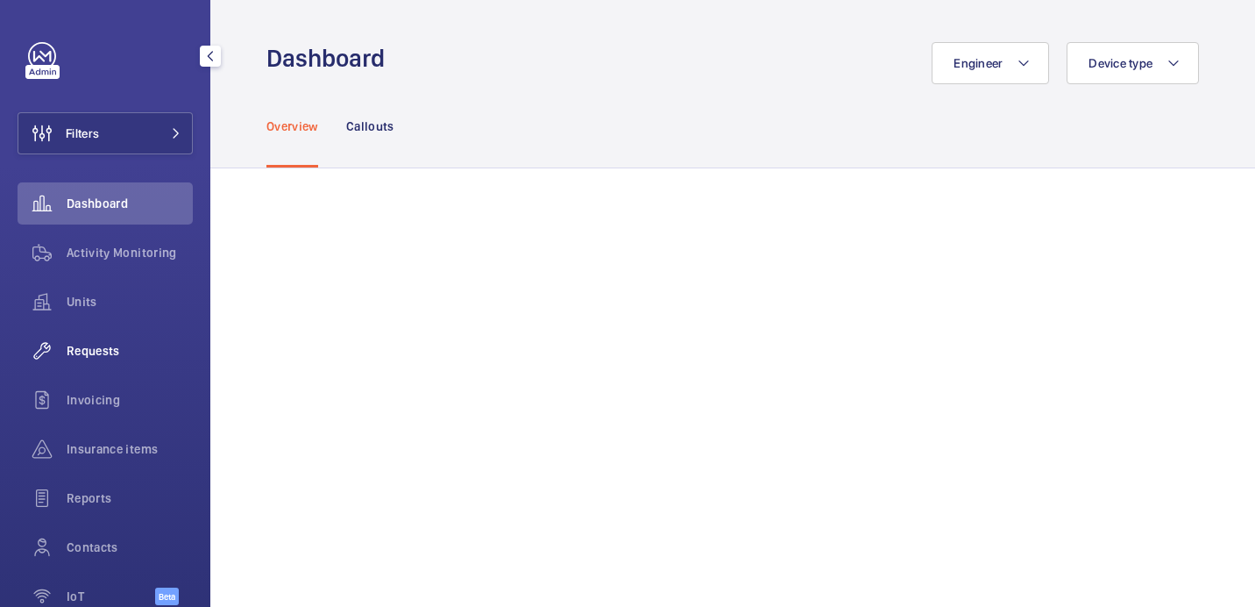
click at [116, 336] on div "Requests" at bounding box center [105, 351] width 175 height 42
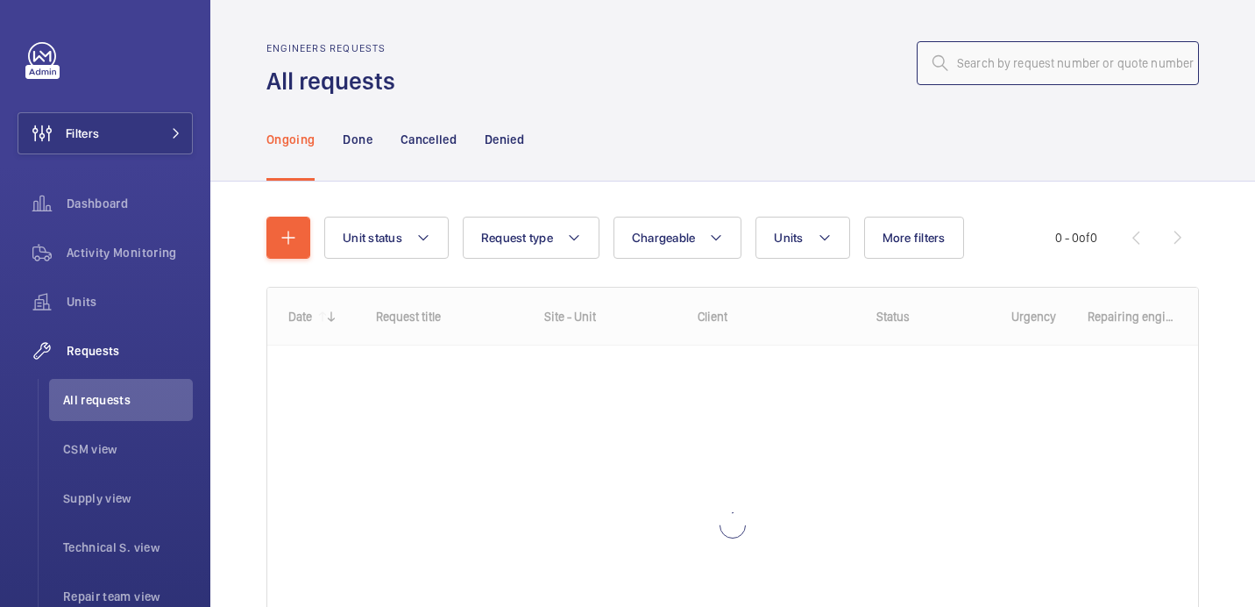
click at [984, 63] on input "text" at bounding box center [1058, 63] width 282 height 44
paste input "R25-11059"
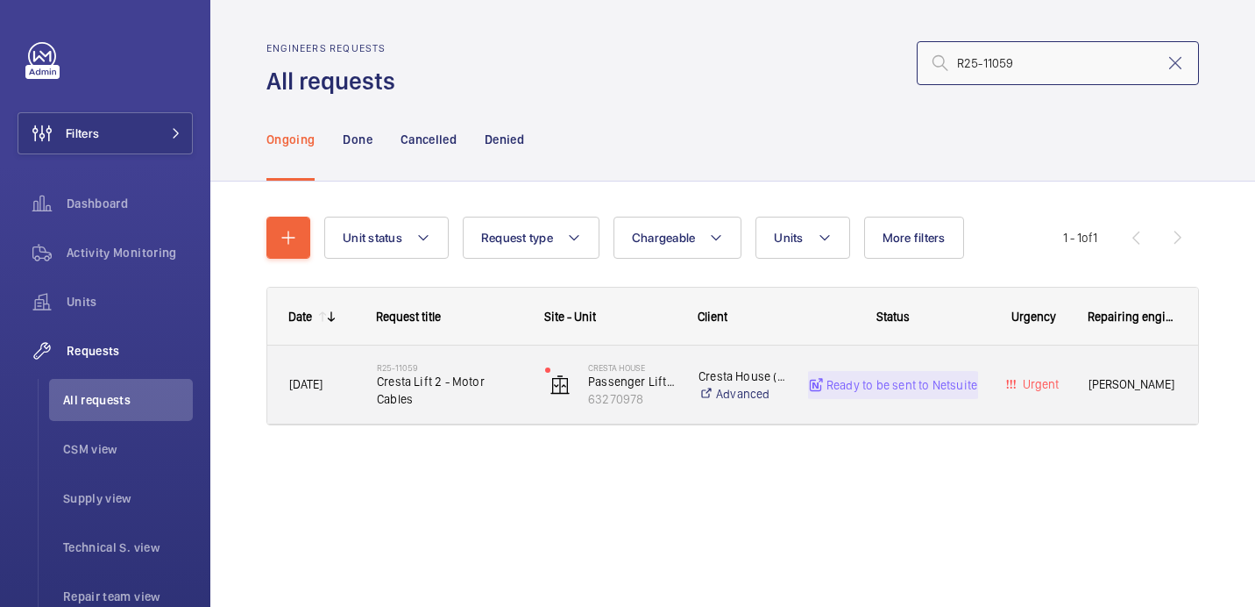
type input "R25-11059"
click at [469, 373] on h2 "R25-11059" at bounding box center [449, 367] width 145 height 11
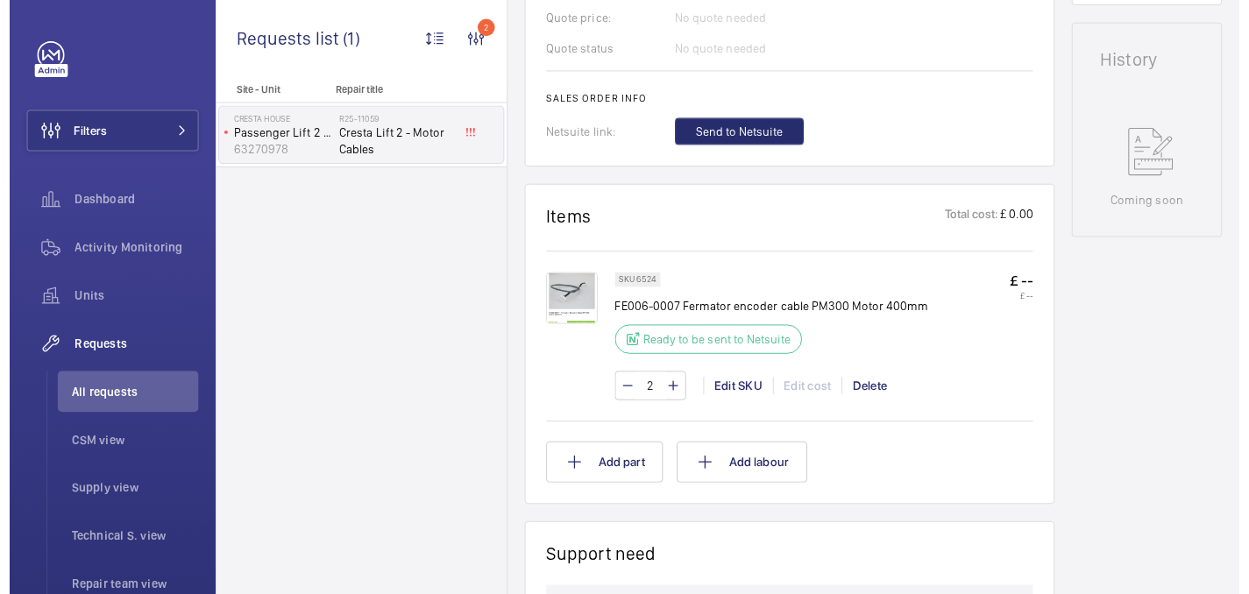
scroll to position [735, 0]
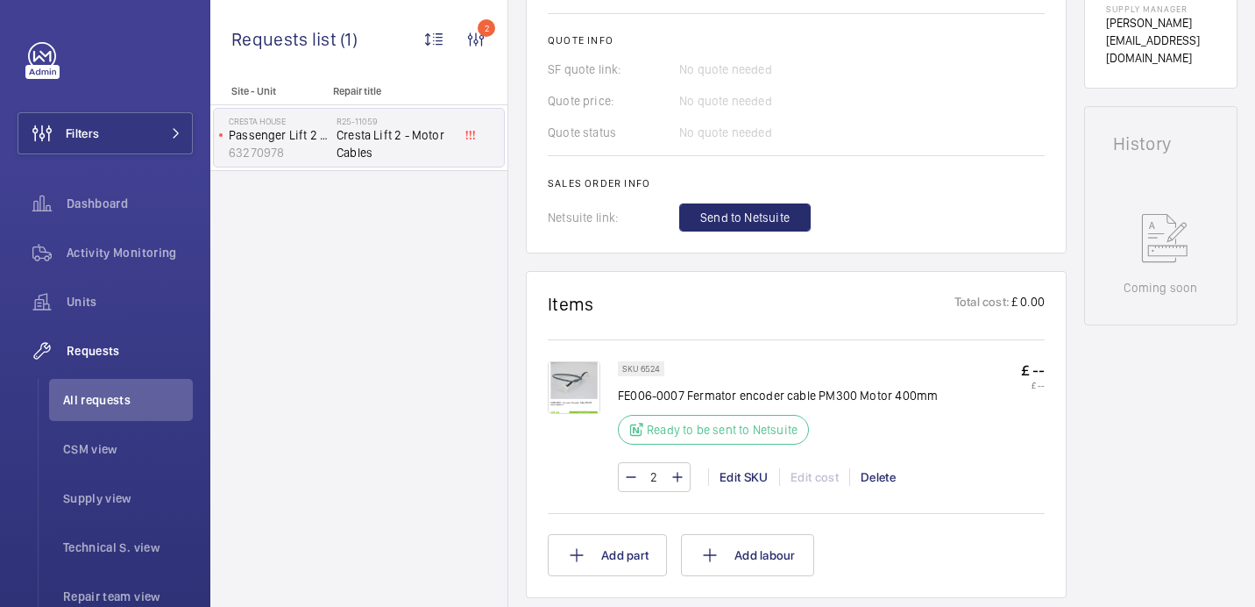
click at [573, 405] on img at bounding box center [574, 387] width 53 height 53
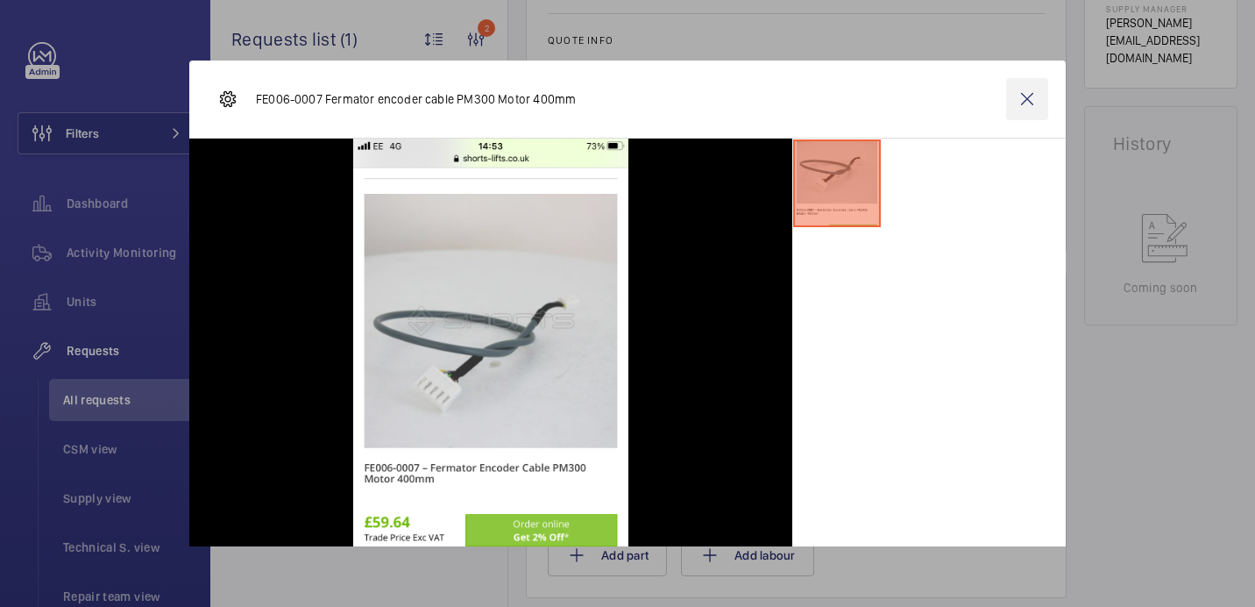
click at [1021, 96] on wm-front-icon-button at bounding box center [1027, 99] width 42 height 42
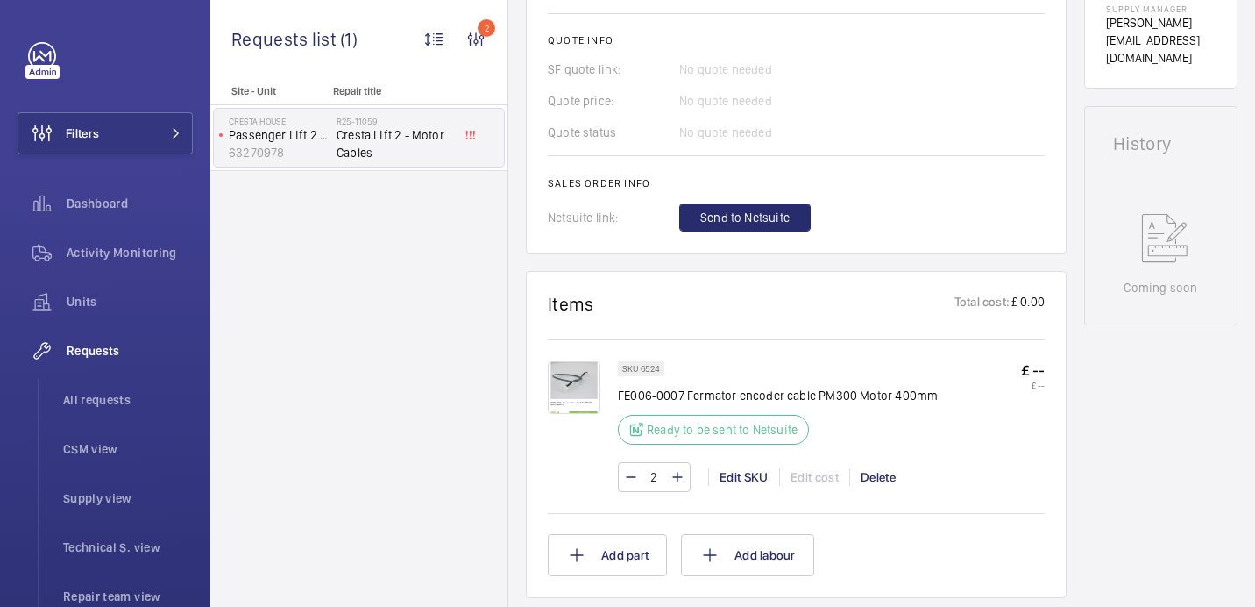
click at [585, 387] on img at bounding box center [574, 387] width 53 height 53
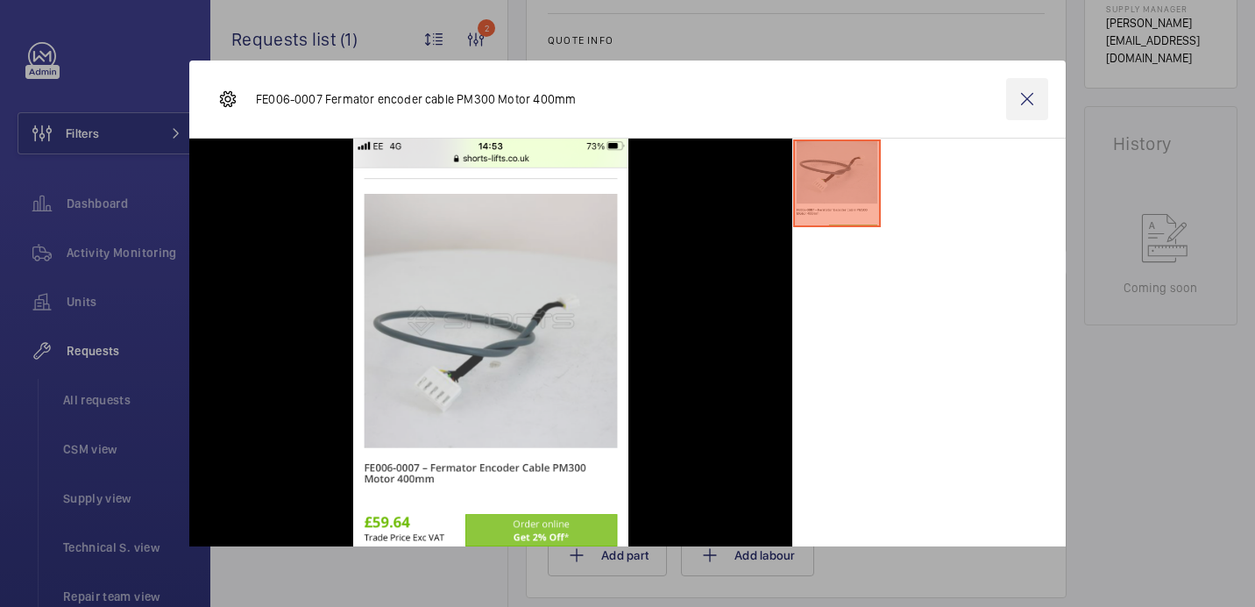
click at [1029, 88] on wm-front-icon-button at bounding box center [1027, 99] width 42 height 42
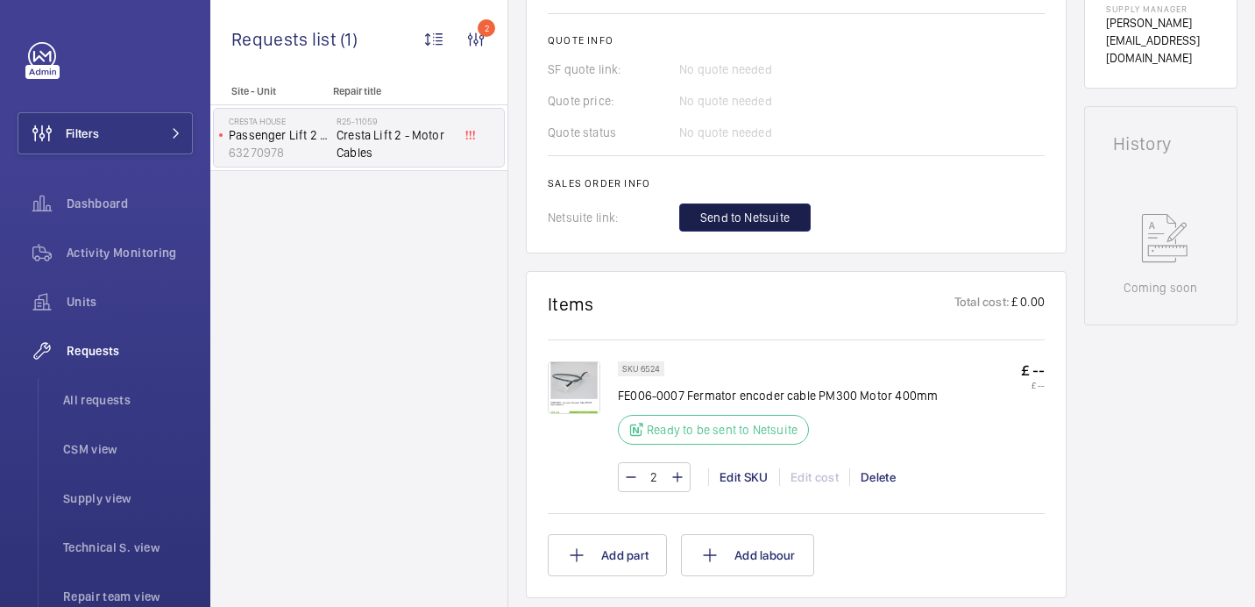
click at [772, 215] on span "Send to Netsuite" at bounding box center [744, 218] width 89 height 18
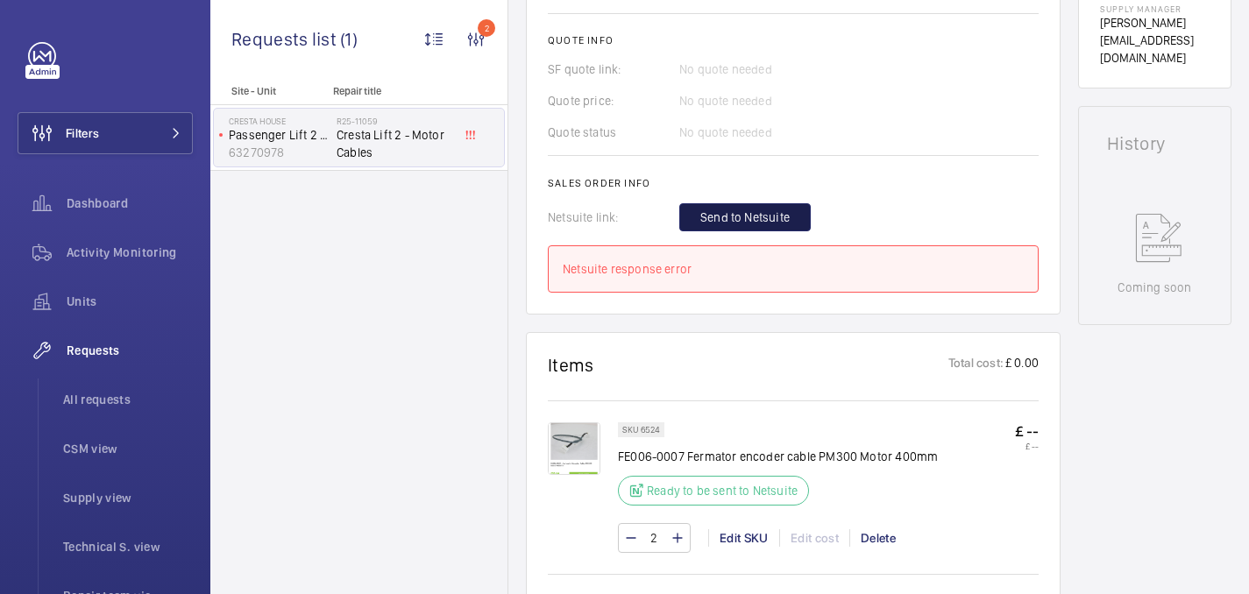
click at [777, 214] on span "Send to Netsuite" at bounding box center [744, 218] width 89 height 18
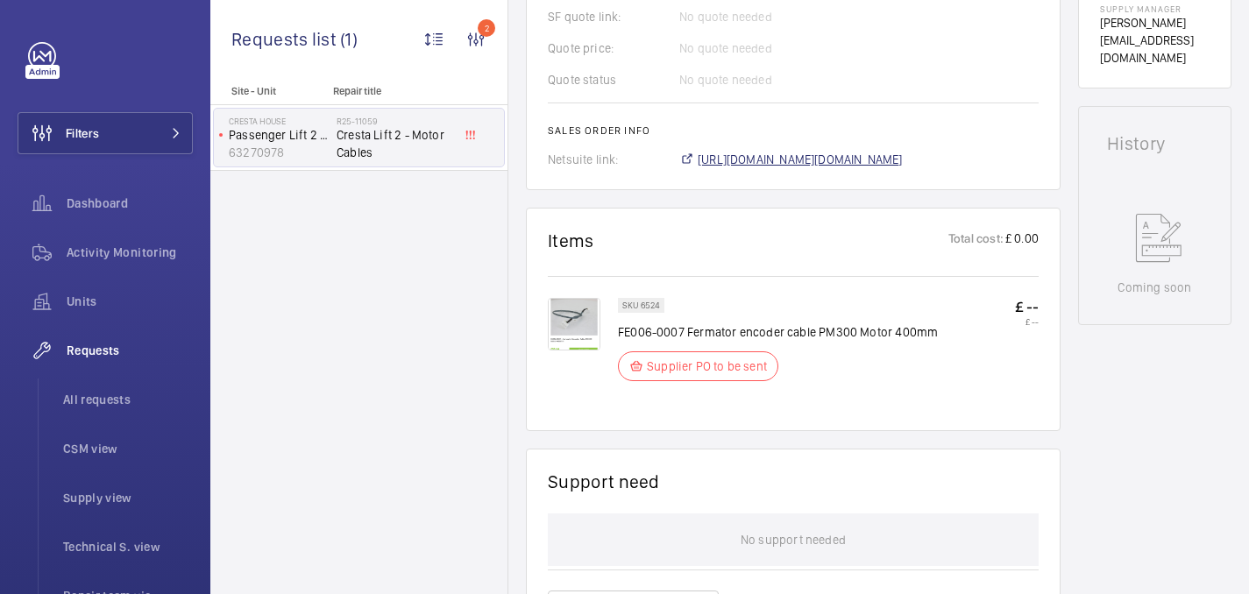
click at [781, 168] on span "https://6461500.app.netsuite.com/app/accounting/transactions/salesord.nl?id=292…" at bounding box center [800, 160] width 205 height 18
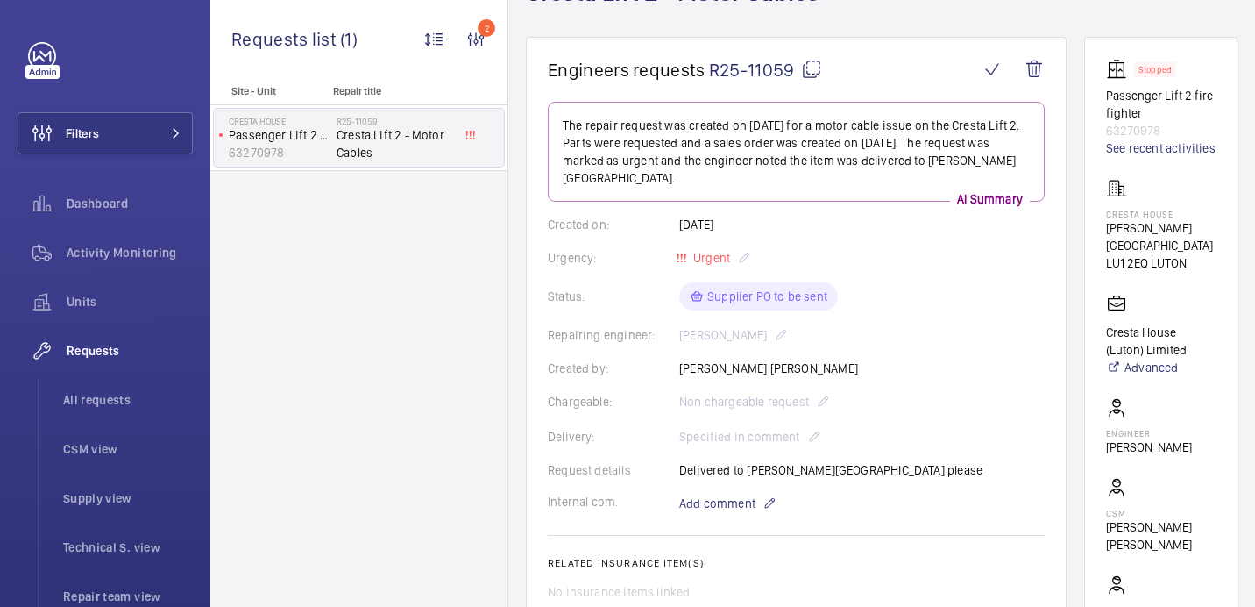
scroll to position [115, 0]
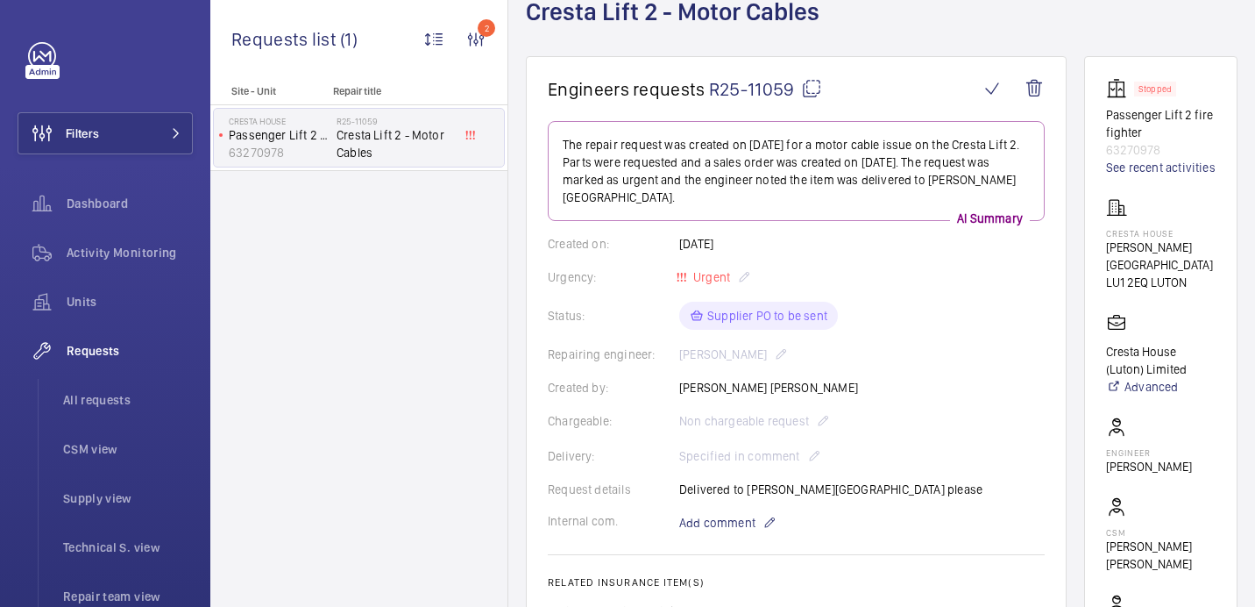
click at [1136, 467] on p "Roger Carter" at bounding box center [1149, 467] width 86 height 18
copy wm-front-card-body "Roger Carter"
click at [641, 18] on h1 "Cresta Lift 2 - Motor Cables" at bounding box center [678, 26] width 304 height 60
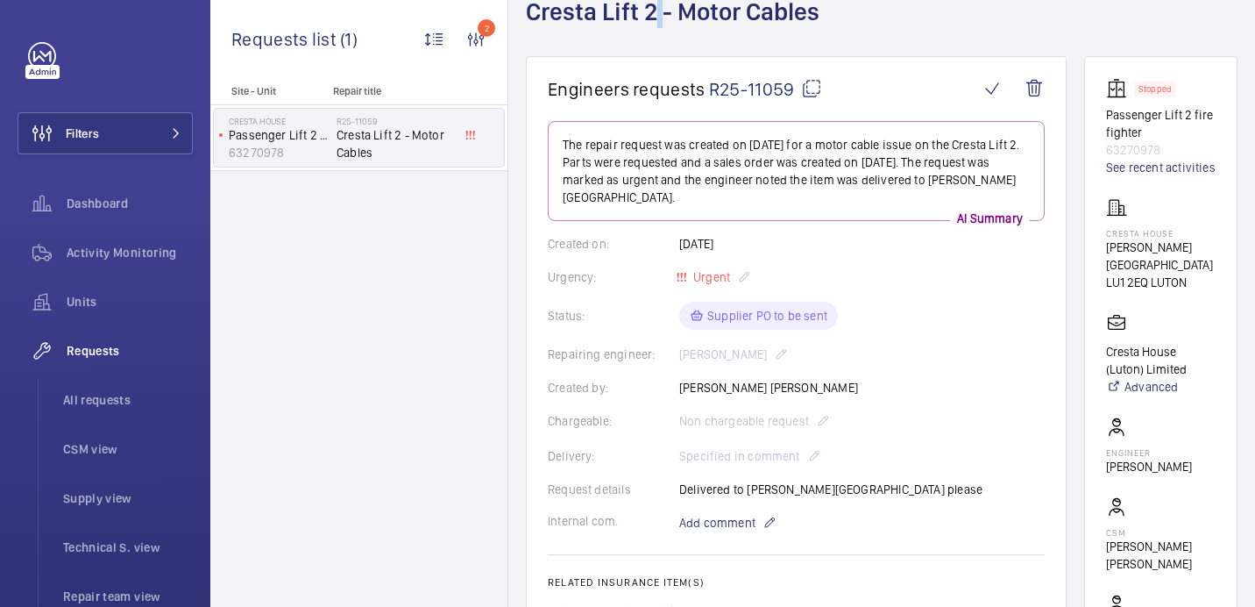
click at [641, 18] on h1 "Cresta Lift 2 - Motor Cables" at bounding box center [678, 26] width 304 height 60
copy h1 "Cresta Lift 2 - Motor Cables"
click at [1167, 238] on p "Cresta House" at bounding box center [1161, 233] width 110 height 11
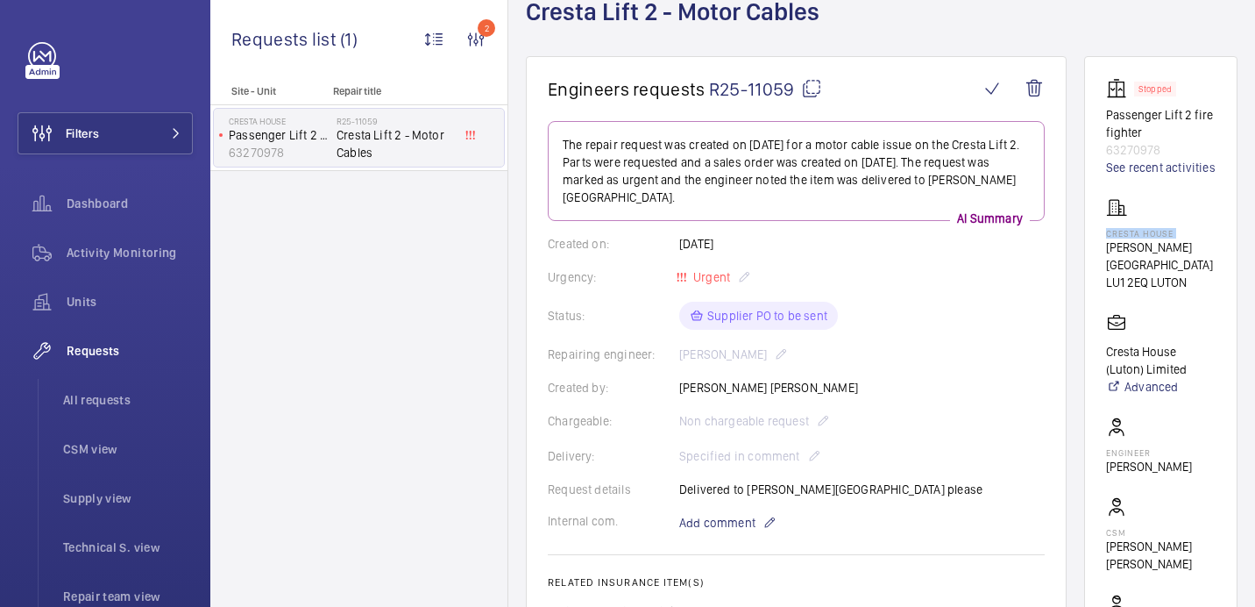
click at [1167, 238] on p "Cresta House" at bounding box center [1161, 233] width 110 height 11
copy p "Cresta House"
click at [1122, 154] on p "63270978" at bounding box center [1161, 150] width 110 height 18
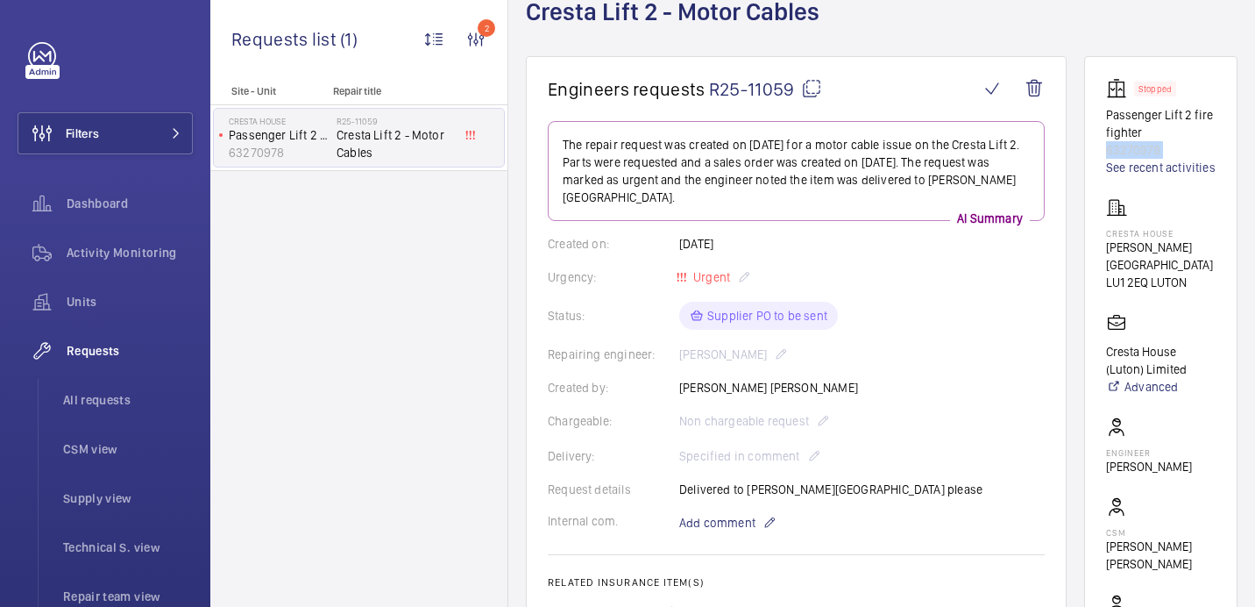
copy p "63270978"
drag, startPoint x: 743, startPoint y: 469, endPoint x: 855, endPoint y: 465, distance: 111.4
click at [855, 480] on div "Request details Delivered to Rogers House please" at bounding box center [796, 489] width 497 height 18
click at [678, 480] on div "Request details Delivered to Rogers House please" at bounding box center [796, 489] width 497 height 18
click at [700, 480] on div "Request details Delivered to Rogers House please" at bounding box center [796, 489] width 497 height 18
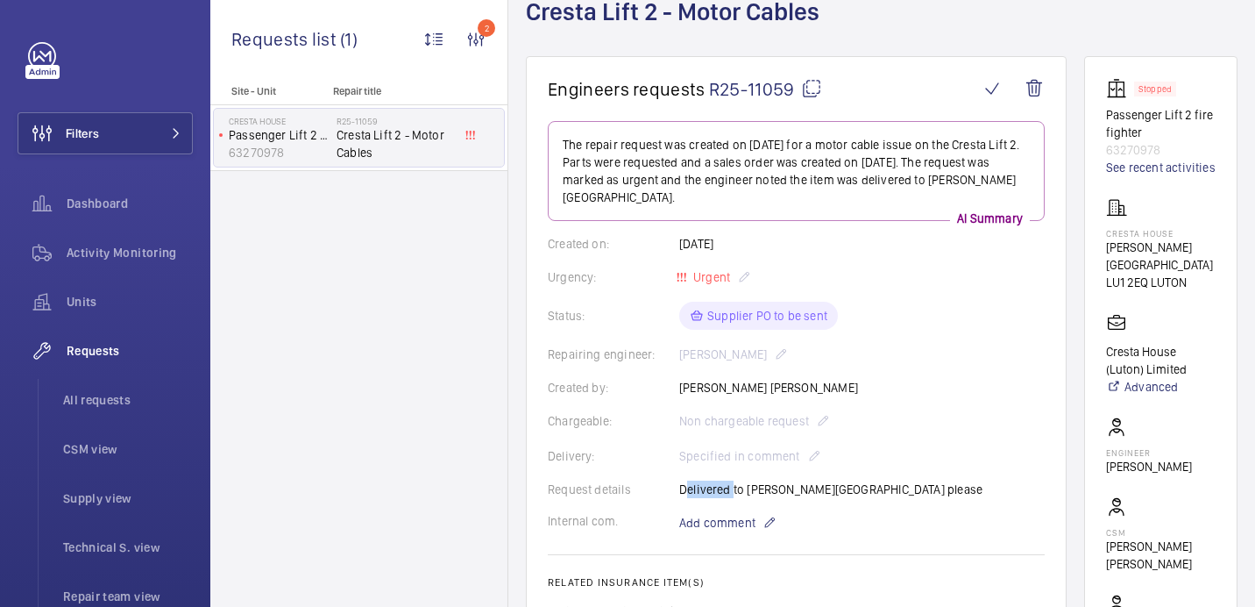
click at [700, 480] on div "Request details Delivered to Rogers House please" at bounding box center [796, 489] width 497 height 18
copy p "Delivered to Rogers House please"
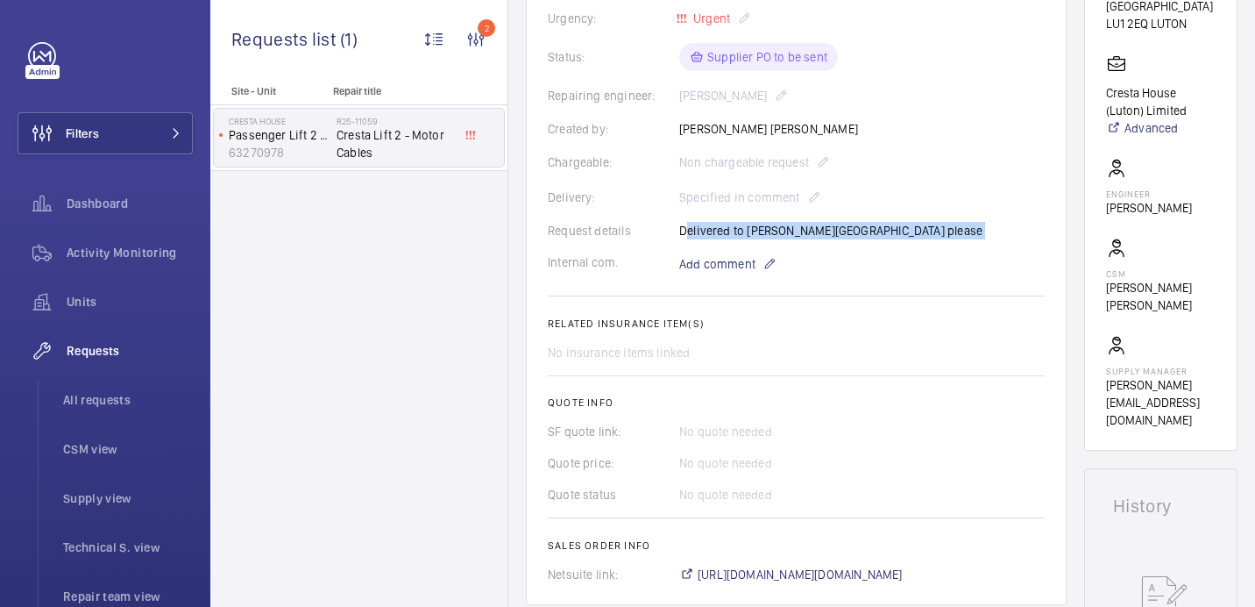
scroll to position [654, 0]
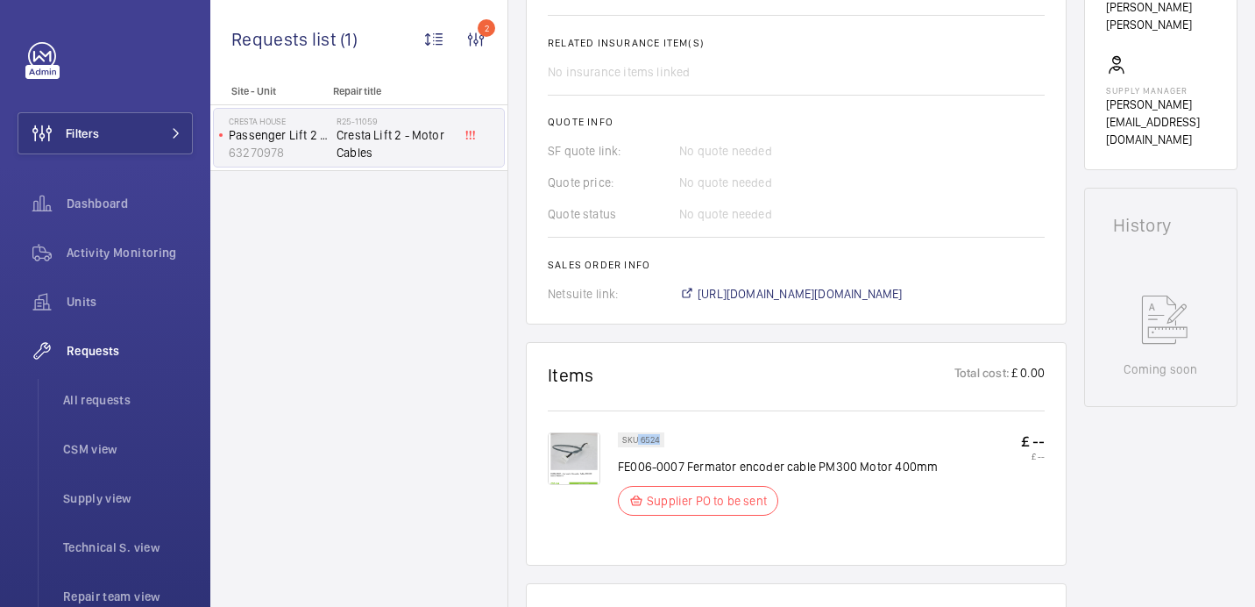
drag, startPoint x: 636, startPoint y: 426, endPoint x: 668, endPoint y: 426, distance: 31.6
click at [668, 432] on wm-front-pills "SKU 6524" at bounding box center [646, 439] width 57 height 15
copy p "6524"
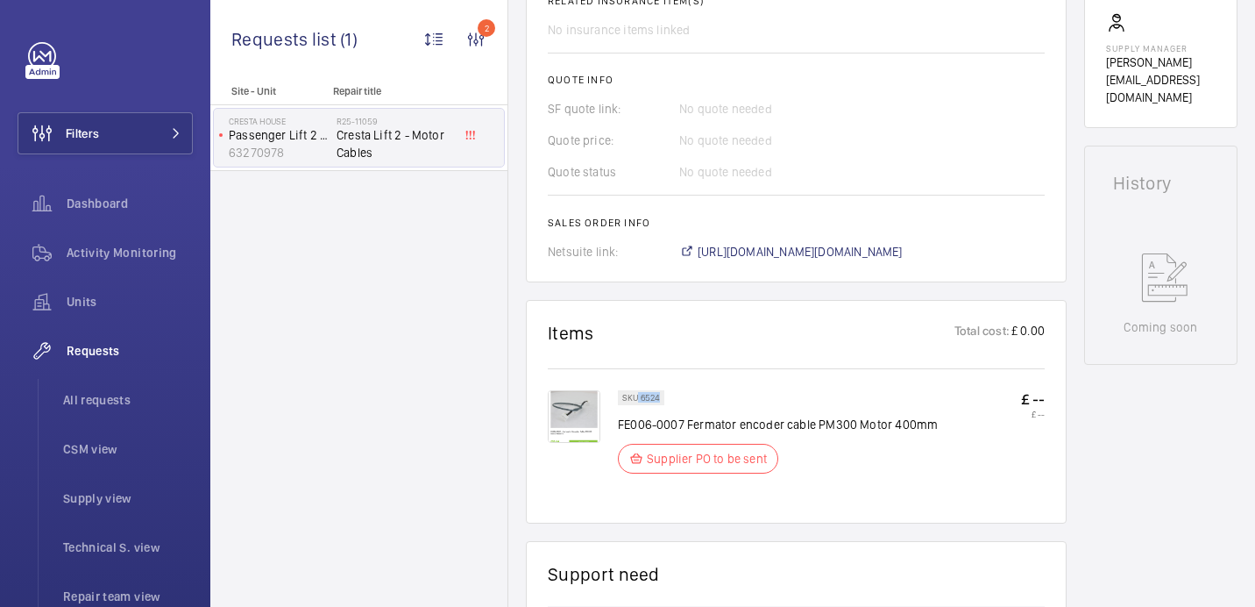
scroll to position [0, 0]
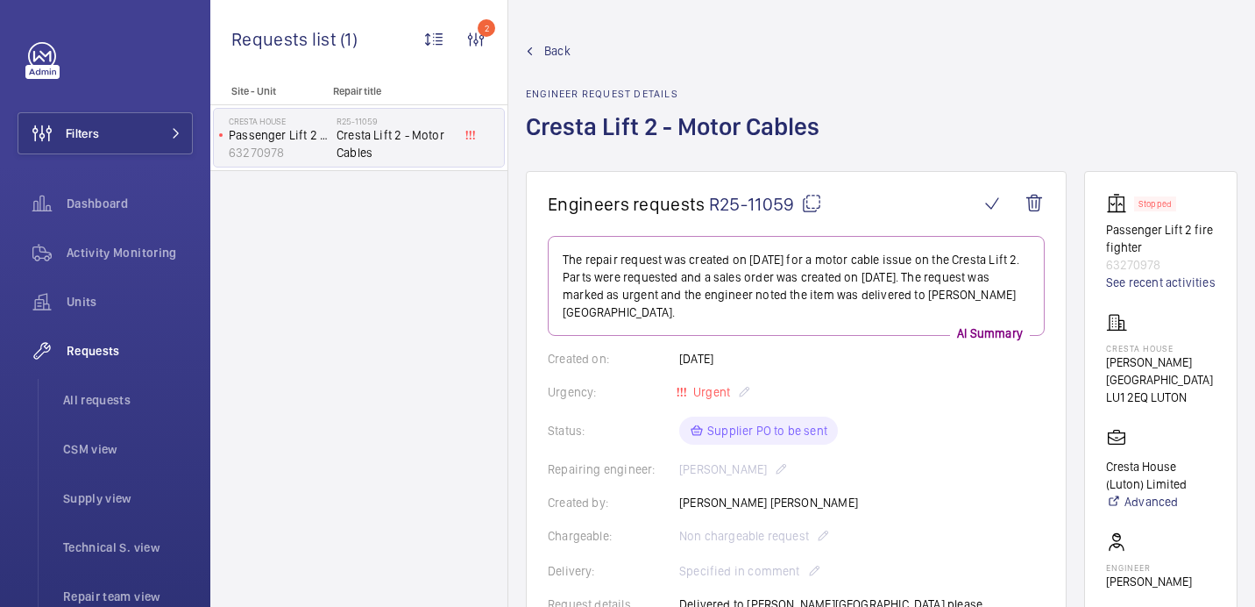
click at [807, 207] on mat-icon at bounding box center [811, 203] width 21 height 21
copy p "6524"
click at [805, 209] on mat-icon at bounding box center [811, 203] width 21 height 21
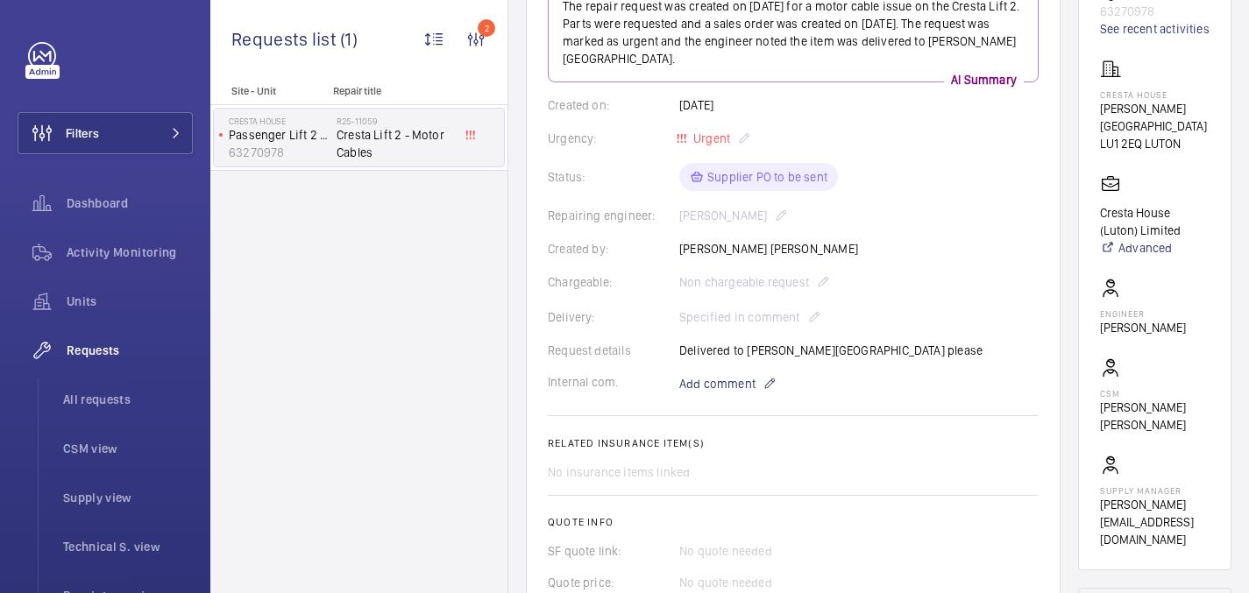
scroll to position [513, 0]
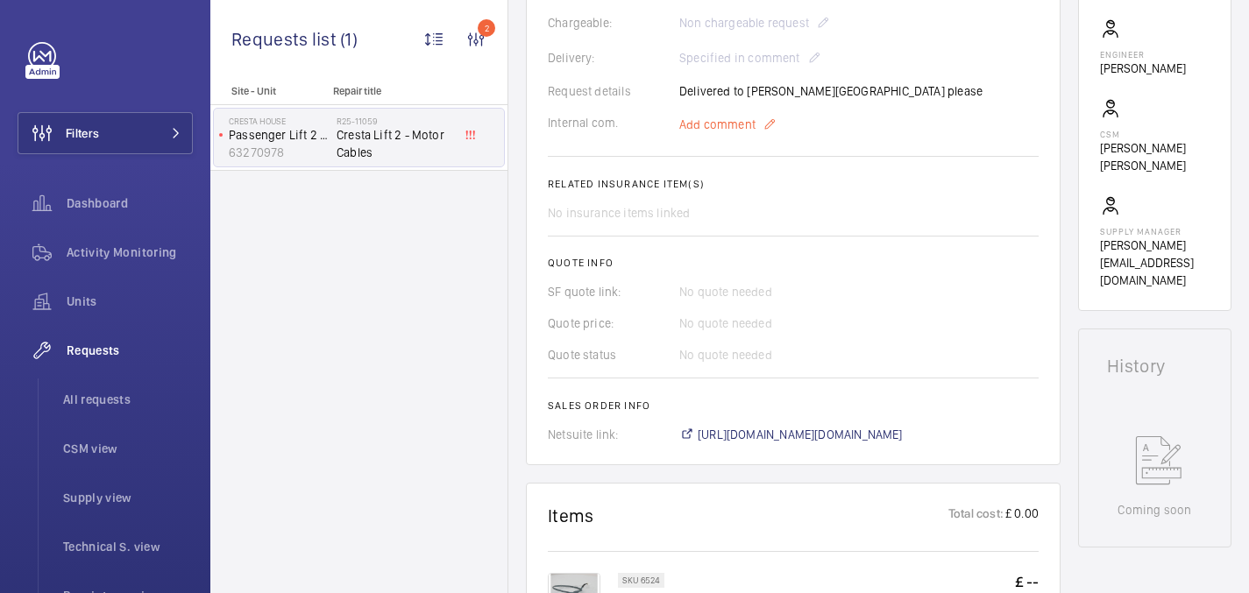
click at [715, 114] on p "Add comment" at bounding box center [744, 124] width 131 height 21
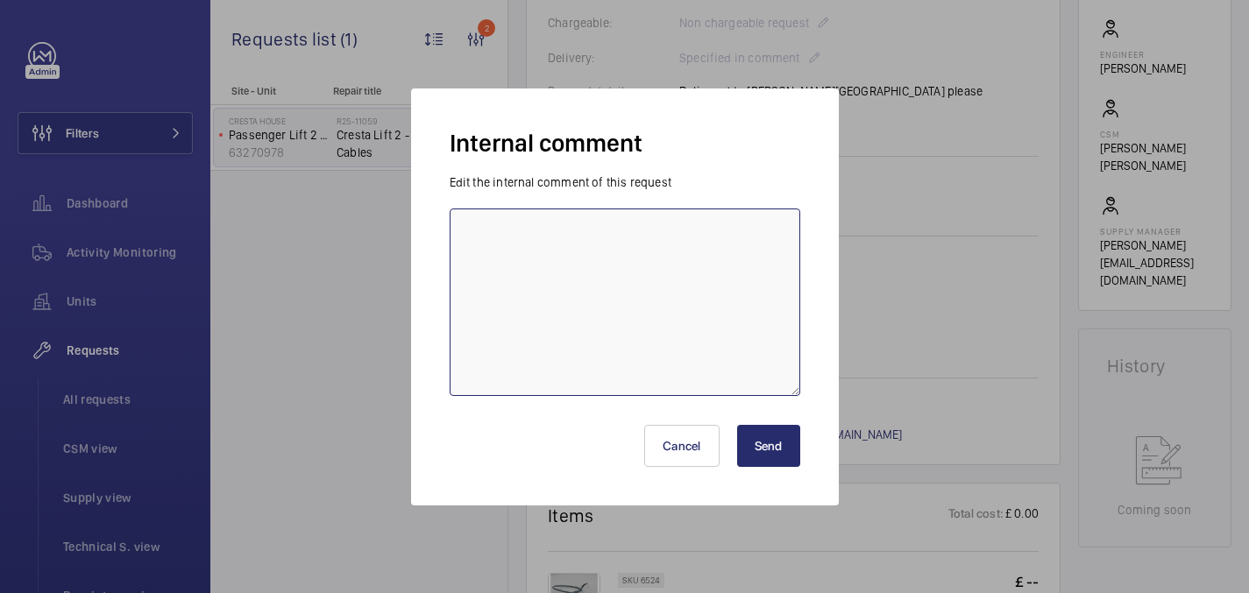
click at [672, 319] on textarea at bounding box center [625, 303] width 351 height 188
paste textarea "R25-11098"
type textarea "ordered under new request R25-11098 - 19/08 india"
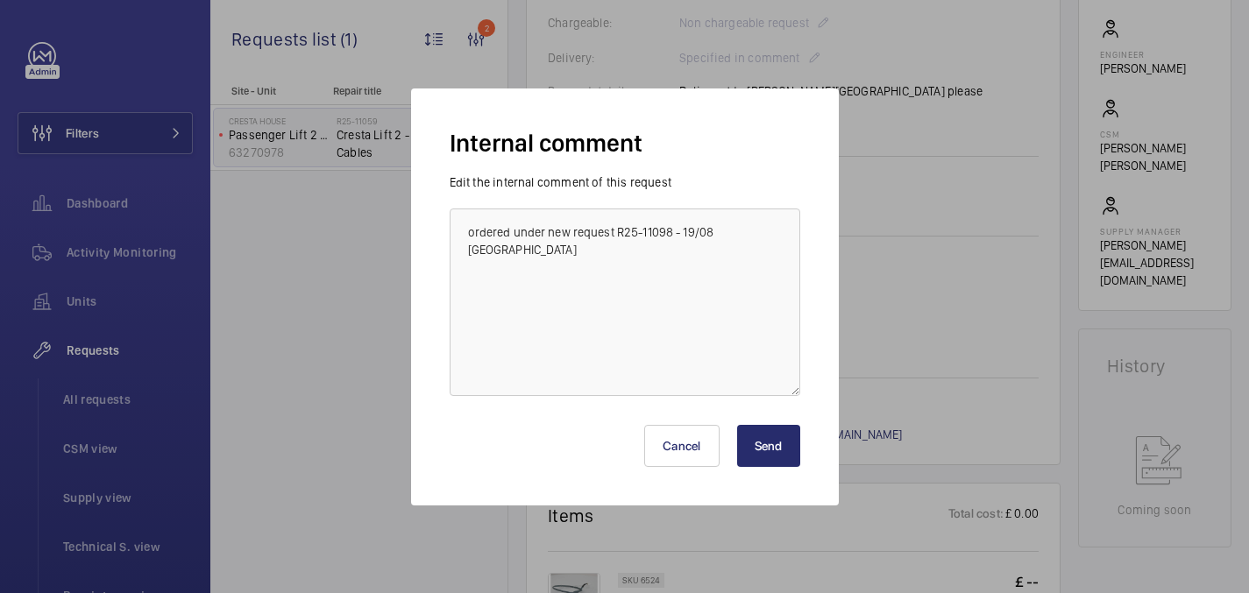
click at [782, 441] on button "Send" at bounding box center [768, 446] width 63 height 42
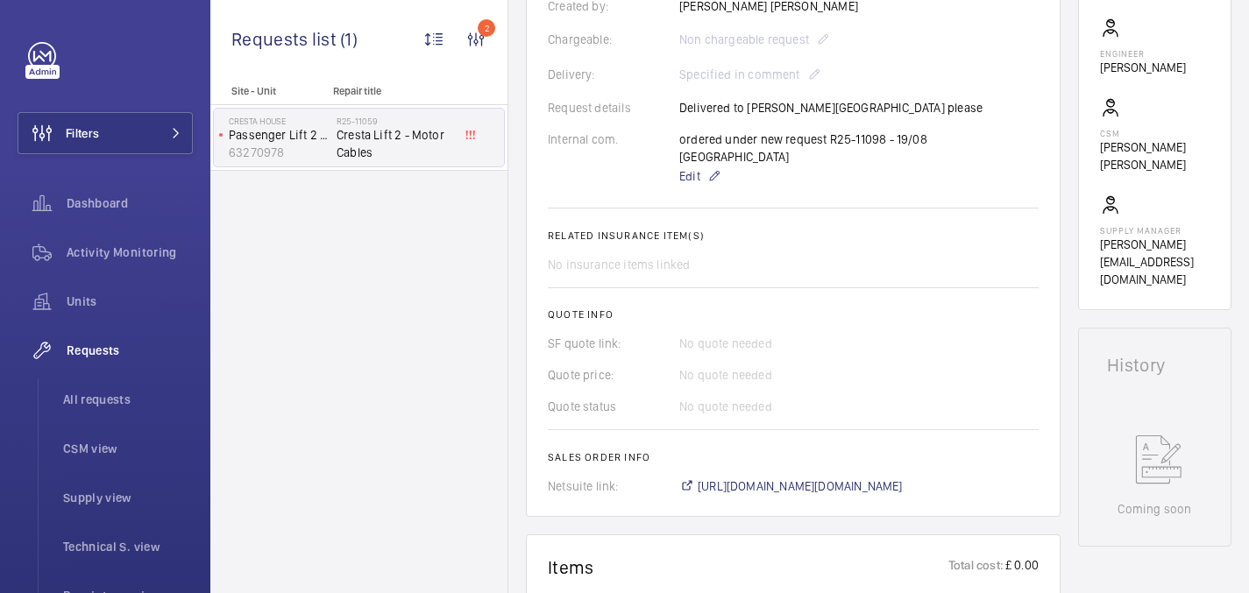
scroll to position [337, 0]
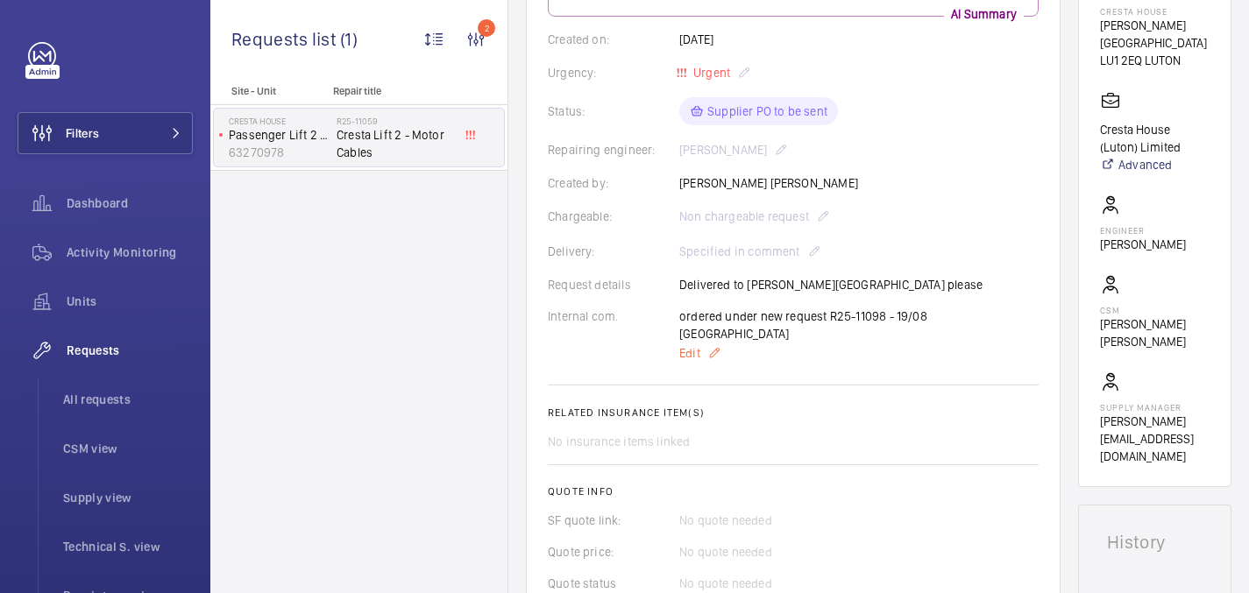
click at [700, 343] on p "Edit" at bounding box center [858, 353] width 359 height 21
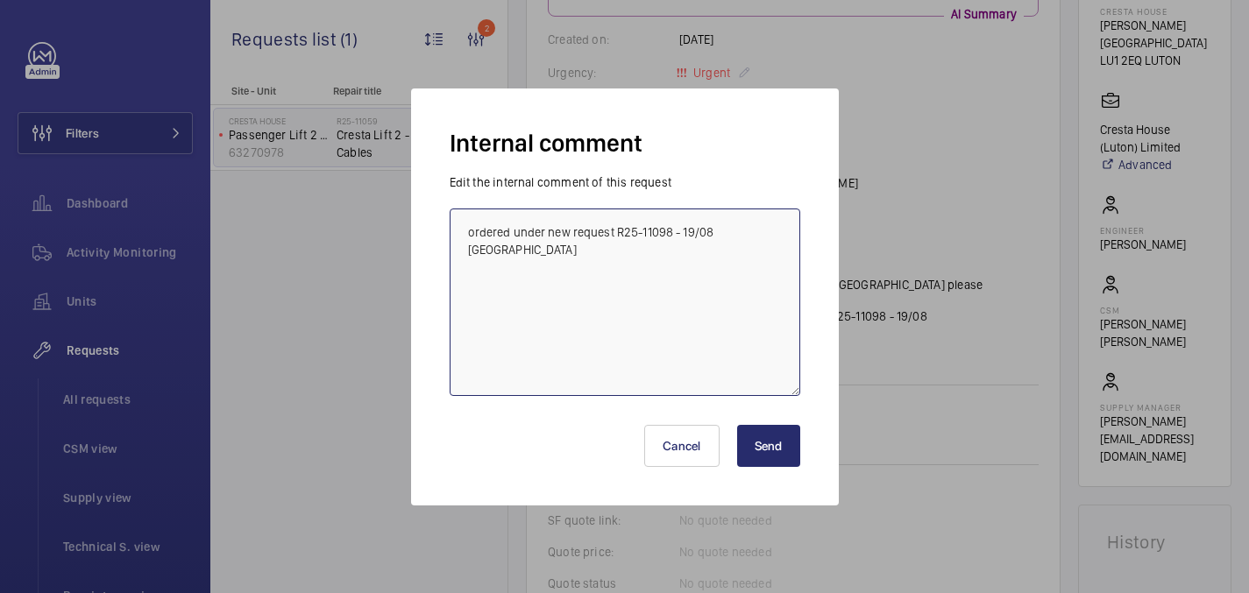
click at [624, 224] on textarea "ordered under new request R25-11098 - 19/08 india" at bounding box center [625, 303] width 351 height 188
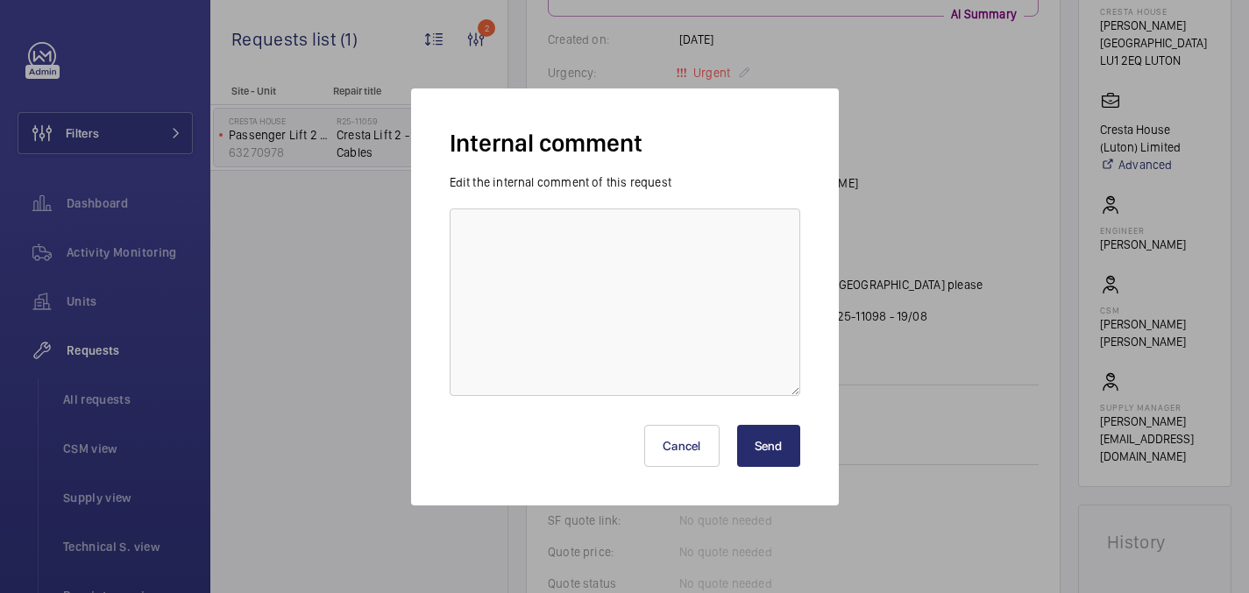
click at [770, 443] on button "Send" at bounding box center [768, 446] width 63 height 42
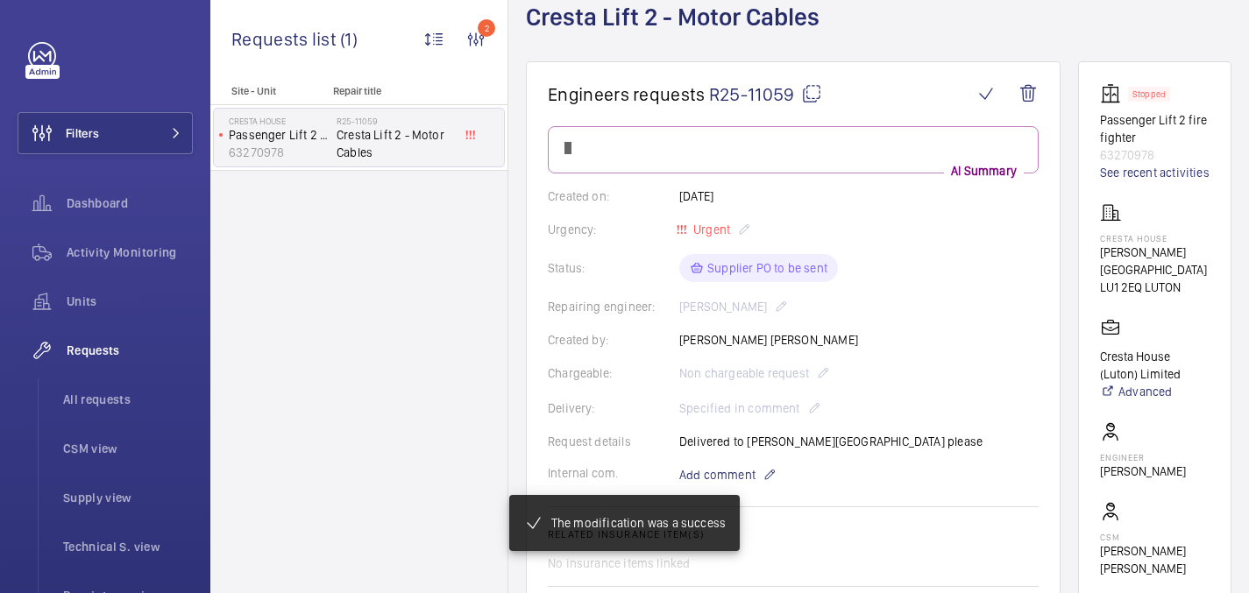
scroll to position [0, 0]
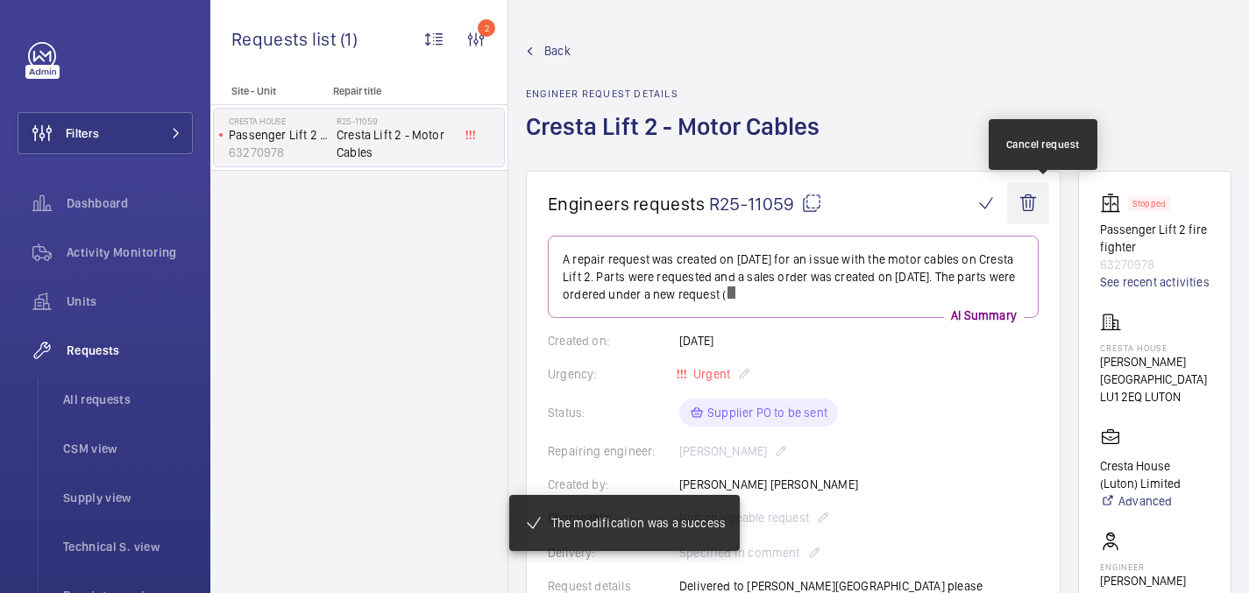
click at [1039, 204] on wm-front-icon-button at bounding box center [1028, 203] width 42 height 42
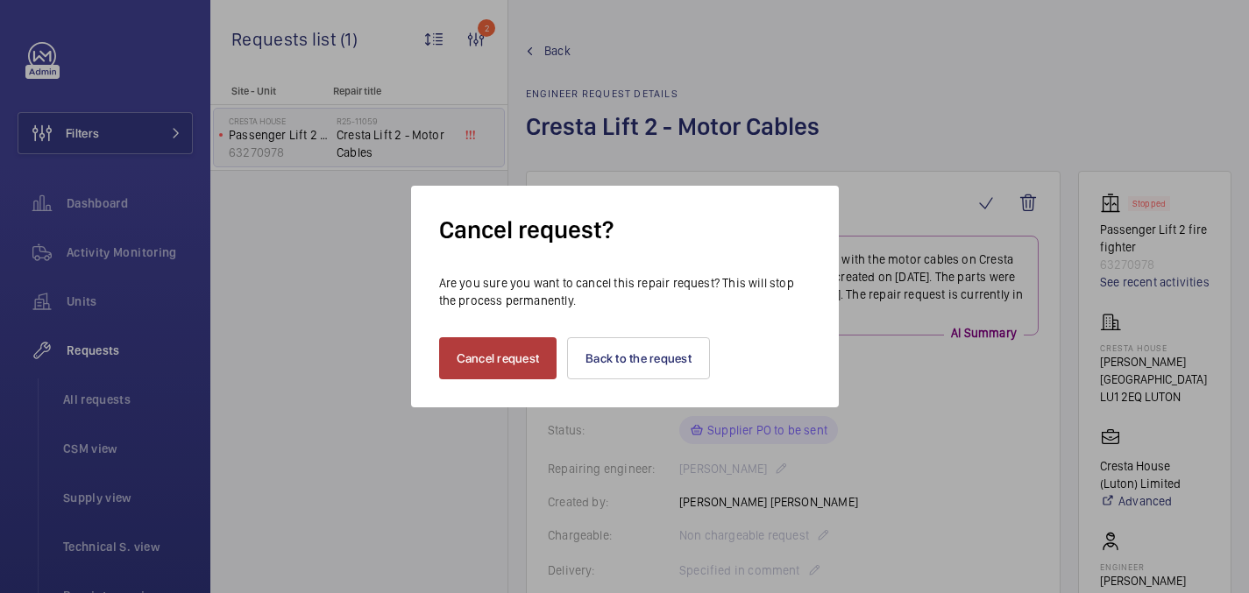
click at [510, 349] on button "Cancel request" at bounding box center [498, 358] width 118 height 42
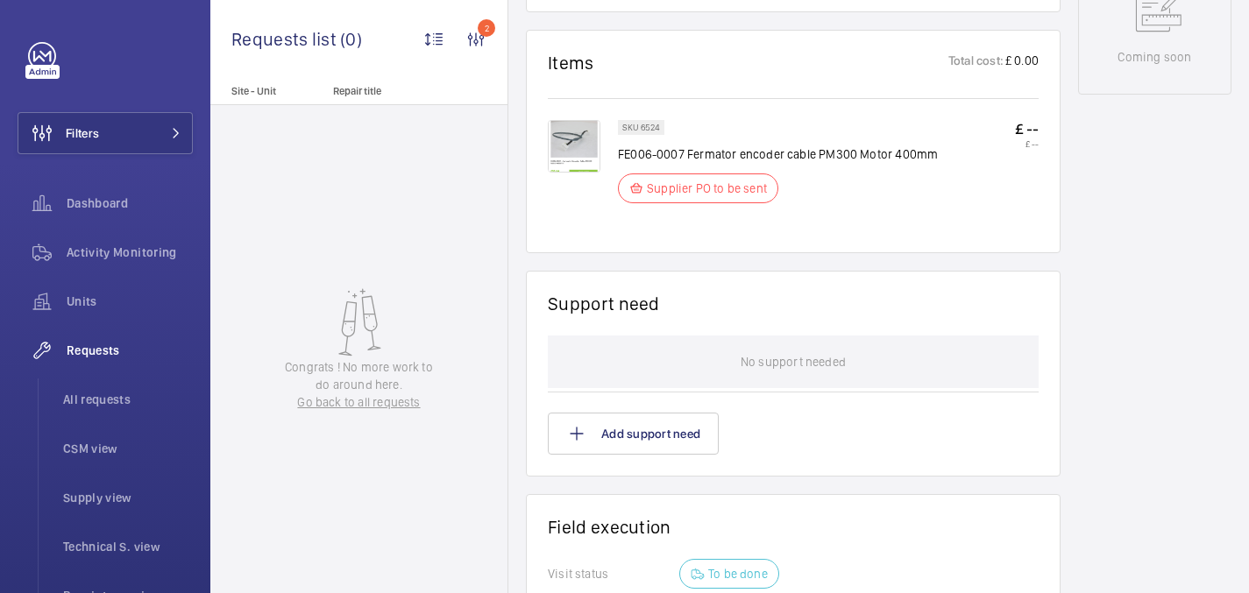
scroll to position [970, 0]
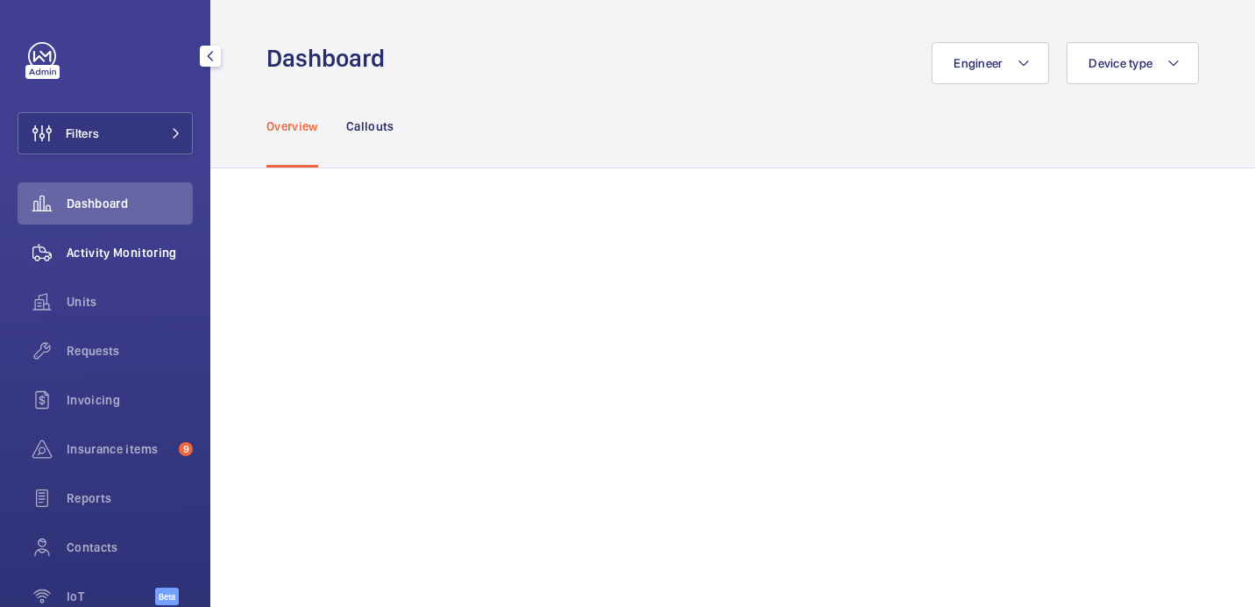
click at [112, 349] on span "Requests" at bounding box center [130, 351] width 126 height 18
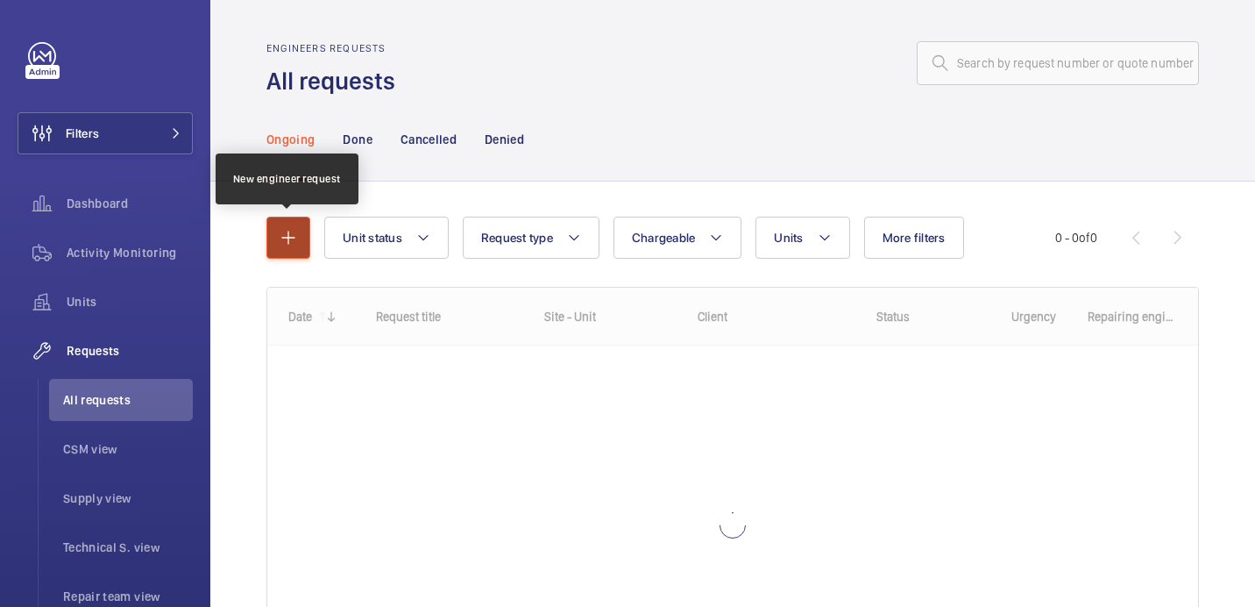
click at [285, 226] on button "button" at bounding box center [288, 237] width 44 height 42
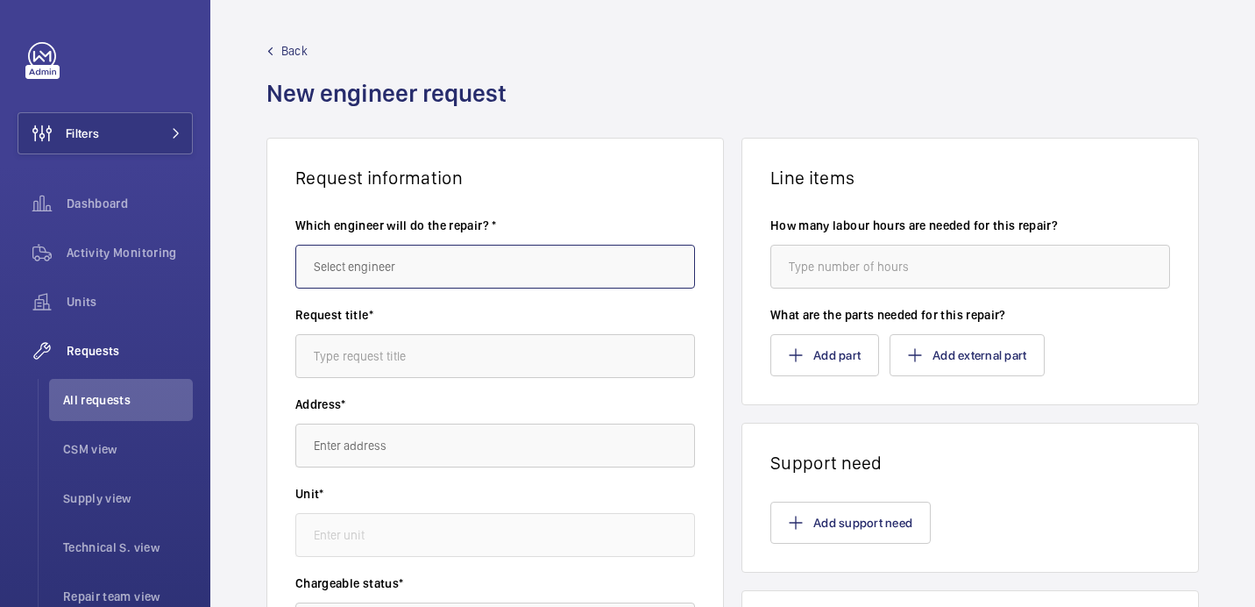
click at [431, 280] on input "text" at bounding box center [495, 267] width 400 height 44
paste input "[PERSON_NAME]"
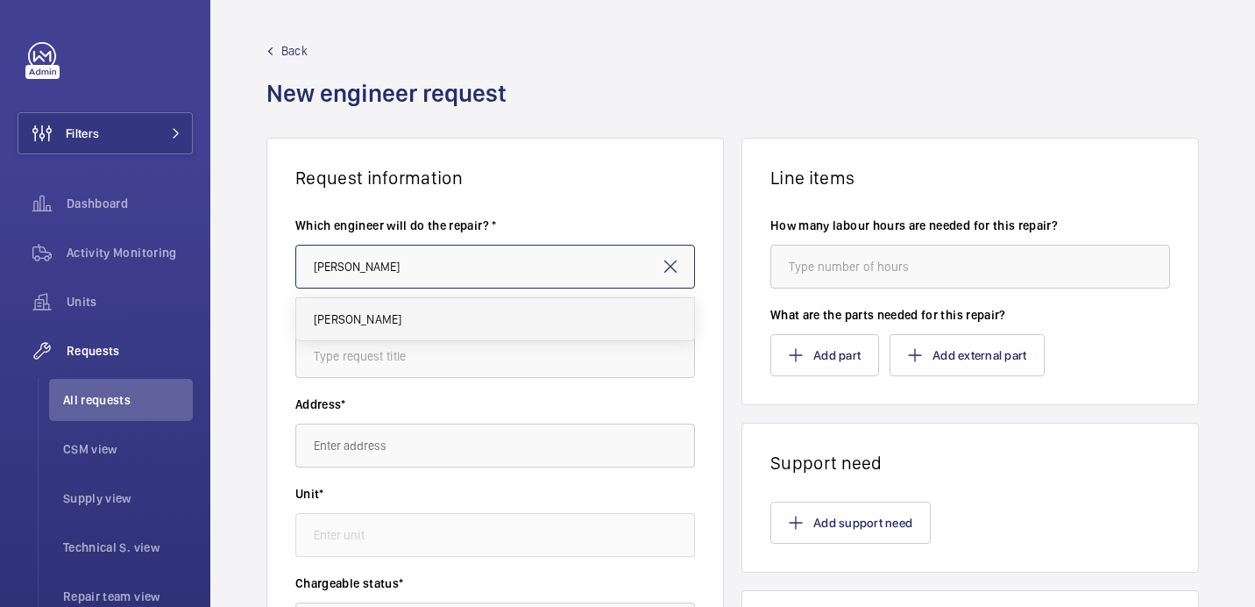
type input "[PERSON_NAME]"
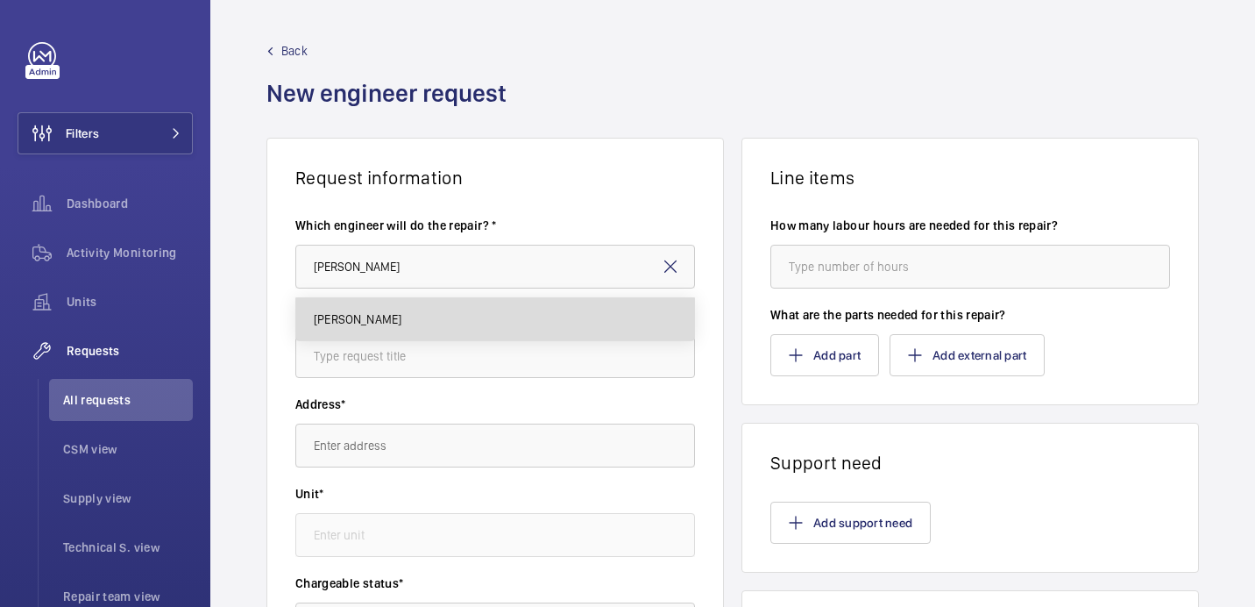
click at [434, 309] on mat-option "[PERSON_NAME]" at bounding box center [495, 319] width 398 height 42
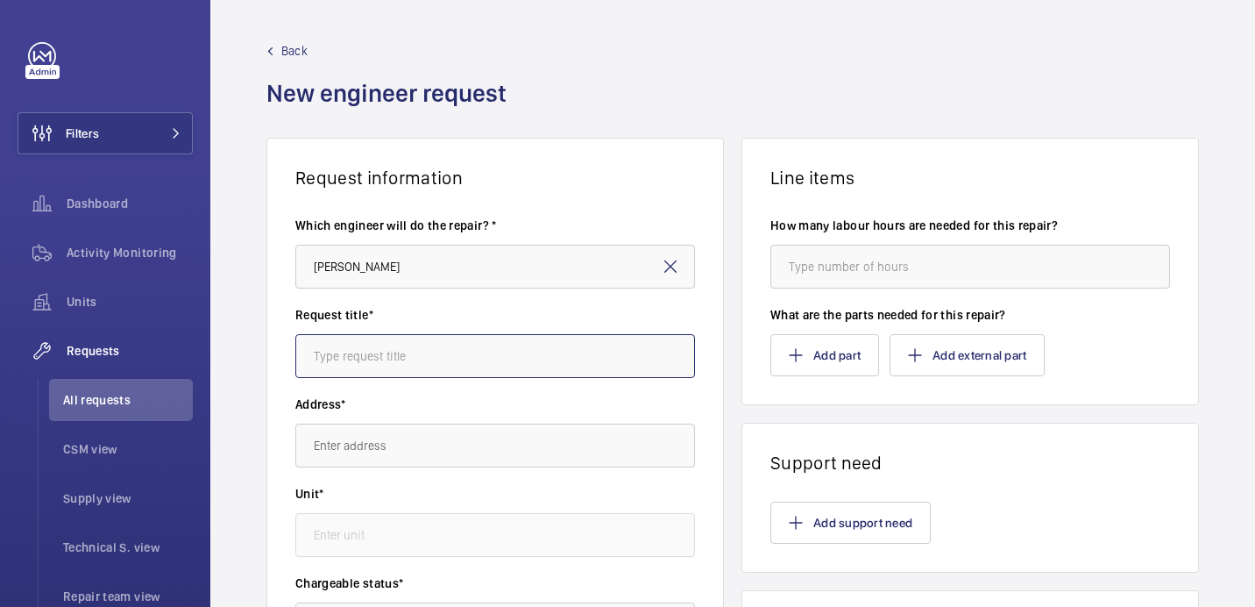
click at [433, 357] on input "text" at bounding box center [495, 356] width 400 height 44
paste input "Cresta Lift 2 - Motor Cables"
type input "Cresta Lift 2 - Motor Cables"
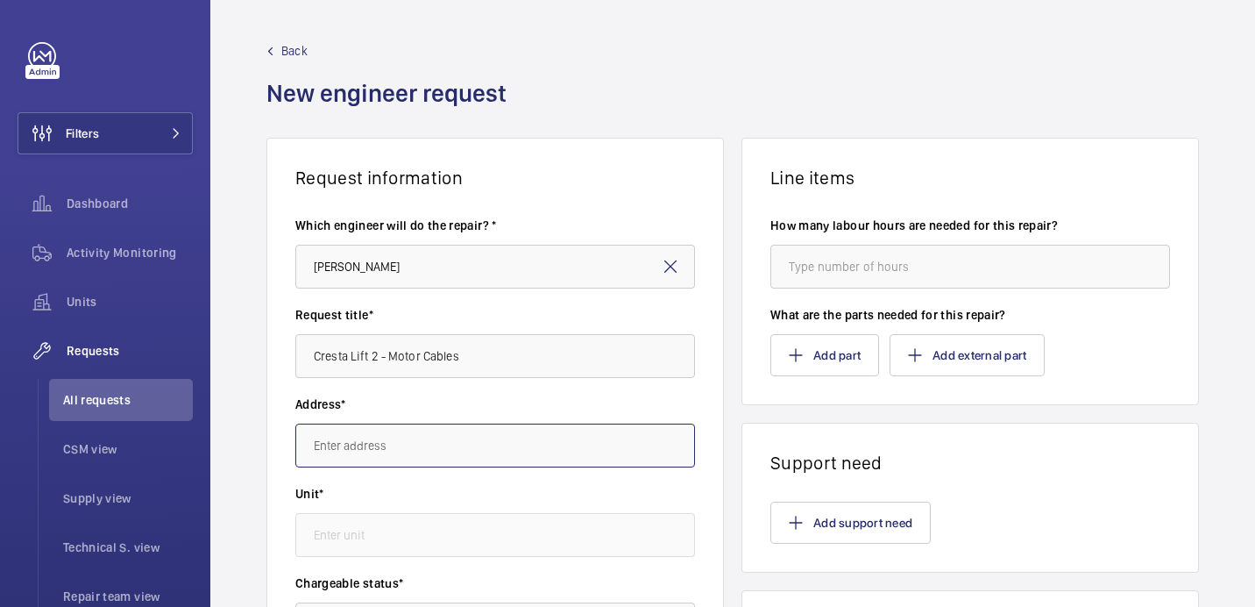
click at [441, 436] on input "text" at bounding box center [495, 445] width 400 height 44
paste input "Cresta House"
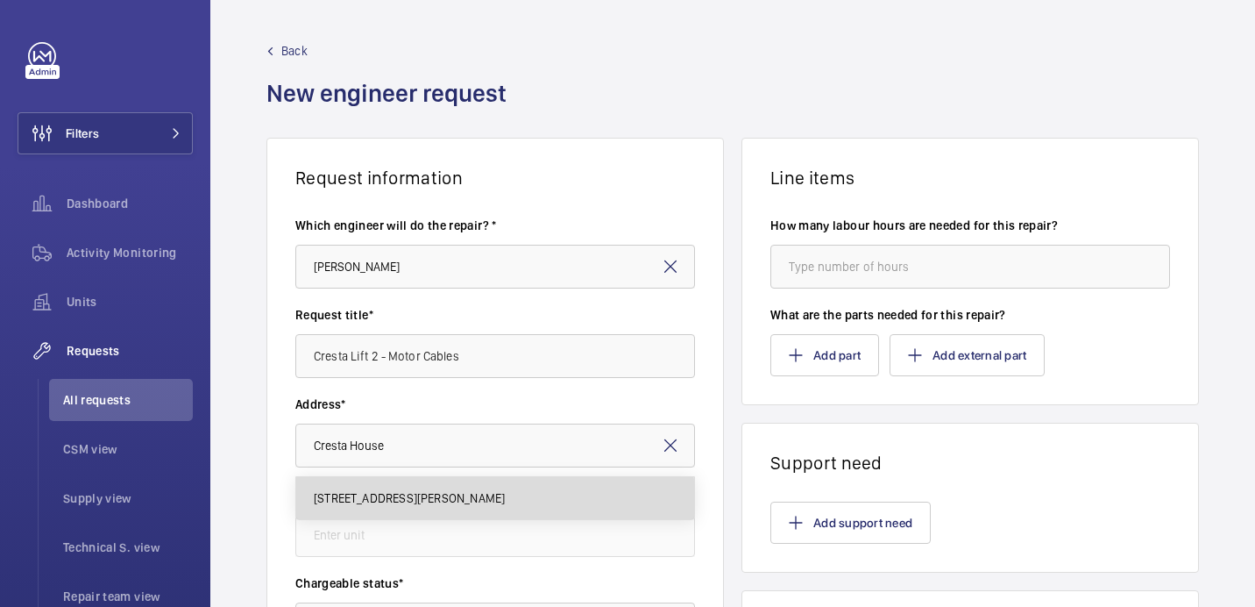
click at [439, 500] on span "[STREET_ADDRESS][PERSON_NAME]" at bounding box center [409, 498] width 191 height 18
type input "[STREET_ADDRESS][PERSON_NAME]"
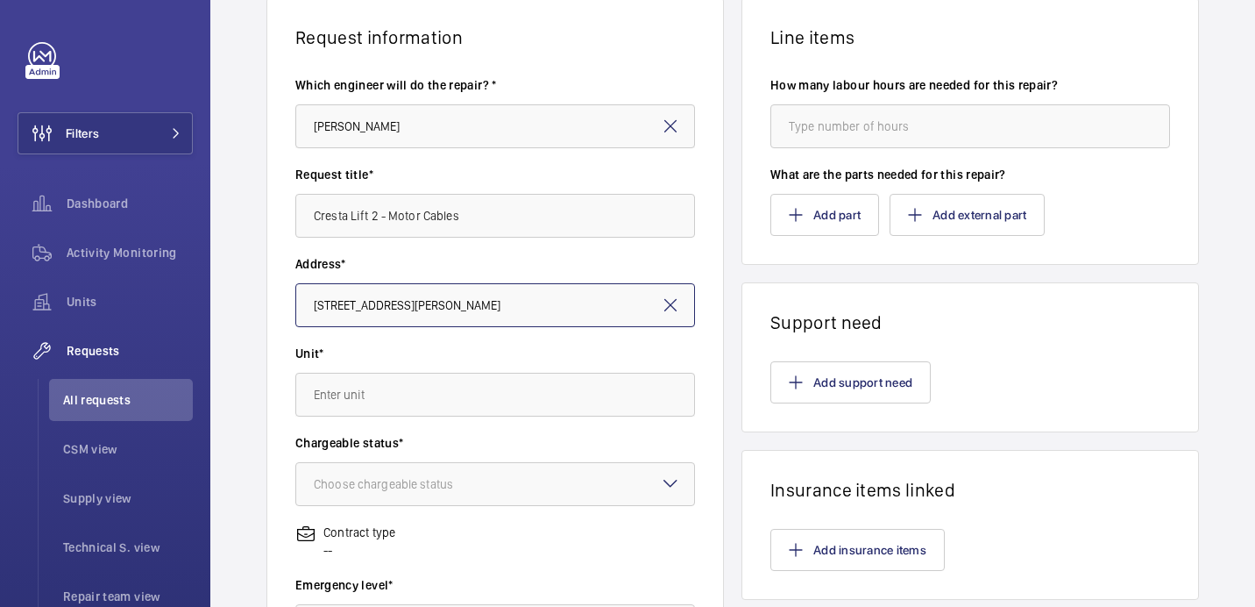
scroll to position [181, 0]
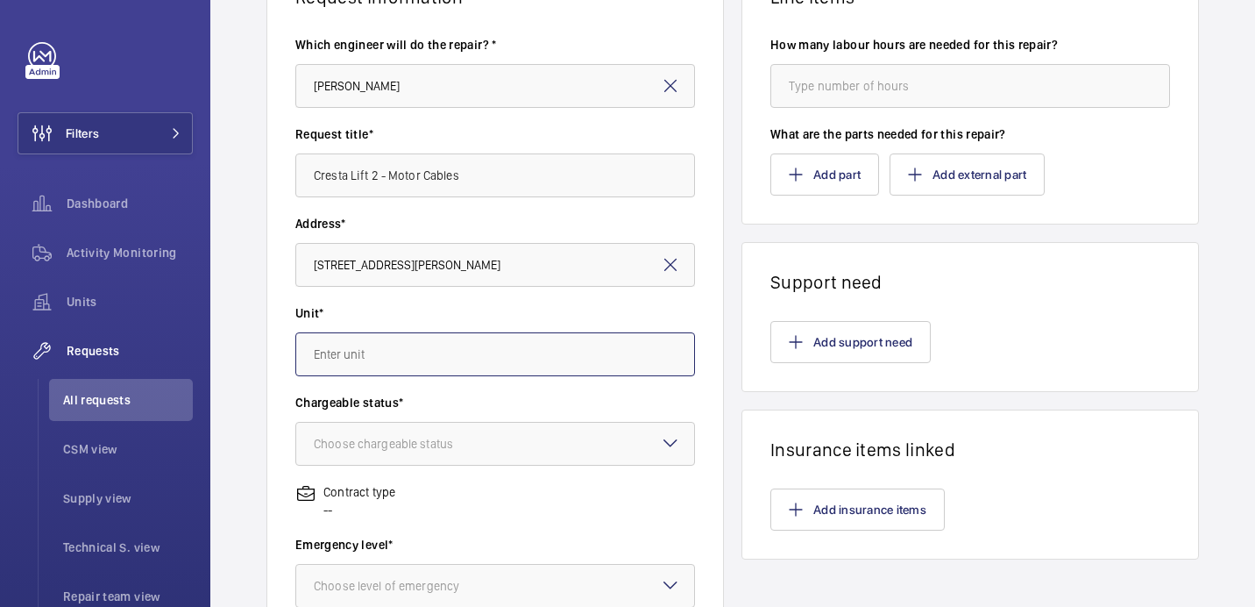
click at [382, 345] on input "text" at bounding box center [495, 354] width 400 height 44
paste input "63270978"
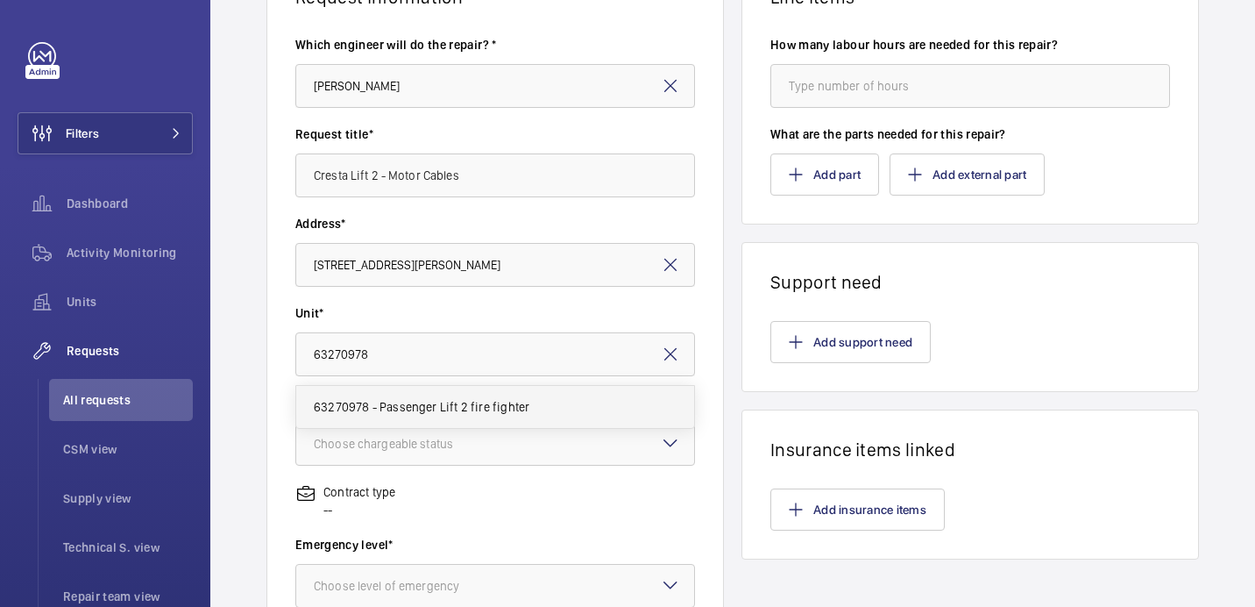
click at [394, 410] on span "63270978 - Passenger Lift 2 fire fighter" at bounding box center [422, 407] width 216 height 18
type input "63270978 - Passenger Lift 2 fire fighter"
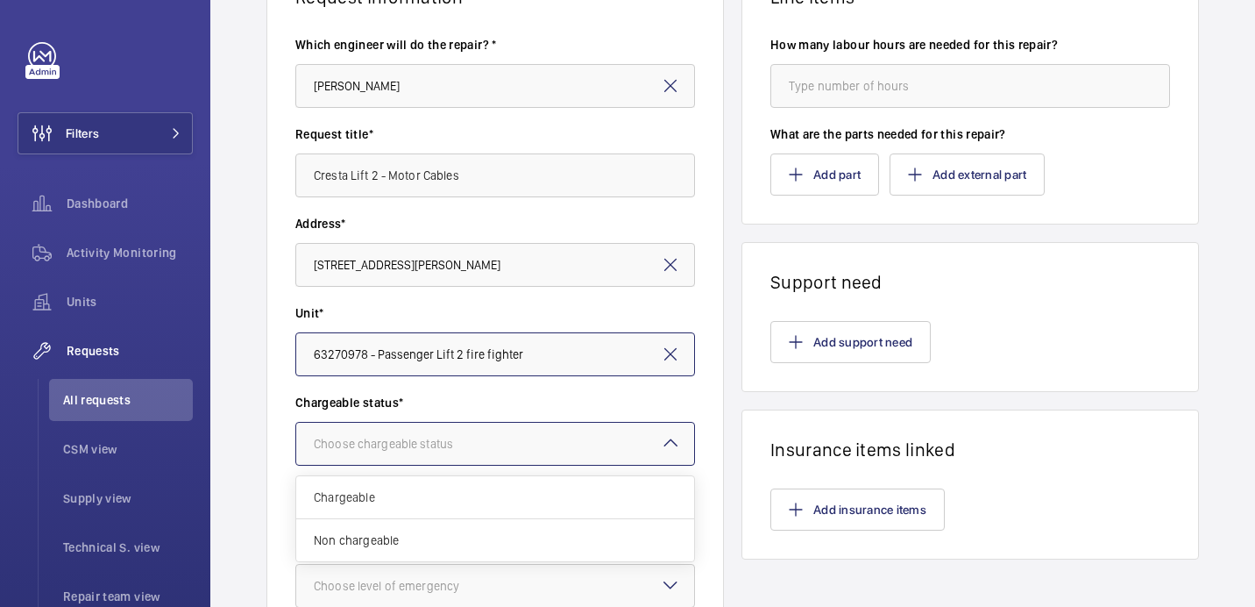
click at [470, 436] on div "Choose chargeable status" at bounding box center [405, 444] width 183 height 18
click at [451, 536] on span "Non chargeable" at bounding box center [495, 540] width 363 height 18
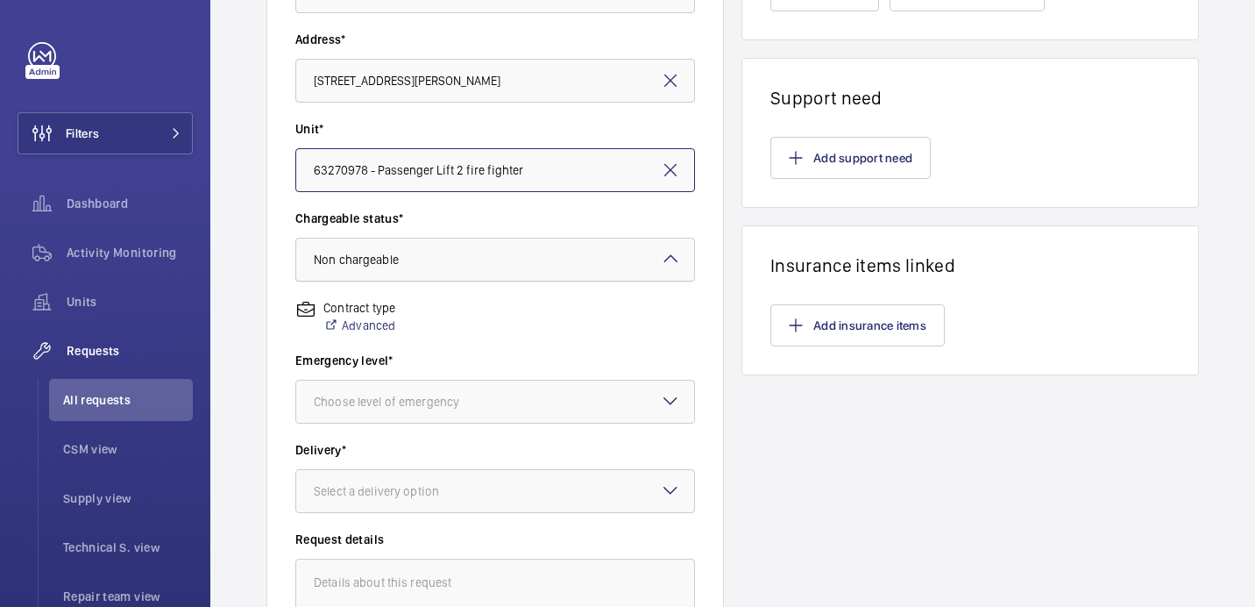
scroll to position [396, 0]
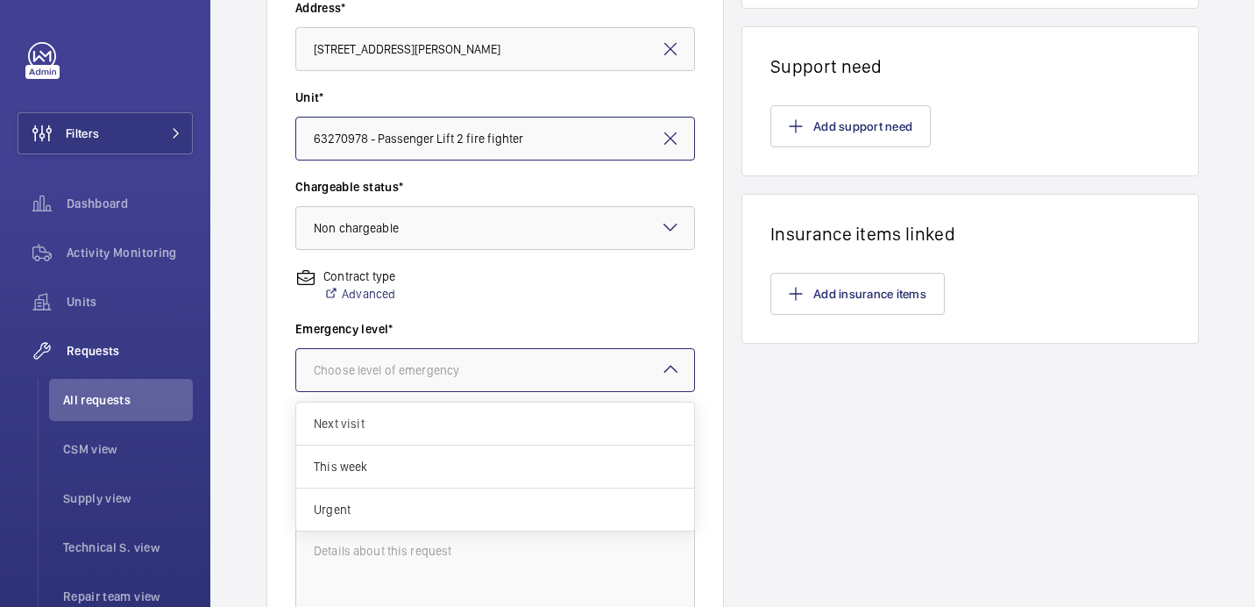
click at [396, 366] on div "Choose level of emergency" at bounding box center [408, 370] width 189 height 18
click at [379, 501] on span "Urgent" at bounding box center [495, 509] width 363 height 18
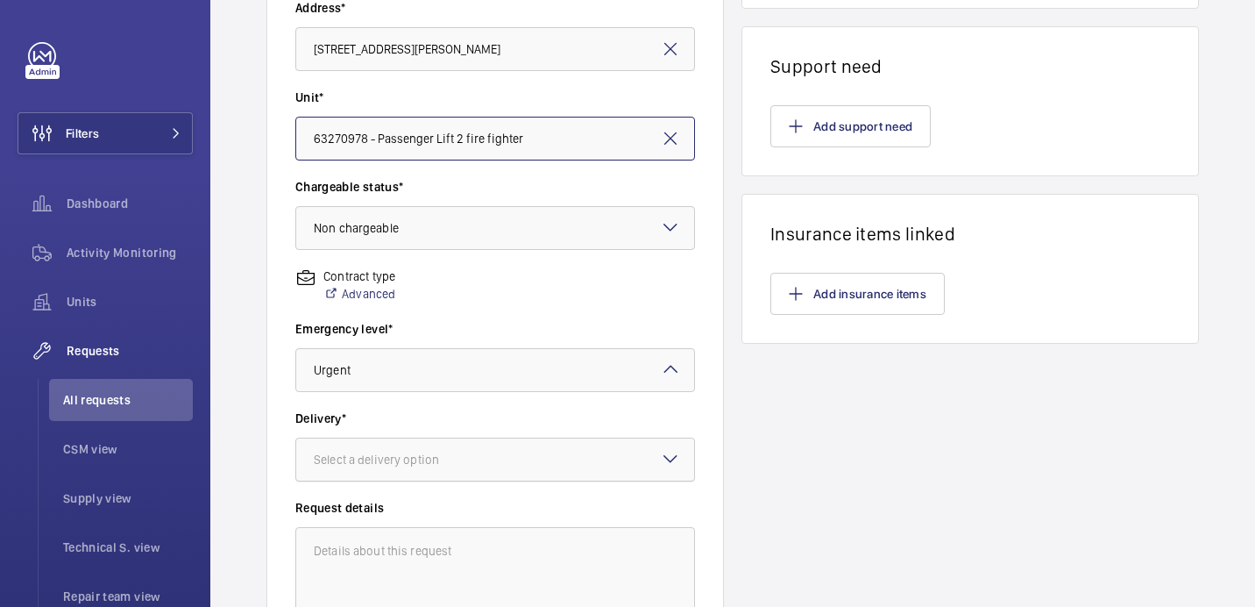
click at [430, 479] on div at bounding box center [495, 459] width 398 height 42
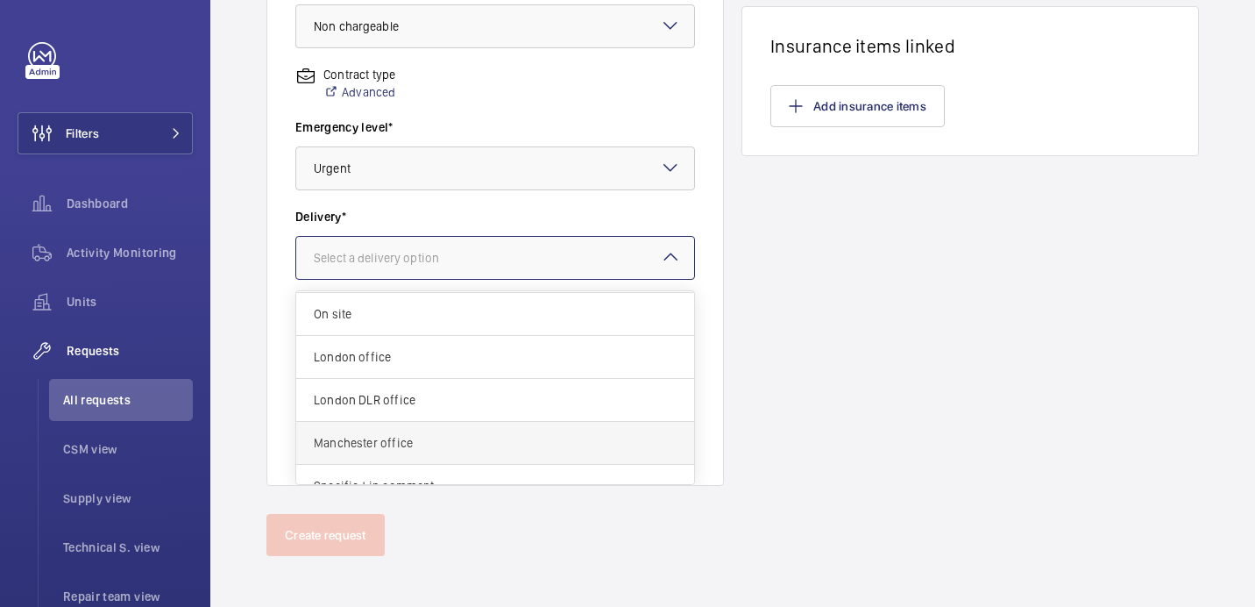
scroll to position [64, 0]
click at [453, 454] on span "Specified in comment" at bounding box center [495, 463] width 363 height 18
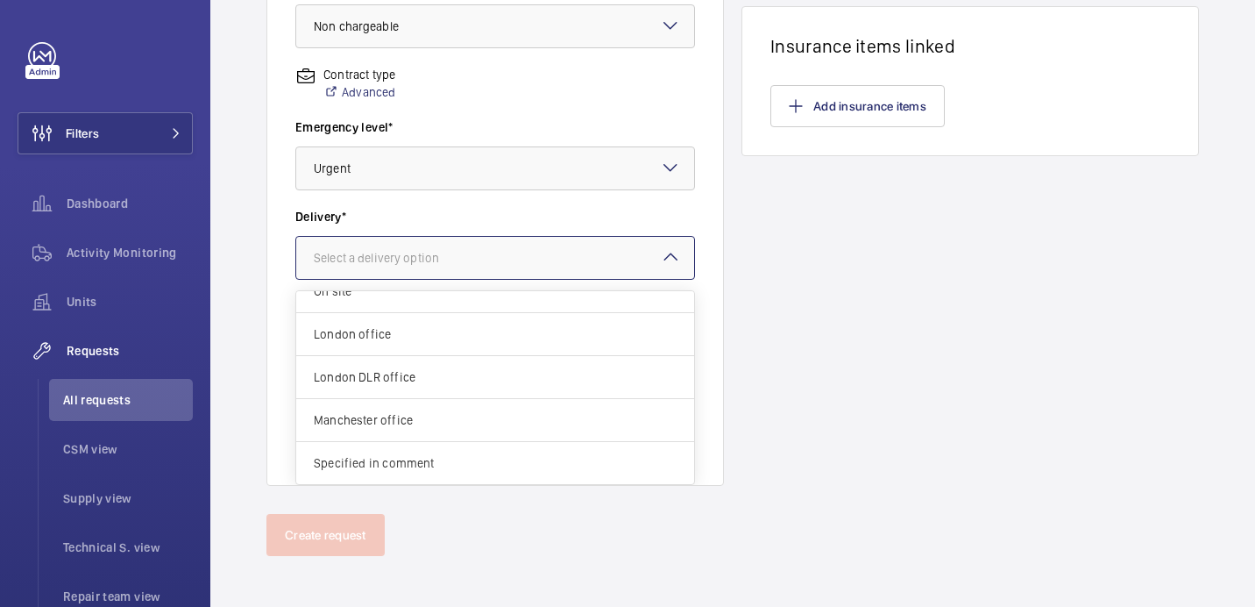
scroll to position [589, 0]
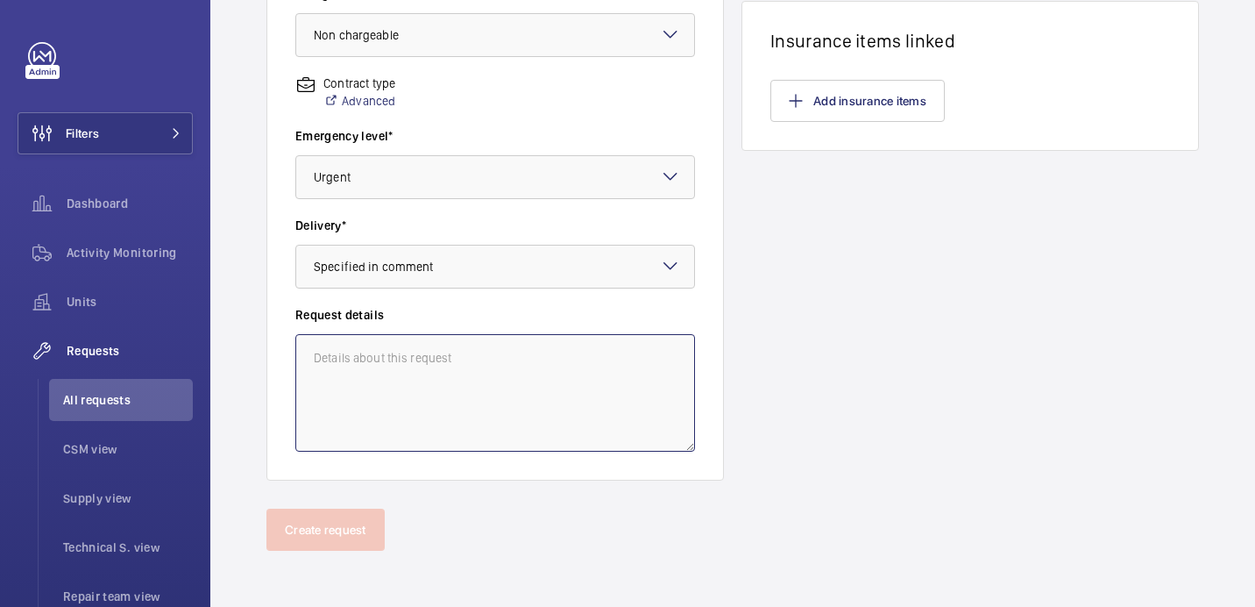
click at [479, 336] on textarea at bounding box center [495, 392] width 400 height 117
paste textarea "Delivered to [PERSON_NAME][GEOGRAPHIC_DATA] please"
click at [312, 355] on textarea "Delivered to [PERSON_NAME][GEOGRAPHIC_DATA] please" at bounding box center [495, 392] width 400 height 117
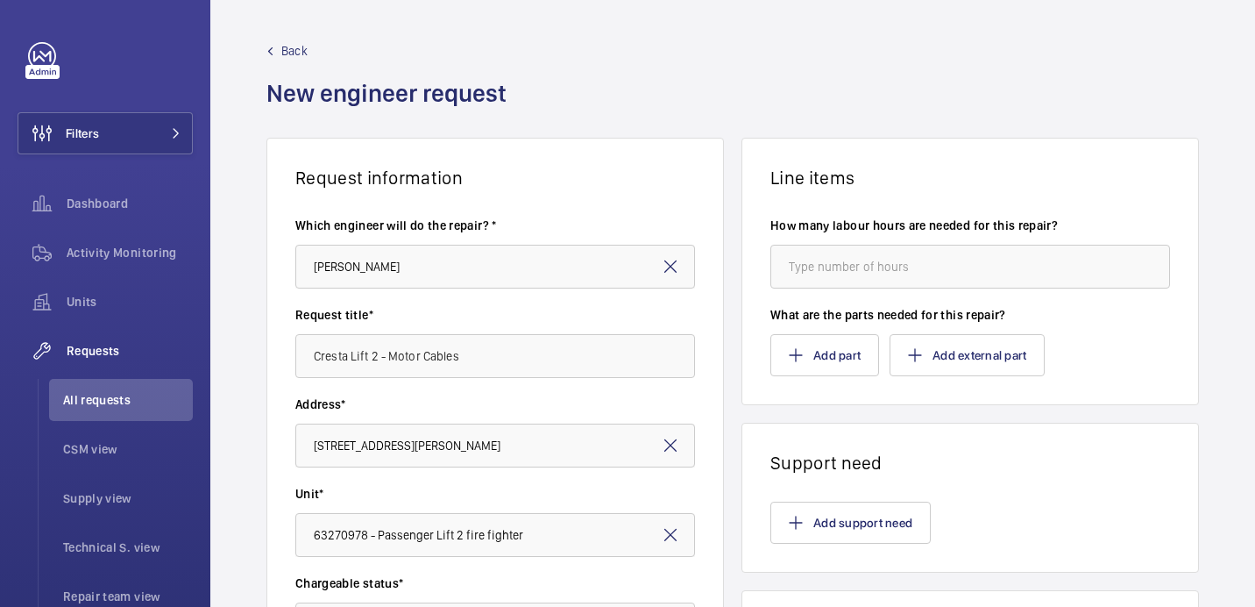
type textarea "Delivered to [PERSON_NAME][GEOGRAPHIC_DATA] please"
click at [808, 357] on button "Add part" at bounding box center [824, 355] width 109 height 42
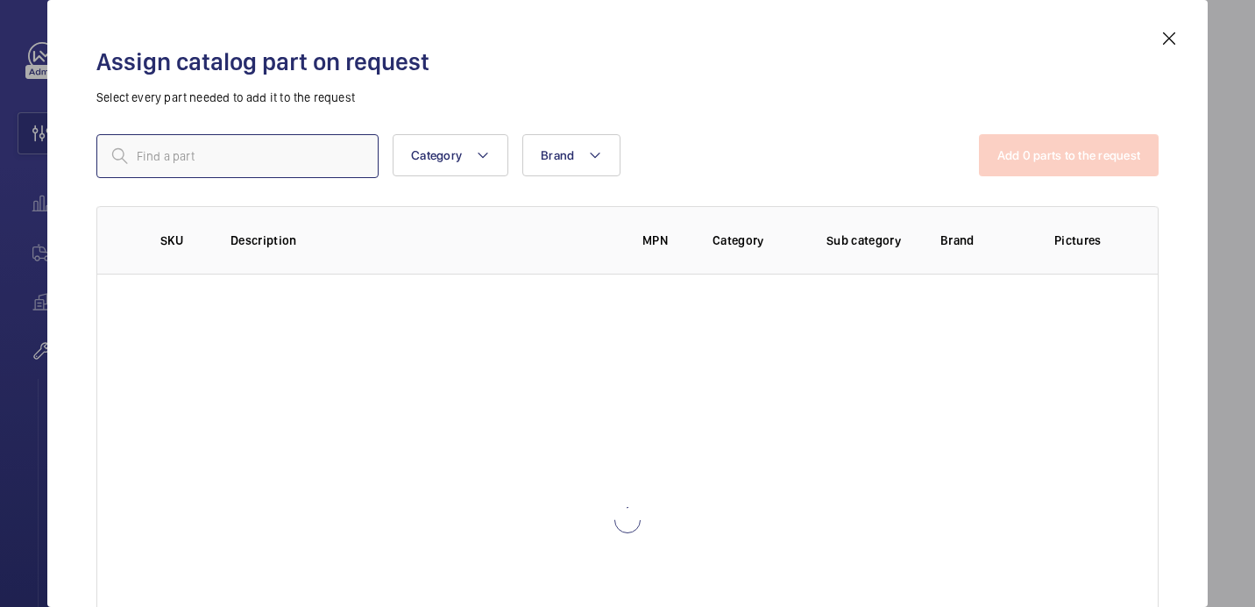
click at [270, 133] on div "Assign catalog part on request Select every part needed to add it to the reques…" at bounding box center [627, 317] width 1104 height 578
paste input "6524"
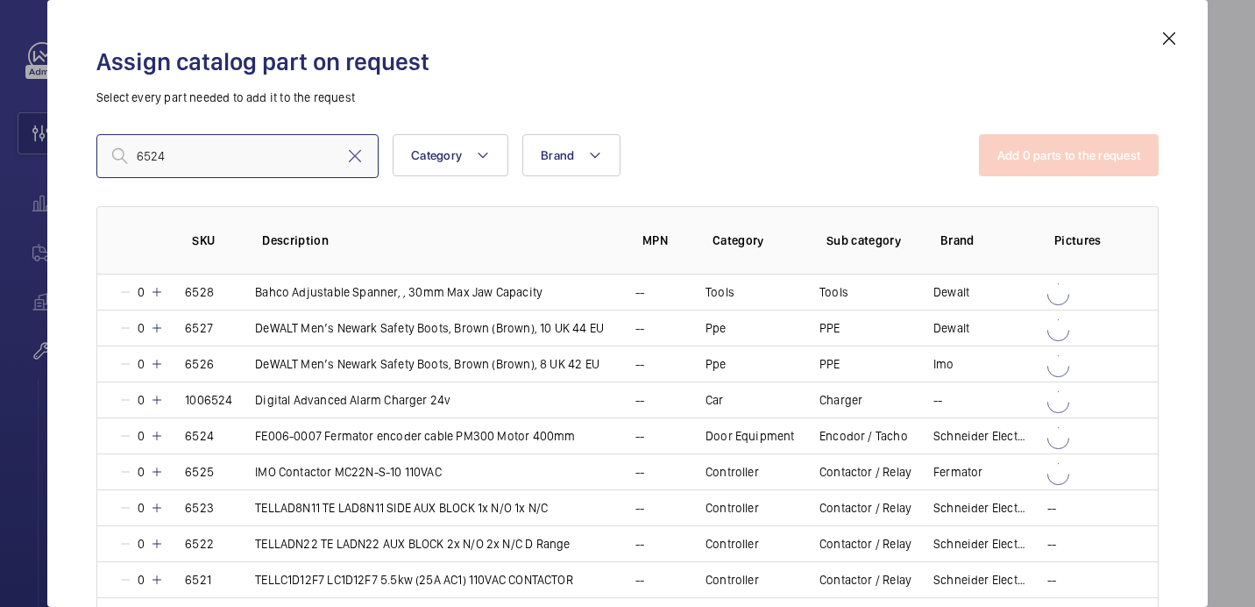
click at [146, 151] on input "6524" at bounding box center [237, 156] width 282 height 44
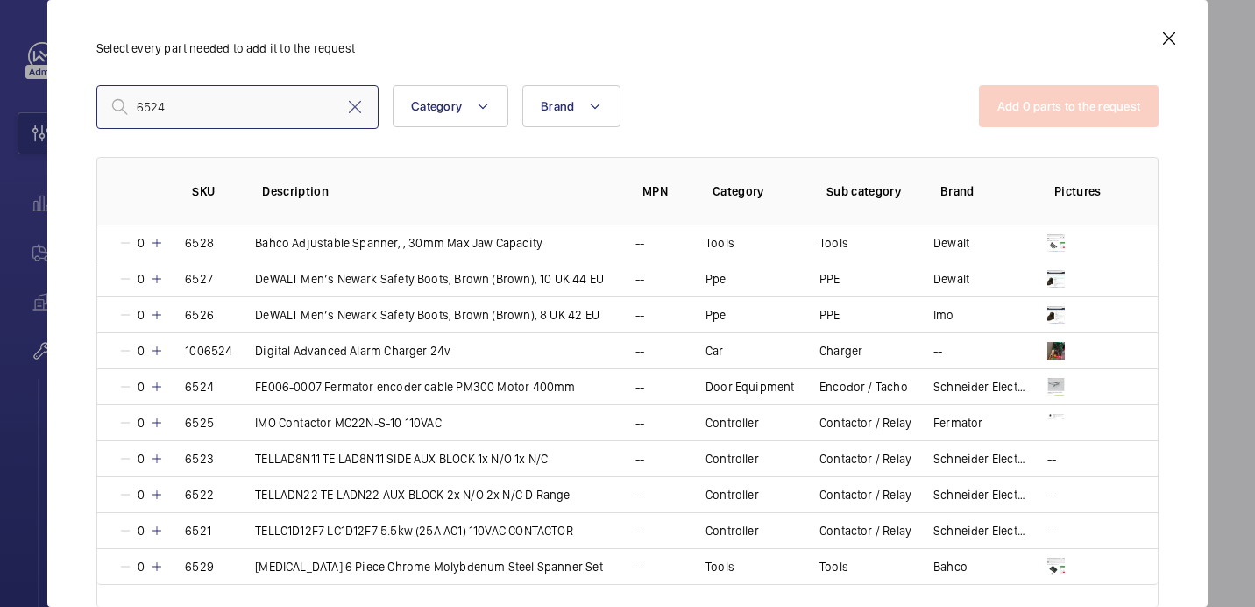
type input "6524"
click at [160, 385] on mat-icon at bounding box center [157, 387] width 14 height 14
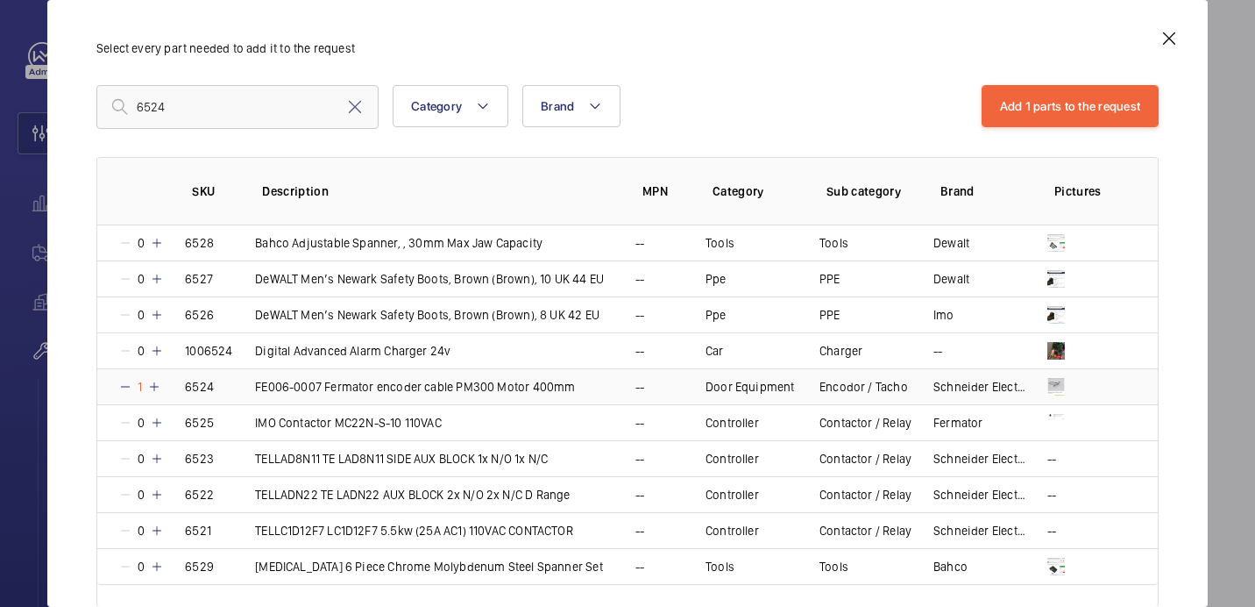
click at [160, 385] on mat-icon at bounding box center [154, 387] width 14 height 14
click at [1055, 114] on button "Add 1 parts to the request" at bounding box center [1071, 106] width 178 height 42
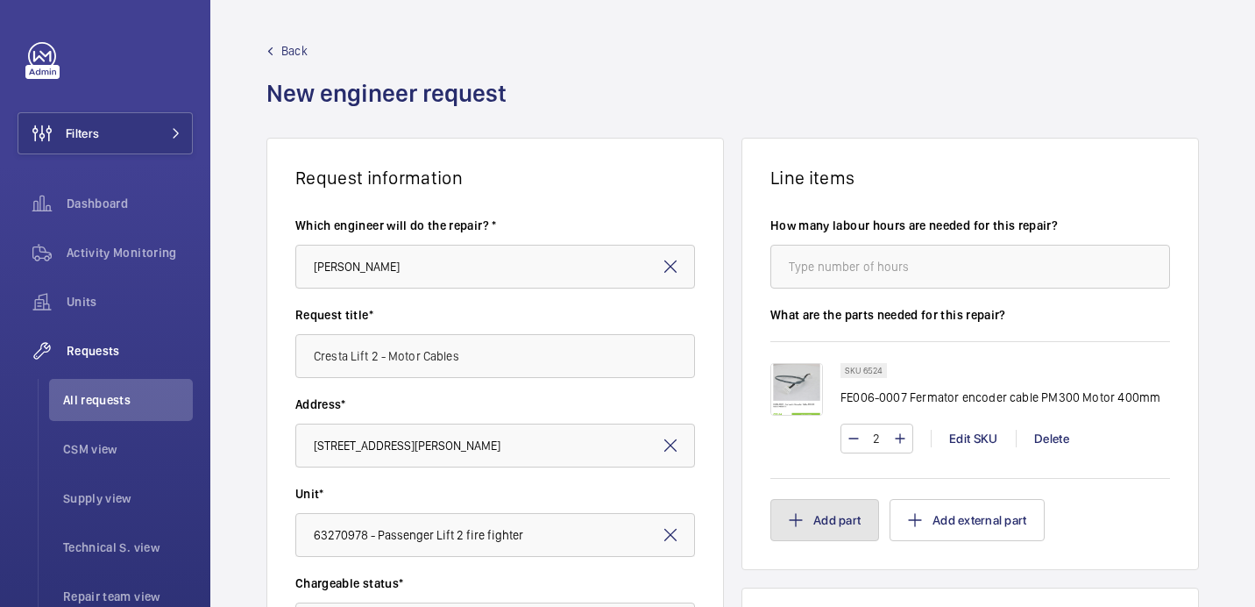
click at [814, 514] on button "Add part" at bounding box center [824, 520] width 109 height 42
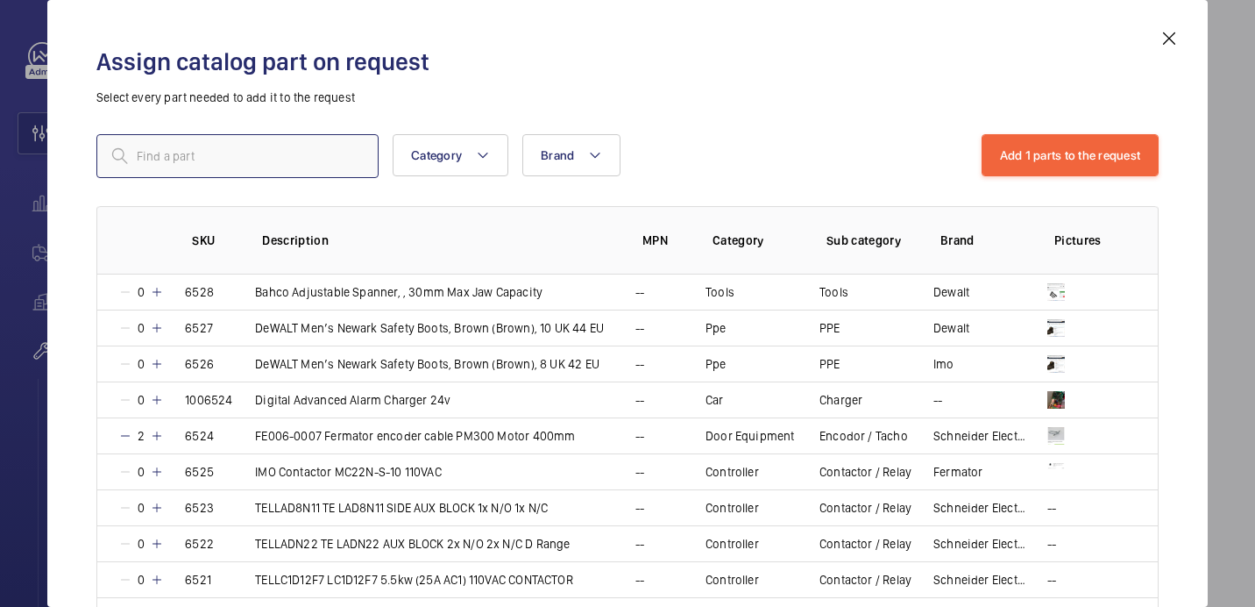
click at [303, 163] on input "text" at bounding box center [237, 156] width 282 height 44
paste input "1009993"
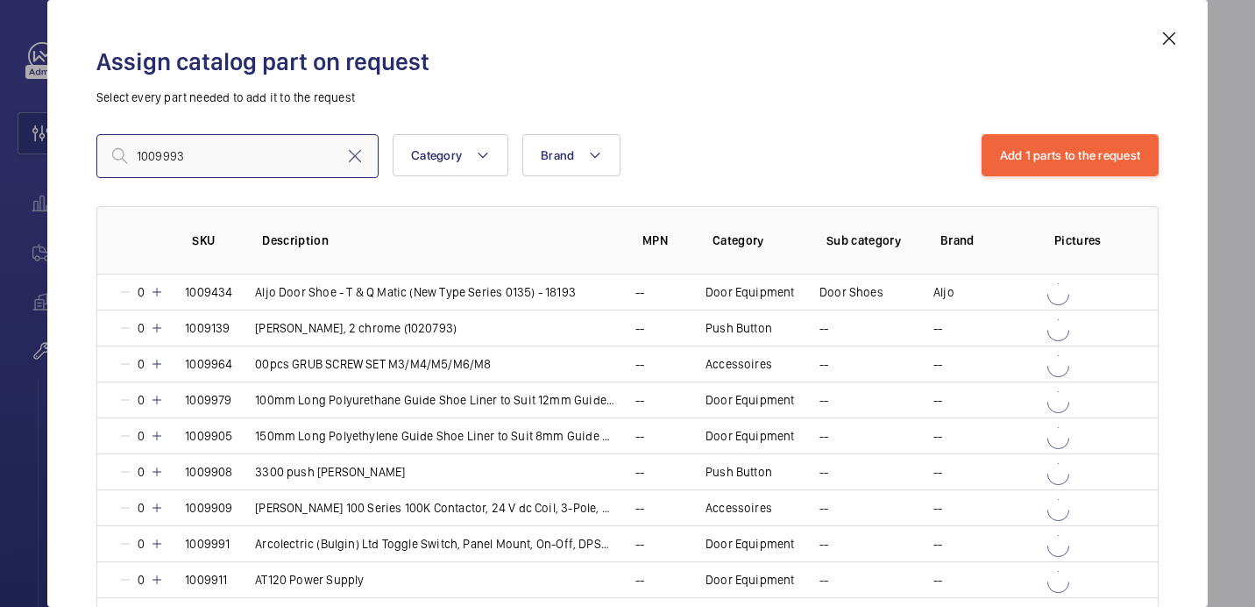
click at [143, 158] on input "1009993" at bounding box center [237, 156] width 282 height 44
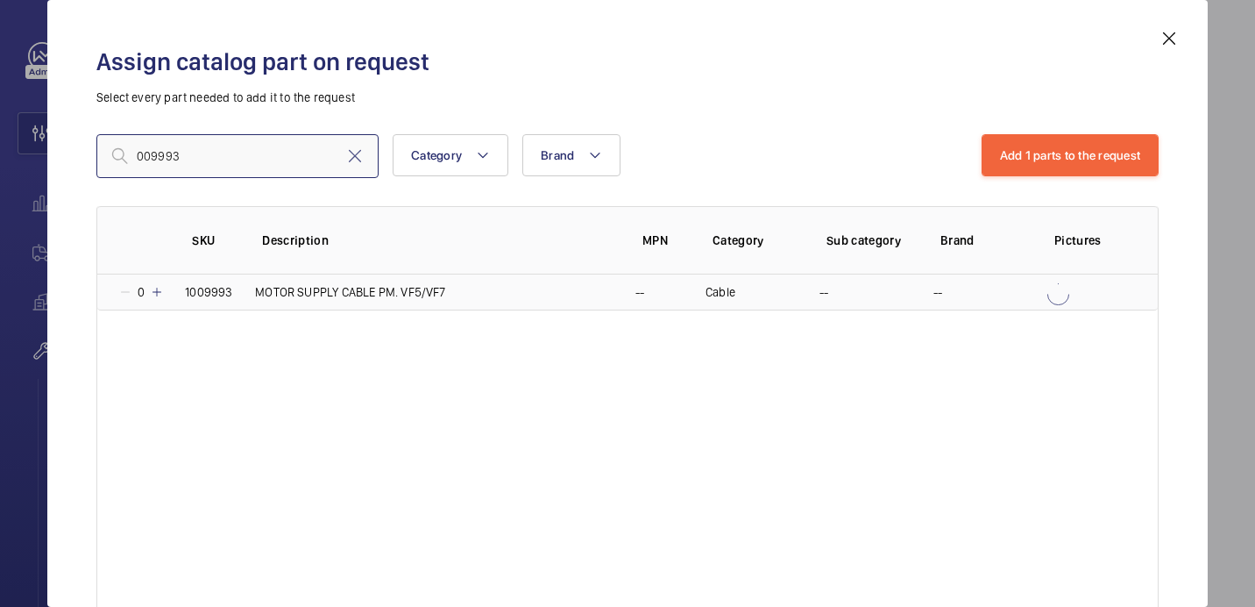
type input "009993"
click at [155, 292] on mat-icon at bounding box center [157, 292] width 14 height 14
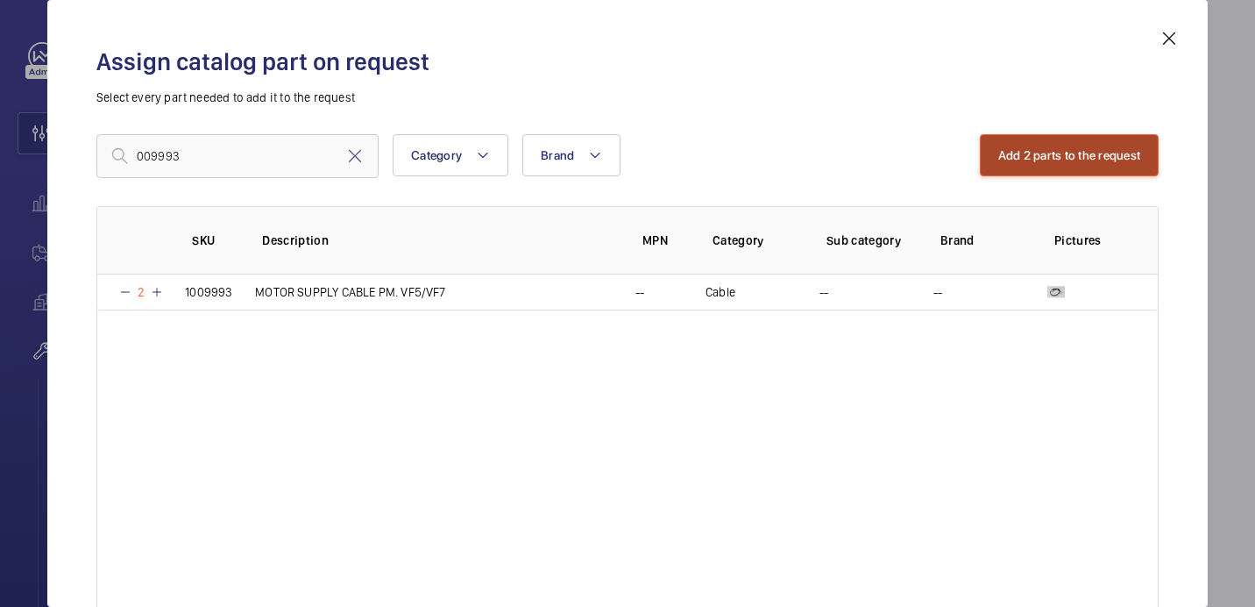
click at [1034, 159] on button "Add 2 parts to the request" at bounding box center [1070, 155] width 180 height 42
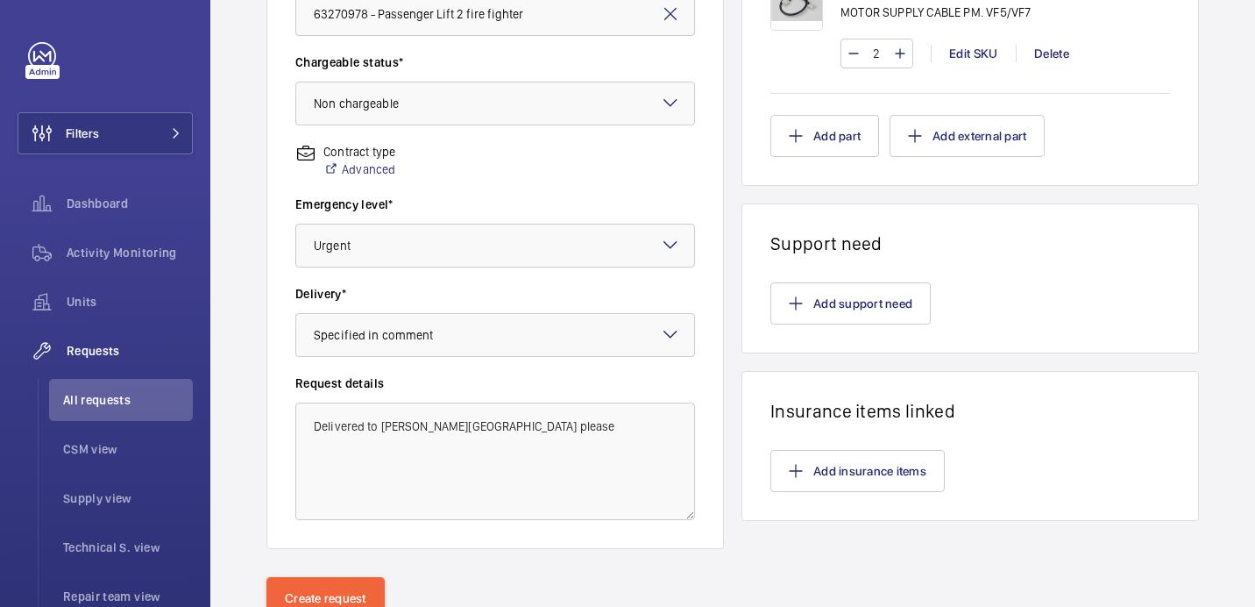
scroll to position [589, 0]
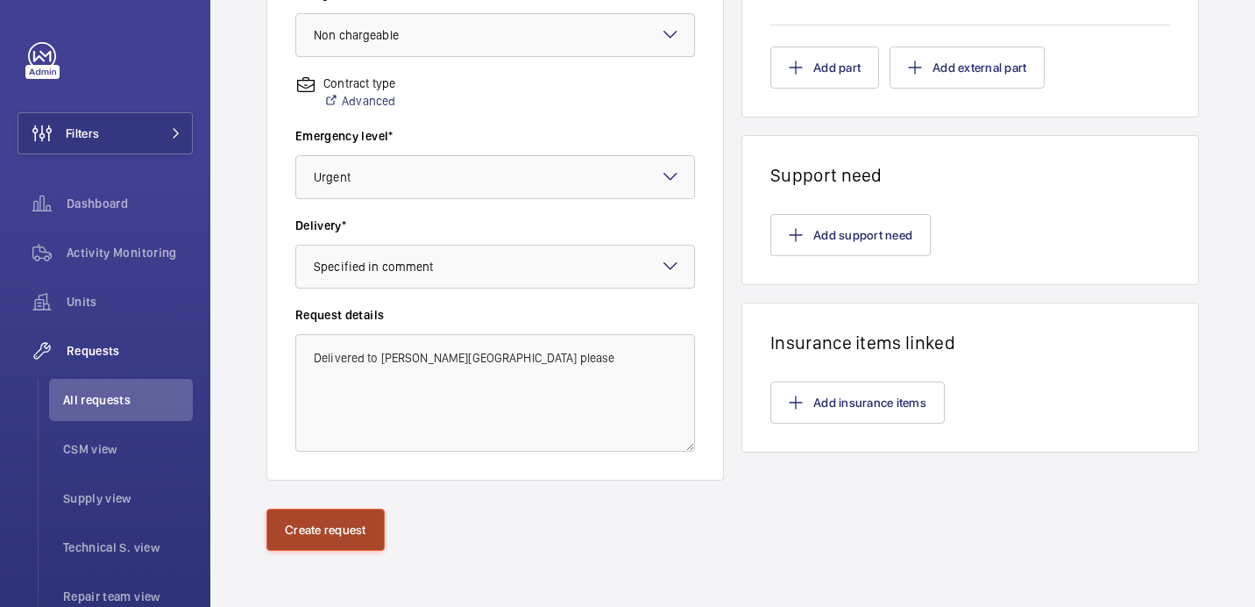
click at [346, 528] on button "Create request" at bounding box center [325, 529] width 118 height 42
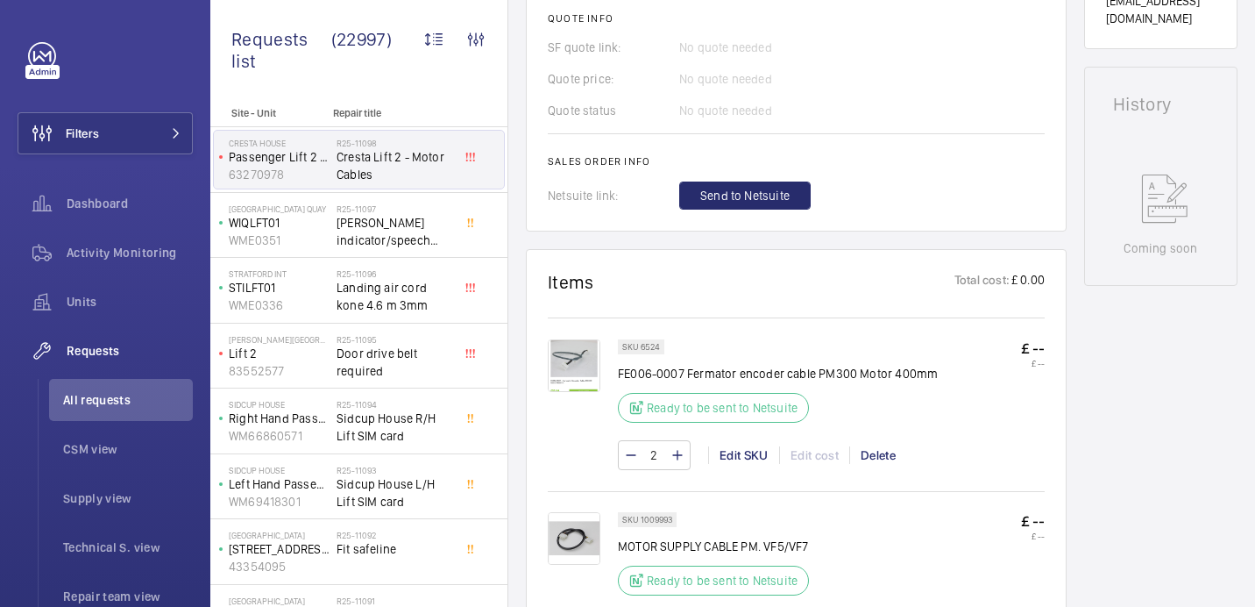
scroll to position [736, 0]
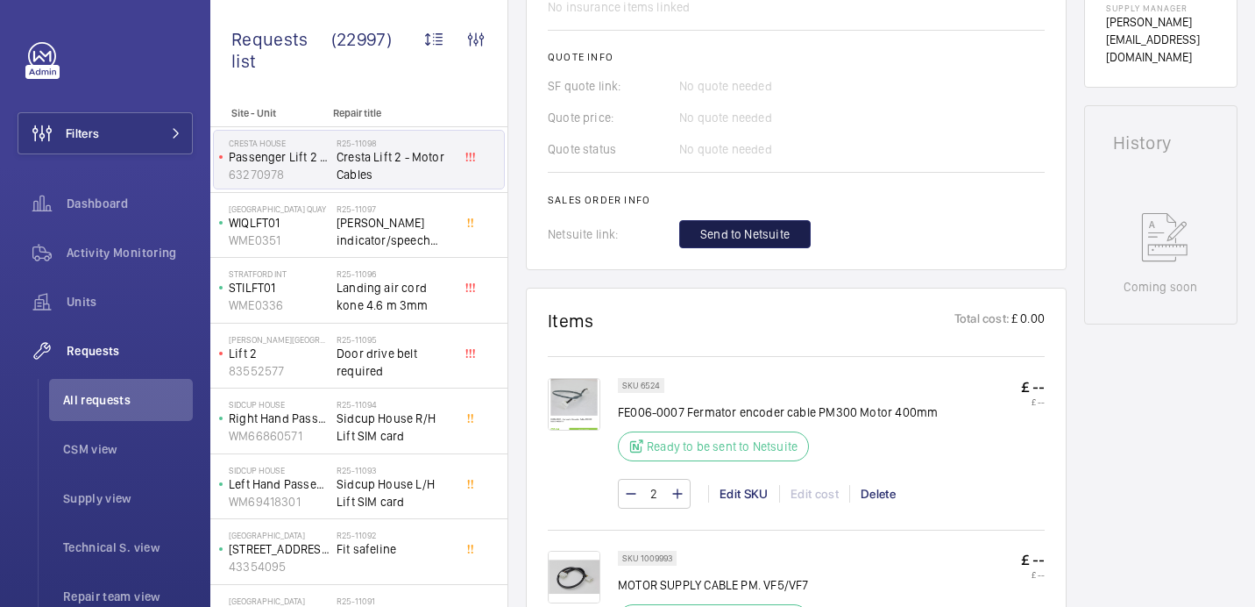
click at [741, 227] on button "Send to Netsuite" at bounding box center [744, 234] width 131 height 28
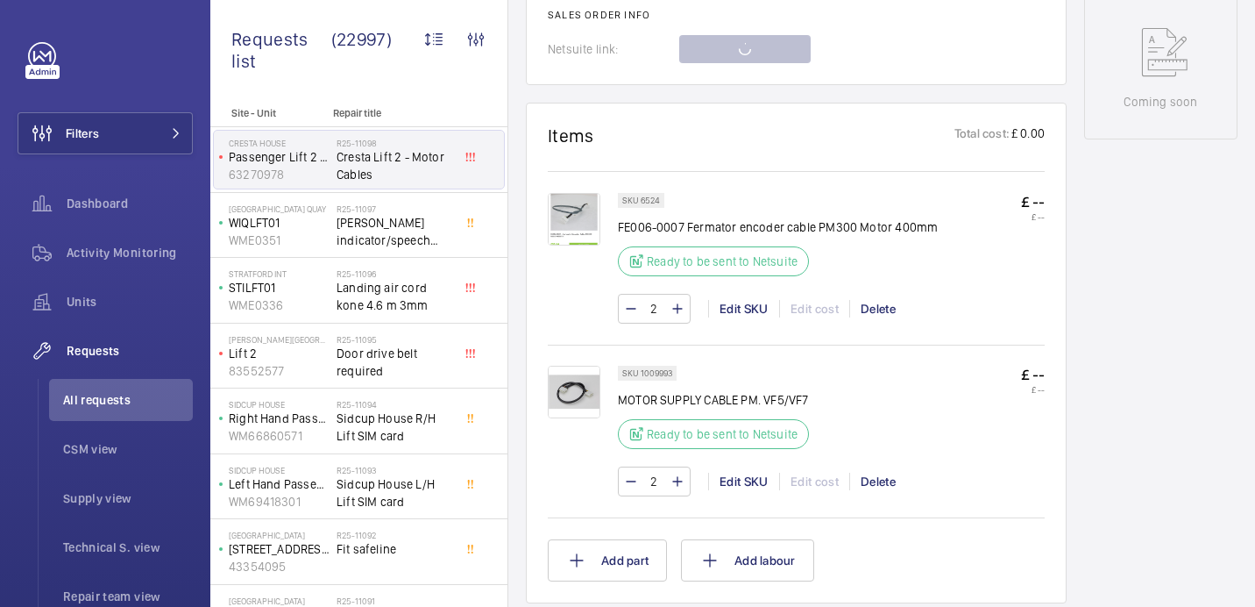
scroll to position [920, 0]
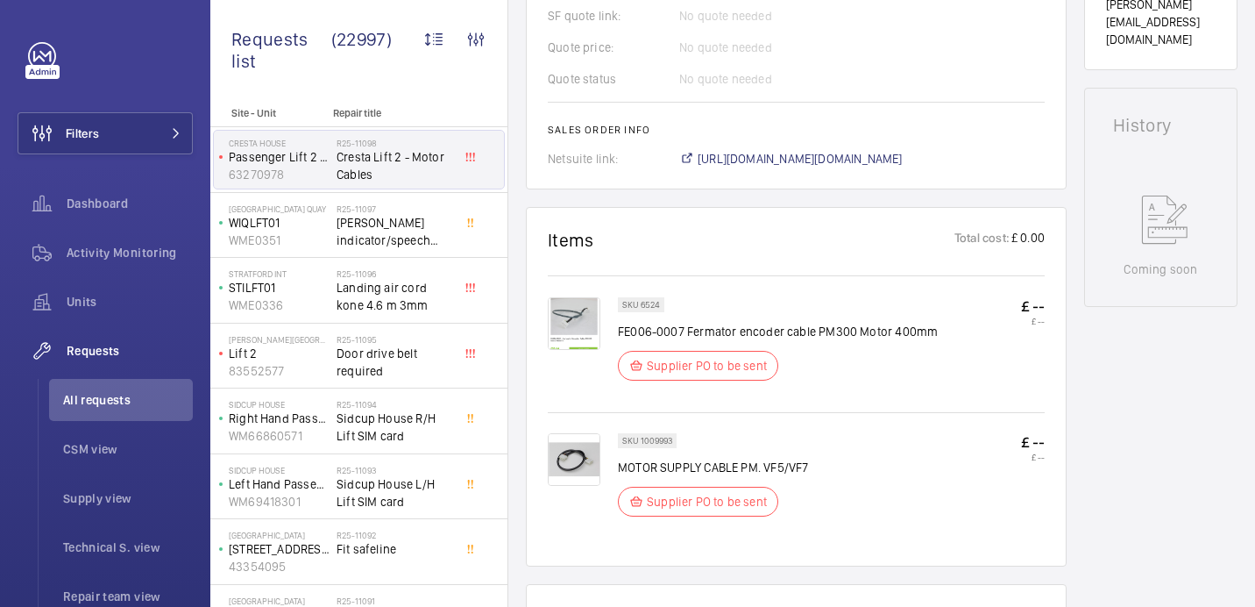
scroll to position [771, 0]
click at [752, 162] on span "[URL][DOMAIN_NAME][DOMAIN_NAME]" at bounding box center [800, 159] width 205 height 18
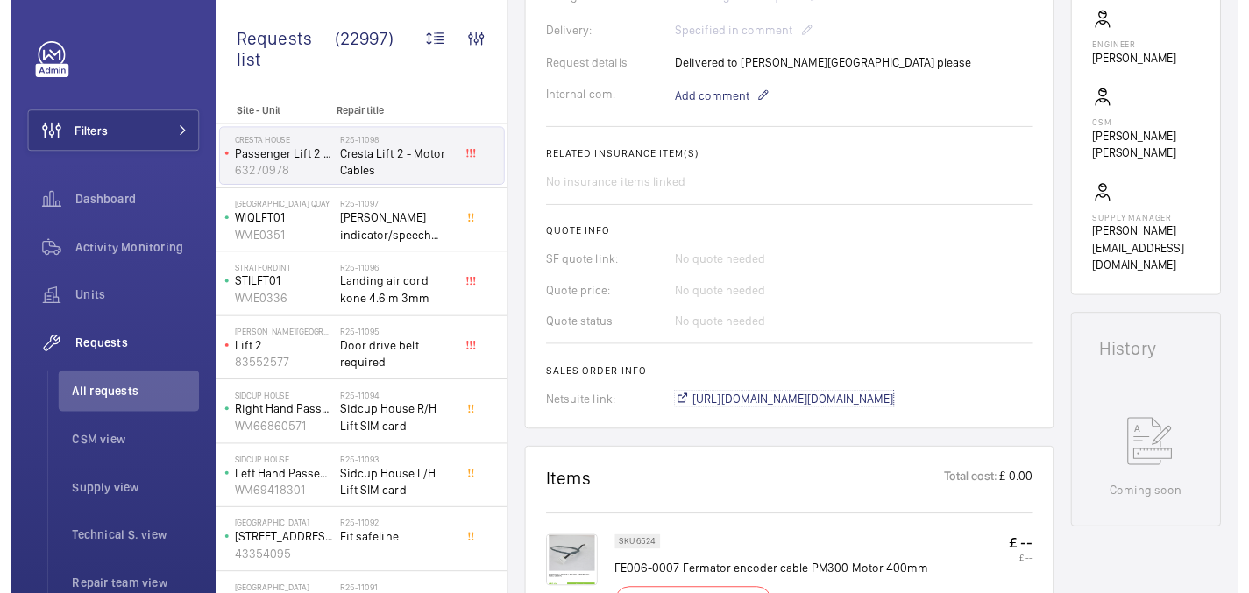
scroll to position [174, 0]
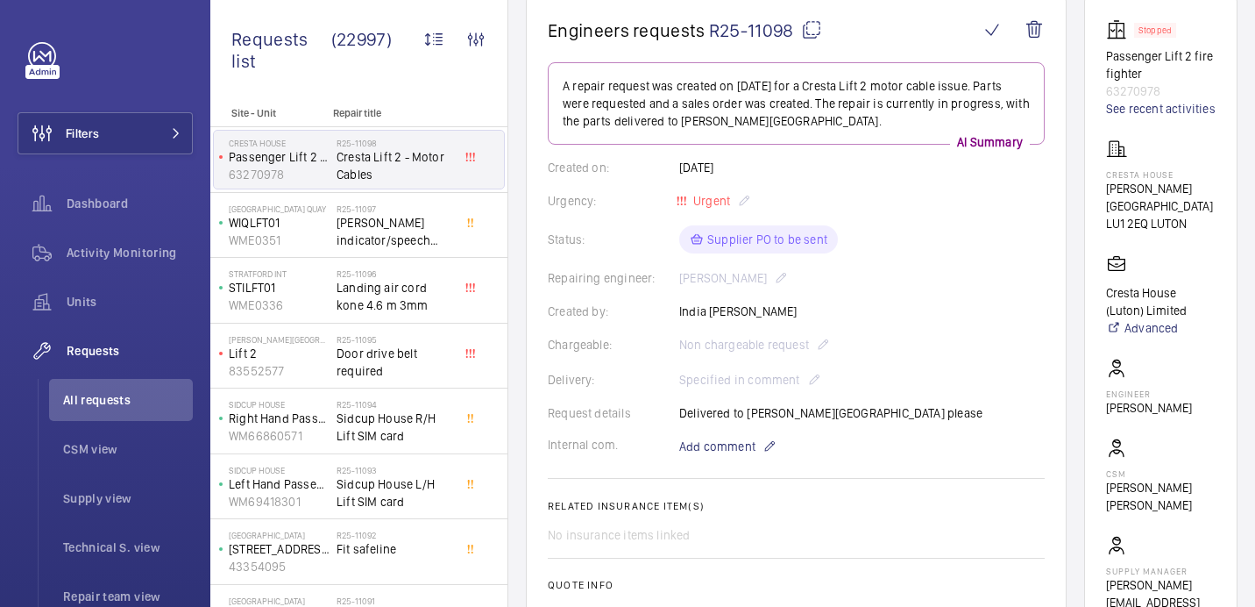
click at [806, 32] on mat-icon at bounding box center [811, 29] width 21 height 21
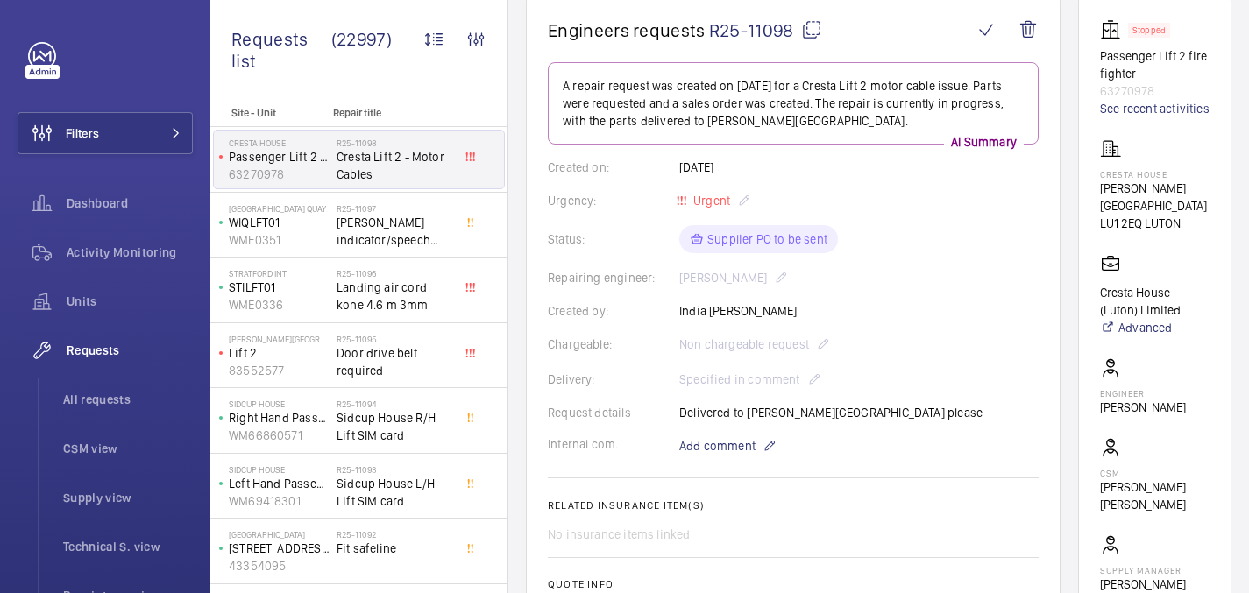
click at [814, 27] on mat-icon at bounding box center [811, 29] width 21 height 21
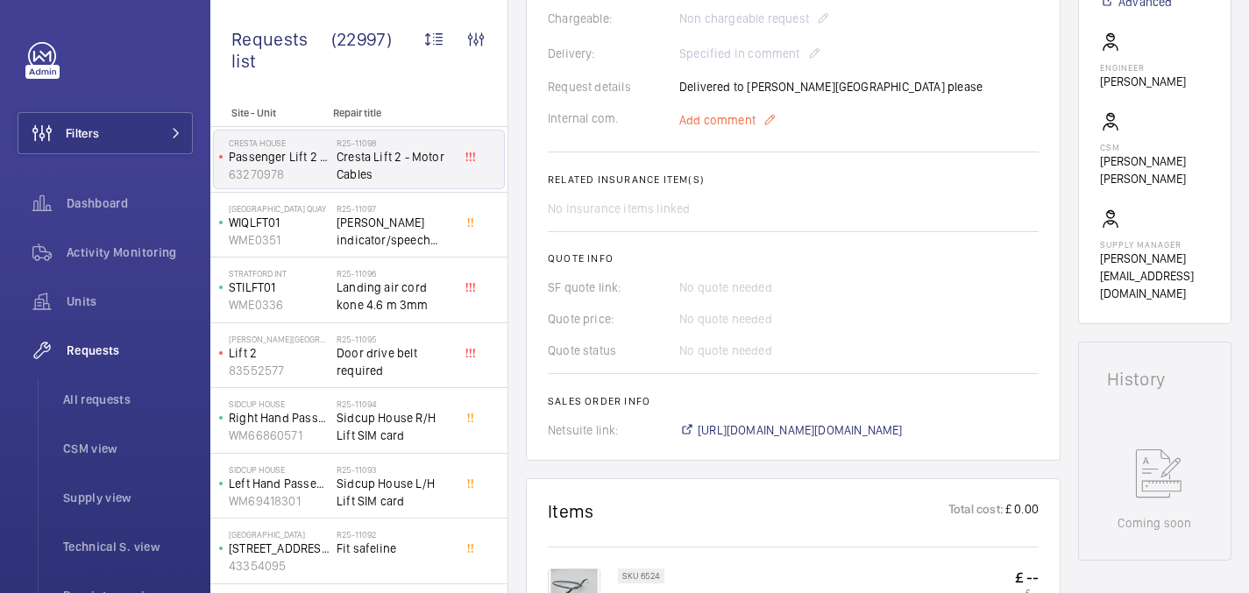
click at [724, 126] on span "Add comment" at bounding box center [717, 120] width 76 height 18
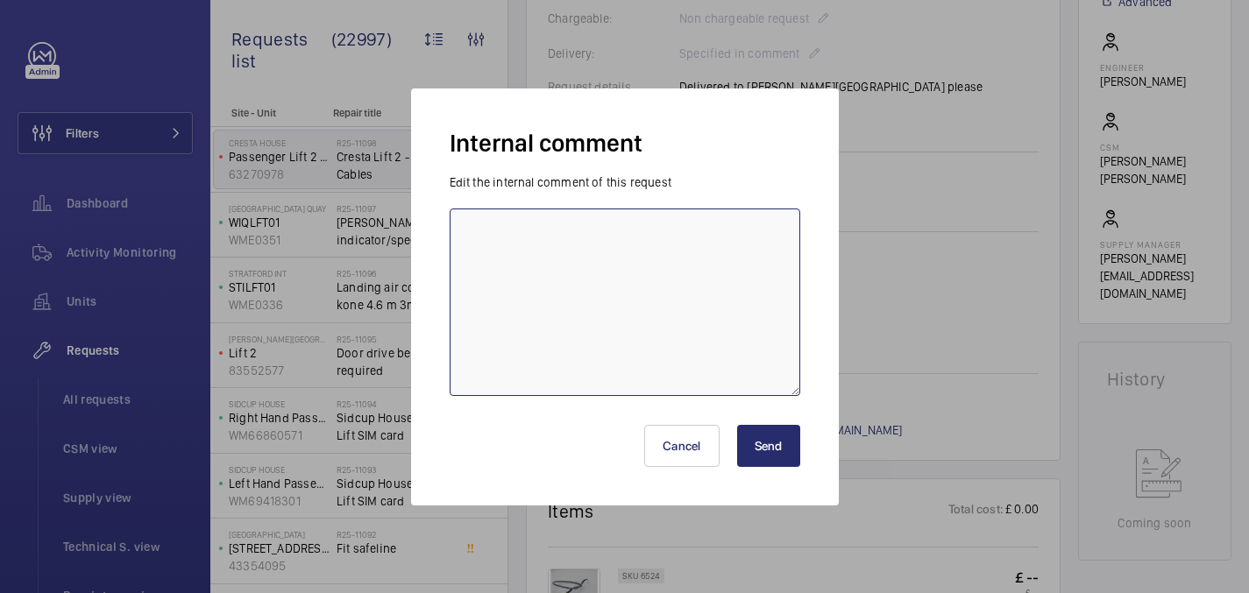
click at [625, 227] on textarea at bounding box center [625, 303] width 351 height 188
paste textarea "ordered under new request R25-11098 - 19/08 [GEOGRAPHIC_DATA]"
type textarea "ordered under new request R25-11098 - 19/08 [GEOGRAPHIC_DATA]"
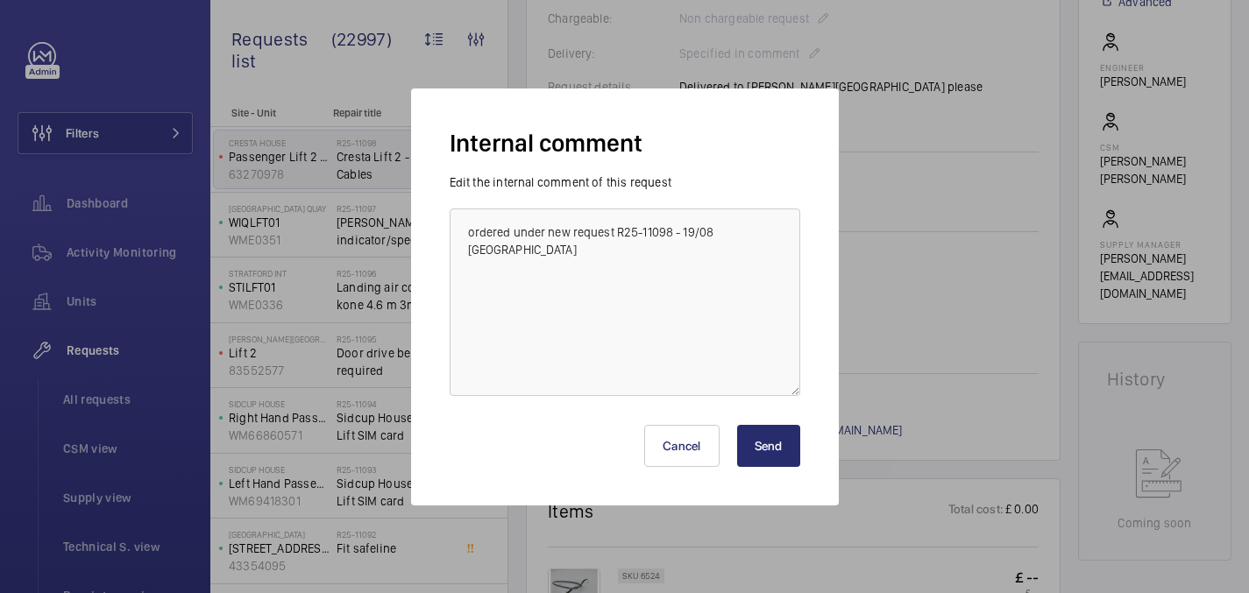
click at [784, 446] on button "Send" at bounding box center [768, 446] width 63 height 42
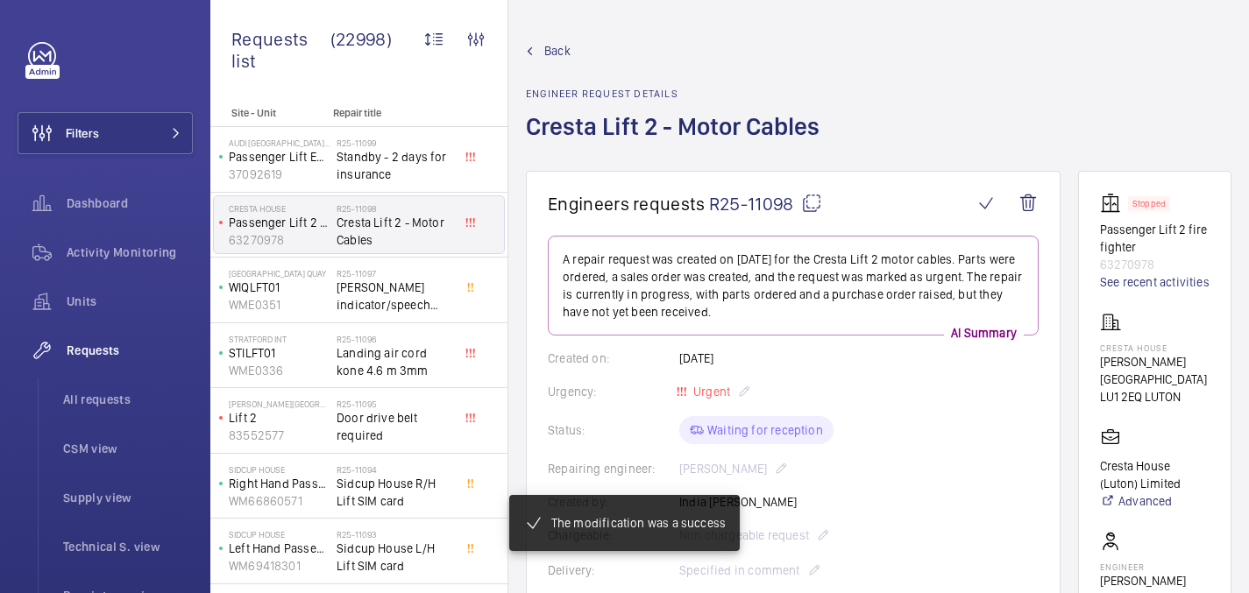
scroll to position [552, 0]
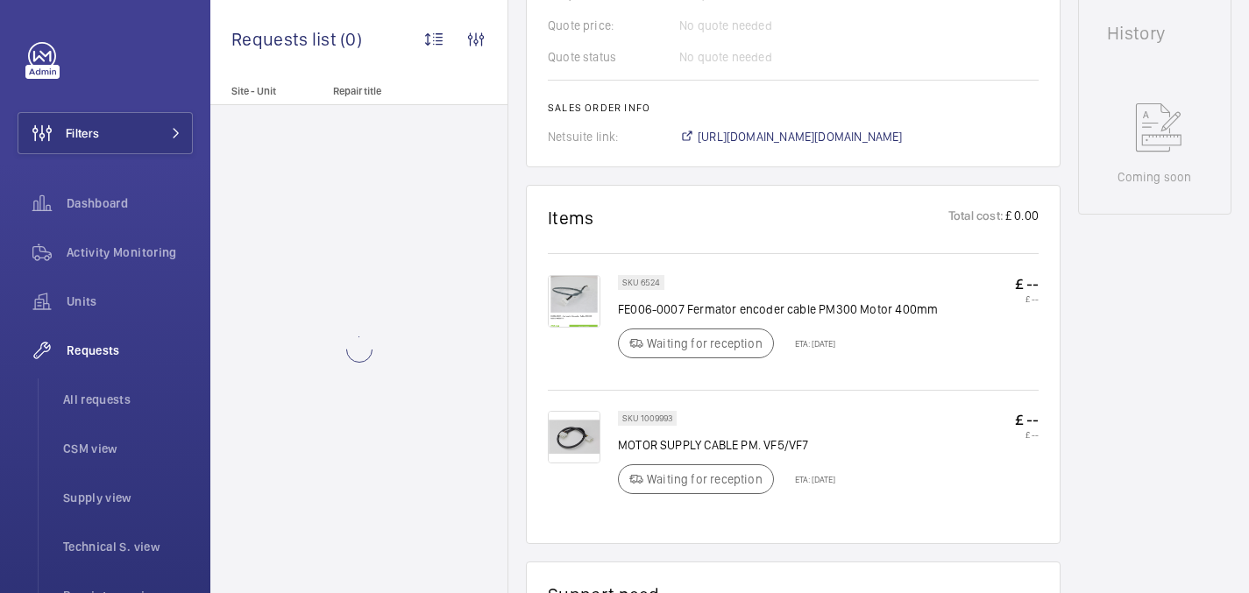
scroll to position [936, 0]
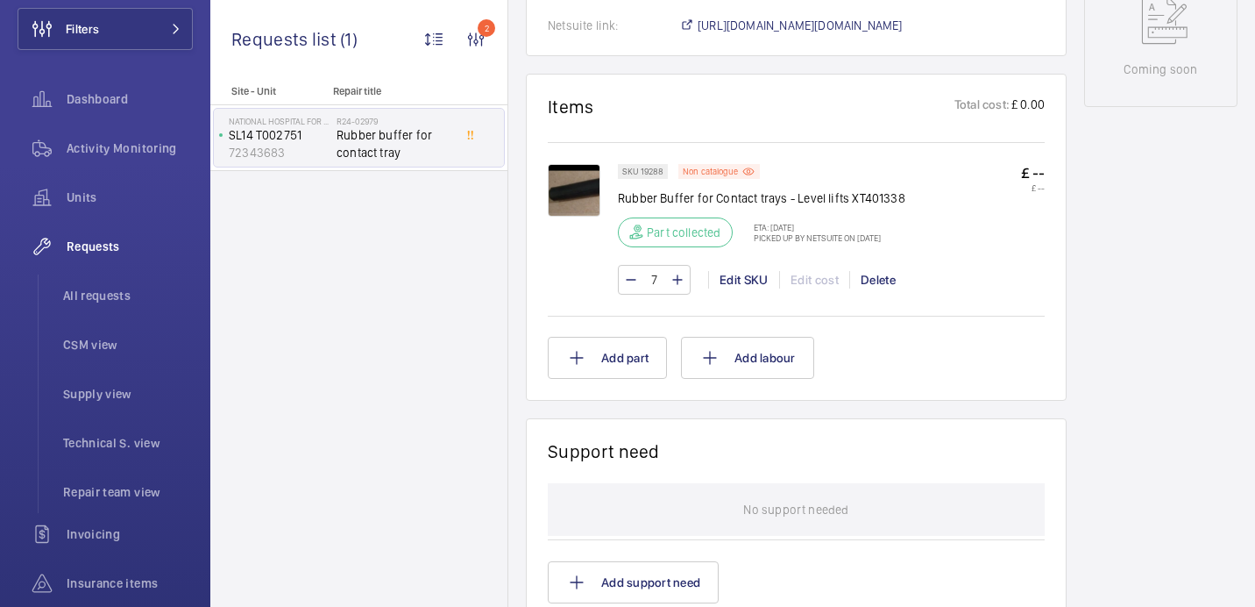
scroll to position [898, 0]
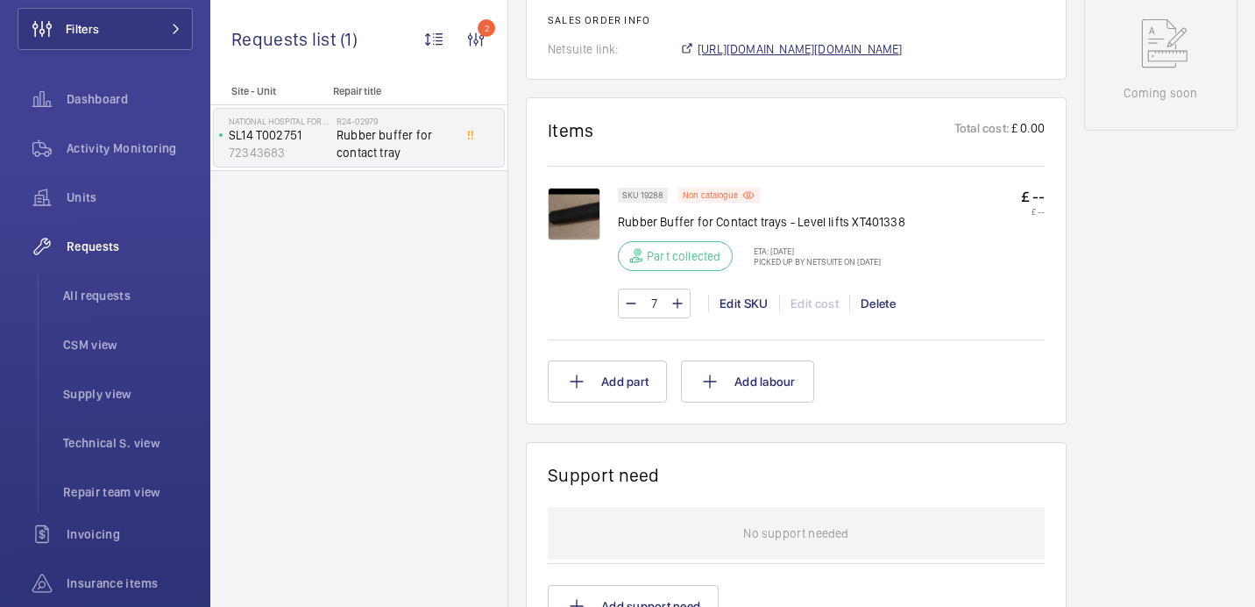
click at [787, 48] on span "[URL][DOMAIN_NAME][DOMAIN_NAME]" at bounding box center [800, 49] width 205 height 18
click at [677, 224] on p "Rubber Buffer for Contact trays - Level lifts XT401338" at bounding box center [761, 222] width 287 height 18
copy div "Rubber Buffer for Contact trays - Level lifts XT401338"
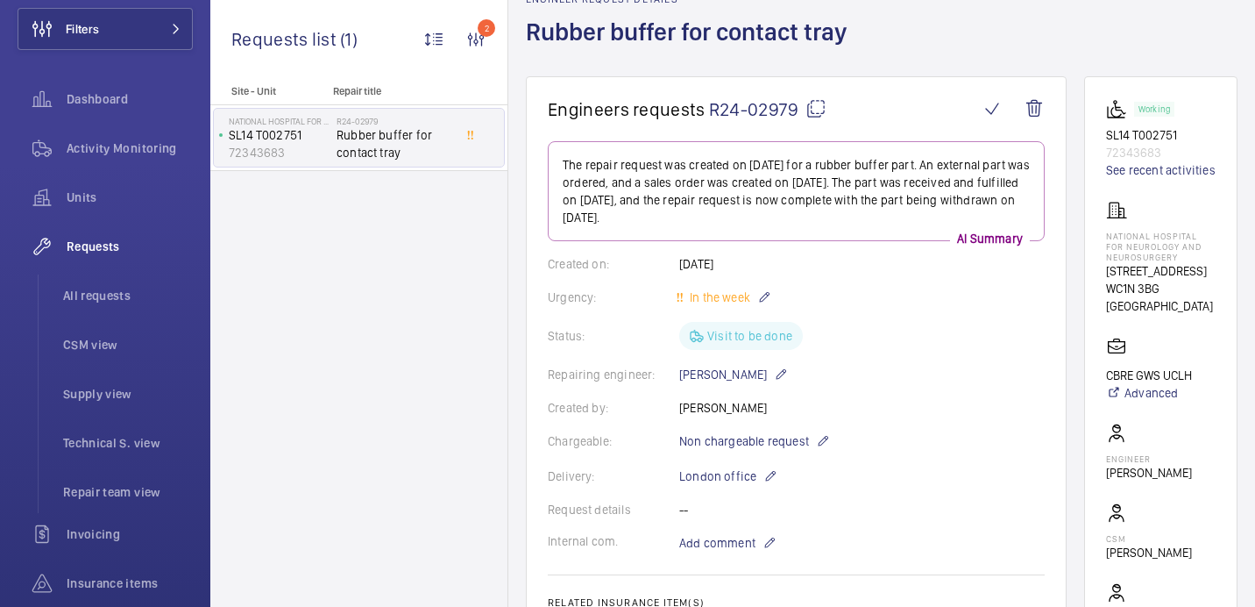
scroll to position [75, 0]
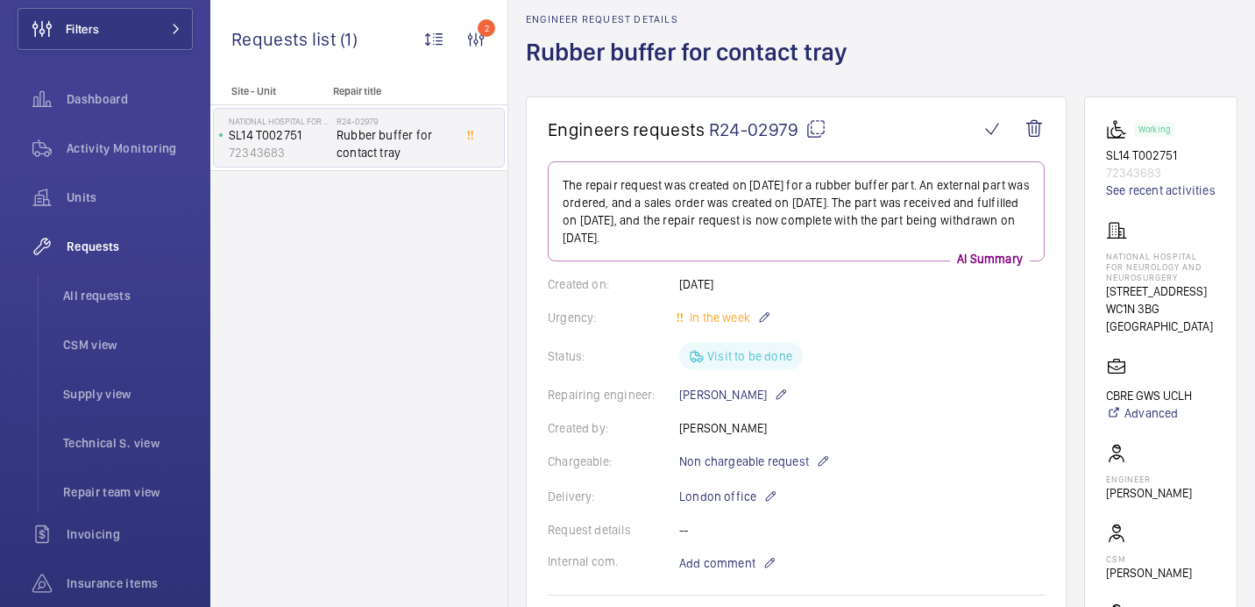
click at [659, 53] on h1 "Rubber buffer for contact tray" at bounding box center [692, 66] width 332 height 60
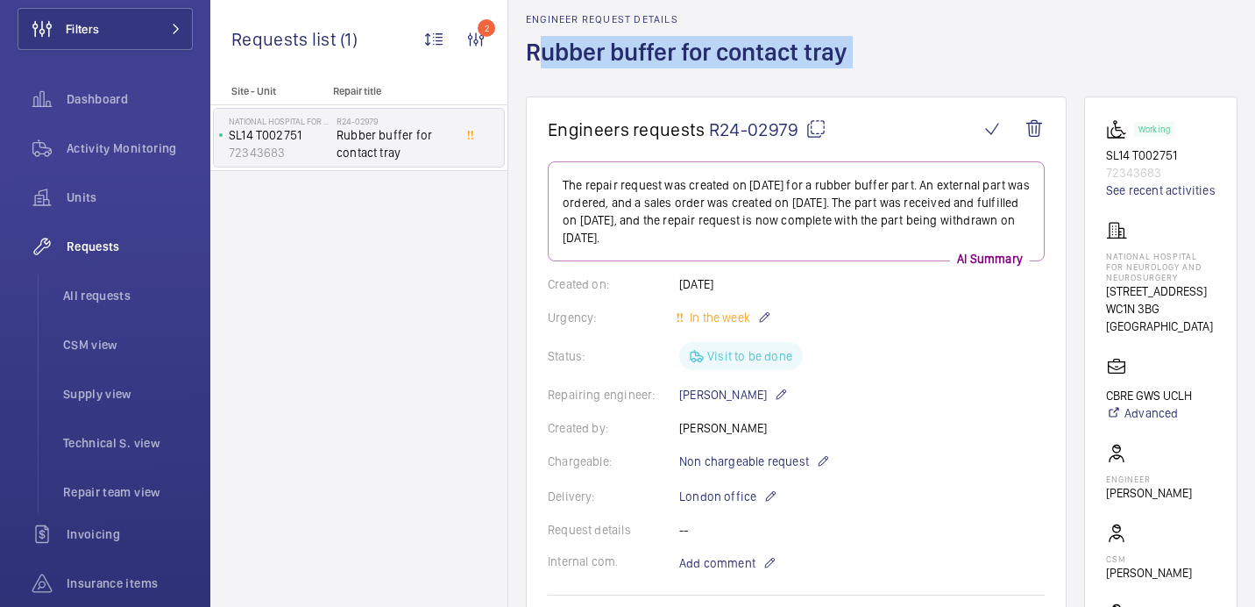
click at [659, 53] on h1 "Rubber buffer for contact tray" at bounding box center [692, 66] width 332 height 60
copy h1 "Rubber buffer for contact tray"
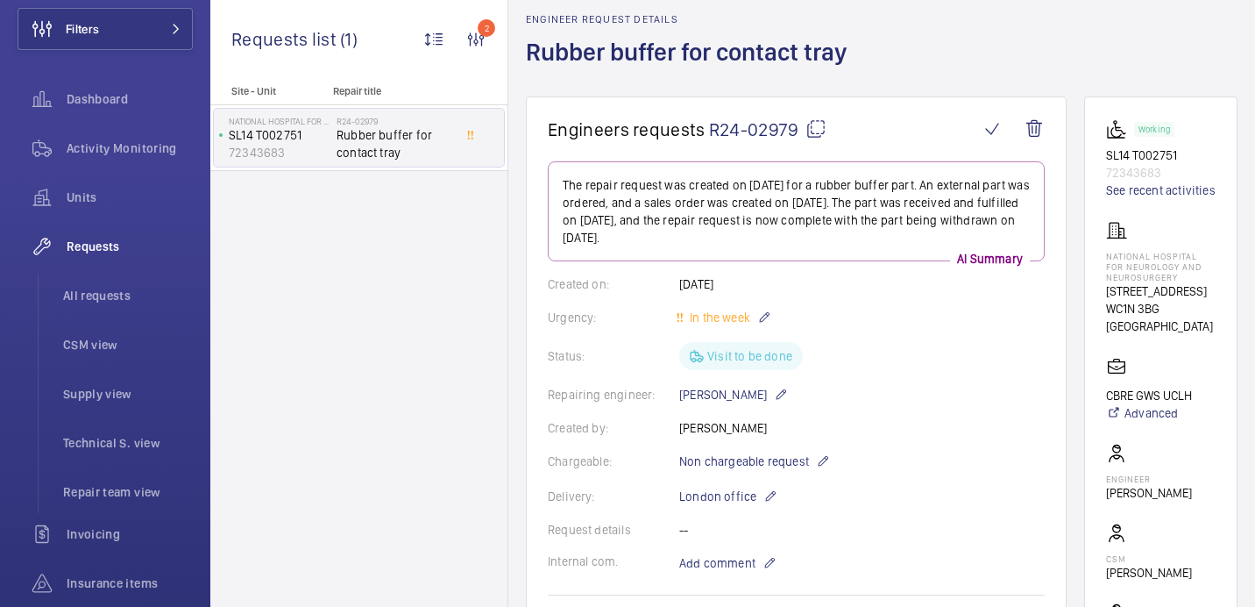
click at [1141, 266] on div "National Hospital for Neurology and Neurosurgery [STREET_ADDRESS]" at bounding box center [1161, 277] width 110 height 115
copy p "National Hospital for Neurology and Neurosurgery"
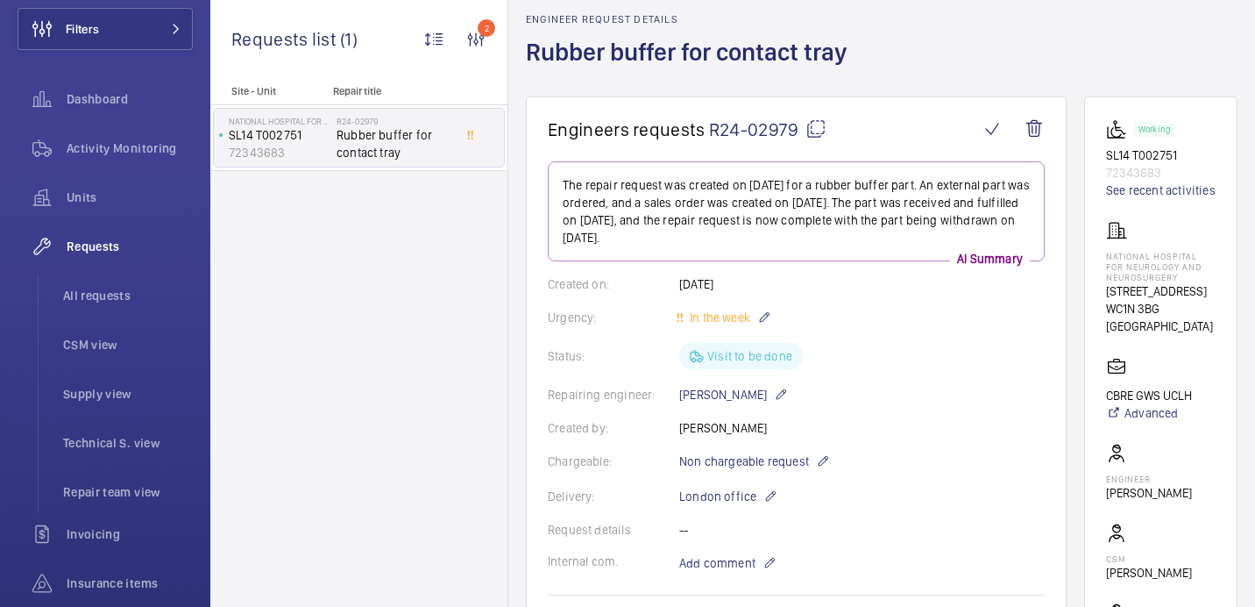
click at [1128, 174] on p "72343683" at bounding box center [1161, 173] width 110 height 18
copy p "72343683"
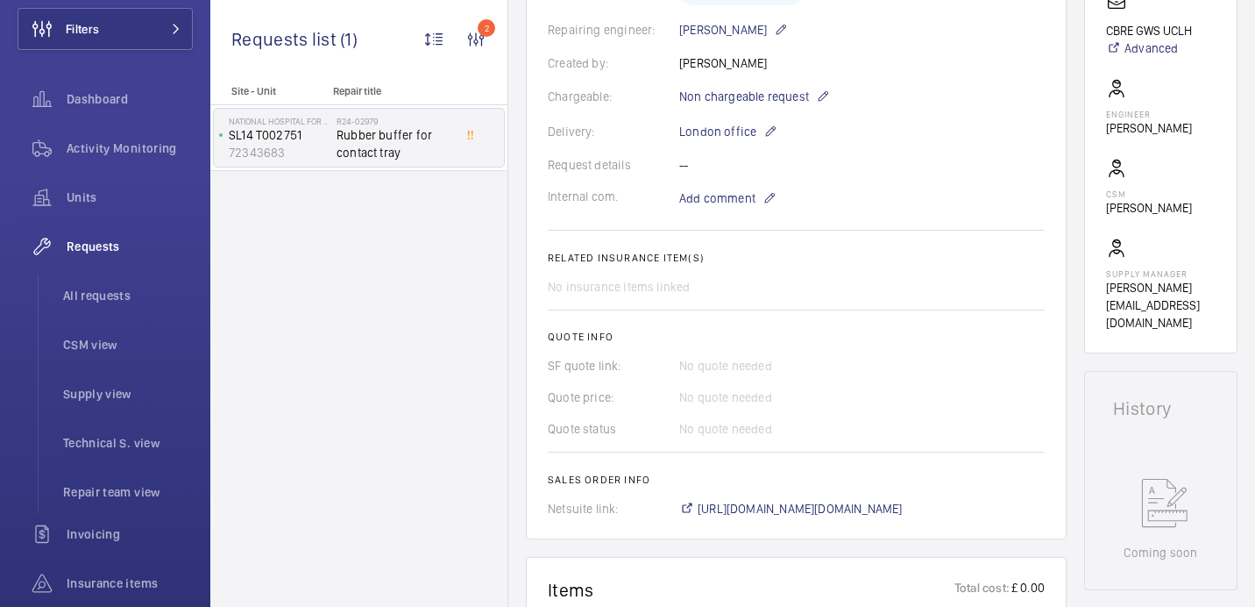
scroll to position [856, 0]
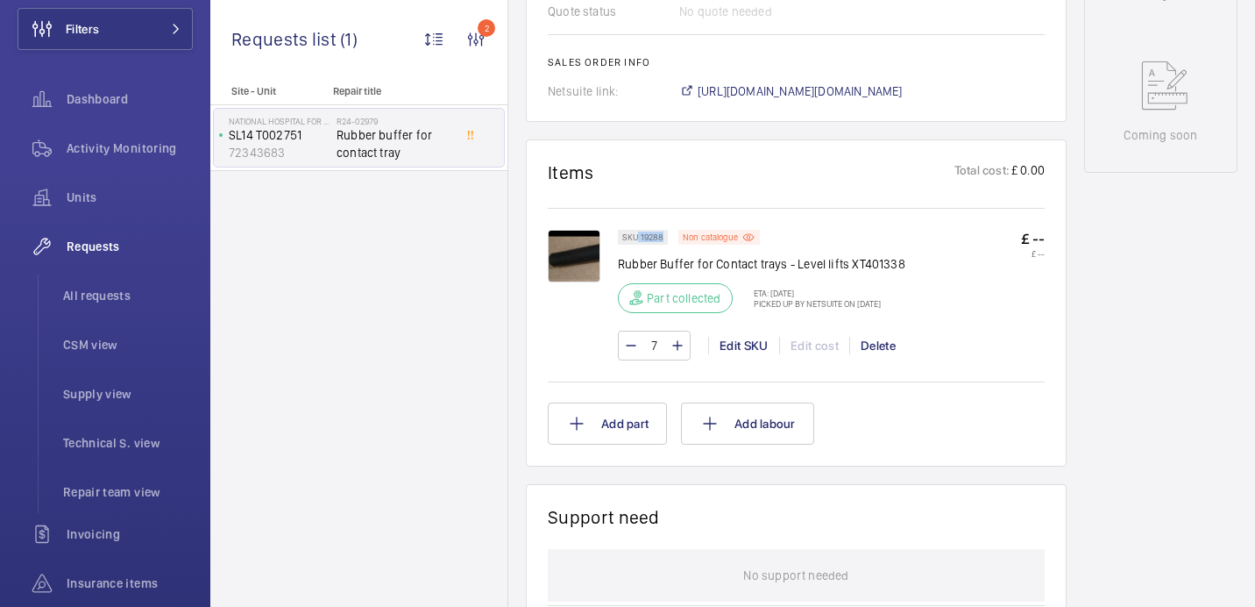
drag, startPoint x: 639, startPoint y: 239, endPoint x: 664, endPoint y: 239, distance: 25.4
click at [664, 239] on div "SKU 19288" at bounding box center [643, 237] width 50 height 15
copy p "19288"
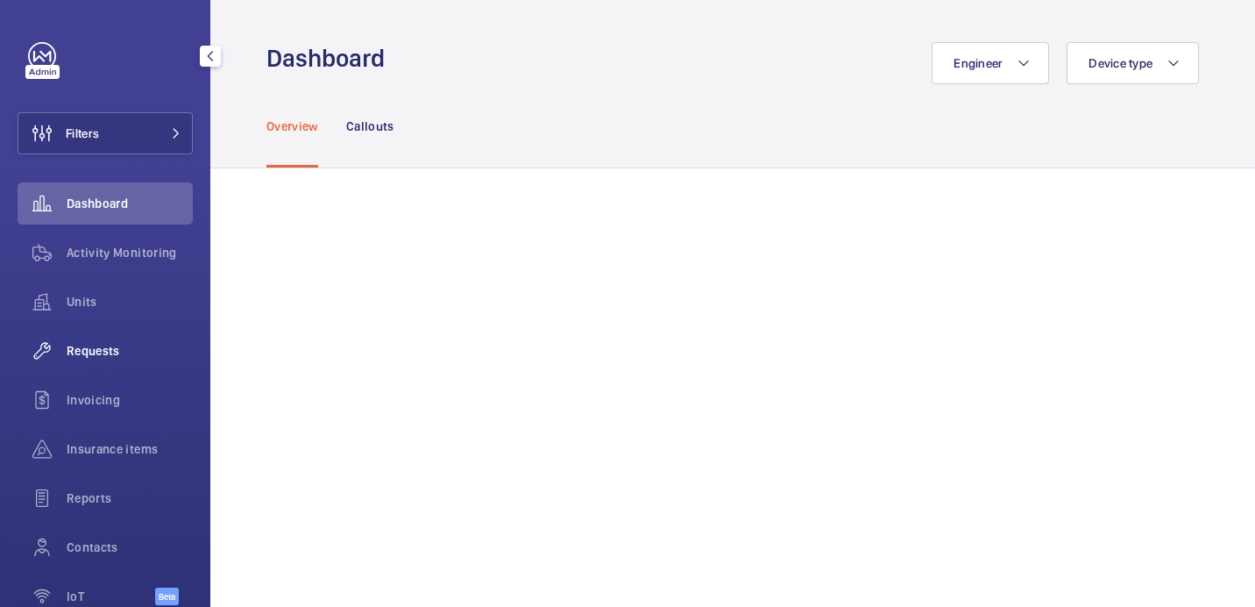
click at [127, 351] on span "Requests" at bounding box center [130, 351] width 126 height 18
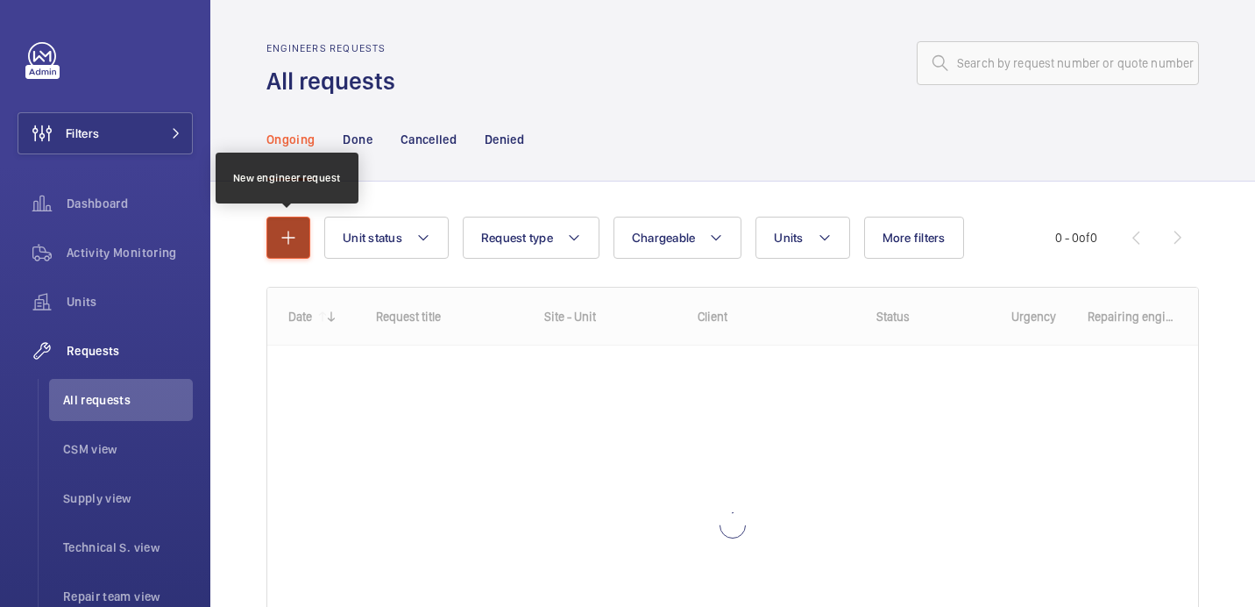
click at [297, 234] on mat-icon "button" at bounding box center [288, 237] width 21 height 21
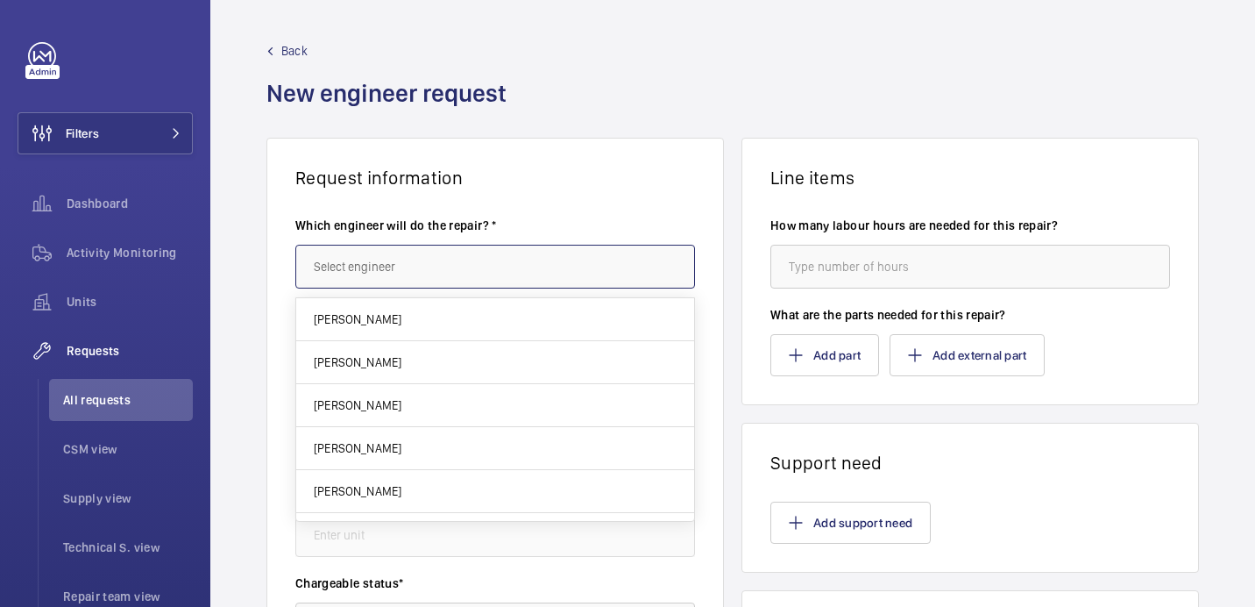
click at [475, 267] on input "text" at bounding box center [495, 267] width 400 height 44
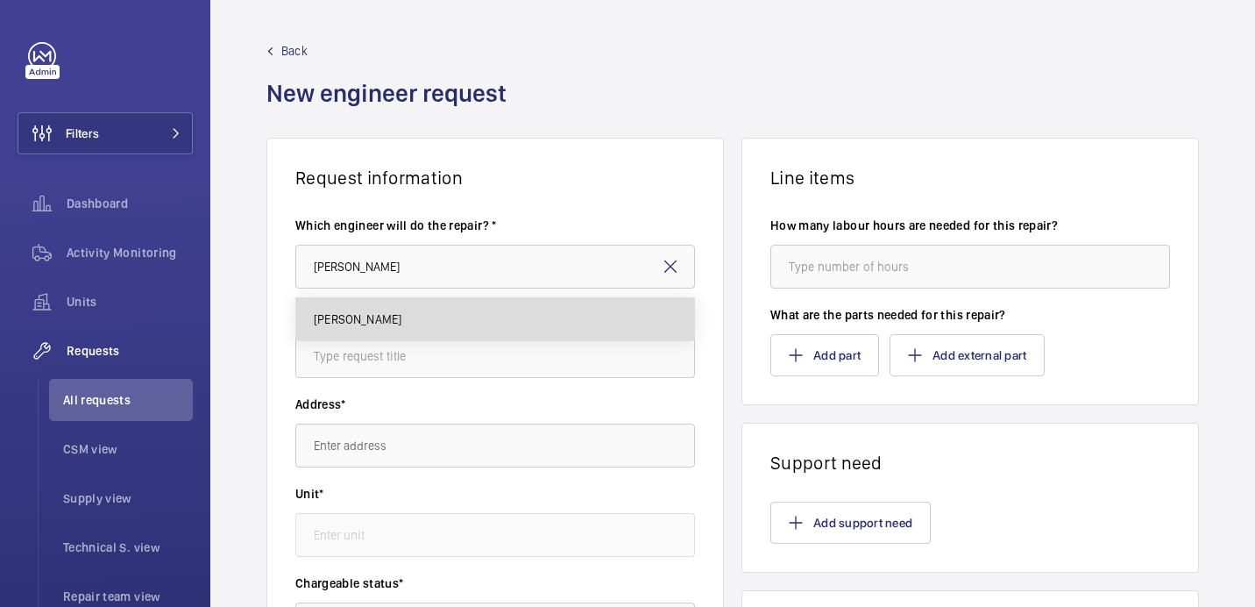
click at [425, 301] on mat-option "[PERSON_NAME]" at bounding box center [495, 319] width 398 height 42
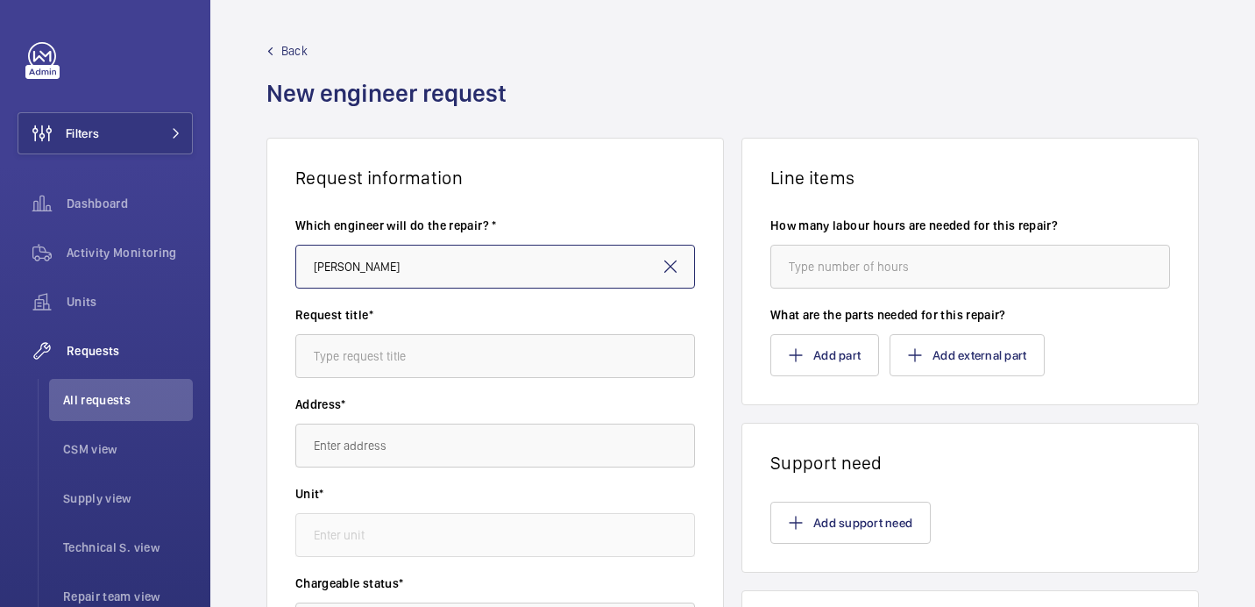
type input "[PERSON_NAME]"
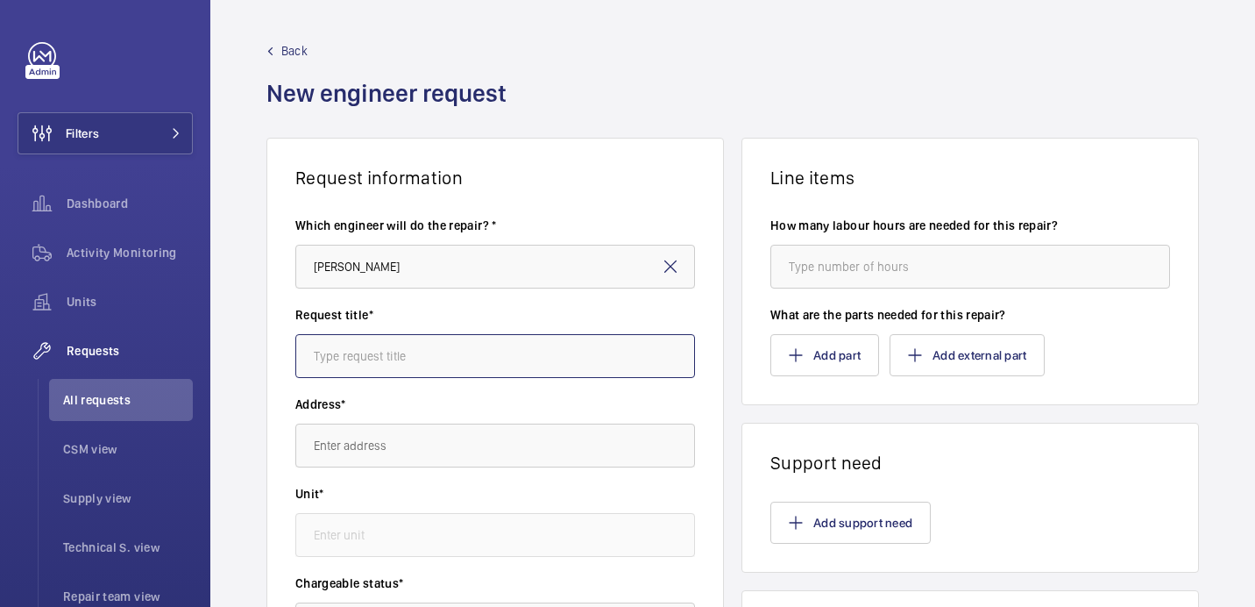
click at [543, 337] on input "text" at bounding box center [495, 356] width 400 height 44
paste input "Rubber buffer for contact tray"
type input "Rubber buffer for contact tray"
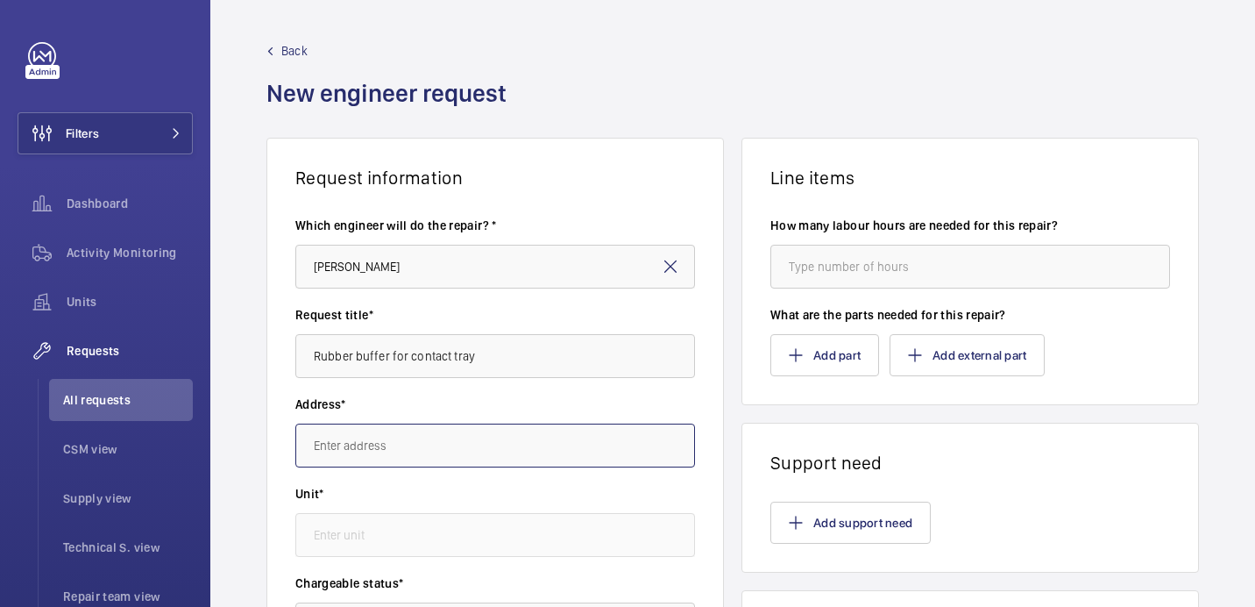
click at [490, 461] on input "text" at bounding box center [495, 445] width 400 height 44
paste input "National Hospital for Neurology and Neurosurgery"
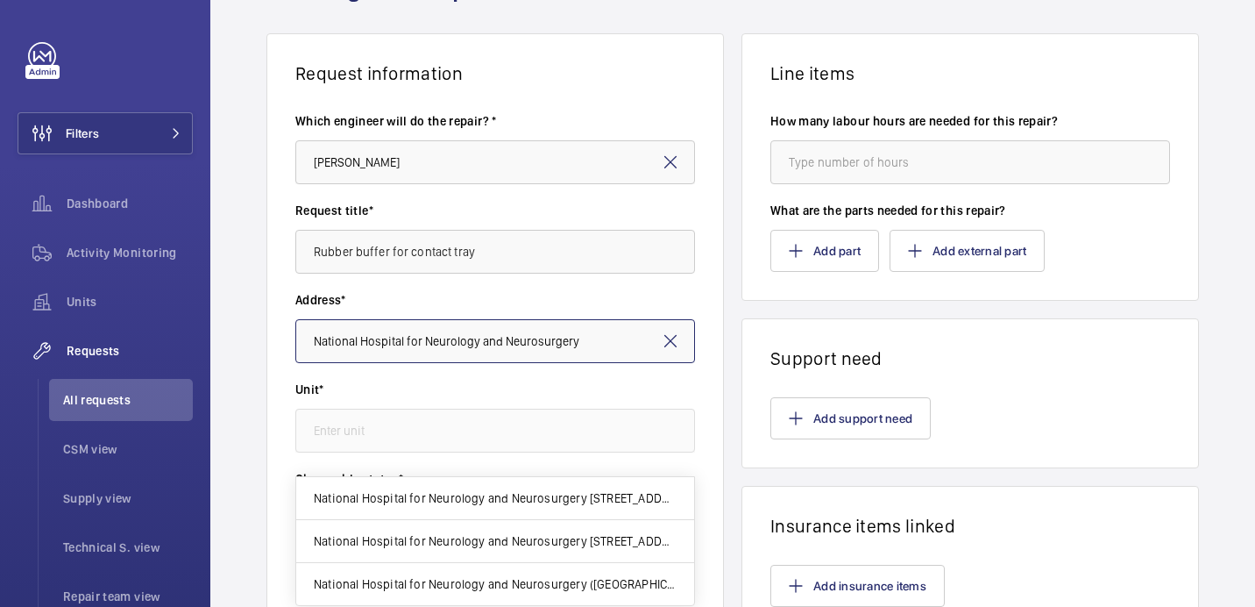
scroll to position [106, 0]
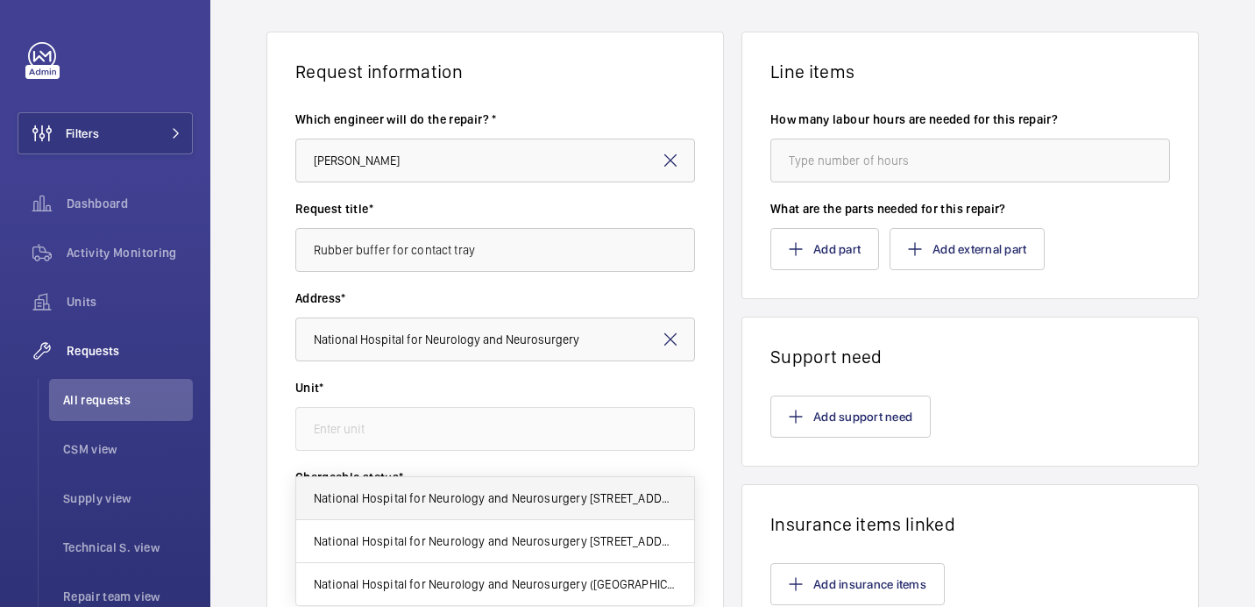
click at [590, 493] on span "National Hospital for Neurology and Neurosurgery [STREET_ADDRESS]" at bounding box center [495, 498] width 363 height 18
type input "National Hospital for Neurology and Neurosurgery [STREET_ADDRESS]"
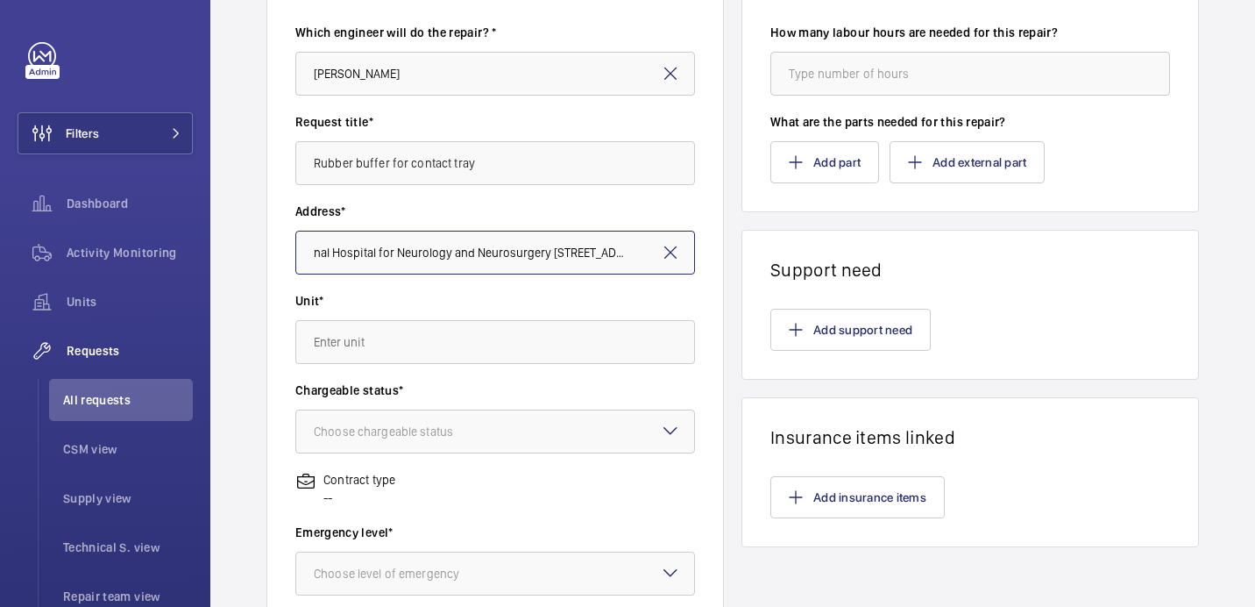
scroll to position [0, 0]
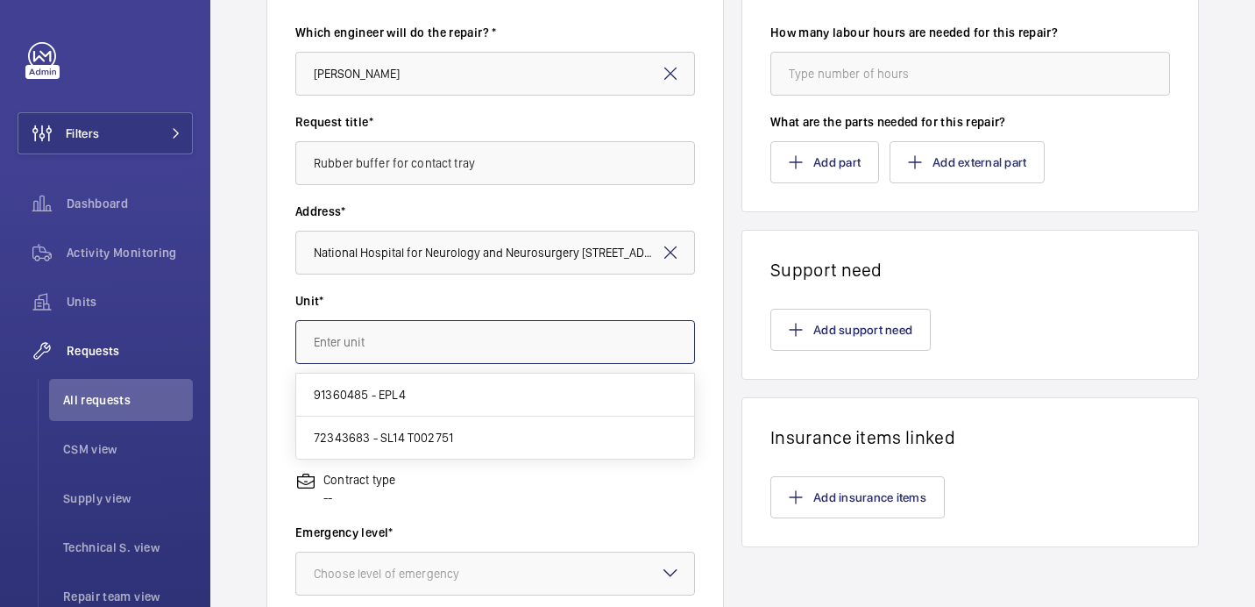
click at [402, 340] on input "text" at bounding box center [495, 342] width 400 height 44
paste input "72343683"
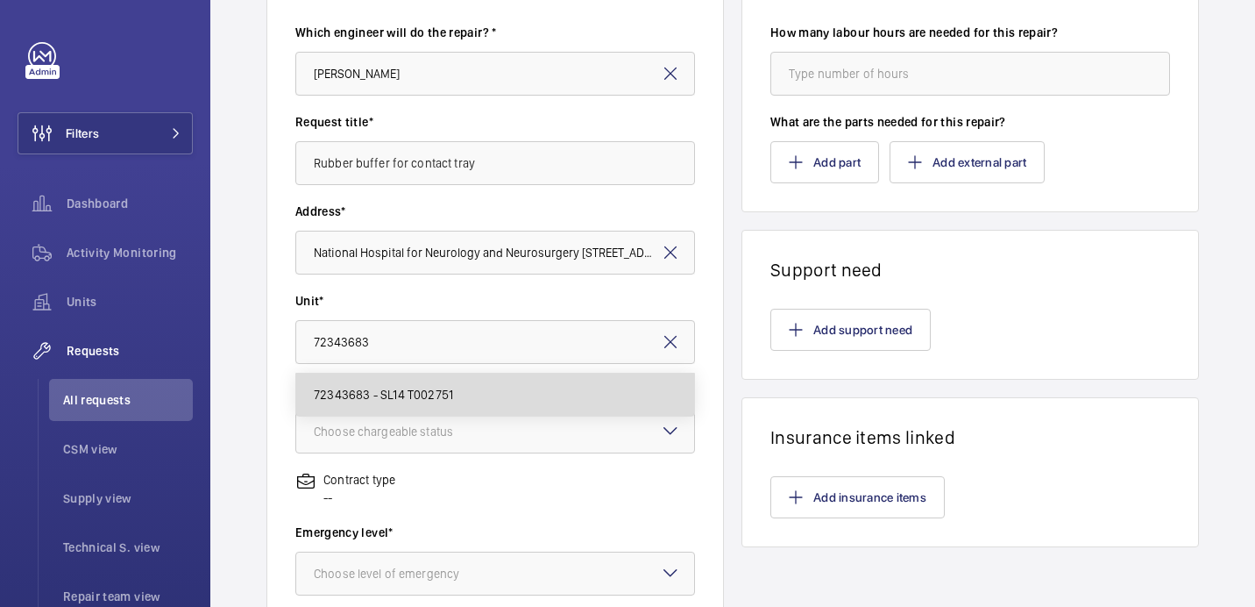
click at [402, 384] on mat-option "72343683 - SL14 T002751" at bounding box center [495, 394] width 398 height 42
type input "72343683 - SL14 T002751"
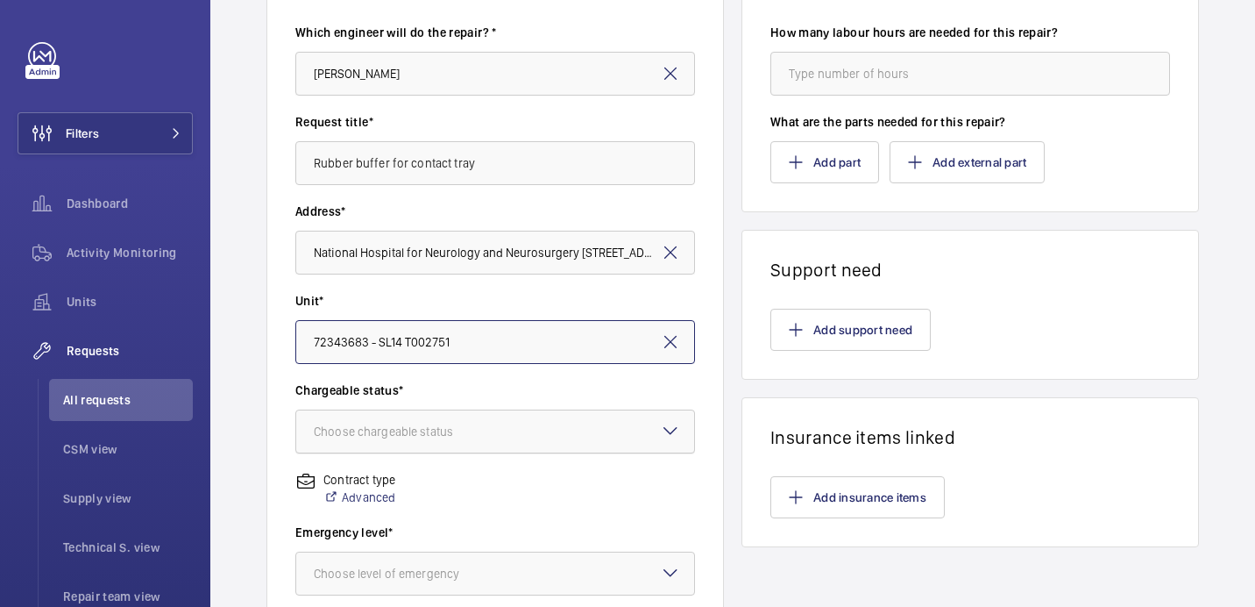
click at [419, 419] on div at bounding box center [495, 431] width 398 height 42
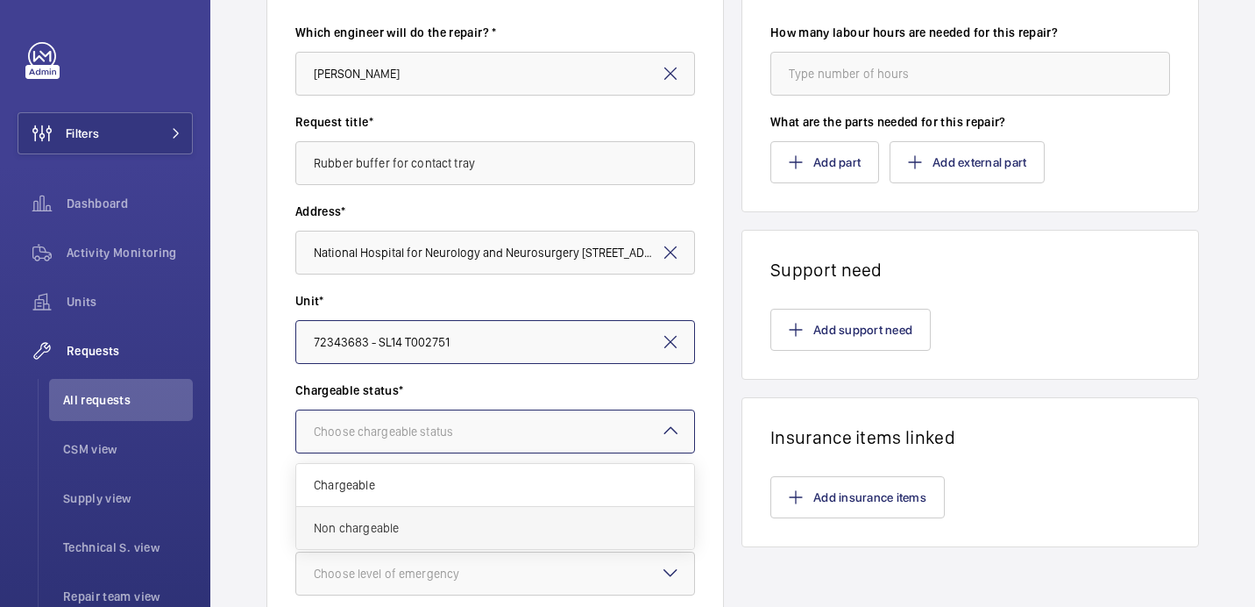
click at [398, 523] on span "Non chargeable" at bounding box center [495, 528] width 363 height 18
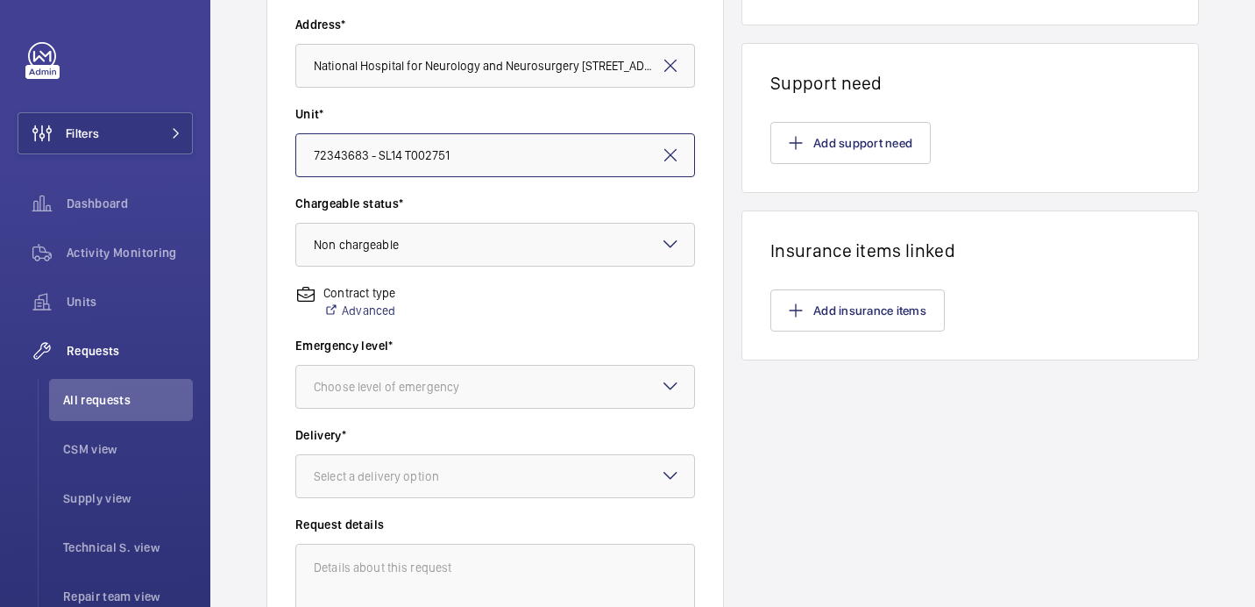
scroll to position [420, 0]
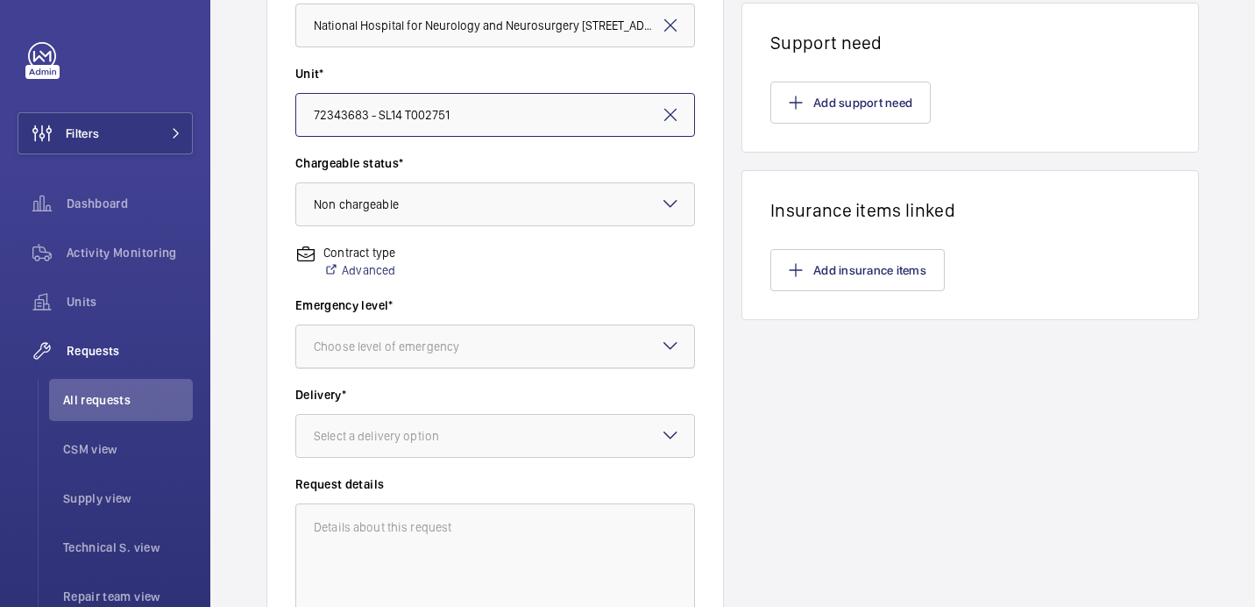
click at [585, 354] on div at bounding box center [495, 346] width 398 height 42
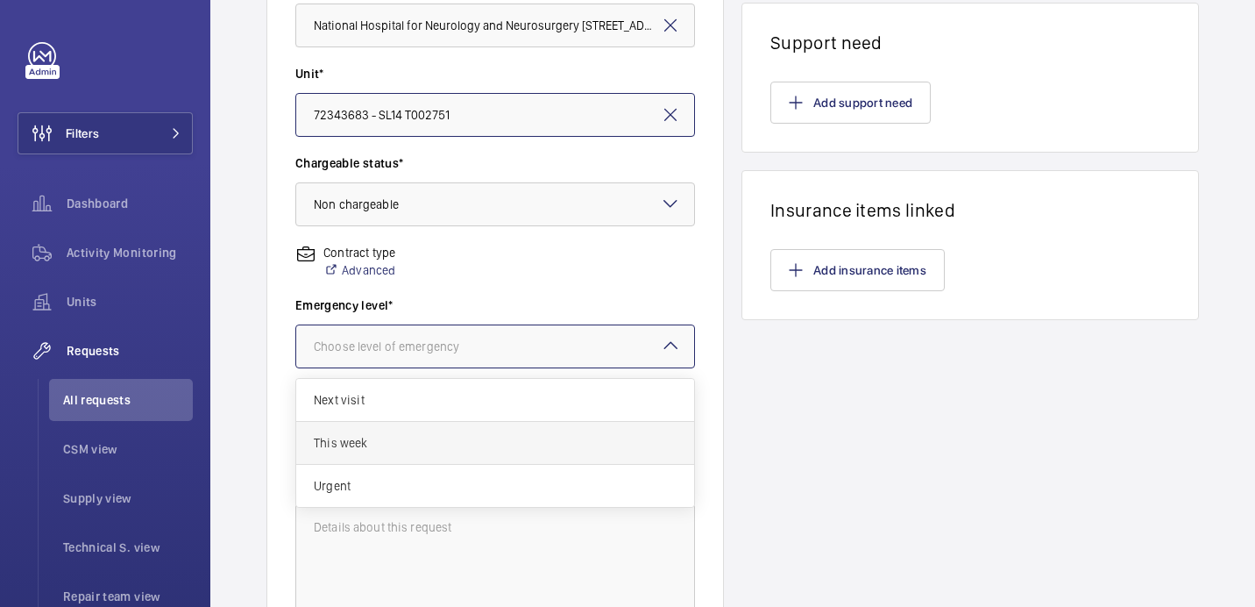
click at [485, 443] on span "This week" at bounding box center [495, 443] width 363 height 18
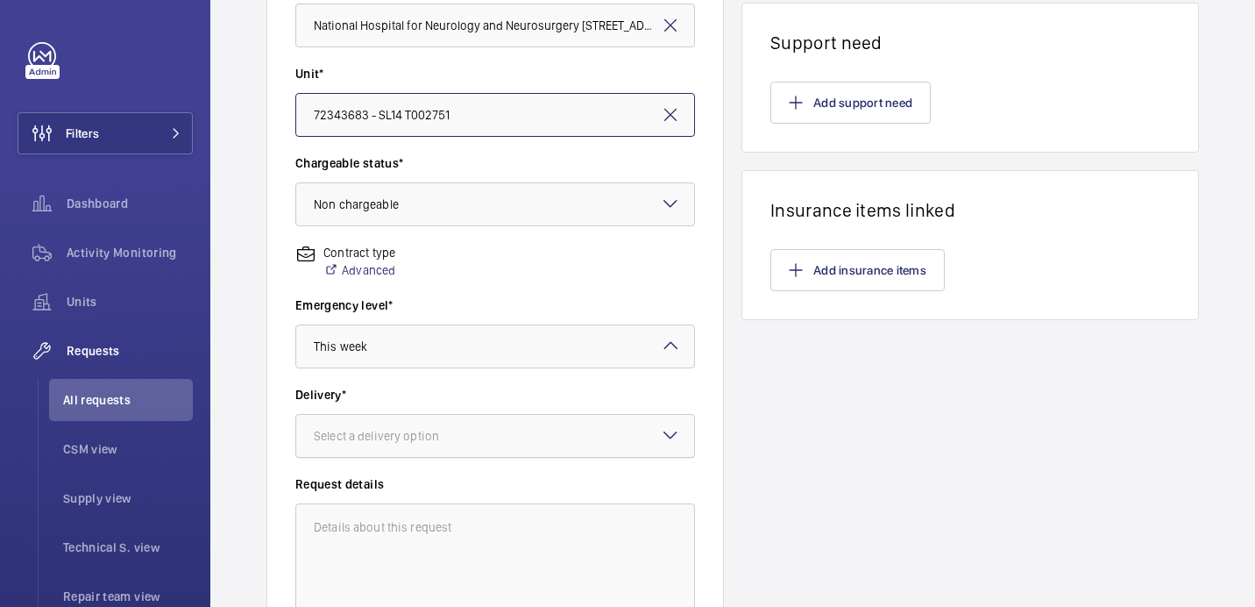
click at [473, 443] on div "Select a delivery option" at bounding box center [398, 436] width 169 height 18
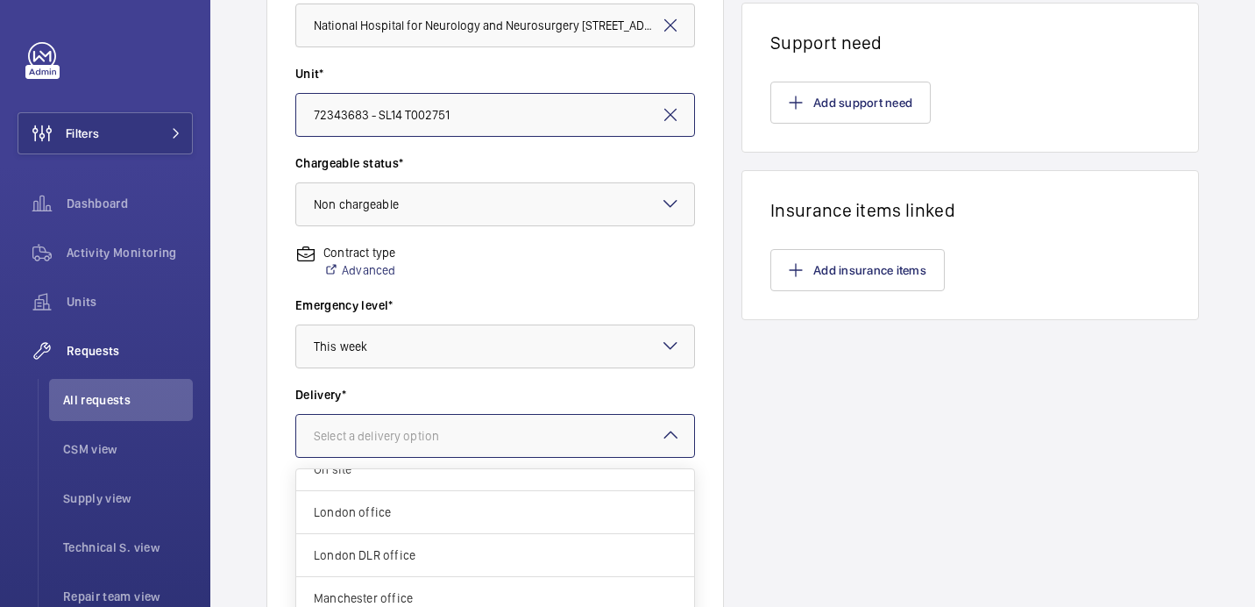
scroll to position [14, 0]
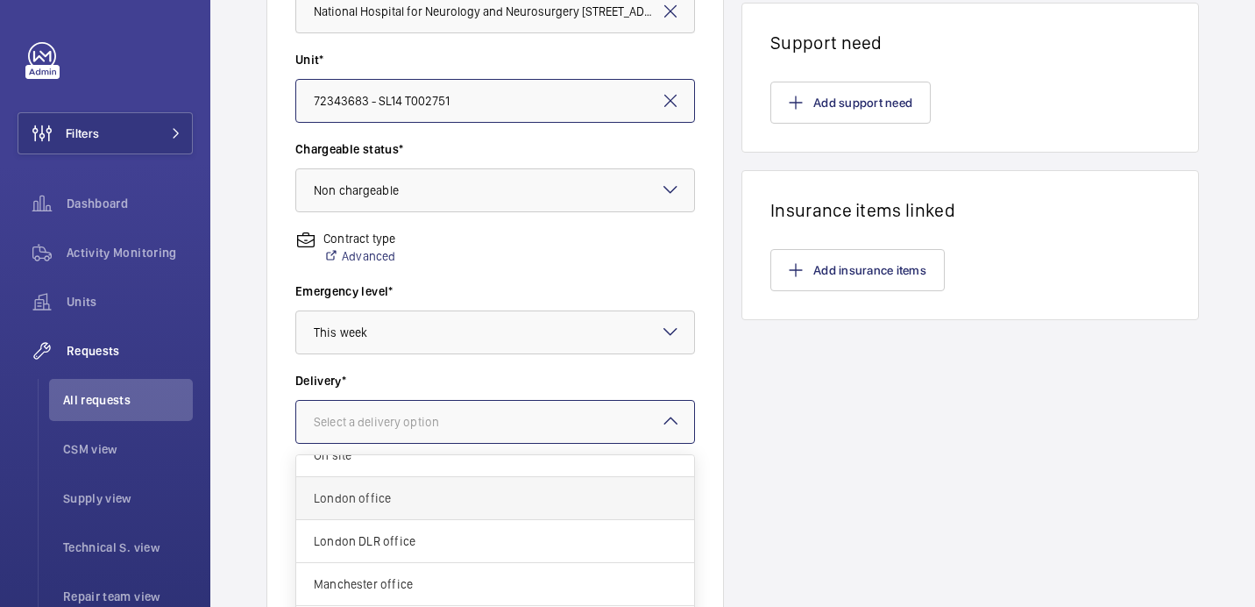
click at [438, 494] on span "London office" at bounding box center [495, 498] width 363 height 18
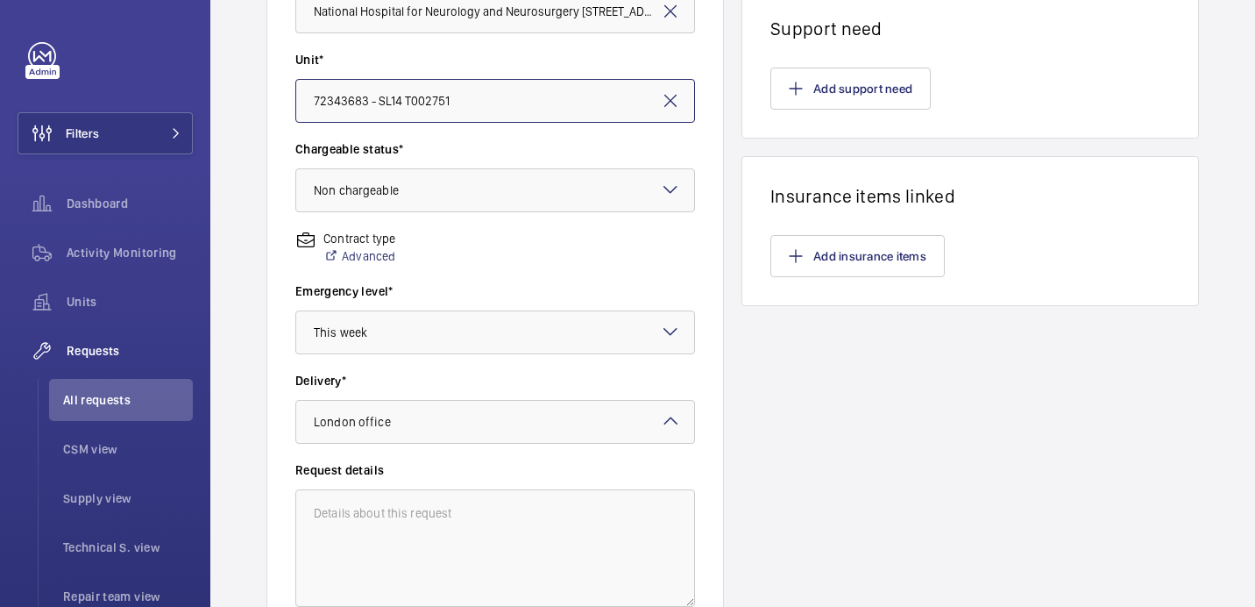
scroll to position [0, 0]
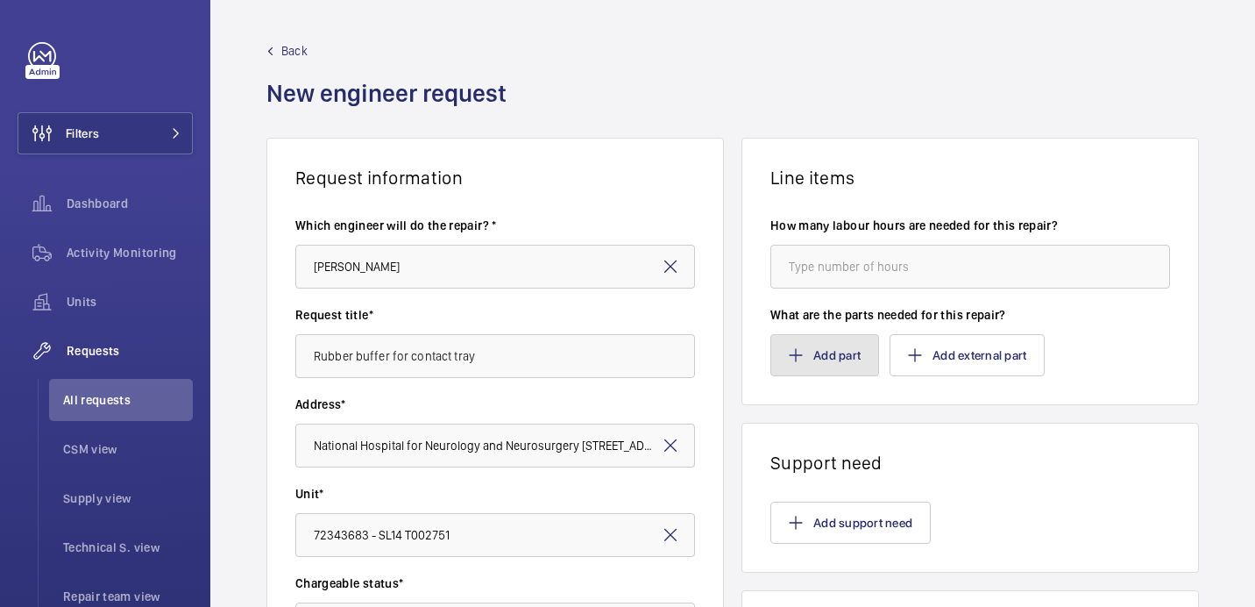
click at [830, 347] on button "Add part" at bounding box center [824, 355] width 109 height 42
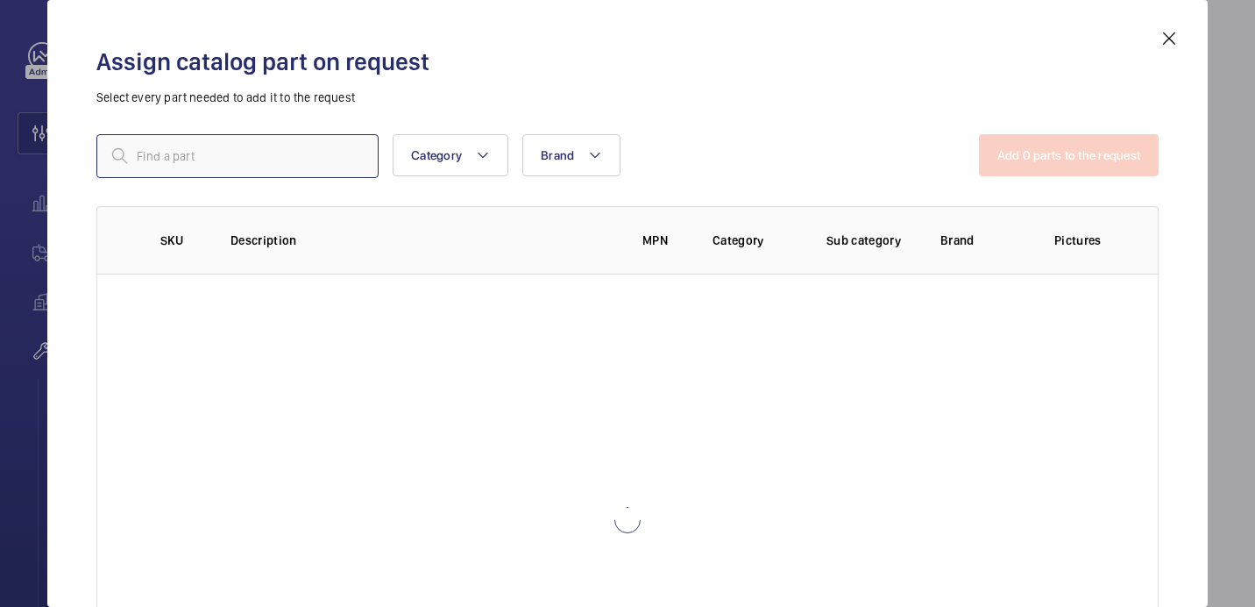
click at [298, 160] on input "text" at bounding box center [237, 156] width 282 height 44
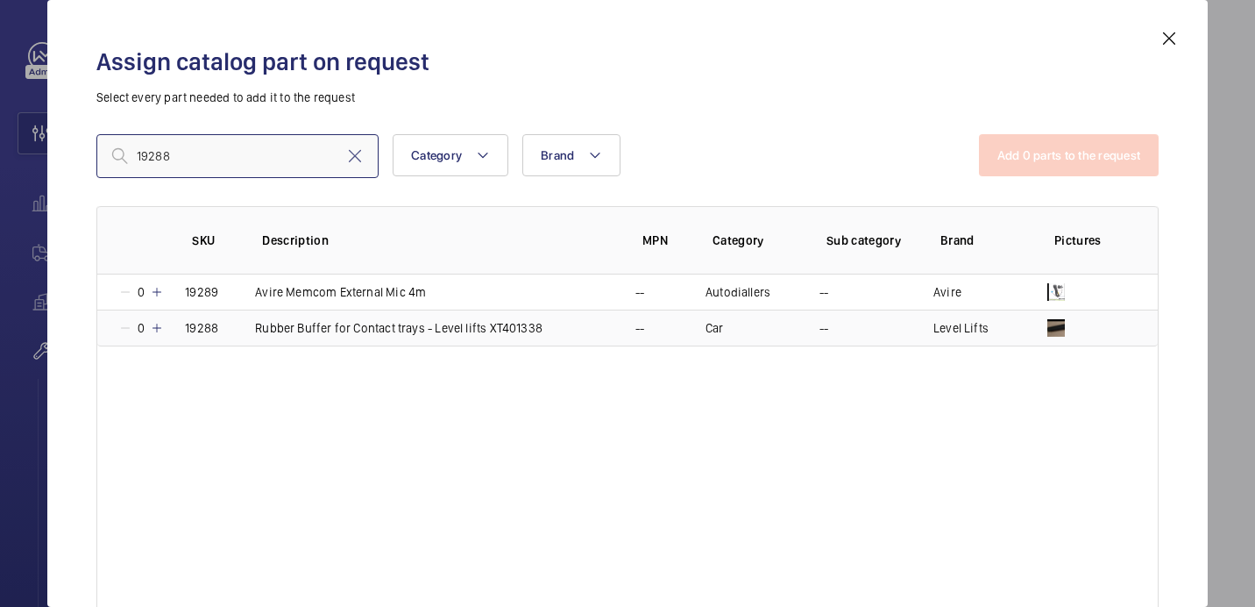
type input "19288"
click at [161, 333] on mat-icon at bounding box center [157, 328] width 14 height 14
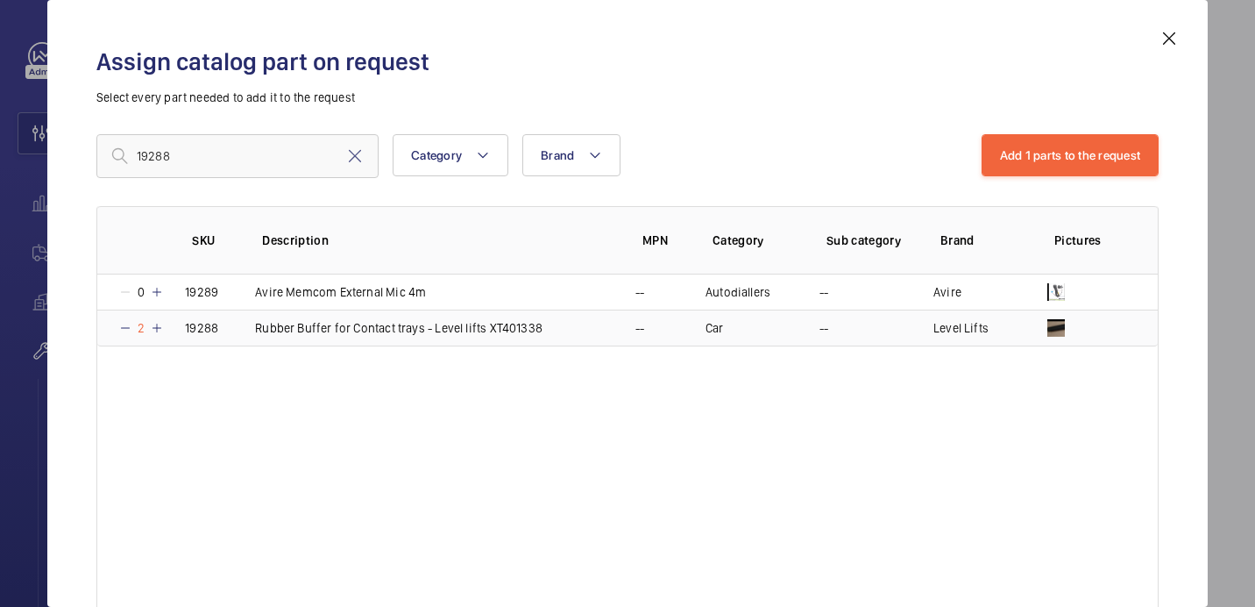
click at [161, 333] on mat-icon at bounding box center [157, 328] width 14 height 14
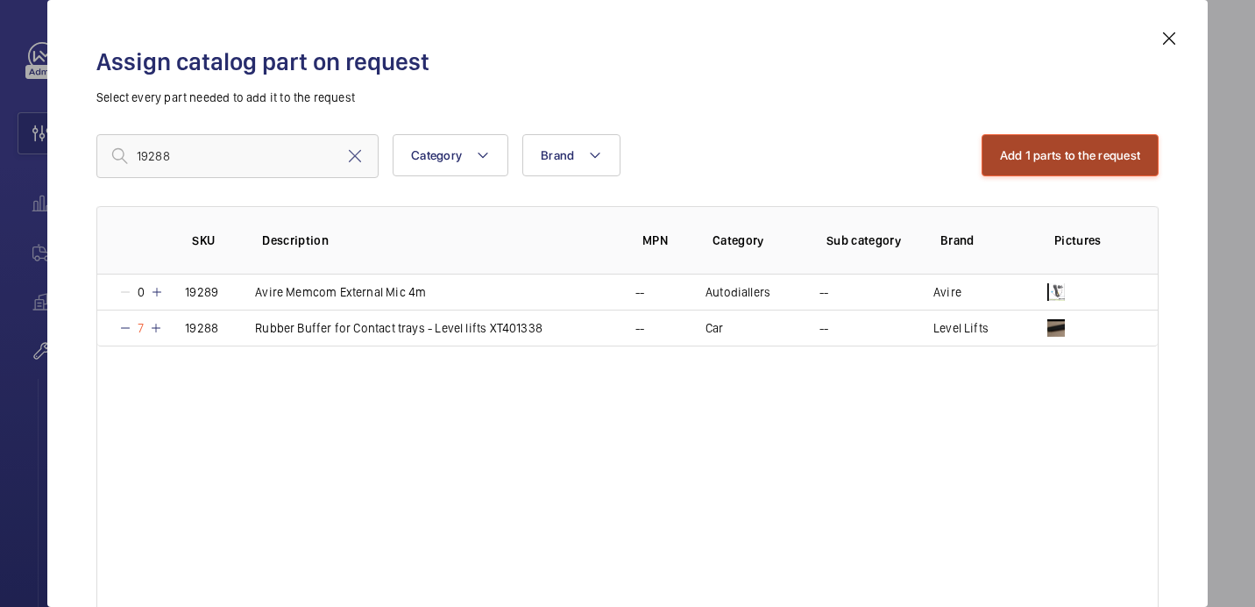
click at [1071, 167] on button "Add 1 parts to the request" at bounding box center [1071, 155] width 178 height 42
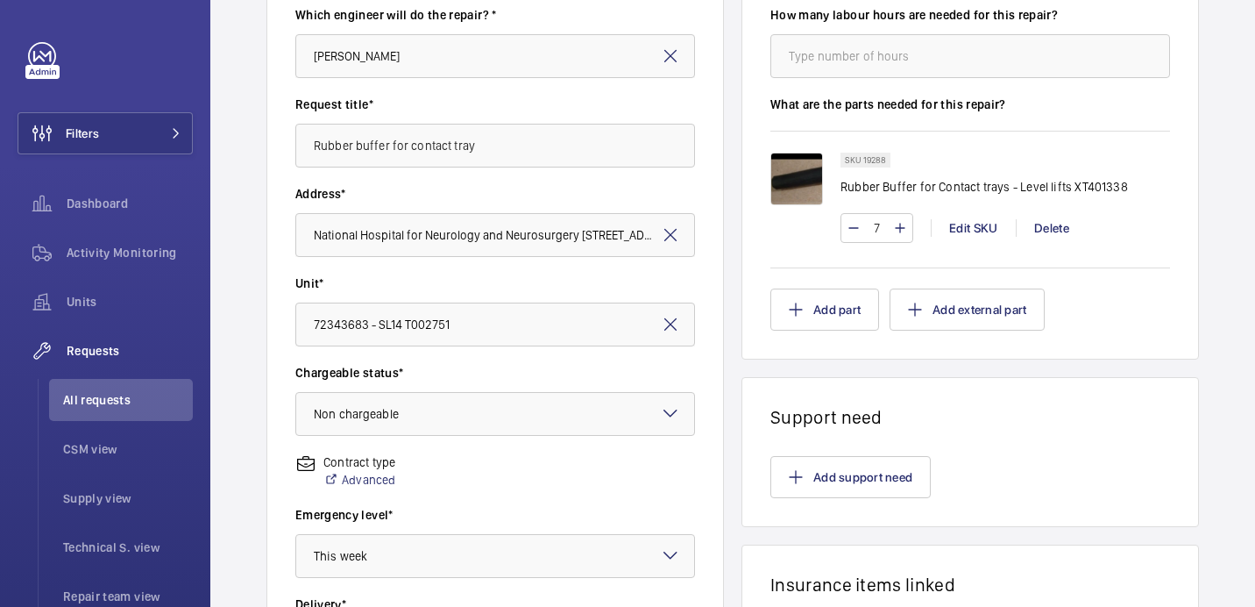
scroll to position [589, 0]
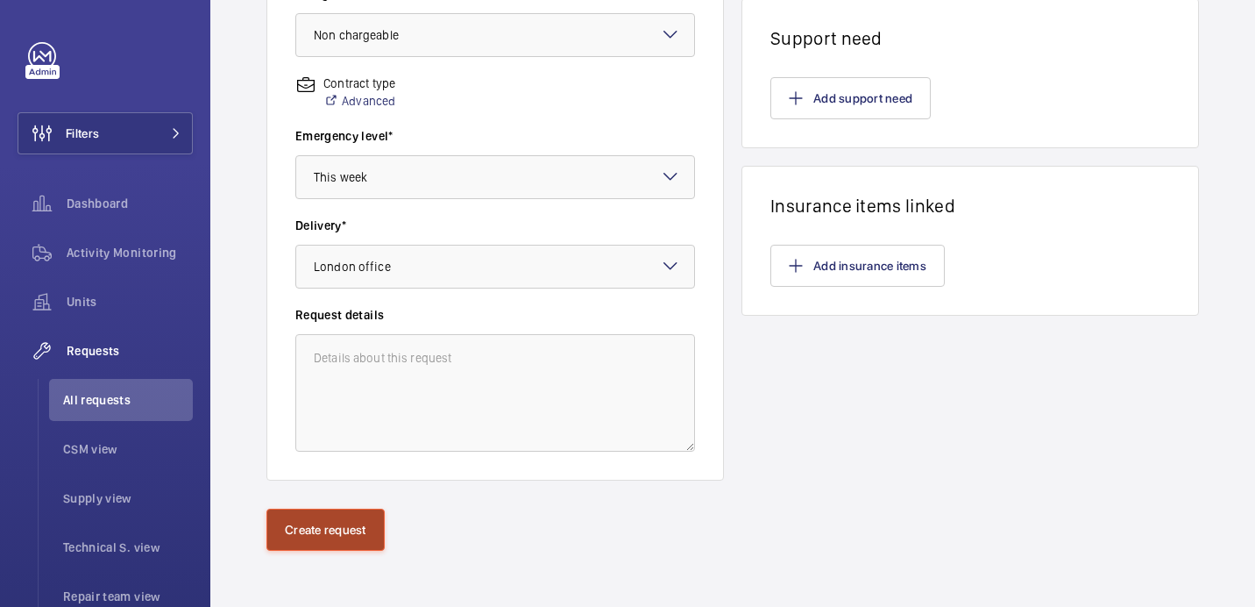
click at [334, 522] on button "Create request" at bounding box center [325, 529] width 118 height 42
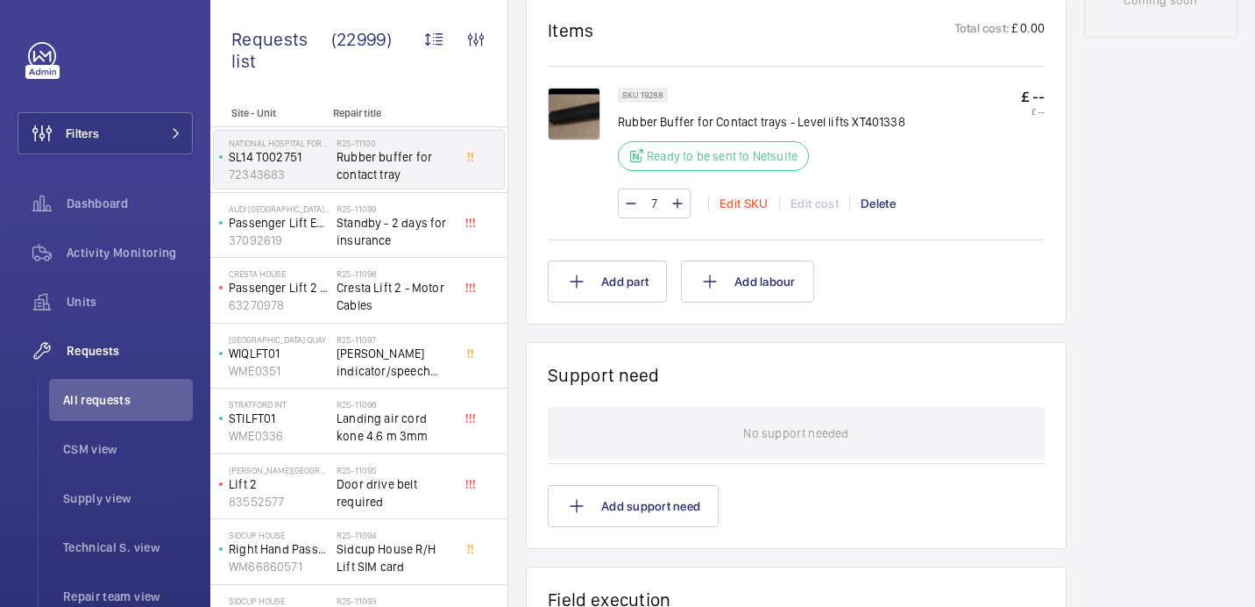
scroll to position [575, 0]
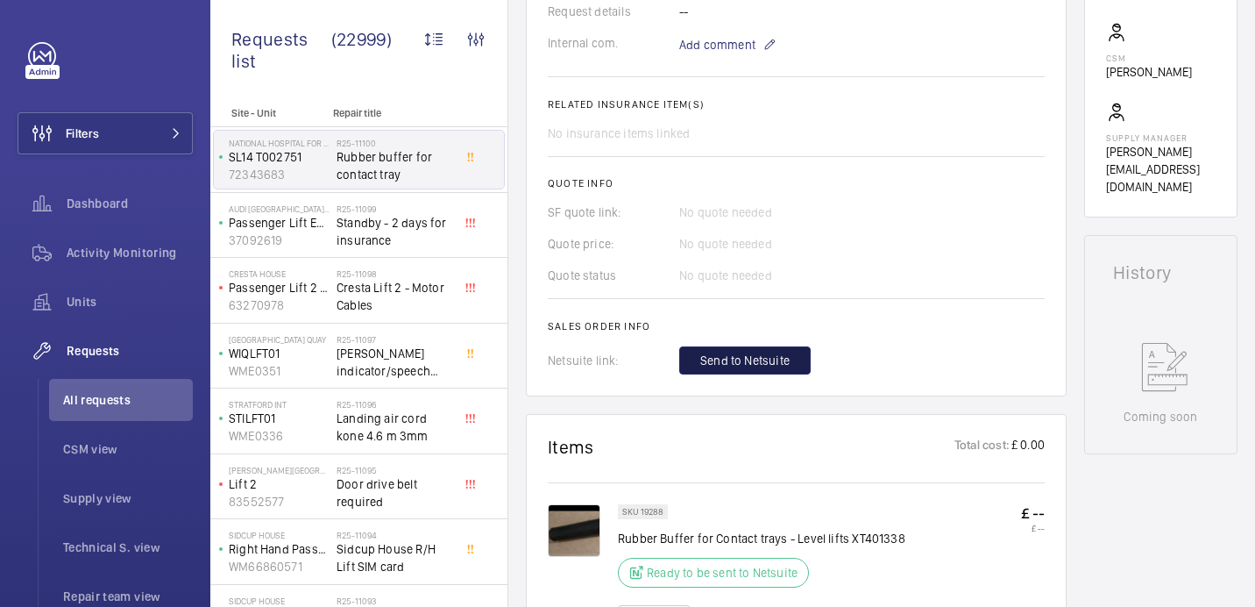
click at [767, 365] on span "Send to Netsuite" at bounding box center [744, 360] width 89 height 18
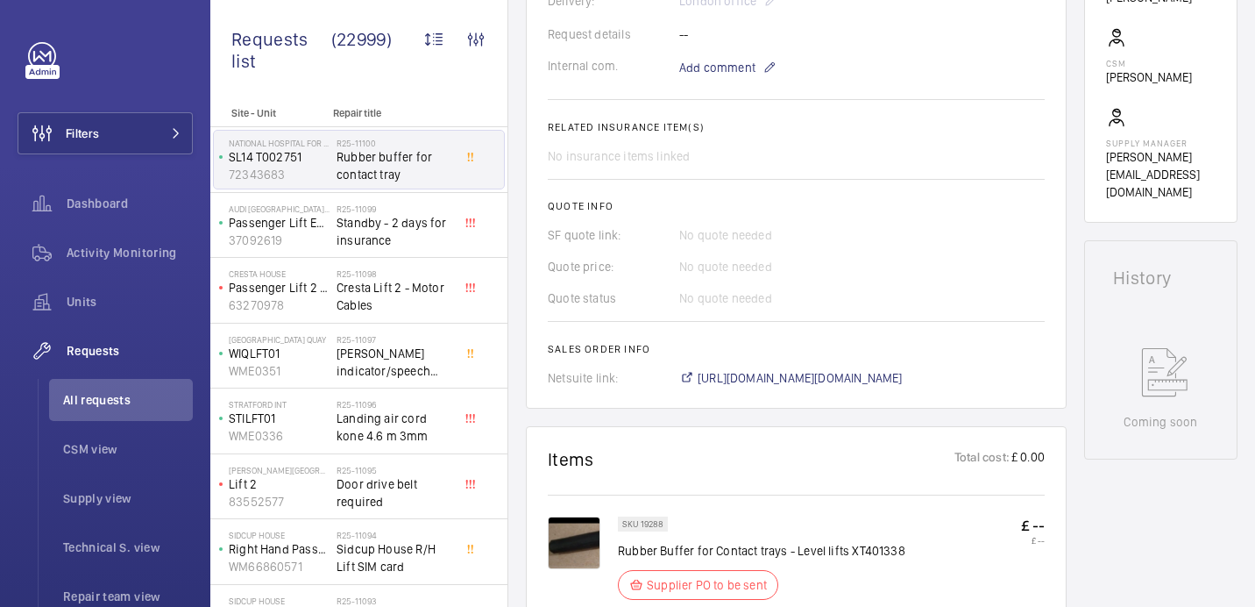
scroll to position [567, 0]
click at [764, 383] on span "[URL][DOMAIN_NAME][DOMAIN_NAME]" at bounding box center [800, 381] width 205 height 18
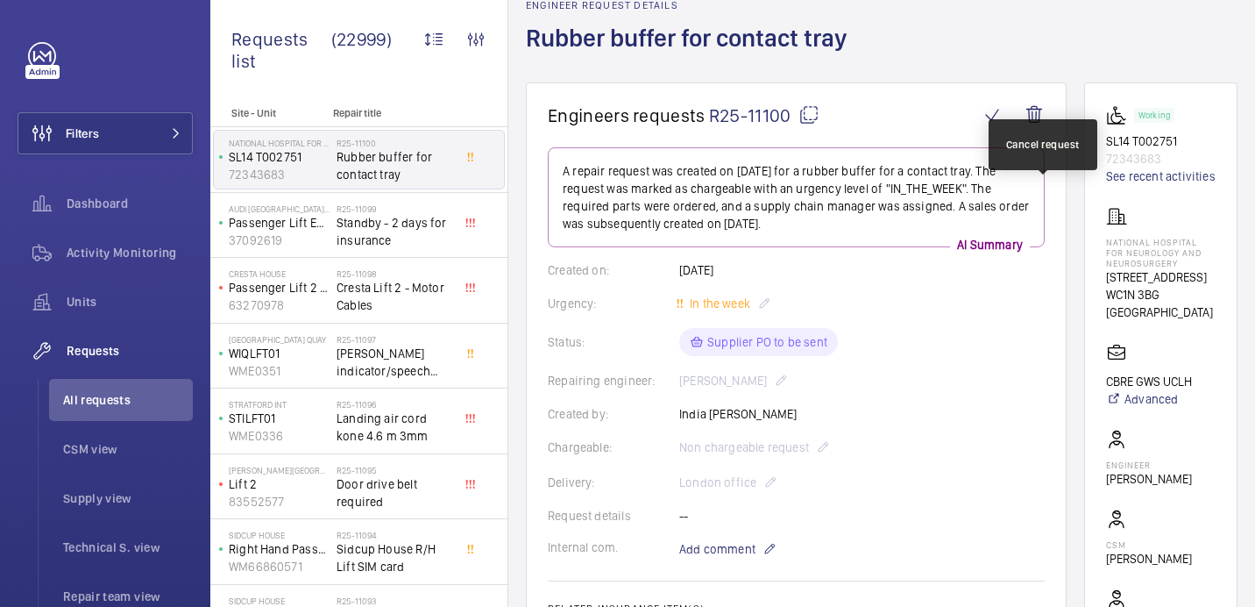
scroll to position [0, 0]
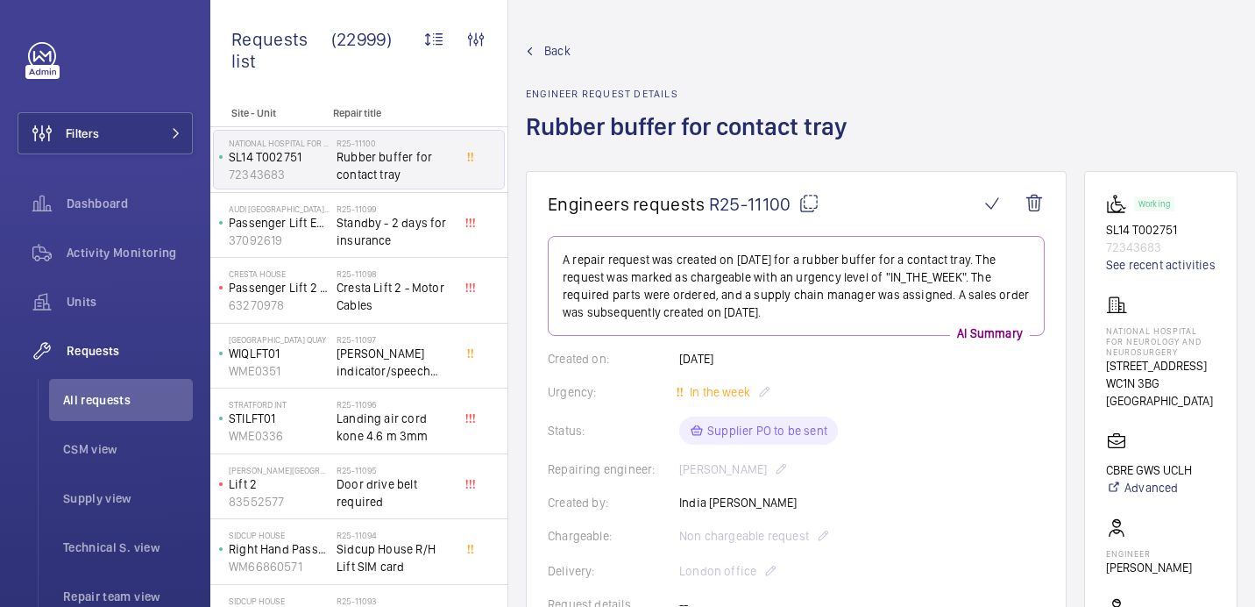
click at [1152, 350] on p "National Hospital for Neurology and Neurosurgery" at bounding box center [1161, 341] width 110 height 32
copy p "National Hospital for Neurology and Neurosurgery"
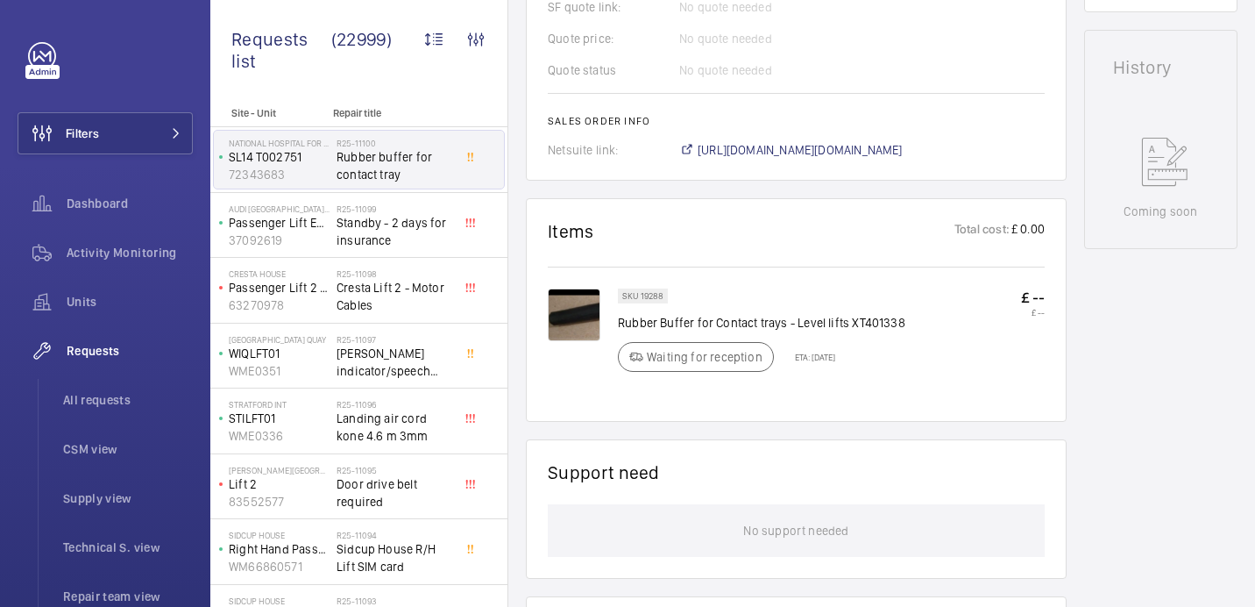
scroll to position [798, 0]
click at [591, 314] on img at bounding box center [574, 314] width 53 height 53
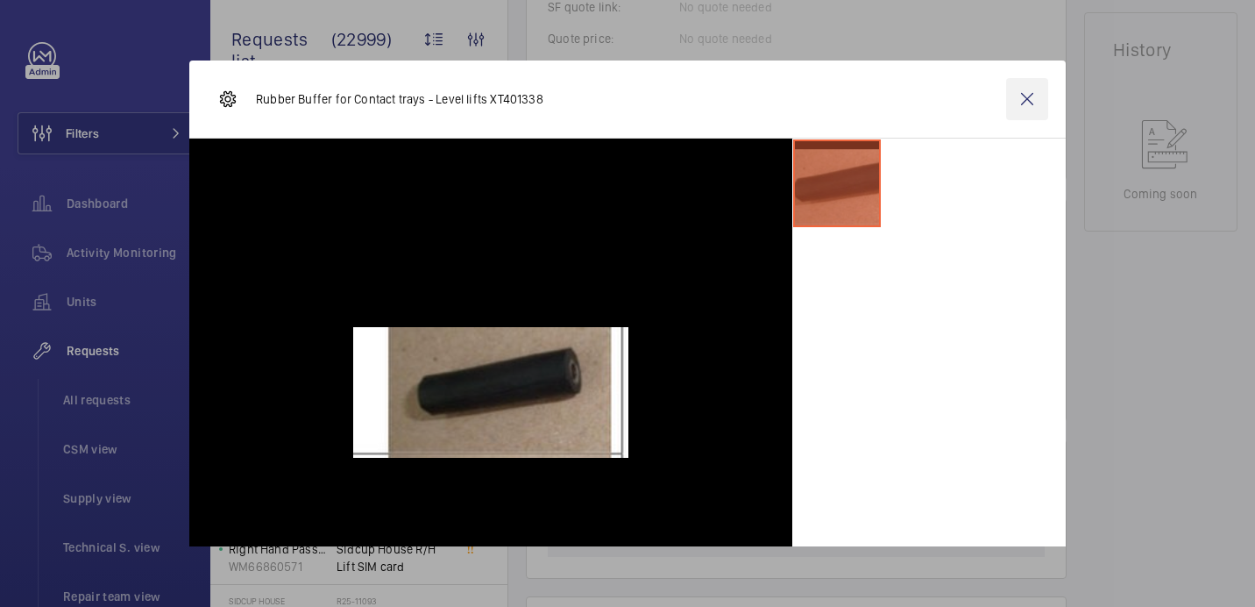
click at [1006, 101] on wm-front-icon-button at bounding box center [1027, 99] width 42 height 42
